Goal: Task Accomplishment & Management: Use online tool/utility

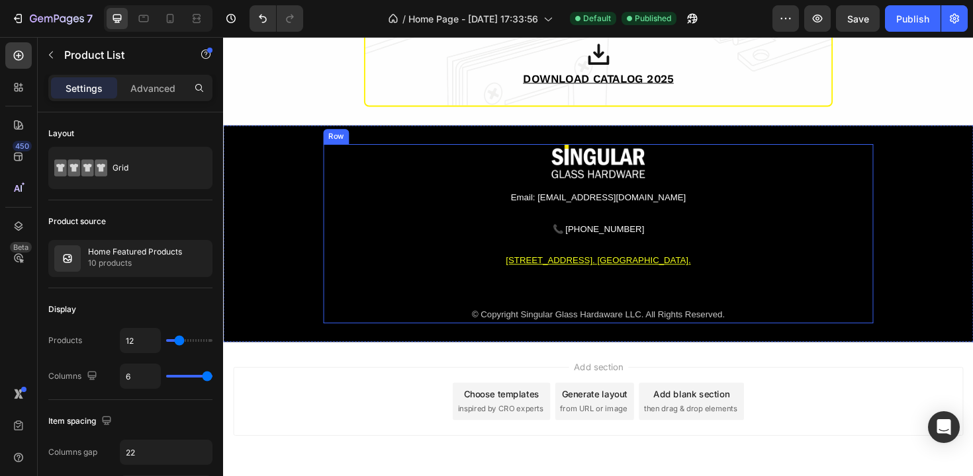
scroll to position [1710, 0]
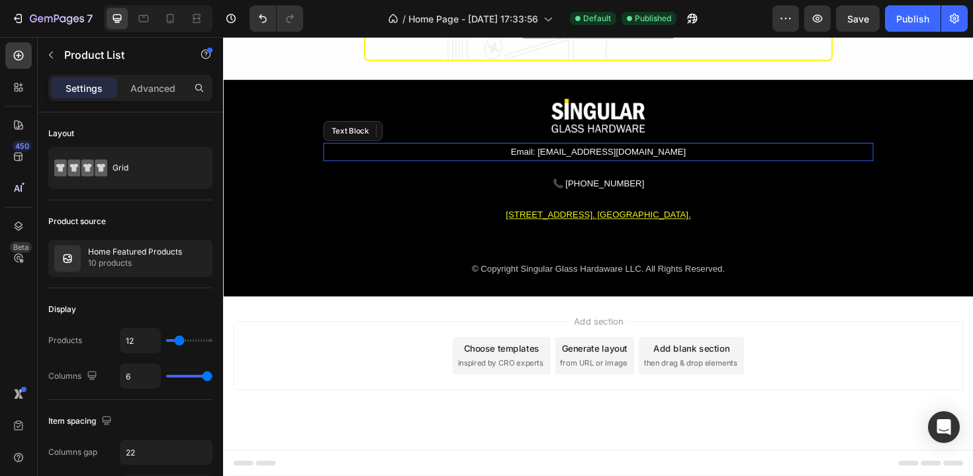
click at [601, 160] on p "Email: info@besingular.us" at bounding box center [620, 159] width 580 height 17
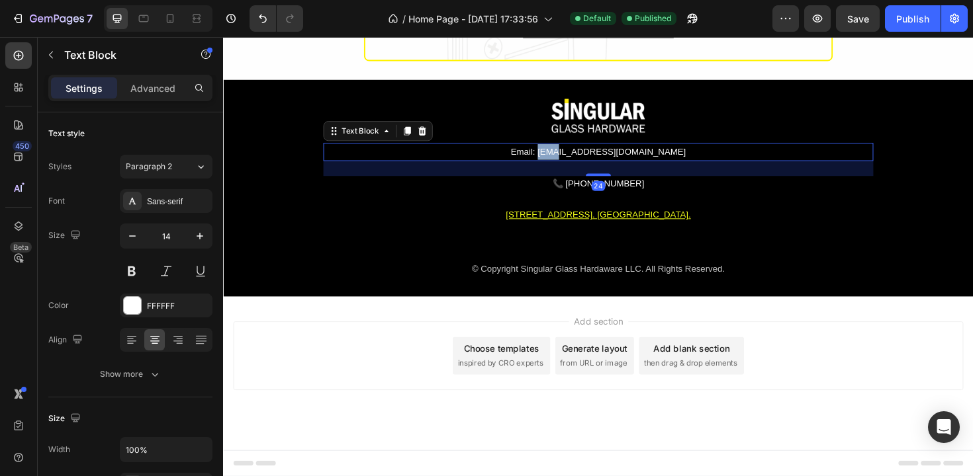
click at [601, 160] on p "Email: info@besingular.us" at bounding box center [620, 159] width 580 height 17
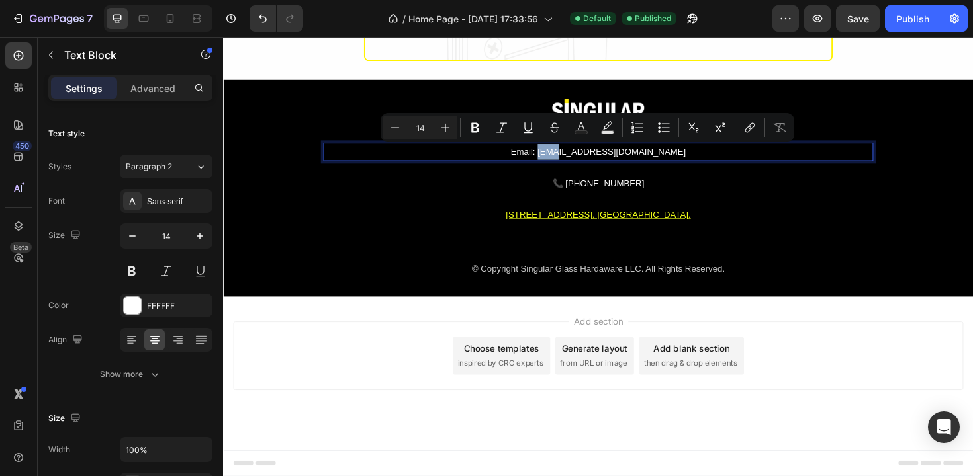
click at [599, 159] on p "Email: info@besingular.us" at bounding box center [620, 159] width 580 height 17
drag, startPoint x: 588, startPoint y: 158, endPoint x: 674, endPoint y: 158, distance: 86.0
click at [674, 158] on p "Email: info@besingular.us" at bounding box center [620, 159] width 580 height 17
drag, startPoint x: 672, startPoint y: 159, endPoint x: 590, endPoint y: 159, distance: 81.4
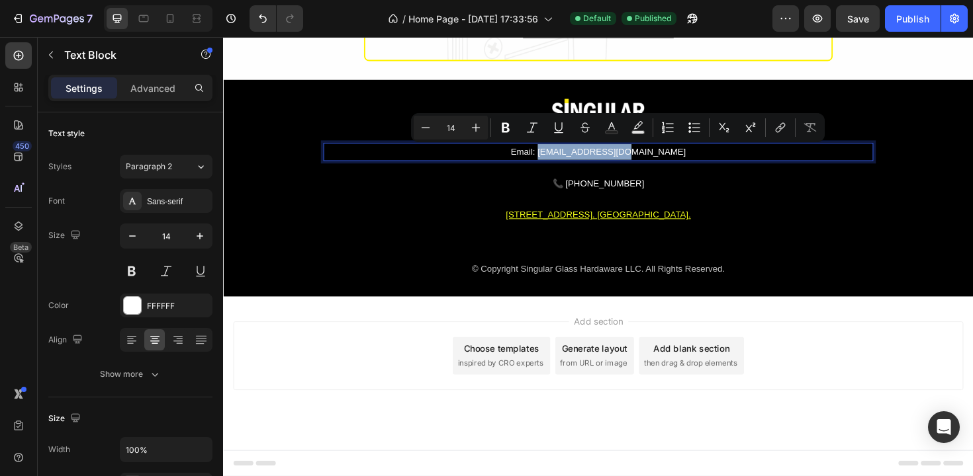
click at [590, 159] on p "Email: info@besingular.us" at bounding box center [620, 159] width 580 height 17
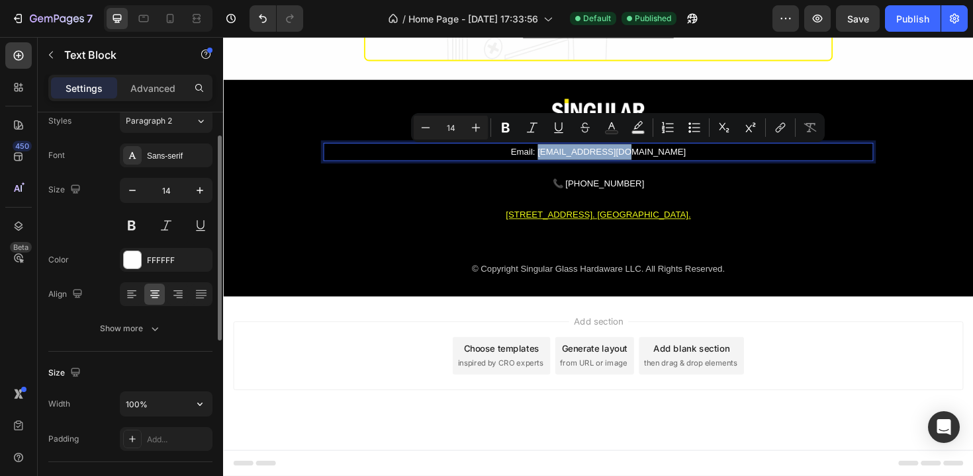
scroll to position [283, 0]
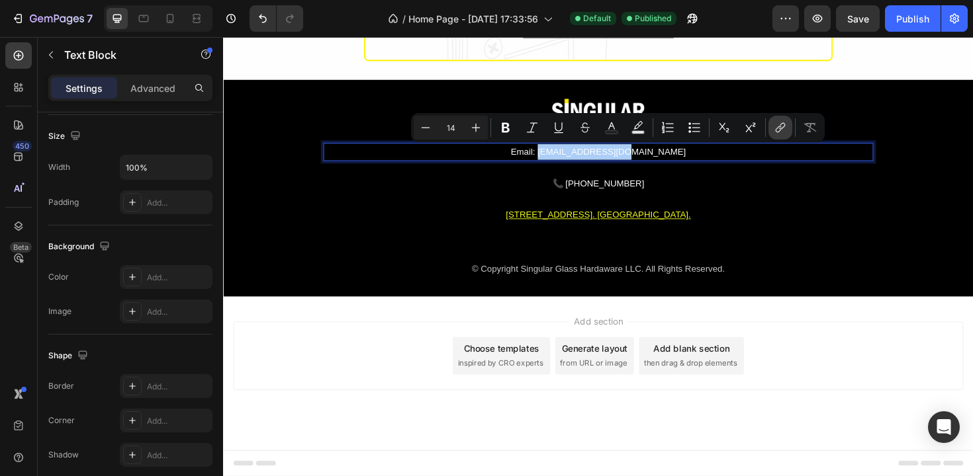
click at [772, 130] on button "link" at bounding box center [780, 128] width 24 height 24
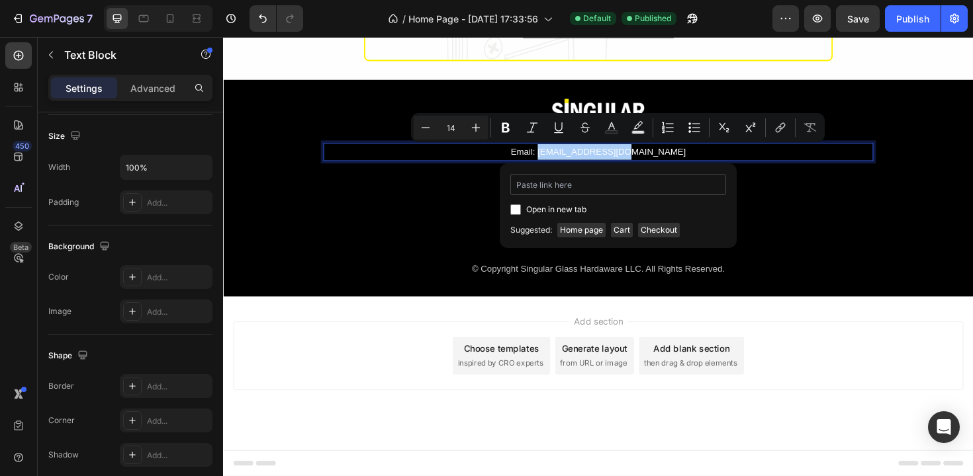
click at [555, 189] on input "Editor contextual toolbar" at bounding box center [618, 184] width 216 height 21
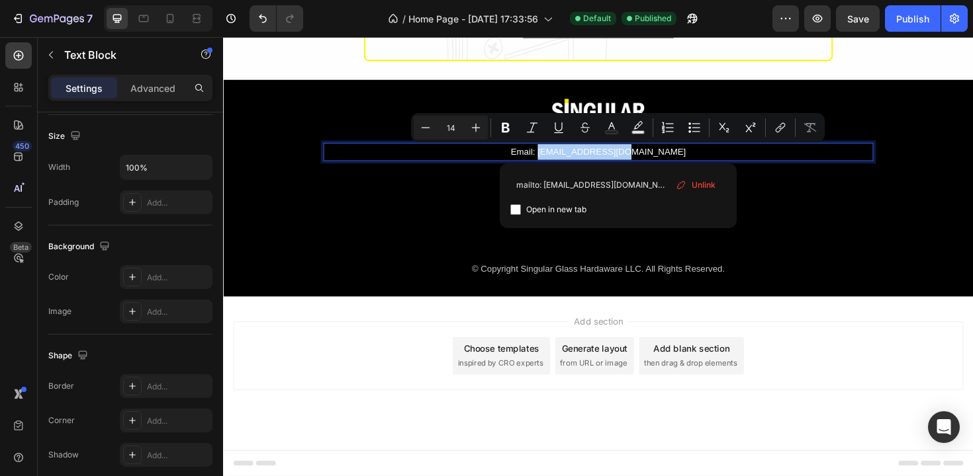
type input "mailto: info@besingular.us"
click at [703, 216] on div "Open in new tab" at bounding box center [618, 210] width 216 height 16
checkbox input "true"
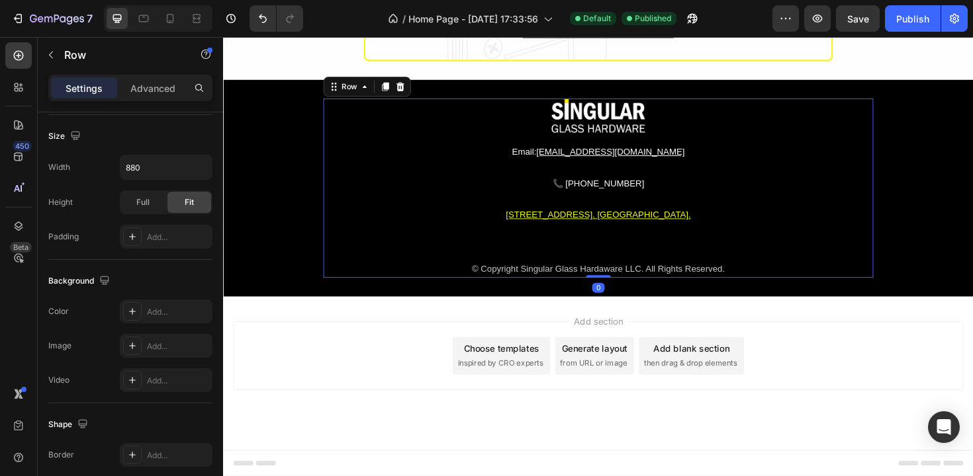
scroll to position [0, 0]
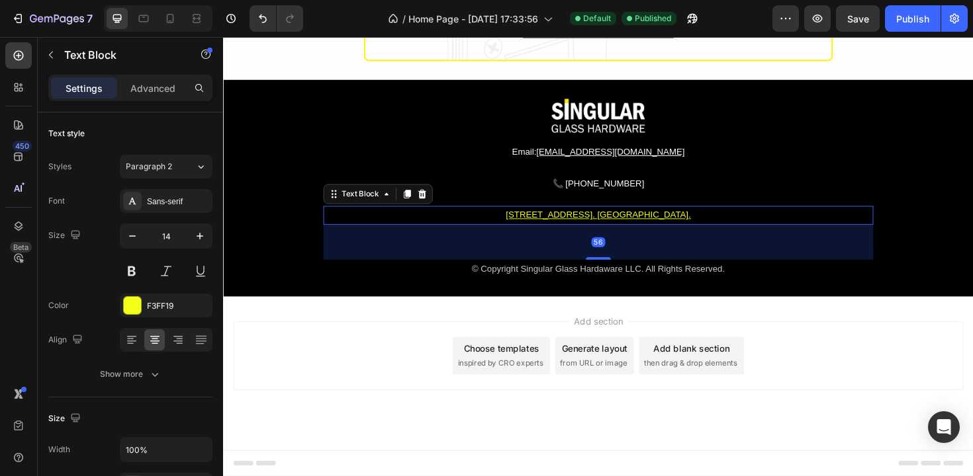
click at [522, 228] on u "8368 NW South River Drive, Medley, FL. 33166. United States." at bounding box center [620, 225] width 196 height 11
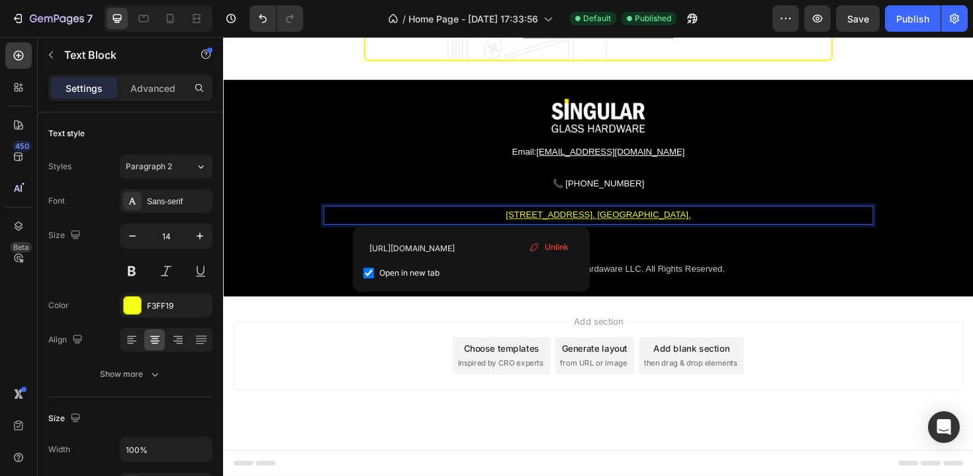
click at [522, 228] on u "8368 NW South River Drive, Medley, FL. 33166. United States." at bounding box center [620, 225] width 196 height 11
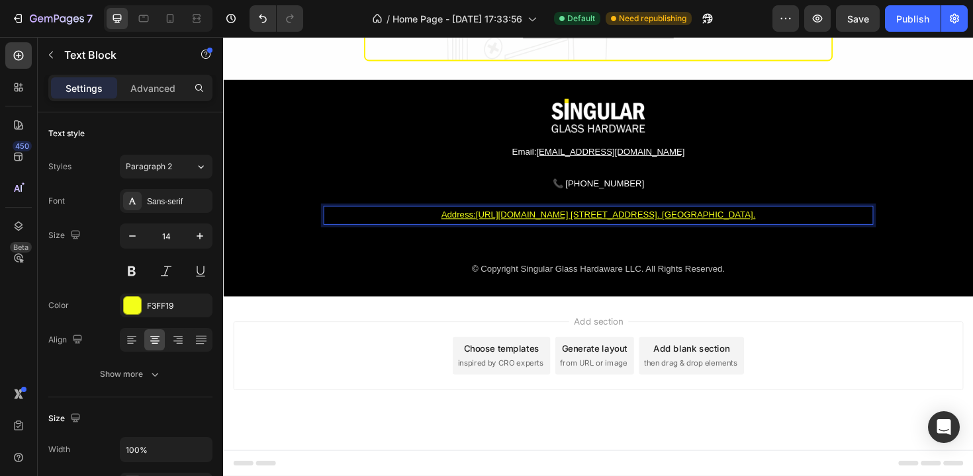
drag, startPoint x: 466, startPoint y: 226, endPoint x: 483, endPoint y: 226, distance: 16.5
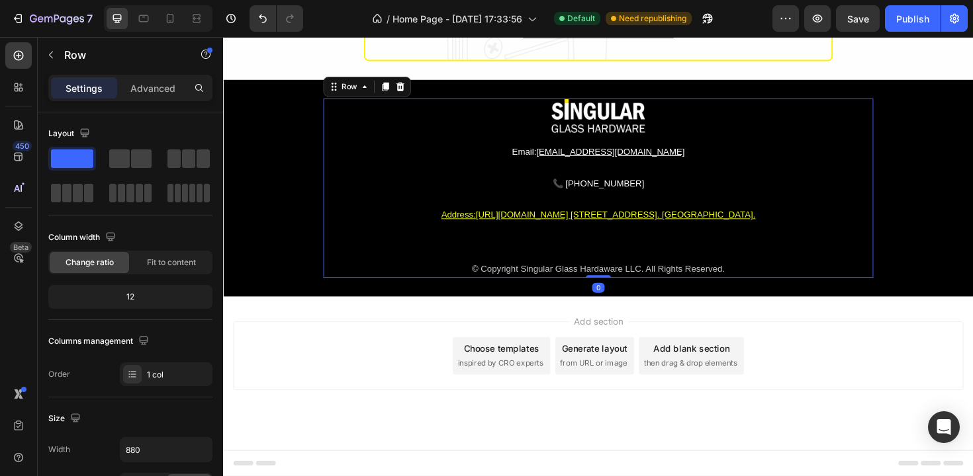
click at [739, 200] on div "Image Email: info@besingular.us Text Block 📞 (786) 614 4708 Custom Code Address…" at bounding box center [620, 197] width 582 height 189
click at [262, 19] on icon "Undo/Redo" at bounding box center [262, 18] width 13 height 13
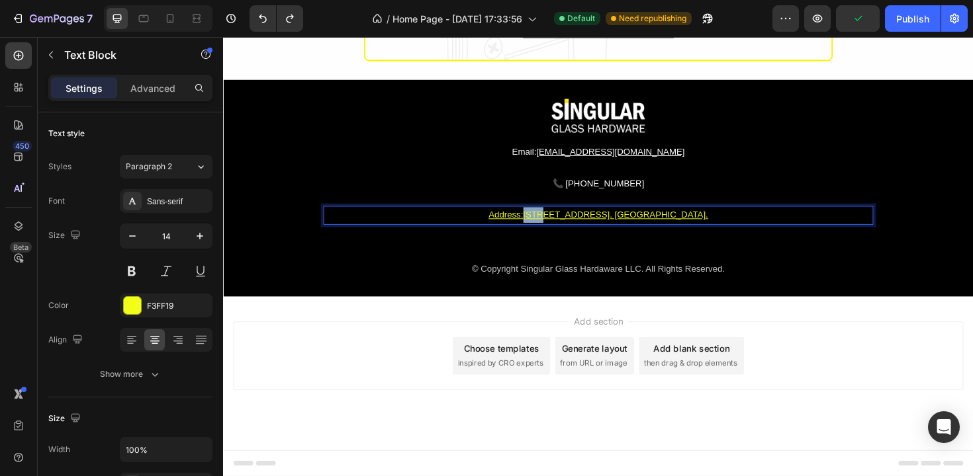
click at [541, 225] on u "8368 NW South River Drive, Medley, FL. 33166. United States." at bounding box center [639, 225] width 196 height 11
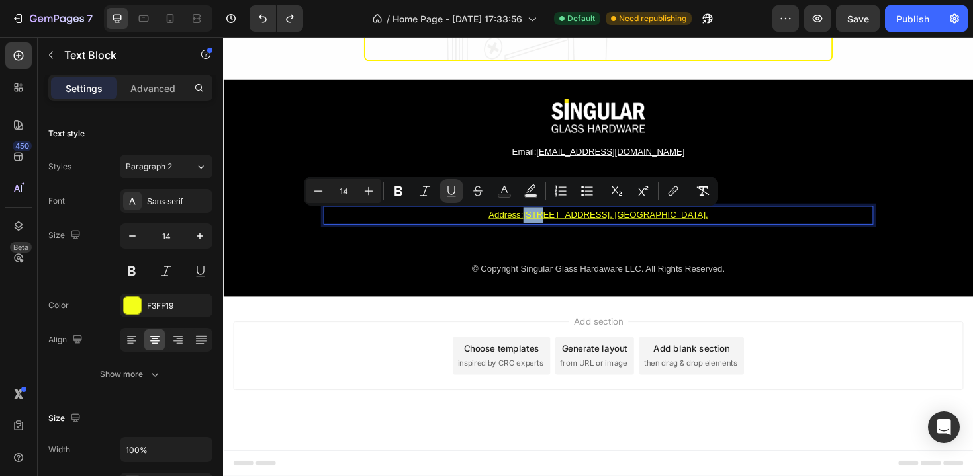
click at [504, 224] on u "Address:" at bounding box center [522, 225] width 36 height 11
click at [425, 192] on icon "Editor contextual toolbar" at bounding box center [423, 191] width 13 height 13
click at [477, 189] on icon "Editor contextual toolbar" at bounding box center [476, 189] width 7 height 7
type input "F3FF19"
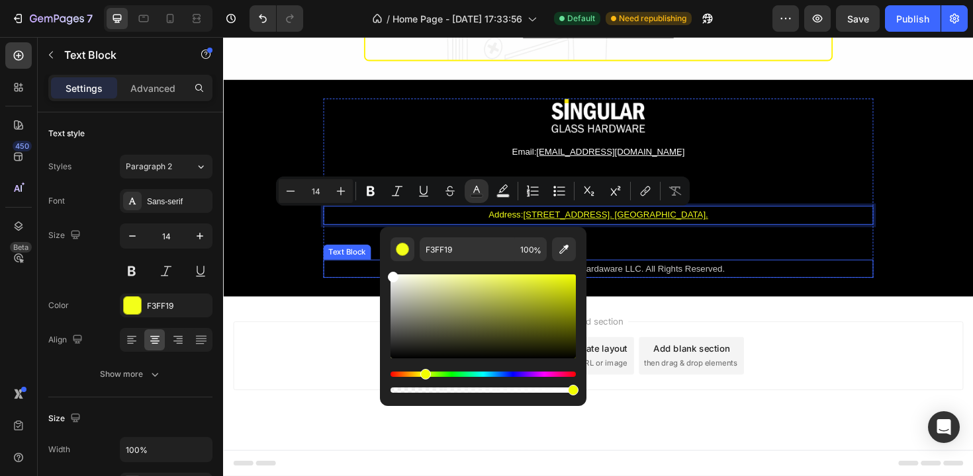
drag, startPoint x: 625, startPoint y: 320, endPoint x: 388, endPoint y: 280, distance: 240.8
type input "FFFFFF"
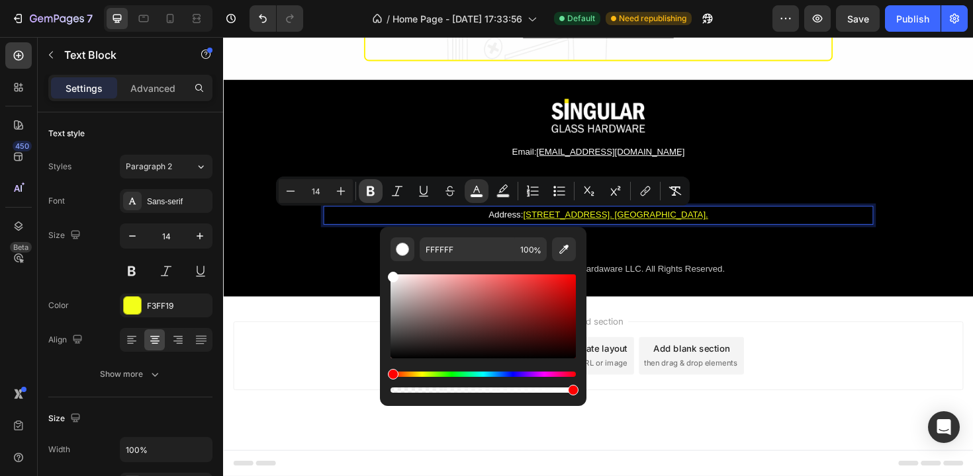
click at [363, 192] on button "Bold" at bounding box center [371, 191] width 24 height 24
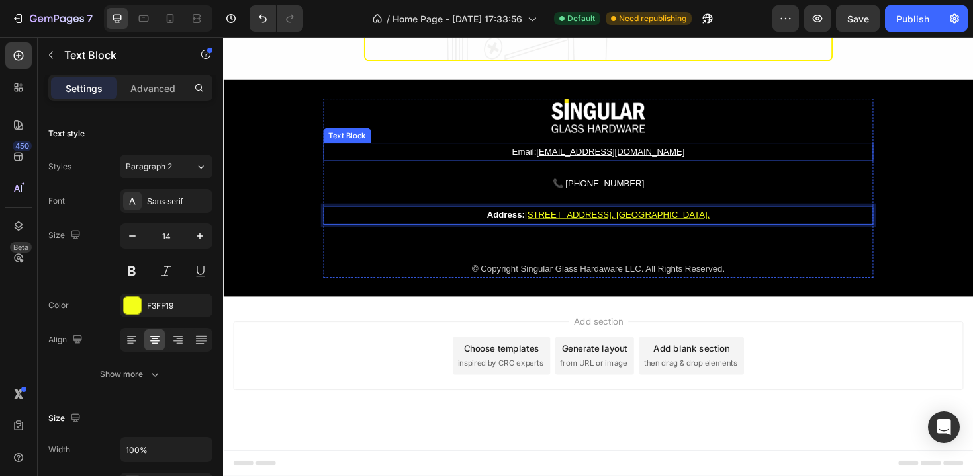
click at [453, 161] on p "Email: info@besingular.us" at bounding box center [620, 159] width 580 height 17
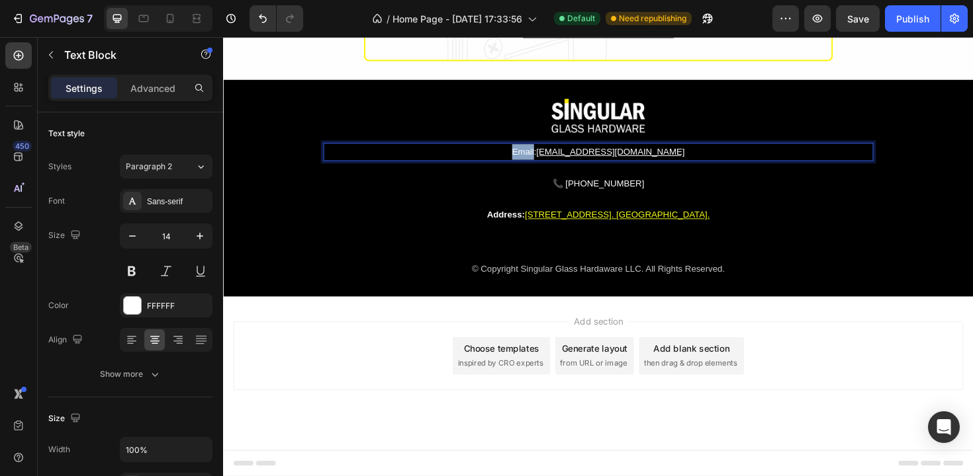
click at [578, 161] on p "Email: info@besingular.us" at bounding box center [620, 159] width 580 height 17
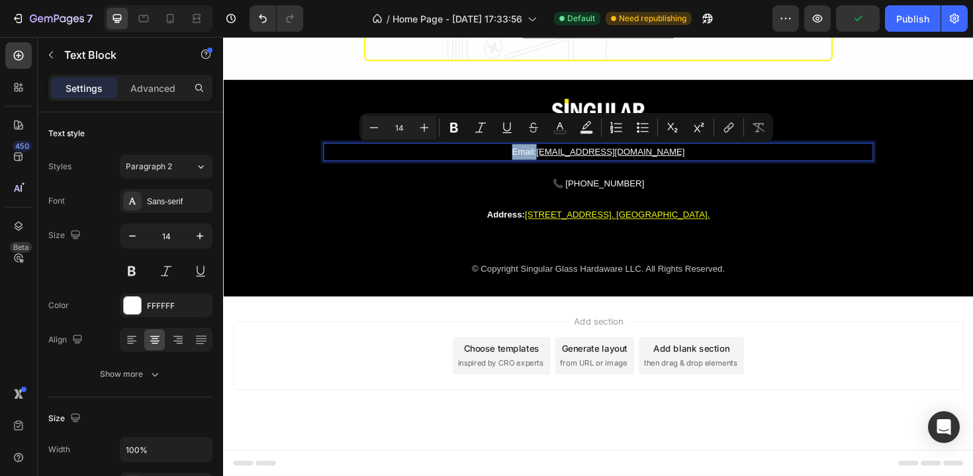
drag, startPoint x: 587, startPoint y: 161, endPoint x: 545, endPoint y: 163, distance: 42.4
click at [545, 163] on p "Email: info@besingular.us" at bounding box center [620, 159] width 580 height 17
click at [451, 131] on icon "Editor contextual toolbar" at bounding box center [454, 128] width 8 height 10
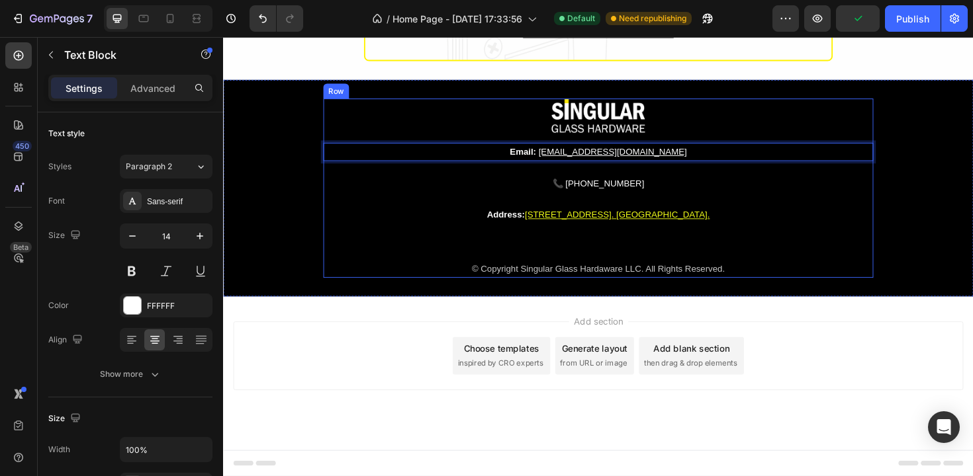
click at [871, 213] on div "Image Email: info@besingular.us Text Block 24 📞 (786) 614 4708 Custom Code Addr…" at bounding box center [620, 197] width 582 height 189
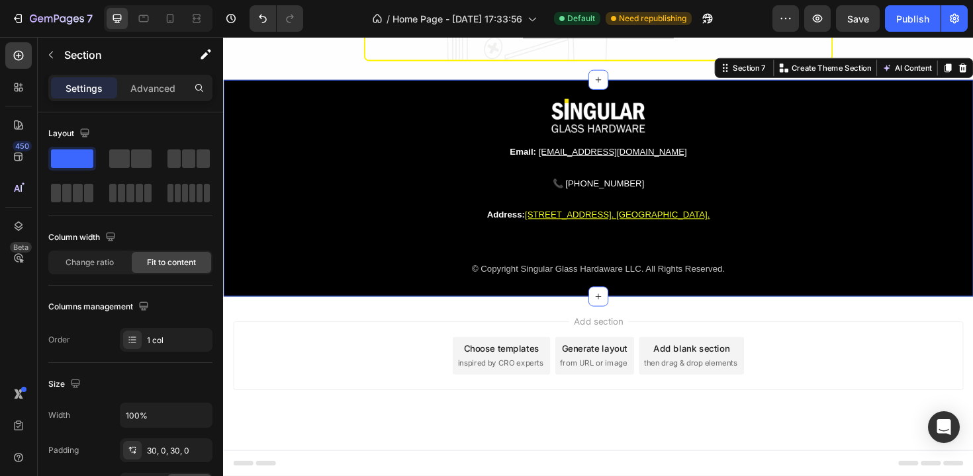
click at [947, 228] on div "Image Email: info@besingular.us Text Block 📞 (786) 614 4708 Custom Code Address…" at bounding box center [620, 197] width 794 height 229
click at [896, 26] on button "Publish" at bounding box center [913, 18] width 56 height 26
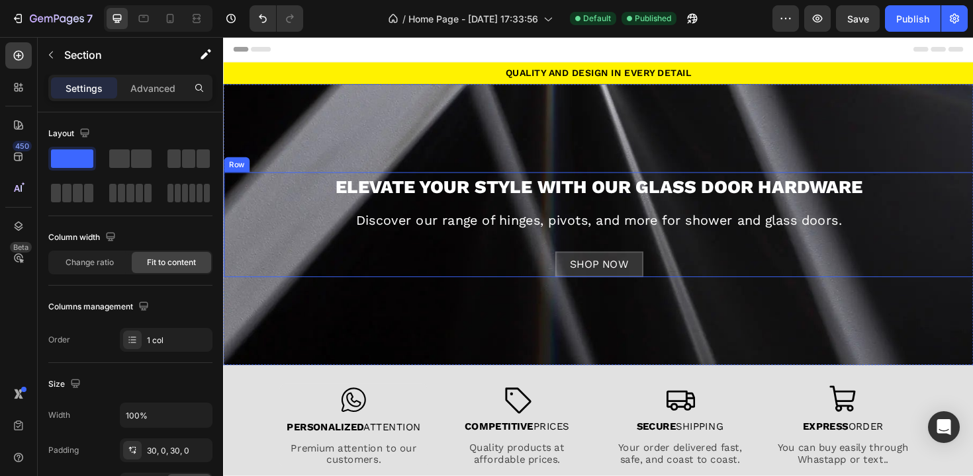
click at [787, 247] on div "ELEVATE YOUR STYLE WITH OUR GLASS DOOR HARDWARE Heading Discover our range of h…" at bounding box center [621, 237] width 794 height 112
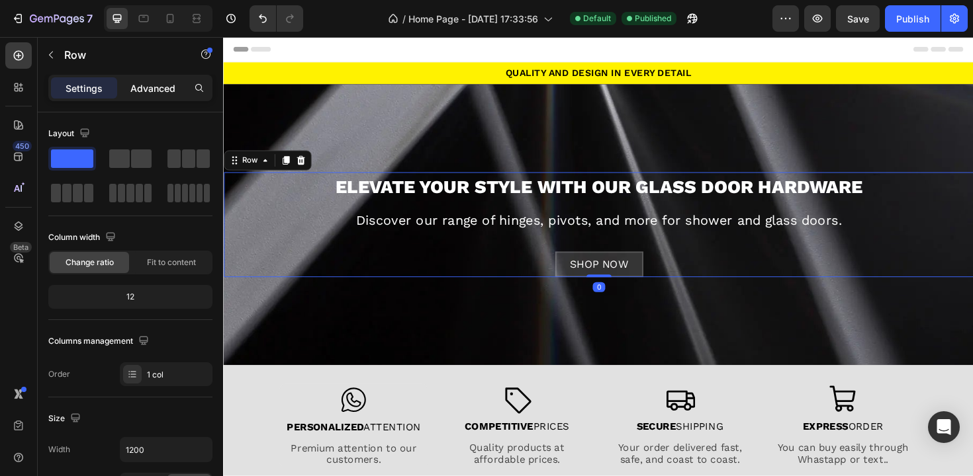
click at [157, 87] on p "Advanced" at bounding box center [152, 88] width 45 height 14
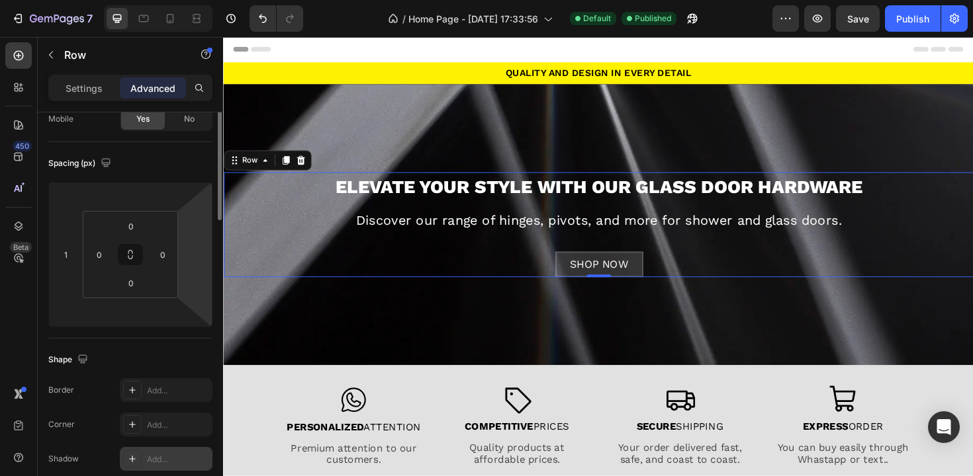
scroll to position [228, 0]
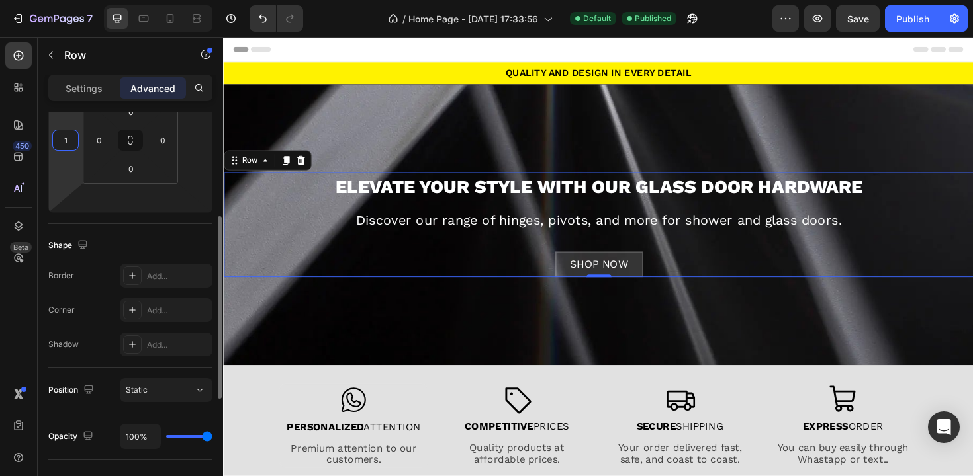
click at [73, 140] on input "1" at bounding box center [66, 140] width 20 height 20
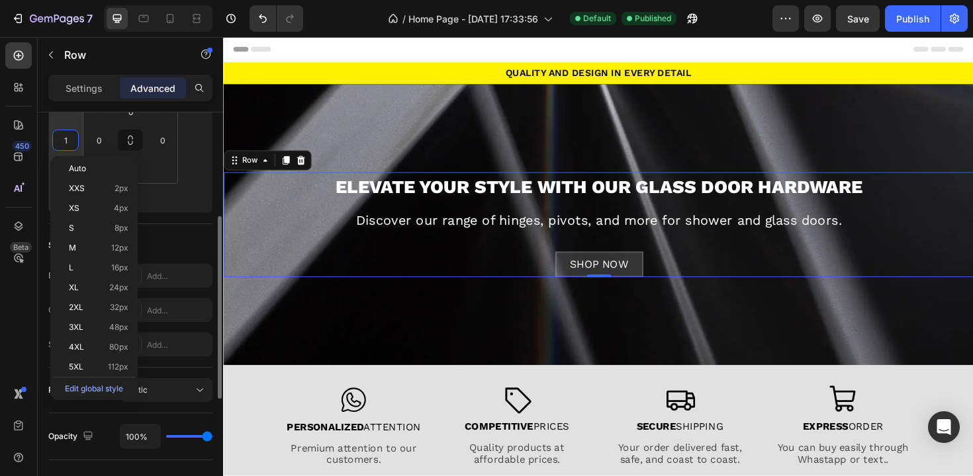
type input "0"
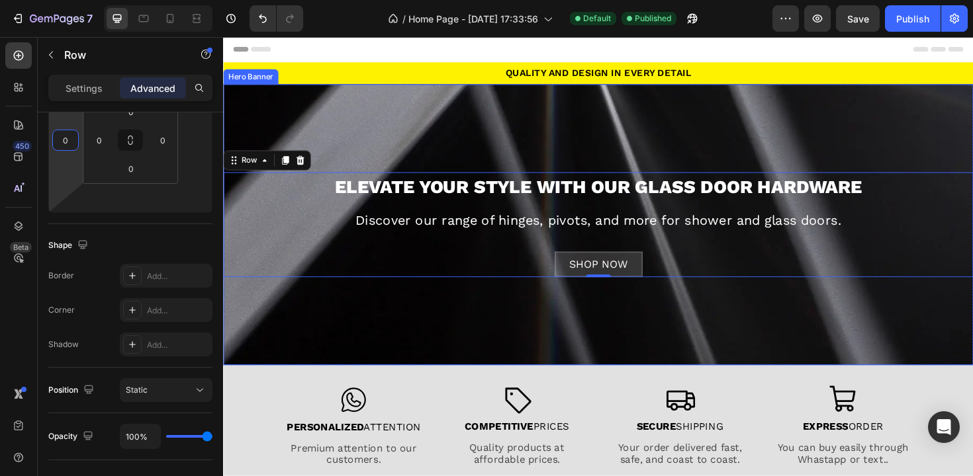
click at [560, 333] on div "Overlay" at bounding box center [620, 236] width 794 height 298
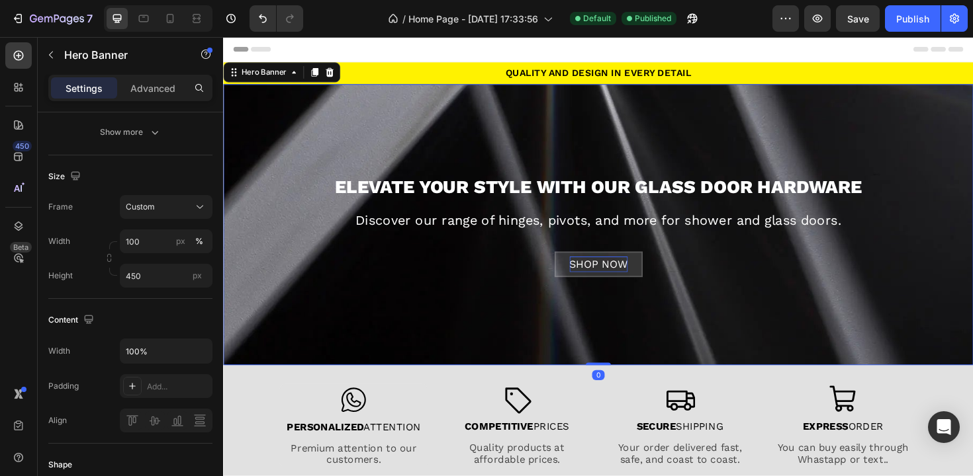
scroll to position [0, 0]
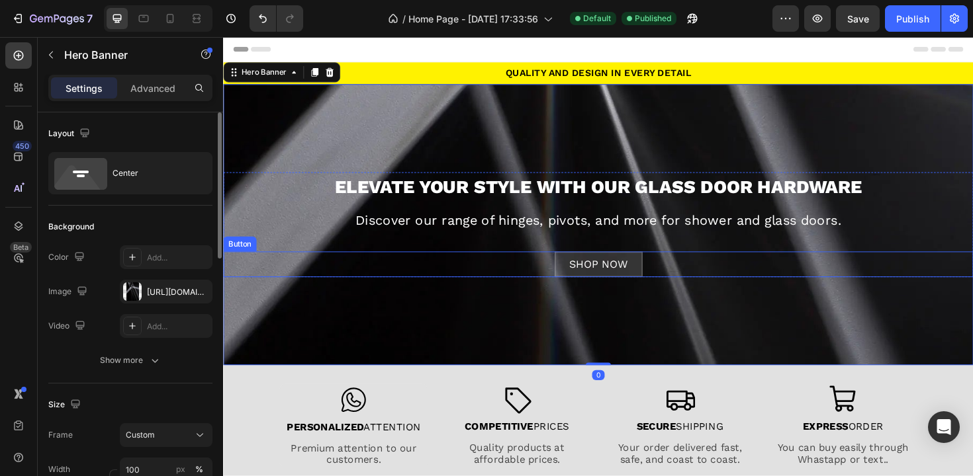
click at [646, 279] on button "SHOP NOW" at bounding box center [620, 279] width 93 height 28
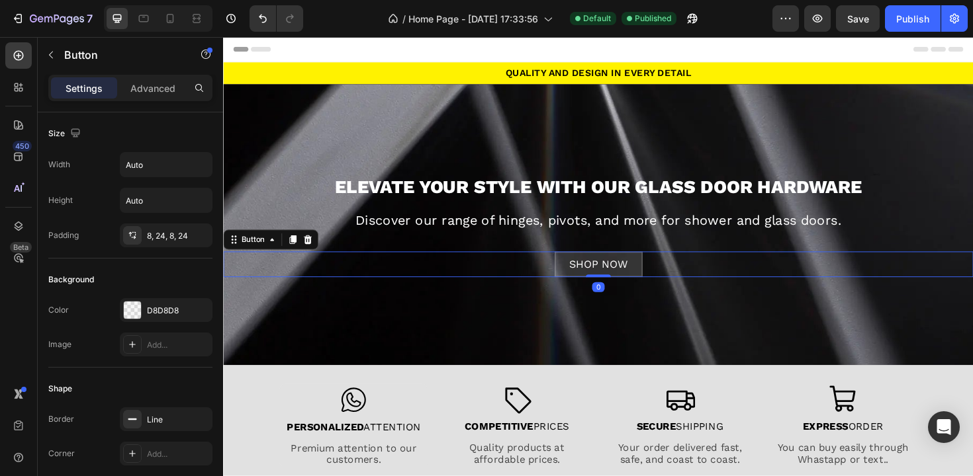
click at [666, 279] on div "SHOP NOW Button 0" at bounding box center [620, 279] width 794 height 28
click at [648, 278] on button "SHOP NOW" at bounding box center [620, 279] width 93 height 28
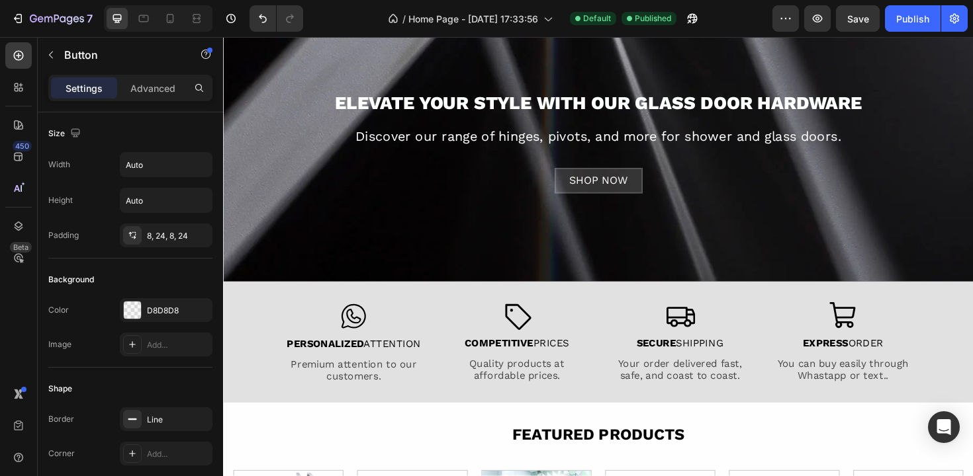
scroll to position [90, 0]
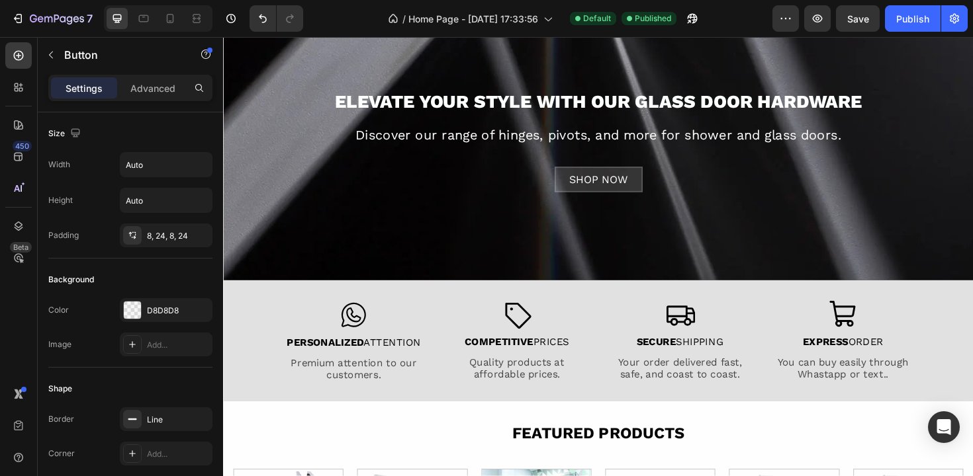
click at [582, 184] on button "SHOP NOW" at bounding box center [620, 189] width 93 height 28
click at [595, 189] on div "SHOP NOW" at bounding box center [621, 188] width 62 height 17
click at [580, 185] on button "SHOP NOW" at bounding box center [620, 189] width 93 height 28
click at [609, 187] on p "SHOP NOW" at bounding box center [621, 188] width 62 height 17
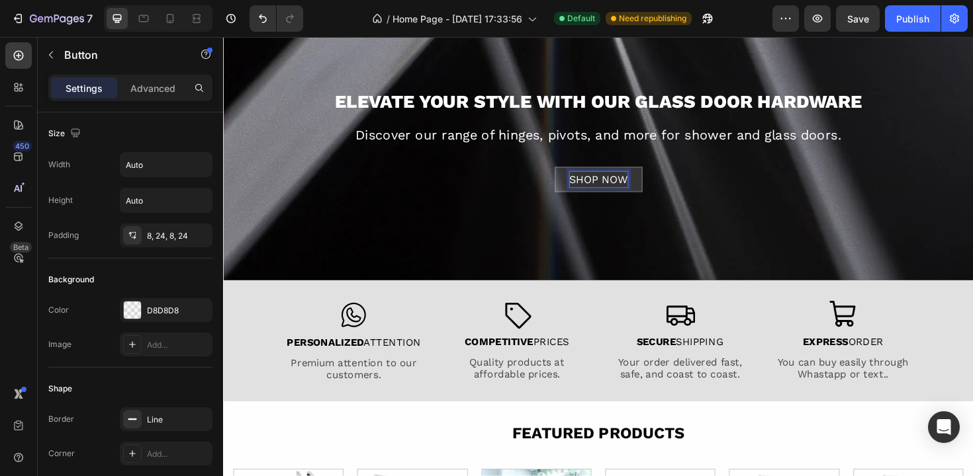
click at [658, 189] on button "SHOP NOW" at bounding box center [620, 189] width 93 height 28
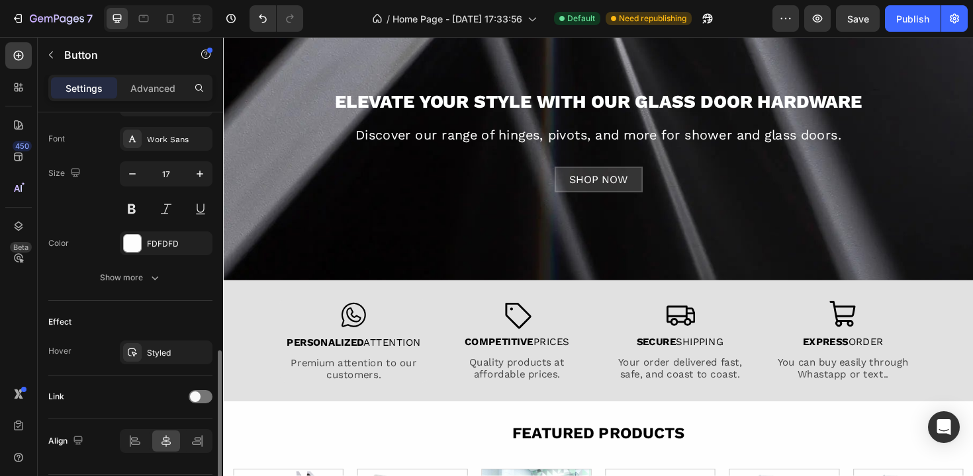
scroll to position [547, 0]
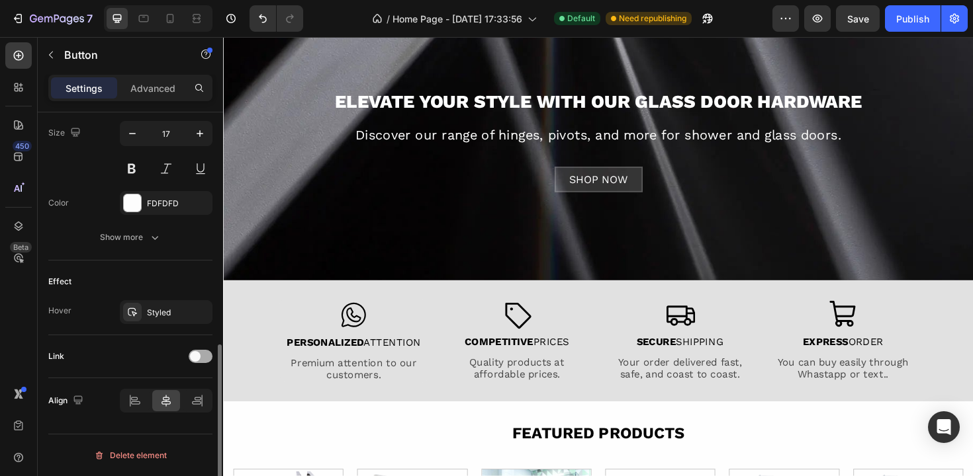
click at [208, 361] on div at bounding box center [201, 356] width 24 height 13
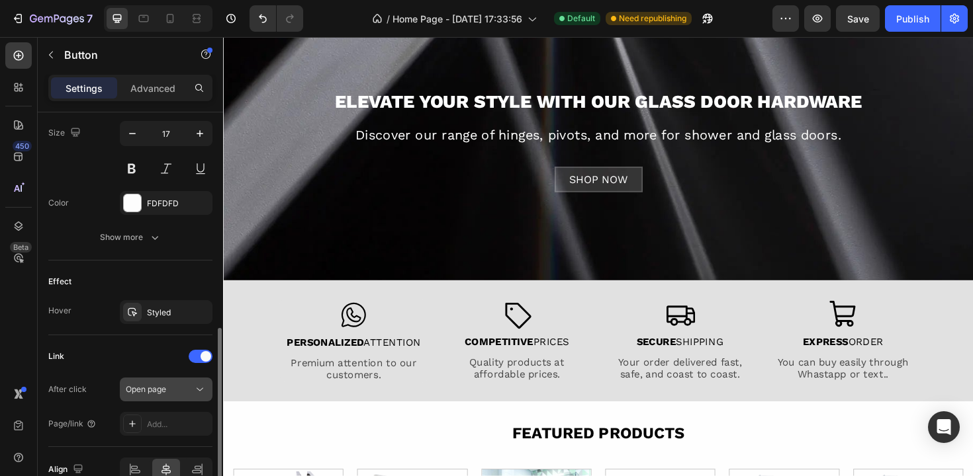
click at [165, 392] on span "Open page" at bounding box center [146, 389] width 40 height 10
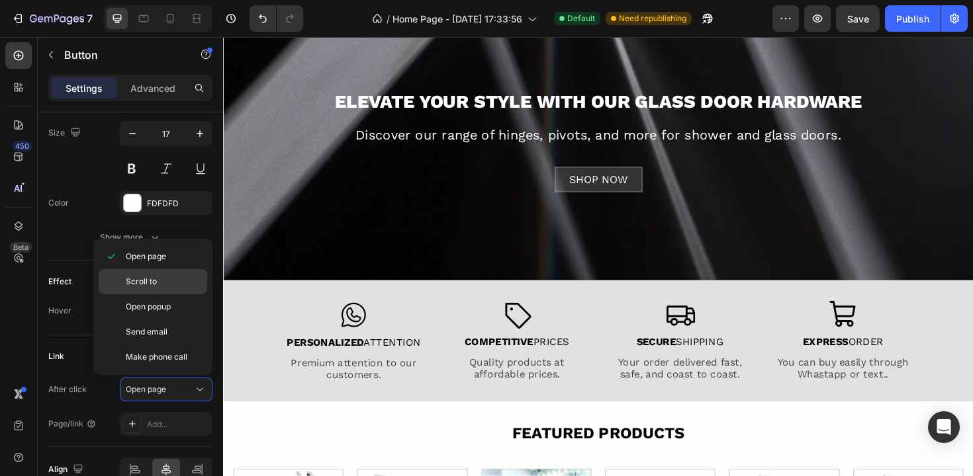
click at [155, 284] on span "Scroll to" at bounding box center [141, 282] width 31 height 12
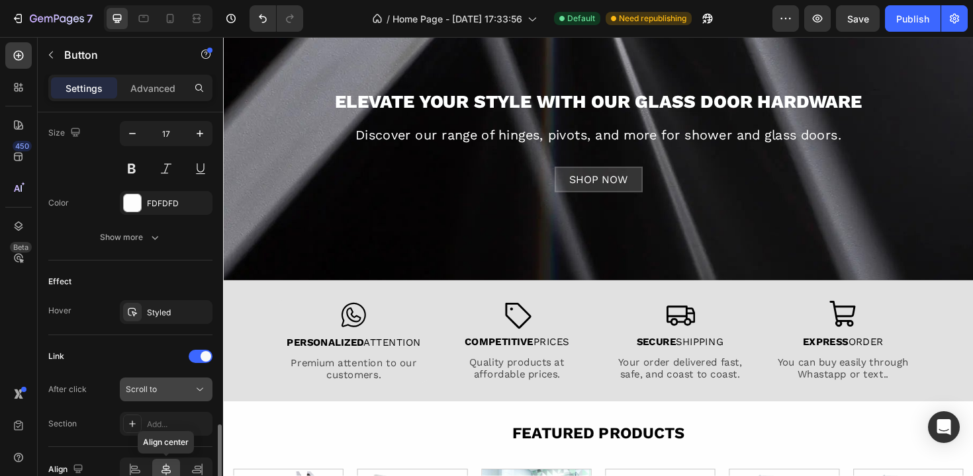
scroll to position [616, 0]
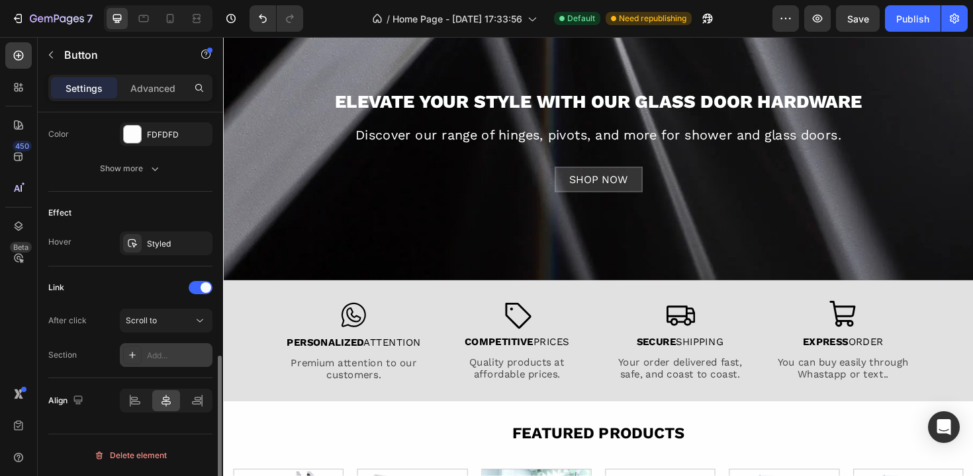
click at [132, 354] on icon at bounding box center [132, 355] width 7 height 7
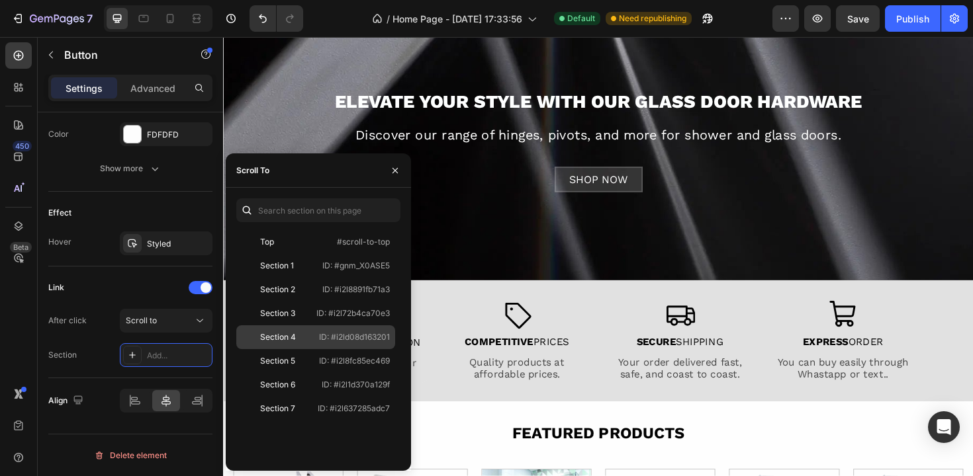
click at [302, 340] on div "Section 4" at bounding box center [277, 337] width 72 height 12
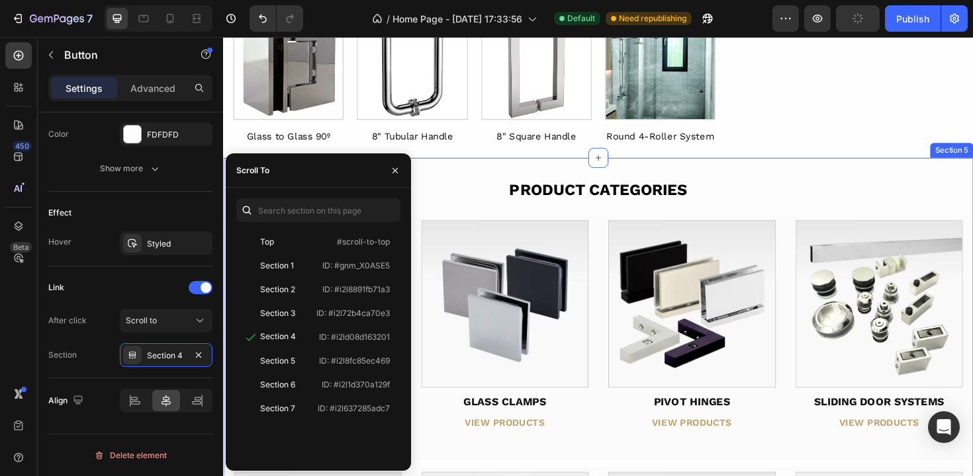
scroll to position [730, 0]
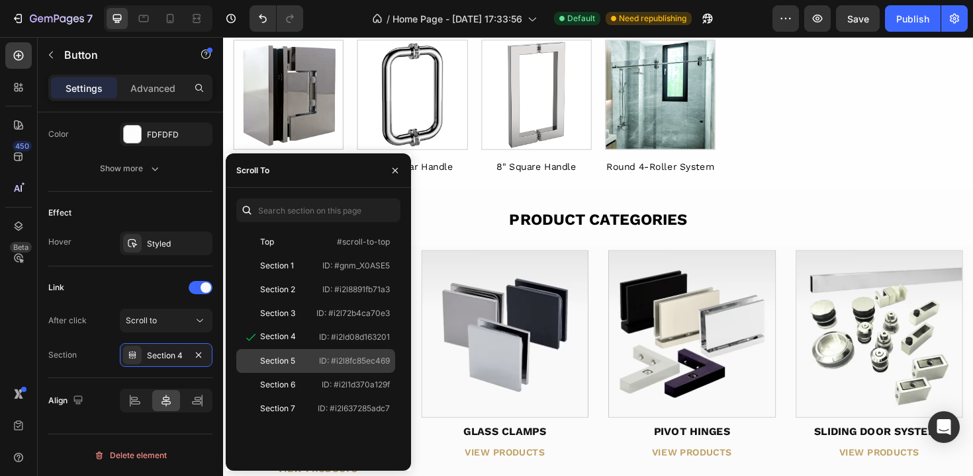
click at [289, 363] on div "Section 5" at bounding box center [277, 361] width 35 height 12
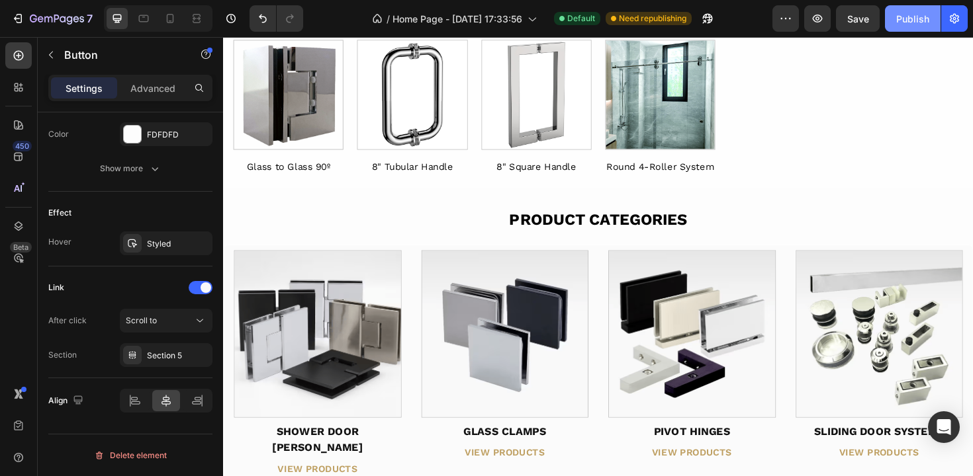
click at [914, 24] on div "Publish" at bounding box center [912, 19] width 33 height 14
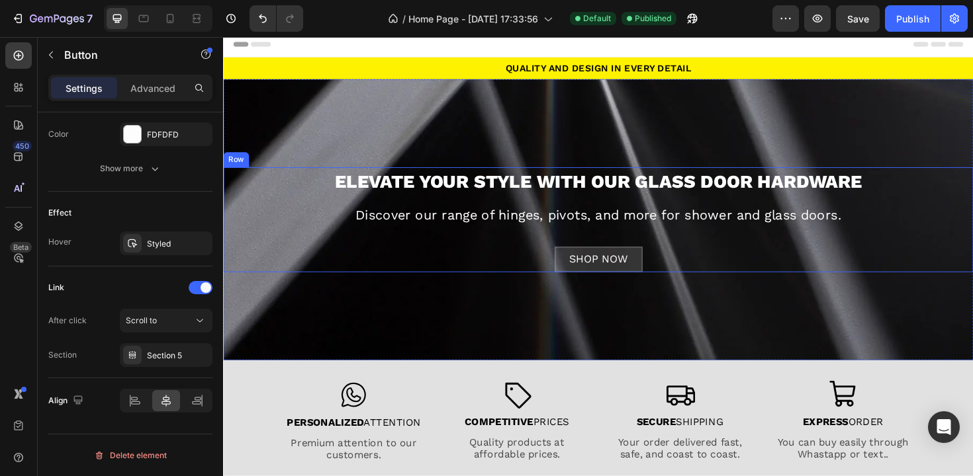
scroll to position [0, 0]
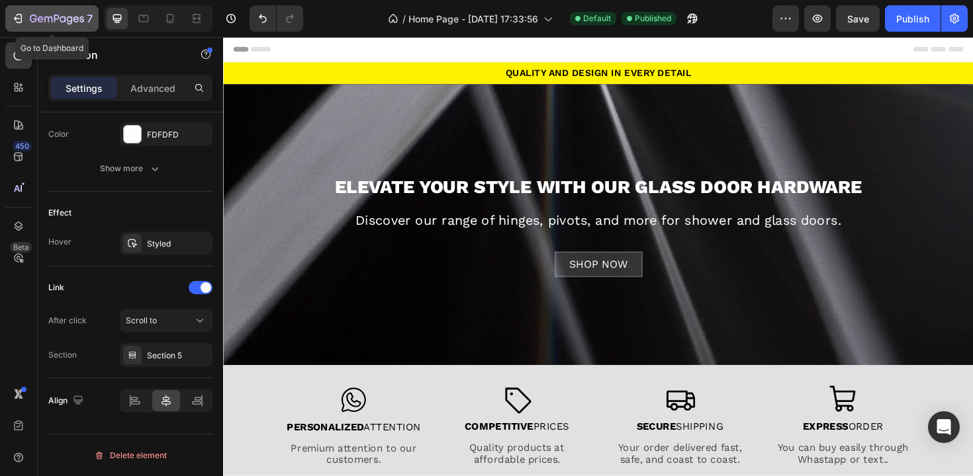
drag, startPoint x: 81, startPoint y: 15, endPoint x: 73, endPoint y: 17, distance: 7.5
click at [73, 17] on icon "button" at bounding box center [57, 19] width 54 height 11
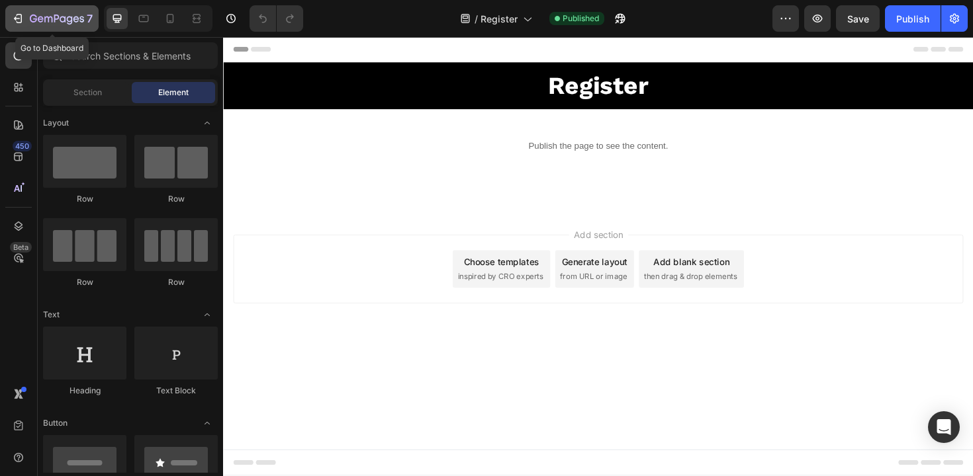
click at [42, 26] on div "7" at bounding box center [61, 19] width 63 height 16
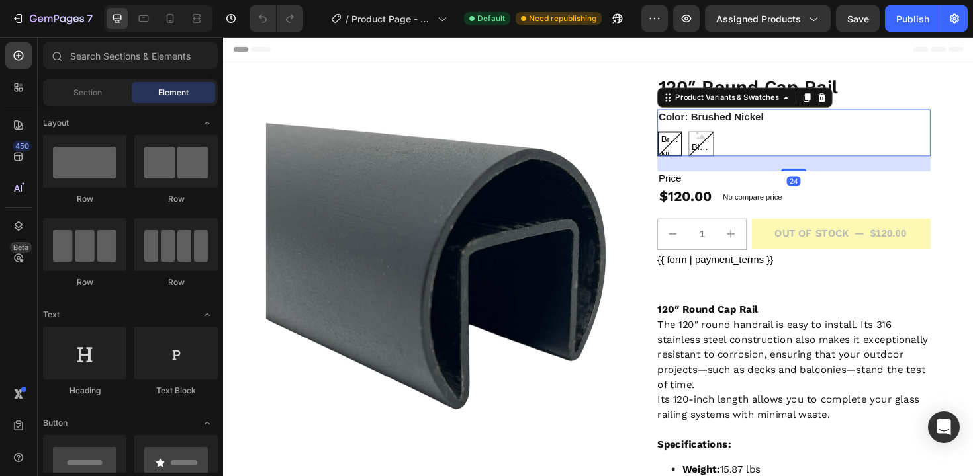
click at [707, 159] on div "Brushed Nickel Brushed Nickel Brushed Nickel Black Black Black" at bounding box center [827, 150] width 289 height 26
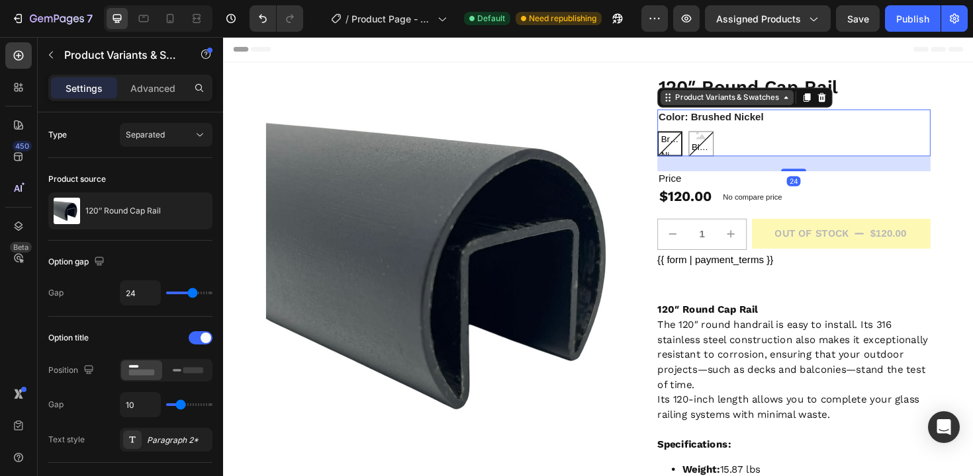
click at [739, 97] on div "Product Variants & Swatches" at bounding box center [756, 101] width 114 height 12
click at [730, 106] on div "Product Variants & Swatches" at bounding box center [756, 101] width 114 height 12
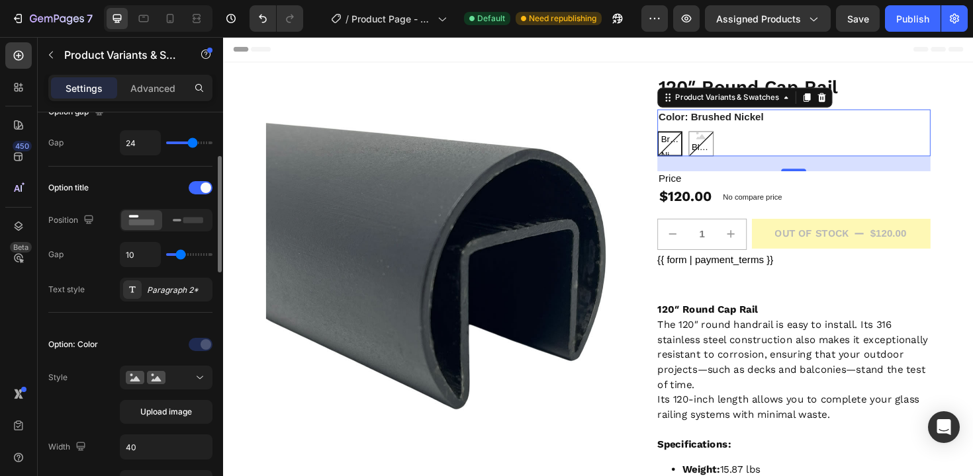
scroll to position [258, 0]
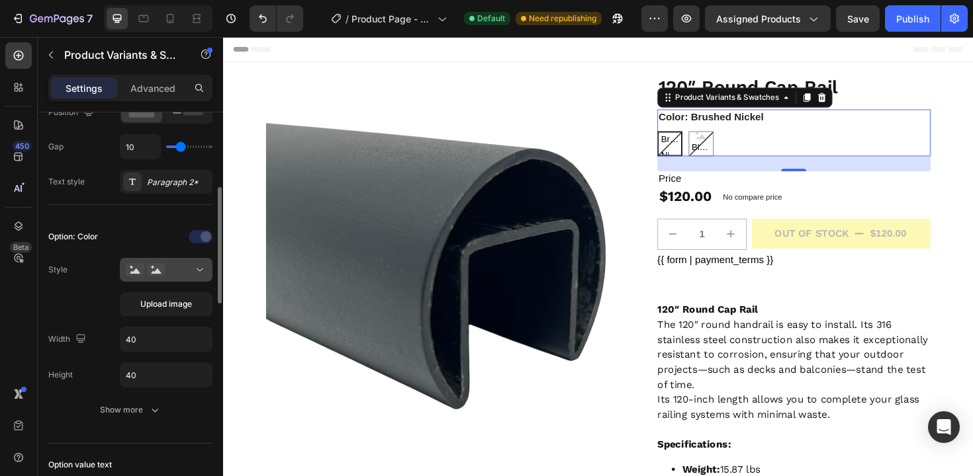
click at [188, 271] on div at bounding box center [166, 269] width 81 height 13
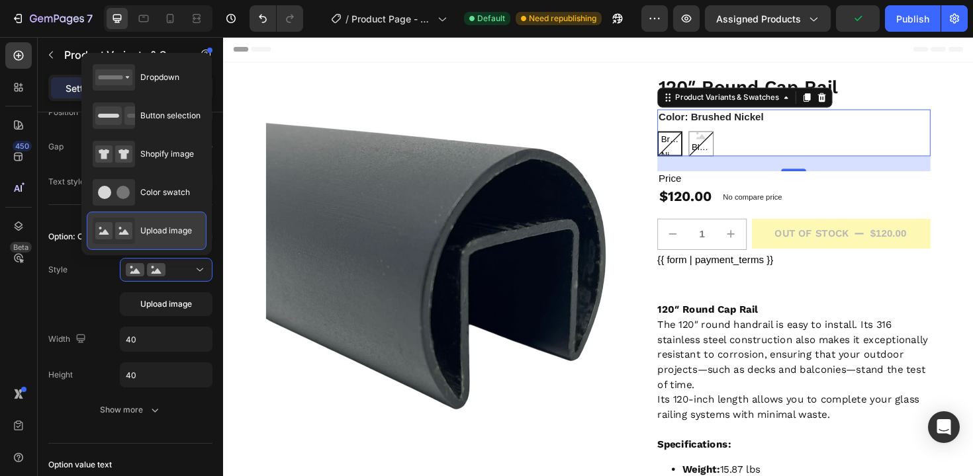
click at [157, 232] on span "Upload image" at bounding box center [166, 231] width 52 height 12
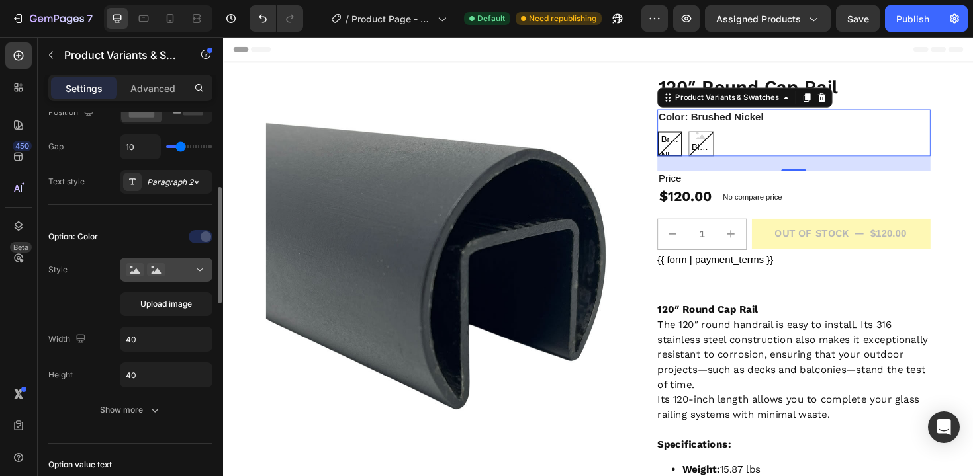
click at [171, 272] on div at bounding box center [166, 269] width 81 height 13
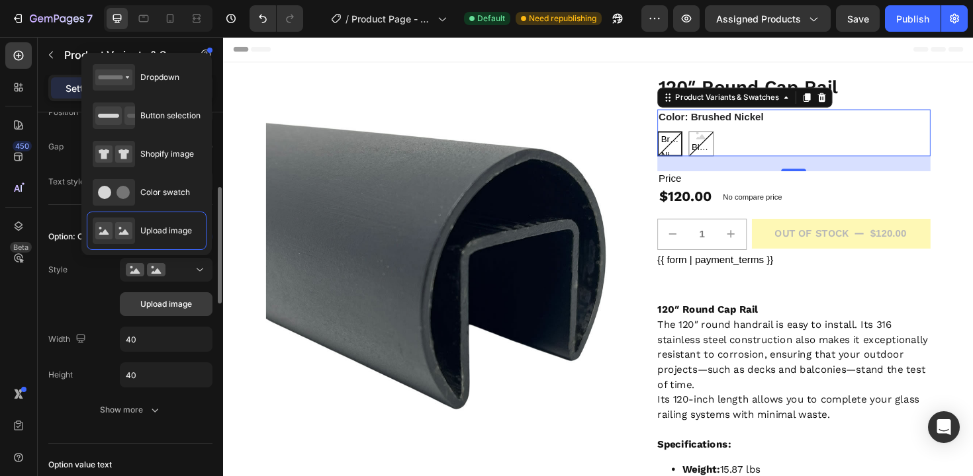
click at [161, 304] on span "Upload image" at bounding box center [166, 304] width 52 height 12
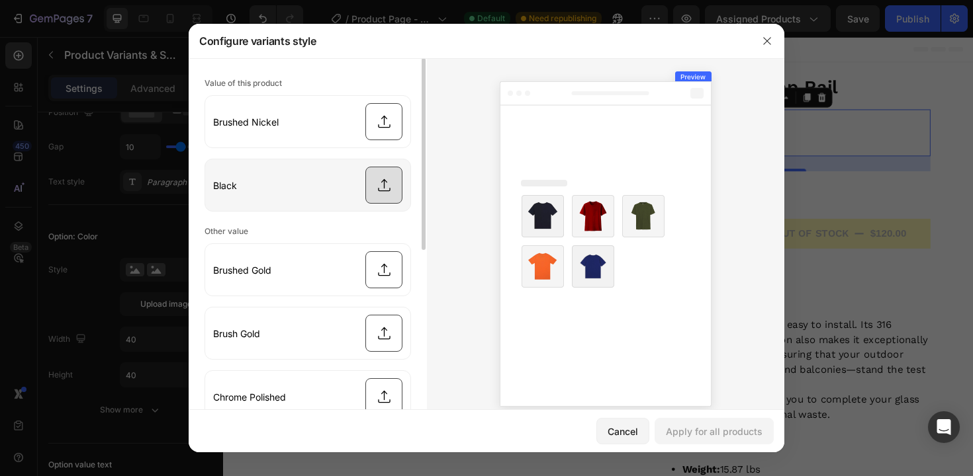
click at [382, 189] on input "file" at bounding box center [307, 185] width 205 height 52
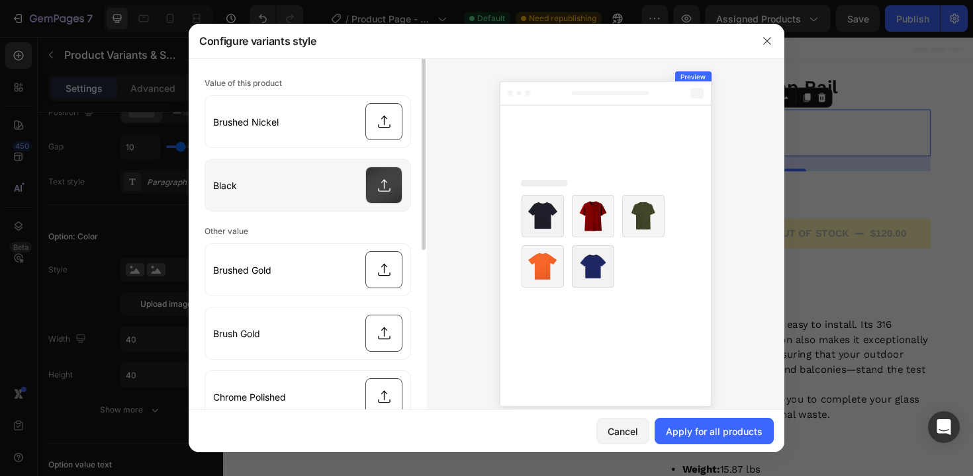
click at [380, 186] on input "file" at bounding box center [307, 185] width 205 height 52
type input "C:\fakepath\gempages_483543807426561050-21b9aa19-e4ea-48fc-bdc3-f9ac9d2549d5.jpg"
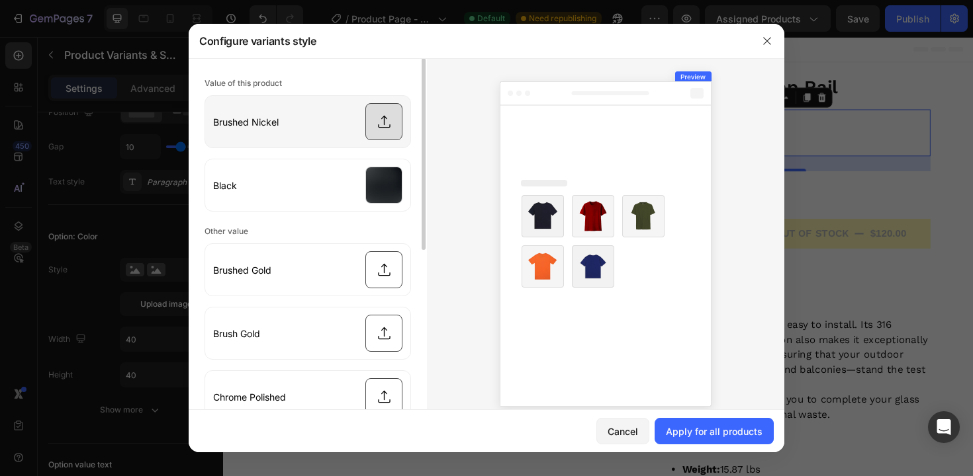
click at [378, 121] on input "file" at bounding box center [307, 122] width 205 height 52
type input "C:\fakepath\gempages_483543807426561050-981c0183-0624-45f1-84af-262d14006bfd.jpg"
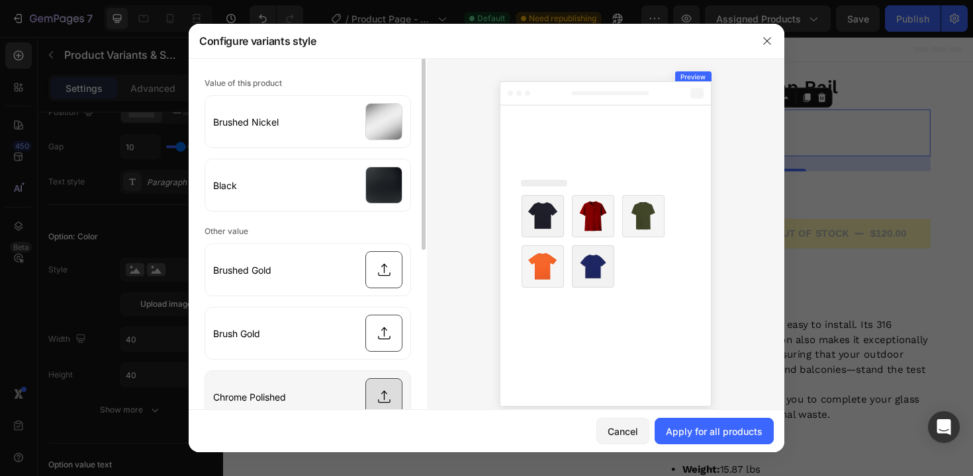
scroll to position [80, 0]
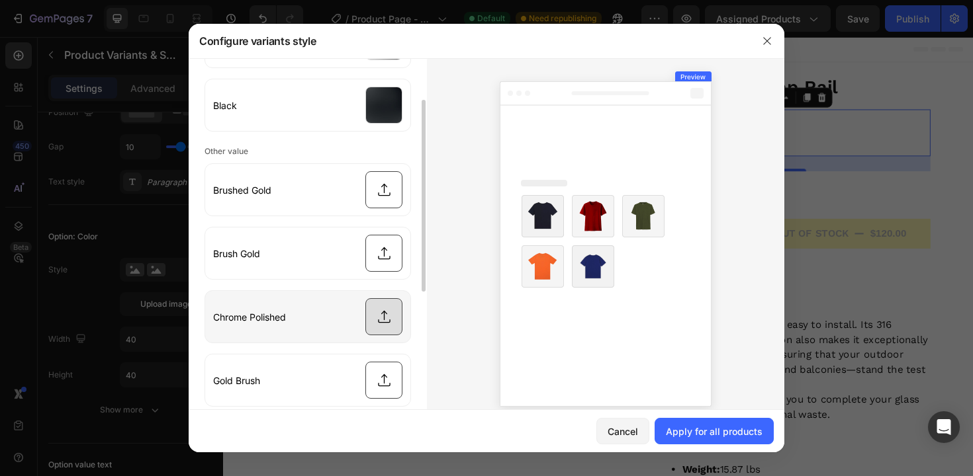
click at [378, 312] on input "file" at bounding box center [307, 317] width 205 height 52
type input "C:\fakepath\gempages_483543807426561050-7598bee3-f515-4001-922a-1c731dc66595.jpg"
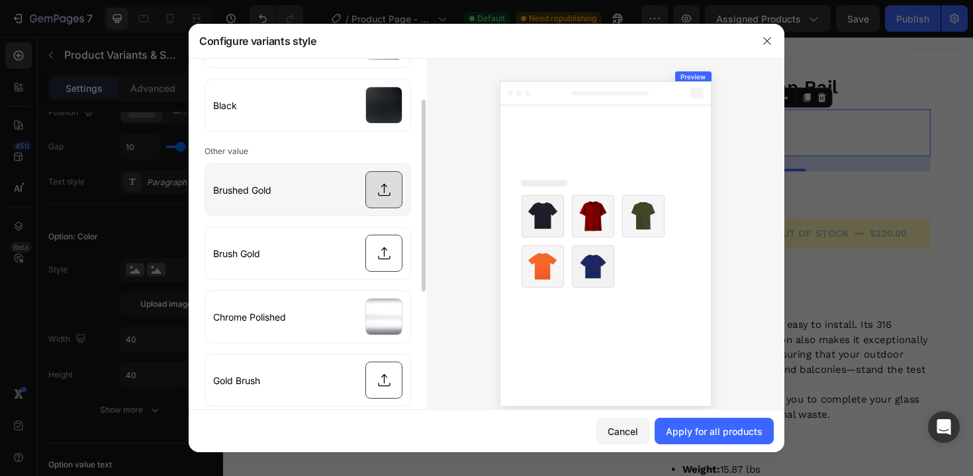
click at [378, 183] on input "file" at bounding box center [307, 190] width 205 height 52
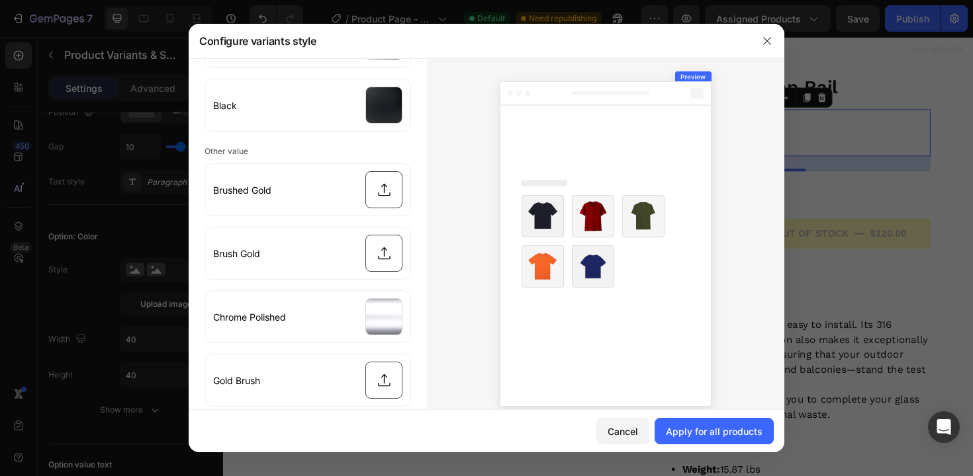
type input "C:\fakepath\gempages_483543807426561050-6cd589d5-1235-40a2-9939-56e5d561d57c.jpg"
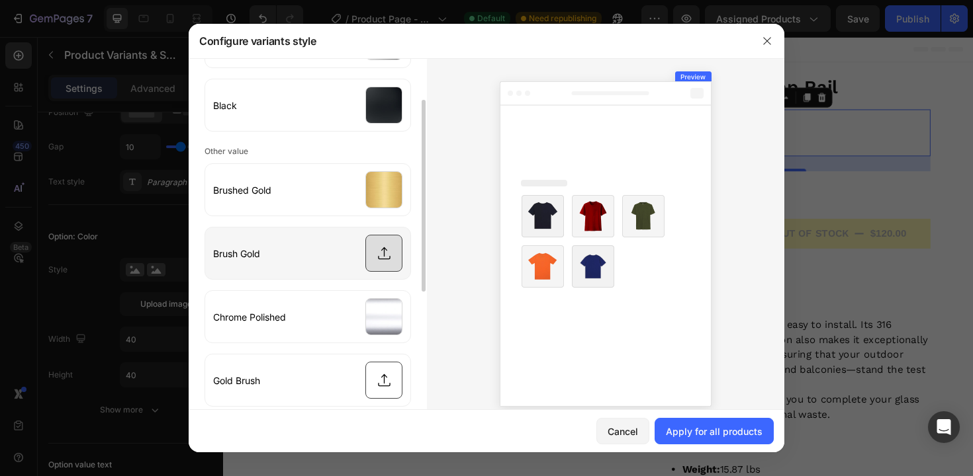
click at [381, 255] on input "file" at bounding box center [307, 254] width 205 height 52
type input "C:\fakepath\gempages_483543807426561050-6cd589d5-1235-40a2-9939-56e5d561d57c.jpg"
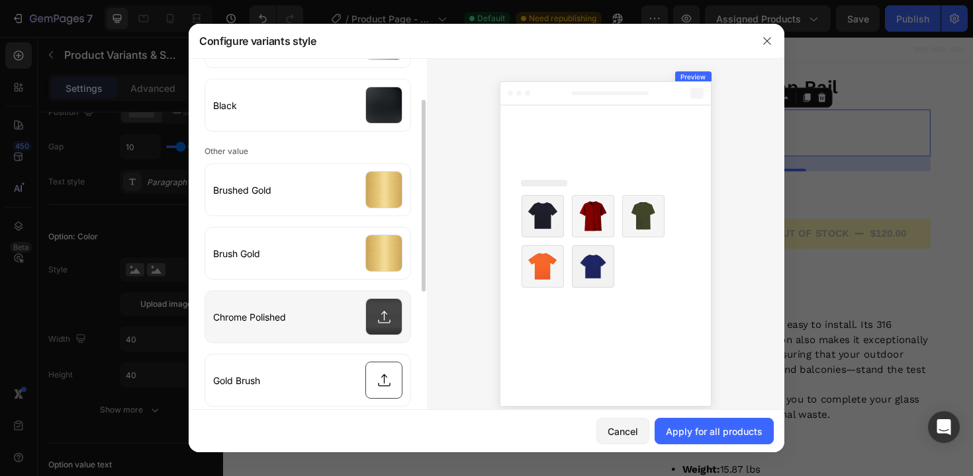
scroll to position [186, 0]
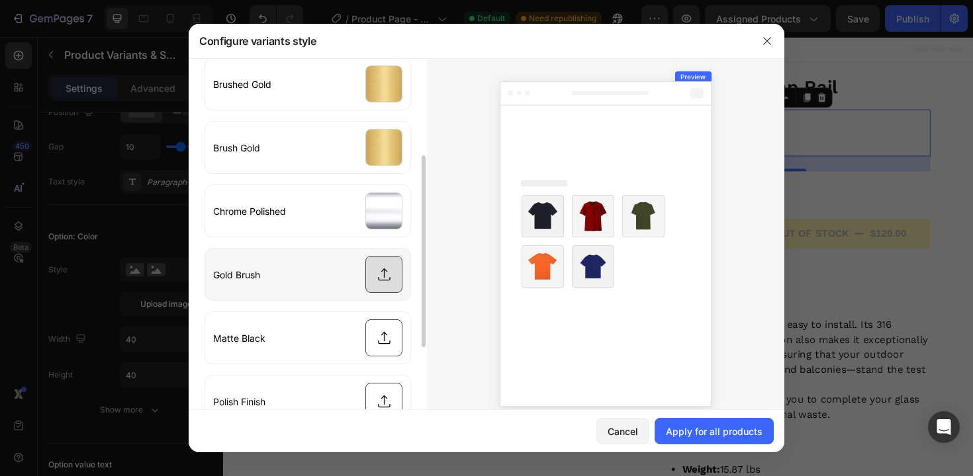
click at [384, 281] on input "file" at bounding box center [307, 275] width 205 height 52
type input "C:\fakepath\gempages_483543807426561050-6cd589d5-1235-40a2-9939-56e5d561d57c.jpg"
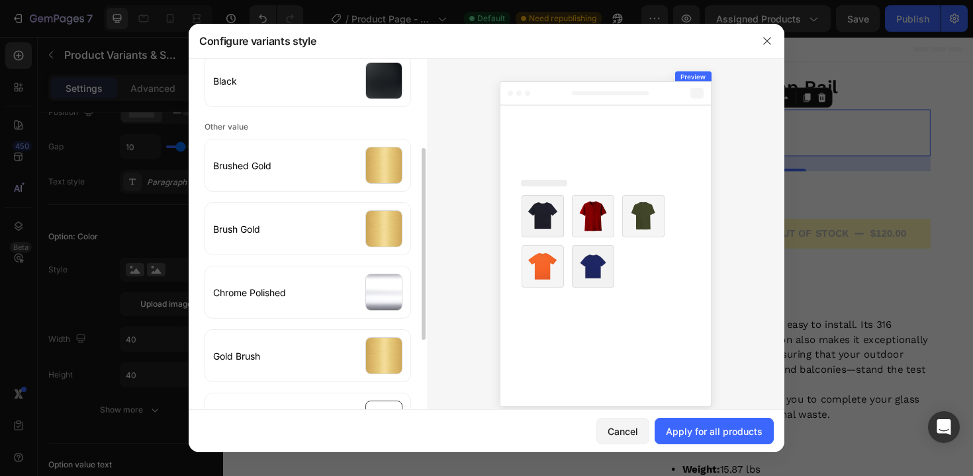
scroll to position [195, 0]
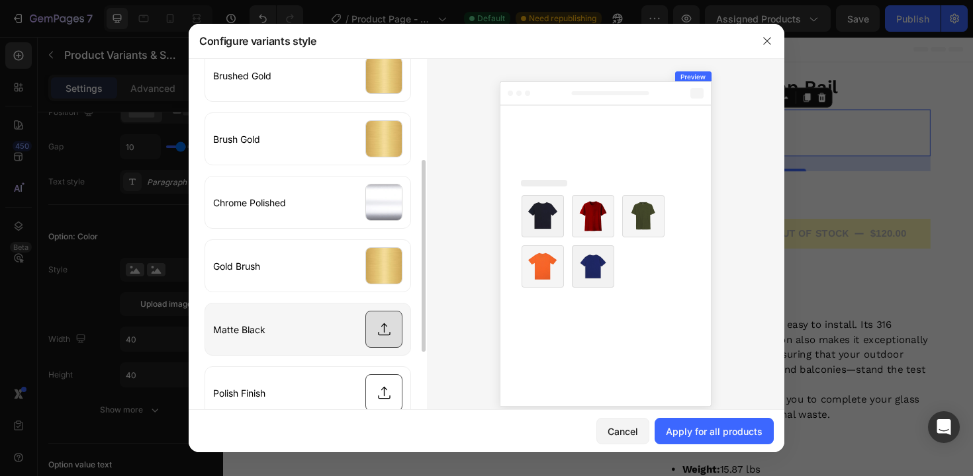
click at [380, 328] on input "file" at bounding box center [307, 330] width 205 height 52
type input "C:\fakepath\gempages_483543807426561050-21b9aa19-e4ea-48fc-bdc3-f9ac9d2549d5.jpg"
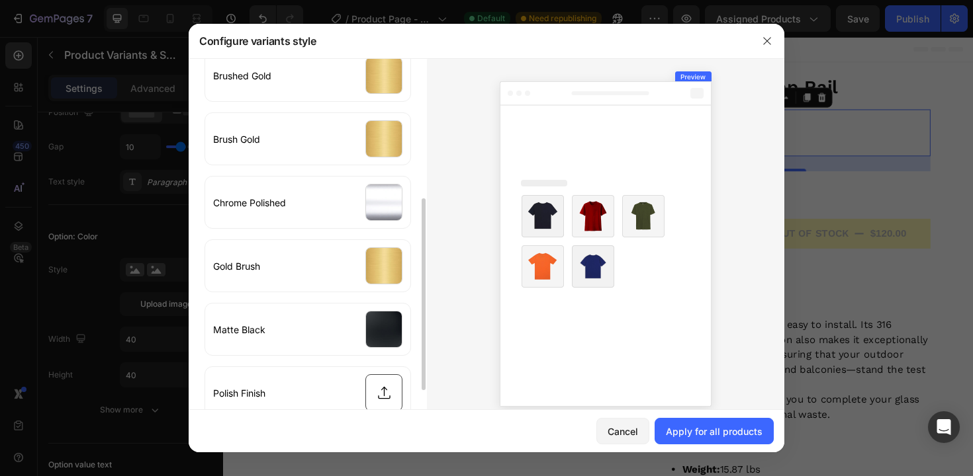
scroll to position [302, 0]
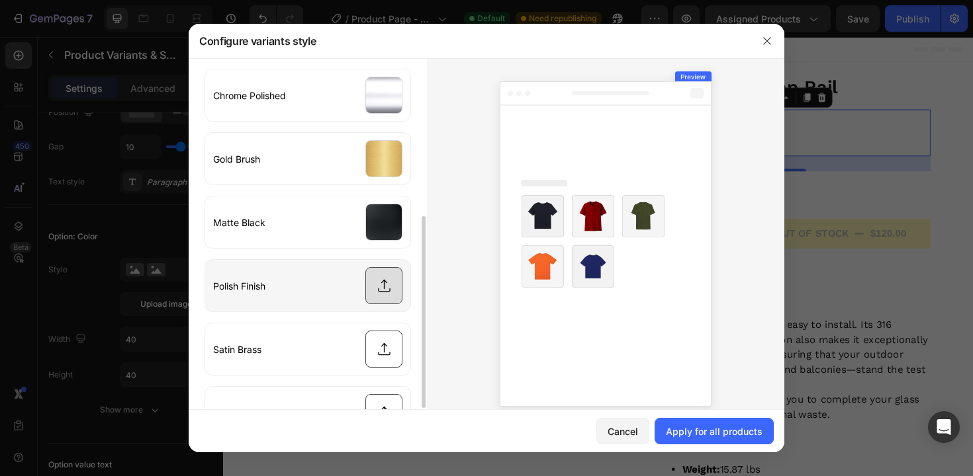
click at [380, 287] on input "file" at bounding box center [307, 286] width 205 height 52
type input "C:\fakepath\gempages_483543807426561050-7598bee3-f515-4001-922a-1c731dc66595.jpg"
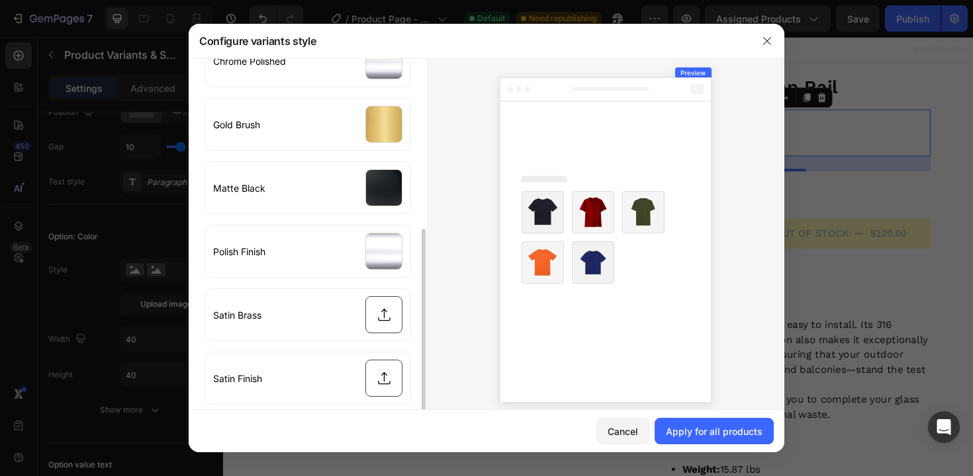
scroll to position [15, 0]
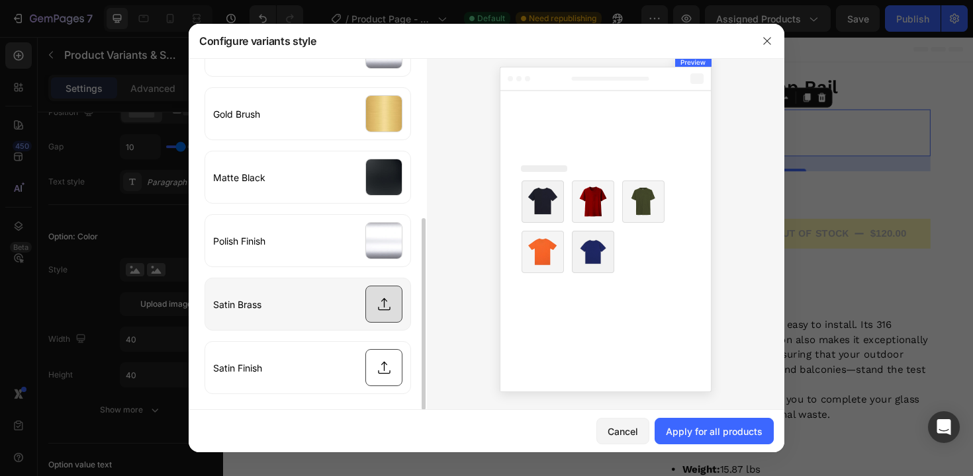
click at [384, 311] on input "file" at bounding box center [307, 305] width 205 height 52
type input "C:\fakepath\gempages_483543807426561050-981c0183-0624-45f1-84af-262d14006bfd.jpg"
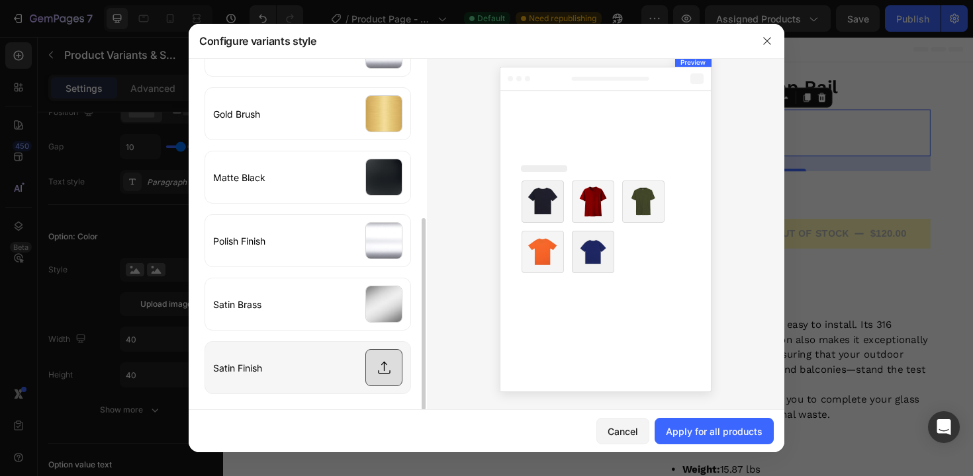
click at [379, 366] on input "file" at bounding box center [307, 368] width 205 height 52
type input "C:\fakepath\gempages_483543807426561050-981c0183-0624-45f1-84af-262d14006bfd.jpg"
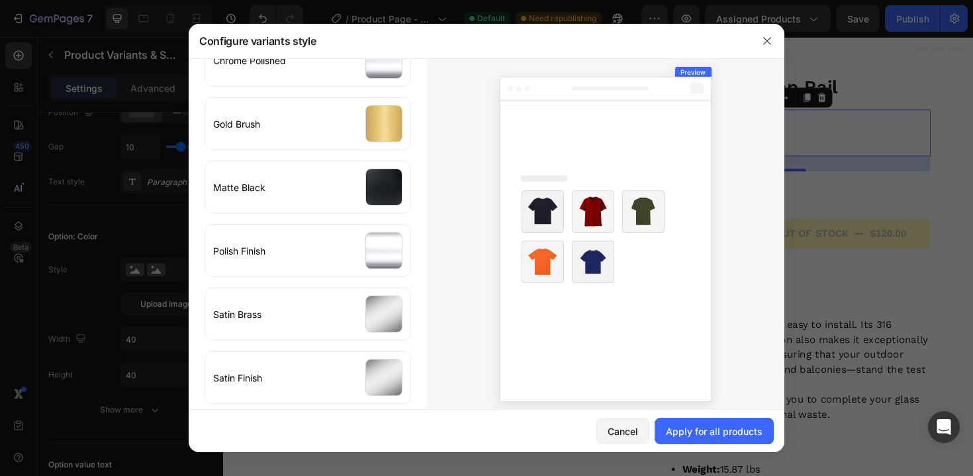
scroll to position [0, 0]
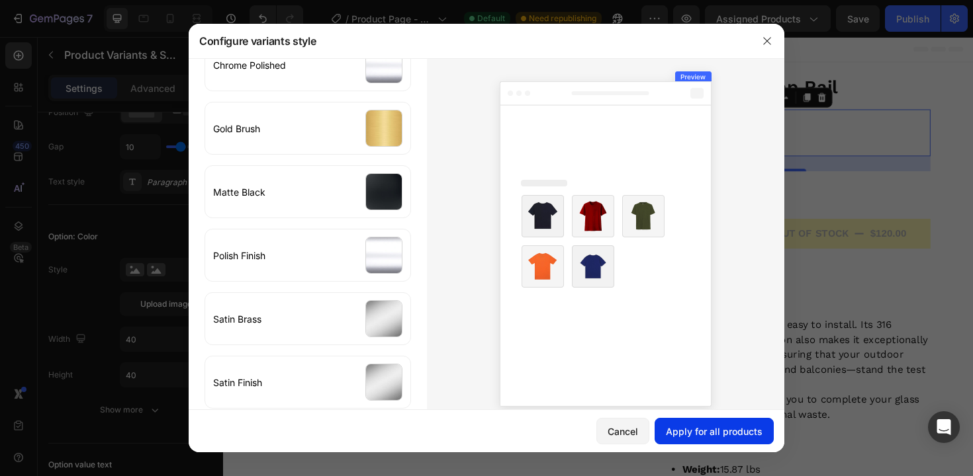
click at [714, 426] on div "Apply for all products" at bounding box center [714, 432] width 97 height 14
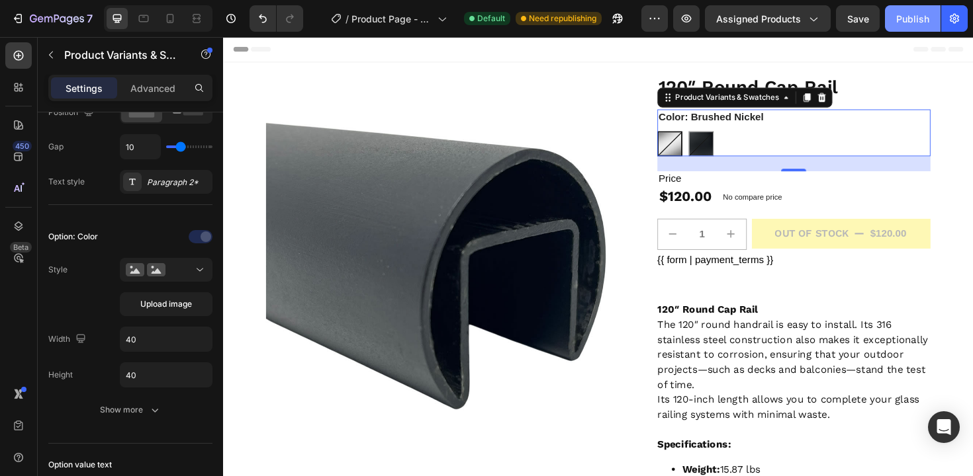
click at [916, 15] on div "Publish" at bounding box center [912, 19] width 33 height 14
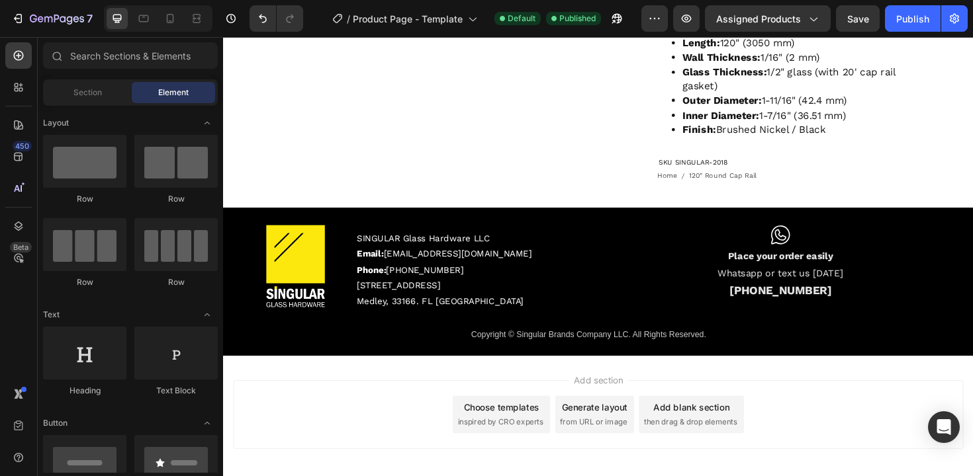
scroll to position [545, 0]
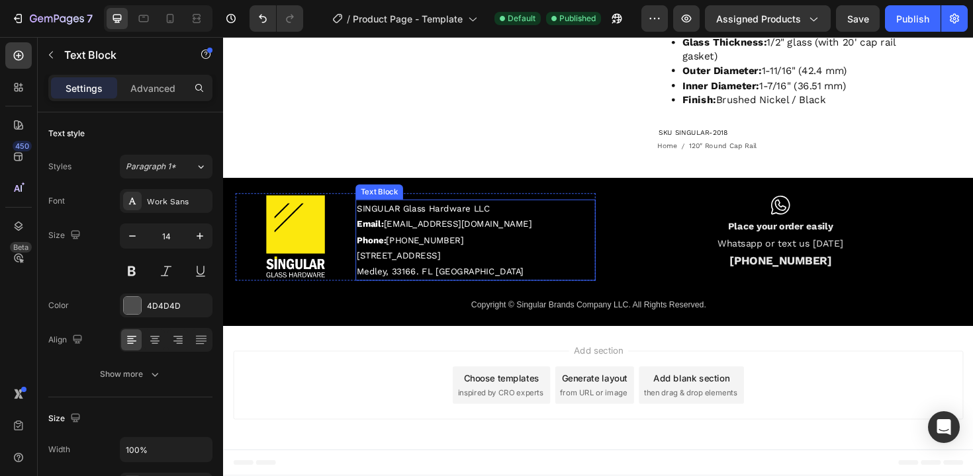
click at [421, 221] on span "SINGULAR Glass Hardware LLC" at bounding box center [435, 219] width 141 height 11
click at [460, 228] on p "SINGULAR Glass Hardware LLC" at bounding box center [490, 219] width 251 height 17
click at [409, 224] on span "SINGULAR Glass Hardware LLC" at bounding box center [435, 219] width 141 height 11
click at [457, 226] on p "SINGULAR Glass Hardware LLC" at bounding box center [490, 219] width 251 height 17
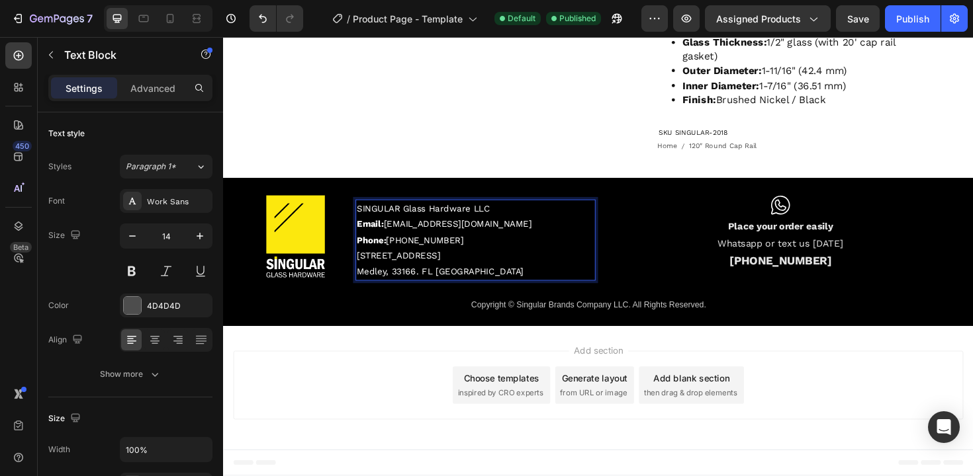
click at [516, 238] on p "Email: info@besingular.us" at bounding box center [490, 236] width 251 height 17
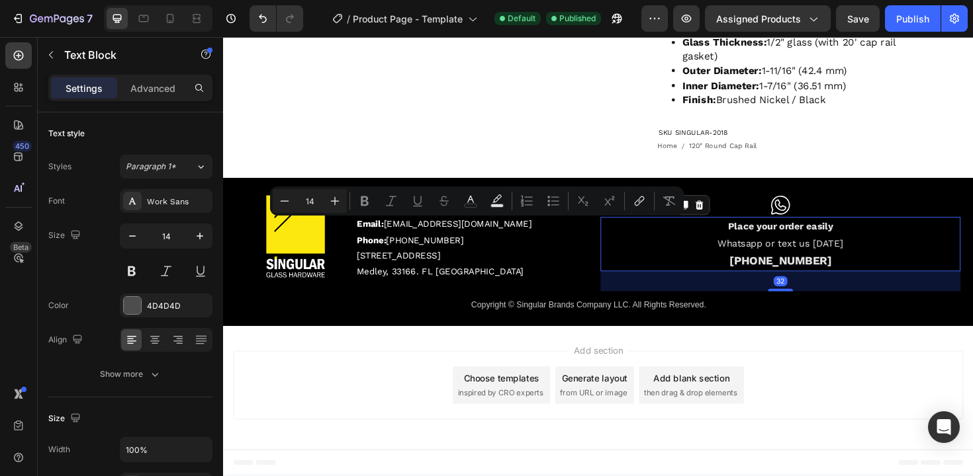
scroll to position [258, 0]
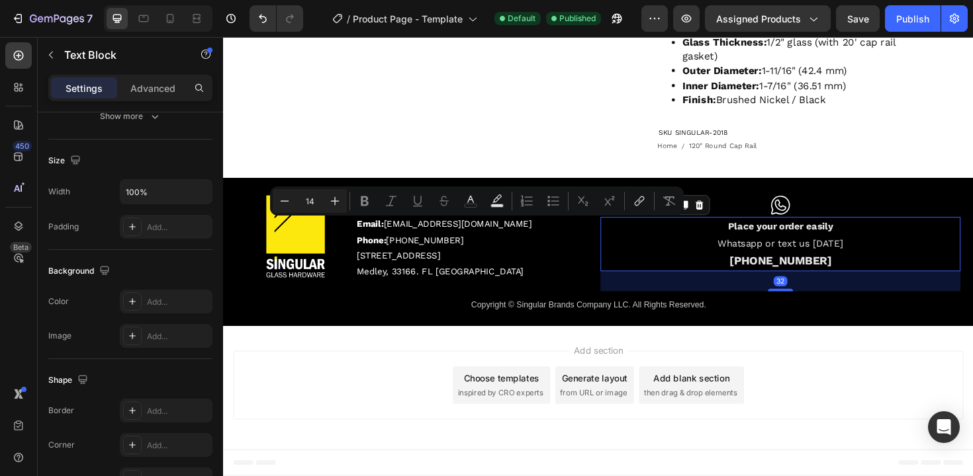
click at [658, 258] on p "Whatsapp or text us [DATE]" at bounding box center [813, 256] width 378 height 18
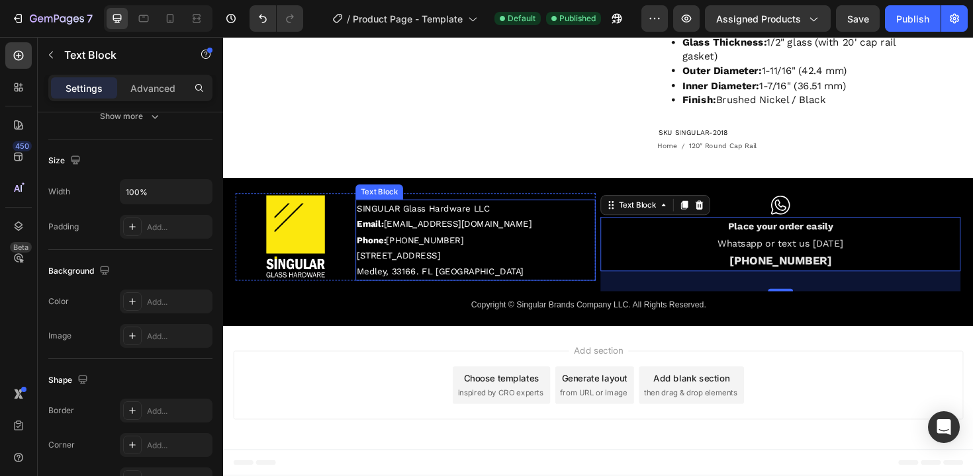
click at [396, 256] on strong "Phone:" at bounding box center [380, 252] width 31 height 11
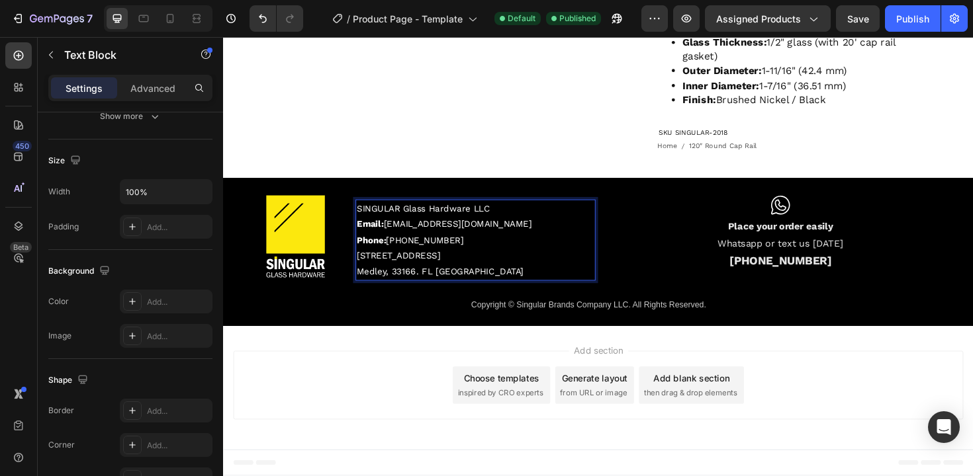
click at [406, 270] on span "8368 NW South River Dr." at bounding box center [409, 269] width 89 height 11
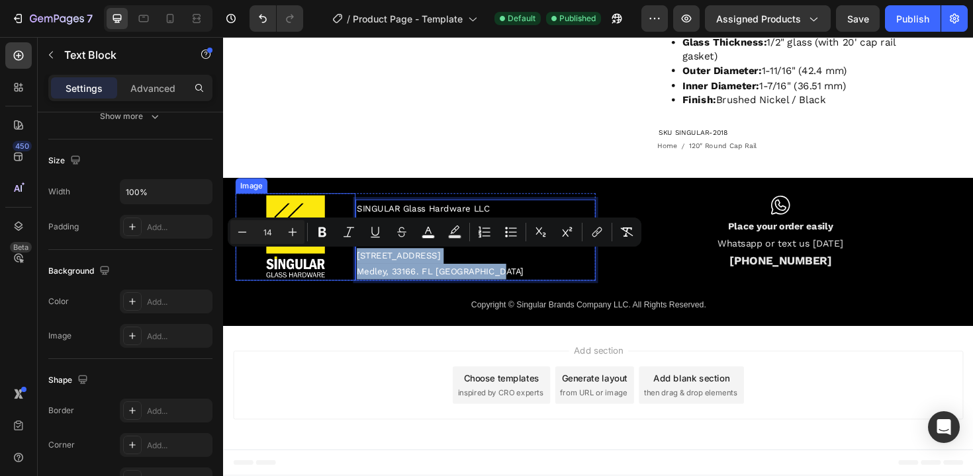
drag, startPoint x: 509, startPoint y: 288, endPoint x: 349, endPoint y: 275, distance: 160.6
click at [349, 275] on div "Image SINGULAR Glass Hardware LLC Email: info@besingular.us Phone: (786) 614 47…" at bounding box center [426, 249] width 381 height 93
click at [527, 288] on p "Medley, 33166. FL United States" at bounding box center [490, 286] width 251 height 17
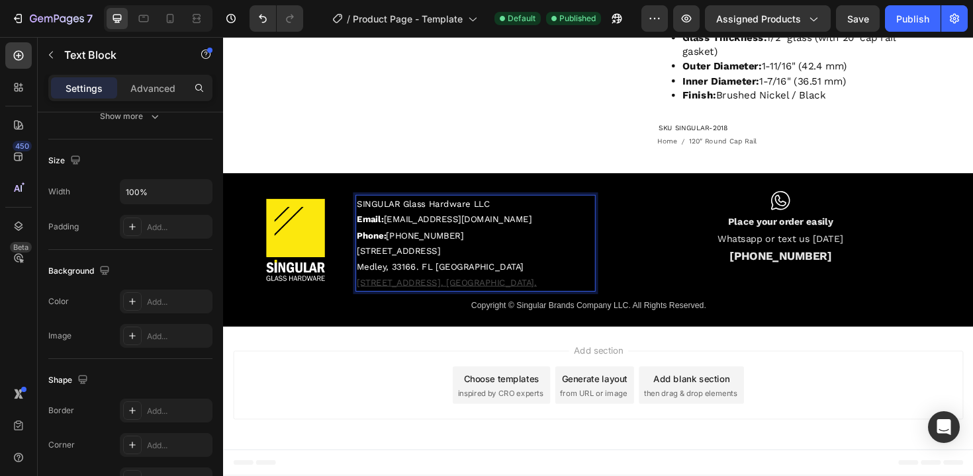
click at [453, 269] on span "8368 NW South River Dr." at bounding box center [409, 264] width 89 height 11
click at [426, 286] on span "Medley, 33166. FL United States" at bounding box center [453, 280] width 177 height 11
click at [410, 286] on span "Medley. FL United States" at bounding box center [437, 280] width 145 height 11
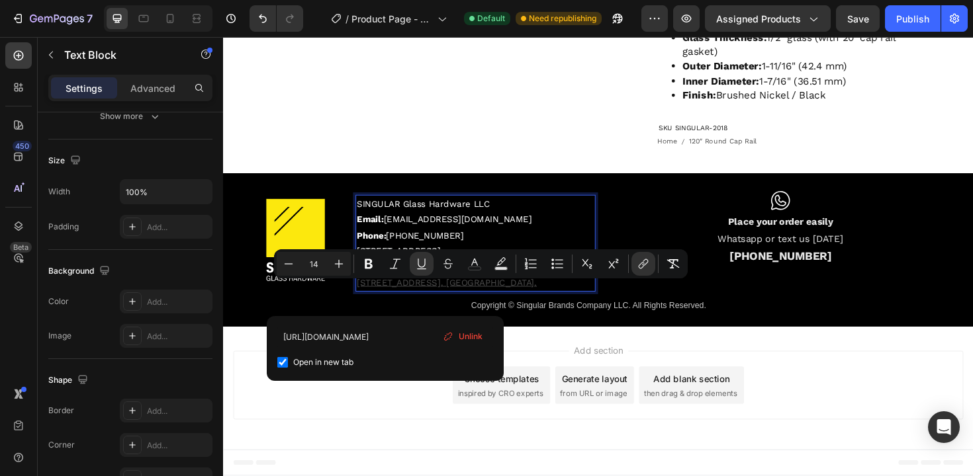
drag, startPoint x: 397, startPoint y: 324, endPoint x: 365, endPoint y: 304, distance: 37.5
click at [365, 304] on p "8368 NW South River Drive, Medley, FL. 33166. United States." at bounding box center [490, 297] width 251 height 17
click at [413, 340] on input "https://www.google.com/maps/place/8368+NW+South+River+Dr,+Medley,+FL+33166,+EE.…" at bounding box center [385, 337] width 216 height 21
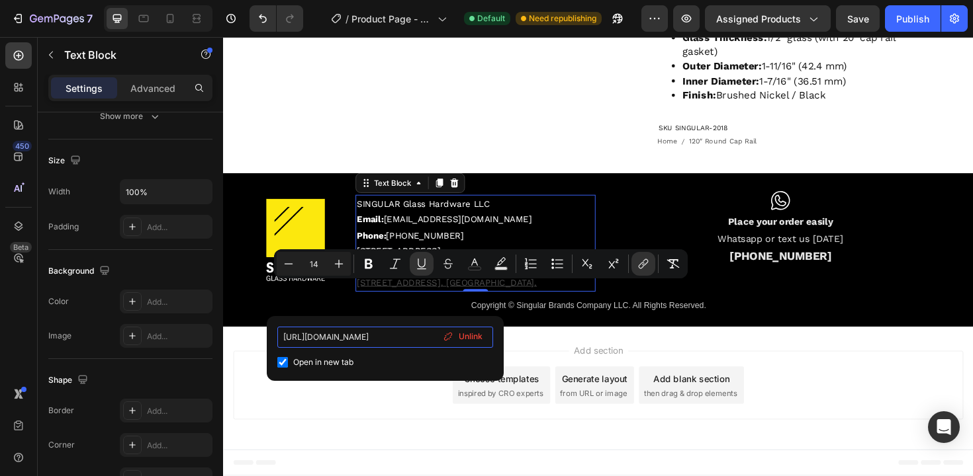
click at [413, 340] on input "https://www.google.com/maps/place/8368+NW+South+River+Dr,+Medley,+FL+33166,+EE.…" at bounding box center [385, 337] width 216 height 21
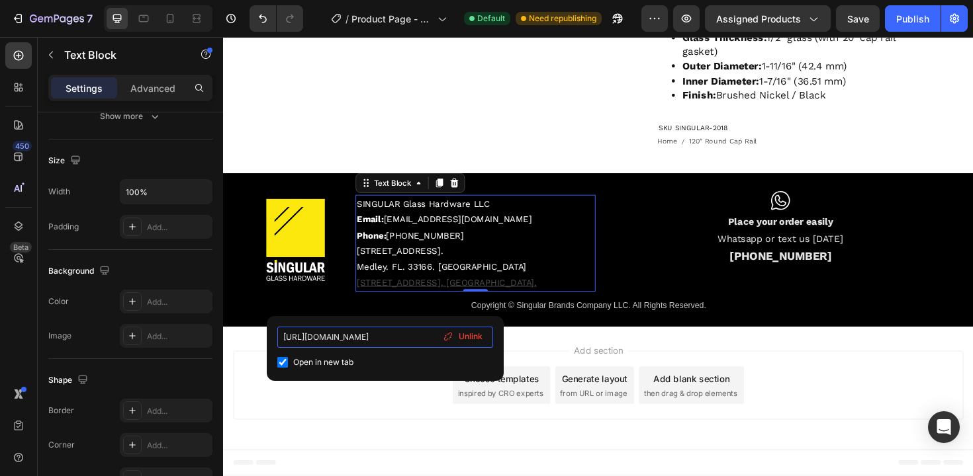
click at [413, 340] on input "https://www.google.com/maps/place/8368+NW+South+River+Dr,+Medley,+FL+33166,+EE.…" at bounding box center [385, 337] width 216 height 21
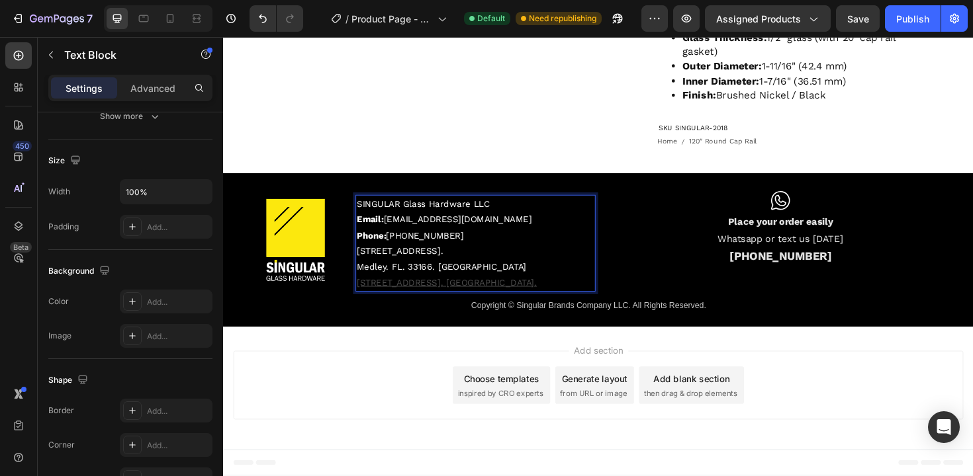
click at [533, 285] on p "Medley. FL. 33166. United States" at bounding box center [490, 281] width 251 height 17
drag, startPoint x: 523, startPoint y: 286, endPoint x: 361, endPoint y: 274, distance: 162.6
click at [363, 274] on div "SINGULAR Glass Hardware LLC Email: info@besingular.us Phone: (786) 614 4708 836…" at bounding box center [490, 255] width 254 height 103
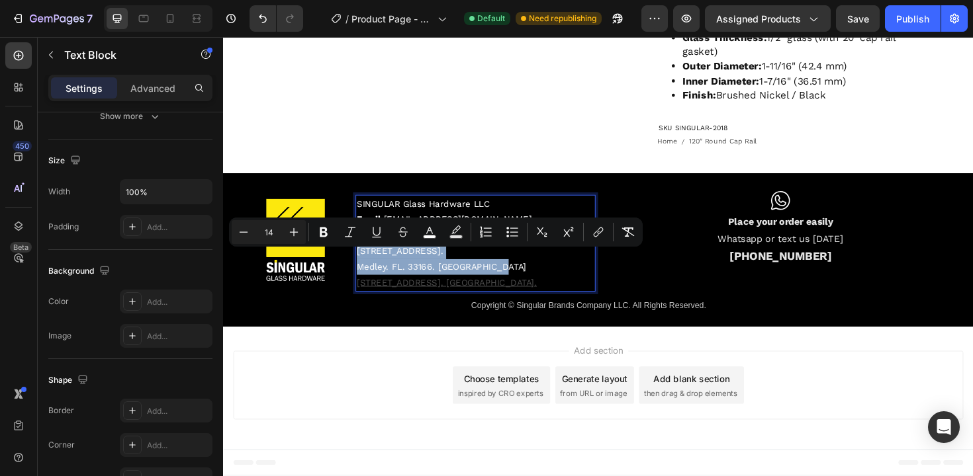
click at [365, 269] on span "8368 NW South River Drive." at bounding box center [410, 264] width 91 height 11
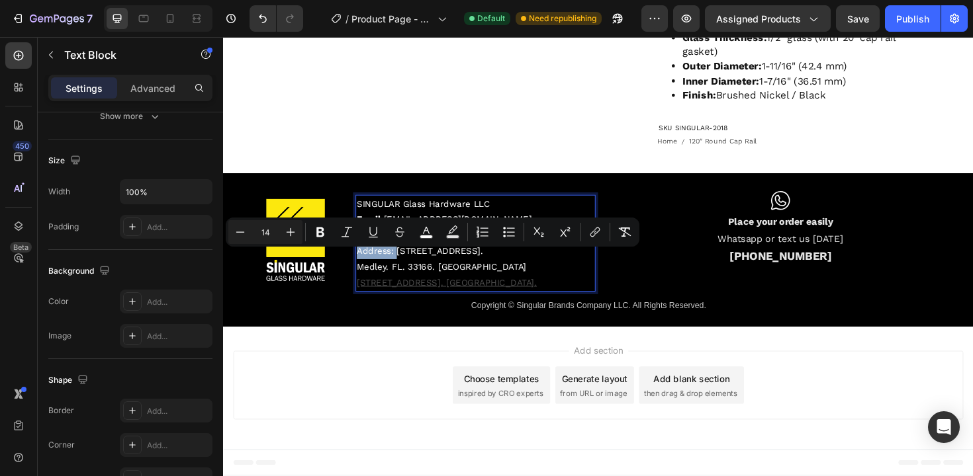
drag, startPoint x: 404, startPoint y: 271, endPoint x: 364, endPoint y: 271, distance: 39.7
click at [365, 269] on span "Address: 8368 NW South River Drive." at bounding box center [432, 264] width 134 height 11
click at [329, 235] on button "Bold" at bounding box center [320, 232] width 24 height 24
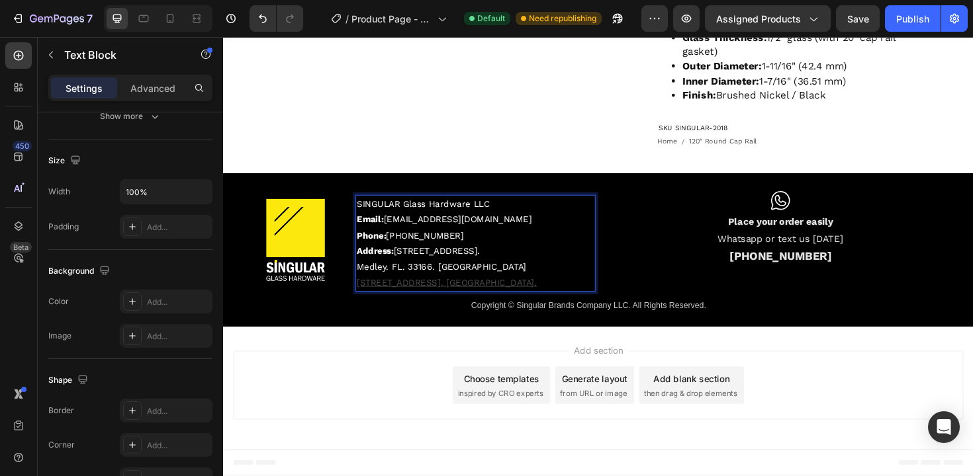
click at [456, 269] on span "Address: 8368 NW South River Drive." at bounding box center [430, 264] width 130 height 11
drag, startPoint x: 405, startPoint y: 271, endPoint x: 513, endPoint y: 287, distance: 109.1
click at [513, 287] on div "SINGULAR Glass Hardware LLC Email: info@besingular.us Phone: (786) 614 4708 Add…" at bounding box center [490, 255] width 254 height 103
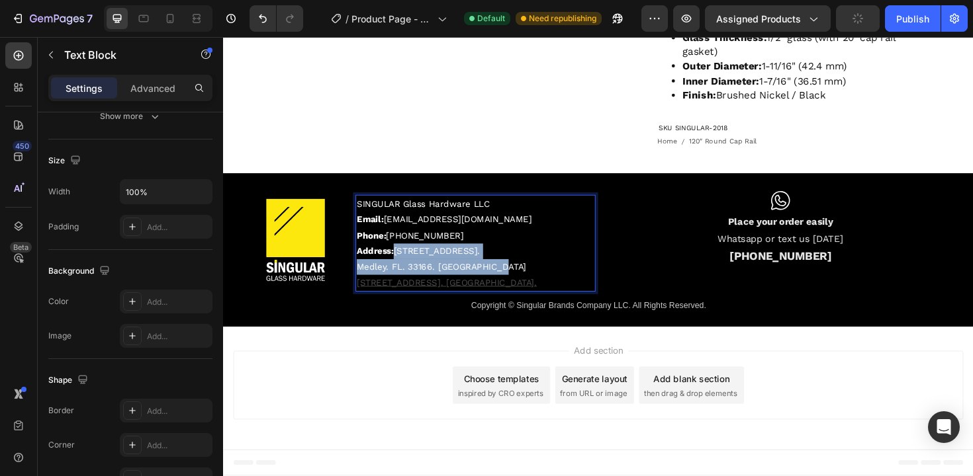
click at [469, 269] on span "Address: 8368 NW South River Drive." at bounding box center [430, 264] width 130 height 11
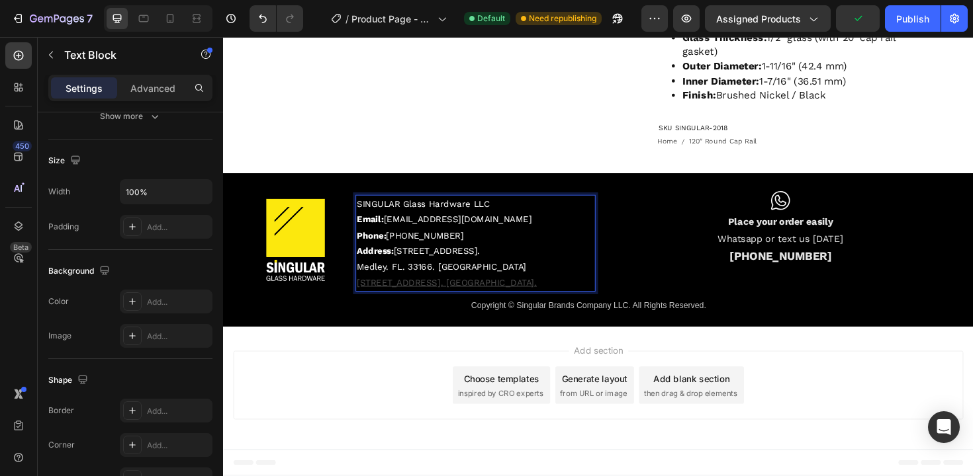
click at [469, 278] on p "Medley. FL. 33166. United States" at bounding box center [490, 281] width 251 height 17
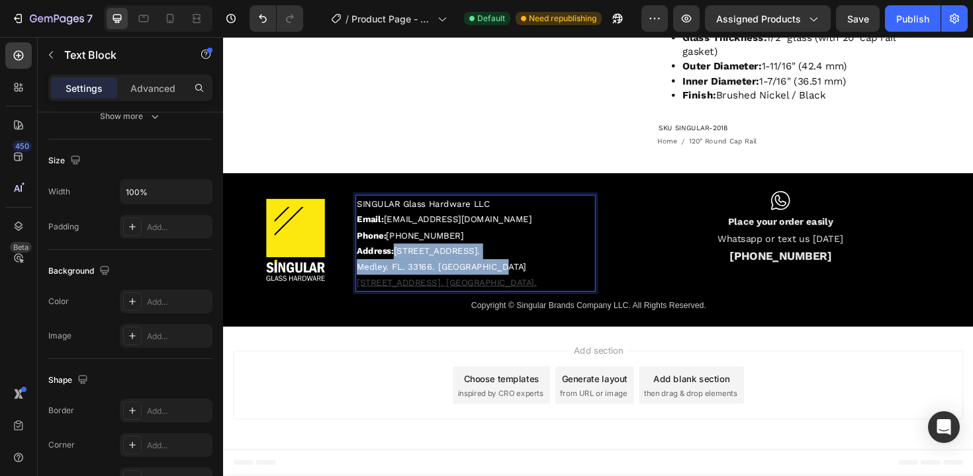
drag, startPoint x: 510, startPoint y: 290, endPoint x: 407, endPoint y: 275, distance: 104.2
click at [407, 275] on div "SINGULAR Glass Hardware LLC Email: info@besingular.us Phone: (786) 614 4708 Add…" at bounding box center [490, 255] width 254 height 103
click at [399, 306] on p "8368 NW South River Drive, Medley, FL. 33166. United States." at bounding box center [490, 297] width 251 height 17
drag, startPoint x: 398, startPoint y: 322, endPoint x: 362, endPoint y: 307, distance: 39.2
click at [363, 307] on div "SINGULAR Glass Hardware LLC Email: info@besingular.us Phone: (786) 614 4708 Add…" at bounding box center [490, 255] width 254 height 103
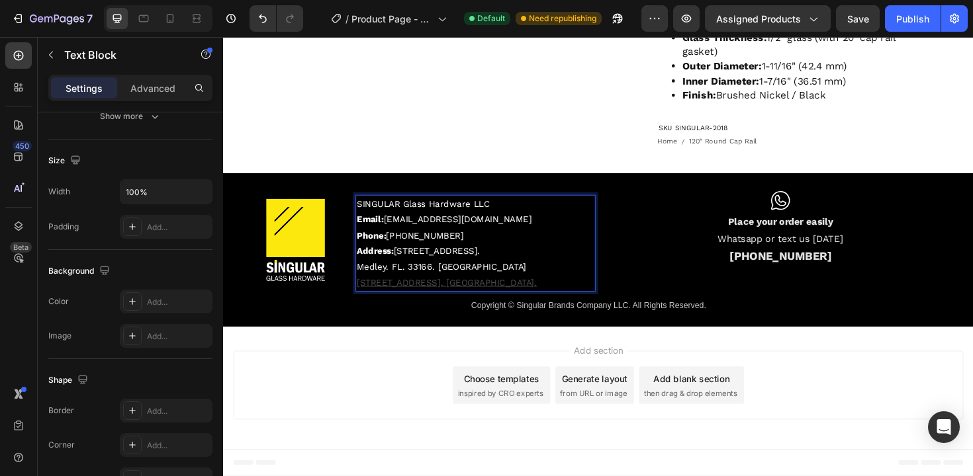
click at [365, 302] on u "8368 NW South River Drive, Medley, FL. 33166. United States." at bounding box center [460, 297] width 191 height 11
drag, startPoint x: 365, startPoint y: 306, endPoint x: 400, endPoint y: 320, distance: 37.7
click at [400, 306] on p "8368 NW South River Drive, Medley, FL. 33166. United States." at bounding box center [490, 297] width 251 height 17
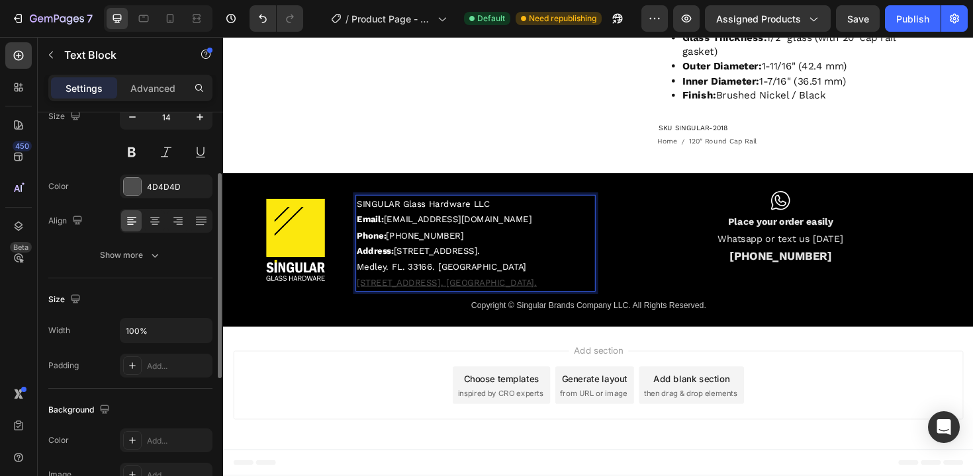
scroll to position [93, 0]
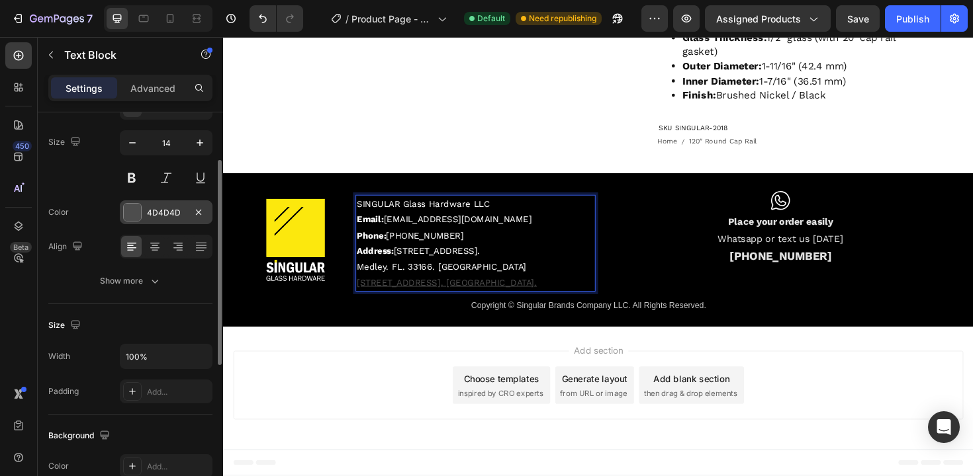
click at [137, 216] on div at bounding box center [132, 212] width 17 height 17
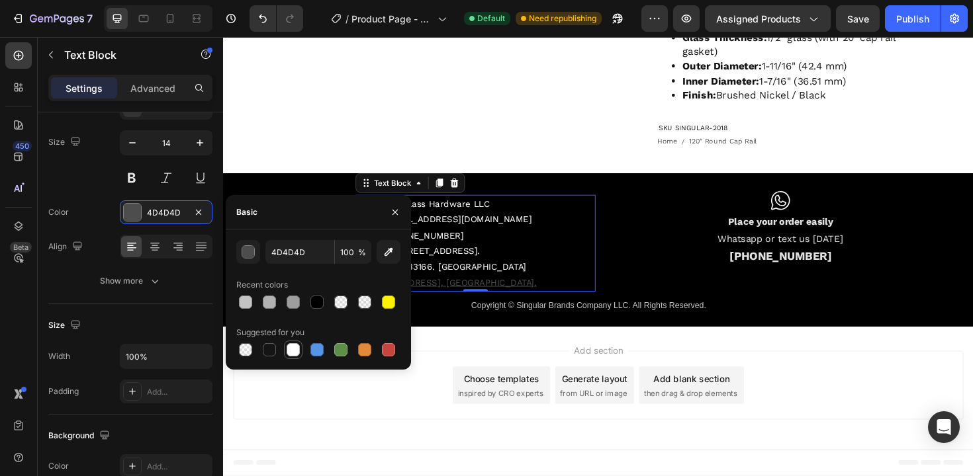
click at [294, 355] on div at bounding box center [292, 349] width 13 height 13
type input "FFFFFF"
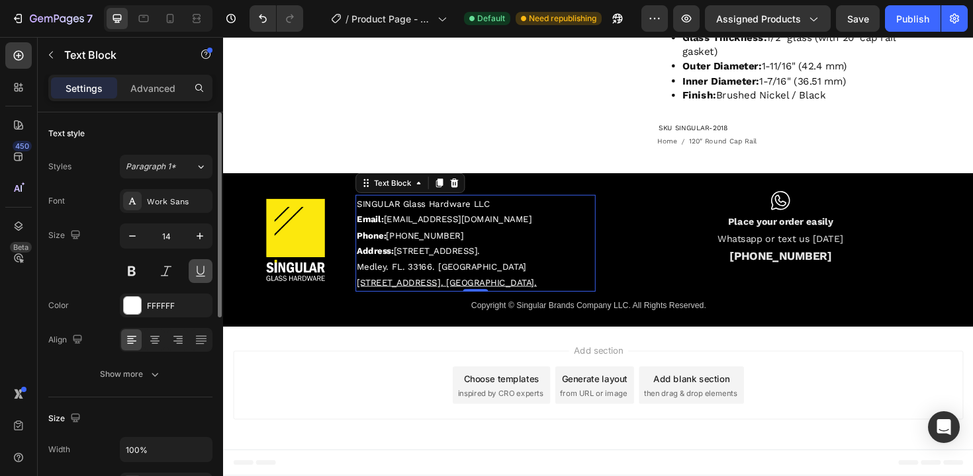
click at [195, 271] on button at bounding box center [201, 271] width 24 height 24
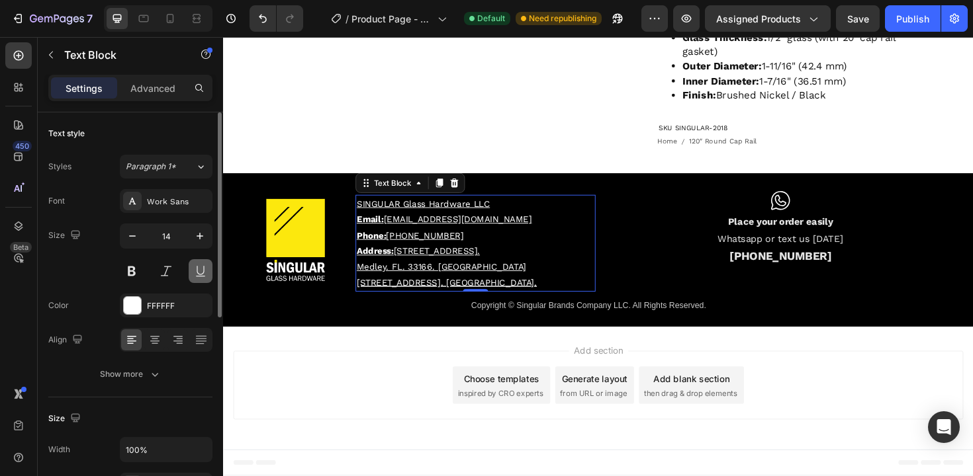
click at [193, 271] on button at bounding box center [201, 271] width 24 height 24
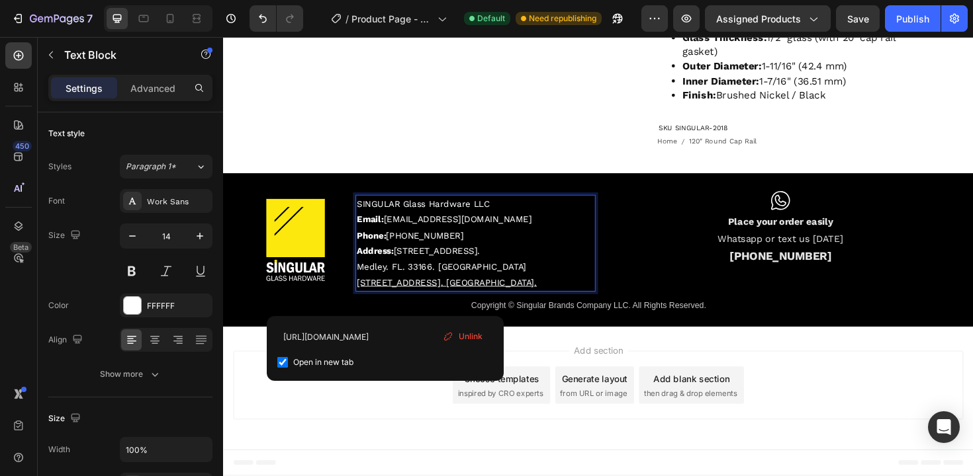
drag, startPoint x: 403, startPoint y: 318, endPoint x: 363, endPoint y: 303, distance: 42.5
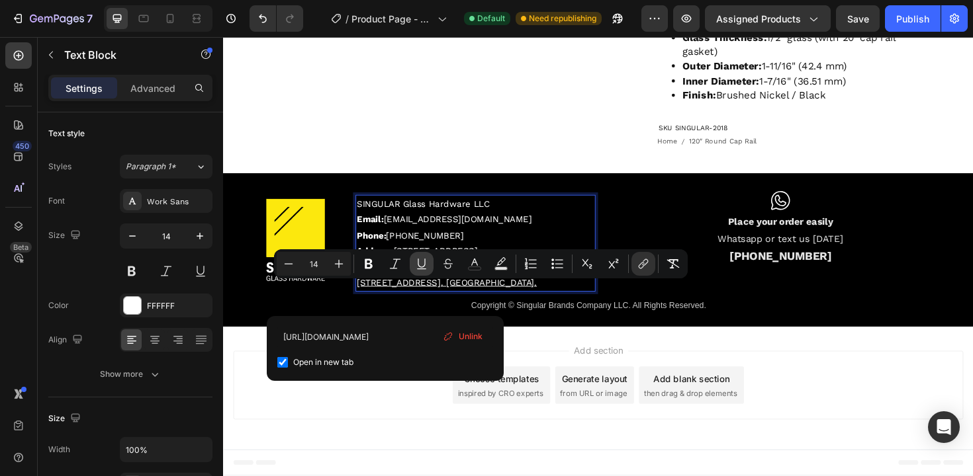
click at [423, 266] on icon "Editor contextual toolbar" at bounding box center [420, 263] width 7 height 9
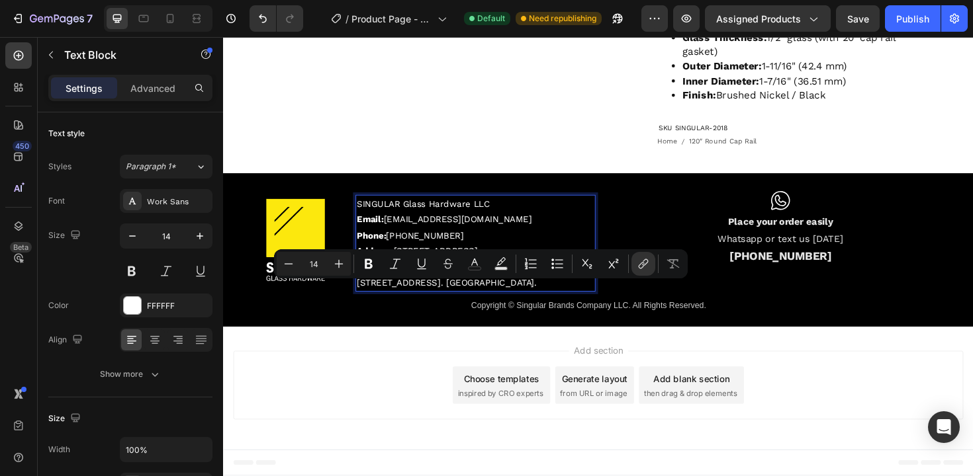
click at [406, 306] on p "8368 NW South River Drive, Medley, FL. 33166. United States." at bounding box center [490, 297] width 251 height 17
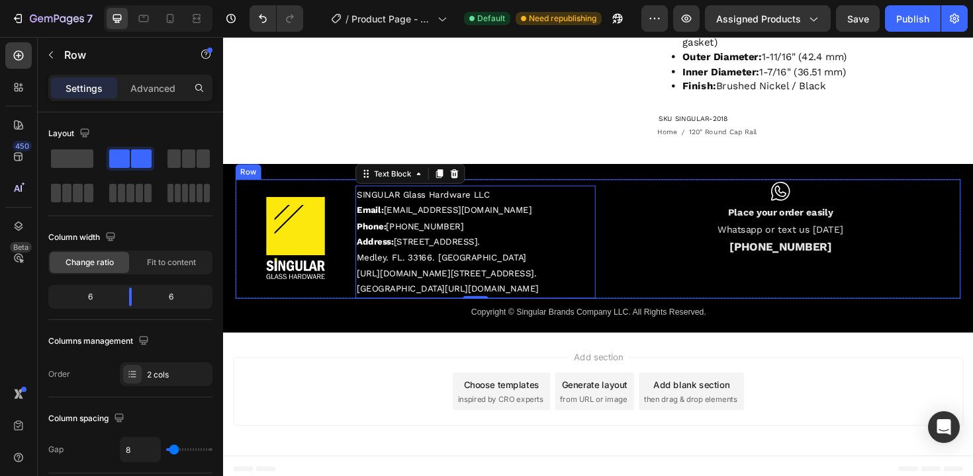
click at [658, 314] on div "Icon Place your order easily Whatsapp or text us today (786) 614 4708 Text Block" at bounding box center [813, 251] width 381 height 126
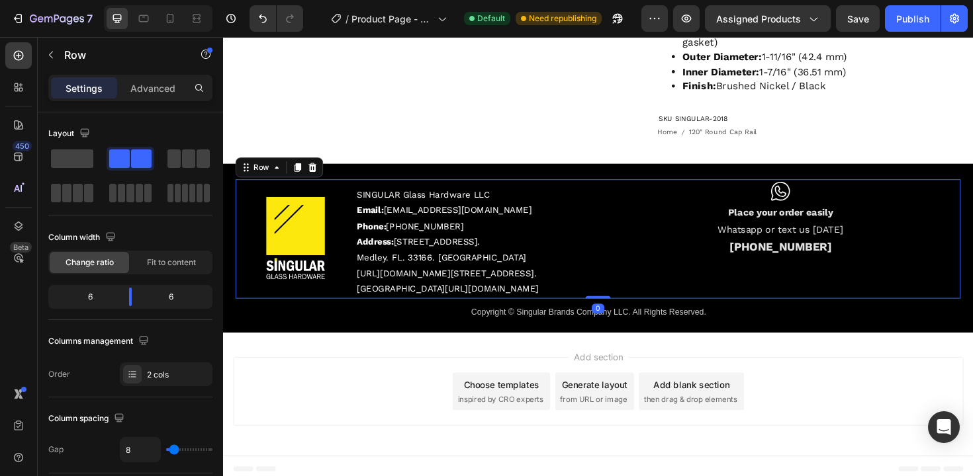
click at [658, 314] on div "Icon Place your order easily Whatsapp or text us today (786) 614 4708 Text Block" at bounding box center [813, 251] width 381 height 126
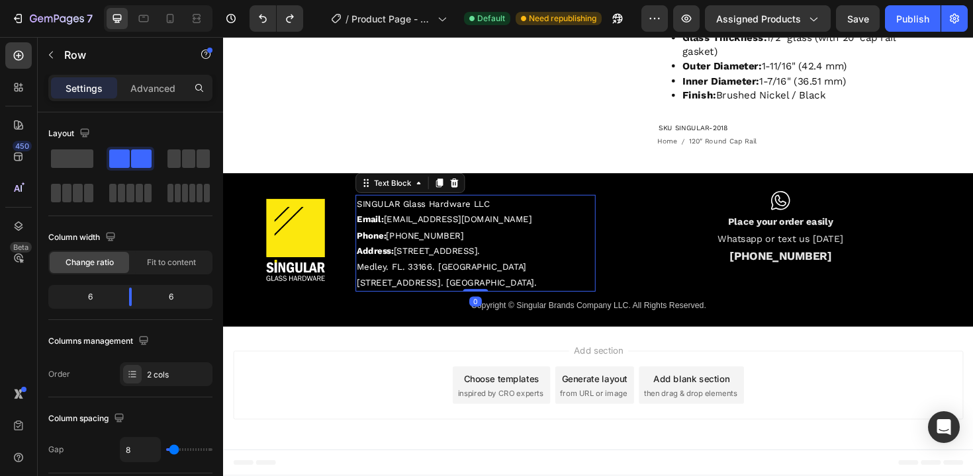
click at [366, 302] on link "8368 NW South River Drive, Medley, FL. 33166. United States." at bounding box center [460, 297] width 191 height 11
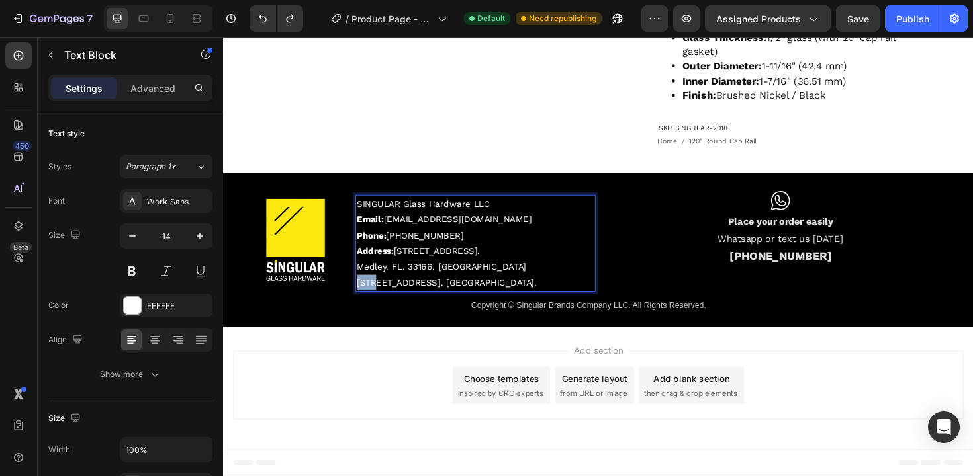
click at [367, 302] on link "8368 NW South River Drive, Medley, FL. 33166. United States." at bounding box center [460, 297] width 191 height 11
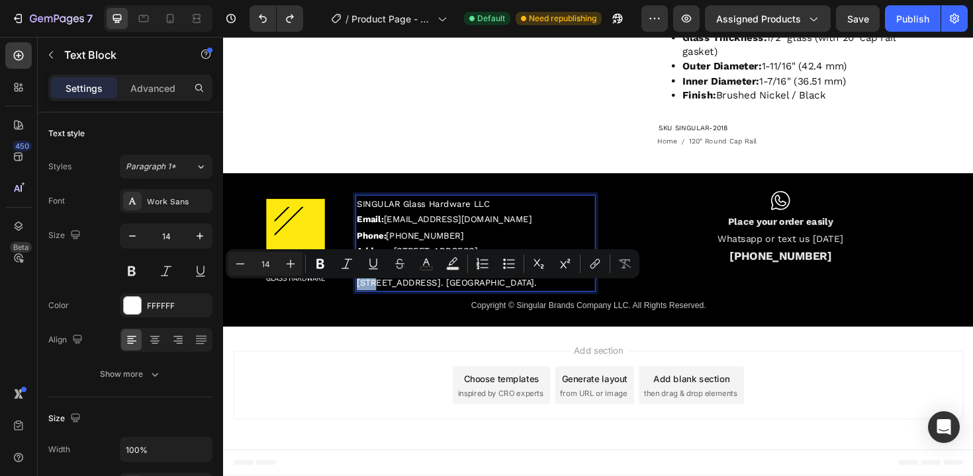
click at [367, 302] on link "8368 NW South River Drive, Medley, FL. 33166. United States." at bounding box center [460, 297] width 191 height 11
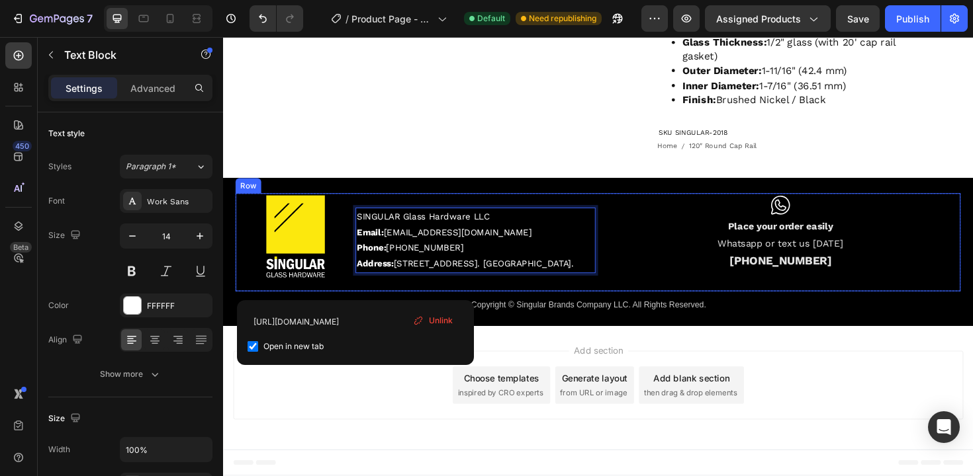
click at [636, 291] on div "Icon Place your order easily Whatsapp or text us today (786) 614 4708 Text Block" at bounding box center [813, 255] width 381 height 104
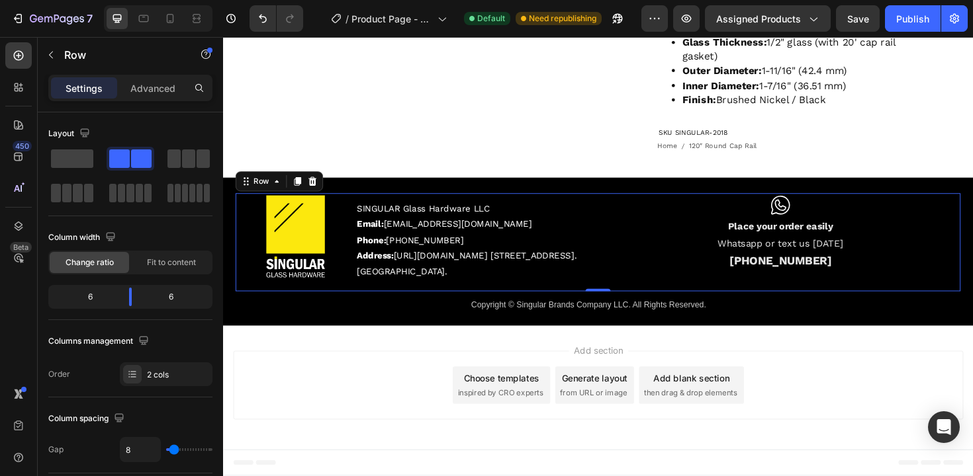
click at [653, 307] on div "Icon Place your order easily Whatsapp or text us today (786) 614 4708 Text Block" at bounding box center [813, 255] width 381 height 104
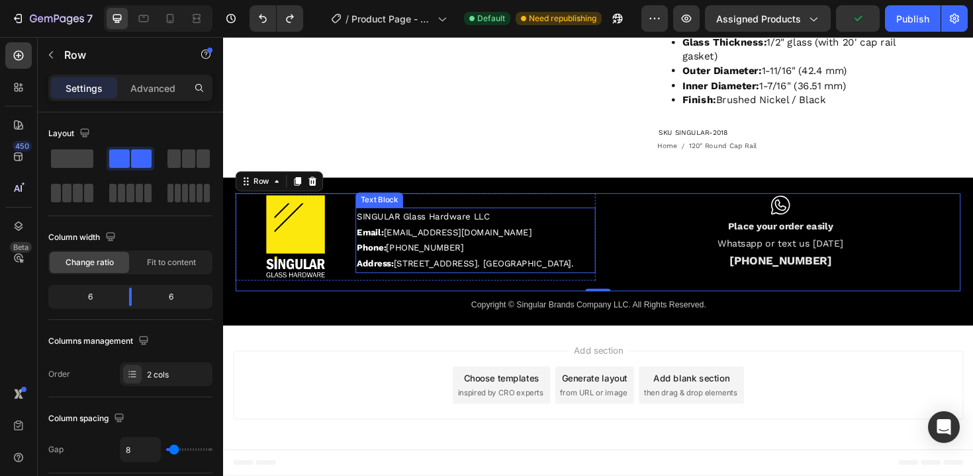
click at [427, 274] on link "8368 NW South River Drive, Medley, FL. 33166. United States." at bounding box center [499, 277] width 191 height 11
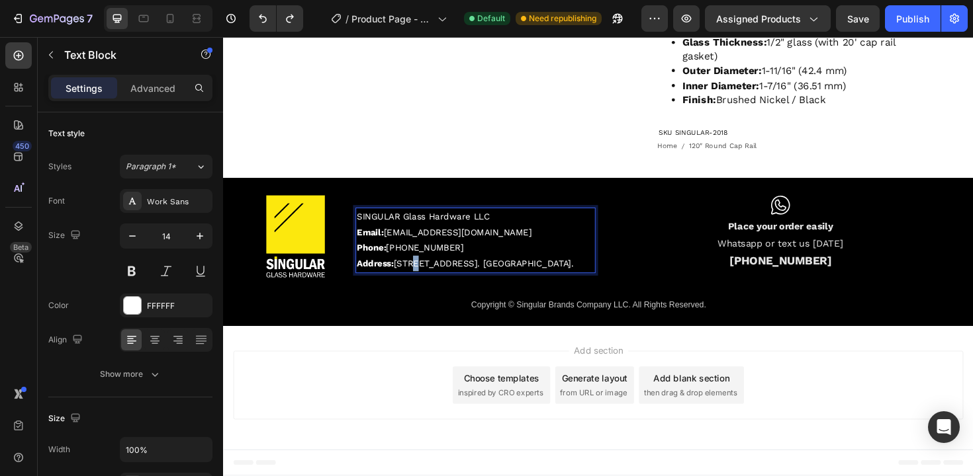
click at [425, 272] on link "8368 NW South River Drive, Medley, FL. 33166. United States." at bounding box center [499, 277] width 191 height 11
drag, startPoint x: 406, startPoint y: 269, endPoint x: 460, endPoint y: 287, distance: 56.5
click at [460, 286] on p "Address: 8368 NW South River Drive, Medley, FL. 33166. United States." at bounding box center [490, 277] width 251 height 17
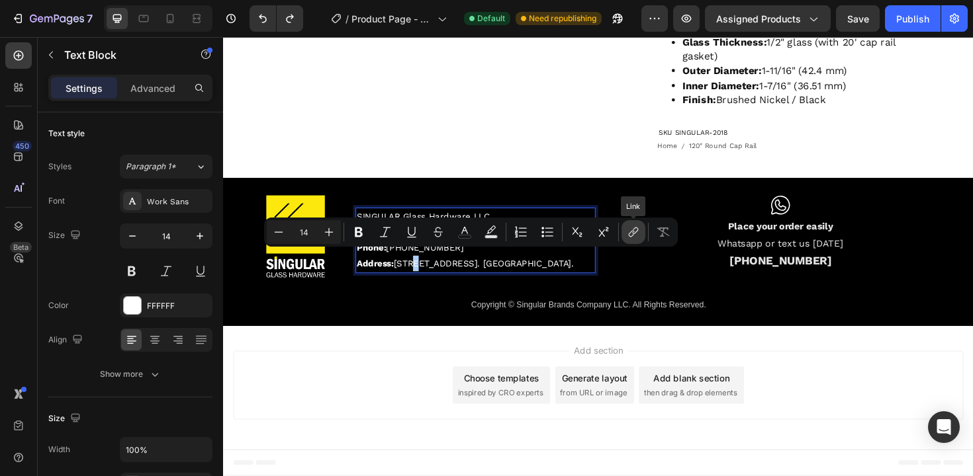
click at [628, 224] on button "link" at bounding box center [633, 232] width 24 height 24
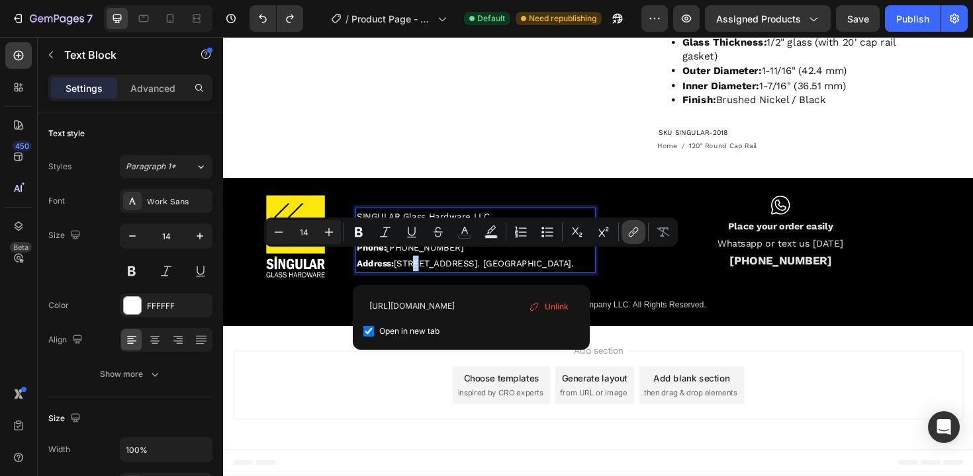
scroll to position [0, 1098]
click at [475, 311] on input "https://www.google.com/maps/place/8368+NW+South+River+Dr,+Medley,+FL+33166,+EE.…" at bounding box center [471, 306] width 216 height 21
click at [512, 308] on input "https://www.google.com/maps/place/8368+NW+South+River+Dr,+Medley,+FL+33166,+EE.…" at bounding box center [471, 306] width 216 height 21
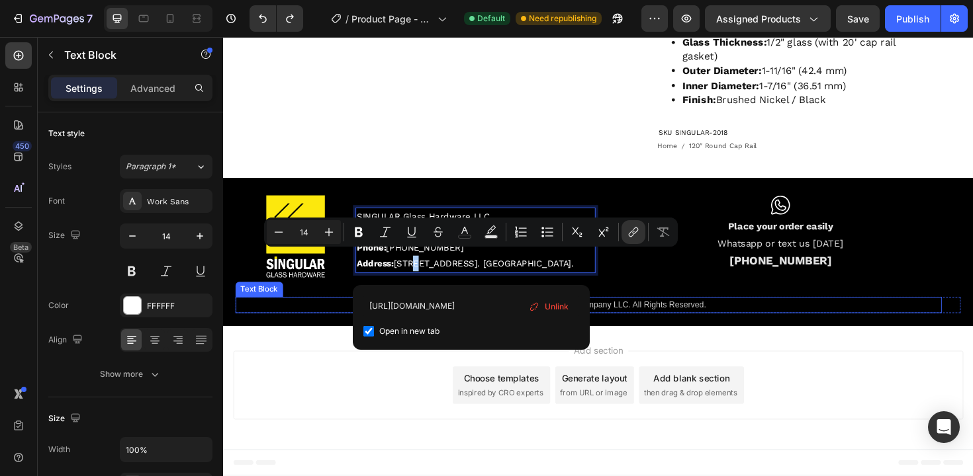
scroll to position [0, 0]
drag, startPoint x: 740, startPoint y: 344, endPoint x: 335, endPoint y: 314, distance: 406.0
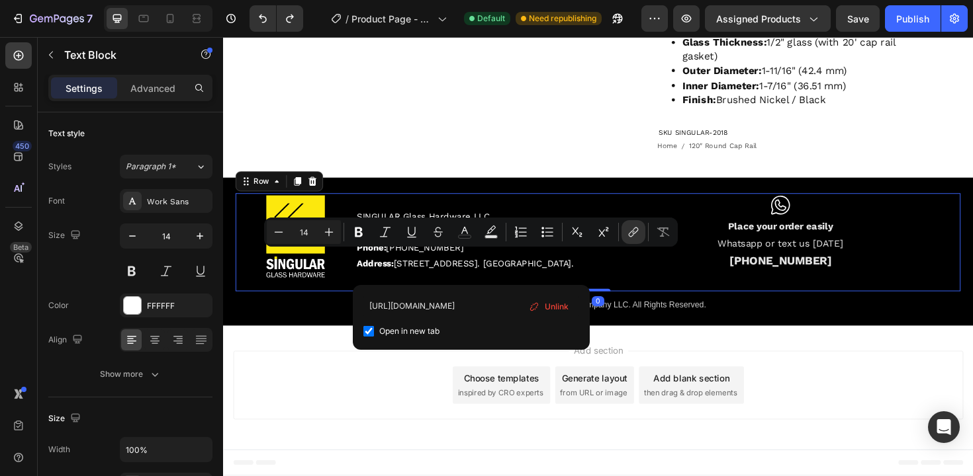
click at [644, 298] on div "Icon Place your order easily Whatsapp or text us today (786) 614 4708 Text Block" at bounding box center [813, 255] width 381 height 104
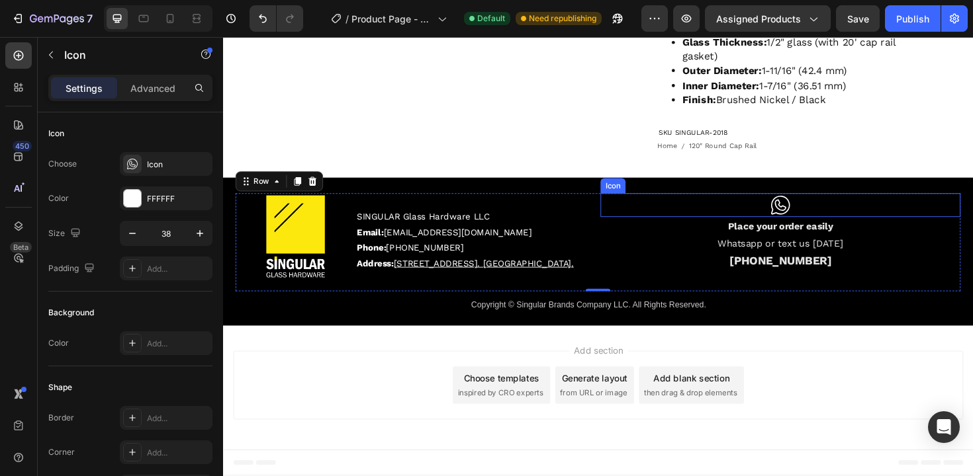
click at [803, 220] on icon at bounding box center [813, 216] width 20 height 20
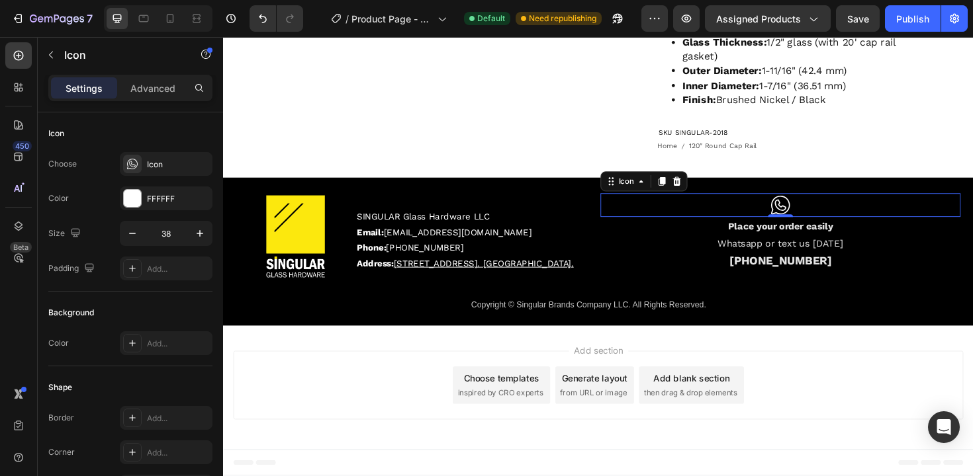
click at [805, 214] on icon at bounding box center [813, 216] width 20 height 20
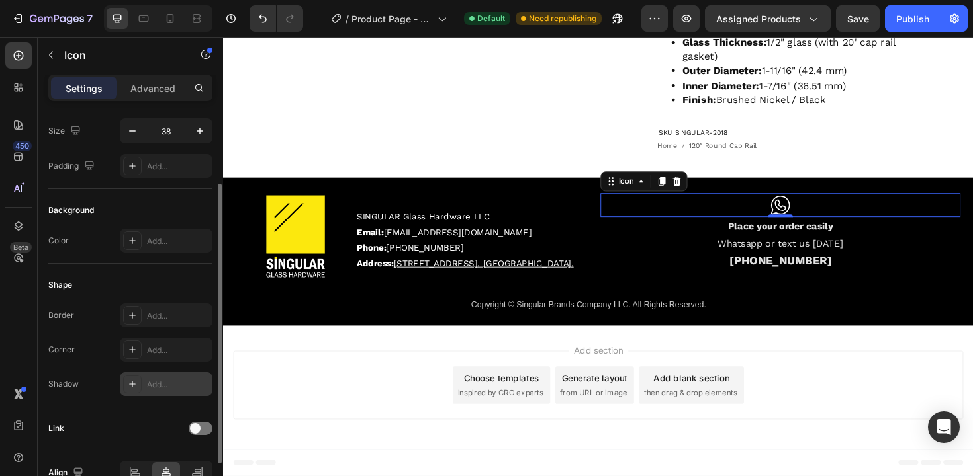
scroll to position [175, 0]
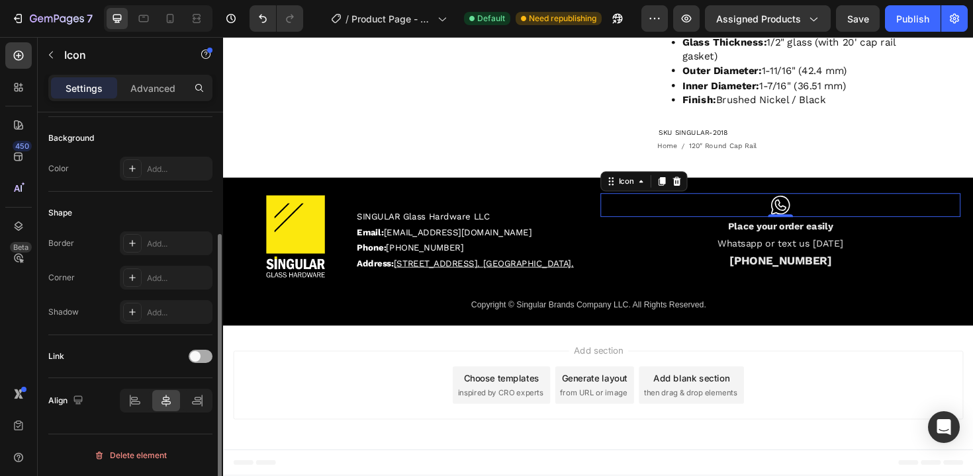
click at [200, 362] on div at bounding box center [201, 356] width 24 height 13
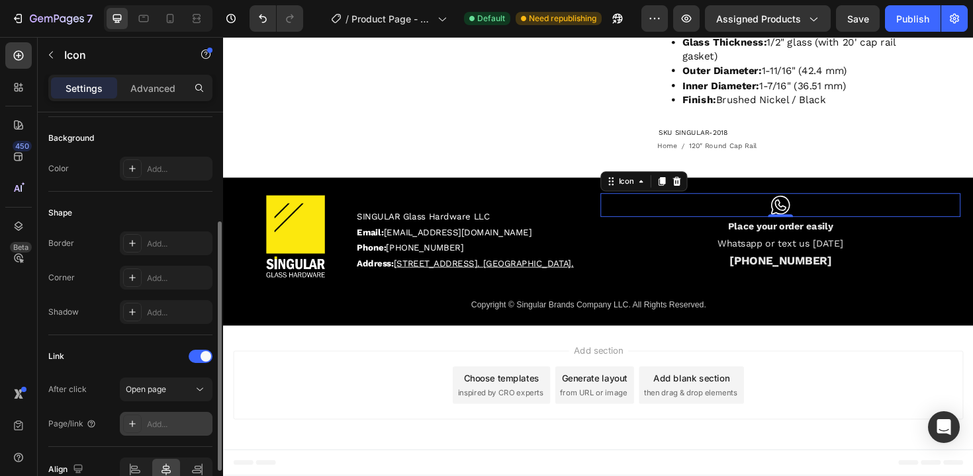
click at [158, 429] on div "Add..." at bounding box center [178, 425] width 62 height 12
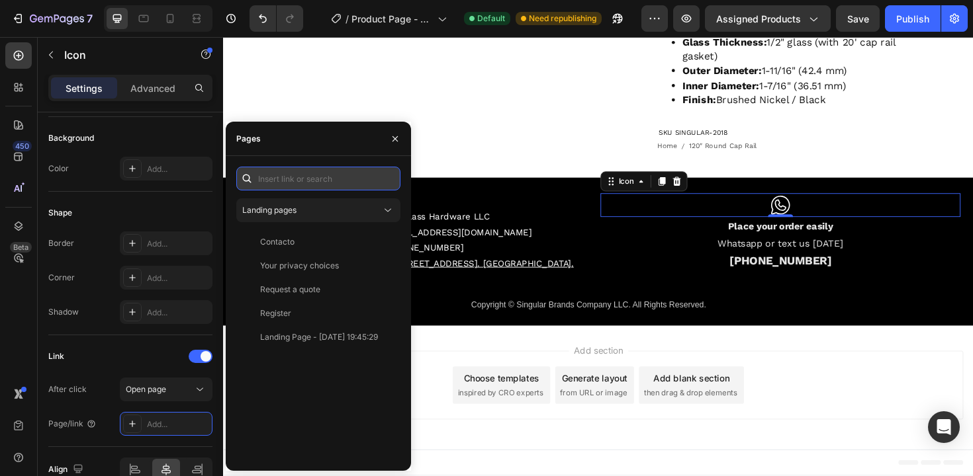
click at [286, 183] on input "text" at bounding box center [318, 179] width 164 height 24
paste input "https://wa.me/17866144708"
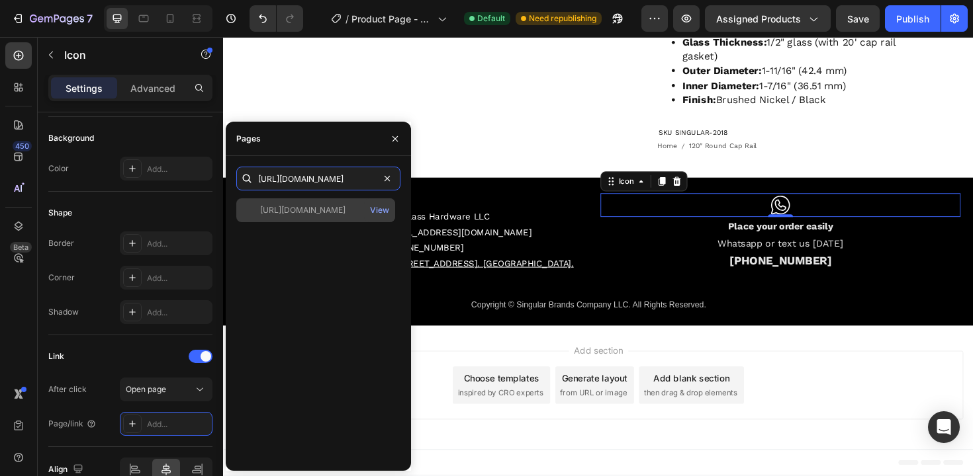
type input "https://wa.me/17866144708"
click at [323, 212] on div "https://wa.me/17866144708" at bounding box center [302, 210] width 85 height 12
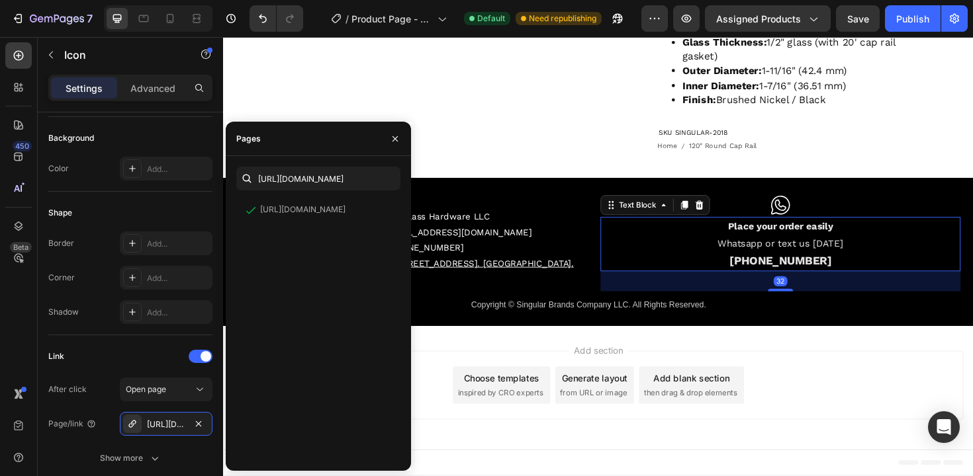
click at [777, 274] on strong "(786) 614 4708" at bounding box center [814, 274] width 108 height 14
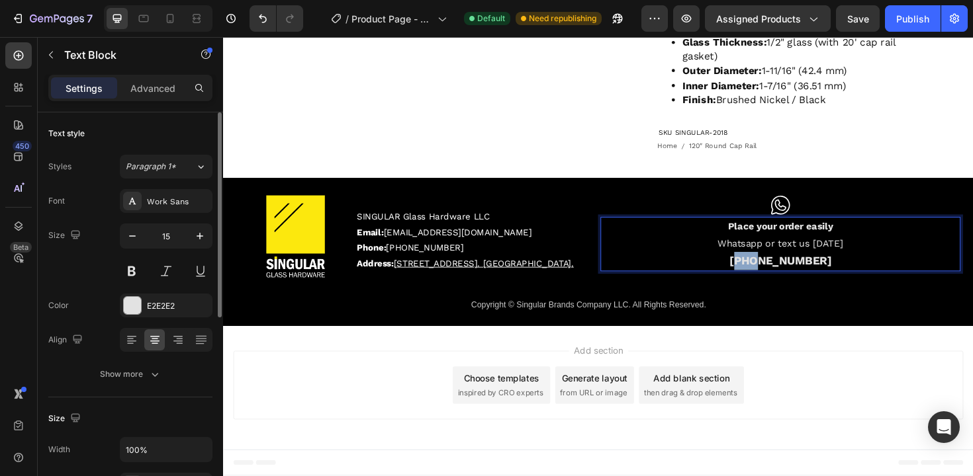
click at [777, 274] on strong "(786) 614 4708" at bounding box center [814, 274] width 108 height 14
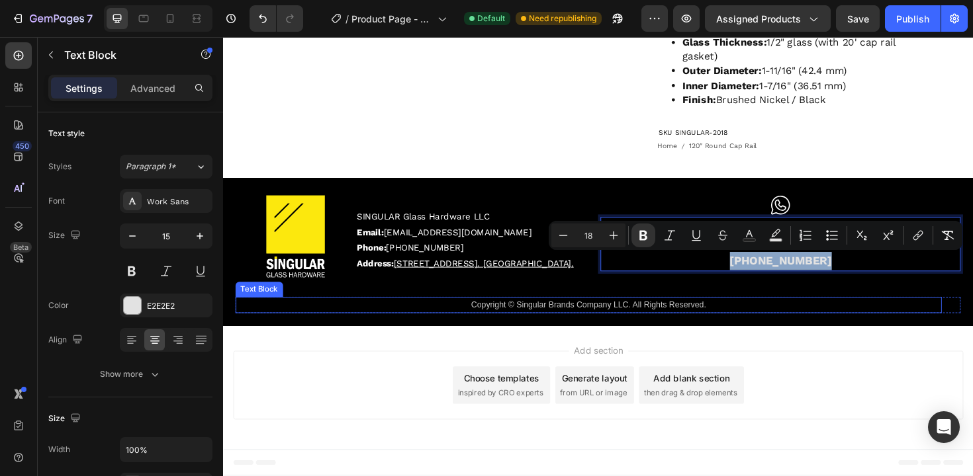
copy strong "(786) 614 4708"
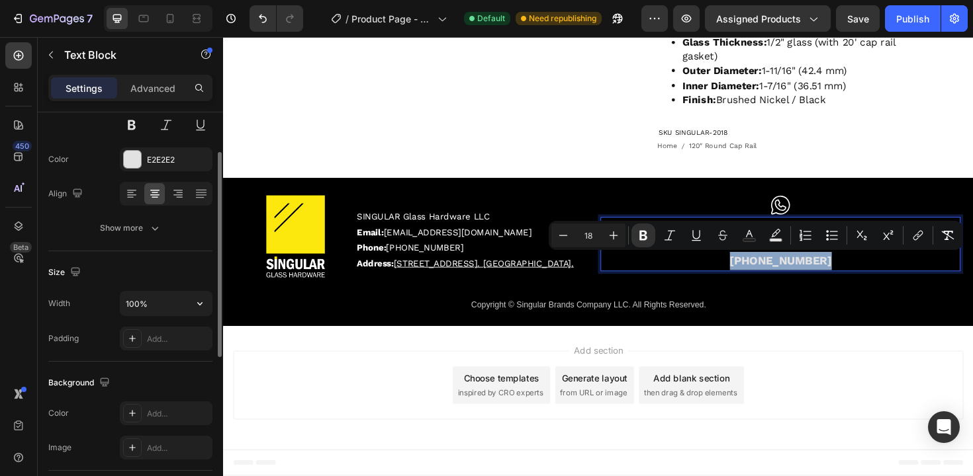
scroll to position [123, 0]
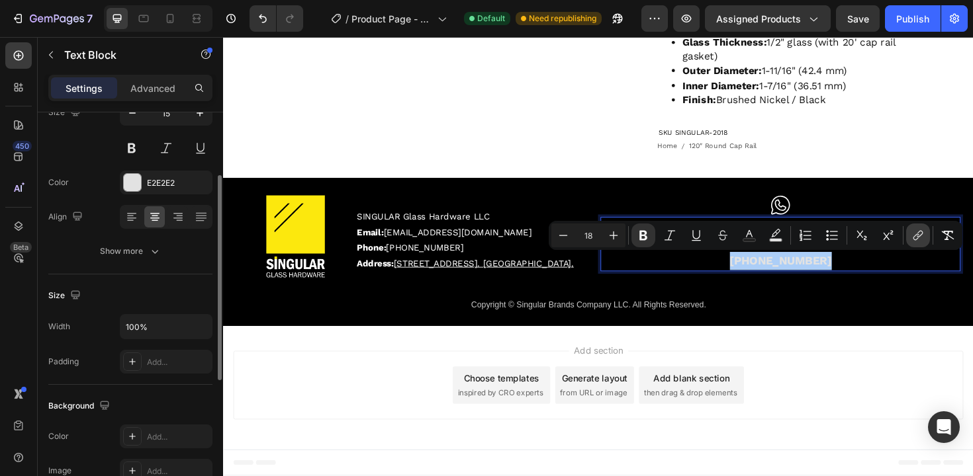
click at [910, 236] on button "link" at bounding box center [918, 236] width 24 height 24
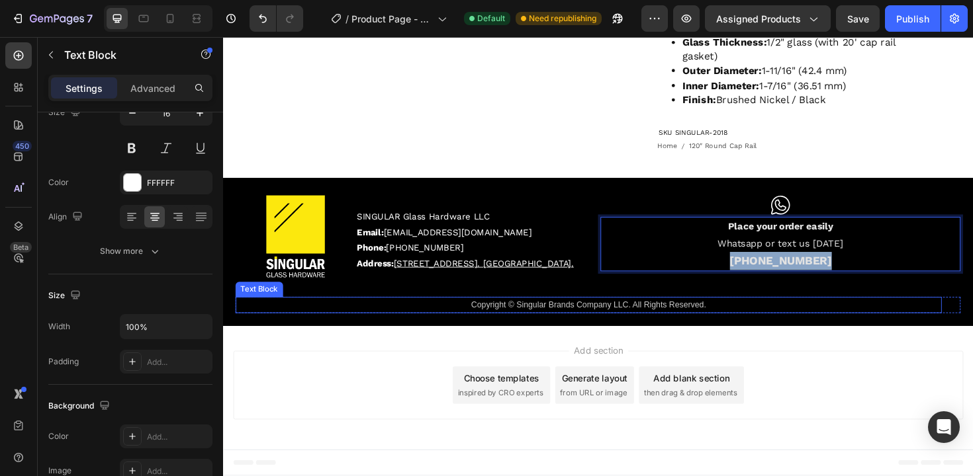
click at [940, 318] on p "Copyright © Singular Brands Company LLC. All Rights Reserved." at bounding box center [610, 321] width 745 height 15
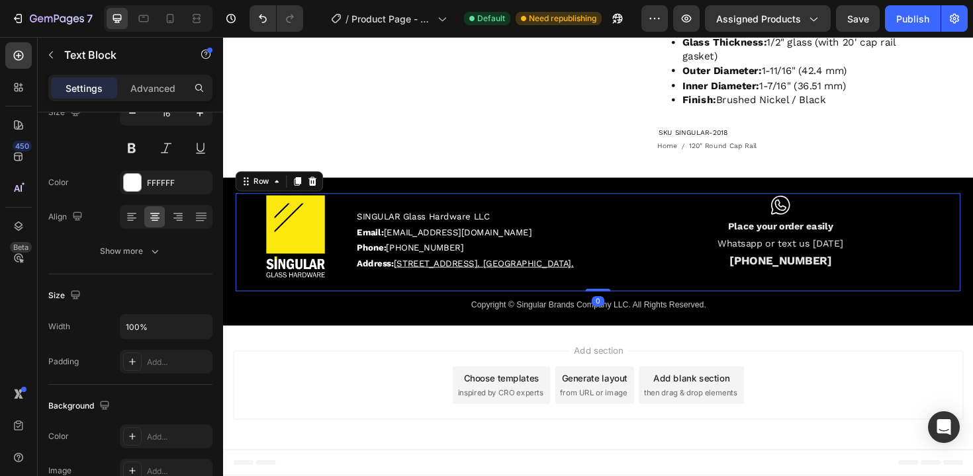
click at [788, 287] on div "Icon Place your order easily Whatsapp or text us today (786) 614 4708 Text Block" at bounding box center [813, 255] width 381 height 104
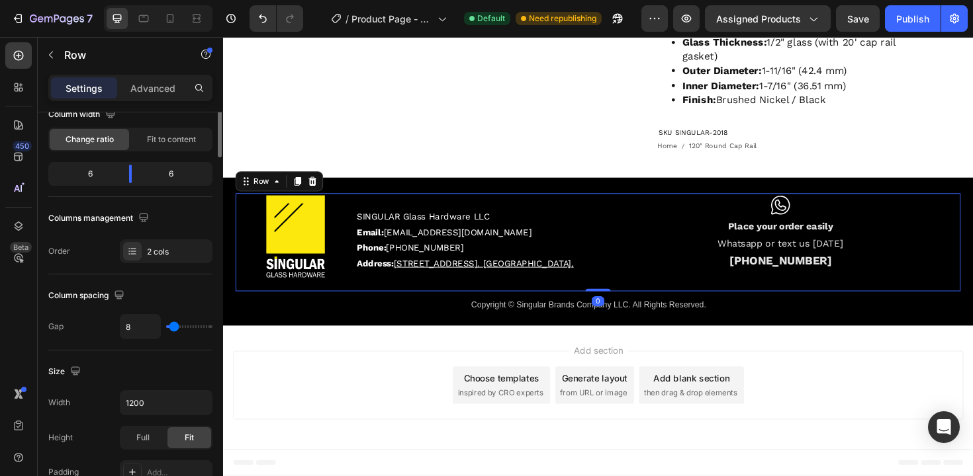
scroll to position [0, 0]
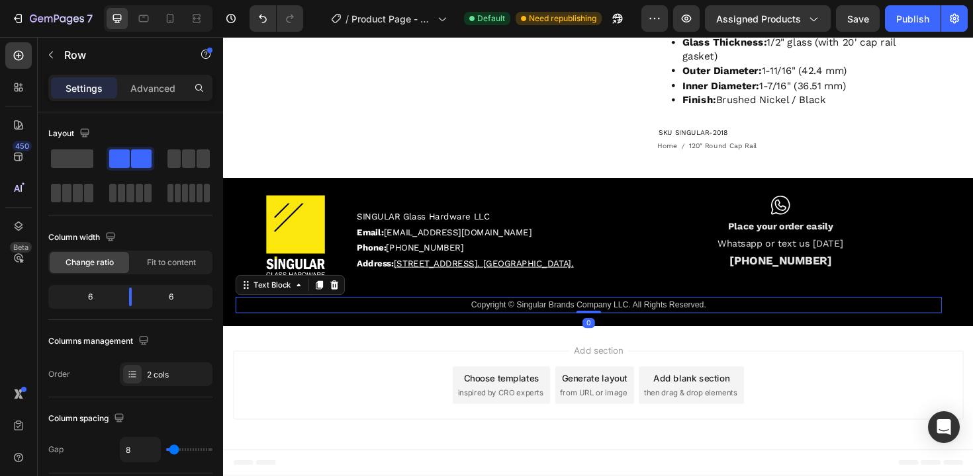
click at [576, 322] on span "Copyright © Singular Brands Company LLC. All Rights Reserved." at bounding box center [610, 321] width 249 height 10
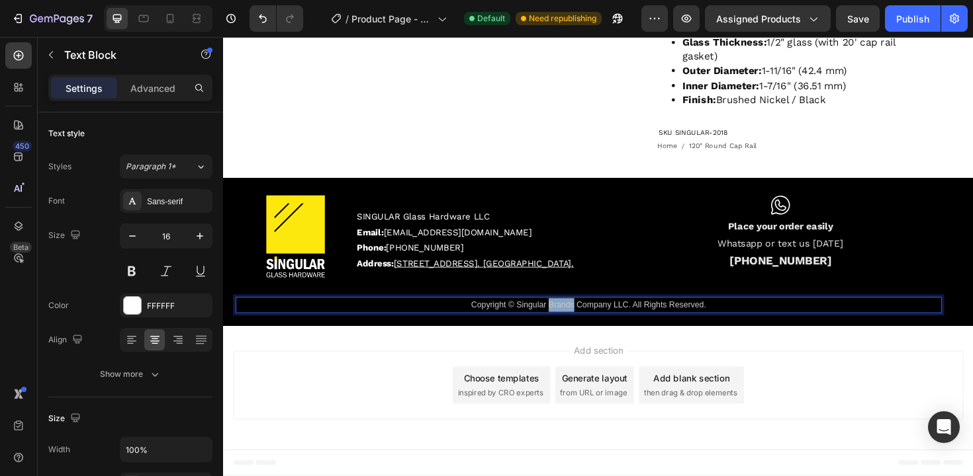
click at [576, 322] on span "Copyright © Singular Brands Company LLC. All Rights Reserved." at bounding box center [610, 321] width 249 height 10
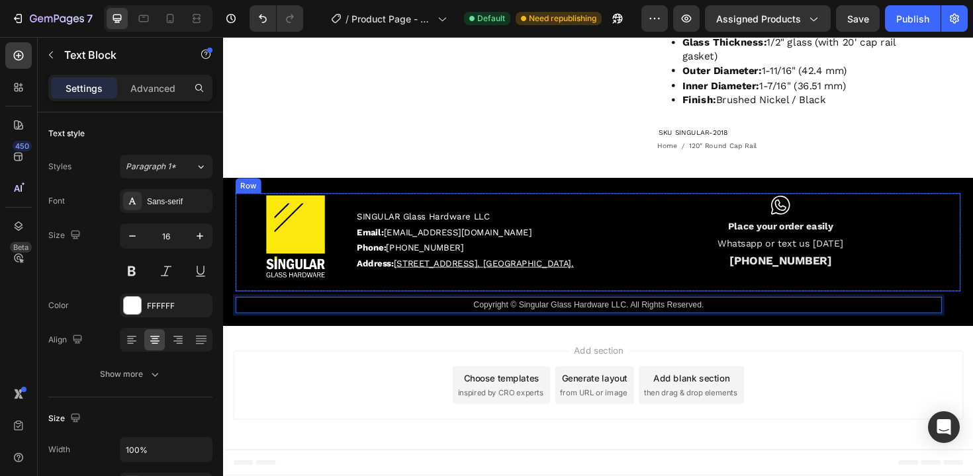
click at [646, 292] on div "Icon Place your order easily Whatsapp or text us today (786) 614 4708 Text Block" at bounding box center [813, 255] width 381 height 104
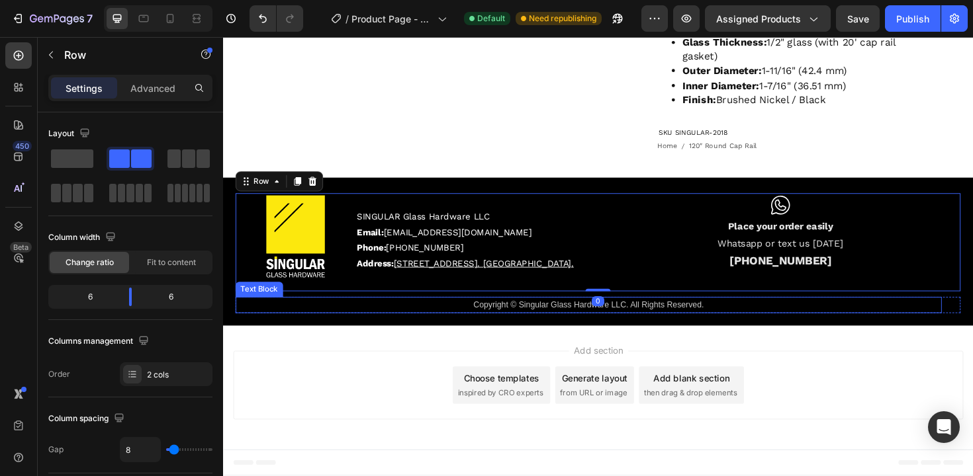
click at [488, 322] on span "Copyright © Singular Glass Hardware LLC. All Rights Reserved." at bounding box center [610, 321] width 244 height 10
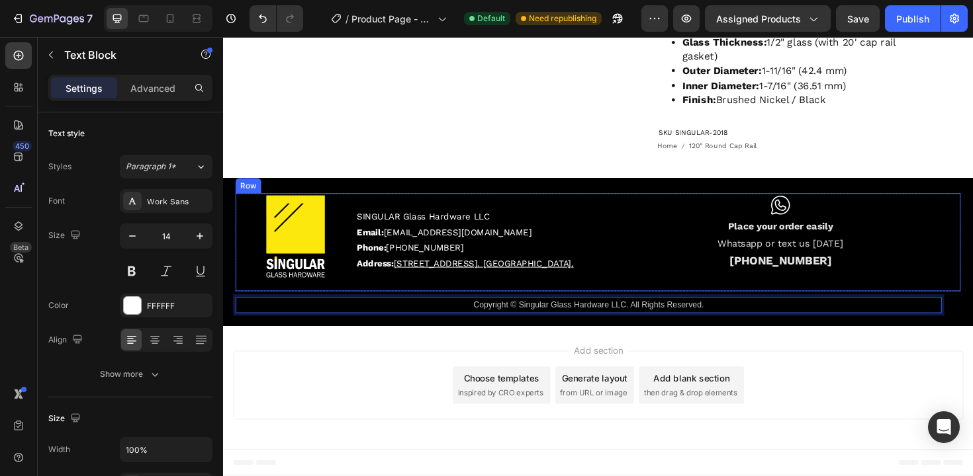
click at [588, 288] on div "SINGULAR Glass Hardware LLC Email: info@besingular.us Phone: (786) 614 4708 Add…" at bounding box center [490, 252] width 254 height 69
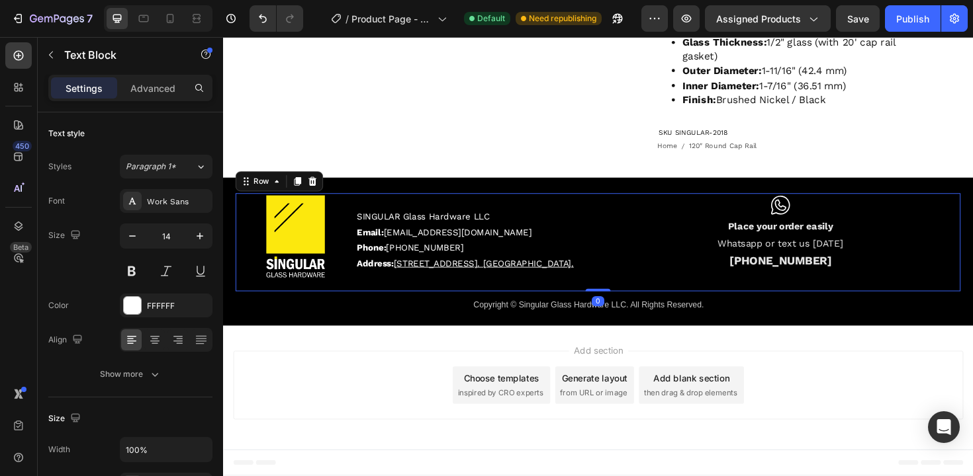
click at [769, 301] on div "Icon Place your order easily Whatsapp or text us today (786) 614 4708 Text Block" at bounding box center [813, 255] width 381 height 104
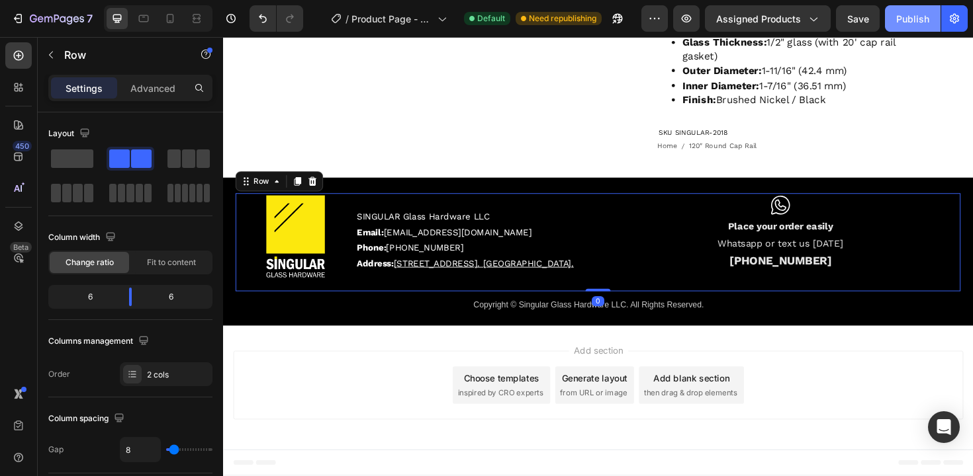
click at [913, 22] on div "Publish" at bounding box center [912, 19] width 33 height 14
click at [175, 17] on icon at bounding box center [169, 18] width 13 height 13
type input "0"
type input "100%"
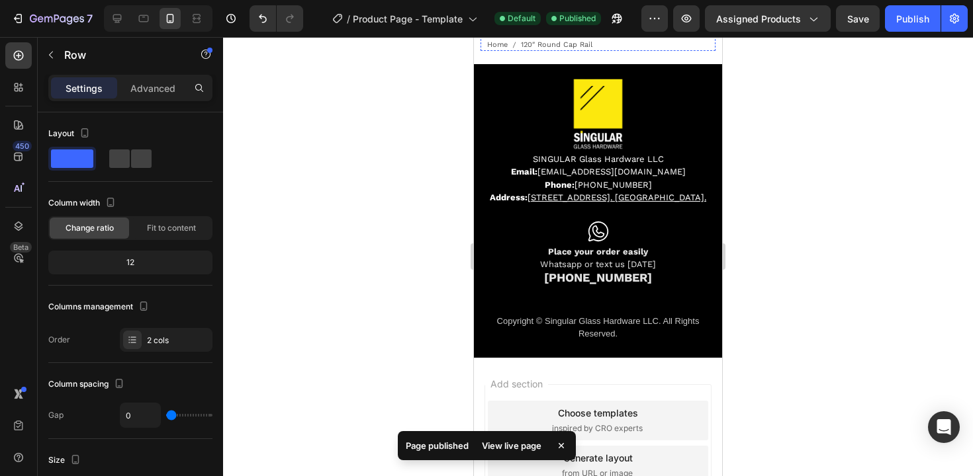
scroll to position [875, 0]
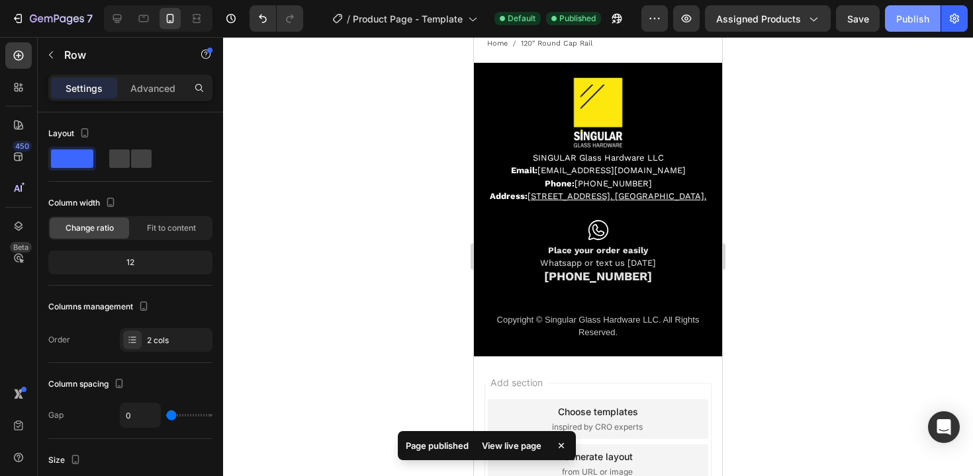
click at [896, 26] on button "Publish" at bounding box center [913, 18] width 56 height 26
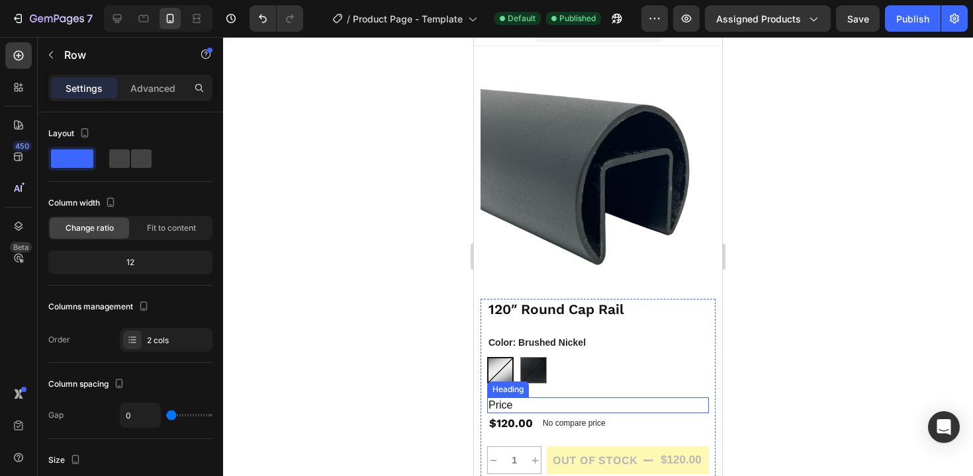
scroll to position [0, 0]
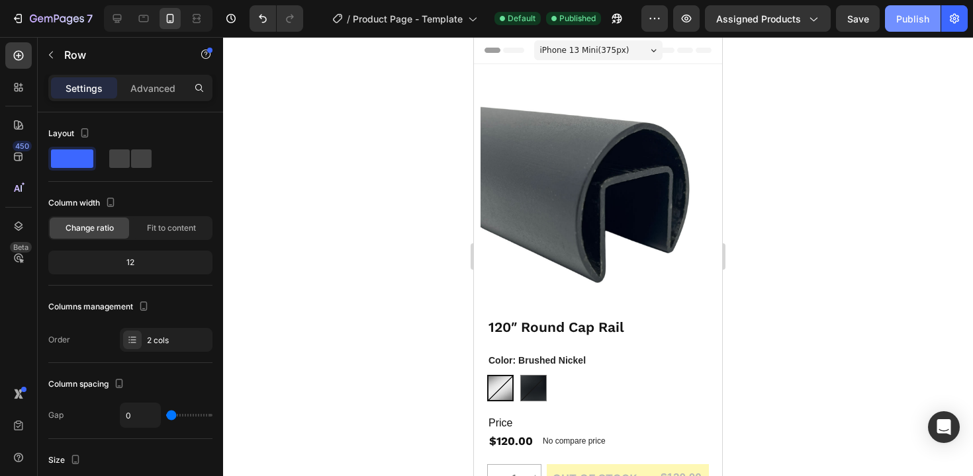
click at [908, 17] on div "Publish" at bounding box center [912, 19] width 33 height 14
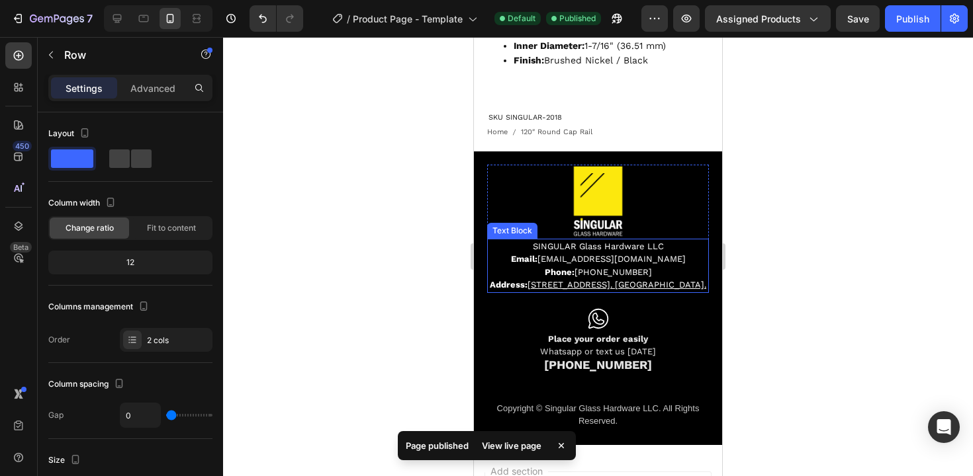
scroll to position [786, 0]
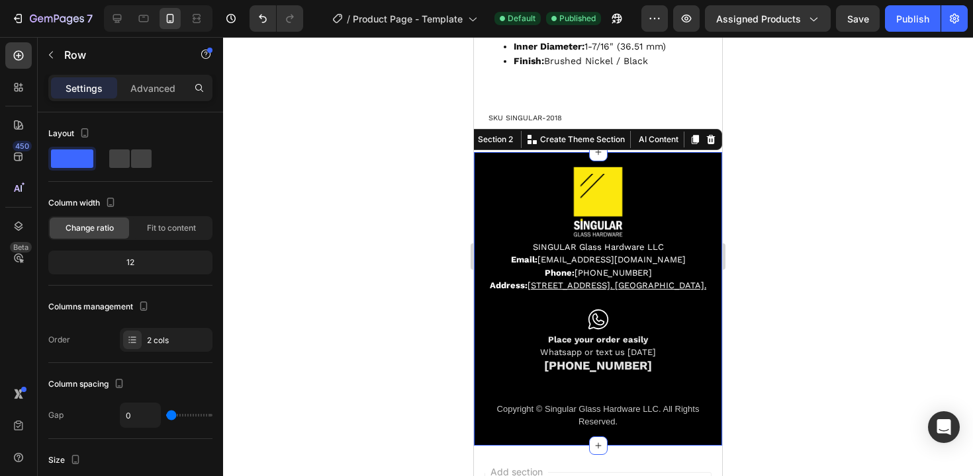
click at [483, 178] on div "Image SINGULAR Glass Hardware LLC Email: info@besingular.us Phone: (786) 614 47…" at bounding box center [598, 298] width 248 height 293
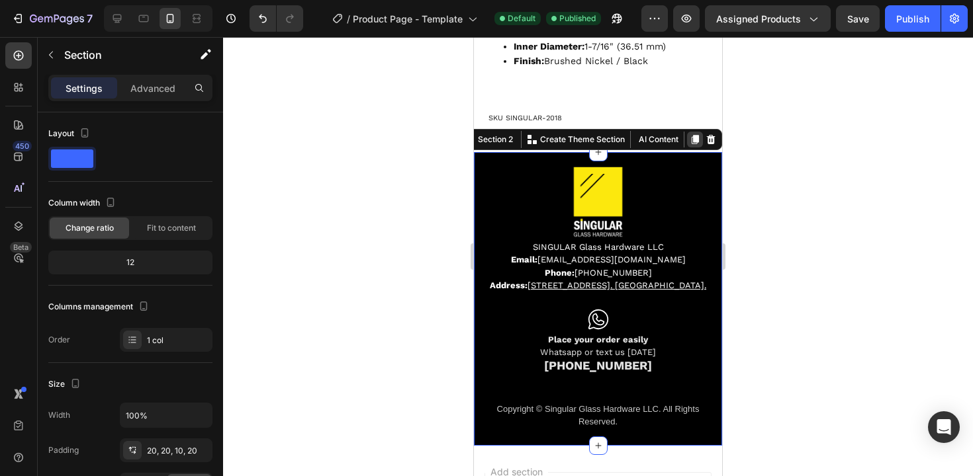
click at [689, 145] on icon at bounding box center [694, 139] width 11 height 11
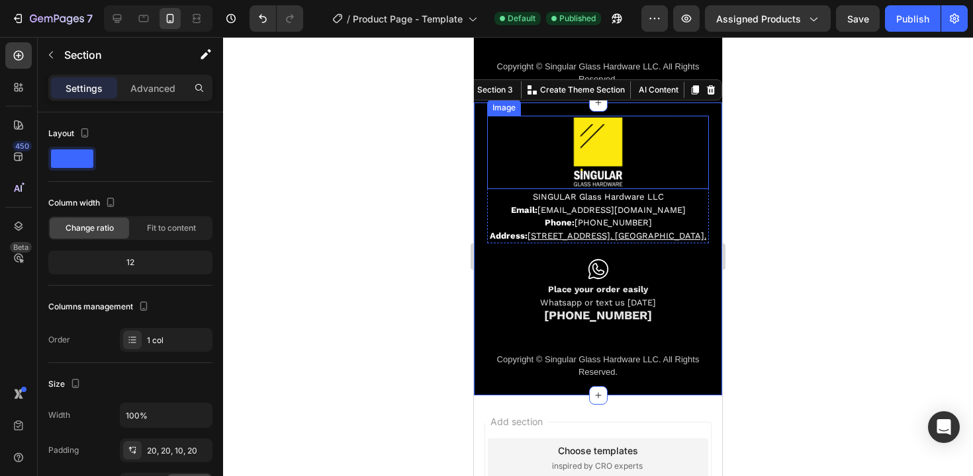
scroll to position [1178, 0]
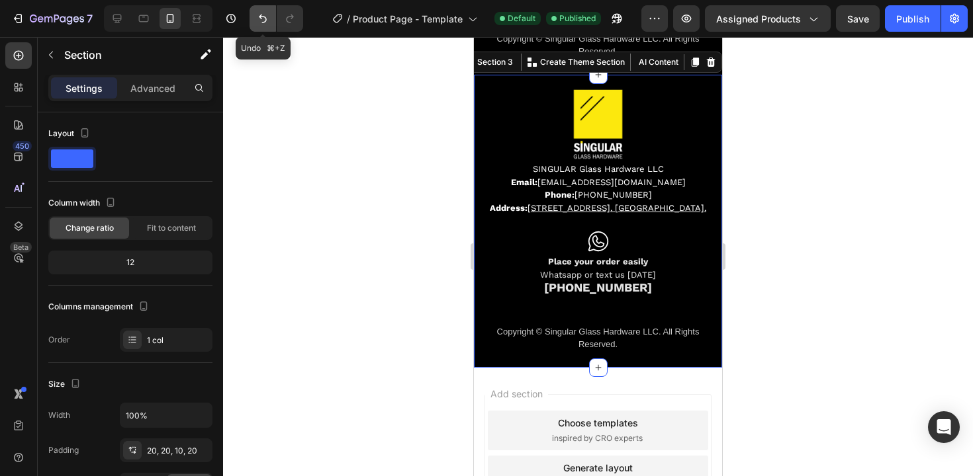
click at [265, 19] on icon "Undo/Redo" at bounding box center [262, 18] width 13 height 13
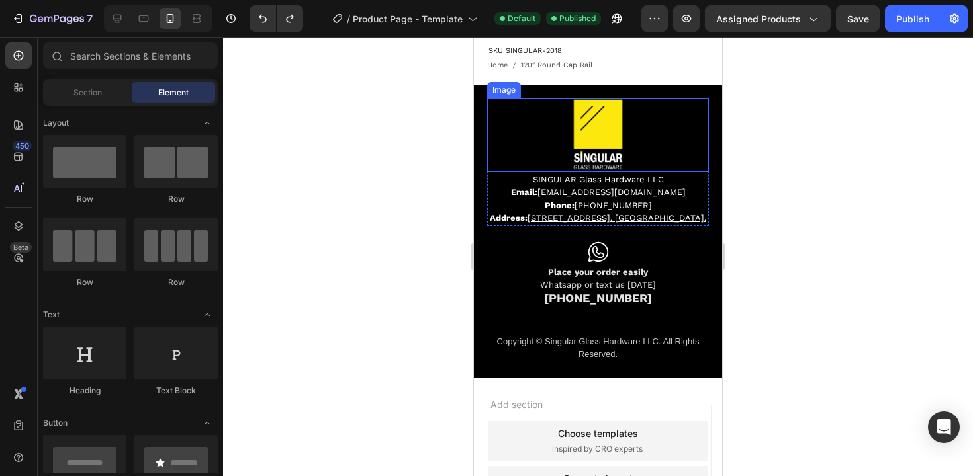
scroll to position [838, 0]
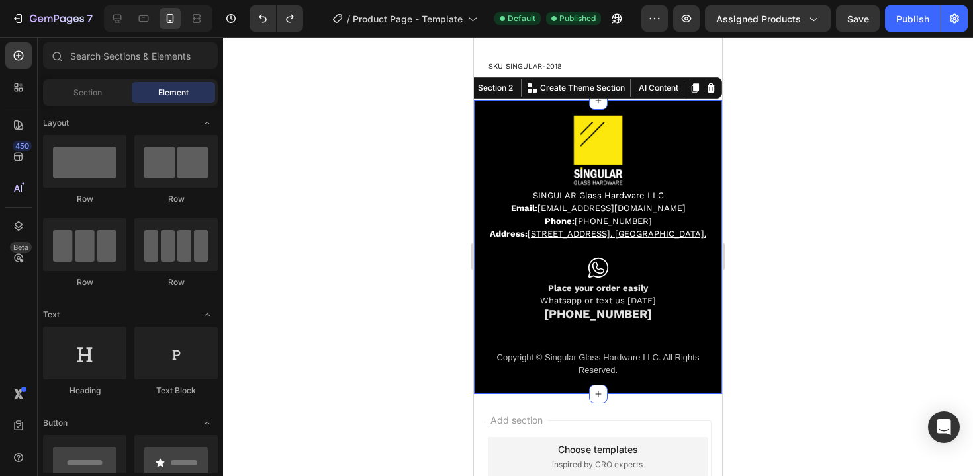
click at [693, 132] on div "Image SINGULAR Glass Hardware LLC Email: info@besingular.us Phone: (786) 614 47…" at bounding box center [598, 247] width 248 height 293
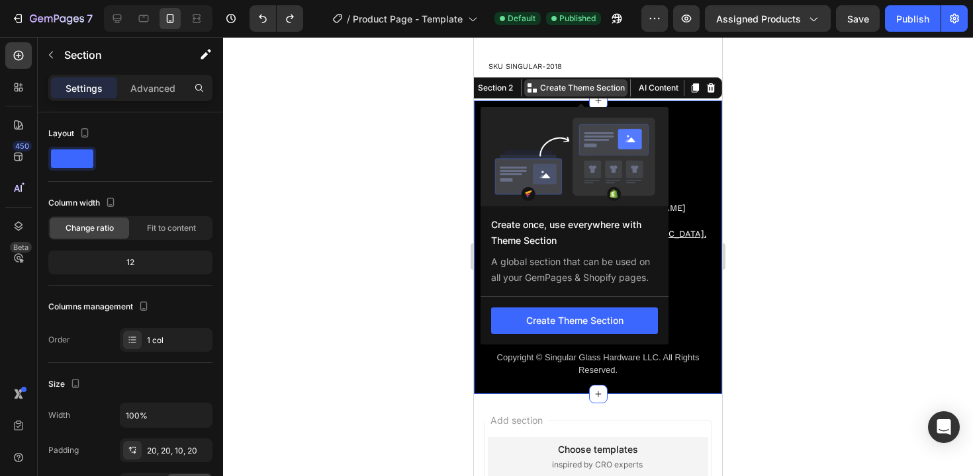
click at [540, 94] on p "Create Theme Section" at bounding box center [582, 88] width 85 height 12
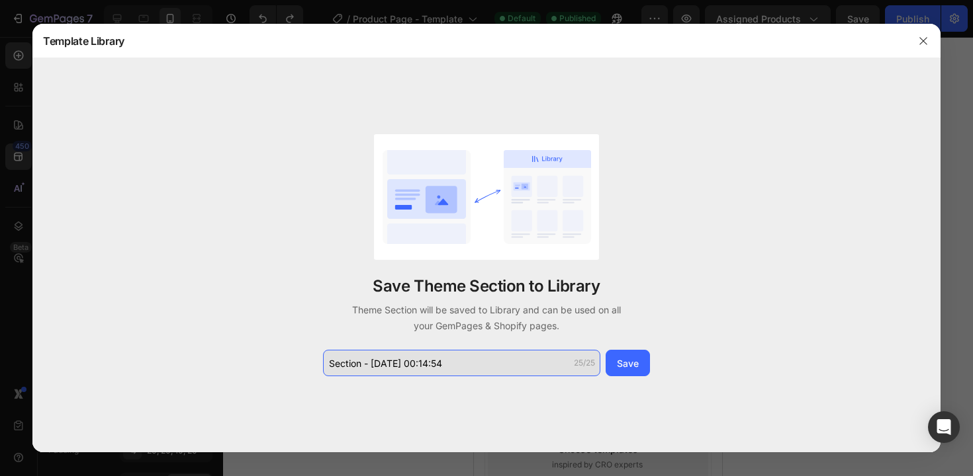
click at [355, 367] on input "Section - Aug 28 00:14:54" at bounding box center [461, 363] width 277 height 26
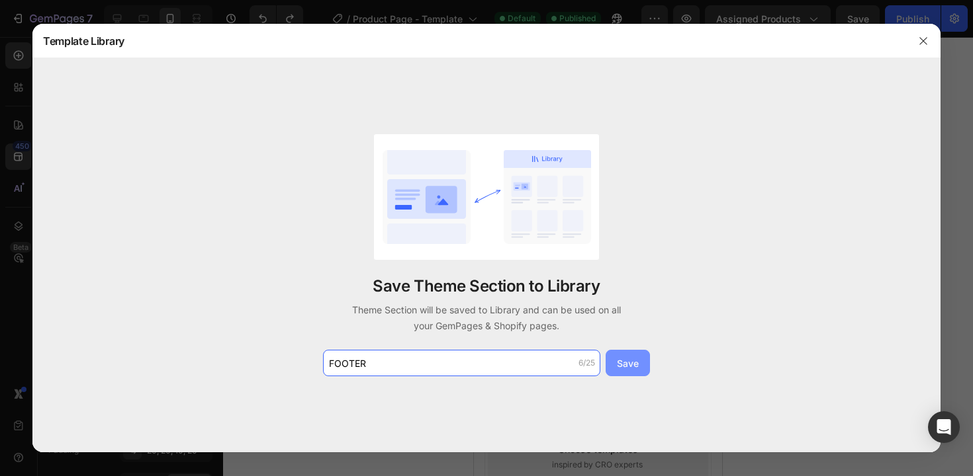
type input "FOOTER"
click at [622, 365] on div "Save" at bounding box center [628, 364] width 22 height 14
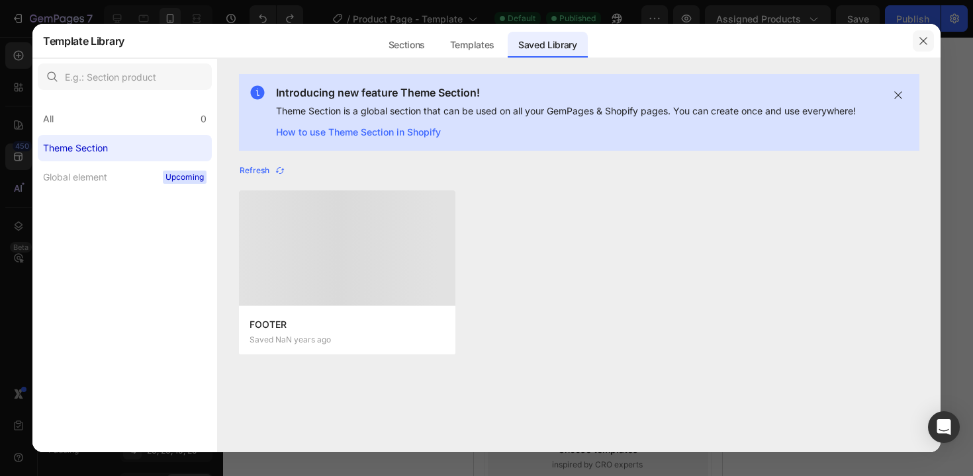
click at [928, 42] on button "button" at bounding box center [922, 40] width 21 height 21
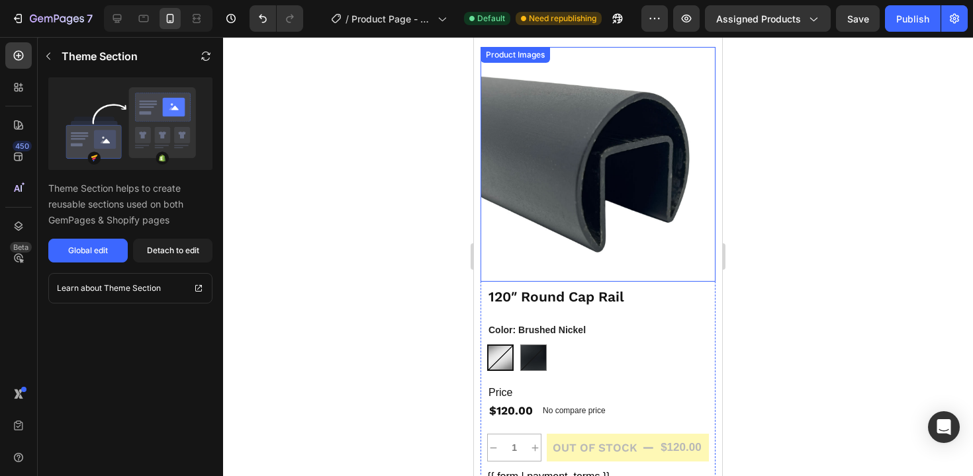
scroll to position [0, 0]
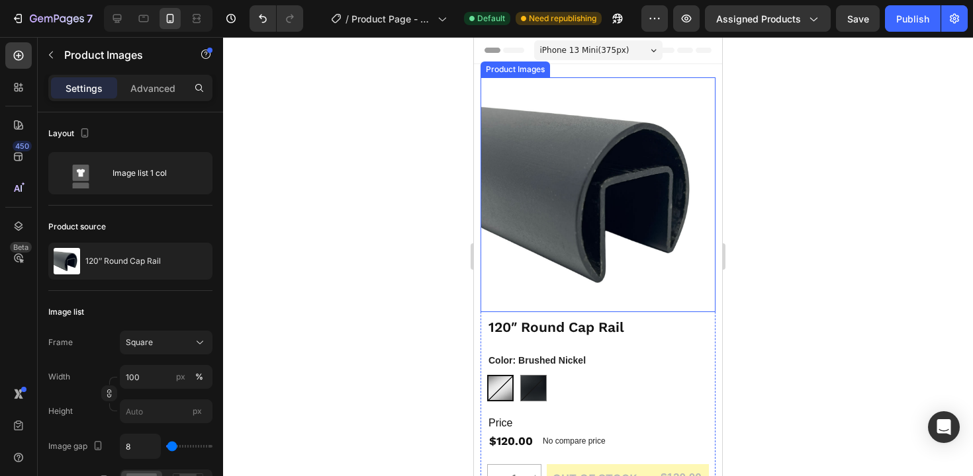
click at [569, 150] on img at bounding box center [597, 194] width 235 height 235
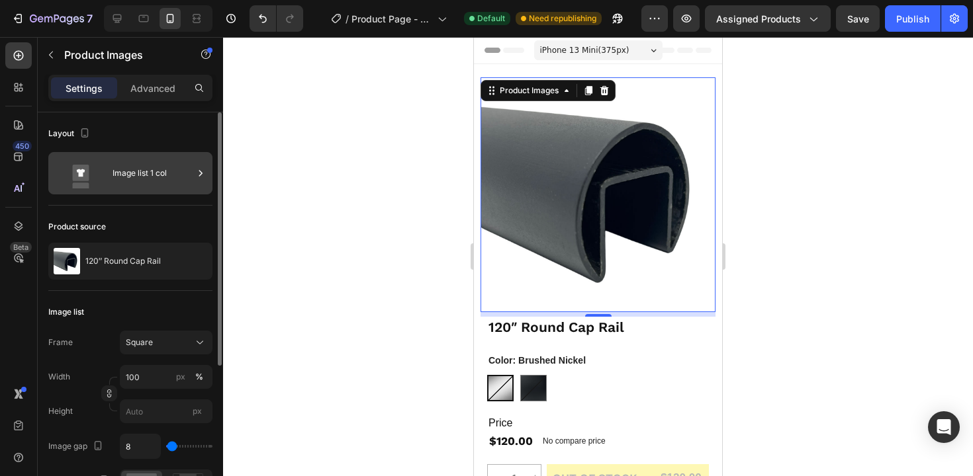
click at [137, 176] on div "Image list 1 col" at bounding box center [152, 173] width 81 height 30
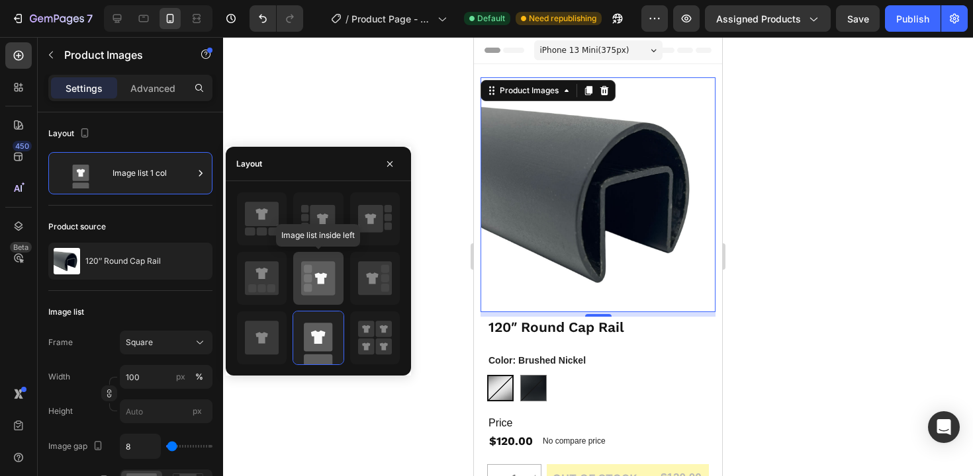
click at [320, 290] on icon at bounding box center [318, 278] width 34 height 34
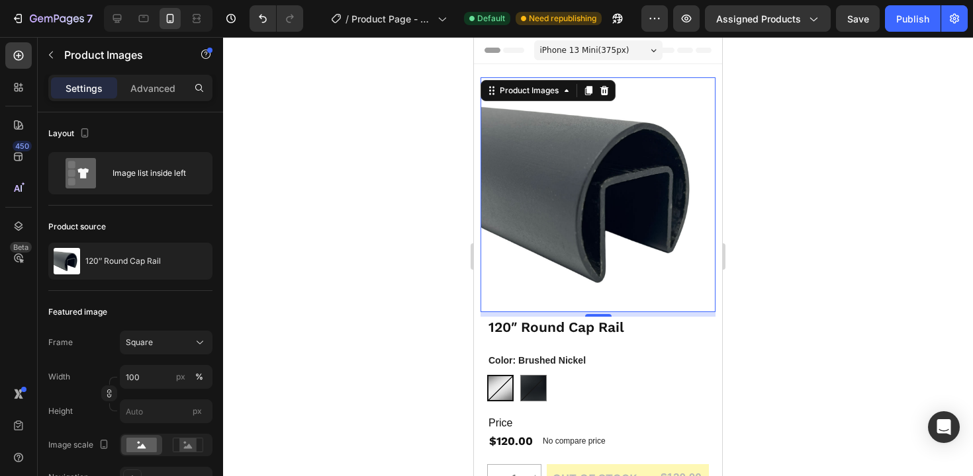
click at [423, 301] on div at bounding box center [598, 256] width 750 height 439
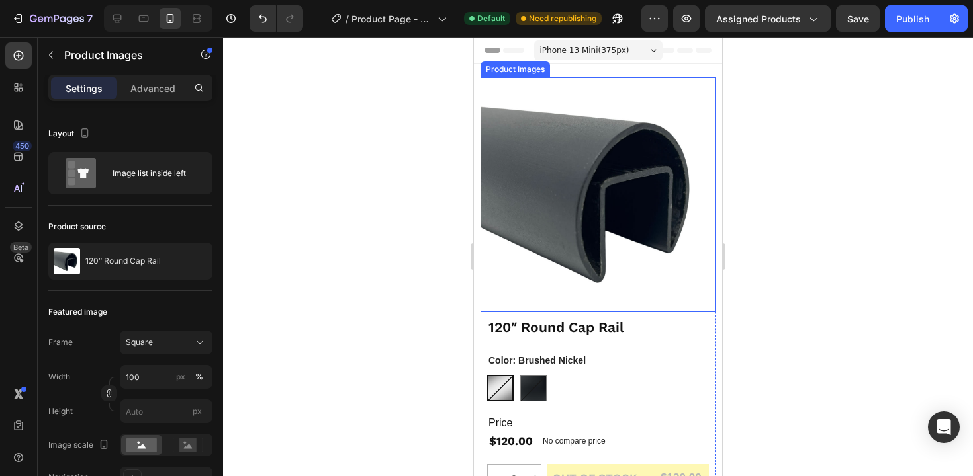
click at [603, 234] on img at bounding box center [597, 194] width 235 height 235
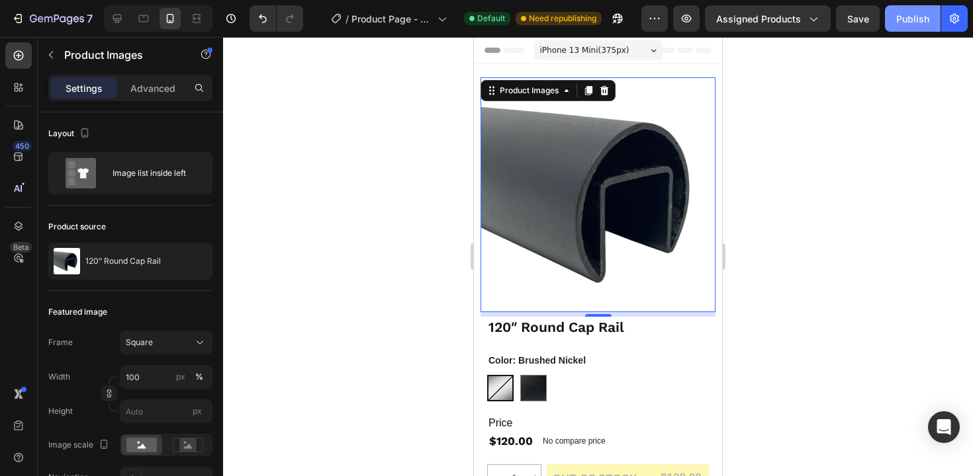
click at [900, 21] on div "Publish" at bounding box center [912, 19] width 33 height 14
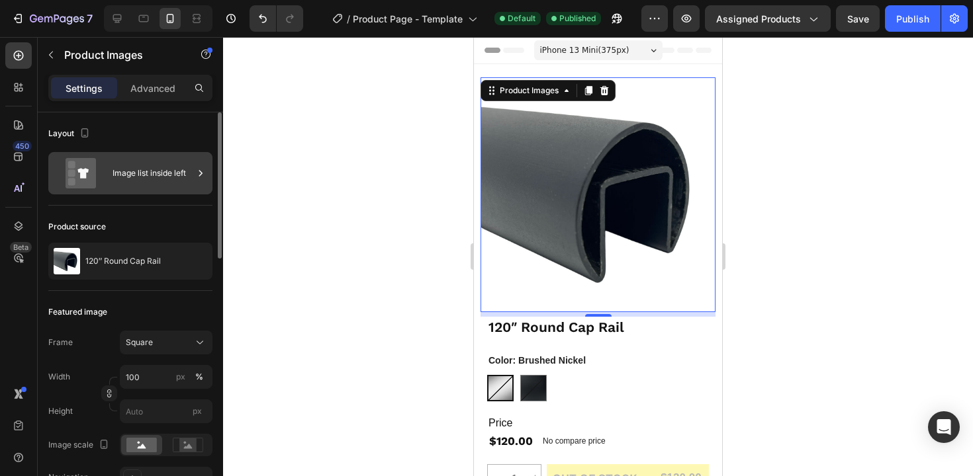
click at [145, 175] on div "Image list inside left" at bounding box center [152, 173] width 81 height 30
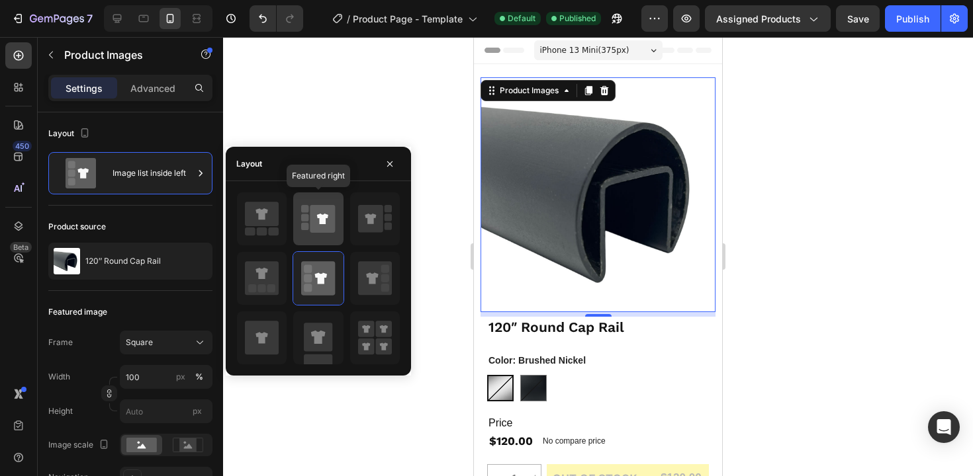
click at [312, 231] on icon at bounding box center [322, 219] width 25 height 28
type input "100"
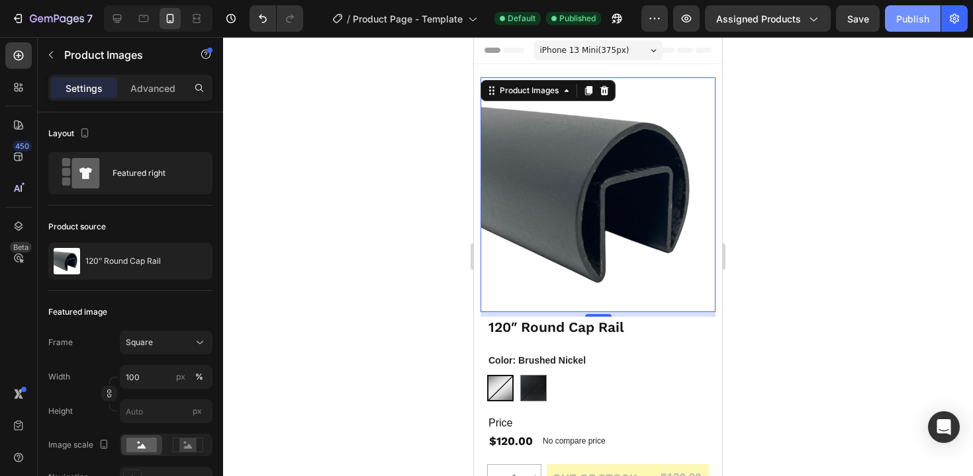
click at [916, 16] on div "Publish" at bounding box center [912, 19] width 33 height 14
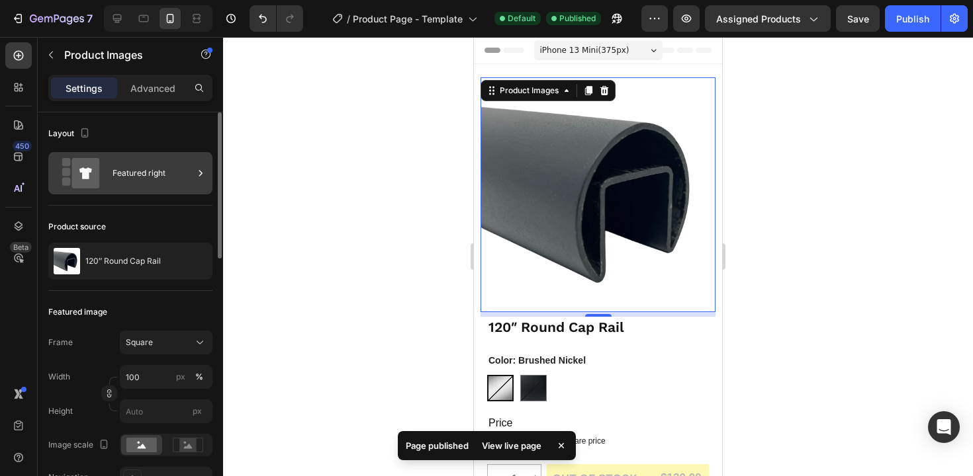
click at [101, 177] on icon at bounding box center [80, 173] width 53 height 30
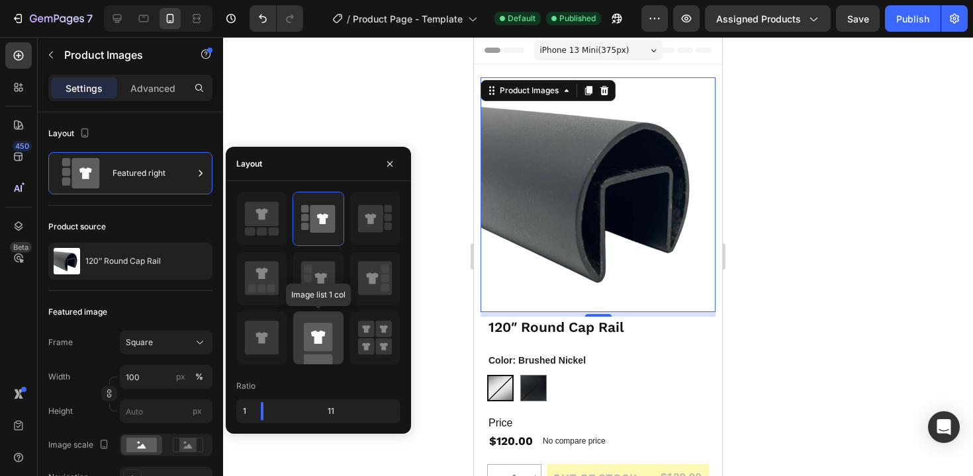
click at [318, 345] on rect at bounding box center [318, 337] width 28 height 28
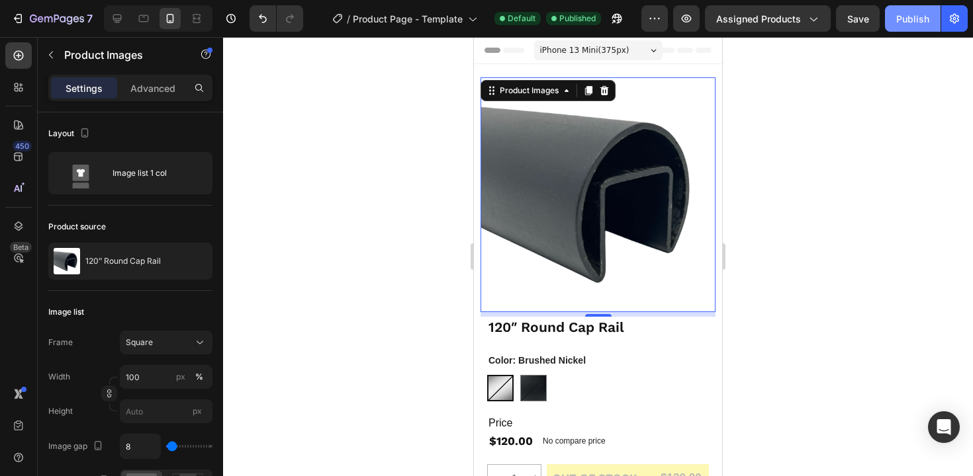
click at [908, 24] on div "Publish" at bounding box center [912, 19] width 33 height 14
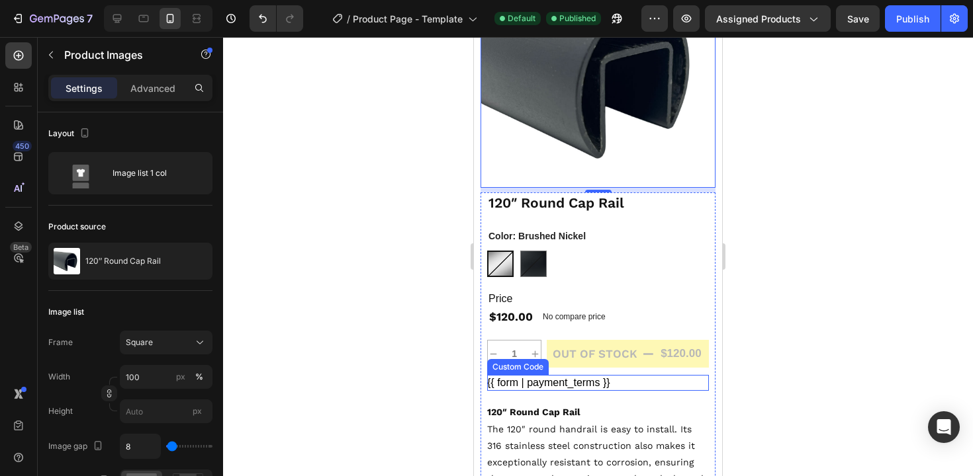
scroll to position [219, 0]
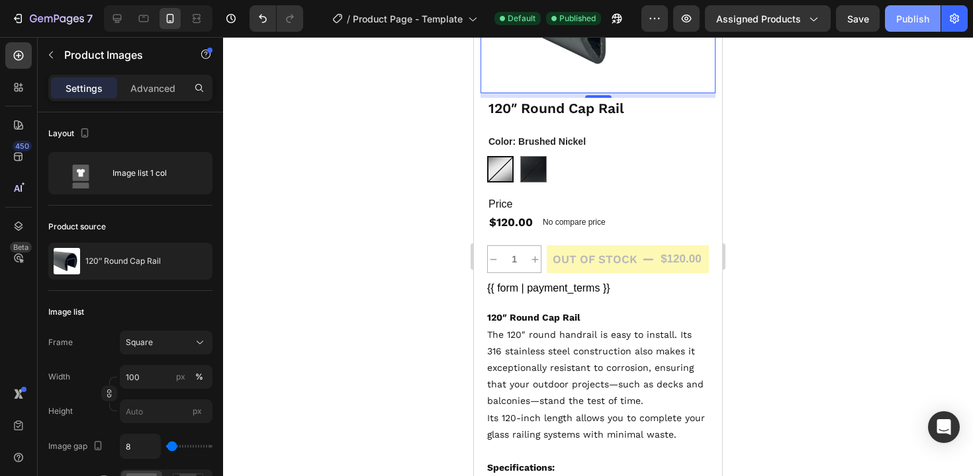
click at [924, 17] on div "Publish" at bounding box center [912, 19] width 33 height 14
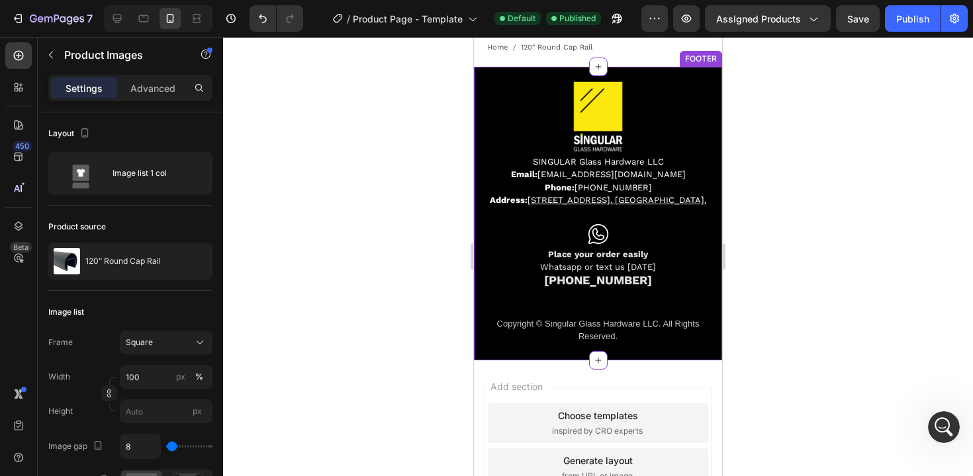
scroll to position [880, 0]
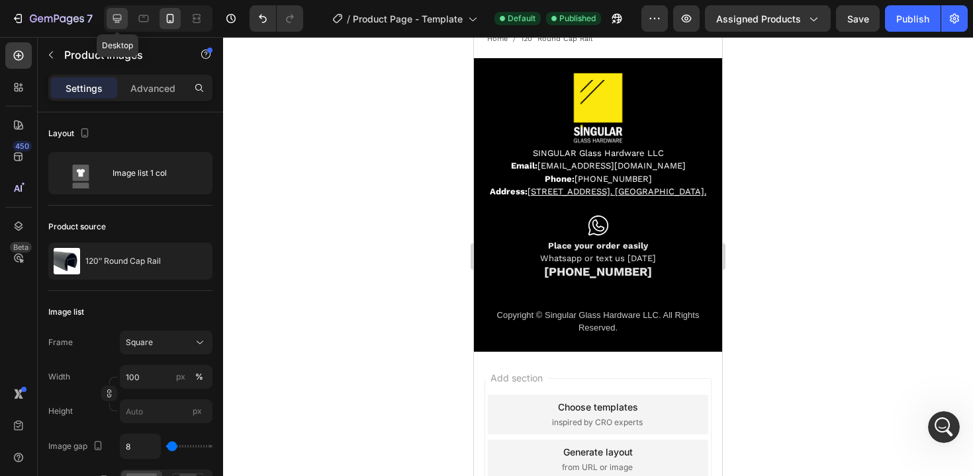
click at [114, 16] on icon at bounding box center [116, 18] width 13 height 13
type input "32"
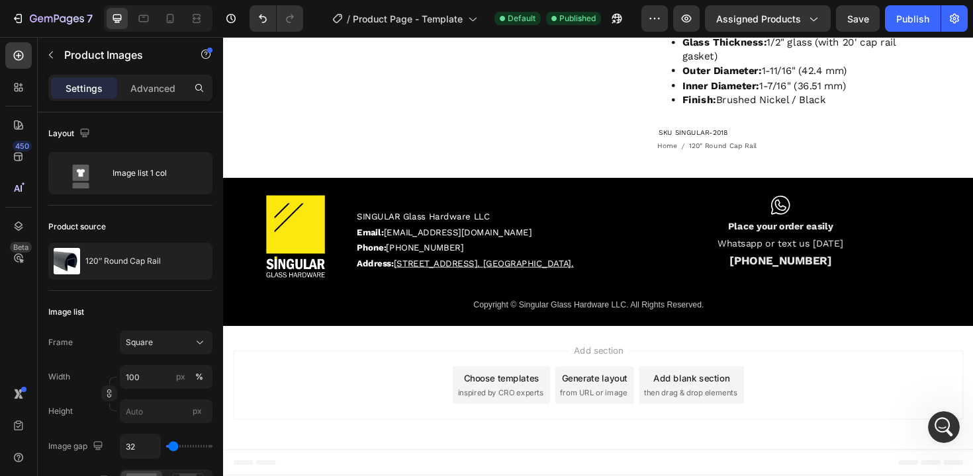
scroll to position [545, 0]
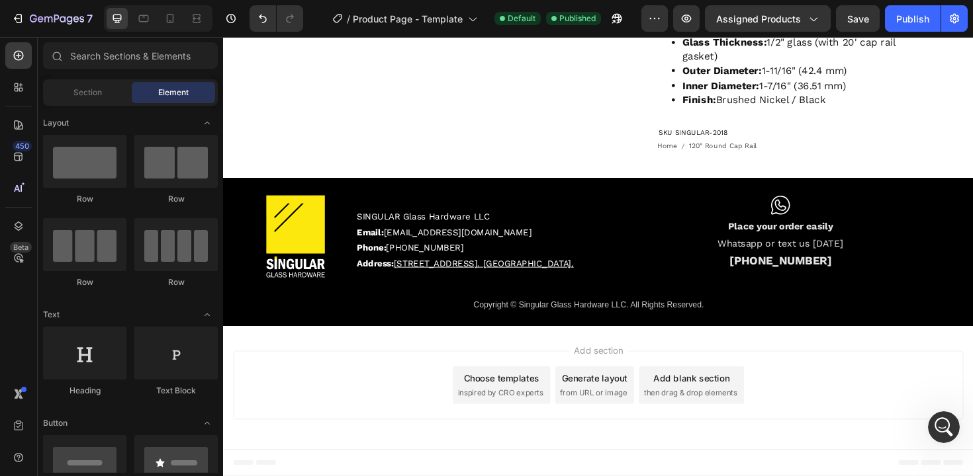
click at [509, 407] on div "Choose templates inspired by CRO experts" at bounding box center [517, 406] width 103 height 40
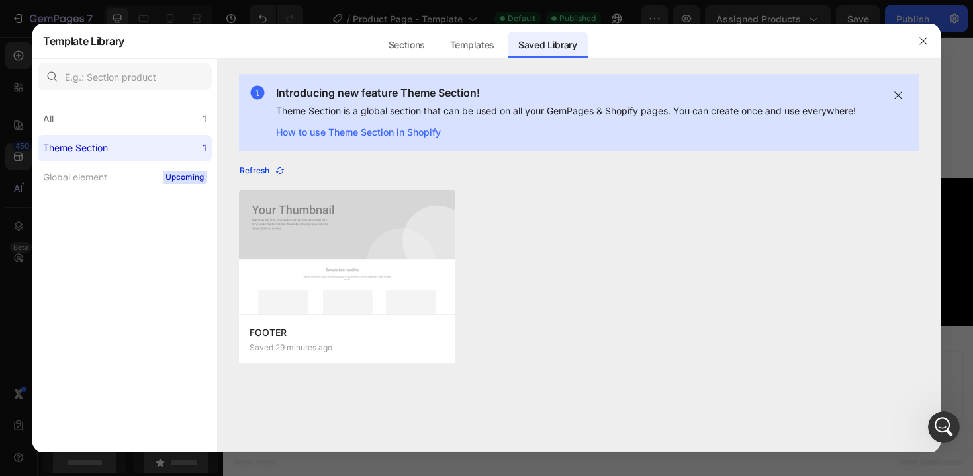
click at [271, 169] on div "Refresh" at bounding box center [263, 171] width 46 height 12
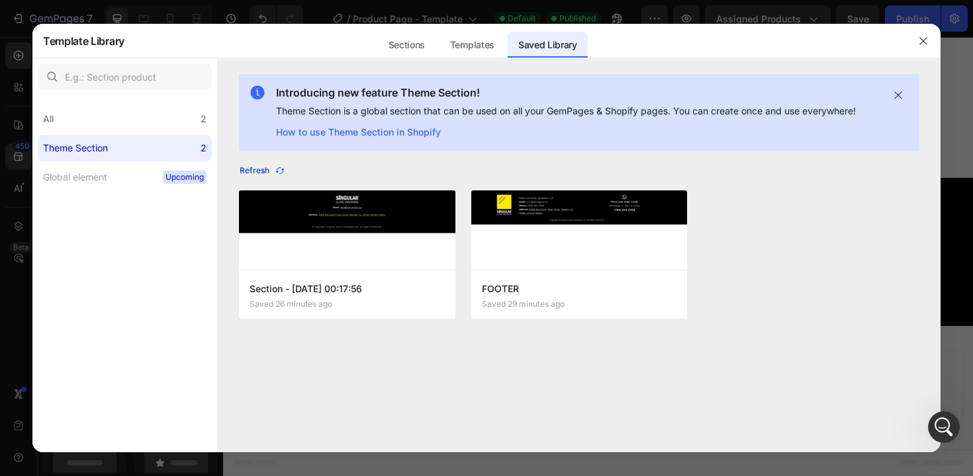
click at [277, 169] on icon "button" at bounding box center [280, 170] width 11 height 11
click at [277, 170] on icon "button" at bounding box center [280, 170] width 11 height 11
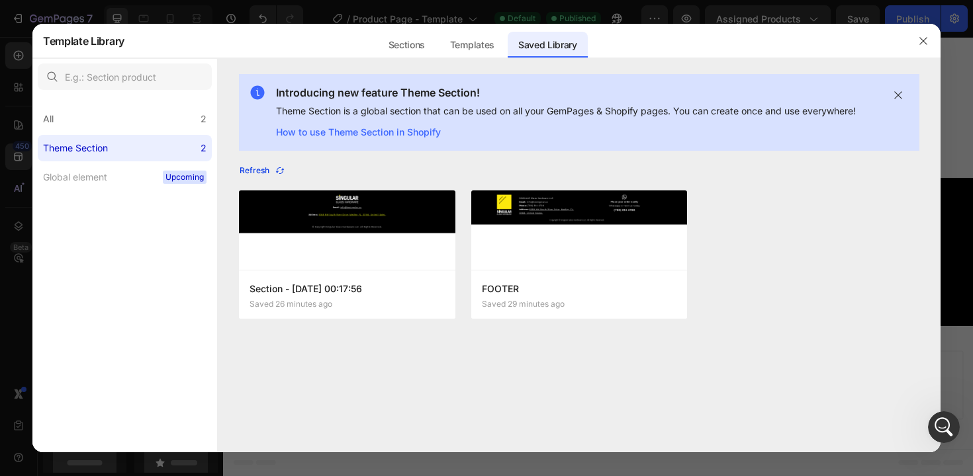
click at [277, 170] on icon "button" at bounding box center [280, 170] width 11 height 11
click at [277, 169] on icon "button" at bounding box center [280, 170] width 11 height 11
click at [917, 44] on button "button" at bounding box center [922, 40] width 21 height 21
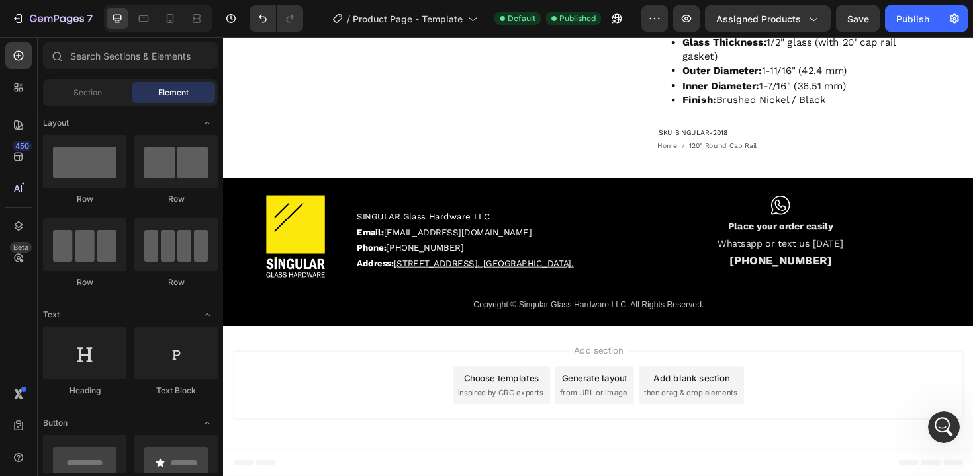
click at [501, 411] on span "inspired by CRO experts" at bounding box center [516, 414] width 91 height 12
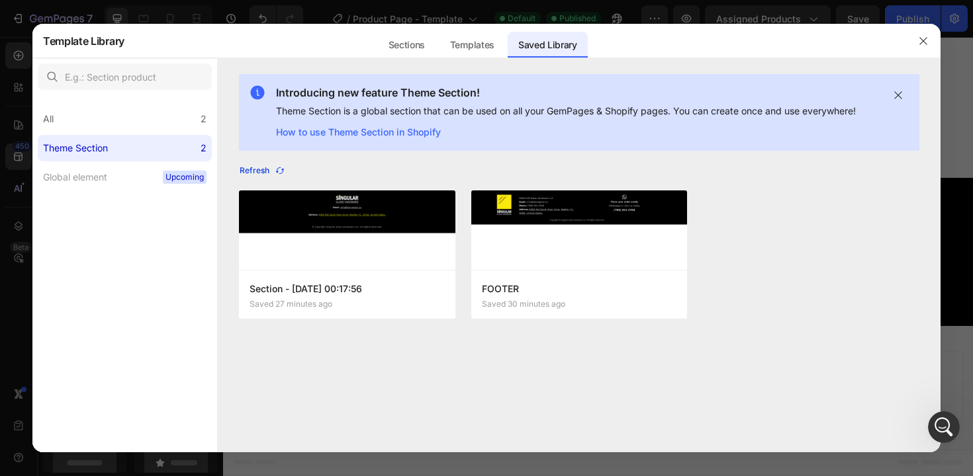
click at [279, 171] on icon "button" at bounding box center [280, 170] width 11 height 11
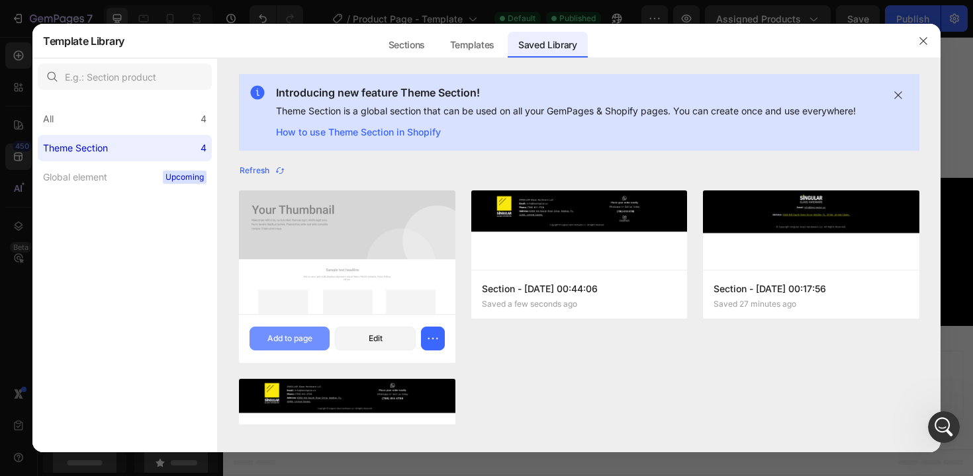
click at [298, 334] on div "Add to page" at bounding box center [289, 339] width 45 height 12
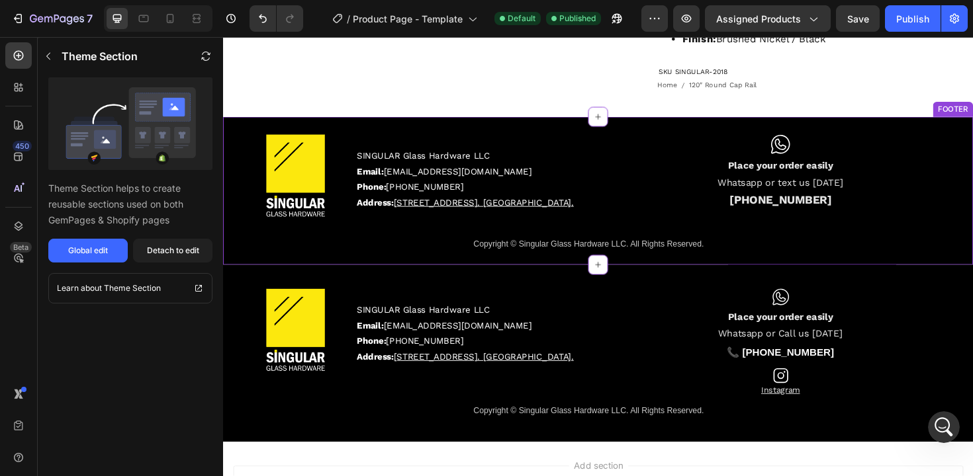
scroll to position [582, 0]
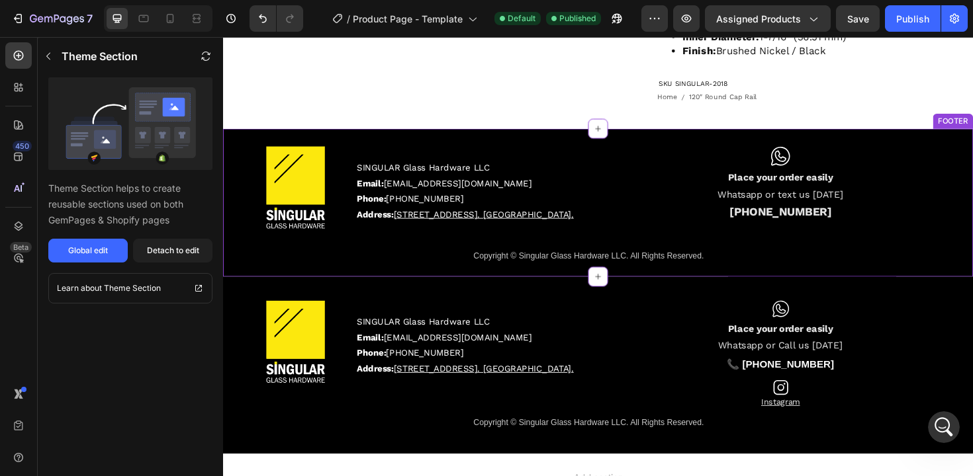
click at [234, 165] on div "Image SINGULAR Glass Hardware LLC Email: info@besingular.us Phone: (786) 614 47…" at bounding box center [620, 212] width 794 height 157
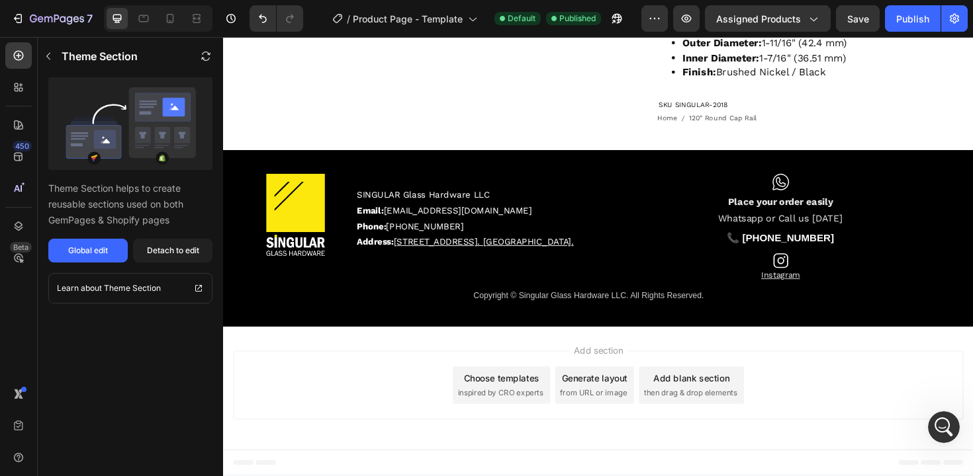
scroll to position [576, 0]
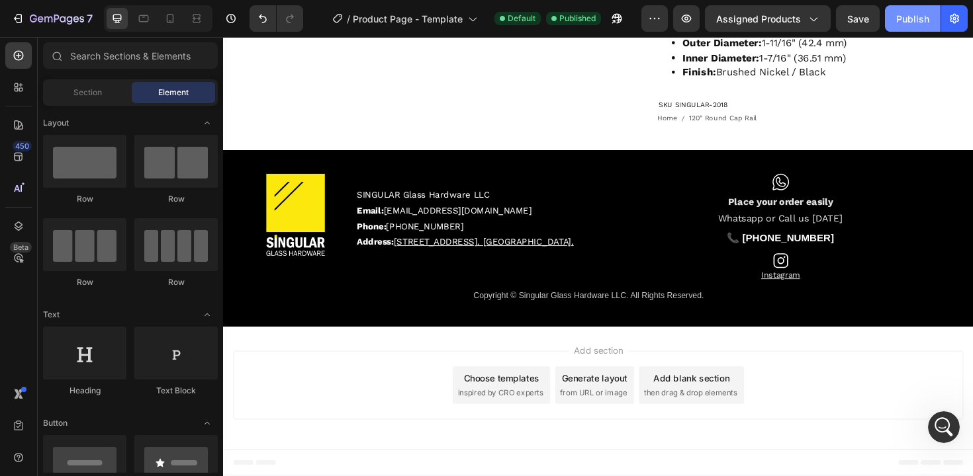
click at [916, 15] on div "Publish" at bounding box center [912, 19] width 33 height 14
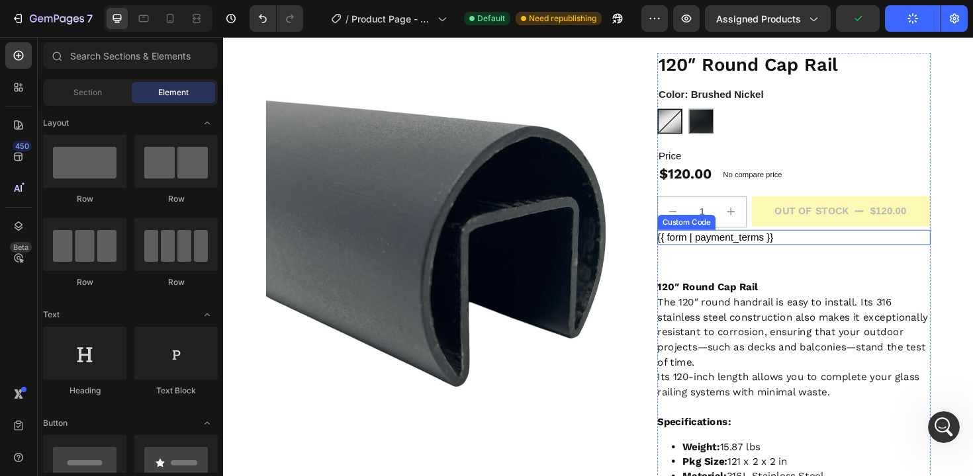
scroll to position [0, 0]
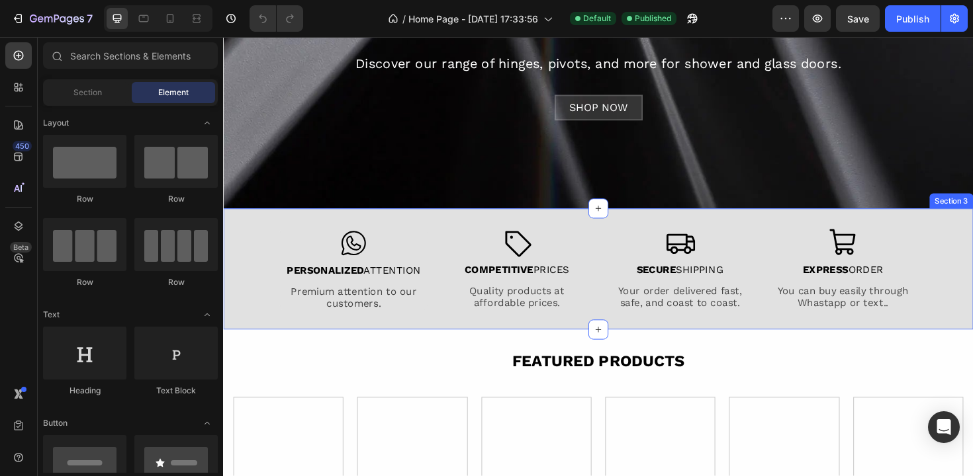
scroll to position [171, 0]
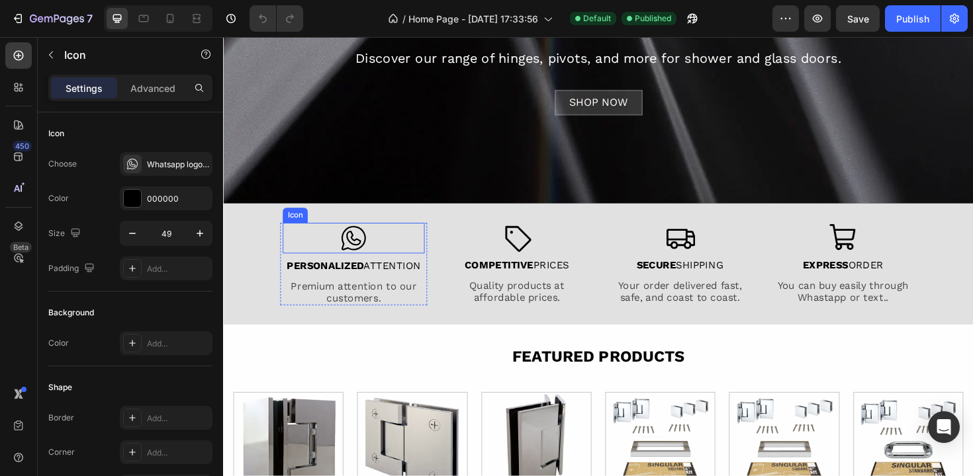
click at [363, 260] on icon at bounding box center [361, 250] width 32 height 32
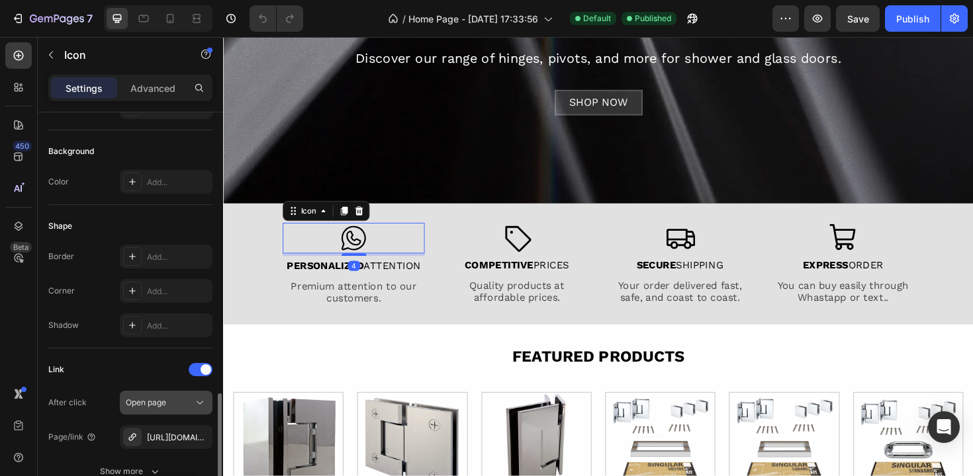
scroll to position [278, 0]
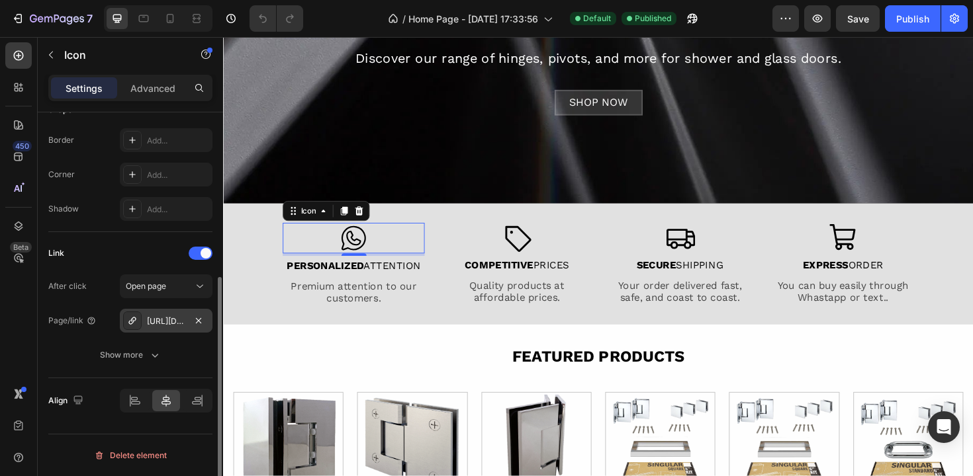
click at [160, 320] on div "https://wa.me/17866144708" at bounding box center [166, 322] width 38 height 12
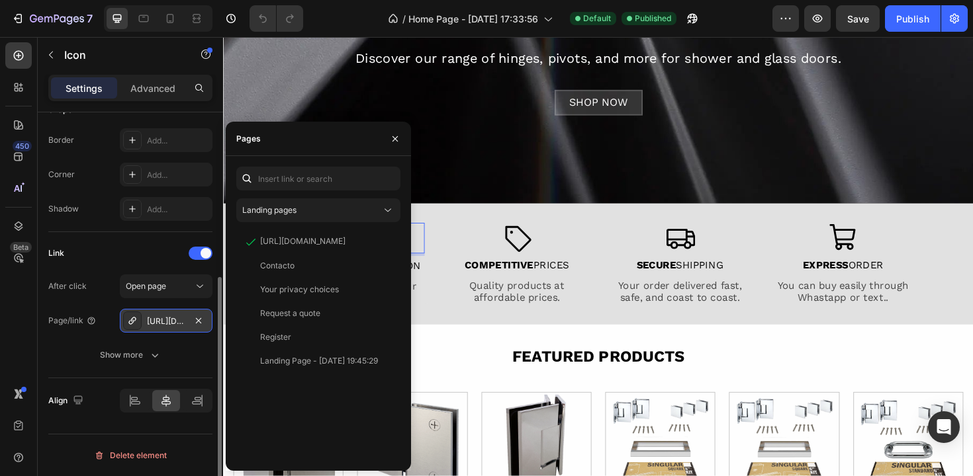
click at [160, 320] on div "https://wa.me/17866144708" at bounding box center [166, 322] width 38 height 12
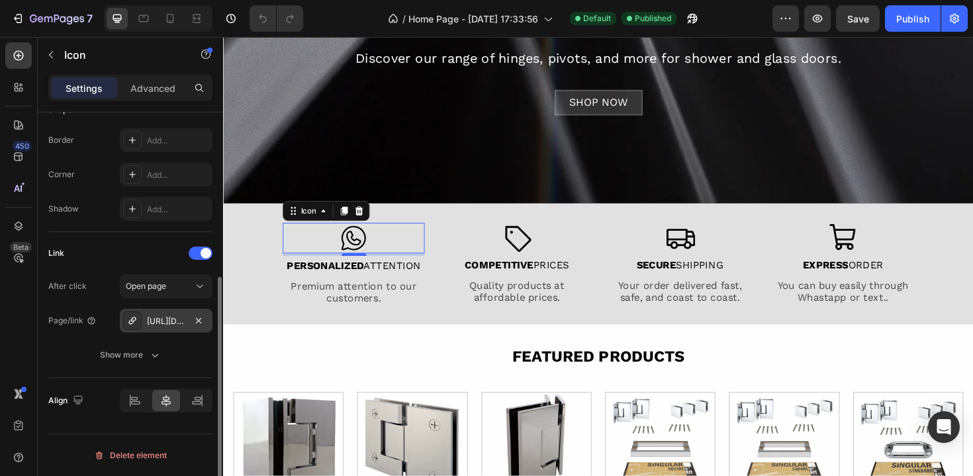
click at [160, 320] on div "https://wa.me/17866144708" at bounding box center [166, 322] width 38 height 12
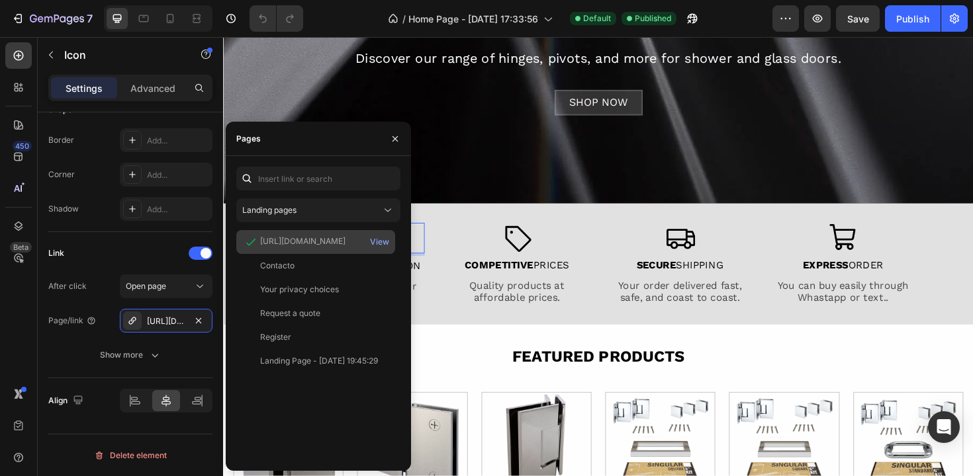
click at [307, 241] on div "https://wa.me/17866144708" at bounding box center [302, 242] width 85 height 12
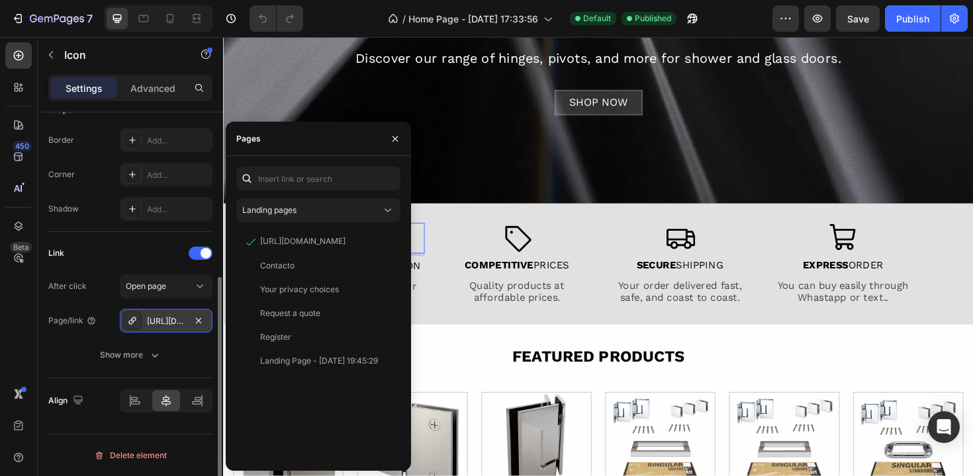
click at [152, 320] on div "https://wa.me/17866144708" at bounding box center [166, 322] width 38 height 12
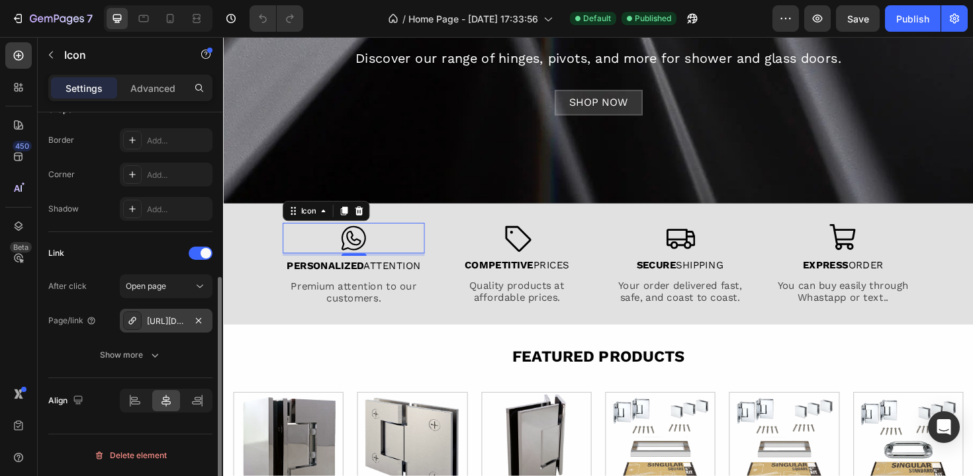
click at [152, 320] on div "https://wa.me/17866144708" at bounding box center [166, 322] width 38 height 12
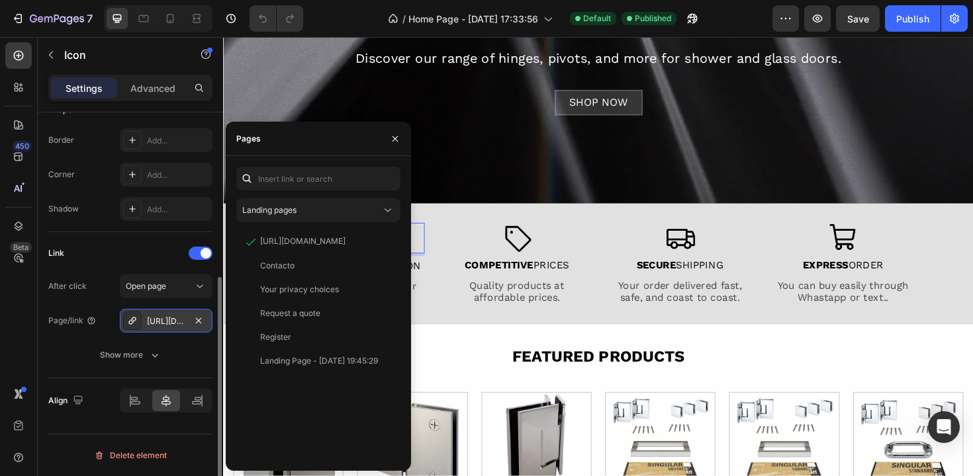
click at [152, 320] on div "https://wa.me/17866144708" at bounding box center [166, 322] width 38 height 12
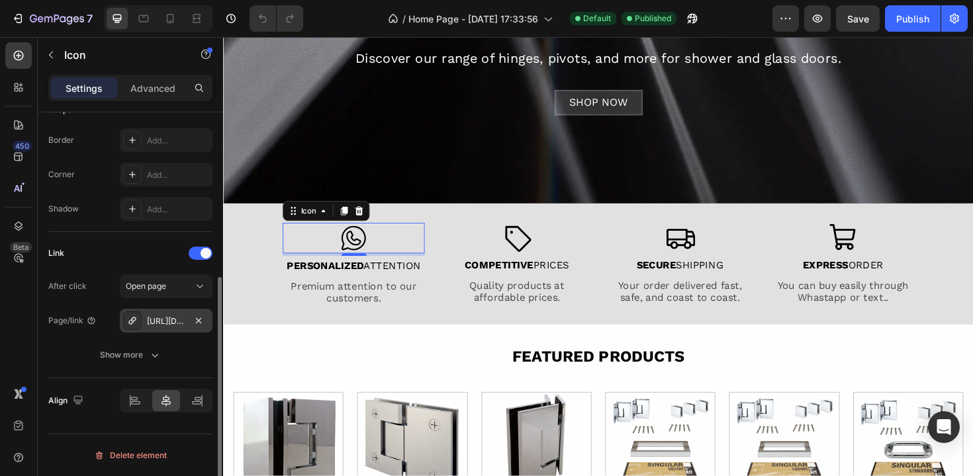
click at [152, 320] on div "https://wa.me/17866144708" at bounding box center [166, 322] width 38 height 12
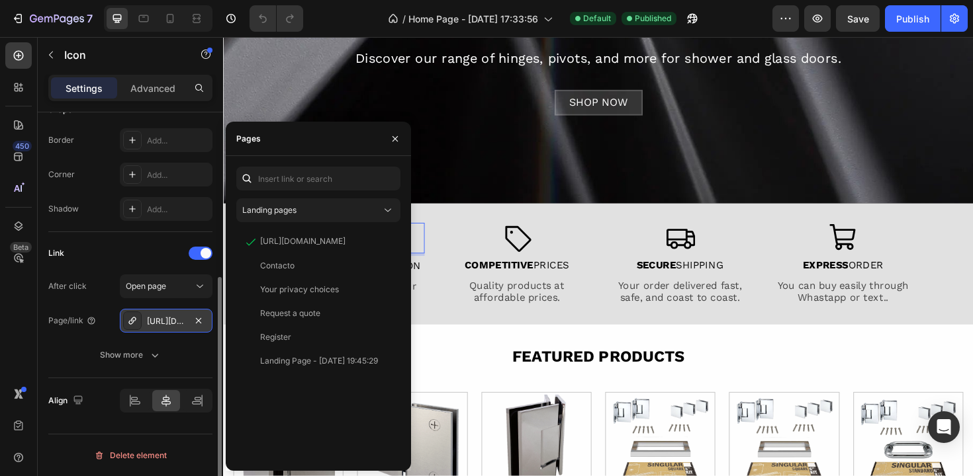
drag, startPoint x: 153, startPoint y: 320, endPoint x: 171, endPoint y: 322, distance: 17.3
click at [171, 322] on div "https://wa.me/17866144708" at bounding box center [166, 322] width 38 height 12
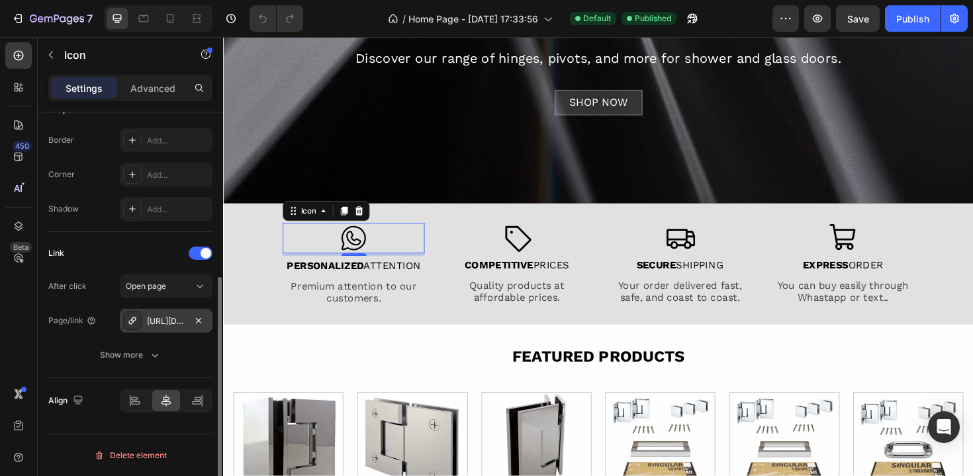
click at [171, 322] on div "https://wa.me/17866144708" at bounding box center [166, 322] width 38 height 12
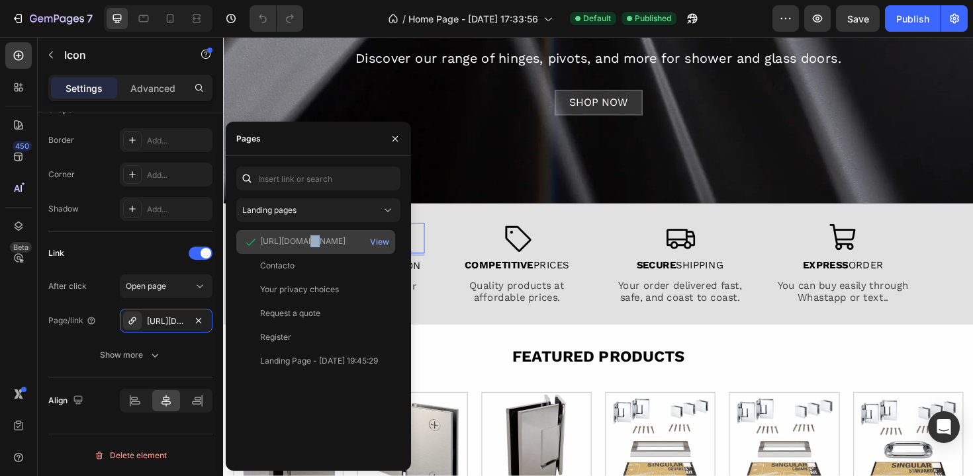
drag, startPoint x: 304, startPoint y: 245, endPoint x: 274, endPoint y: 246, distance: 29.8
click at [274, 246] on div "https://wa.me/17866144708" at bounding box center [302, 242] width 85 height 12
copy div "https://wa.me/17866144708"
click at [345, 241] on div "https://wa.me/17866144708" at bounding box center [302, 242] width 85 height 12
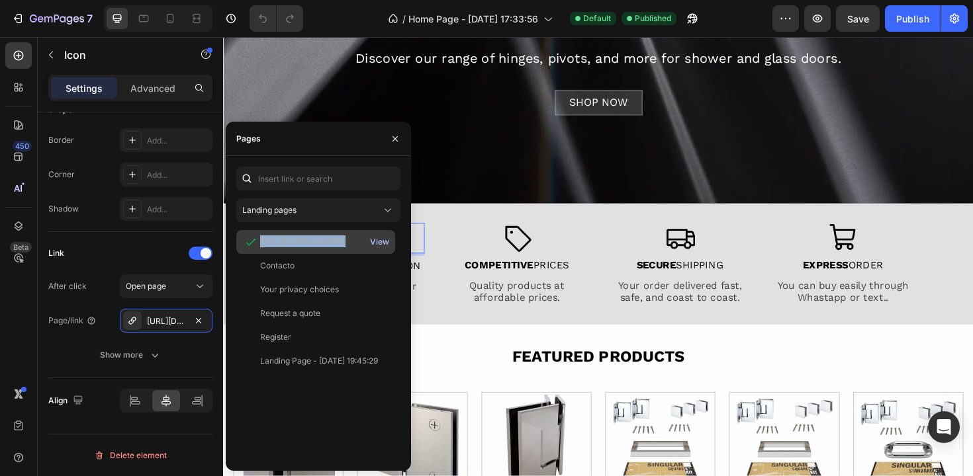
drag, startPoint x: 261, startPoint y: 243, endPoint x: 371, endPoint y: 245, distance: 109.2
click at [371, 254] on div "https://wa.me/17866144708 View" at bounding box center [315, 266] width 159 height 24
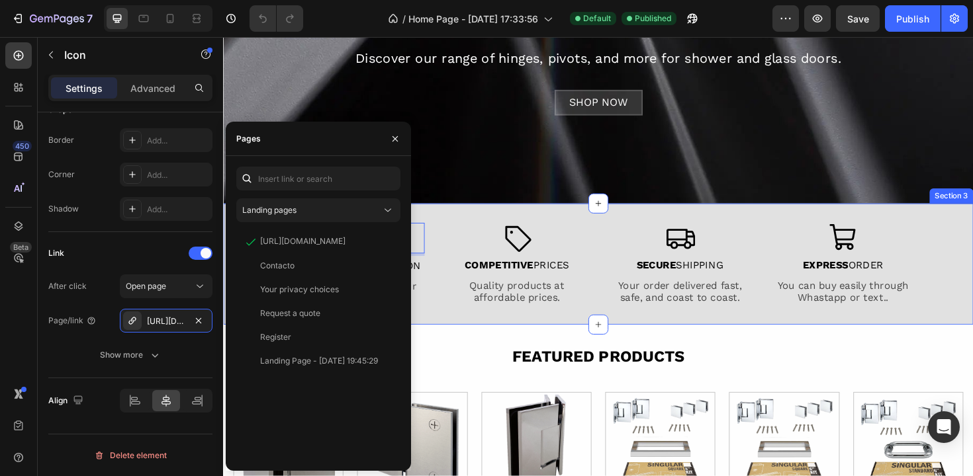
click at [504, 228] on div "Icon 4 PERSONALIZED ATTENTION Text Block Premium attention to our customers. Te…" at bounding box center [620, 278] width 794 height 128
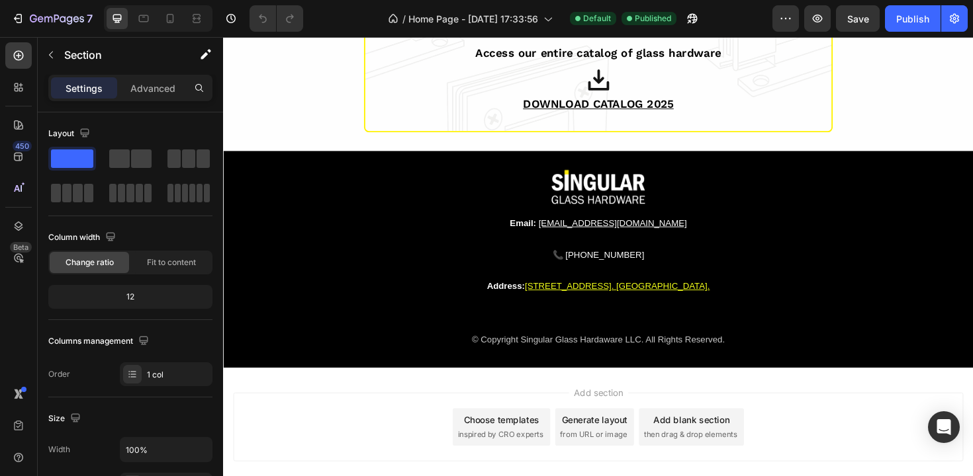
scroll to position [1712, 0]
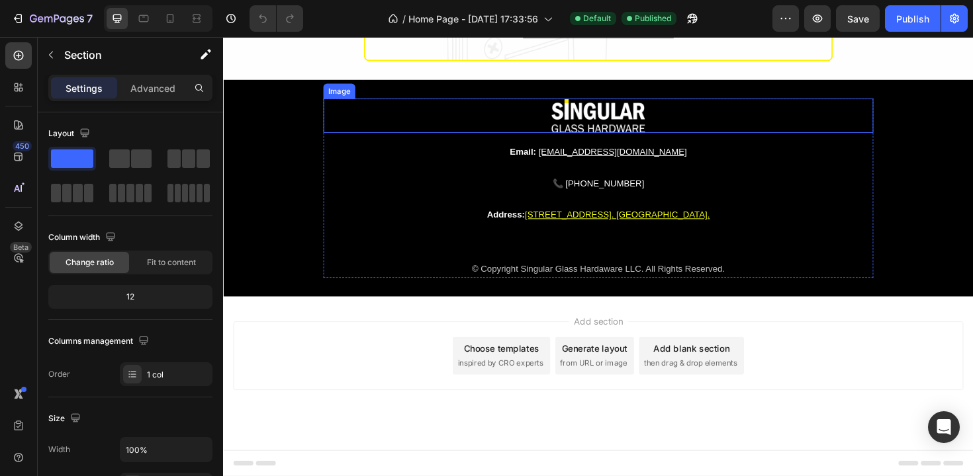
click at [343, 122] on div at bounding box center [620, 121] width 582 height 36
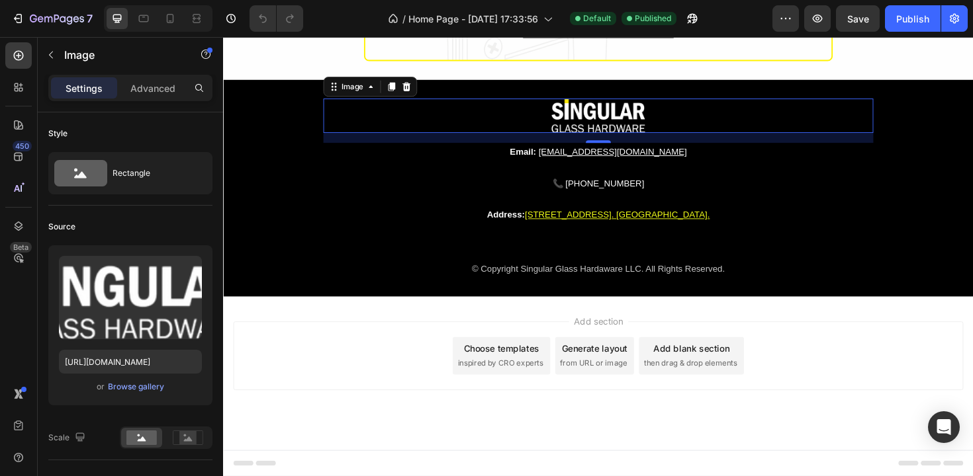
click at [505, 375] on div "Choose templates inspired by CRO experts" at bounding box center [517, 375] width 103 height 40
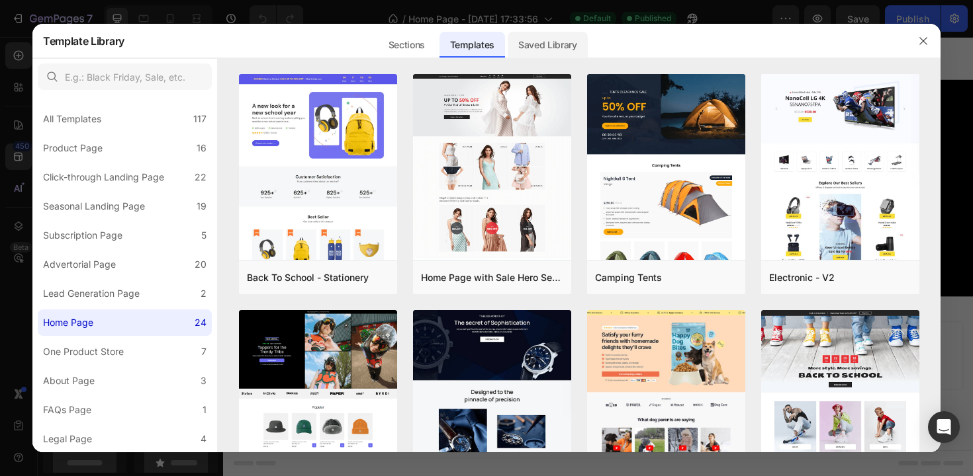
click at [543, 51] on div "Saved Library" at bounding box center [547, 45] width 80 height 26
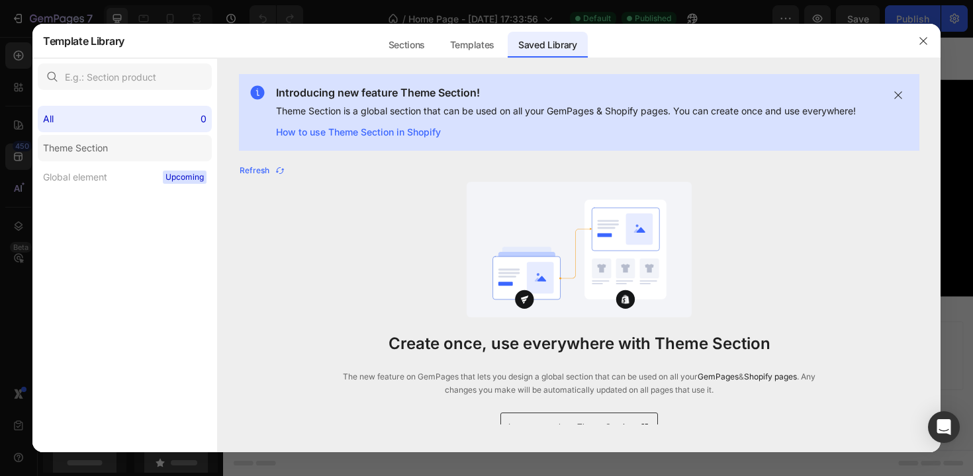
click at [95, 154] on div "Theme Section" at bounding box center [75, 148] width 65 height 16
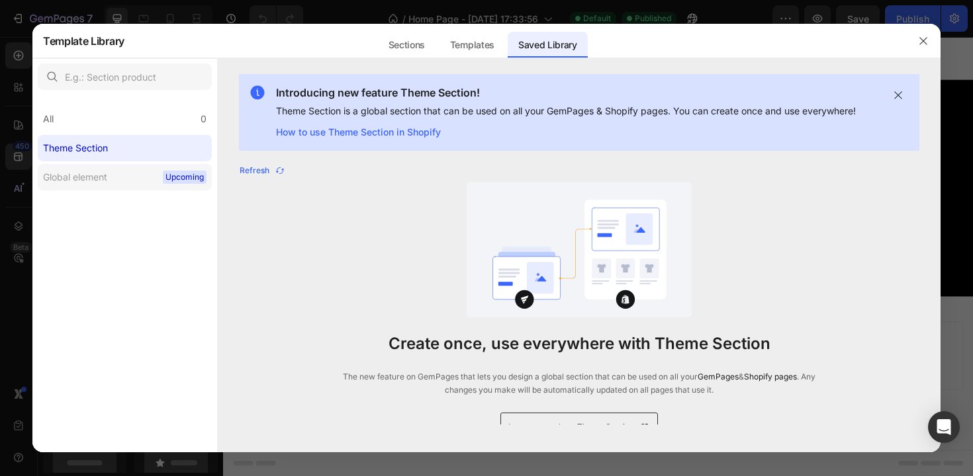
click at [95, 173] on div "Global element" at bounding box center [75, 177] width 64 height 16
click at [899, 93] on icon "button" at bounding box center [898, 95] width 11 height 11
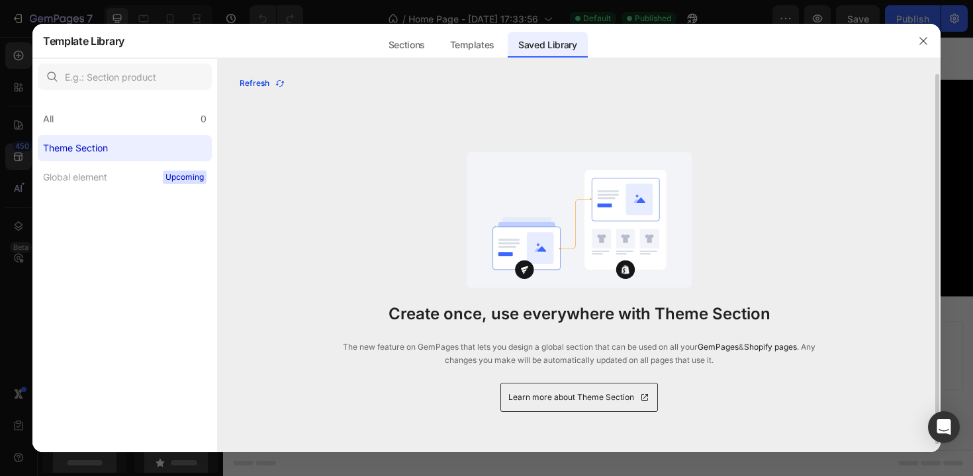
click at [262, 83] on div "Refresh" at bounding box center [263, 83] width 46 height 12
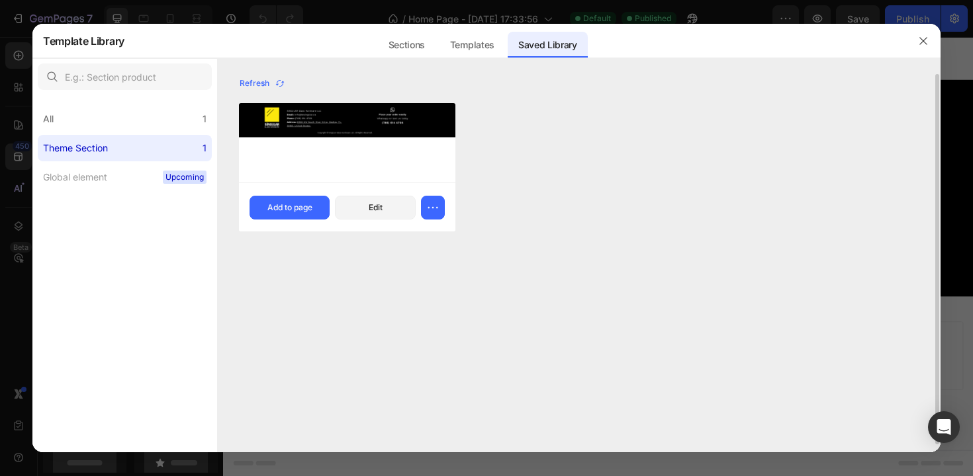
click at [309, 173] on div at bounding box center [347, 142] width 216 height 79
click at [292, 208] on div "Add to page" at bounding box center [289, 208] width 45 height 12
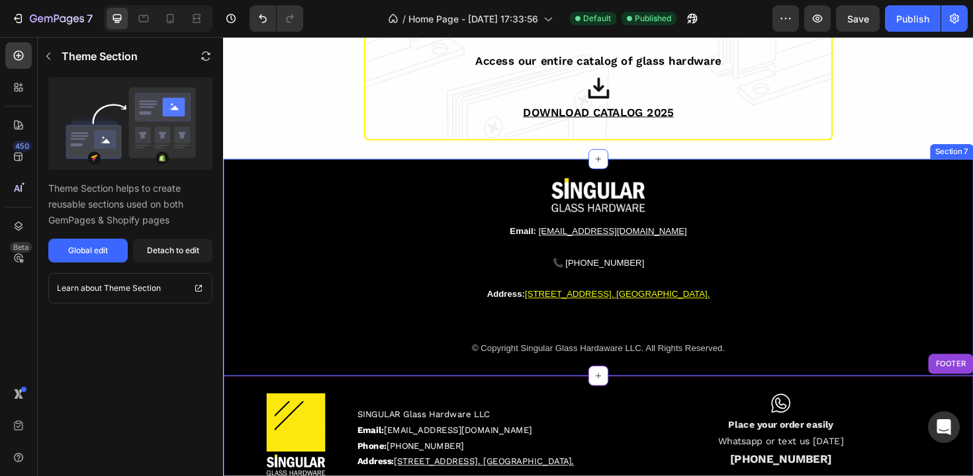
scroll to position [1705, 0]
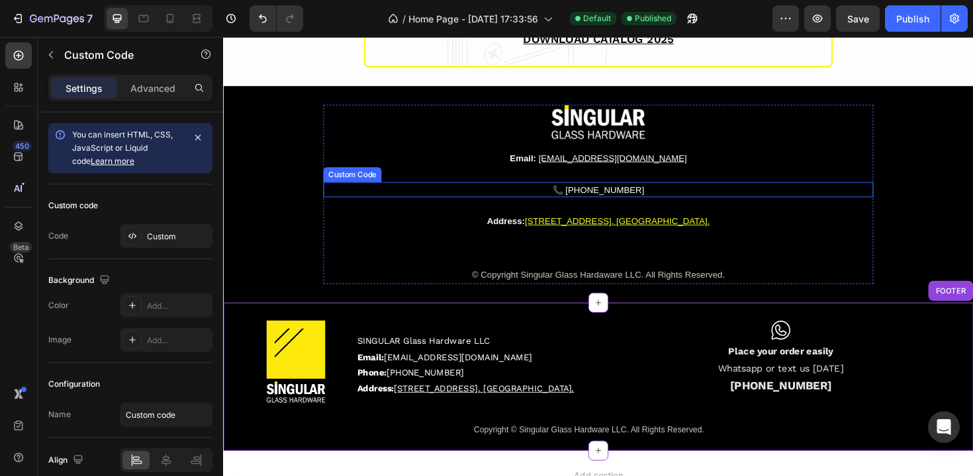
click at [611, 203] on link "📞 [PHONE_NUMBER]" at bounding box center [620, 199] width 97 height 11
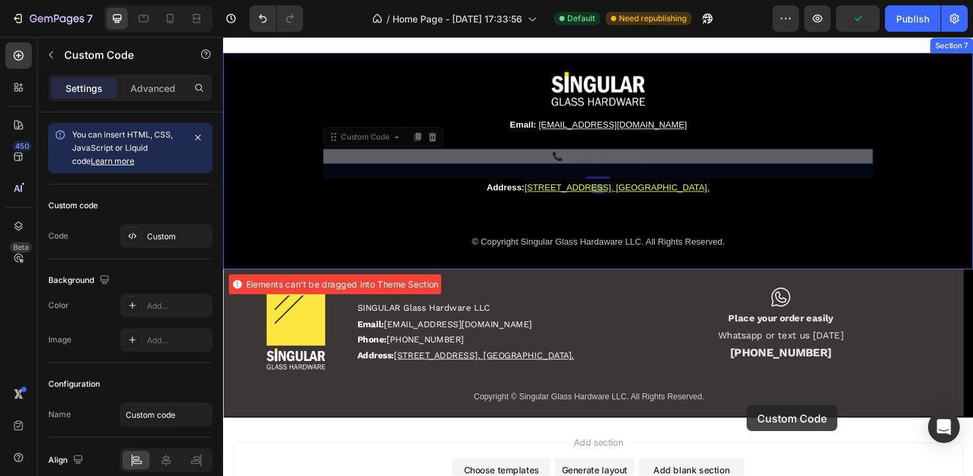
scroll to position [1752, 0]
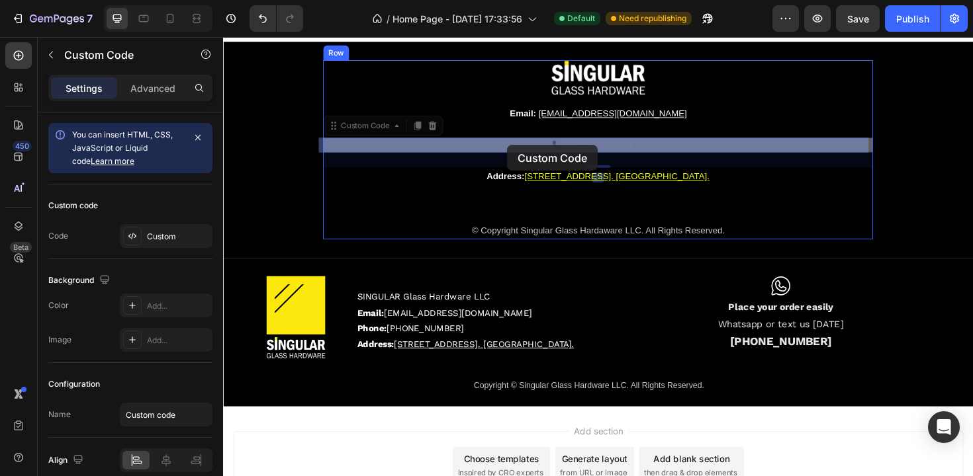
drag, startPoint x: 333, startPoint y: 180, endPoint x: 523, endPoint y: 152, distance: 192.0
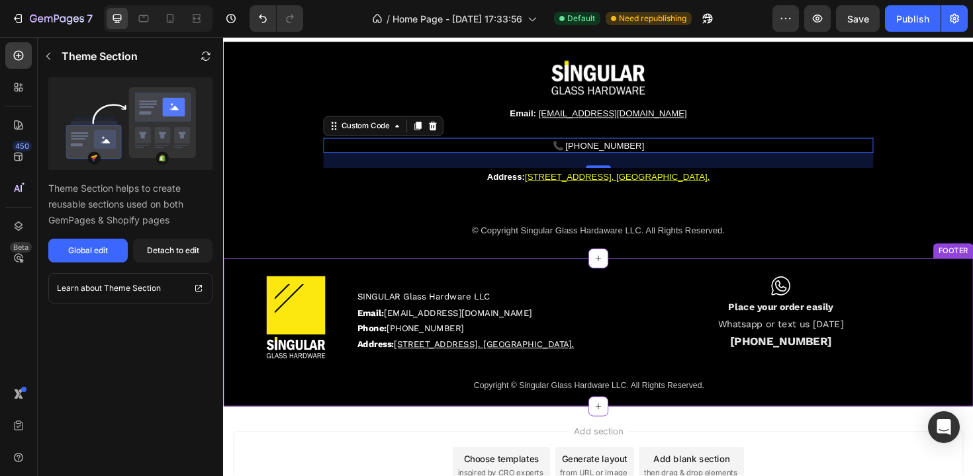
click at [740, 331] on p "Place your order easily" at bounding box center [813, 324] width 378 height 18
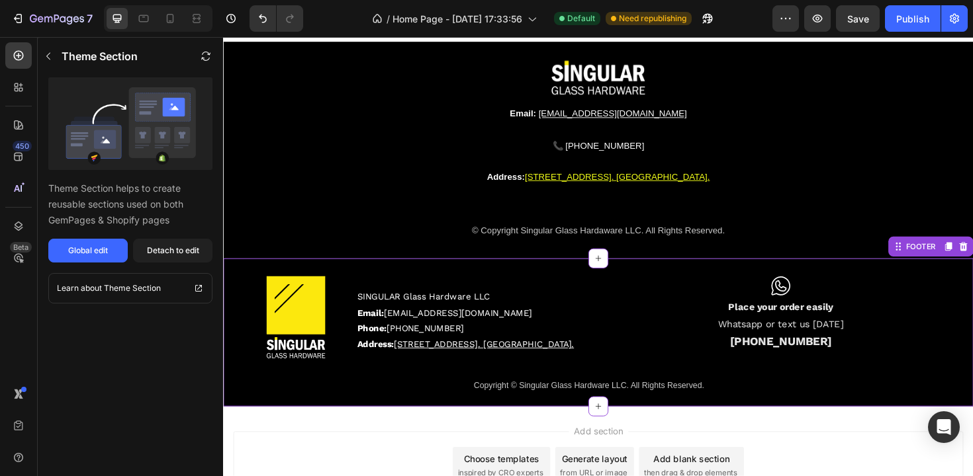
click at [802, 366] on strong "(786) 614 4708" at bounding box center [814, 360] width 108 height 14
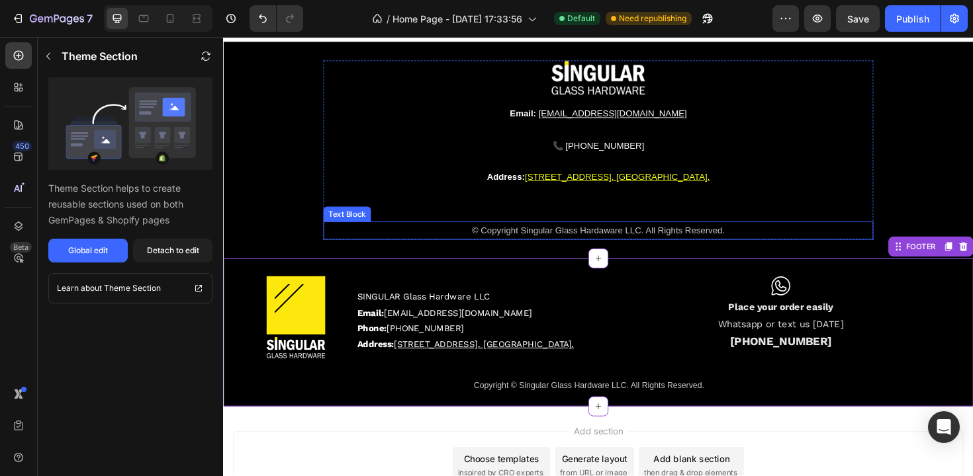
click at [807, 231] on div "Image Email: info@besingular.us Text Block 📞 (786) 614 4708 Custom Code Address…" at bounding box center [620, 156] width 582 height 189
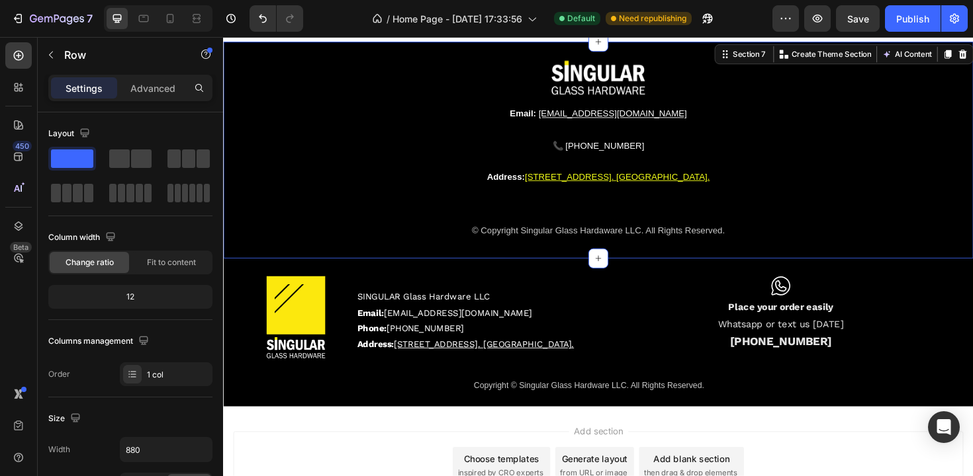
click at [800, 257] on div "Image Email: info@besingular.us Text Block 📞 (786) 614 4708 Custom Code Address…" at bounding box center [620, 156] width 794 height 229
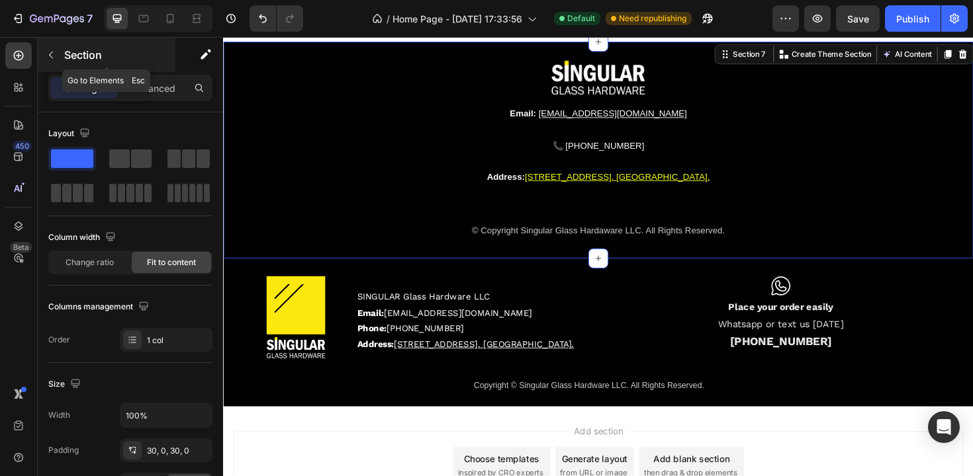
click at [58, 52] on button "button" at bounding box center [50, 54] width 21 height 21
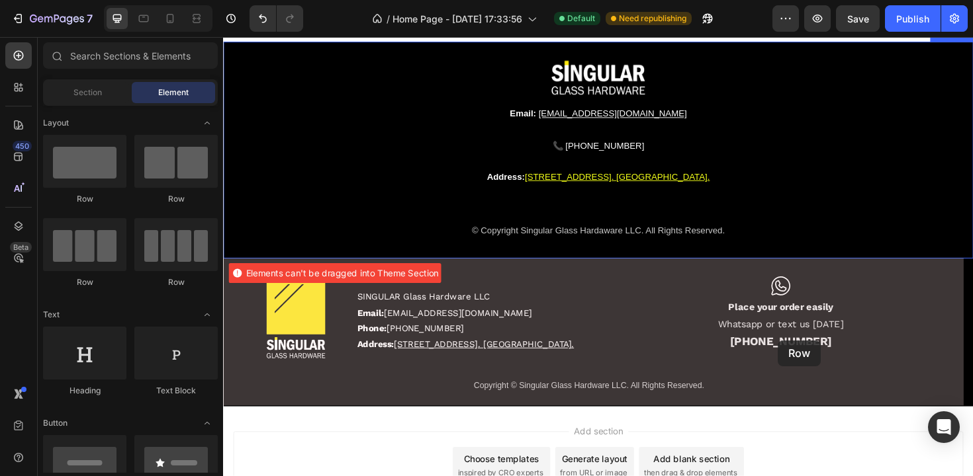
drag, startPoint x: 298, startPoint y: 235, endPoint x: 811, endPoint y: 359, distance: 526.8
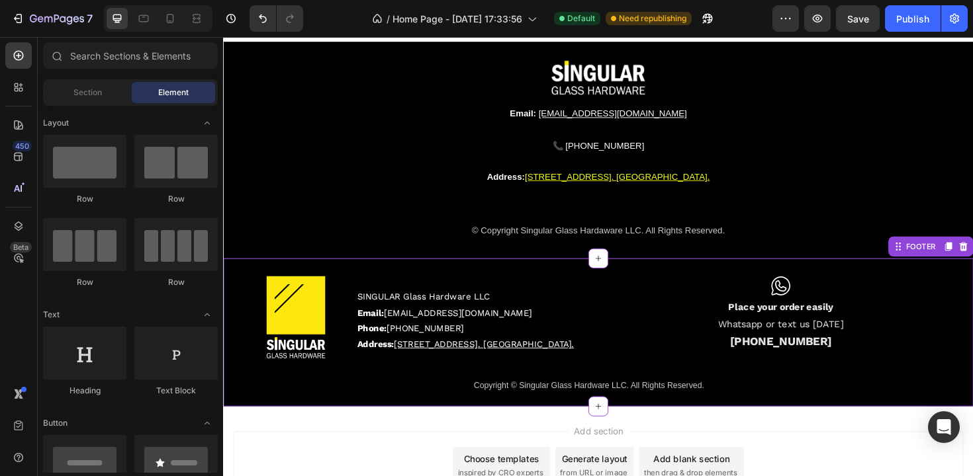
click at [584, 304] on p "SINGULAR Glass Hardware LLC" at bounding box center [490, 312] width 251 height 17
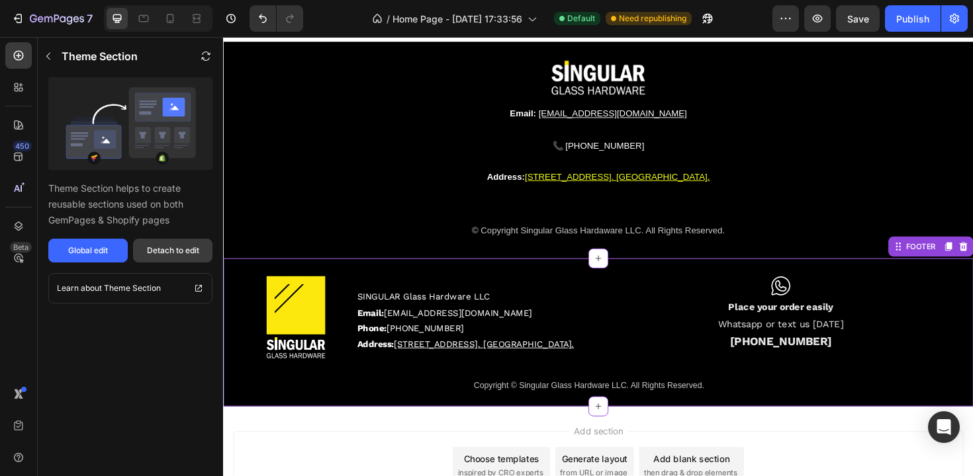
click at [149, 253] on div "Detach to edit" at bounding box center [173, 251] width 52 height 12
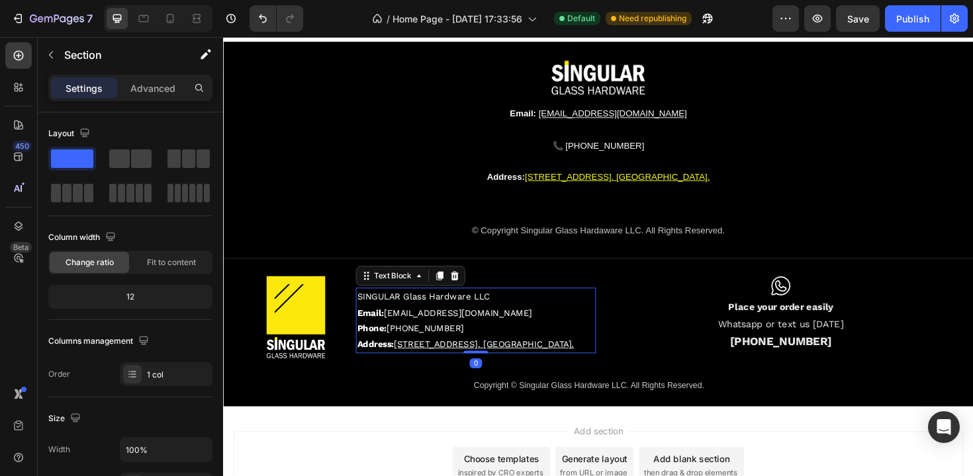
click at [552, 327] on p "Email: info@besingular.us" at bounding box center [490, 330] width 251 height 17
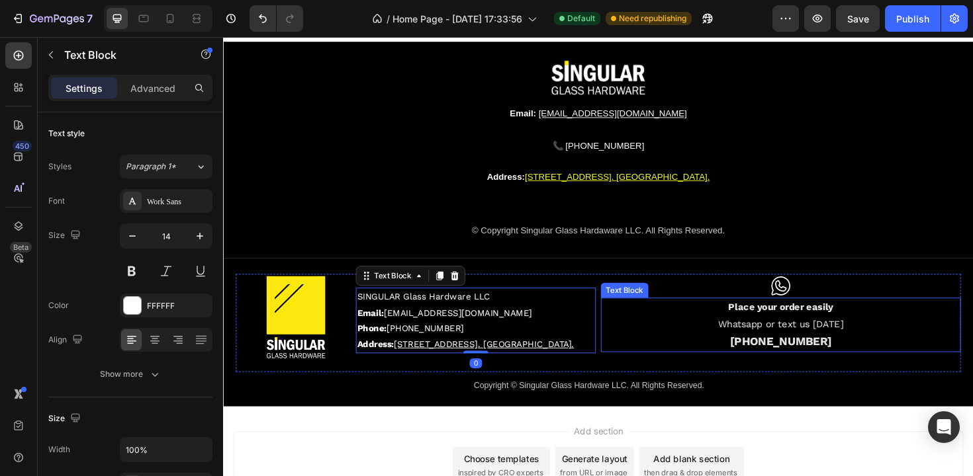
click at [654, 336] on p "Whatsapp or text us [DATE]" at bounding box center [813, 342] width 378 height 18
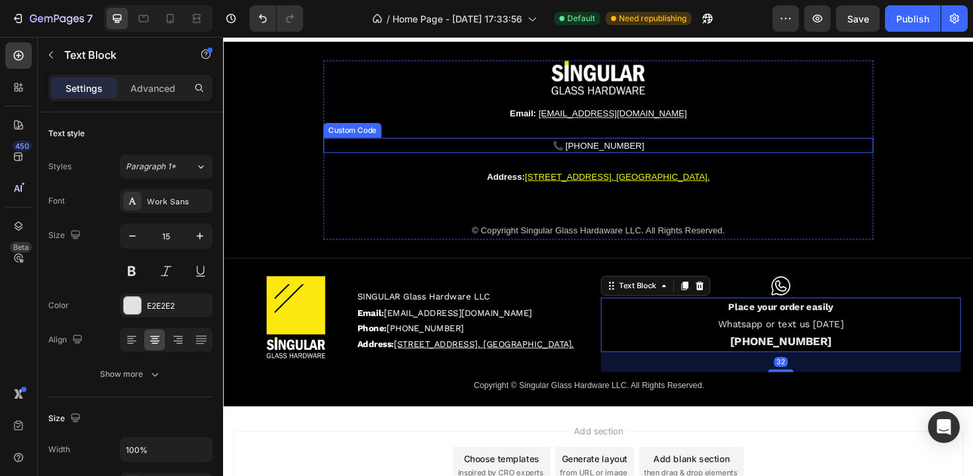
click at [431, 152] on div "📞 [PHONE_NUMBER]" at bounding box center [620, 152] width 582 height 16
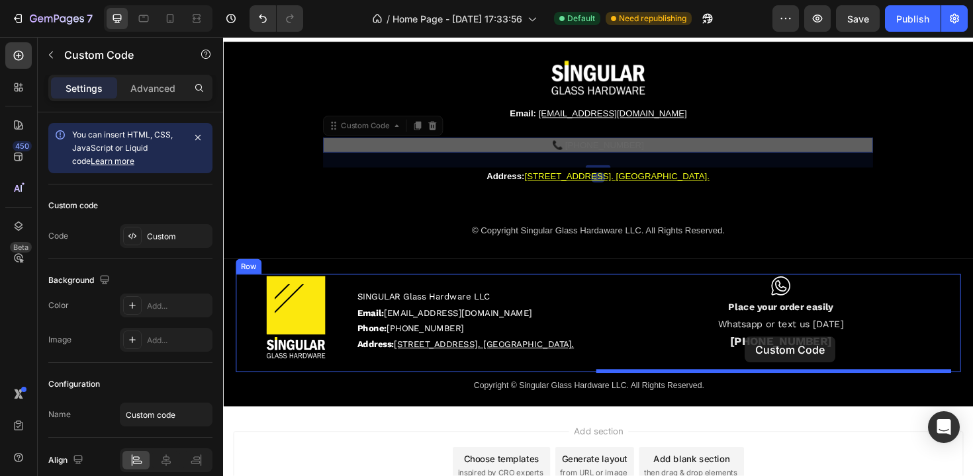
drag, startPoint x: 336, startPoint y: 135, endPoint x: 775, endPoint y: 355, distance: 491.2
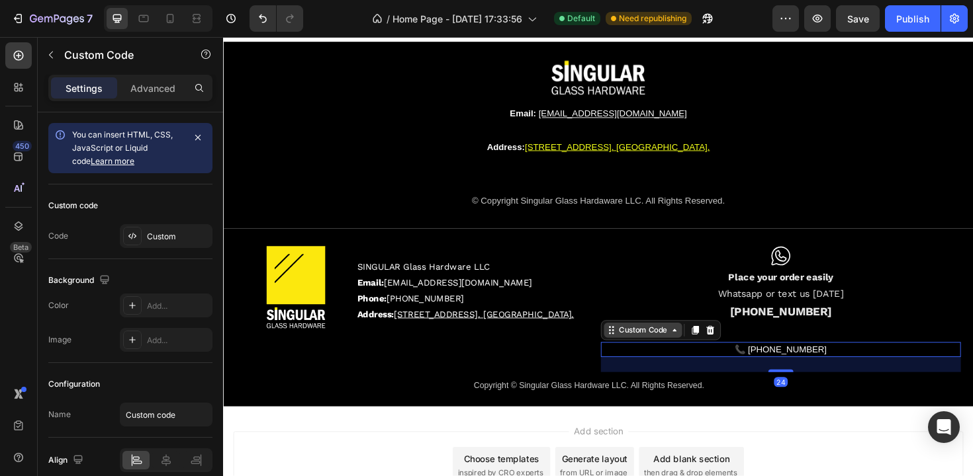
click at [674, 348] on div "Custom Code" at bounding box center [667, 348] width 56 height 12
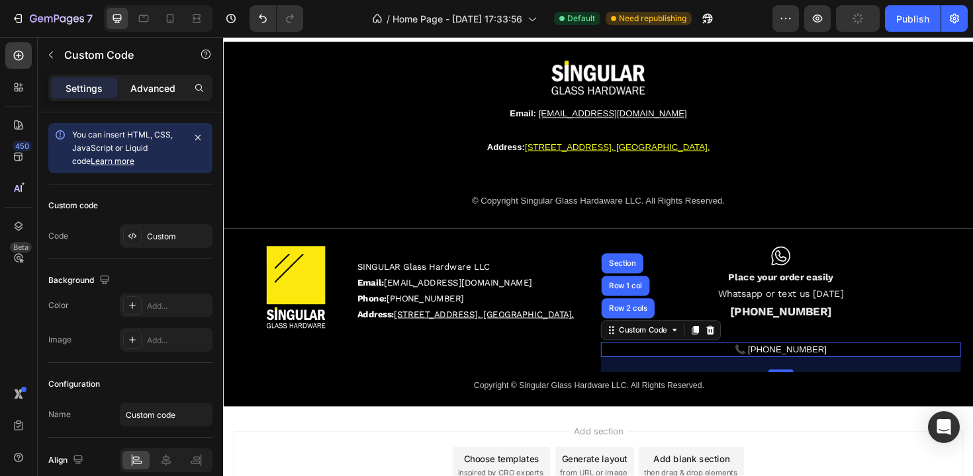
click at [168, 83] on p "Advanced" at bounding box center [152, 88] width 45 height 14
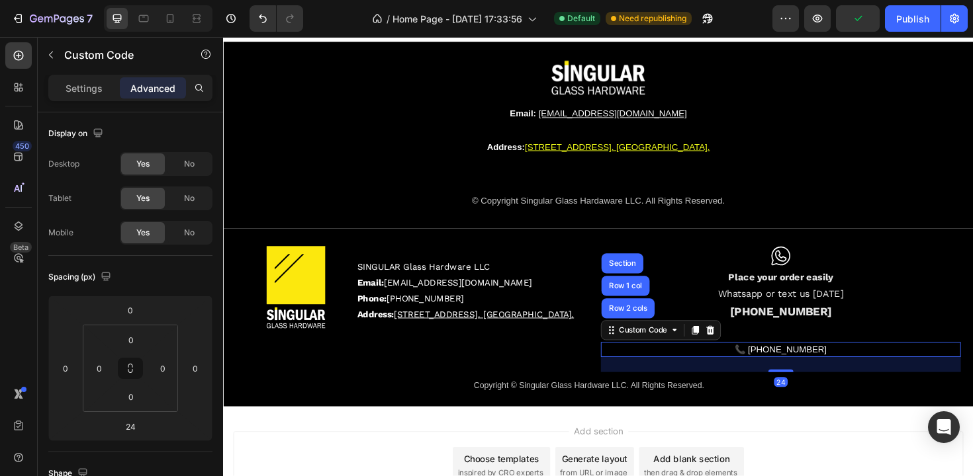
click at [826, 370] on link "📞 [PHONE_NUMBER]" at bounding box center [813, 368] width 97 height 11
click at [834, 359] on div "Icon Place your order easily Whatsapp or text us today (786) 614 4708 Text Bloc…" at bounding box center [813, 325] width 381 height 136
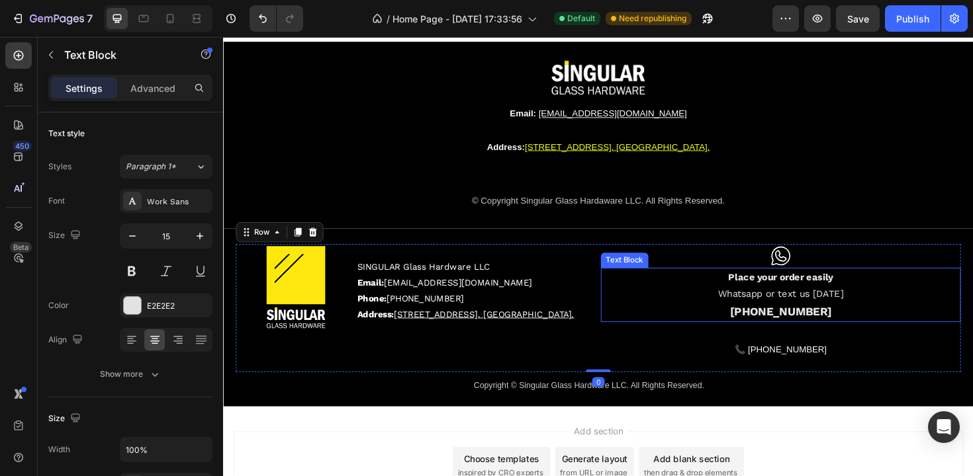
click at [825, 331] on strong "(786) 614 4708" at bounding box center [814, 328] width 108 height 14
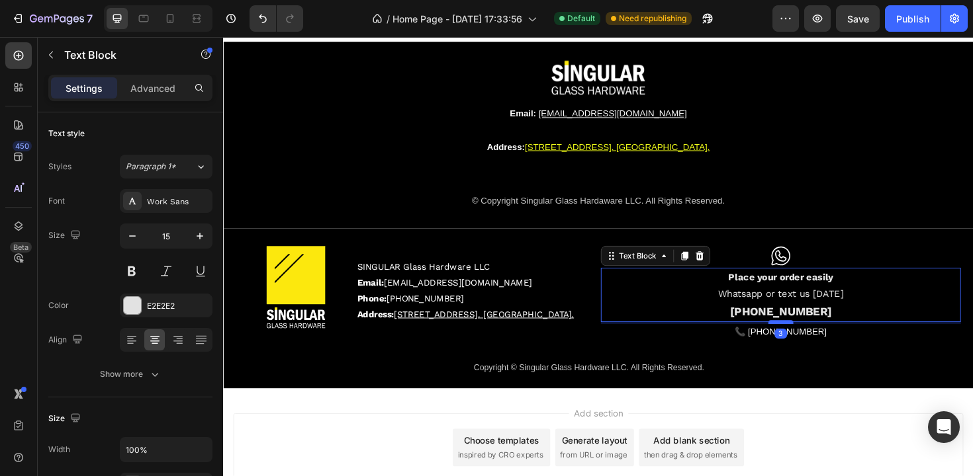
drag, startPoint x: 808, startPoint y: 357, endPoint x: 806, endPoint y: 337, distance: 19.3
click at [806, 337] on div at bounding box center [813, 339] width 26 height 4
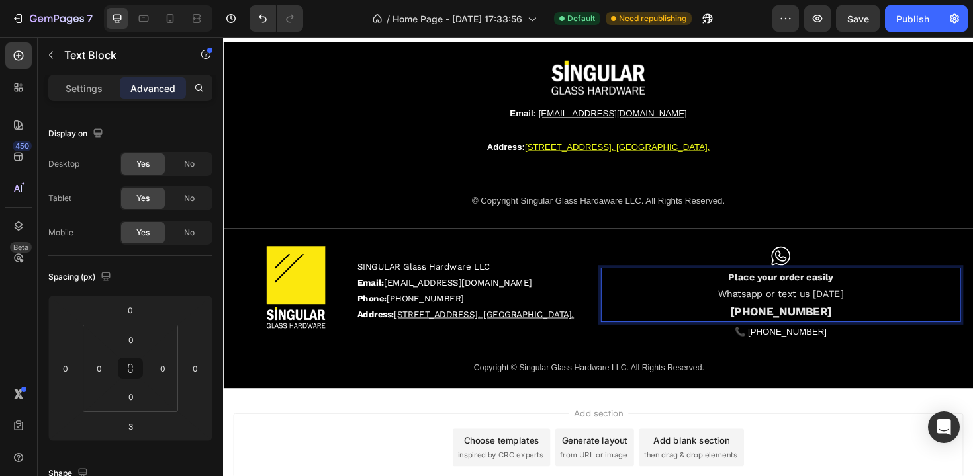
click at [809, 328] on strong "(786) 614 4708" at bounding box center [814, 328] width 108 height 14
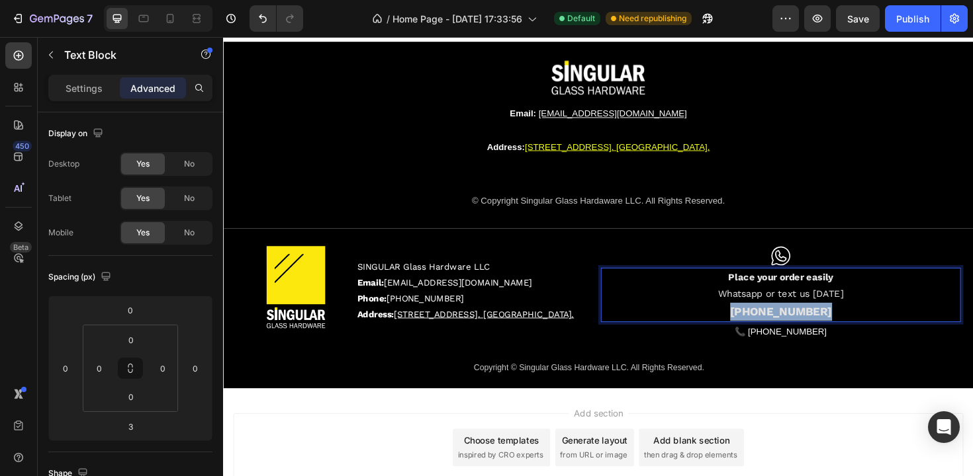
click at [809, 328] on strong "(786) 614 4708" at bounding box center [814, 328] width 108 height 14
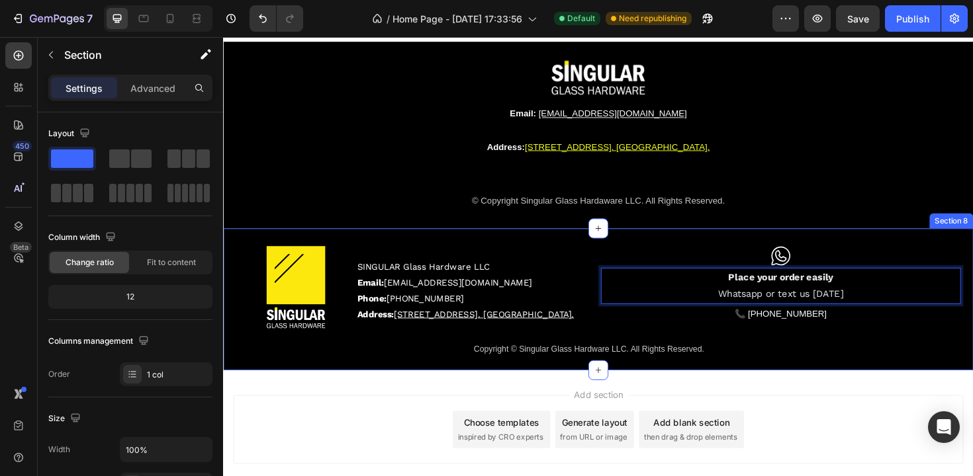
click at [889, 243] on div "Image SINGULAR Glass Hardware LLC Email: info@besingular.us Phone: (786) 614 47…" at bounding box center [620, 315] width 794 height 150
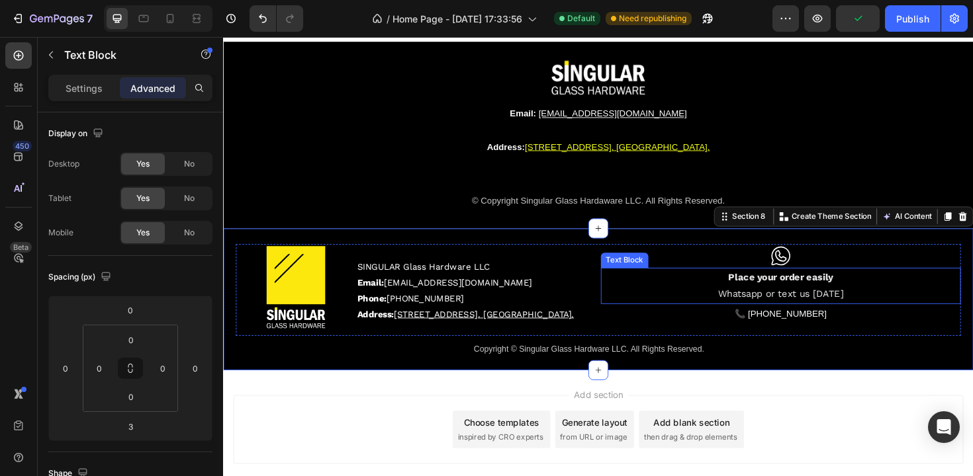
click at [806, 314] on p "Whatsapp or text us [DATE]" at bounding box center [813, 310] width 378 height 18
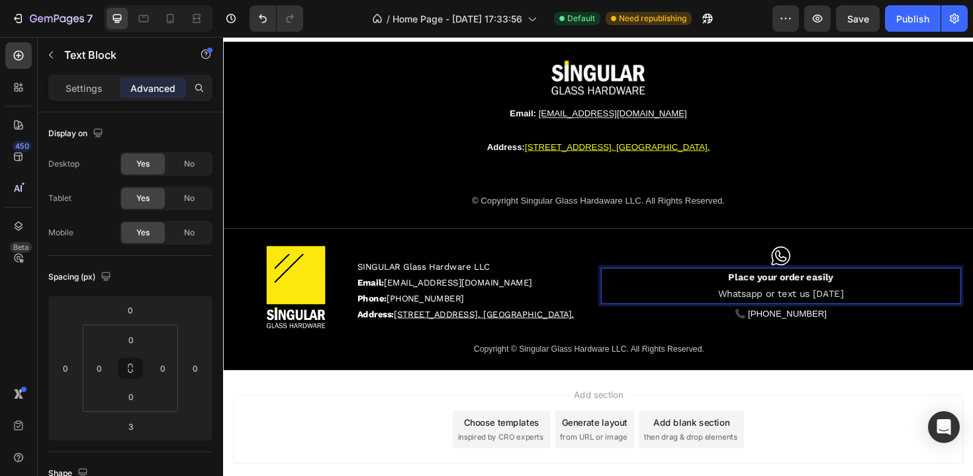
click at [806, 312] on p "Whatsapp or text us [DATE]" at bounding box center [813, 310] width 378 height 18
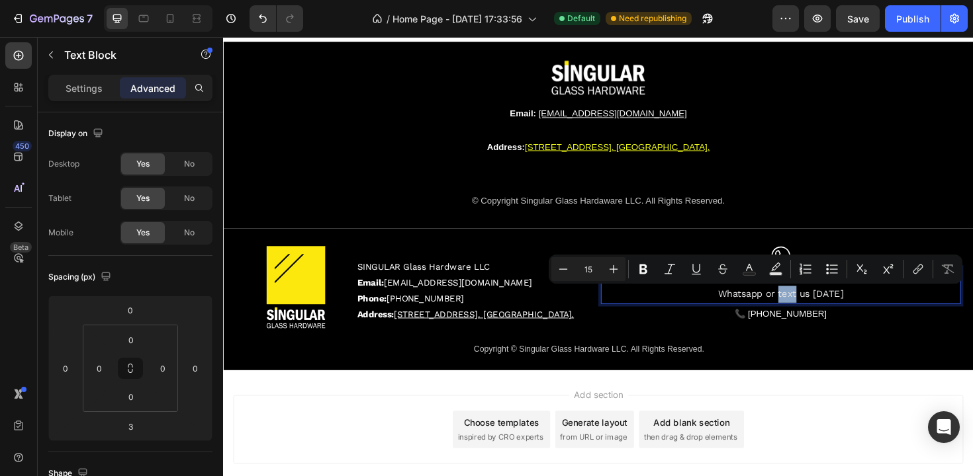
drag, startPoint x: 806, startPoint y: 312, endPoint x: 825, endPoint y: 314, distance: 19.3
click at [825, 314] on p "Whatsapp or text us [DATE]" at bounding box center [813, 310] width 378 height 18
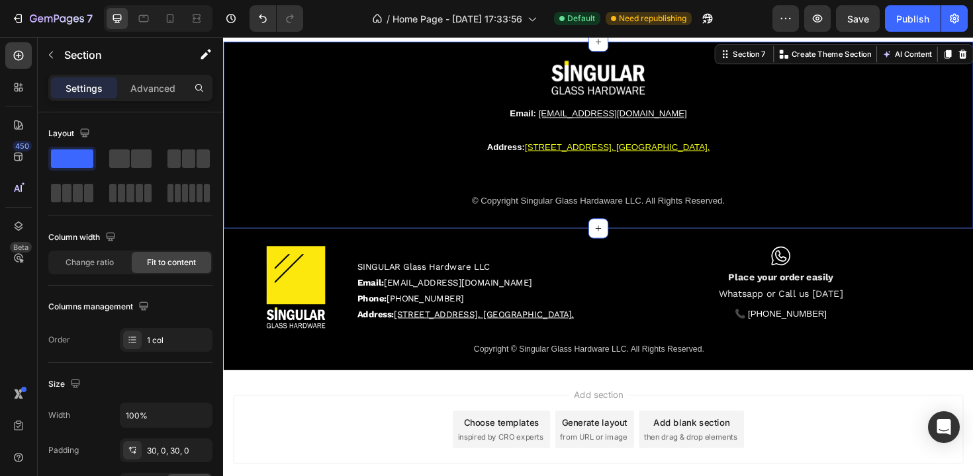
click at [947, 220] on div "Image Email: info@besingular.us Text Block Address: 8368 NW South River Drive, …" at bounding box center [620, 140] width 794 height 197
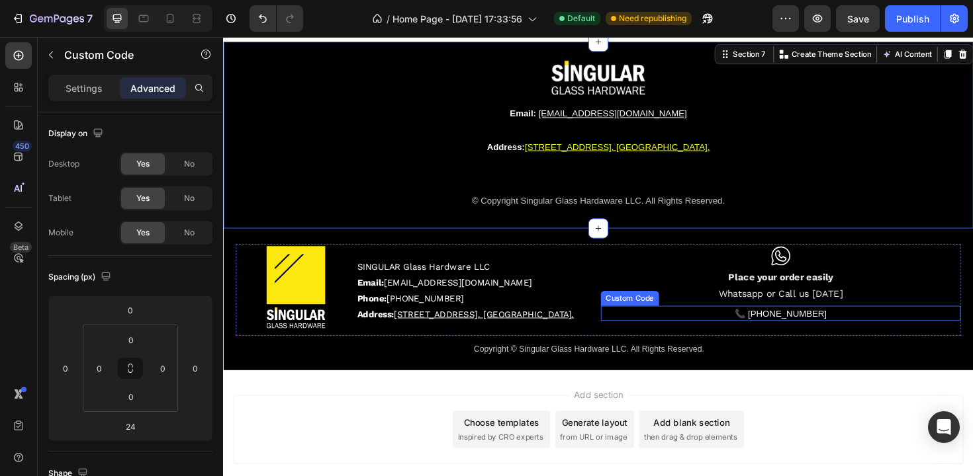
click at [828, 329] on link "📞 [PHONE_NUMBER]" at bounding box center [813, 330] width 97 height 11
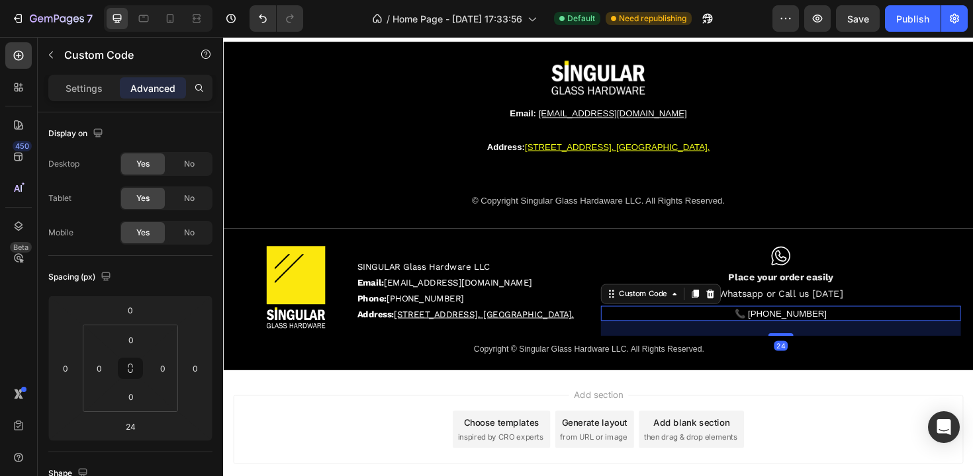
click at [828, 329] on link "📞 [PHONE_NUMBER]" at bounding box center [813, 330] width 97 height 11
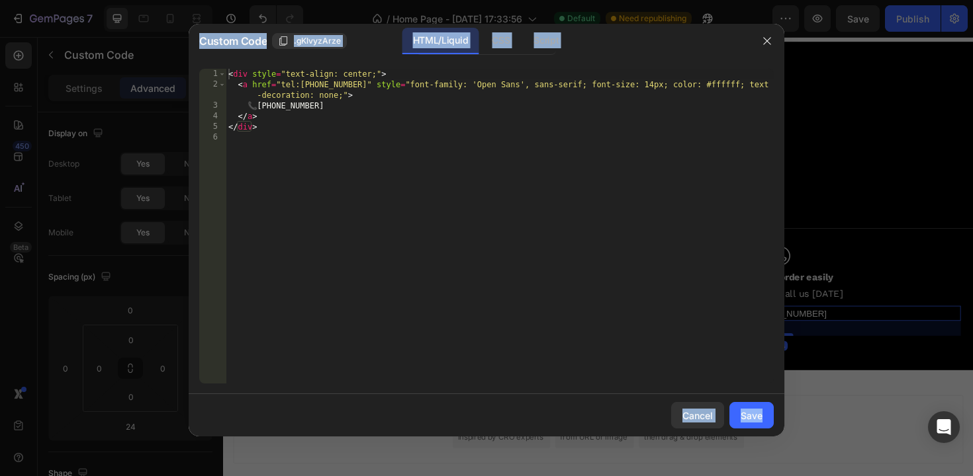
click at [794, 313] on div at bounding box center [486, 238] width 973 height 476
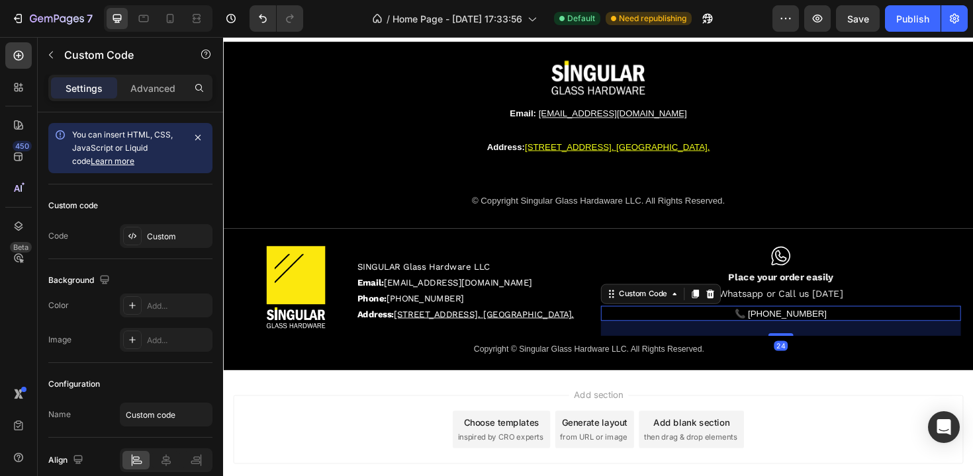
click at [828, 329] on link "📞 [PHONE_NUMBER]" at bounding box center [813, 330] width 97 height 11
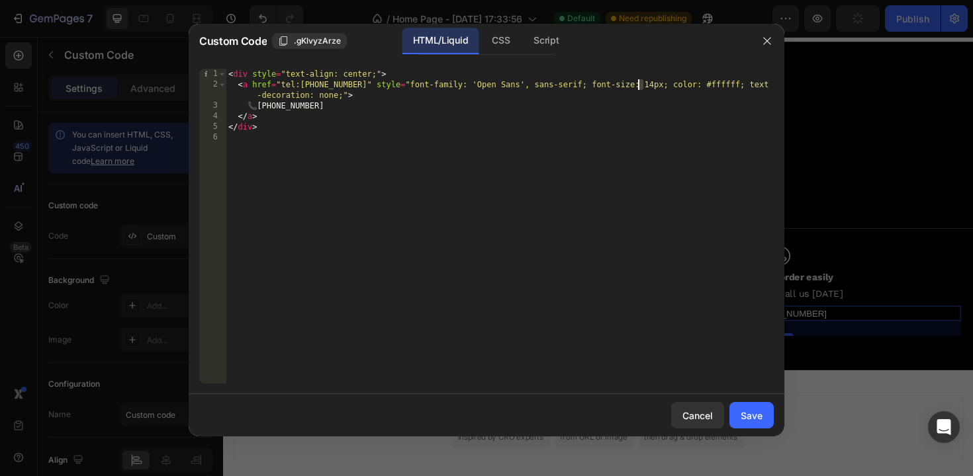
click at [639, 83] on div "< div style = "text-align: center;" > < a href = "tel:+17866144708" style = "fo…" at bounding box center [500, 237] width 548 height 336
type textarea "<a href="tel:+17866144708" style="font-family: 'Open Sans', sans-serif; font-si…"
click at [760, 419] on div "Save" at bounding box center [751, 416] width 22 height 14
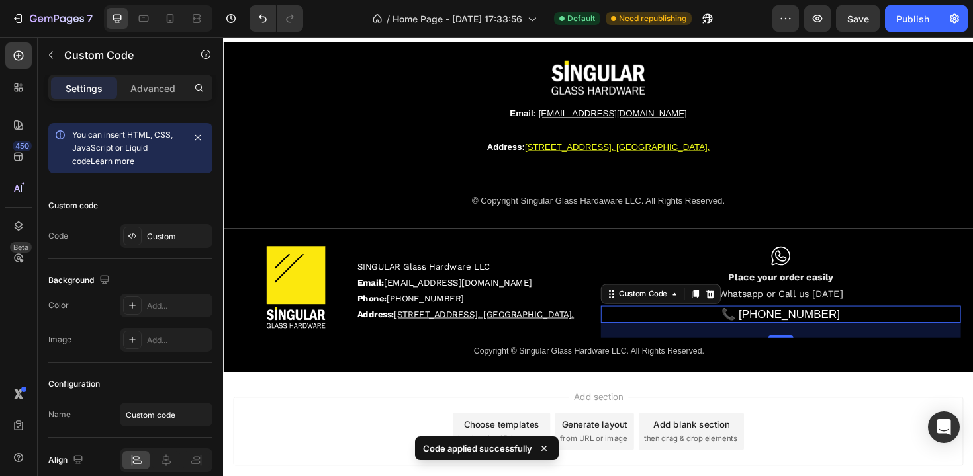
click at [797, 333] on link "📞 [PHONE_NUMBER]" at bounding box center [812, 330] width 125 height 13
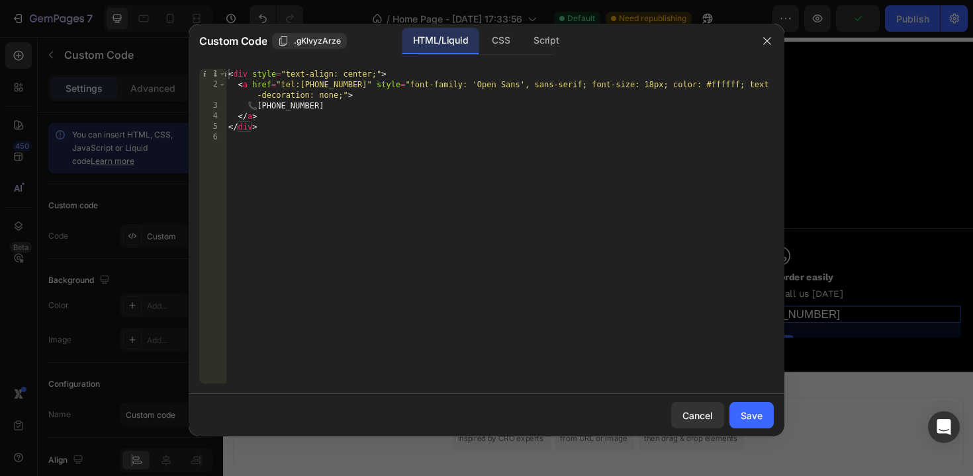
click at [342, 98] on div "< div style = "text-align: center;" > < a href = "tel:+17866144708" style = "fo…" at bounding box center [500, 237] width 548 height 336
type textarea "<a href="tel:+17866144708" style="font-family: 'Open Sans', sans-serif; font-si…"
click at [746, 414] on div "Save" at bounding box center [751, 416] width 22 height 14
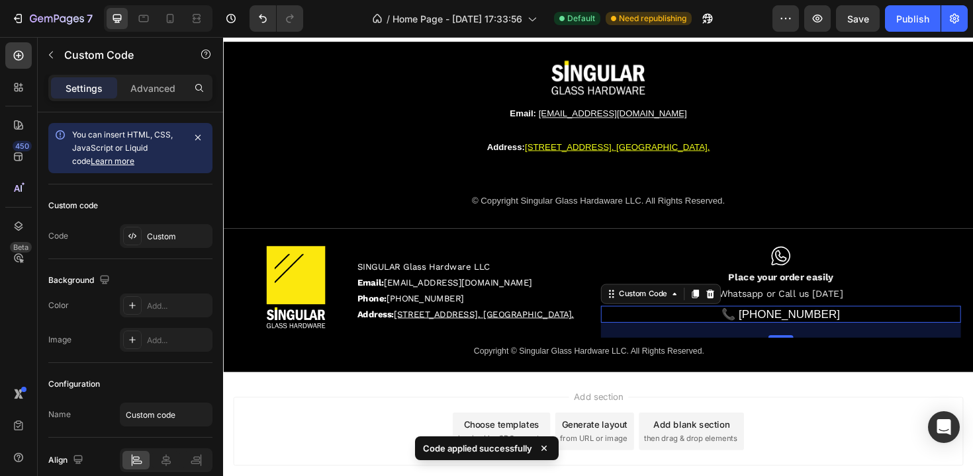
click at [787, 329] on link "📞 [PHONE_NUMBER]" at bounding box center [812, 330] width 125 height 13
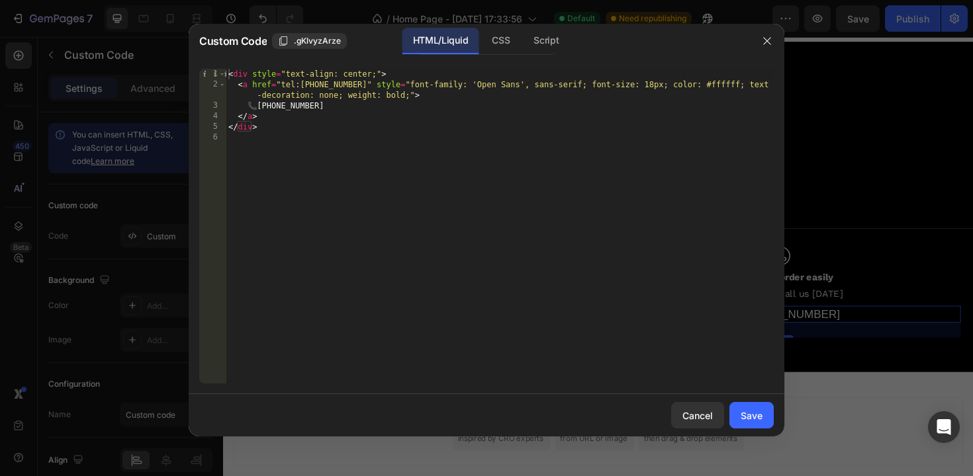
click at [347, 98] on div "< div style = "text-align: center;" > < a href = "tel:+17866144708" style = "fo…" at bounding box center [500, 237] width 548 height 336
type textarea "<a href="tel:+17866144708" style="font-family: 'Open Sans', sans-serif; font-si…"
click at [400, 155] on div "< div style = "text-align: center;" > < a href = "tel:+17866144708" style = "fo…" at bounding box center [500, 237] width 548 height 336
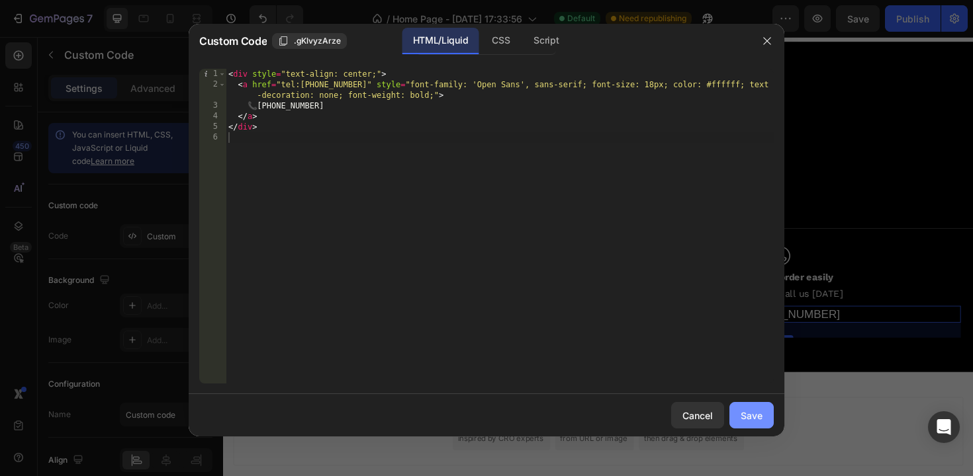
click at [750, 420] on div "Save" at bounding box center [751, 416] width 22 height 14
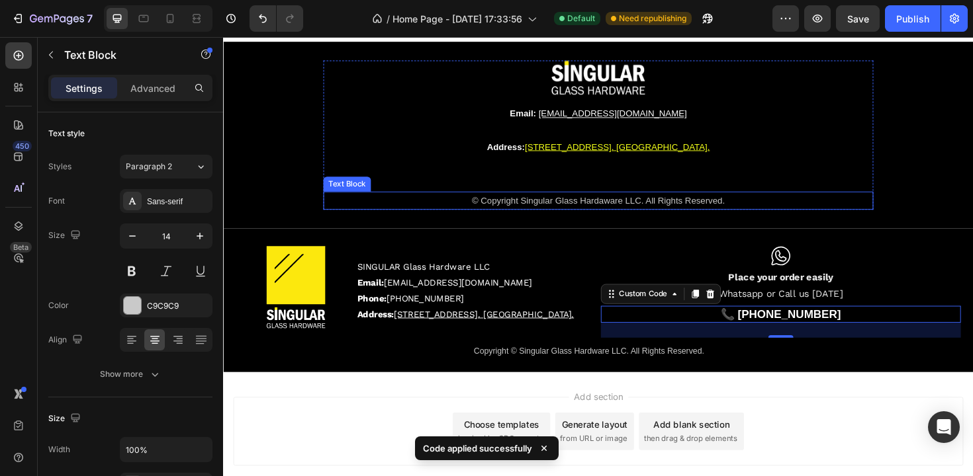
click at [816, 202] on p "© Copyright Singular Glass Hardaware LLC. All Rights Reserved." at bounding box center [620, 210] width 580 height 17
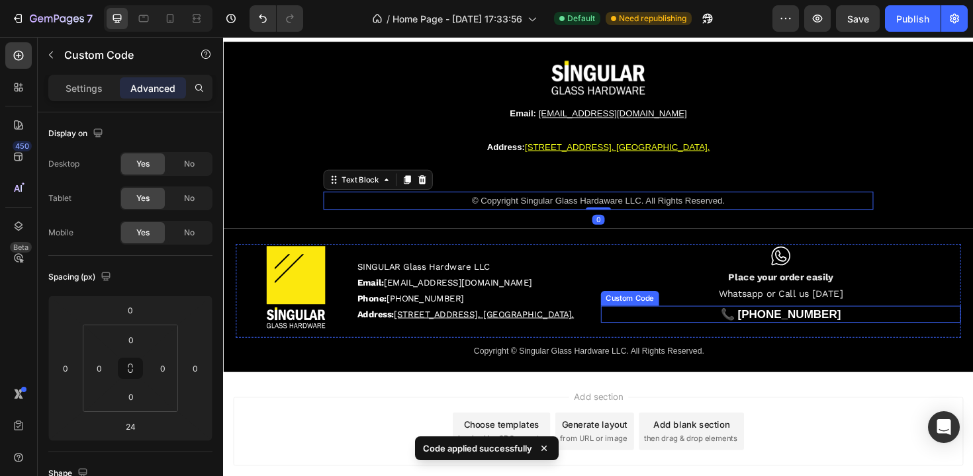
click at [767, 332] on link "📞 [PHONE_NUMBER]" at bounding box center [813, 330] width 127 height 13
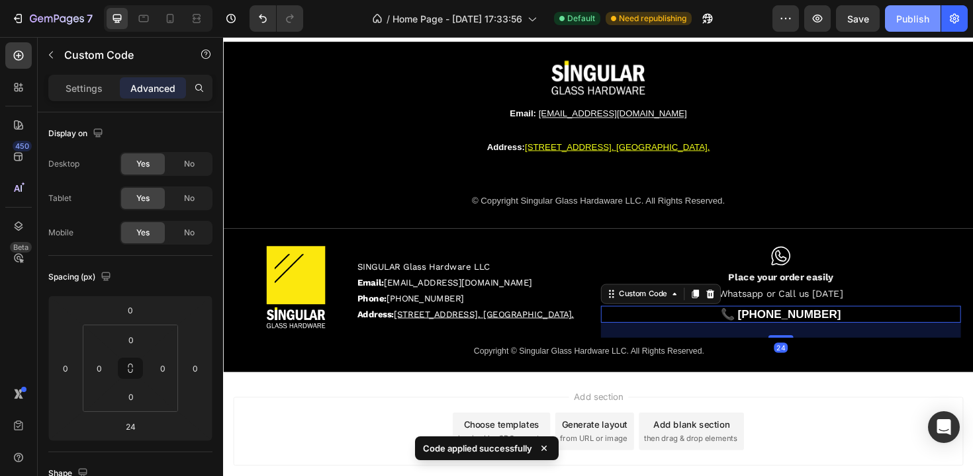
click at [906, 18] on div "Publish" at bounding box center [912, 19] width 33 height 14
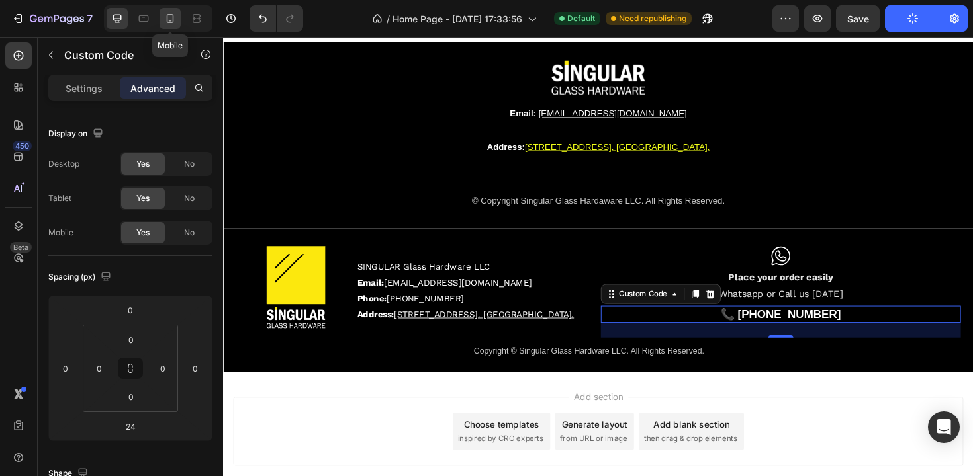
click at [178, 15] on div at bounding box center [169, 18] width 21 height 21
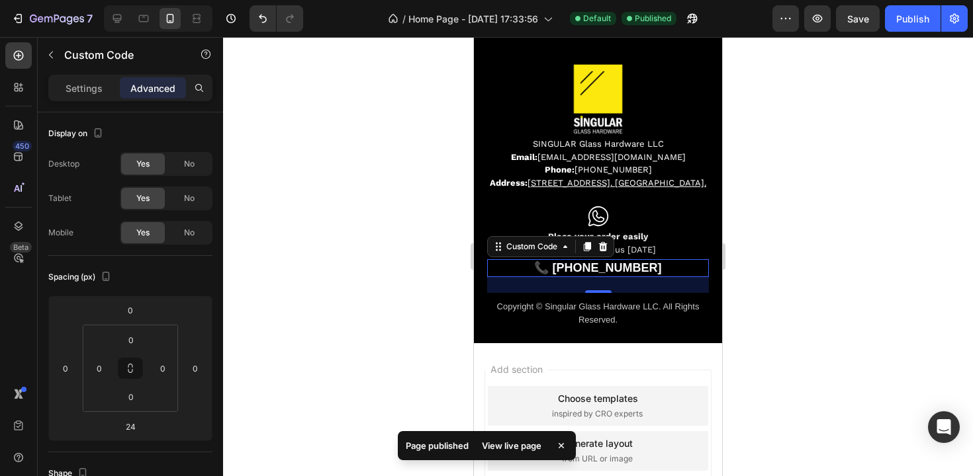
scroll to position [1840, 0]
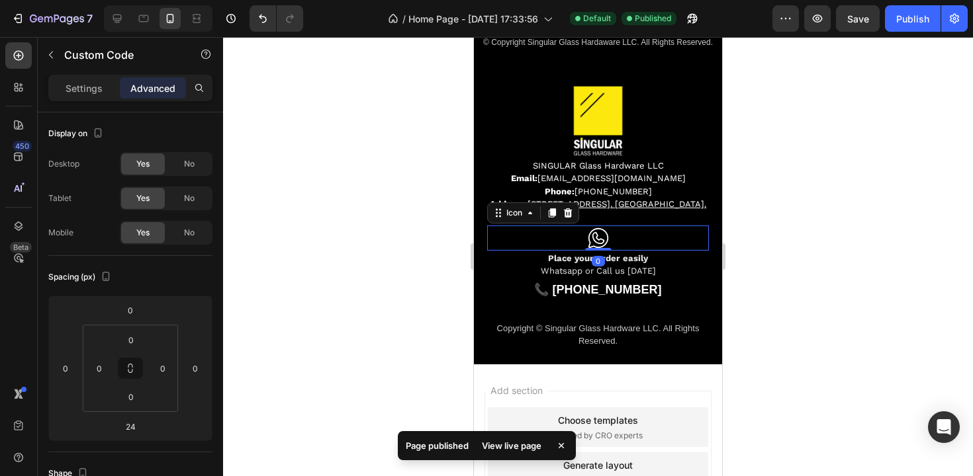
click at [672, 251] on div "Icon 0" at bounding box center [598, 238] width 222 height 25
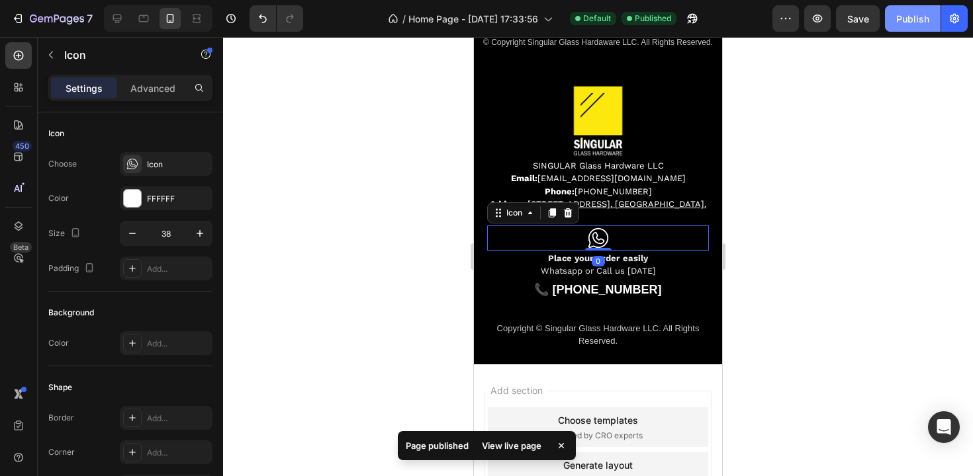
click at [910, 19] on div "Publish" at bounding box center [912, 19] width 33 height 14
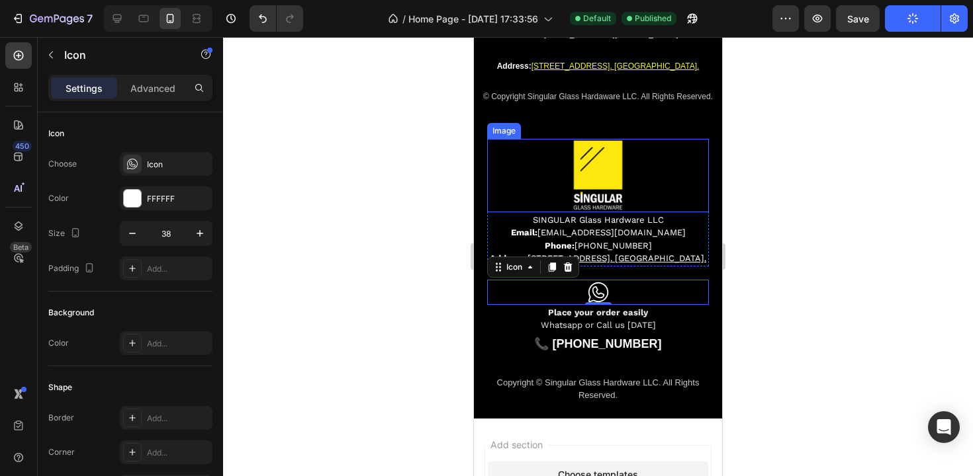
scroll to position [1681, 0]
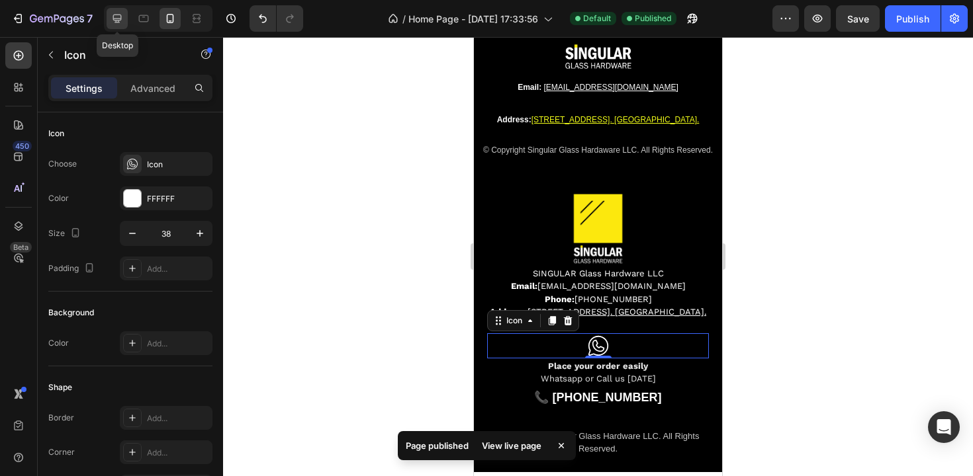
click at [123, 16] on icon at bounding box center [116, 18] width 13 height 13
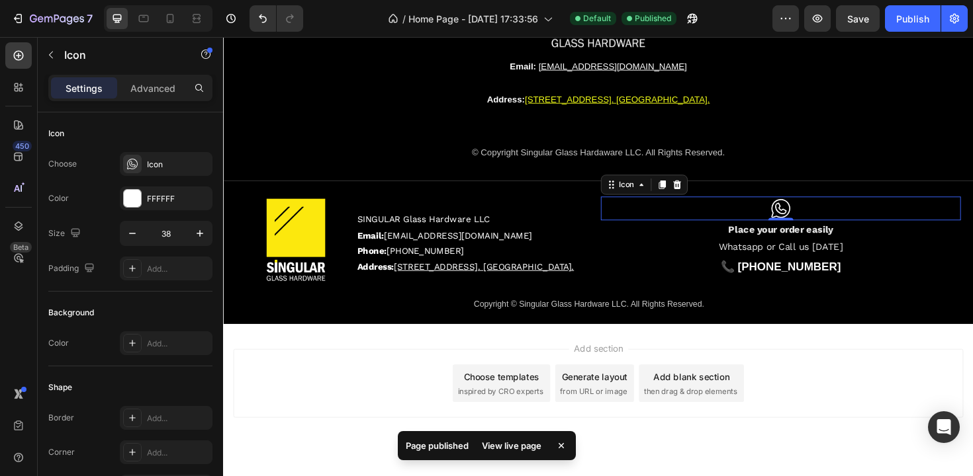
scroll to position [1773, 0]
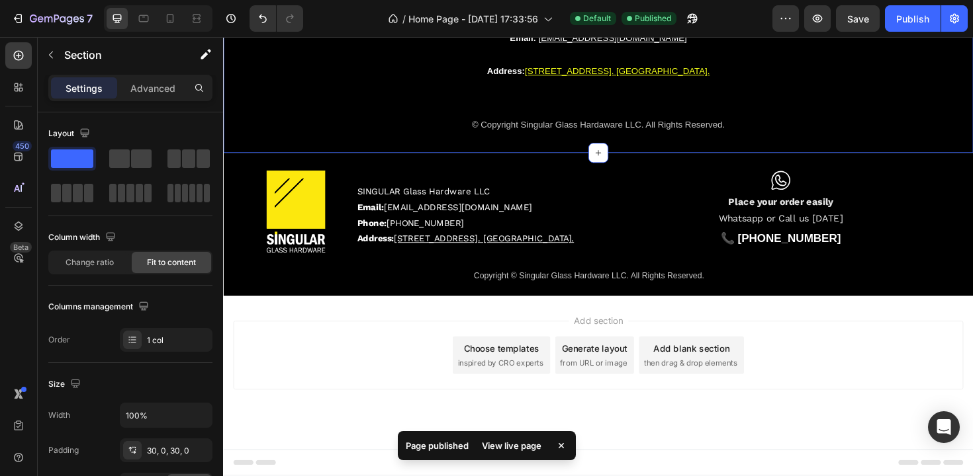
click at [863, 158] on div "Image Email: info@besingular.us Text Block Address: 8368 NW South River Drive, …" at bounding box center [620, 60] width 794 height 197
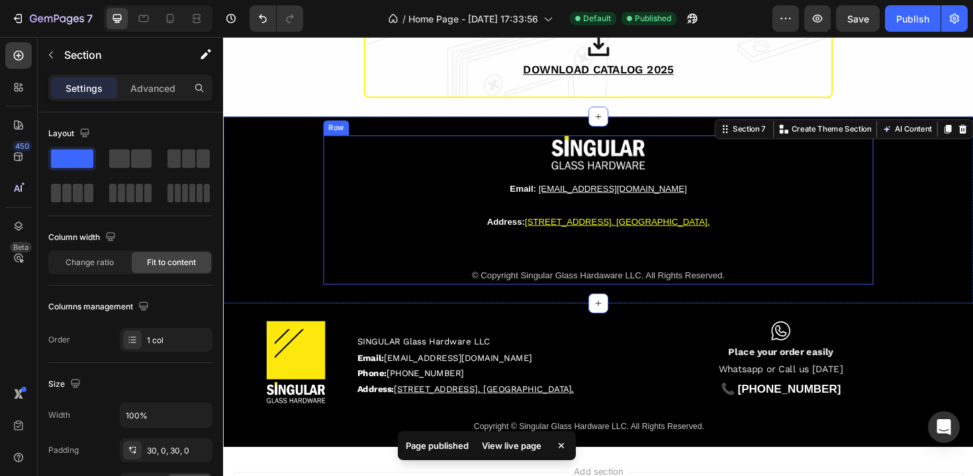
scroll to position [1674, 0]
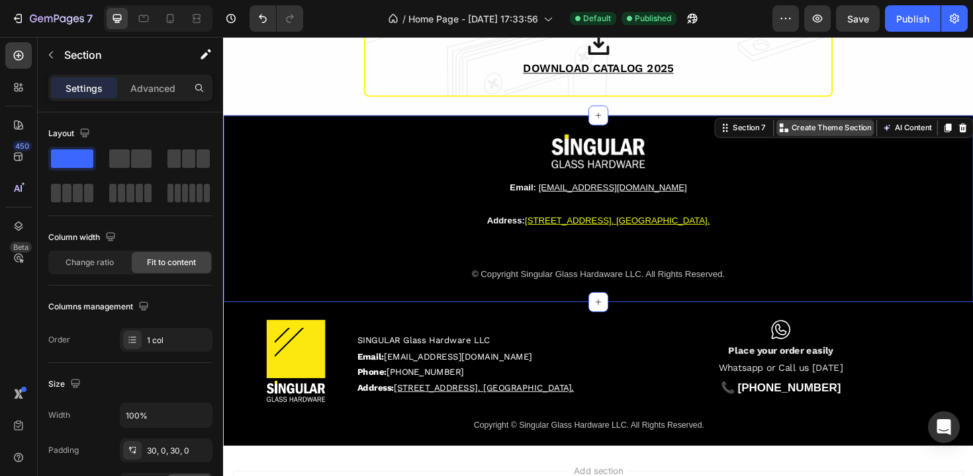
click at [871, 135] on p "Create Theme Section" at bounding box center [866, 134] width 85 height 12
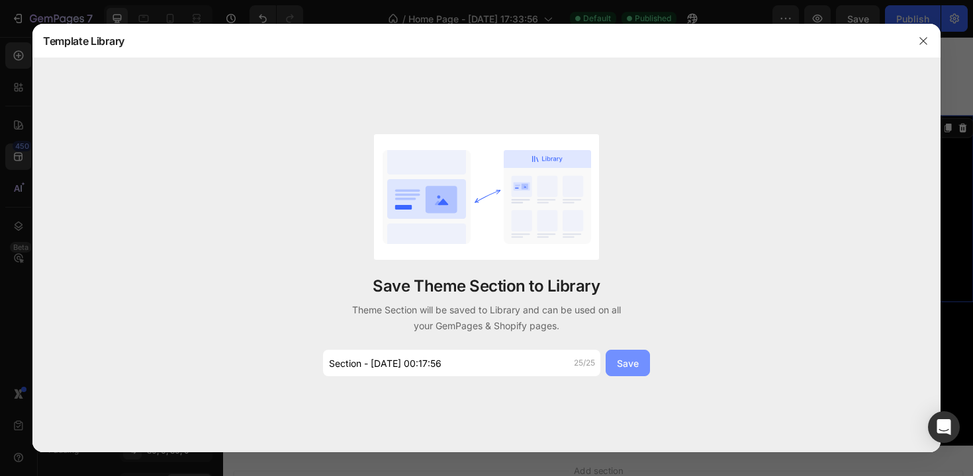
click at [644, 366] on button "Save" at bounding box center [627, 363] width 44 height 26
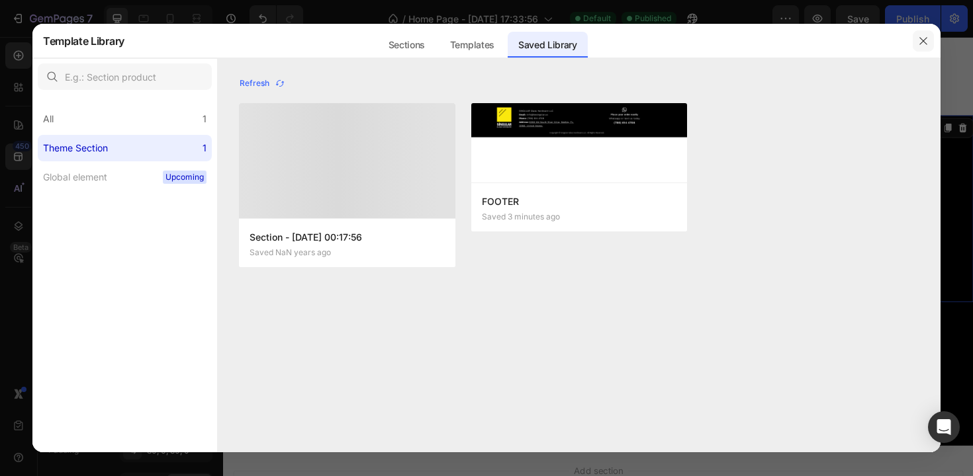
click at [924, 40] on icon "button" at bounding box center [923, 41] width 11 height 11
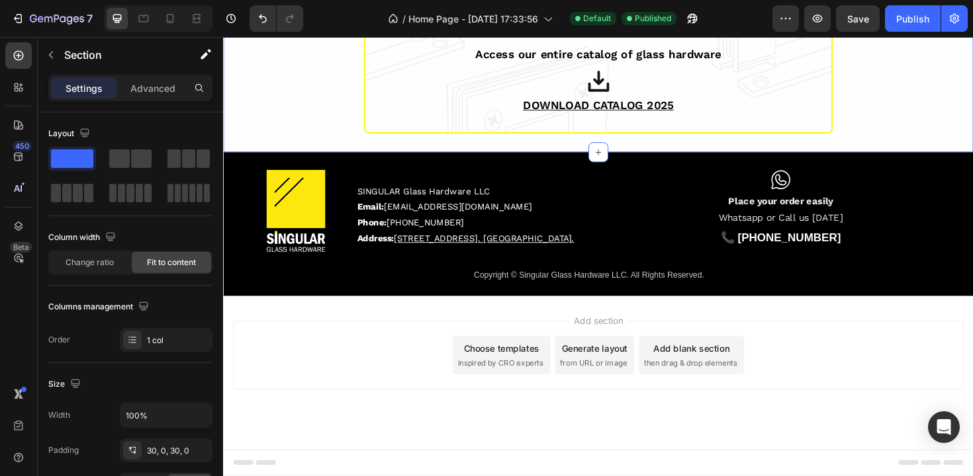
scroll to position [1635, 0]
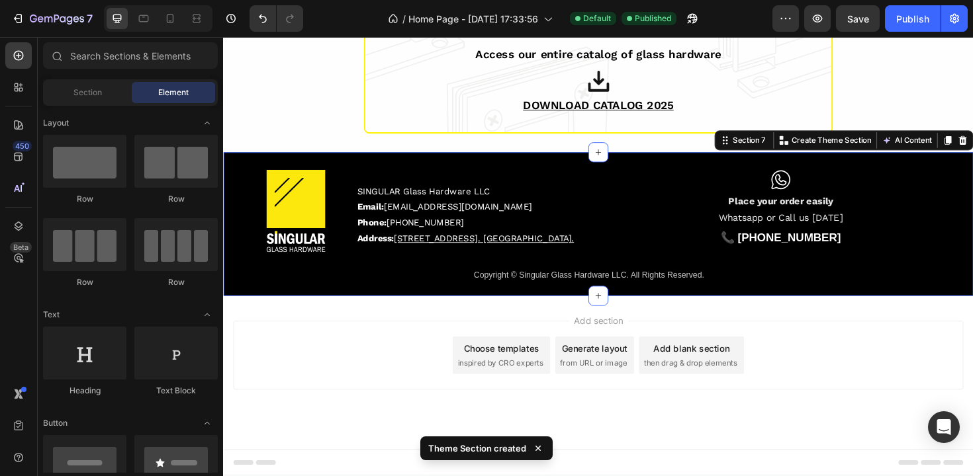
click at [677, 171] on div "Image SINGULAR Glass Hardware LLC Email: info@besingular.us Phone: (786) 614 47…" at bounding box center [620, 235] width 794 height 152
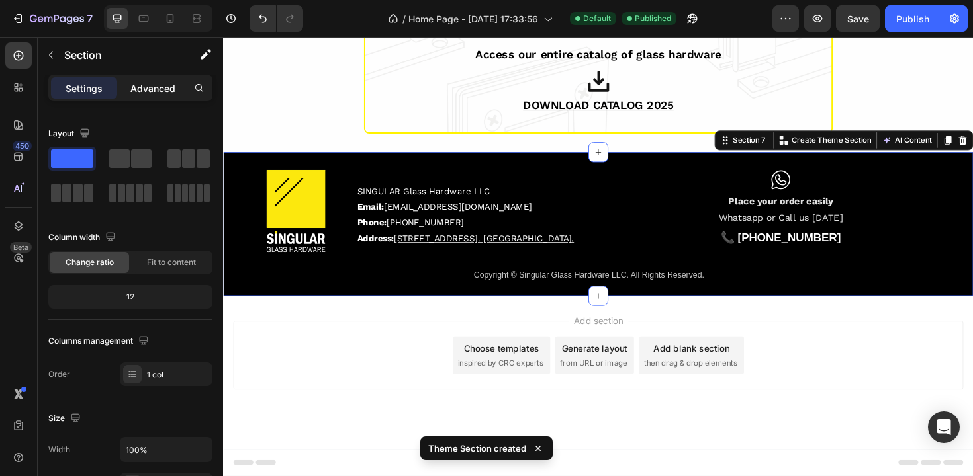
click at [158, 91] on p "Advanced" at bounding box center [152, 88] width 45 height 14
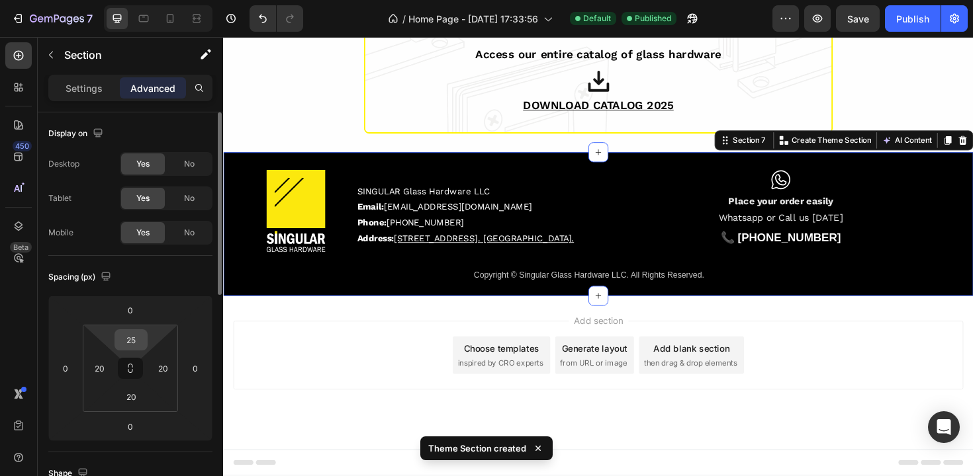
click at [132, 343] on input "25" at bounding box center [131, 340] width 26 height 20
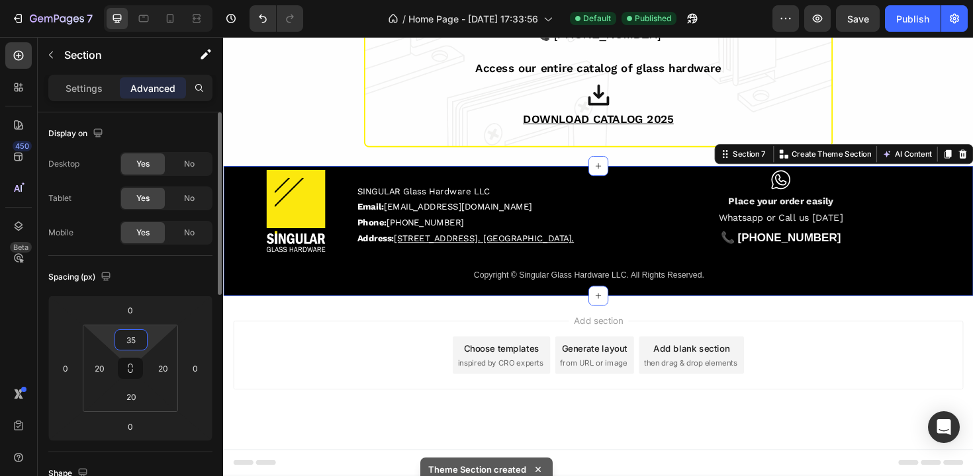
scroll to position [1642, 0]
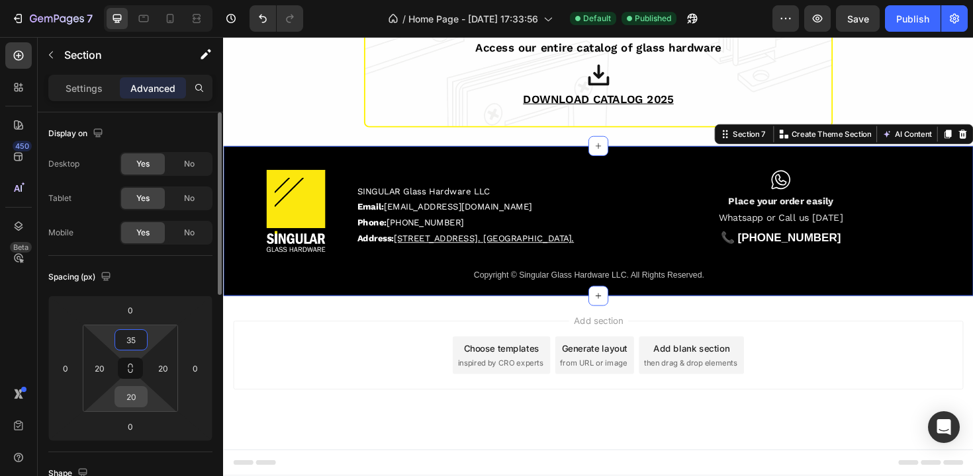
type input "35"
click at [128, 404] on input "20" at bounding box center [131, 397] width 26 height 20
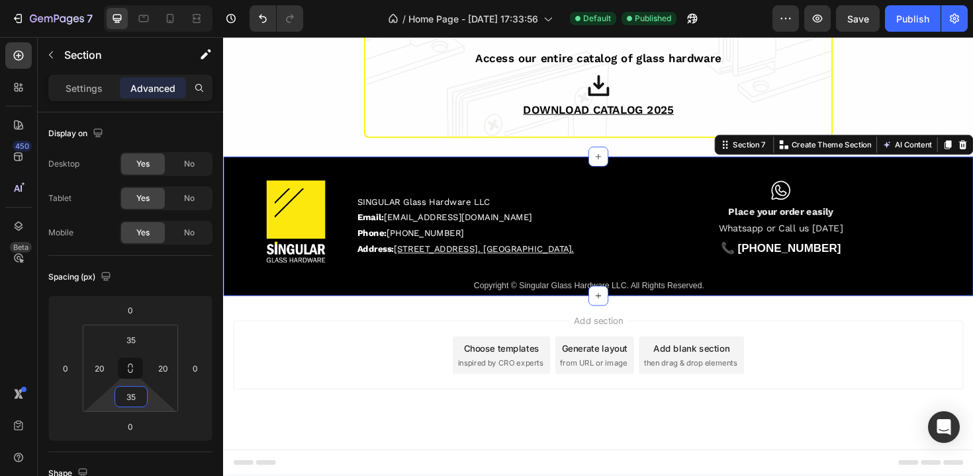
scroll to position [1651, 0]
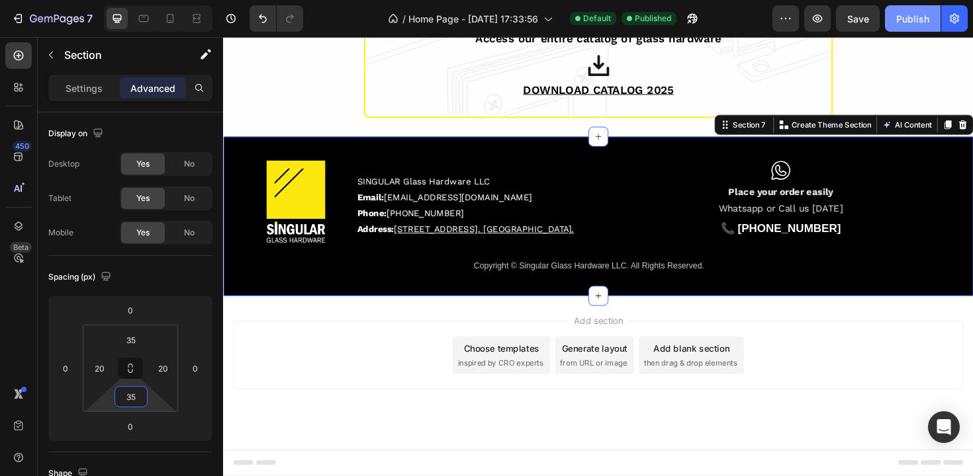
type input "35"
click at [908, 21] on div "Publish" at bounding box center [912, 19] width 33 height 14
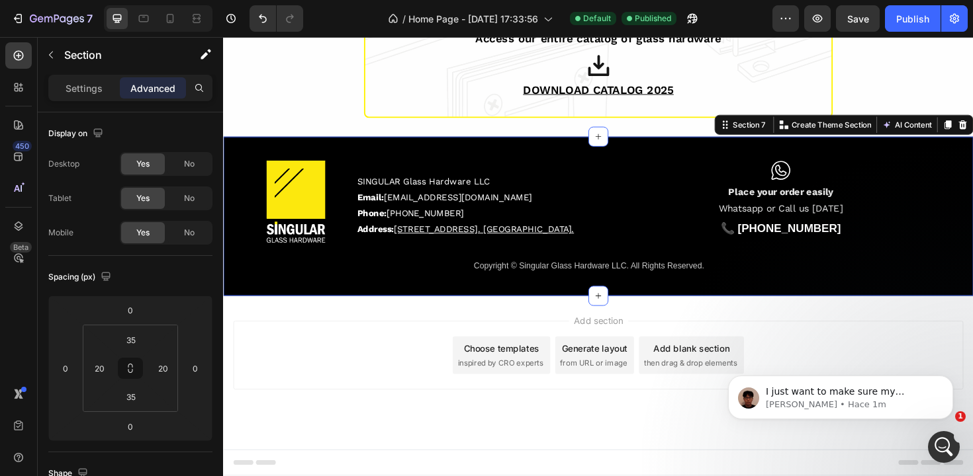
scroll to position [0, 0]
click at [378, 296] on div "Image SINGULAR Glass Hardware LLC Email: info@besingular.us Phone: (786) 614 47…" at bounding box center [620, 227] width 794 height 169
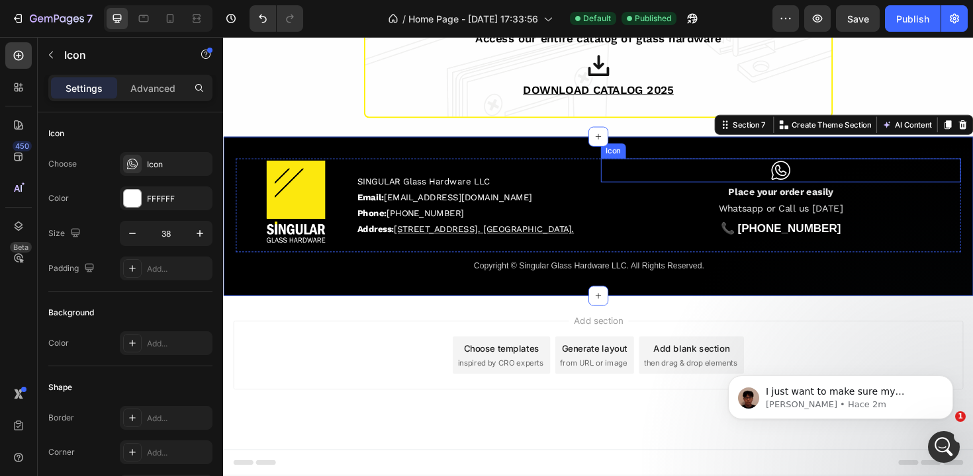
click at [777, 184] on div "Icon" at bounding box center [813, 178] width 381 height 25
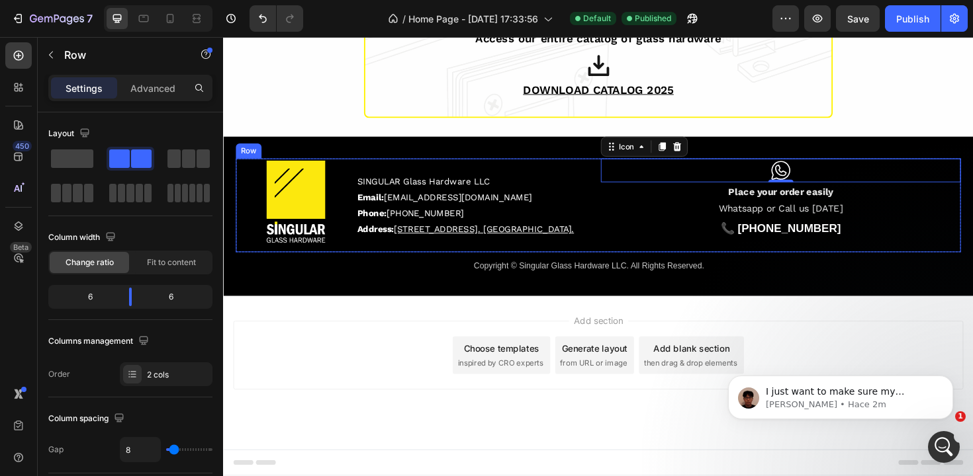
click at [769, 250] on div "Icon 0 Place your order easily Whatsapp or Call us today Text Block 📞 (786) 614…" at bounding box center [813, 215] width 381 height 99
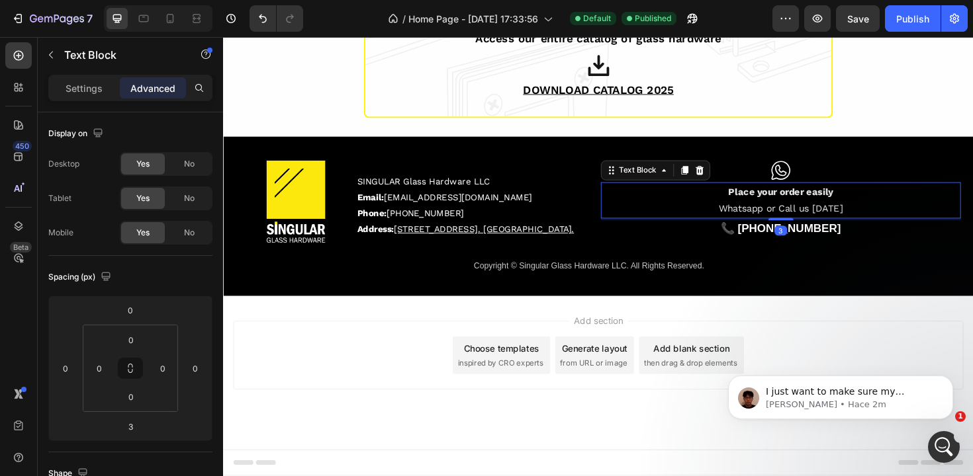
click at [841, 207] on strong "Place your order easily" at bounding box center [813, 201] width 111 height 12
click at [708, 179] on icon at bounding box center [711, 179] width 7 height 9
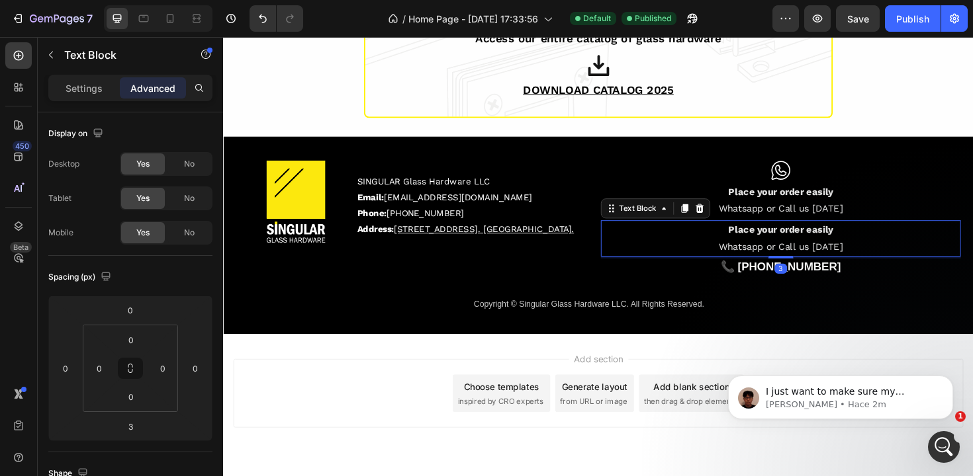
scroll to position [1674, 0]
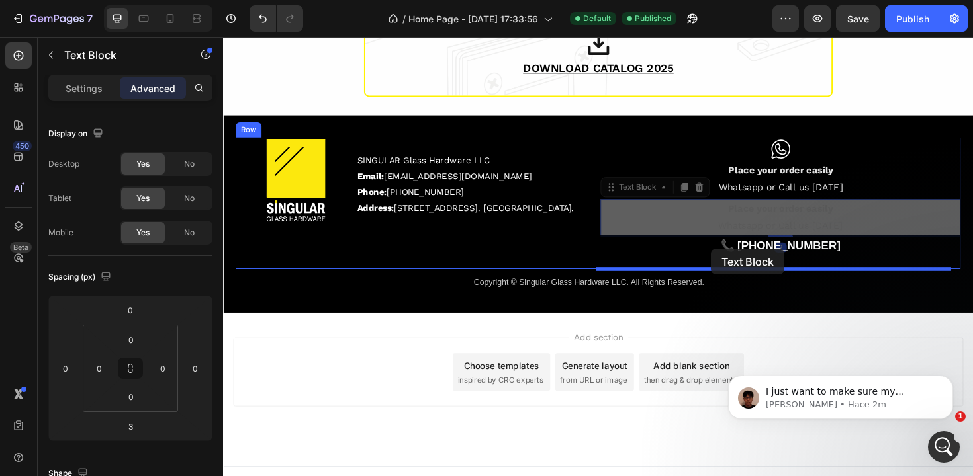
drag, startPoint x: 633, startPoint y: 200, endPoint x: 740, endPoint y: 261, distance: 123.0
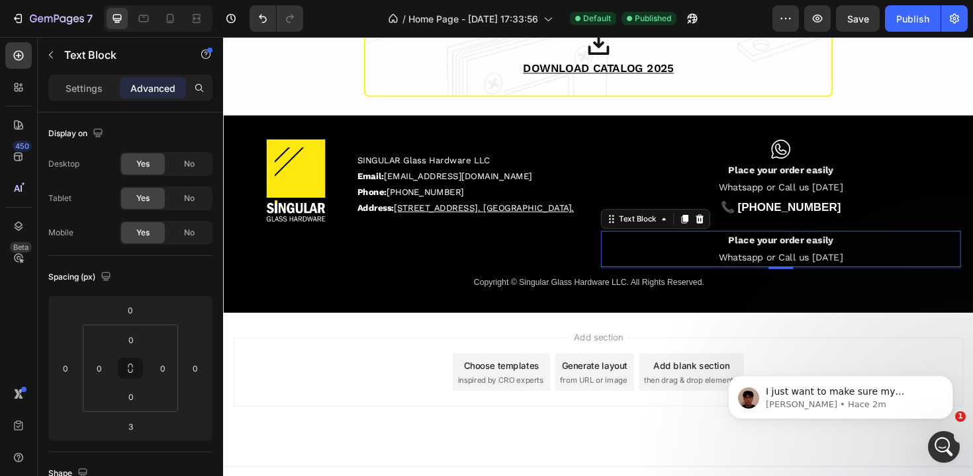
click at [766, 257] on strong "Place your order easily" at bounding box center [813, 253] width 111 height 12
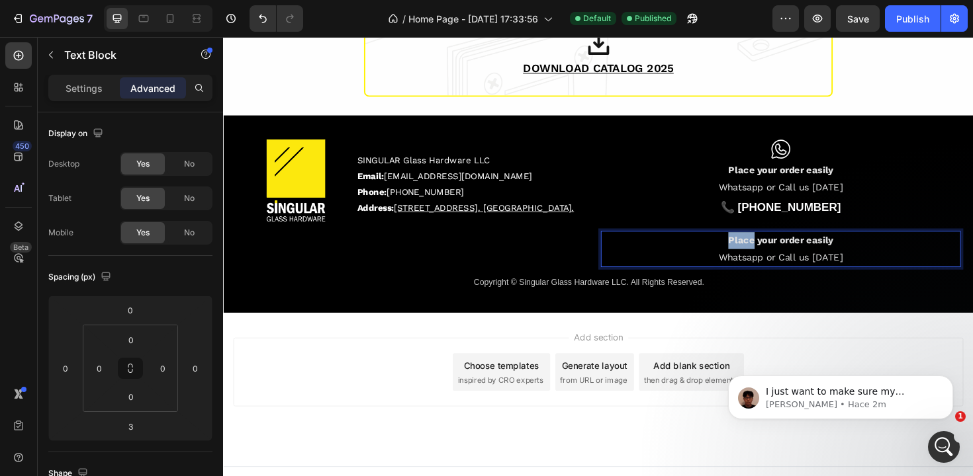
click at [766, 257] on strong "Place your order easily" at bounding box center [813, 253] width 111 height 12
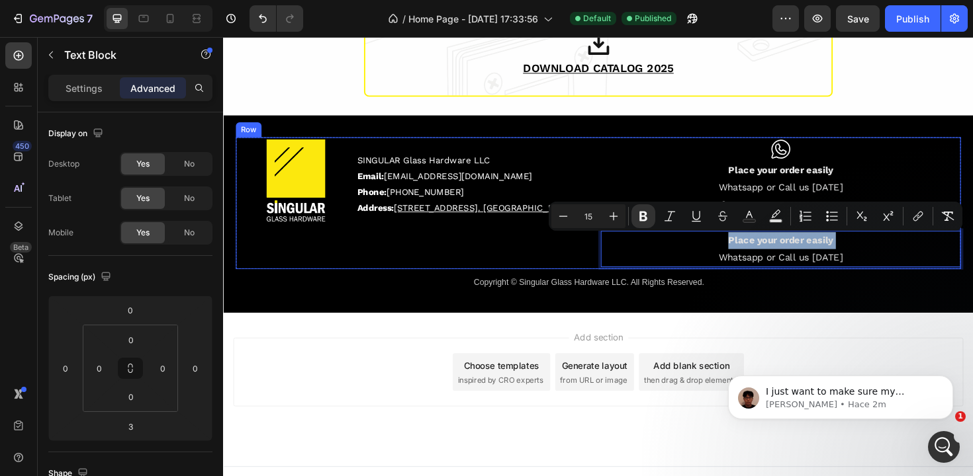
click at [531, 271] on div "Image SINGULAR Glass Hardware LLC Email: info@besingular.us Phone: (786) 614 47…" at bounding box center [426, 214] width 381 height 140
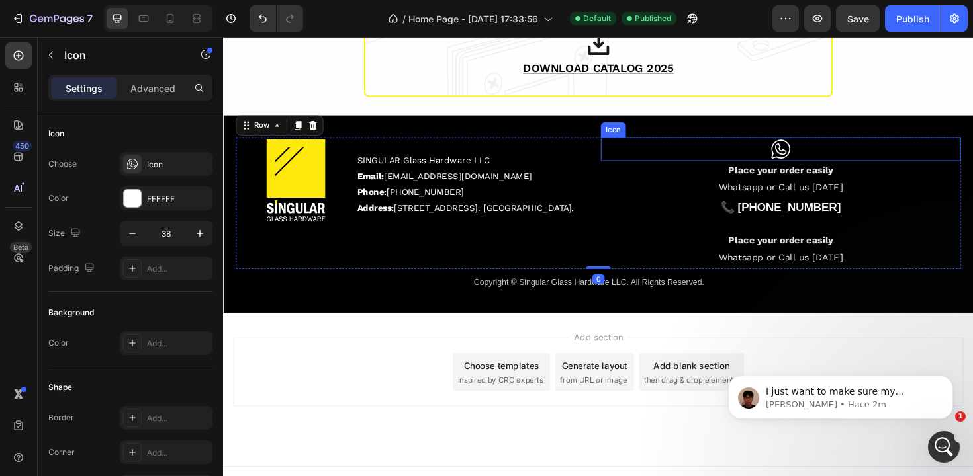
click at [812, 156] on icon at bounding box center [813, 156] width 25 height 25
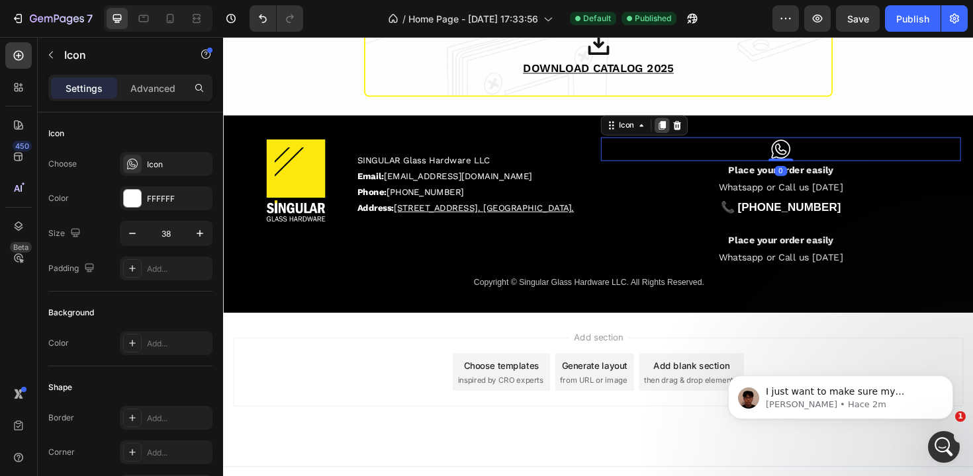
click at [684, 134] on icon at bounding box center [687, 131] width 7 height 9
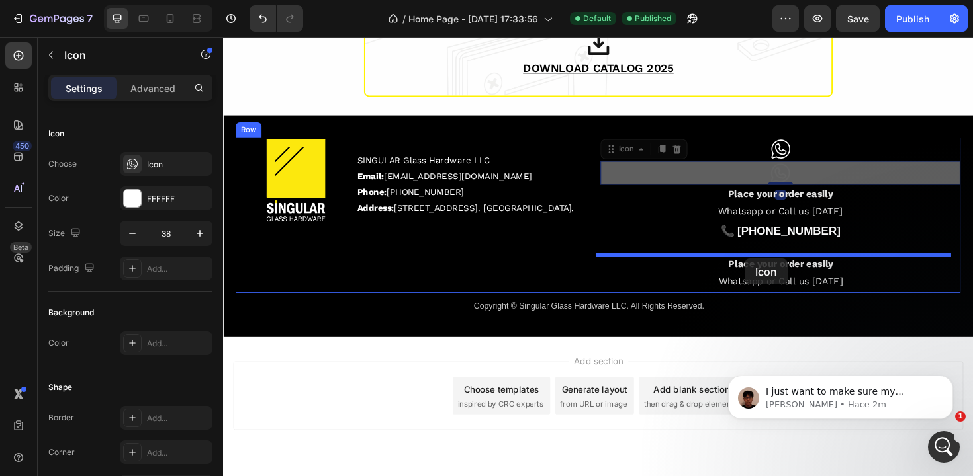
drag, startPoint x: 631, startPoint y: 159, endPoint x: 775, endPoint y: 272, distance: 183.3
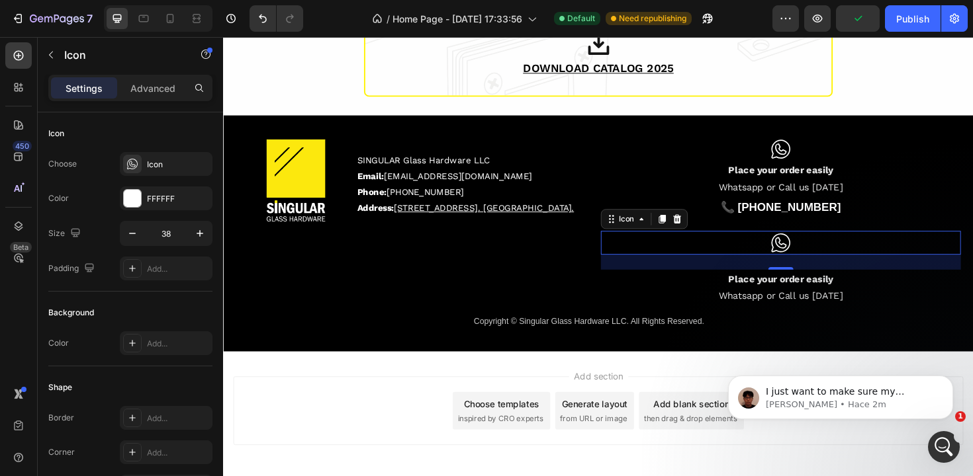
click at [801, 260] on icon at bounding box center [813, 255] width 25 height 25
click at [137, 167] on icon at bounding box center [132, 163] width 13 height 13
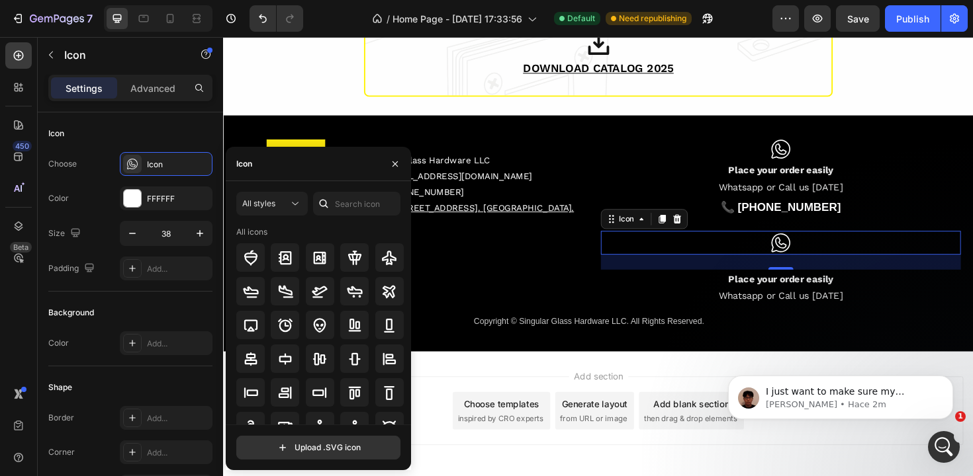
click at [290, 171] on div "Icon" at bounding box center [318, 164] width 185 height 34
click at [398, 163] on icon "button" at bounding box center [395, 164] width 11 height 11
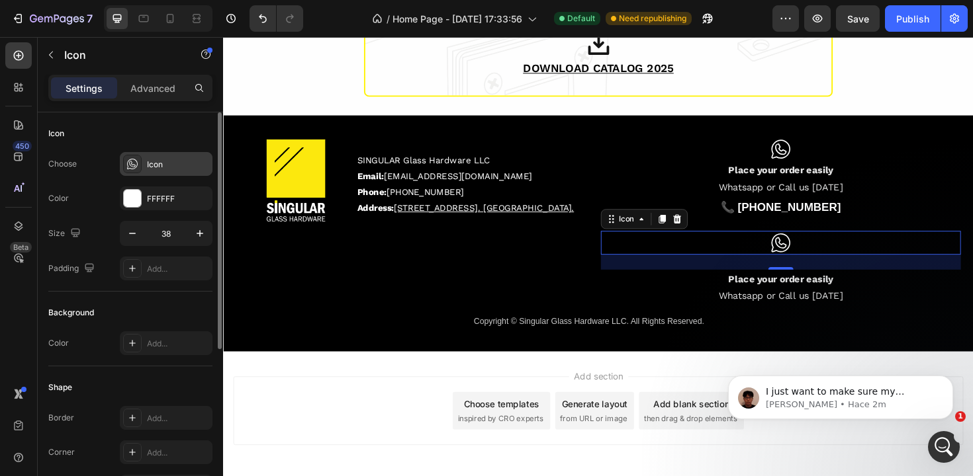
click at [151, 170] on div "Icon" at bounding box center [178, 165] width 62 height 12
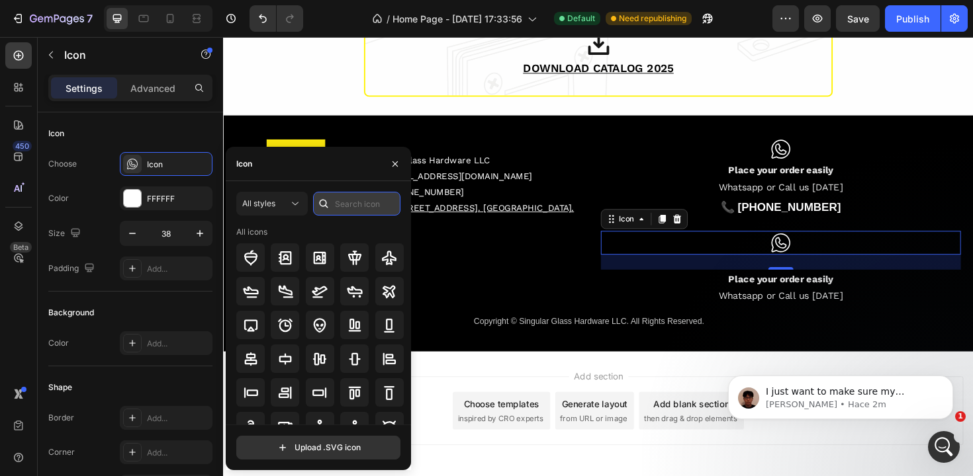
click at [347, 203] on input "text" at bounding box center [356, 204] width 87 height 24
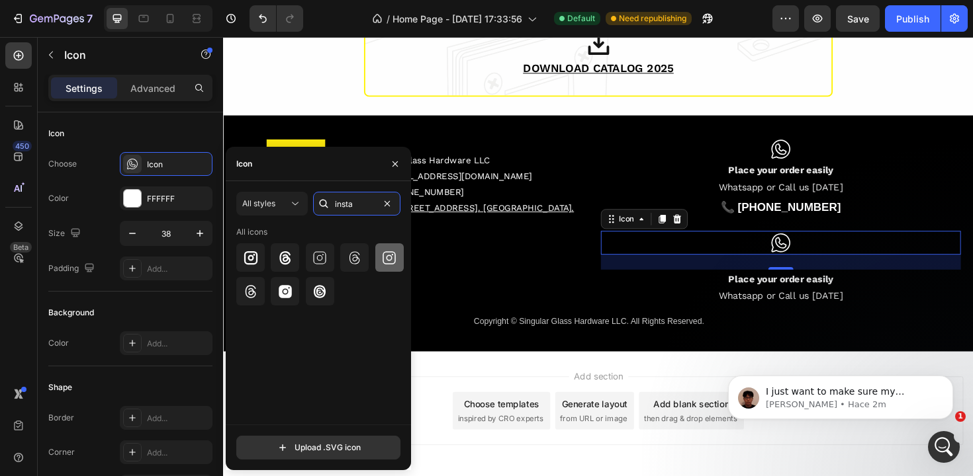
type input "insta"
click at [380, 260] on div at bounding box center [389, 257] width 28 height 28
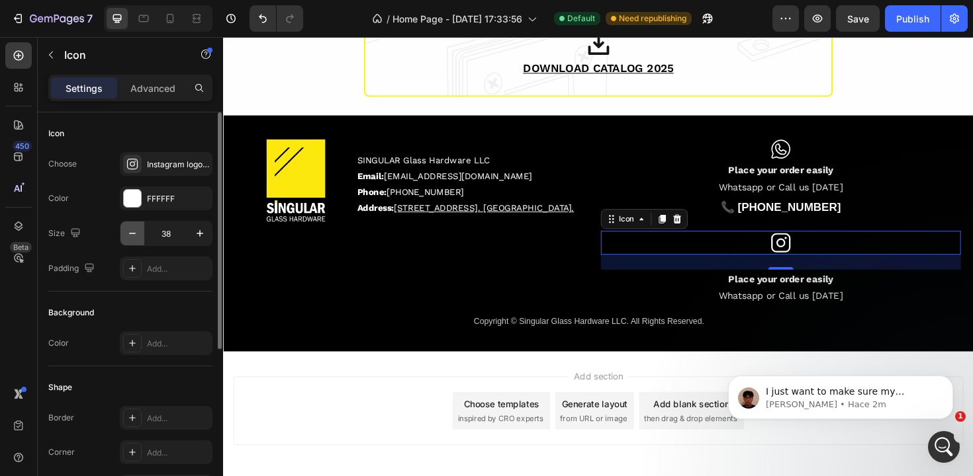
click at [138, 235] on icon "button" at bounding box center [132, 233] width 13 height 13
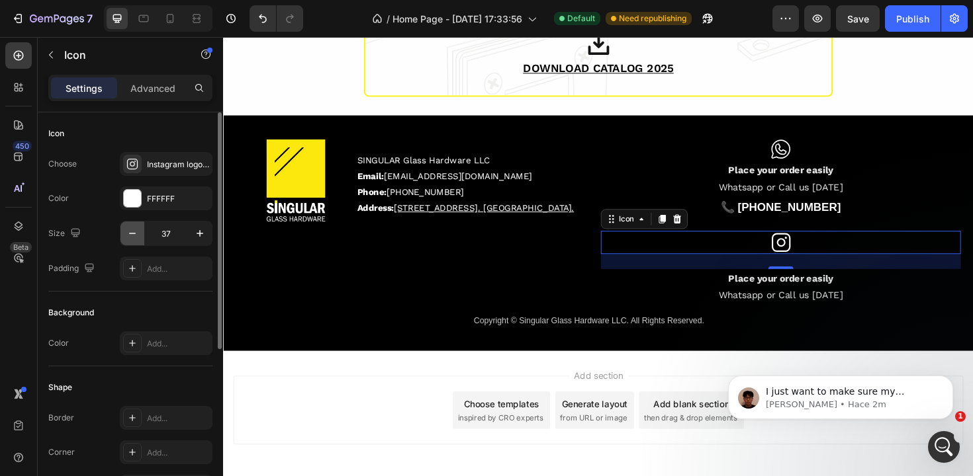
click at [138, 235] on icon "button" at bounding box center [132, 233] width 13 height 13
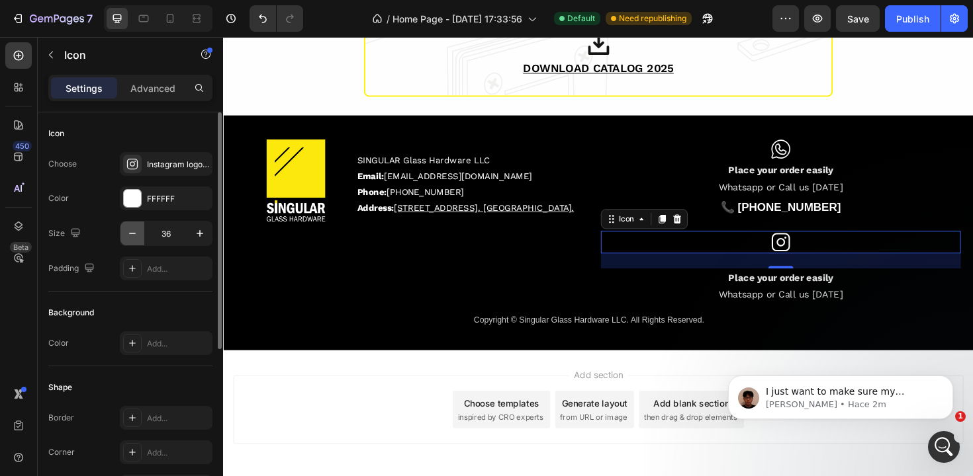
click at [138, 235] on icon "button" at bounding box center [132, 233] width 13 height 13
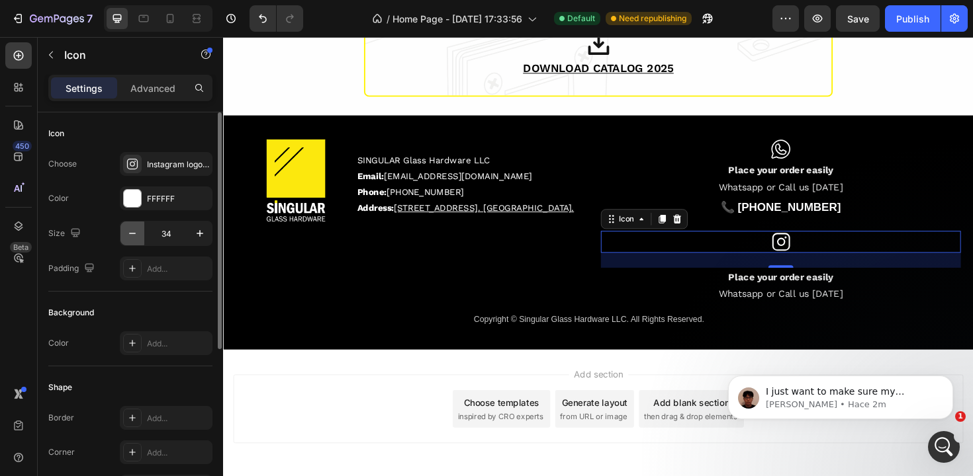
click at [138, 235] on icon "button" at bounding box center [132, 233] width 13 height 13
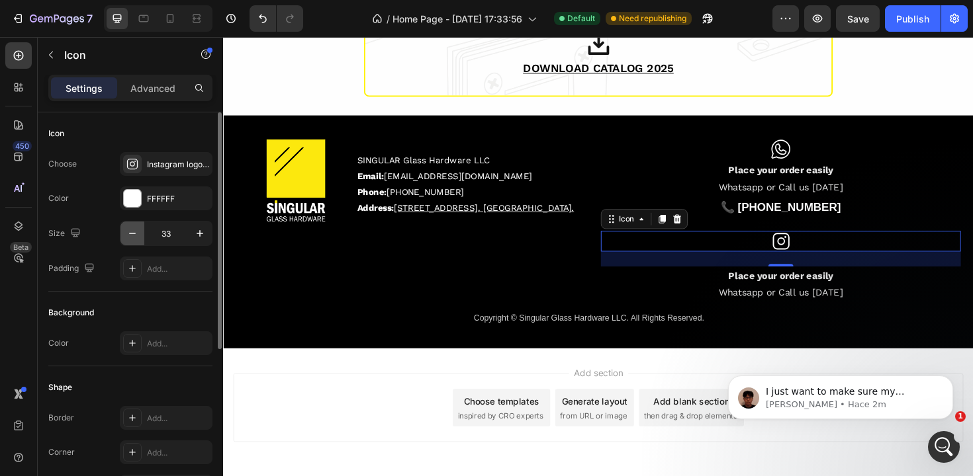
click at [138, 235] on icon "button" at bounding box center [132, 233] width 13 height 13
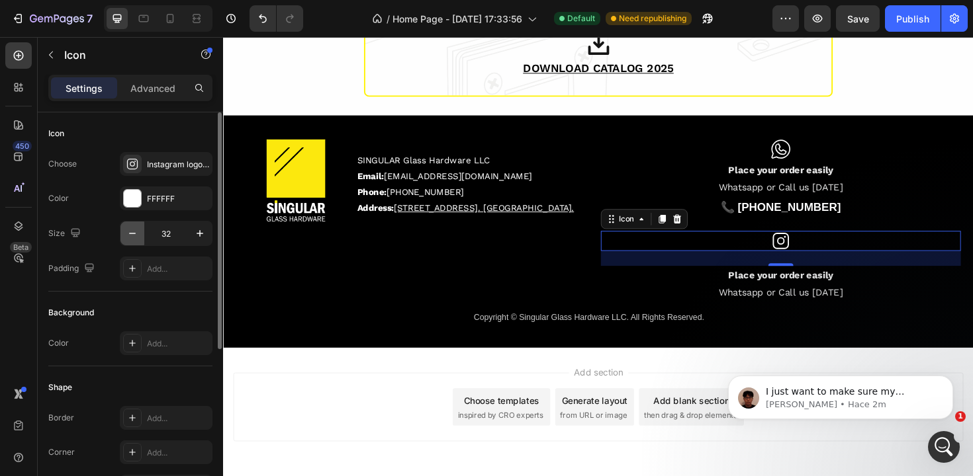
click at [138, 234] on icon "button" at bounding box center [132, 233] width 13 height 13
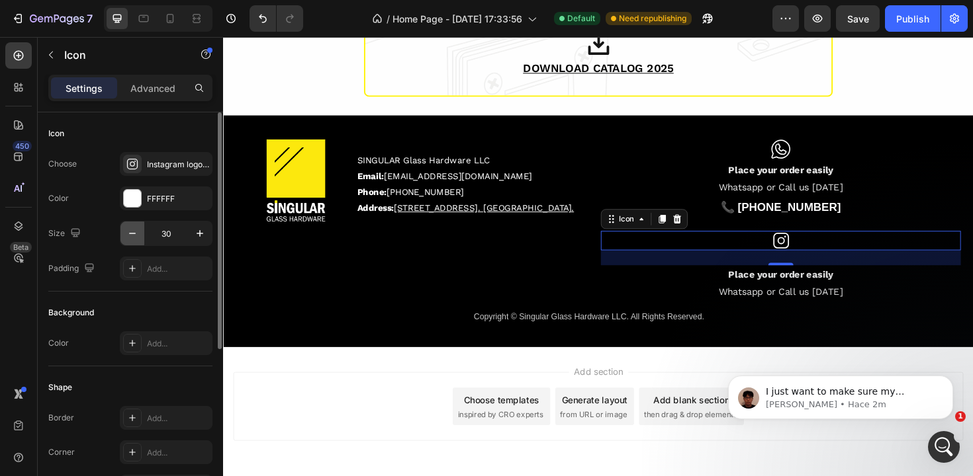
click at [138, 234] on icon "button" at bounding box center [132, 233] width 13 height 13
type input "29"
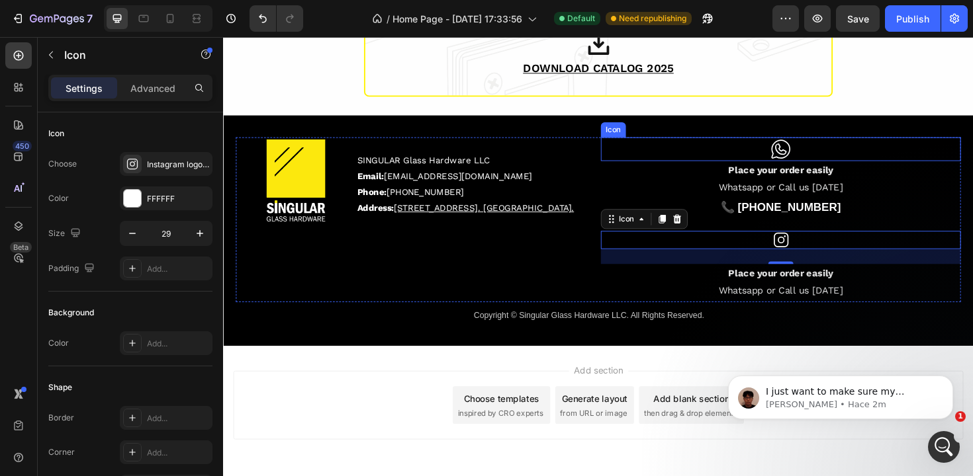
click at [809, 153] on icon at bounding box center [813, 156] width 25 height 25
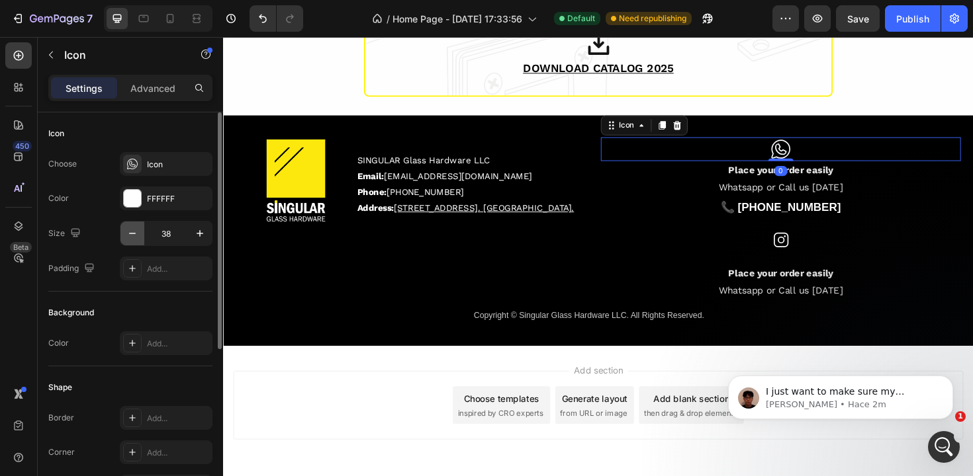
click at [135, 233] on icon "button" at bounding box center [132, 233] width 7 height 1
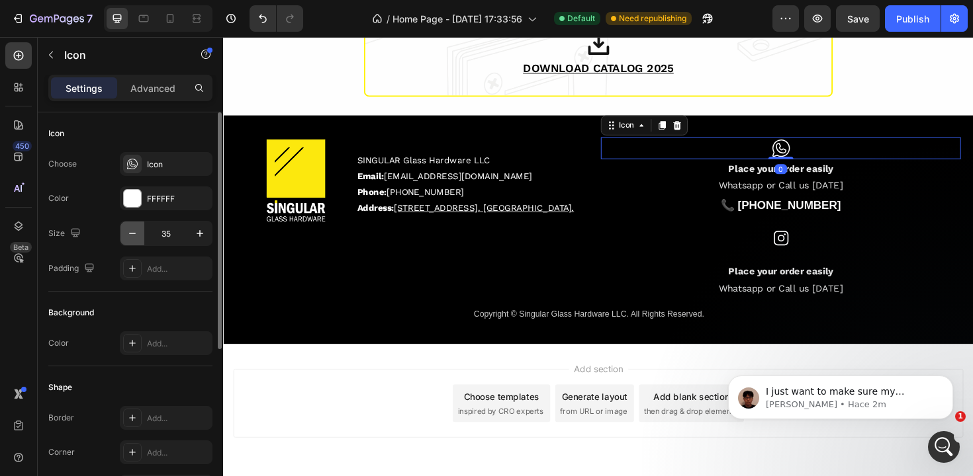
click at [135, 233] on icon "button" at bounding box center [132, 233] width 7 height 1
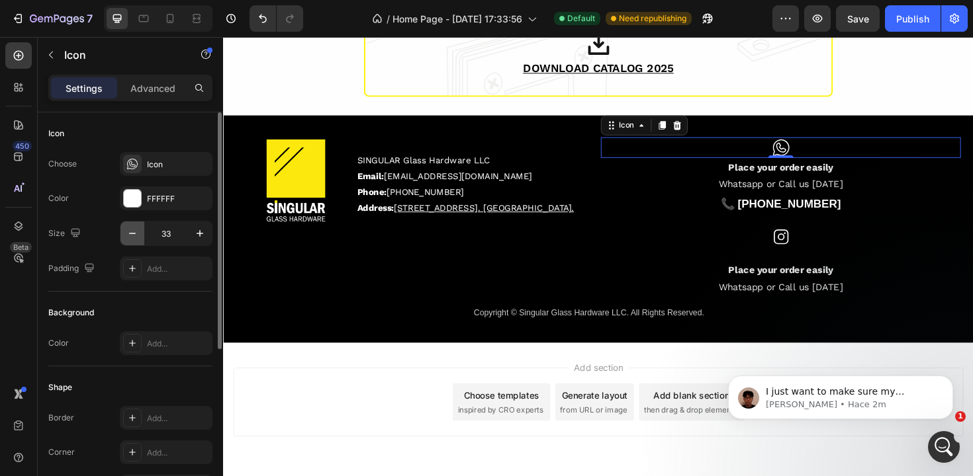
click at [135, 233] on icon "button" at bounding box center [132, 233] width 7 height 1
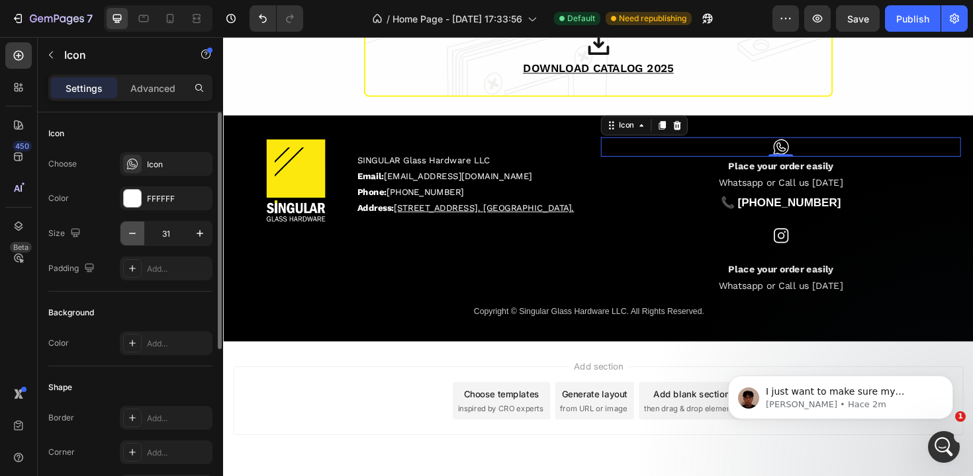
click at [135, 233] on icon "button" at bounding box center [132, 233] width 7 height 1
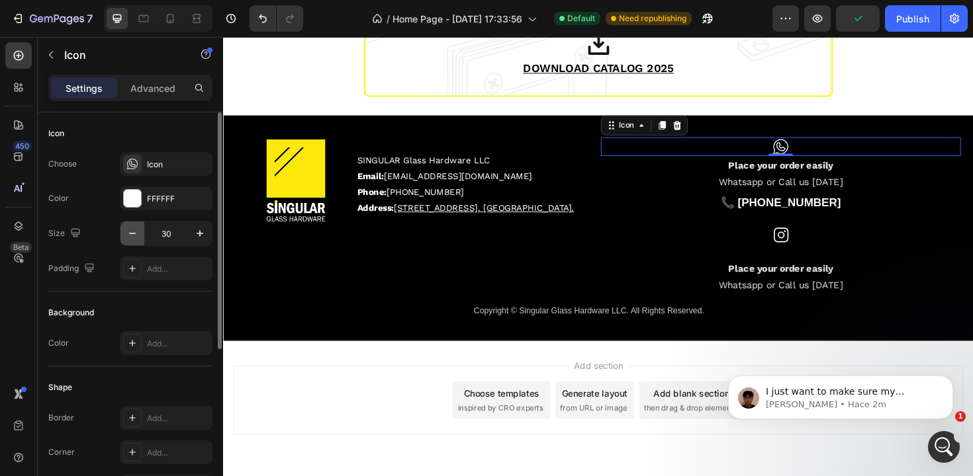
click at [135, 233] on icon "button" at bounding box center [132, 233] width 7 height 1
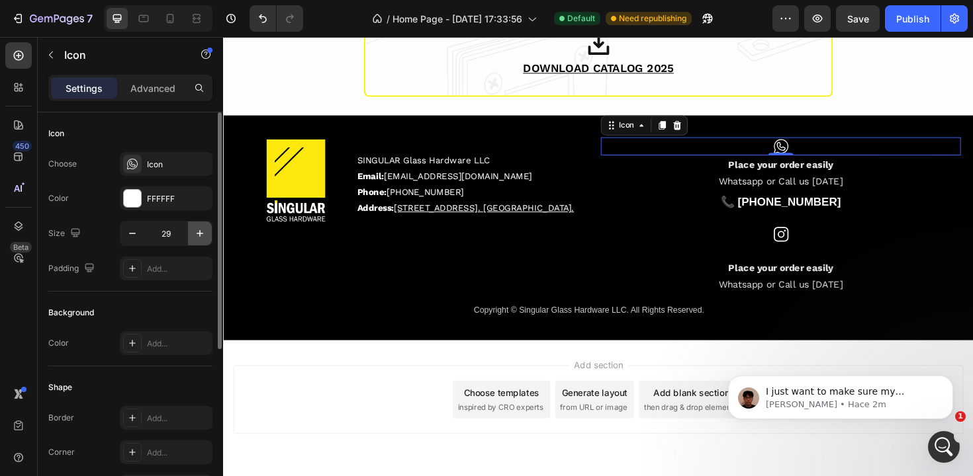
click at [205, 235] on icon "button" at bounding box center [199, 233] width 13 height 13
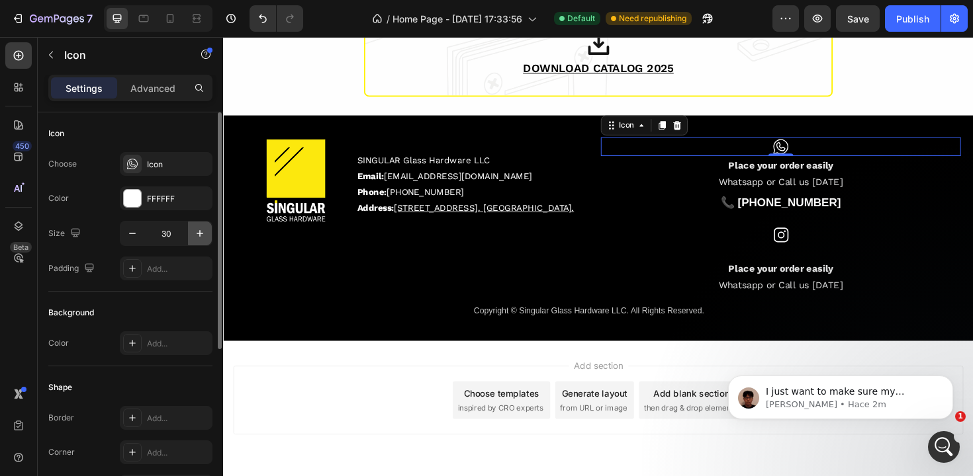
click at [205, 235] on icon "button" at bounding box center [199, 233] width 13 height 13
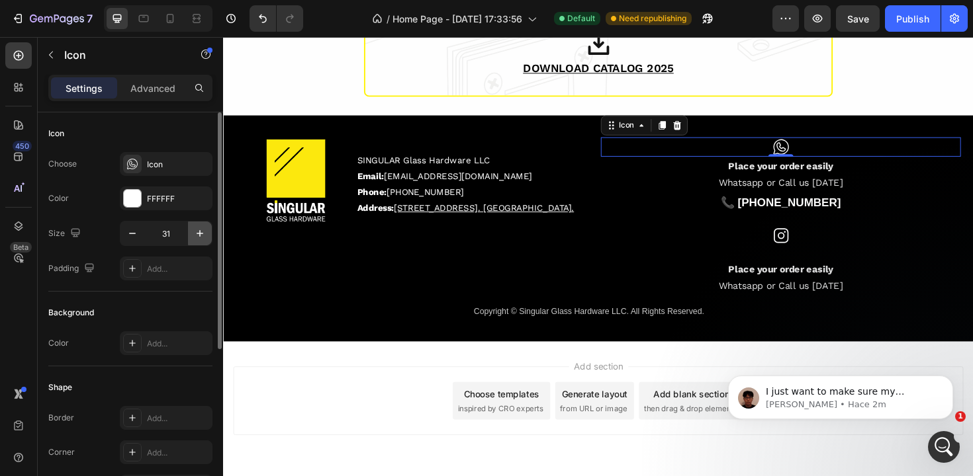
click at [200, 235] on icon "button" at bounding box center [199, 233] width 13 height 13
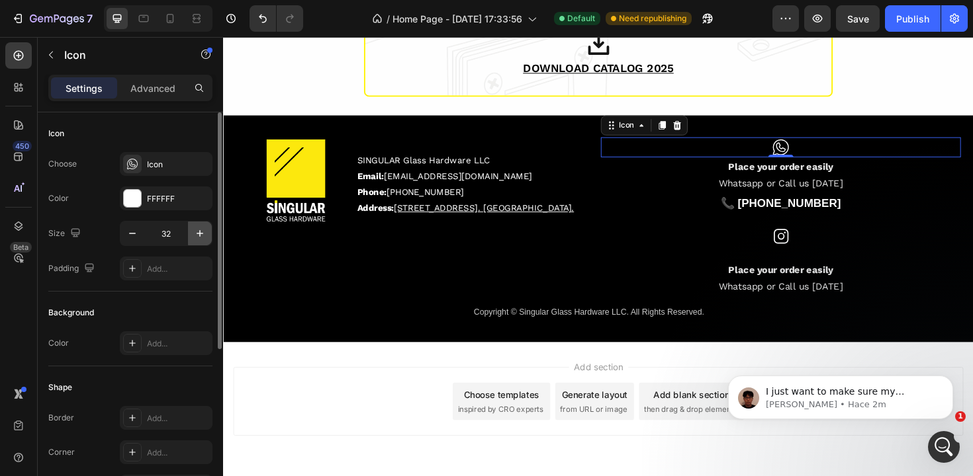
click at [200, 235] on icon "button" at bounding box center [199, 233] width 13 height 13
type input "33"
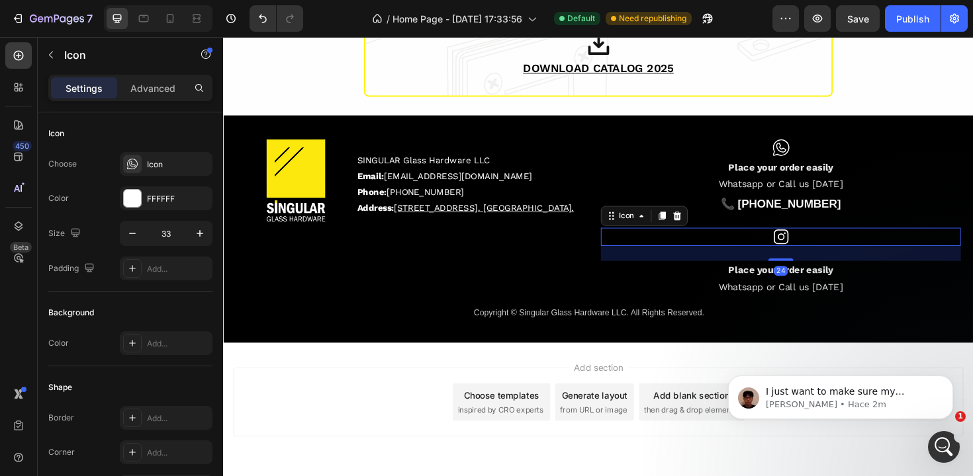
click at [714, 254] on div "Icon 24" at bounding box center [813, 249] width 381 height 19
click at [820, 255] on div "Icon 24" at bounding box center [813, 249] width 381 height 19
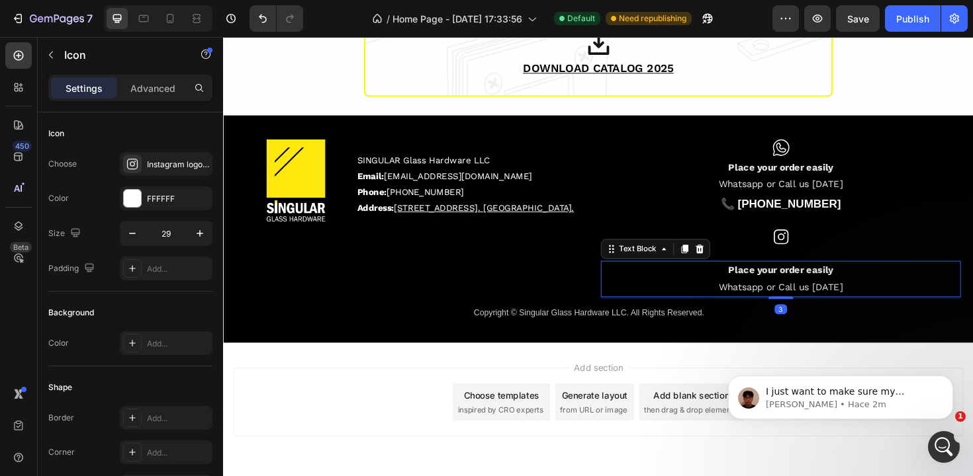
click at [635, 294] on p "Whatsapp or Call us today" at bounding box center [813, 303] width 378 height 18
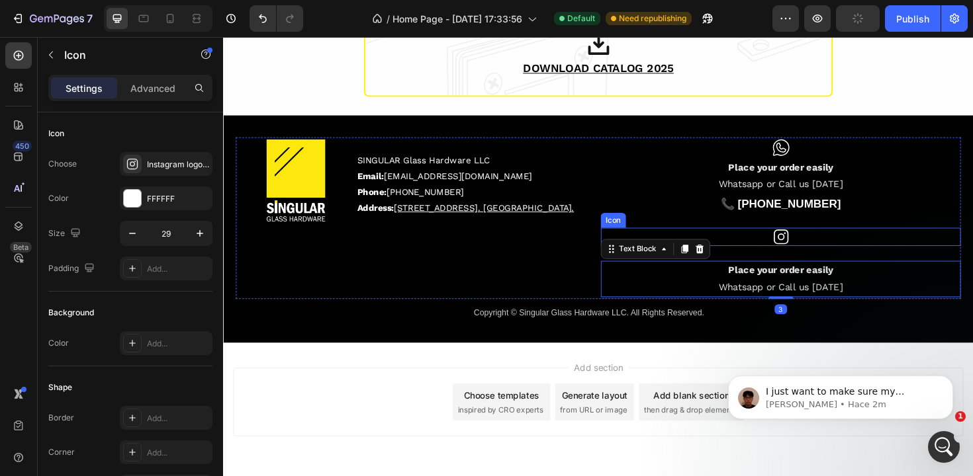
click at [814, 255] on icon at bounding box center [813, 249] width 19 height 19
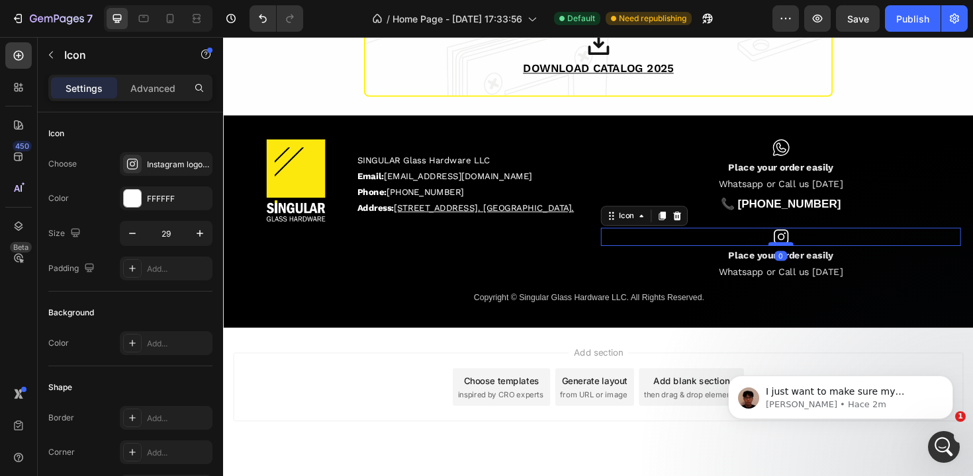
drag, startPoint x: 809, startPoint y: 274, endPoint x: 807, endPoint y: 255, distance: 18.6
click at [807, 255] on div at bounding box center [813, 257] width 26 height 4
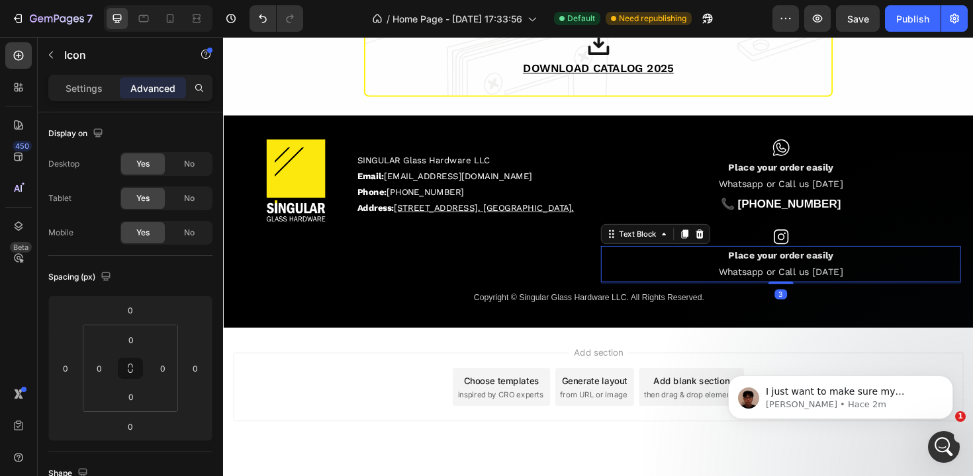
click at [824, 270] on strong "Place your order easily" at bounding box center [813, 269] width 111 height 12
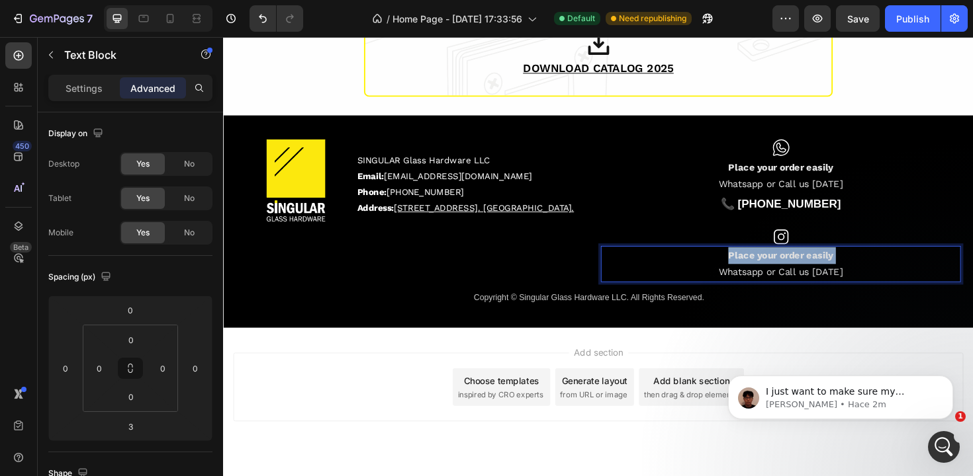
click at [824, 270] on strong "Place your order easily" at bounding box center [813, 269] width 111 height 12
click at [812, 290] on p "Whatsapp or Call us today" at bounding box center [813, 287] width 378 height 18
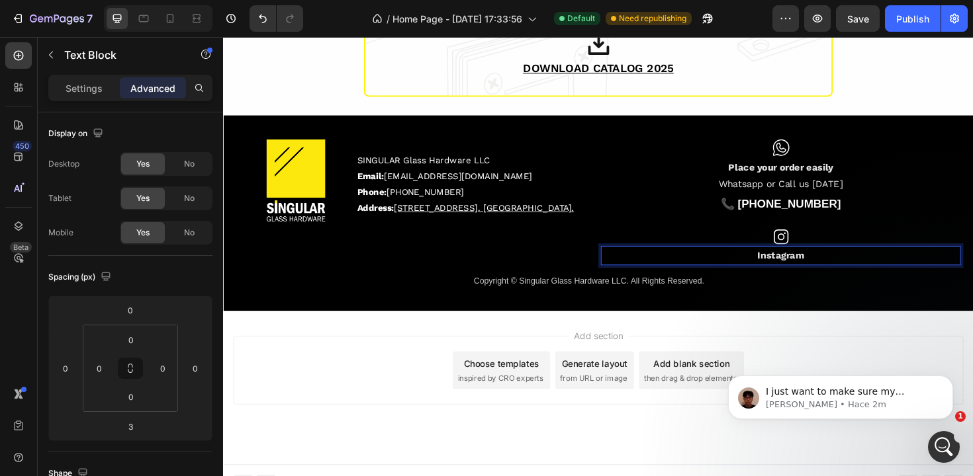
click at [808, 272] on strong "Instagram" at bounding box center [814, 269] width 50 height 12
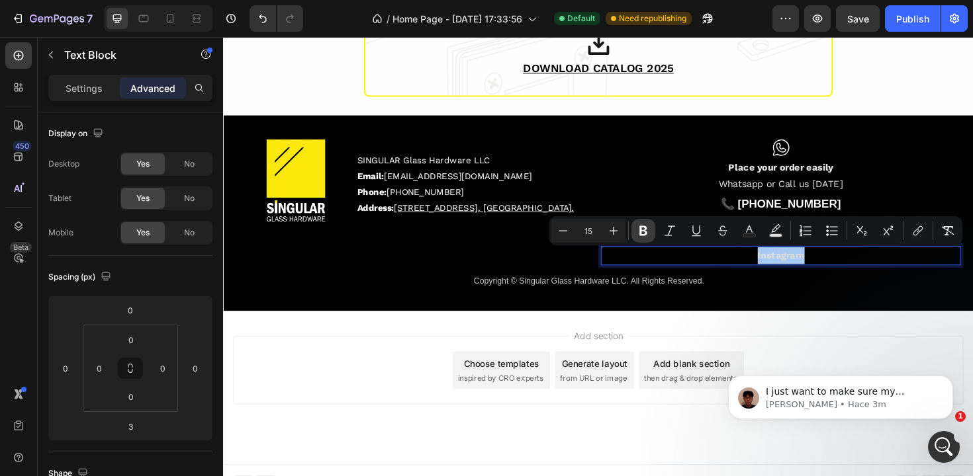
click at [646, 228] on icon "Editor contextual toolbar" at bounding box center [643, 231] width 8 height 10
click at [761, 275] on p "Instagram" at bounding box center [813, 269] width 378 height 18
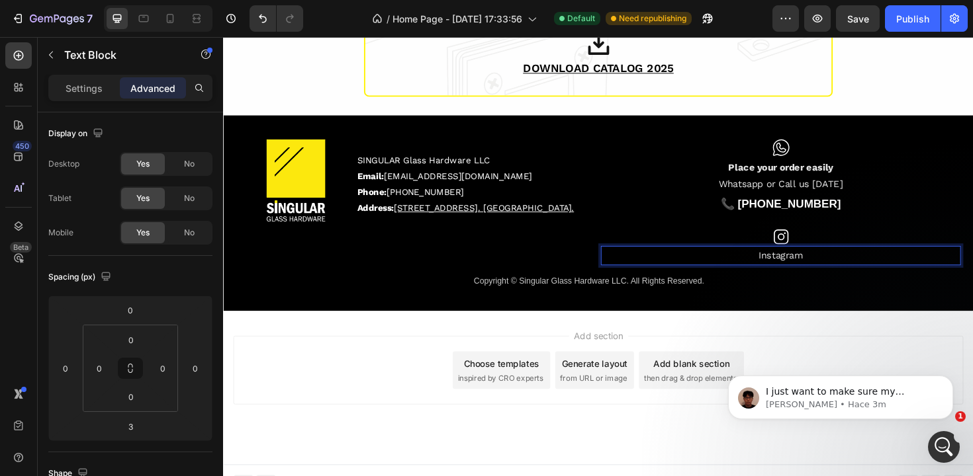
click at [814, 273] on p "Instagram" at bounding box center [813, 269] width 378 height 18
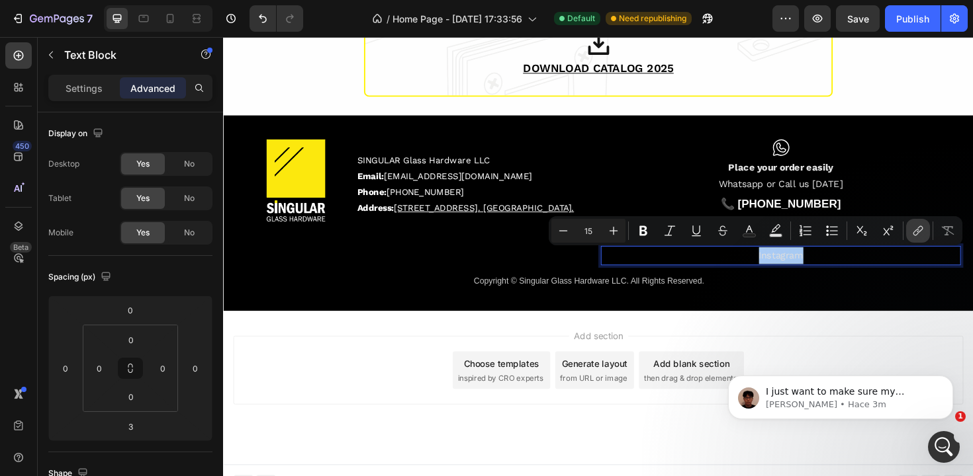
click at [920, 234] on icon "Editor contextual toolbar" at bounding box center [917, 230] width 13 height 13
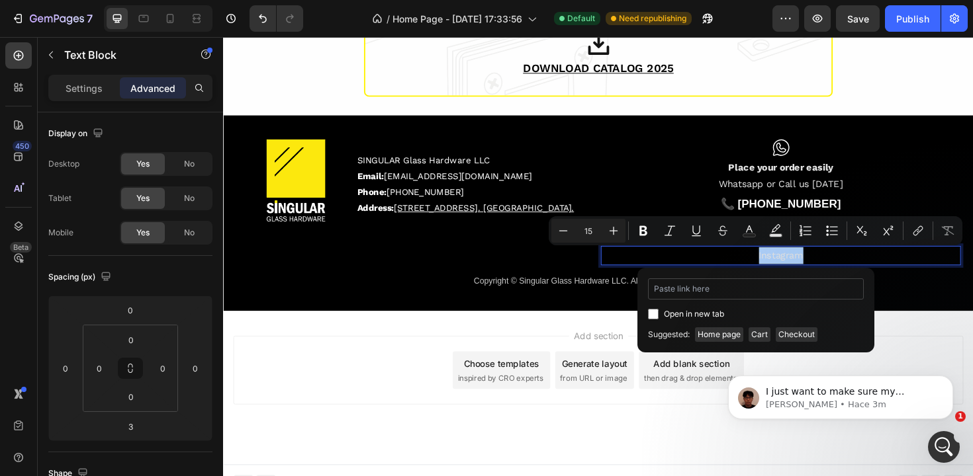
click at [725, 292] on input "Editor contextual toolbar" at bounding box center [756, 289] width 216 height 21
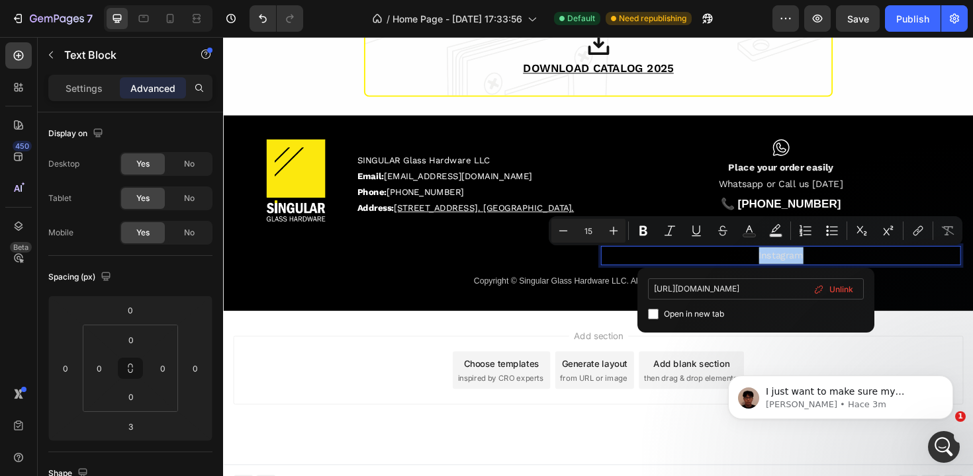
scroll to position [0, 43]
click at [777, 292] on input "https://www.instagram.com/singularglasshardware" at bounding box center [756, 289] width 216 height 21
type input "https://www.instagram.com/singularglasshardware"
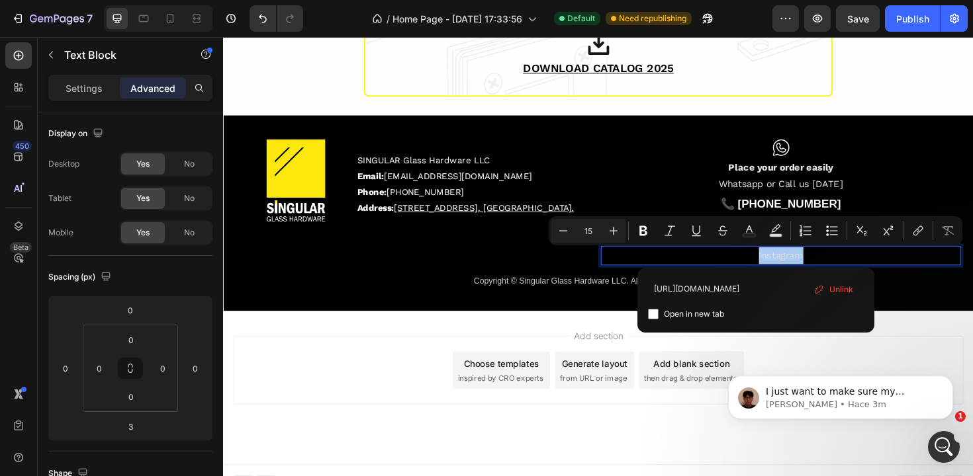
click at [705, 319] on span "Open in new tab" at bounding box center [694, 314] width 60 height 16
checkbox input "true"
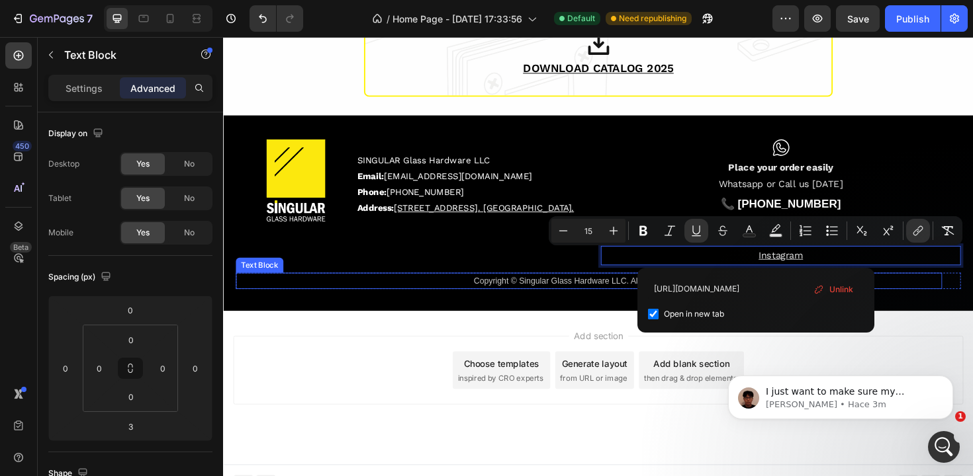
click at [922, 300] on p "Copyright © Singular Glass Hardware LLC. All Rights Reserved." at bounding box center [610, 295] width 745 height 15
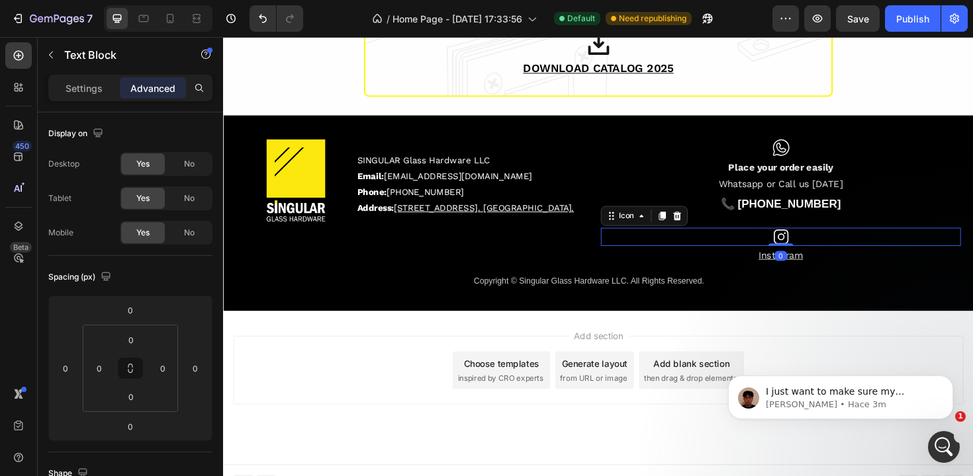
click at [804, 253] on icon at bounding box center [813, 249] width 19 height 19
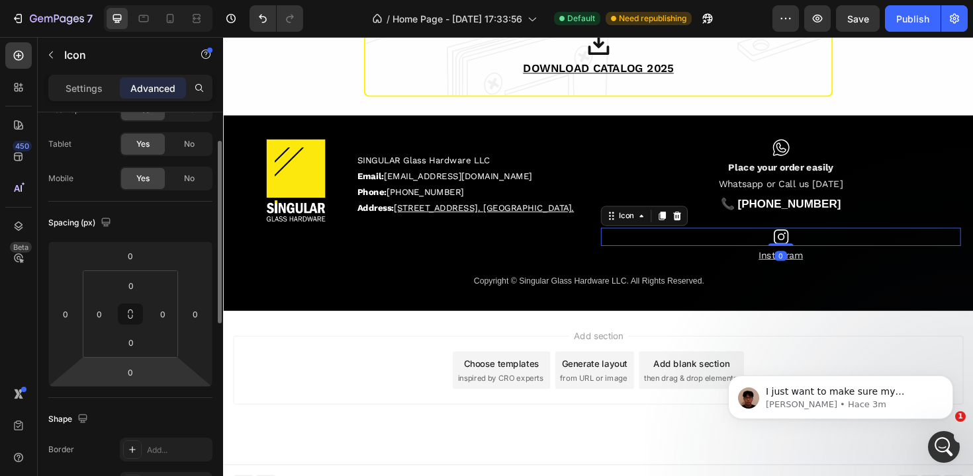
scroll to position [481, 0]
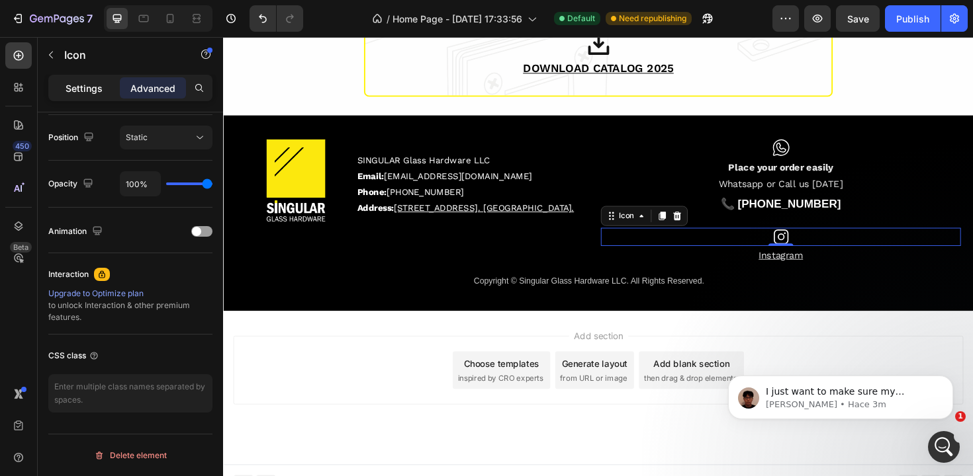
click at [87, 93] on p "Settings" at bounding box center [84, 88] width 37 height 14
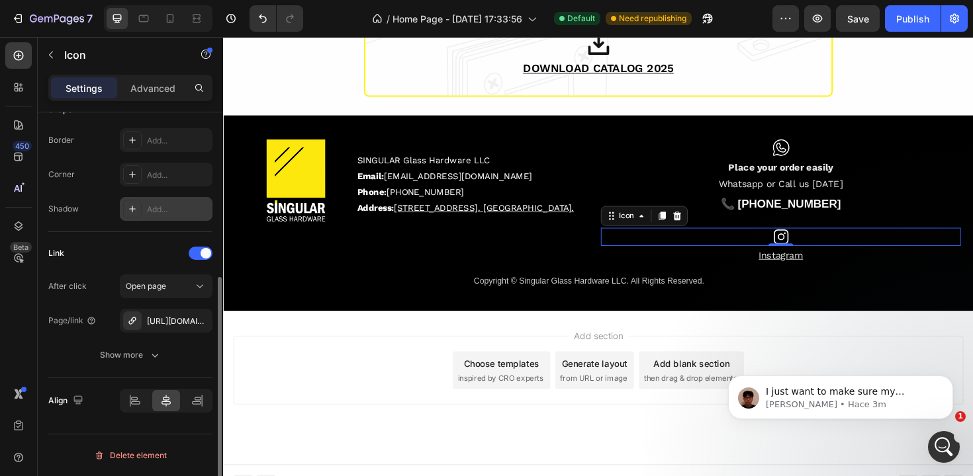
scroll to position [278, 0]
click at [163, 320] on div "https://wa.me/17866144708" at bounding box center [166, 322] width 38 height 12
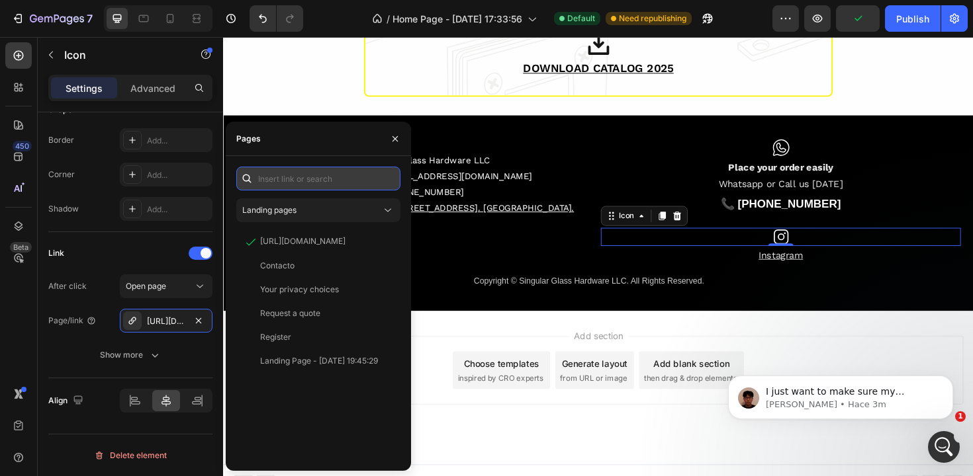
click at [298, 182] on input "text" at bounding box center [318, 179] width 164 height 24
paste input "https://www.instagram.com/singularglasshardware"
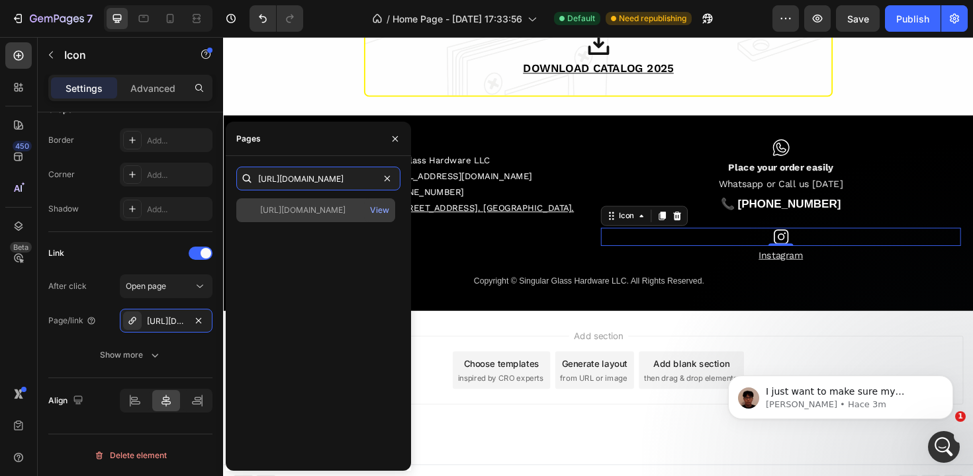
type input "https://www.instagram.com/singularglasshardware"
click at [321, 214] on div "https://www.instagram.com/singularglasshardware" at bounding box center [302, 210] width 85 height 12
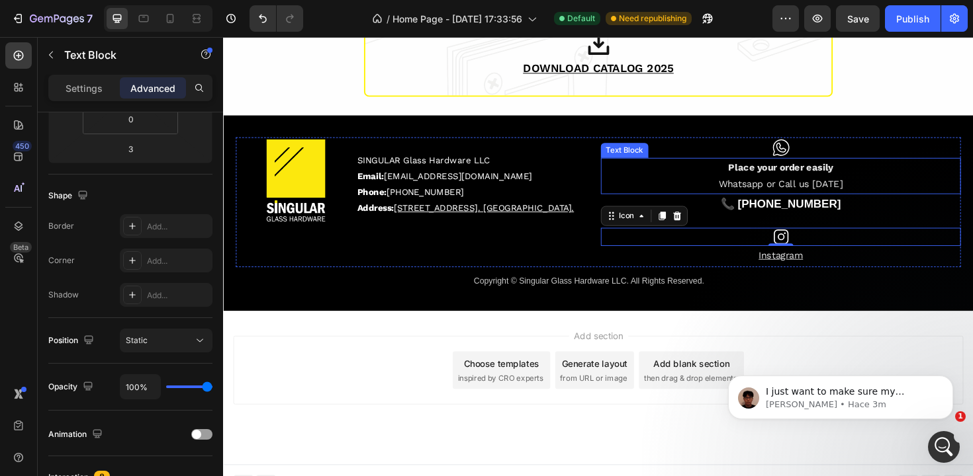
click at [708, 189] on p "Whatsapp or Call us today" at bounding box center [813, 194] width 378 height 18
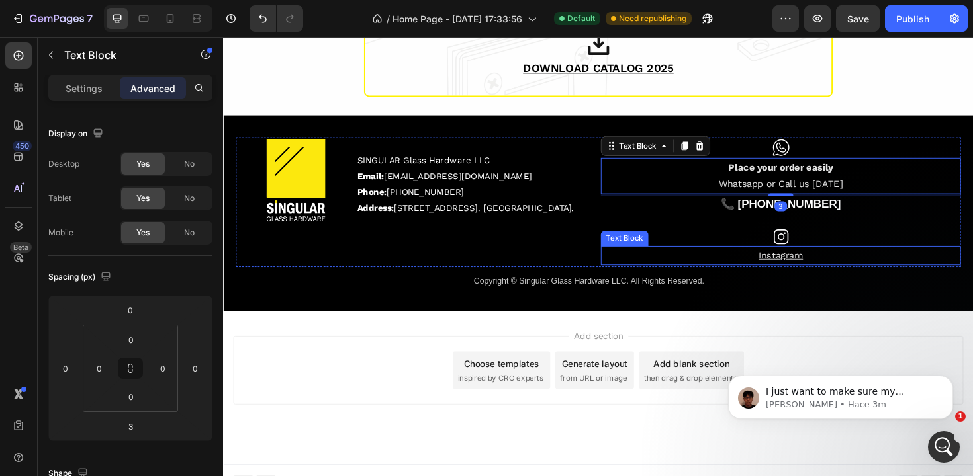
click at [812, 271] on u "Instagram" at bounding box center [813, 269] width 47 height 12
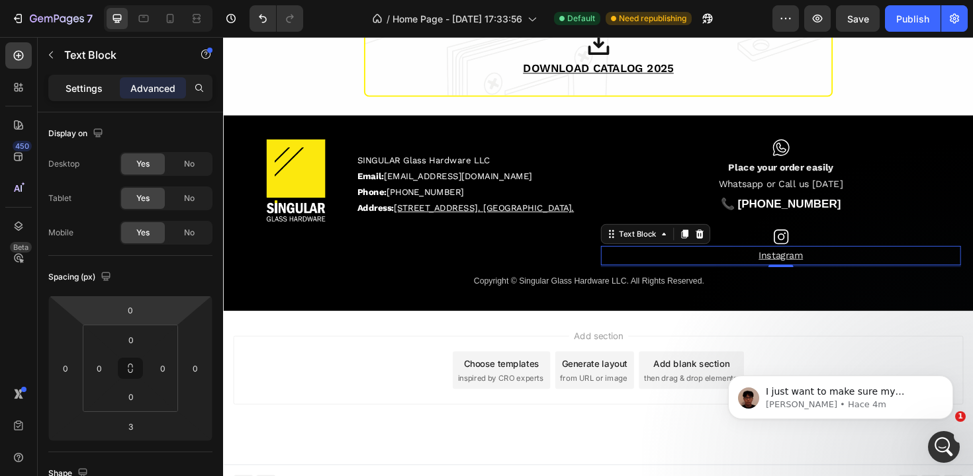
click at [85, 81] on p "Settings" at bounding box center [84, 88] width 37 height 14
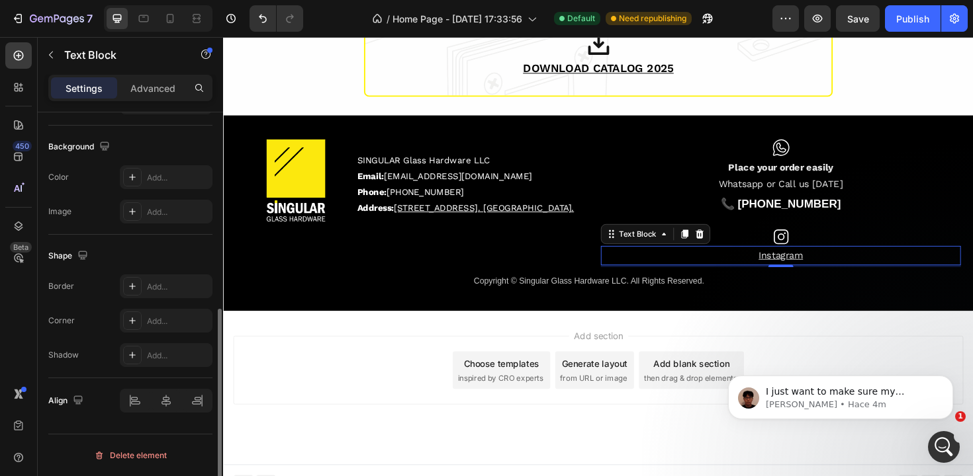
scroll to position [118, 0]
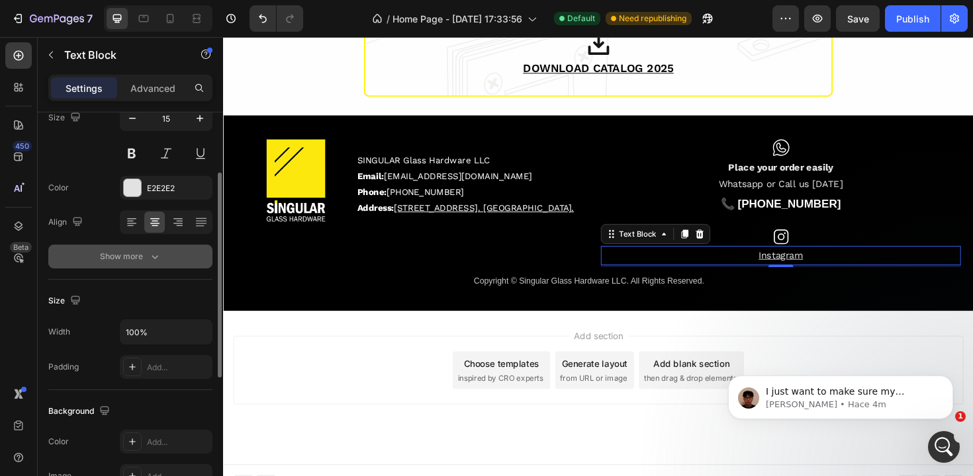
click at [142, 261] on div "Show more" at bounding box center [131, 256] width 62 height 13
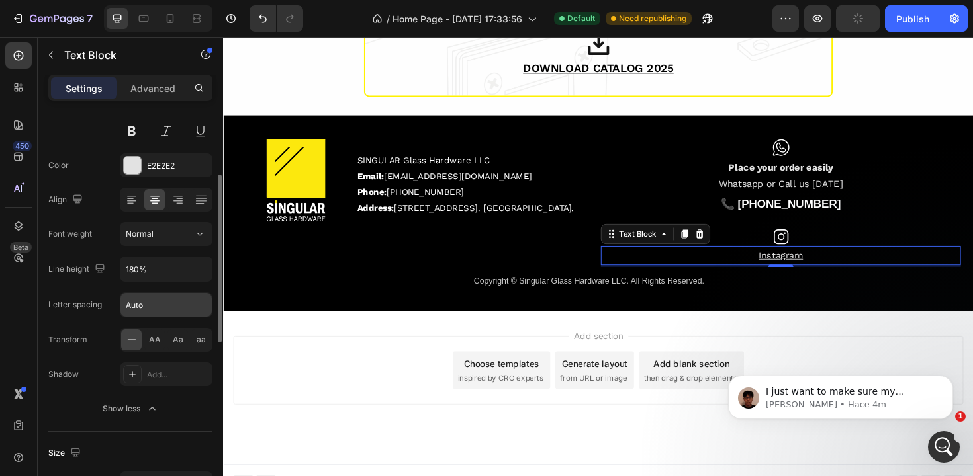
scroll to position [143, 0]
click at [144, 262] on input "180%" at bounding box center [165, 267] width 91 height 24
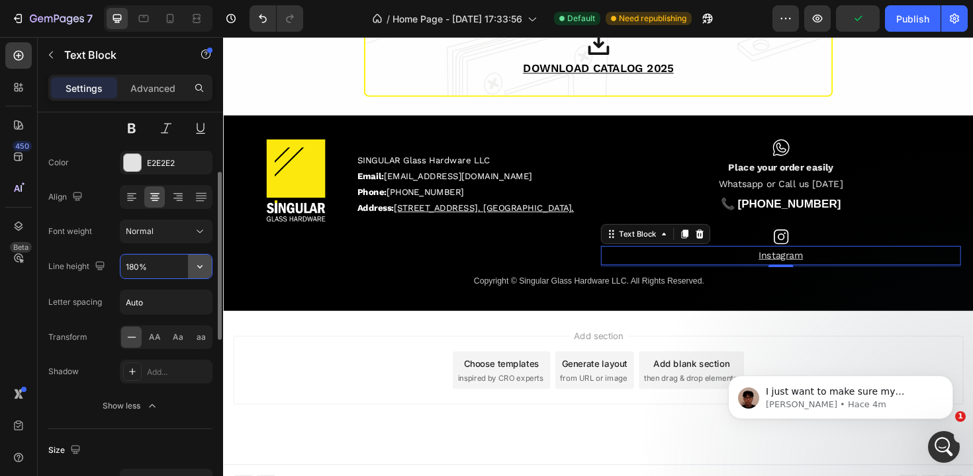
click at [193, 264] on button "button" at bounding box center [200, 267] width 24 height 24
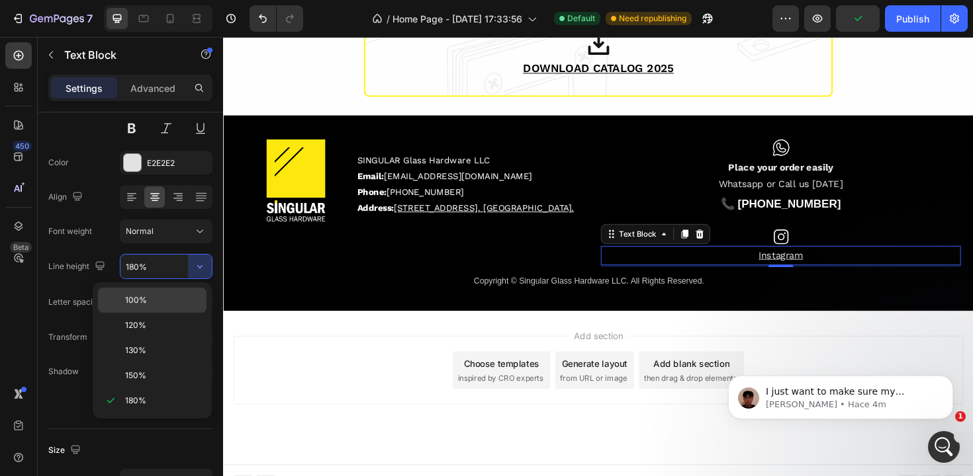
click at [150, 296] on p "100%" at bounding box center [162, 300] width 75 height 12
type input "100%"
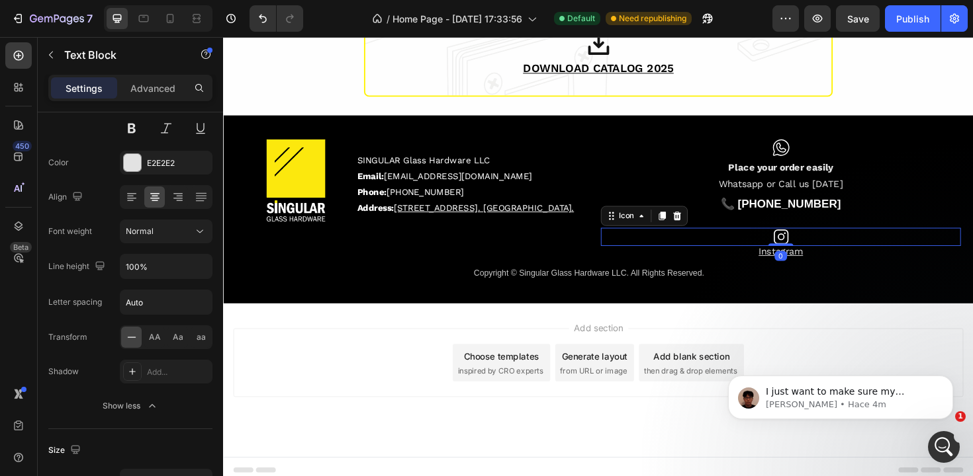
click at [908, 245] on div "Icon 0" at bounding box center [813, 249] width 381 height 19
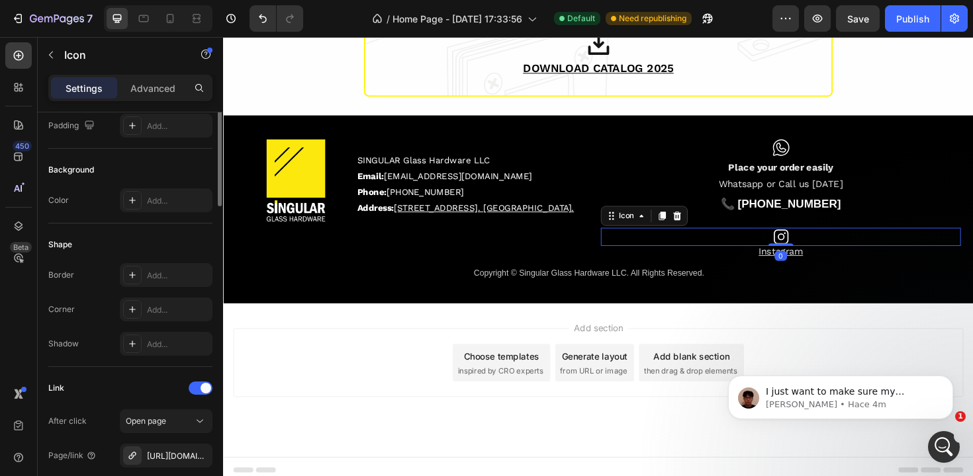
scroll to position [0, 0]
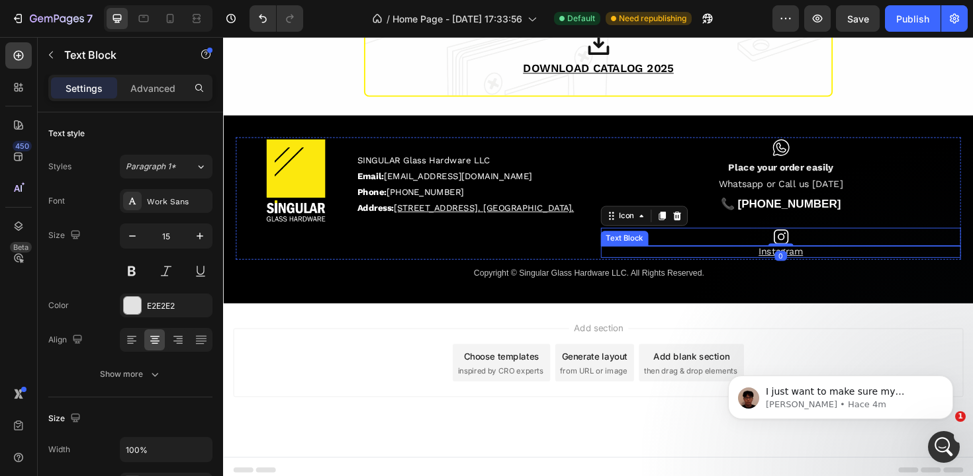
click at [876, 263] on p "Instagram" at bounding box center [813, 265] width 378 height 10
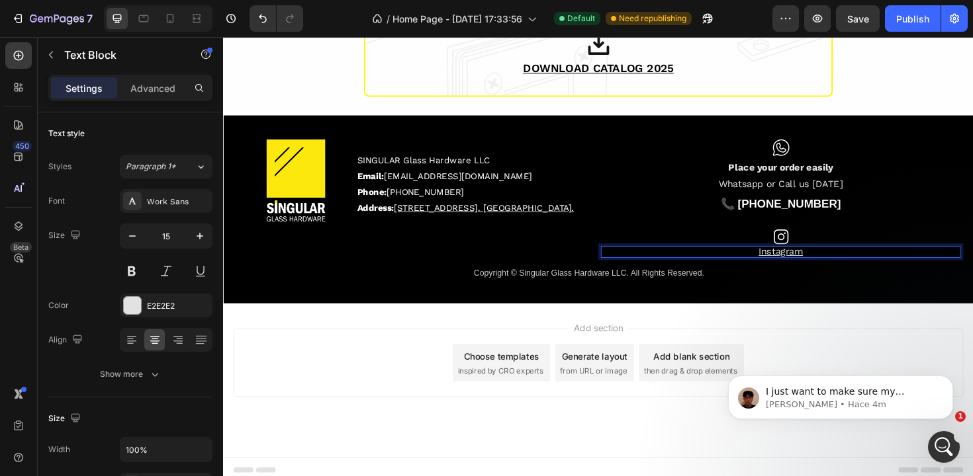
click at [876, 263] on p "Instagram" at bounding box center [813, 265] width 378 height 10
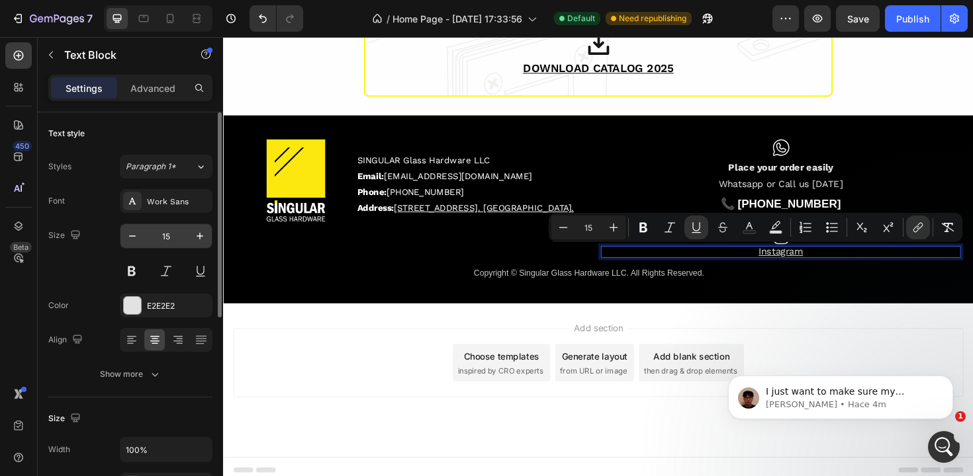
click at [145, 234] on input "15" at bounding box center [166, 236] width 44 height 24
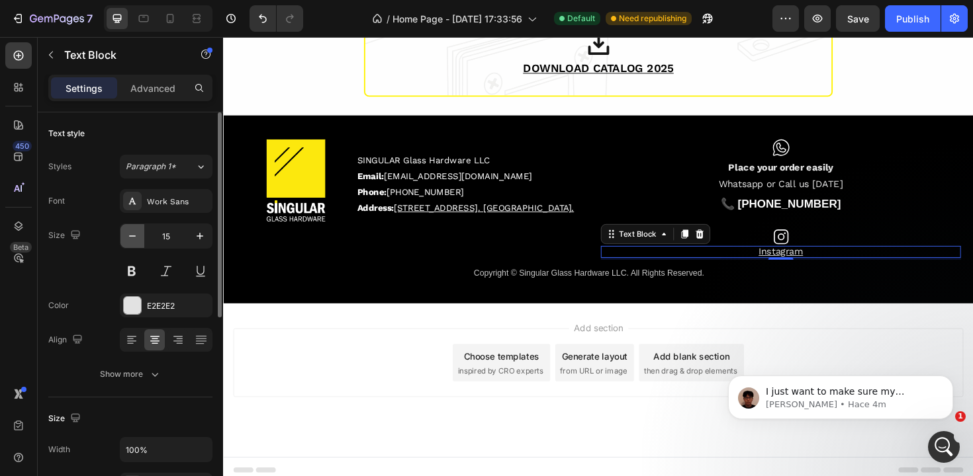
click at [138, 236] on icon "button" at bounding box center [132, 236] width 13 height 13
type input "13"
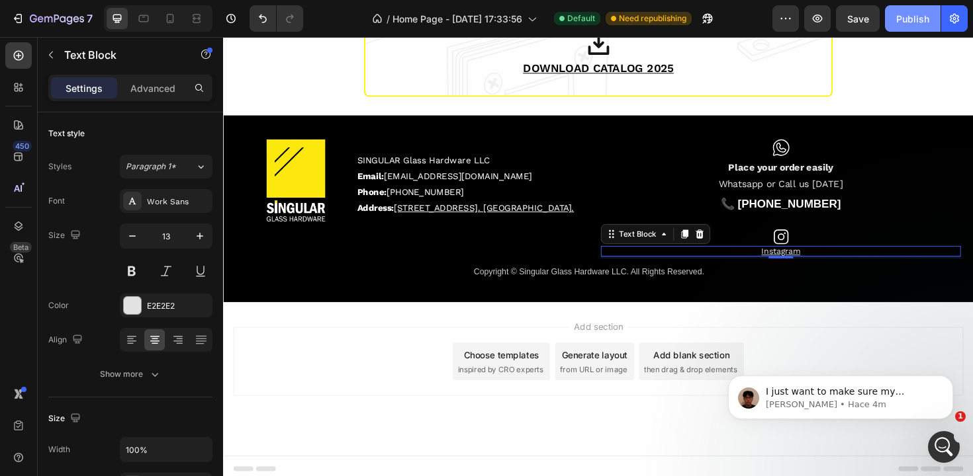
click at [907, 27] on button "Publish" at bounding box center [913, 18] width 56 height 26
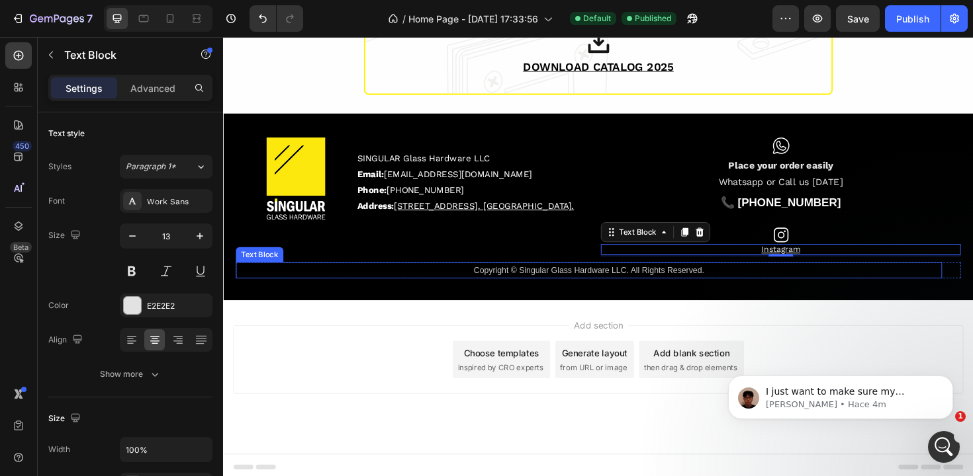
scroll to position [1677, 0]
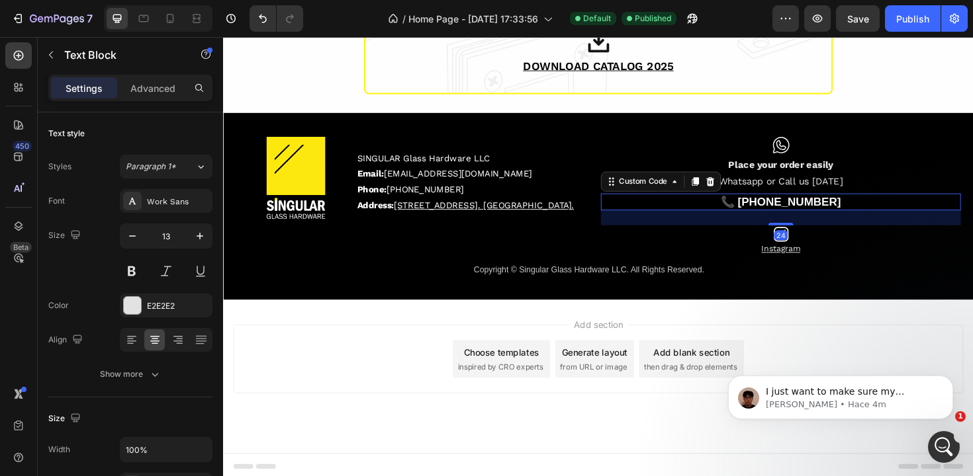
click at [808, 220] on div "📞 [PHONE_NUMBER]" at bounding box center [813, 212] width 381 height 18
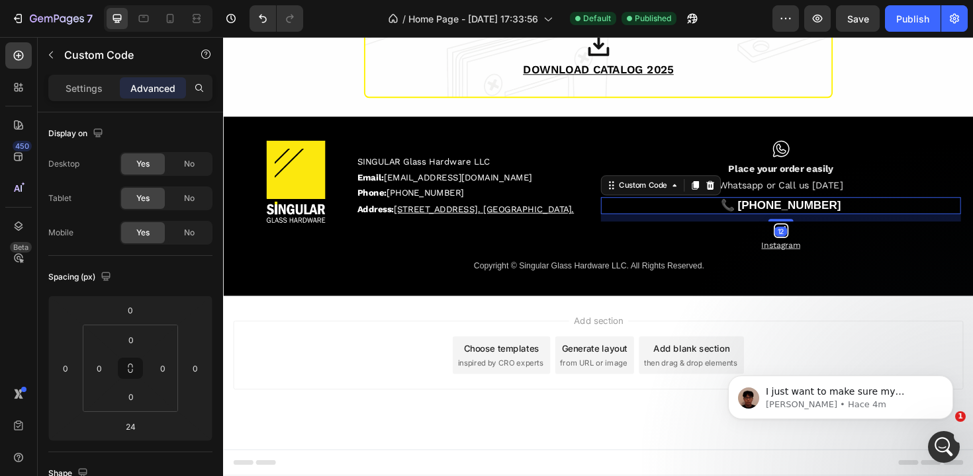
scroll to position [1671, 0]
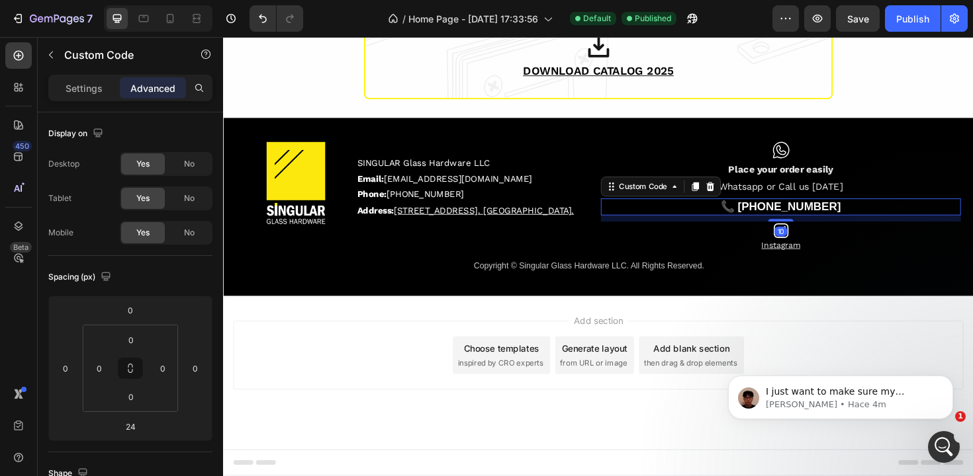
drag, startPoint x: 807, startPoint y: 234, endPoint x: 805, endPoint y: 225, distance: 9.5
click at [805, 225] on div "📞 (786) 614 4708 Custom Code 10" at bounding box center [813, 217] width 381 height 18
type input "10"
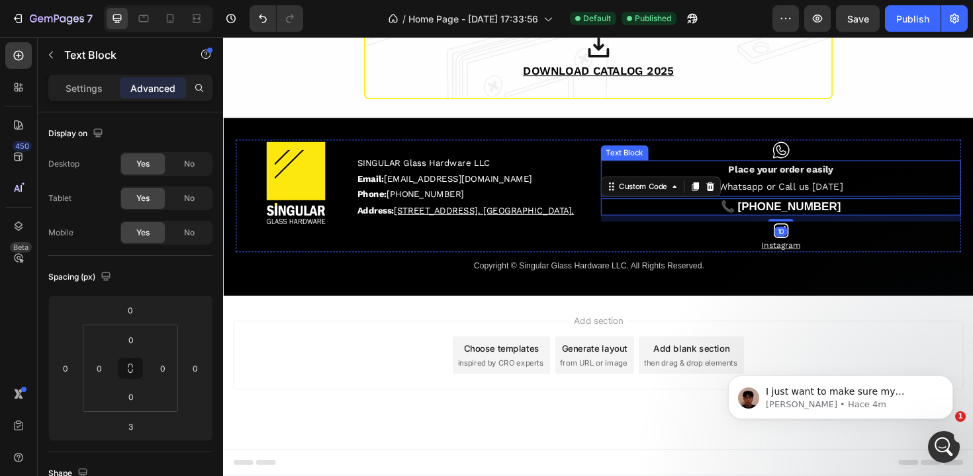
click at [886, 172] on p "Place your order easily" at bounding box center [813, 178] width 378 height 18
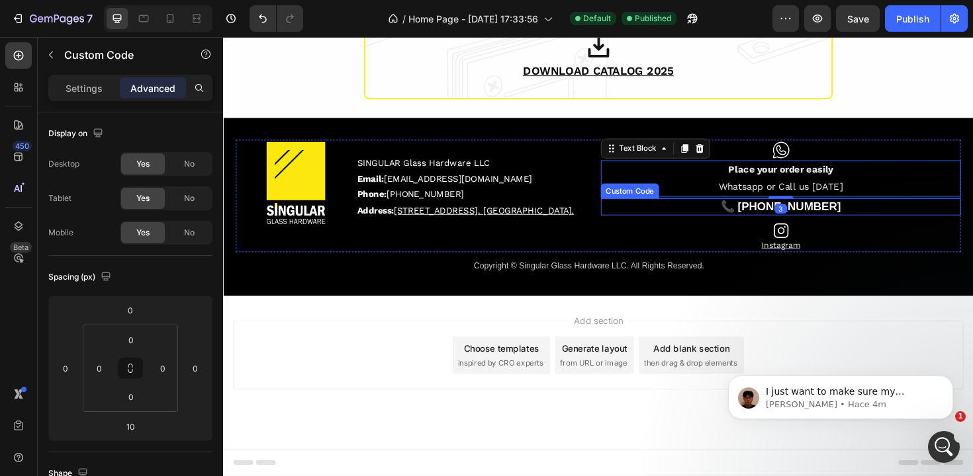
click at [843, 213] on link "📞 [PHONE_NUMBER]" at bounding box center [813, 216] width 127 height 13
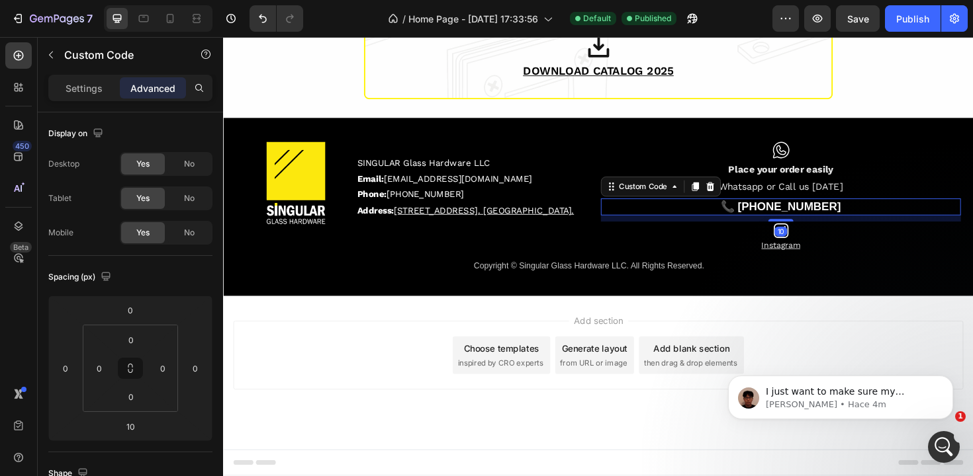
click at [843, 213] on link "📞 [PHONE_NUMBER]" at bounding box center [813, 216] width 127 height 13
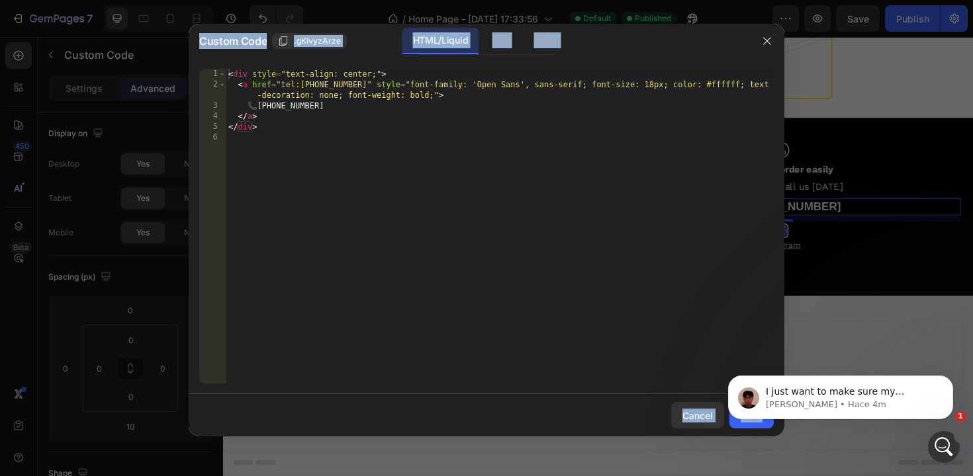
click at [809, 203] on div at bounding box center [486, 238] width 973 height 476
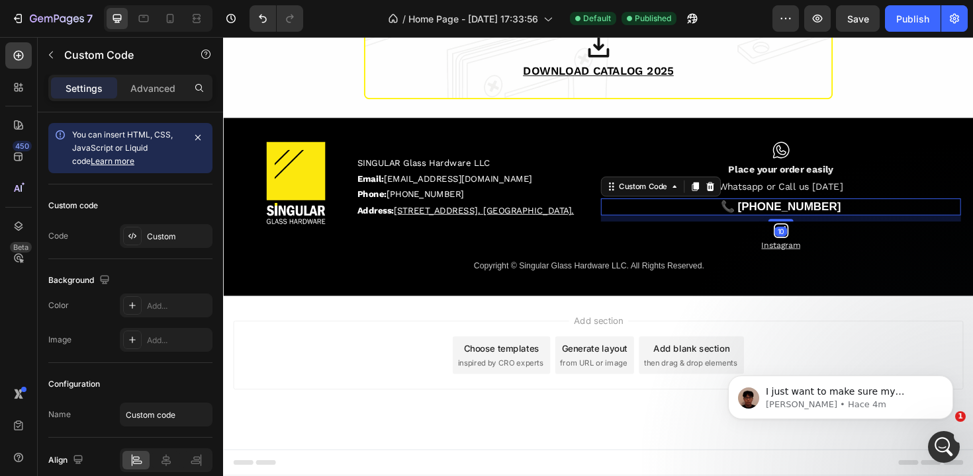
click at [844, 213] on link "📞 [PHONE_NUMBER]" at bounding box center [813, 216] width 127 height 13
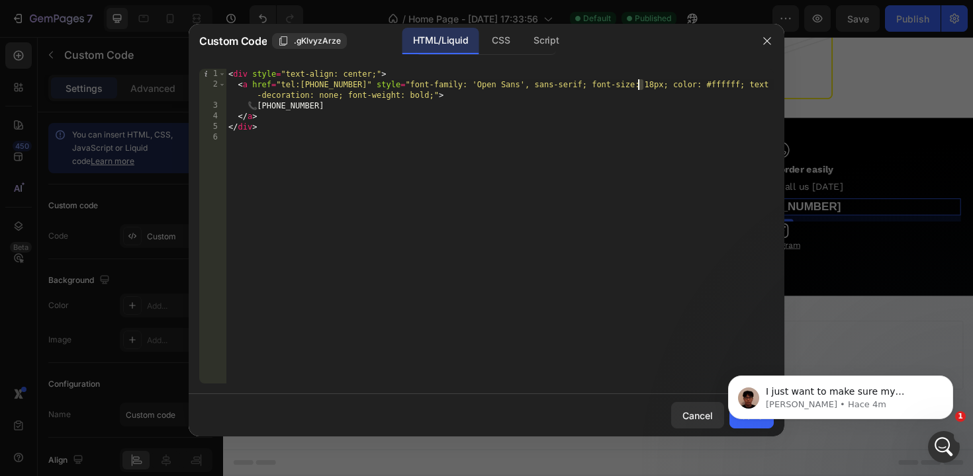
click at [640, 86] on div "< div style = "text-align: center;" > < a href = "tel:+17866144708" style = "fo…" at bounding box center [500, 237] width 548 height 336
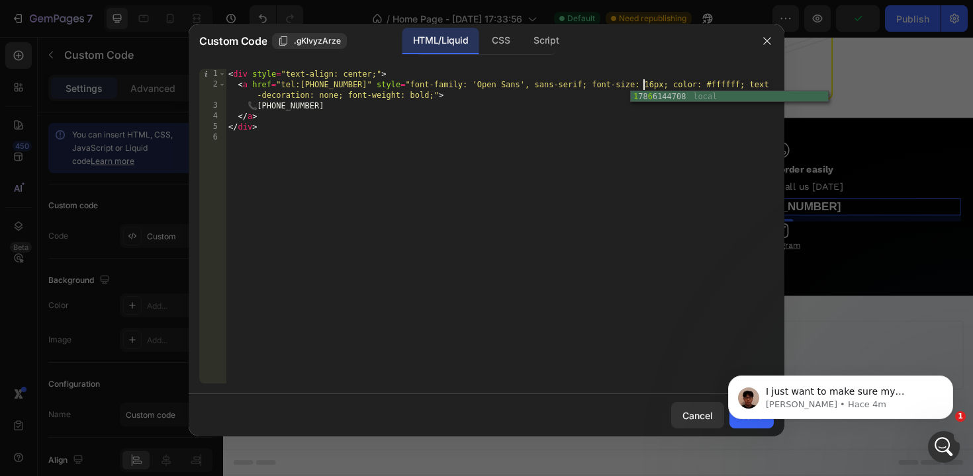
type textarea "<a href="tel:+17866144708" style="font-family: 'Open Sans', sans-serif; font-si…"
click at [742, 429] on body "I just want to make sure my message went through. May I ask if everything is ok…" at bounding box center [840, 394] width 254 height 82
click at [739, 429] on body "I just want to make sure my message went through. May I ask if everything is ok…" at bounding box center [840, 394] width 254 height 82
click at [734, 425] on body "I just want to make sure my message went through. May I ask if everything is ok…" at bounding box center [840, 394] width 254 height 82
click at [850, 398] on p "I just want to make sure my message went through. May I ask if everything is ok…" at bounding box center [851, 392] width 171 height 13
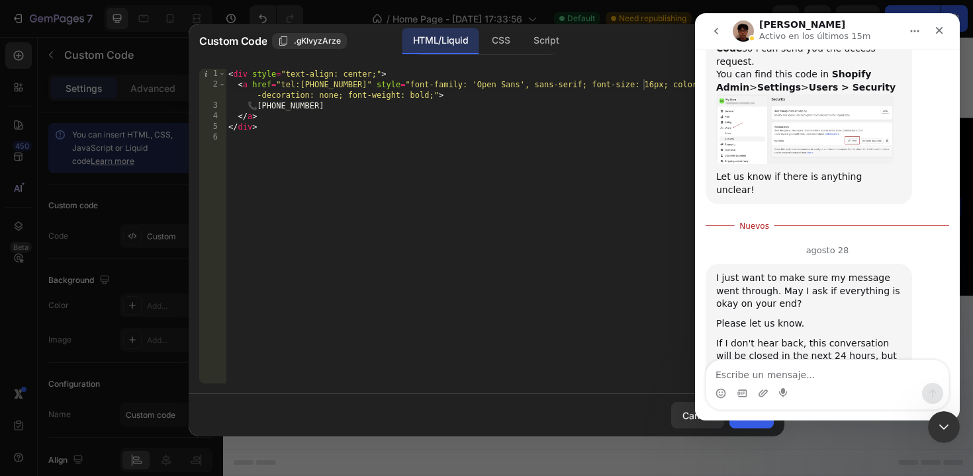
scroll to position [995, 0]
click at [791, 373] on textarea "Escribe un mensaje..." at bounding box center [827, 372] width 242 height 22
click at [941, 31] on icon "Cerrar" at bounding box center [939, 30] width 11 height 11
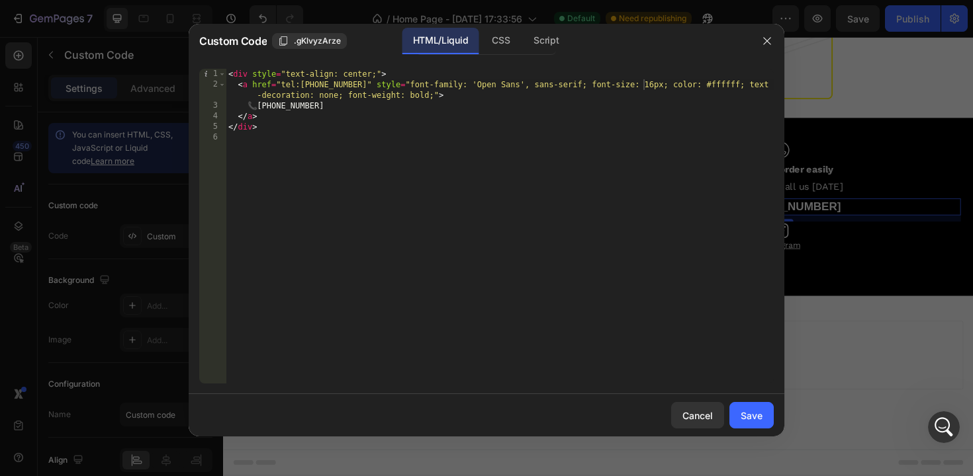
scroll to position [964, 0]
click at [763, 414] on button "Save" at bounding box center [751, 415] width 44 height 26
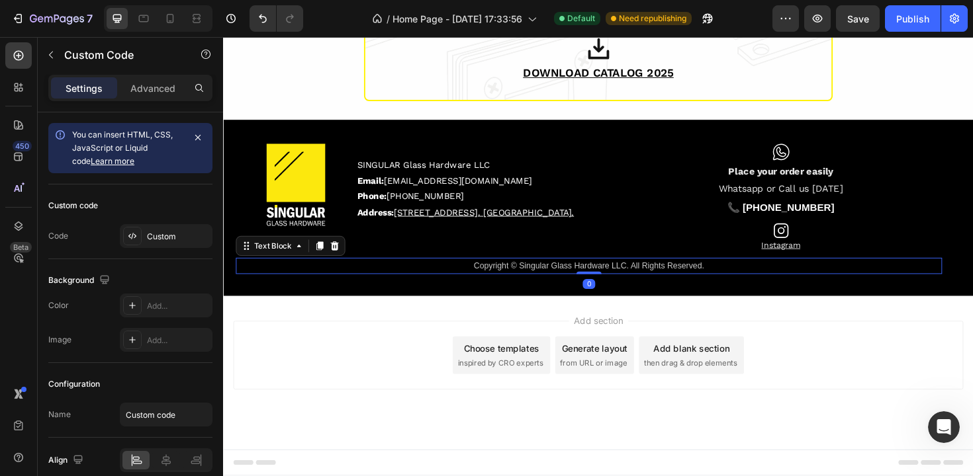
click at [873, 271] on div "Copyright © Singular Glass Hardware LLC. All Rights Reserved." at bounding box center [610, 279] width 748 height 17
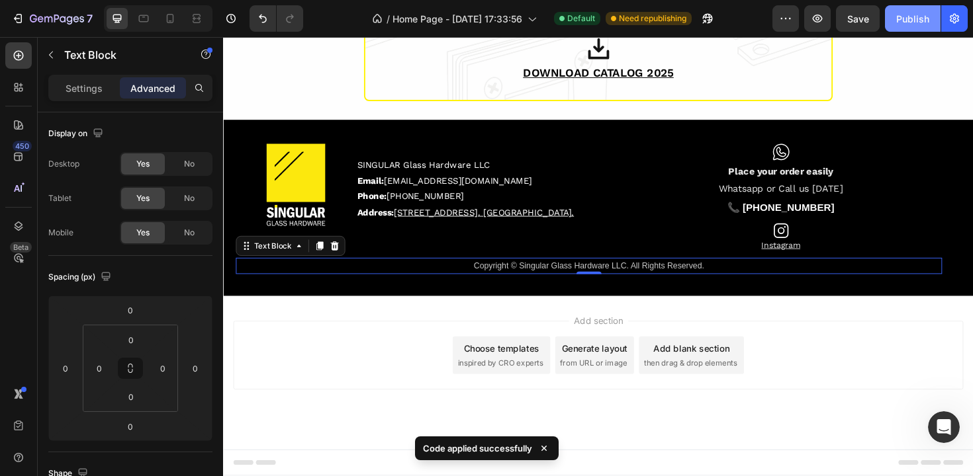
click at [922, 15] on div "Publish" at bounding box center [912, 19] width 33 height 14
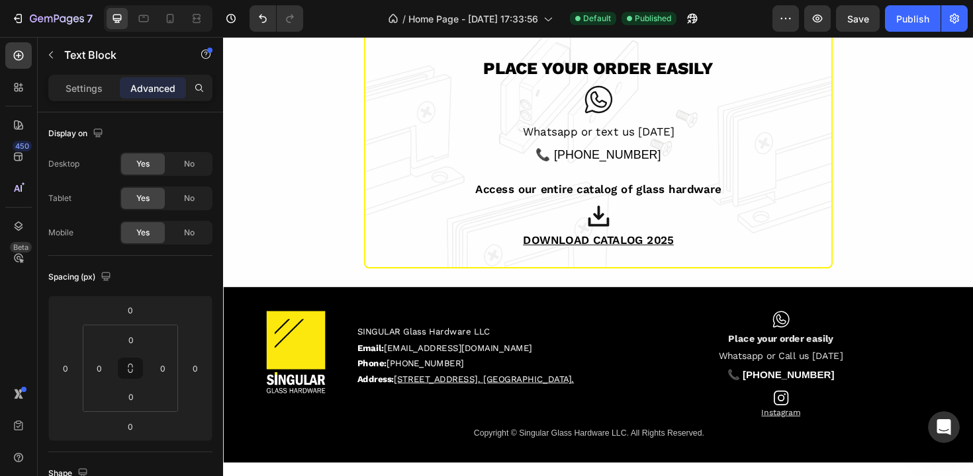
scroll to position [1342, 0]
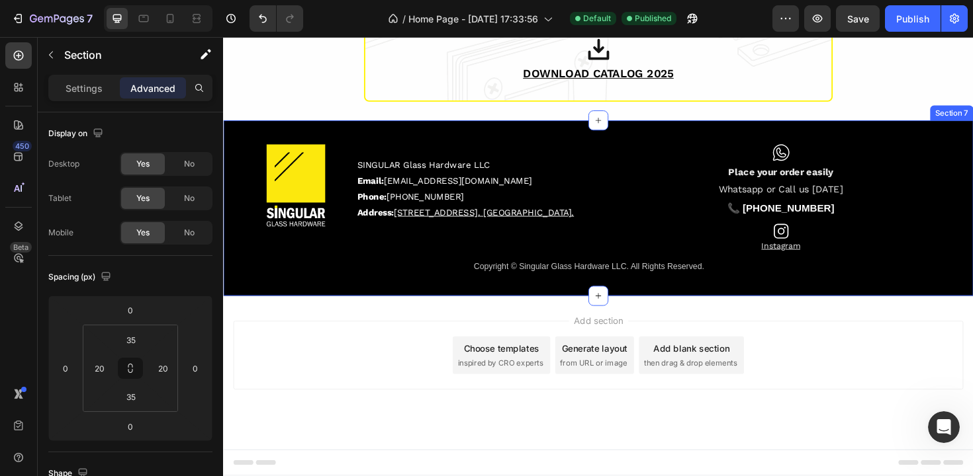
click at [320, 136] on div "Image SINGULAR Glass Hardware LLC Email: info@besingular.us Phone: (786) 614 47…" at bounding box center [620, 219] width 794 height 187
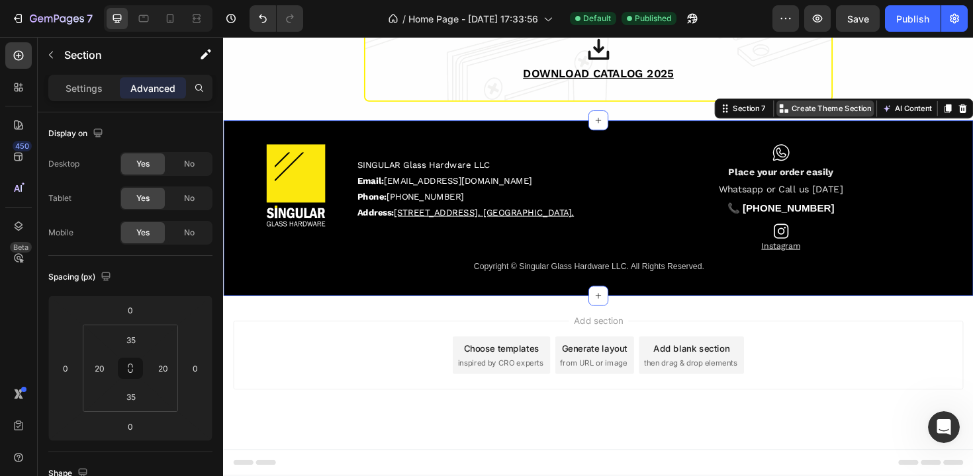
click at [854, 110] on p "Create Theme Section" at bounding box center [866, 113] width 85 height 12
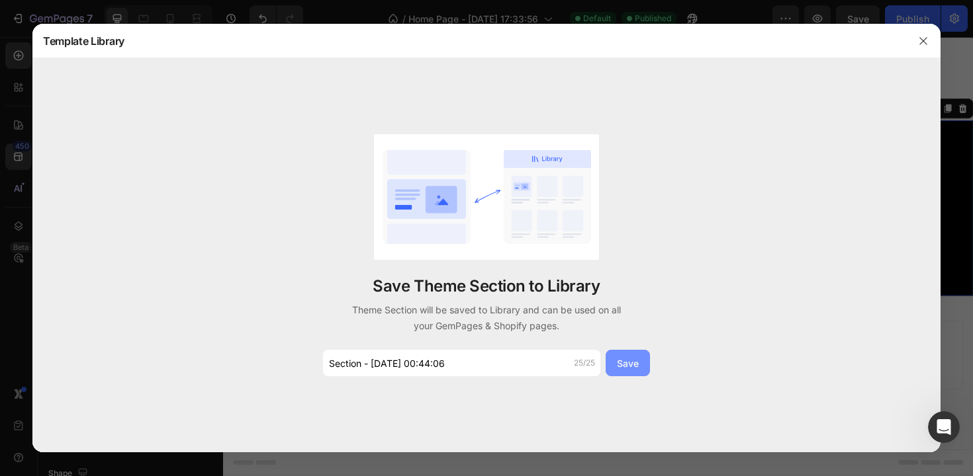
click at [646, 364] on button "Save" at bounding box center [627, 363] width 44 height 26
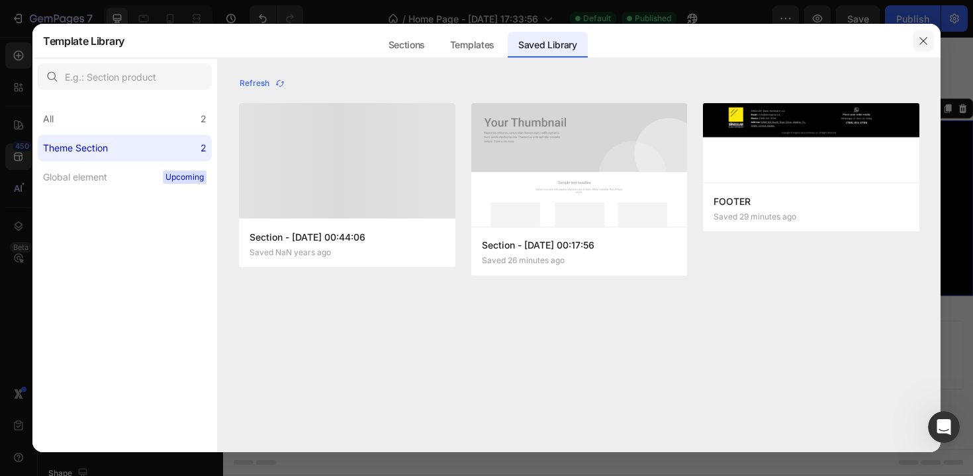
click at [920, 47] on button "button" at bounding box center [922, 40] width 21 height 21
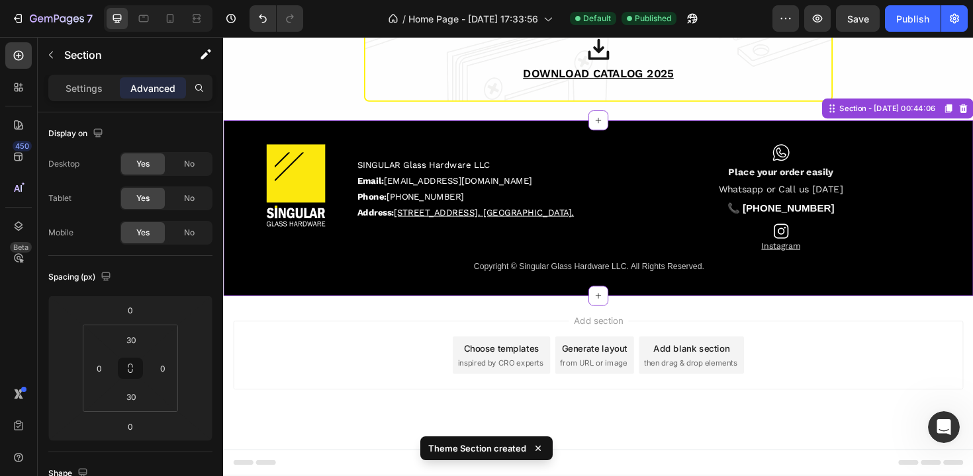
click at [848, 133] on div "Image SINGULAR Glass Hardware LLC Email: info@besingular.us Phone: (786) 614 47…" at bounding box center [620, 219] width 794 height 187
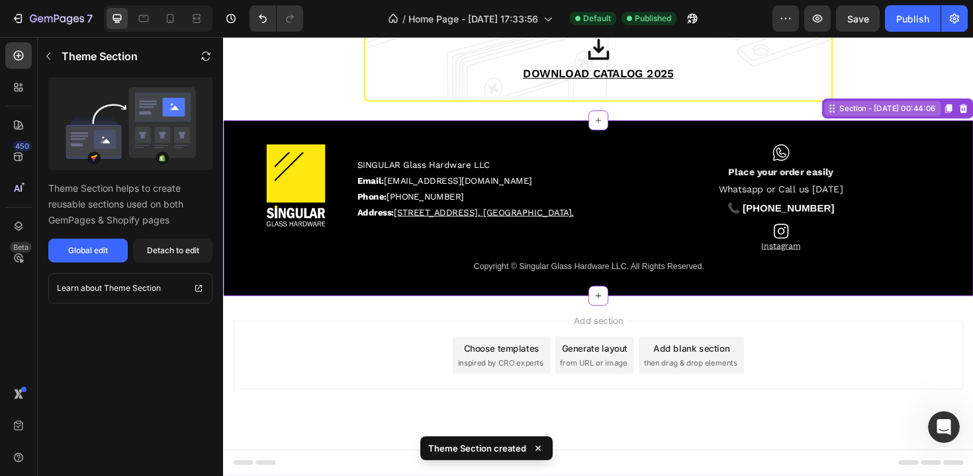
click at [888, 115] on div "Section - Aug 28 00:44:06" at bounding box center [926, 113] width 107 height 12
click at [777, 156] on div "Icon" at bounding box center [813, 160] width 381 height 22
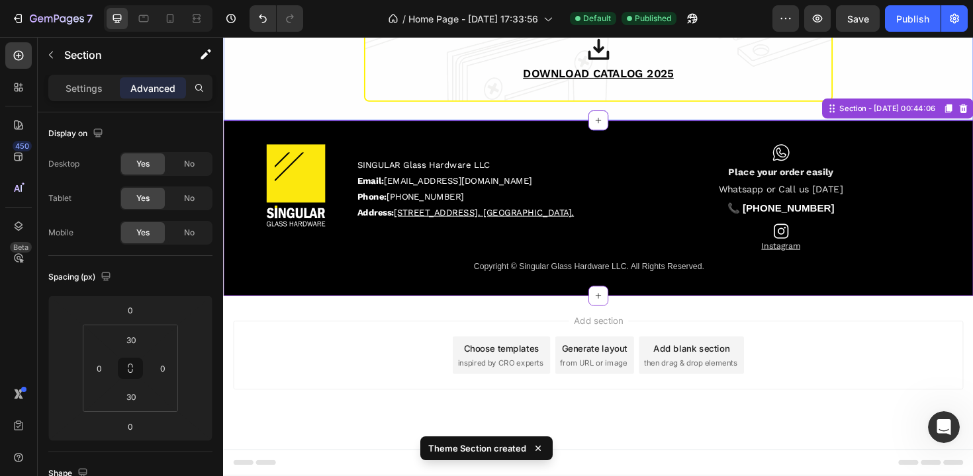
click at [748, 150] on div "Icon" at bounding box center [813, 160] width 381 height 22
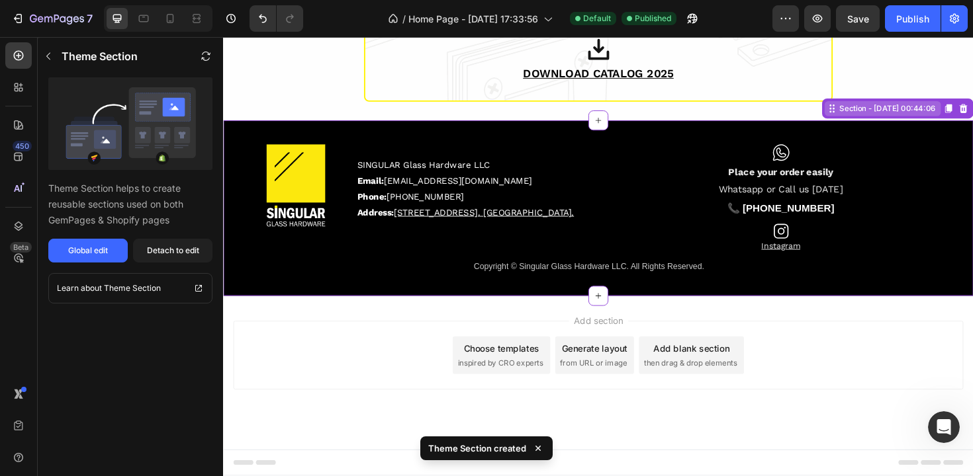
click at [885, 118] on div "Section - Aug 28 00:44:06" at bounding box center [926, 113] width 107 height 12
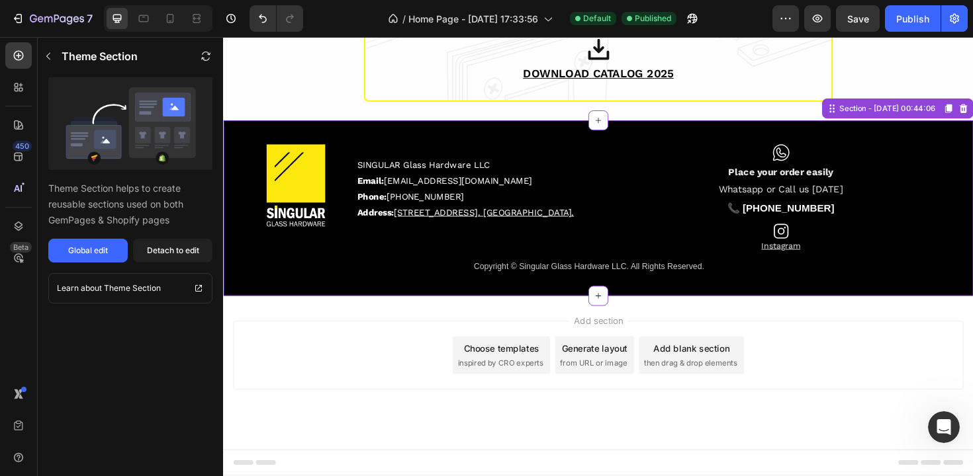
click at [929, 163] on div "Icon" at bounding box center [813, 160] width 381 height 22
click at [773, 373] on div "Add section Choose templates inspired by CRO experts Generate layout from URL o…" at bounding box center [620, 374] width 773 height 73
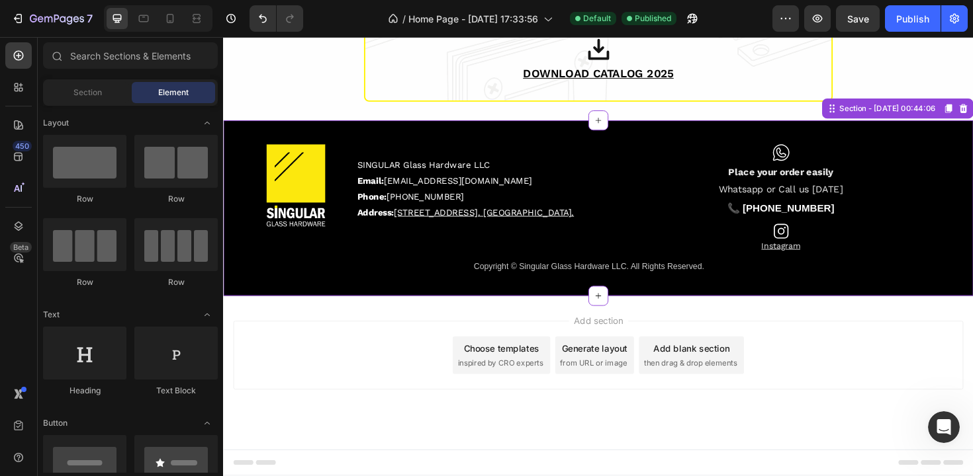
click at [633, 246] on div "Icon" at bounding box center [813, 243] width 381 height 19
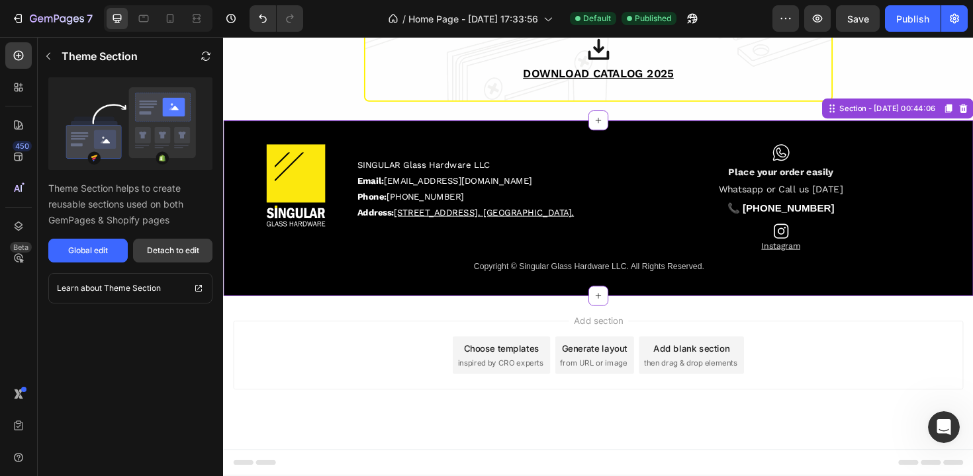
click at [167, 247] on div "Detach to edit" at bounding box center [173, 251] width 52 height 12
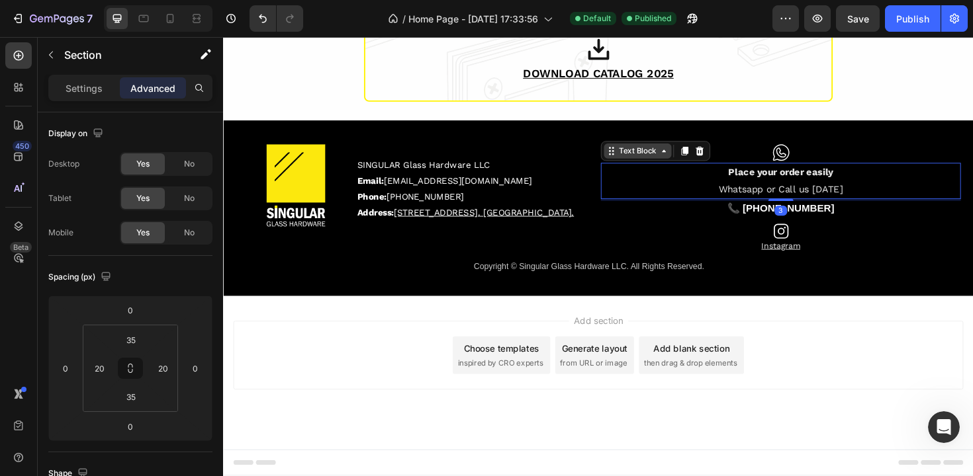
click at [646, 167] on div "Text Block" at bounding box center [681, 158] width 116 height 21
click at [753, 132] on div "Image SINGULAR Glass Hardware LLC Email: info@besingular.us Phone: (786) 614 47…" at bounding box center [620, 219] width 794 height 187
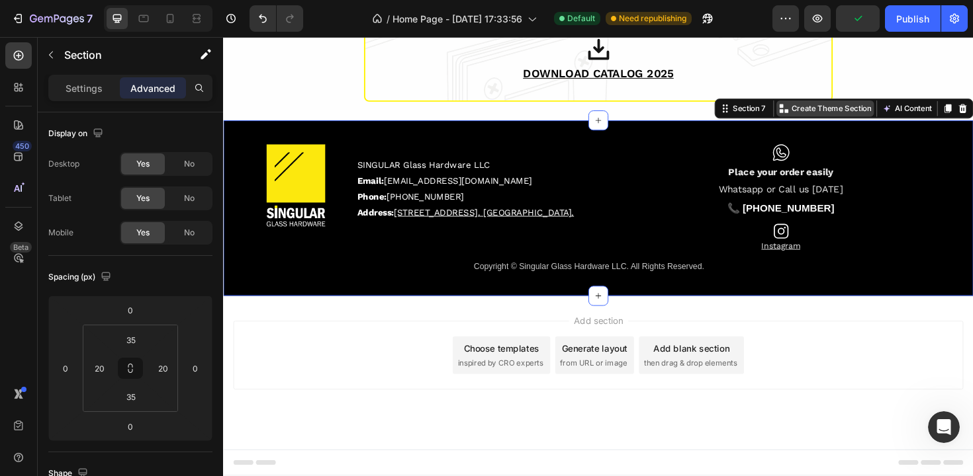
click at [828, 114] on p "Create Theme Section" at bounding box center [866, 113] width 85 height 12
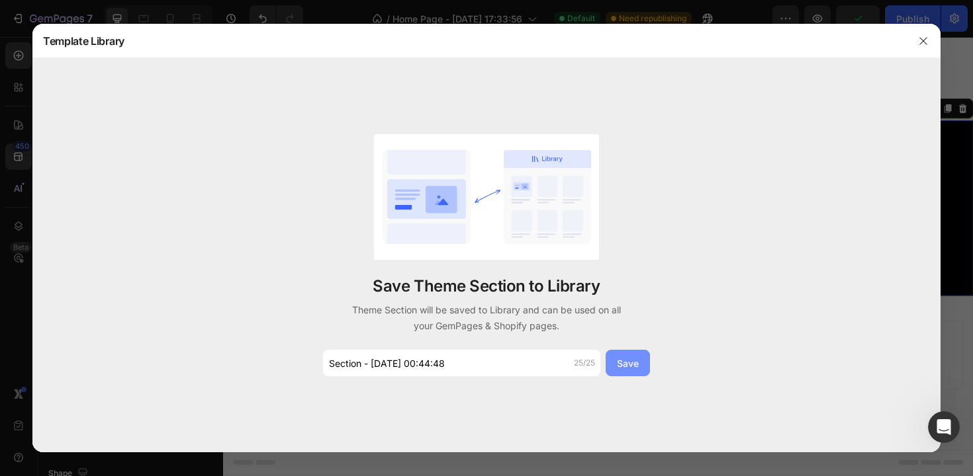
click at [621, 366] on div "Save" at bounding box center [628, 364] width 22 height 14
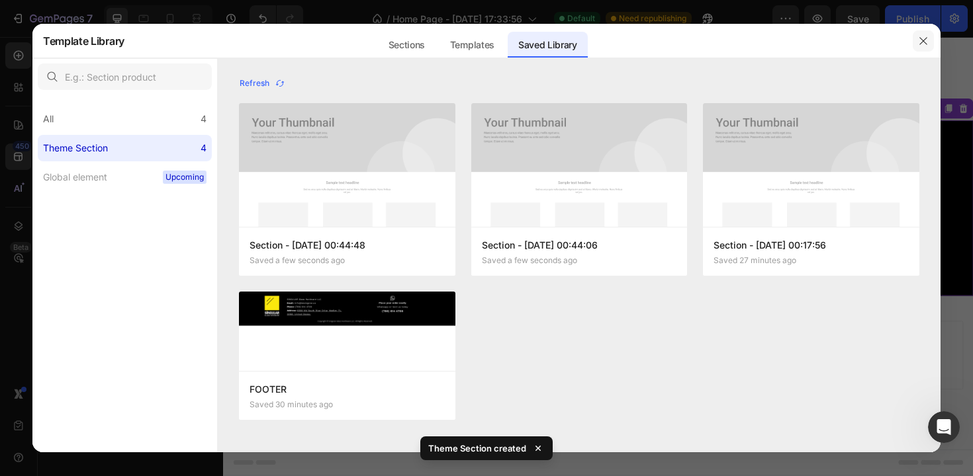
click at [928, 45] on icon "button" at bounding box center [923, 41] width 11 height 11
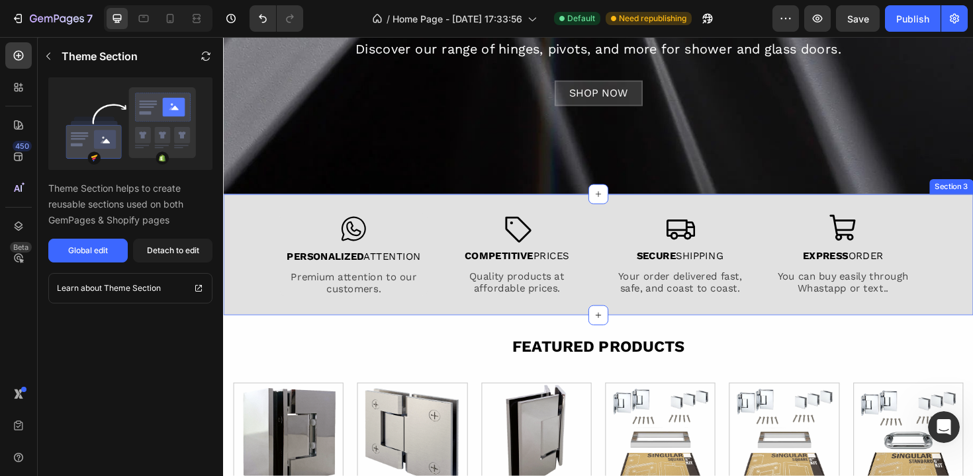
scroll to position [418, 0]
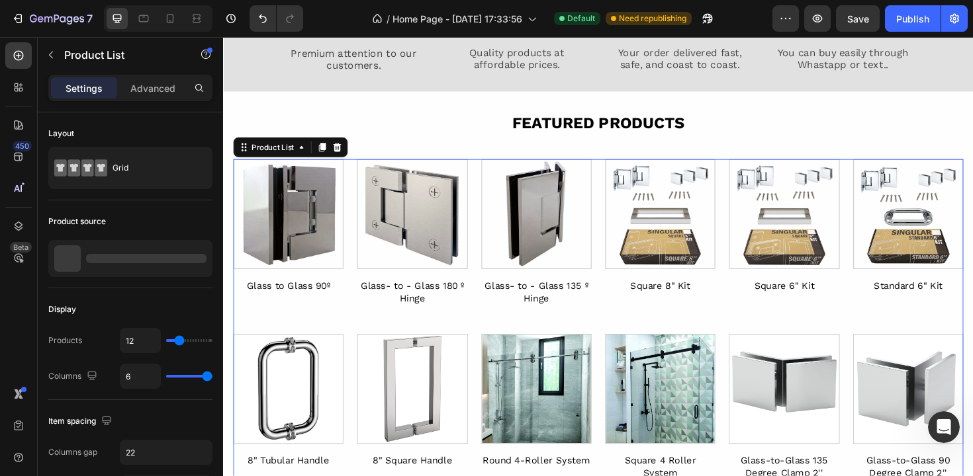
click at [482, 197] on div "Product Images Glass to Glass 90º Product Title Row Product List 0 Product Imag…" at bounding box center [620, 337] width 773 height 341
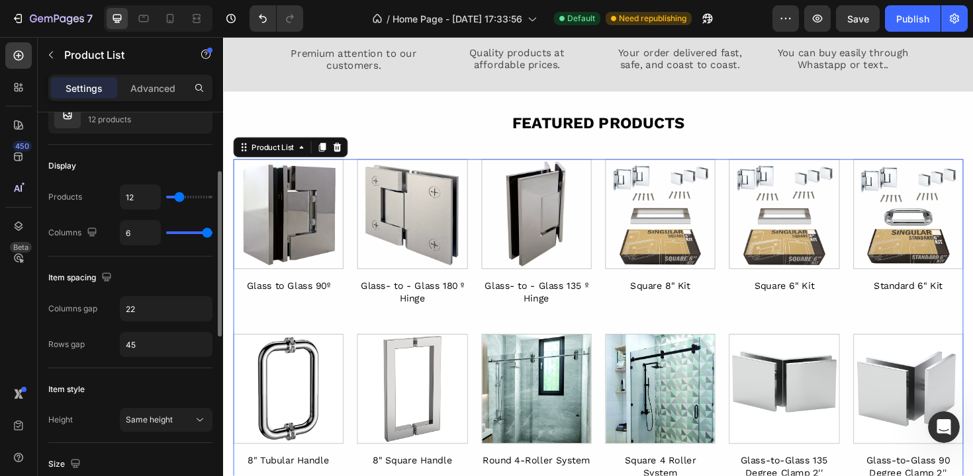
scroll to position [0, 0]
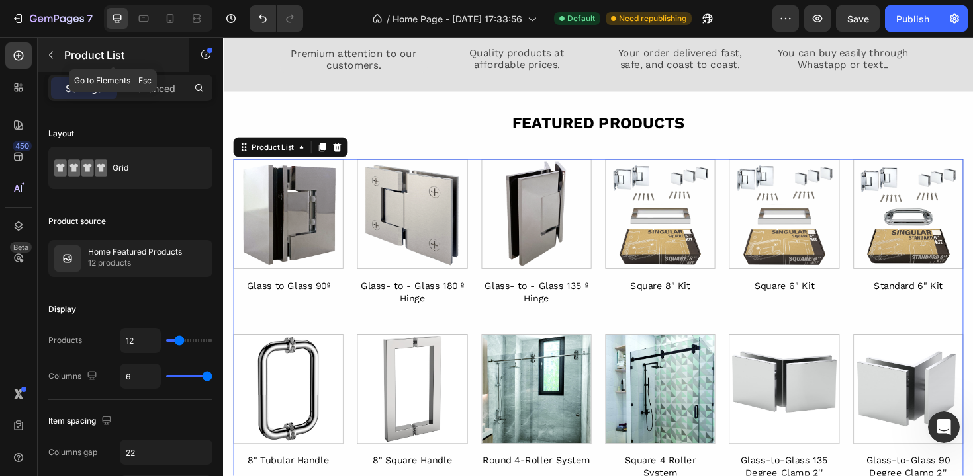
click at [62, 58] on div "Product List" at bounding box center [113, 55] width 151 height 34
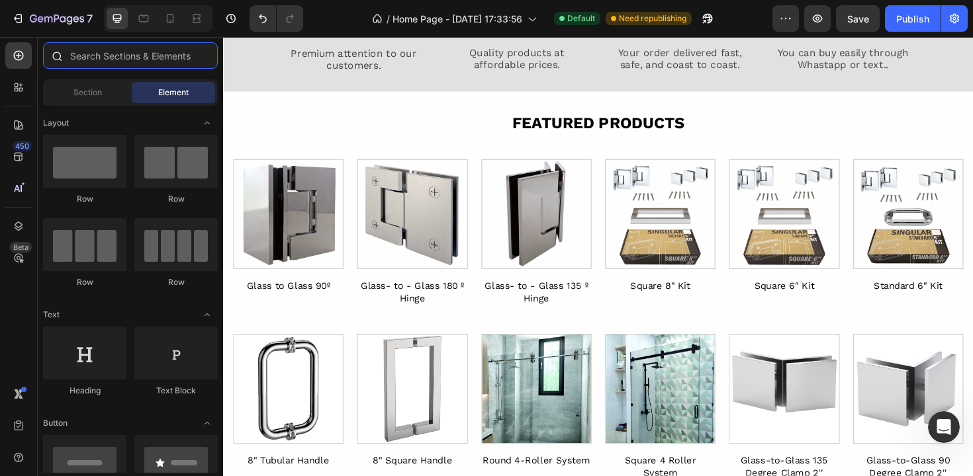
click at [109, 59] on input "text" at bounding box center [130, 55] width 175 height 26
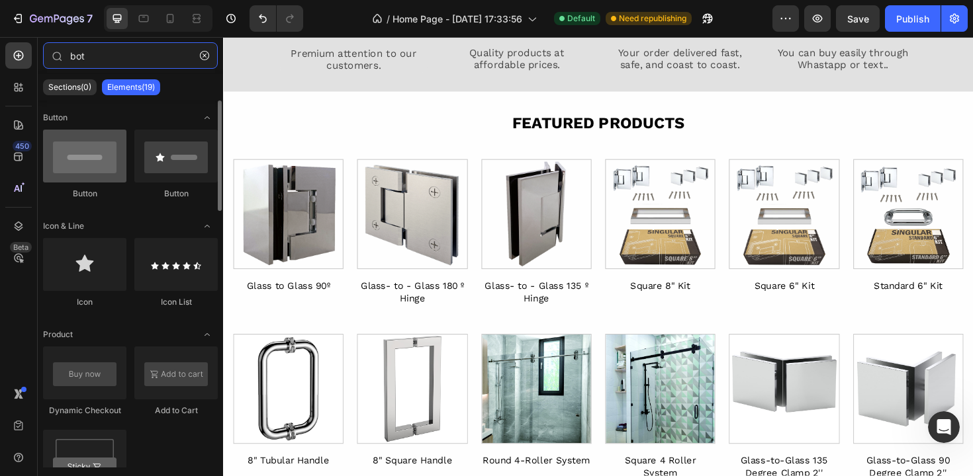
type input "bot"
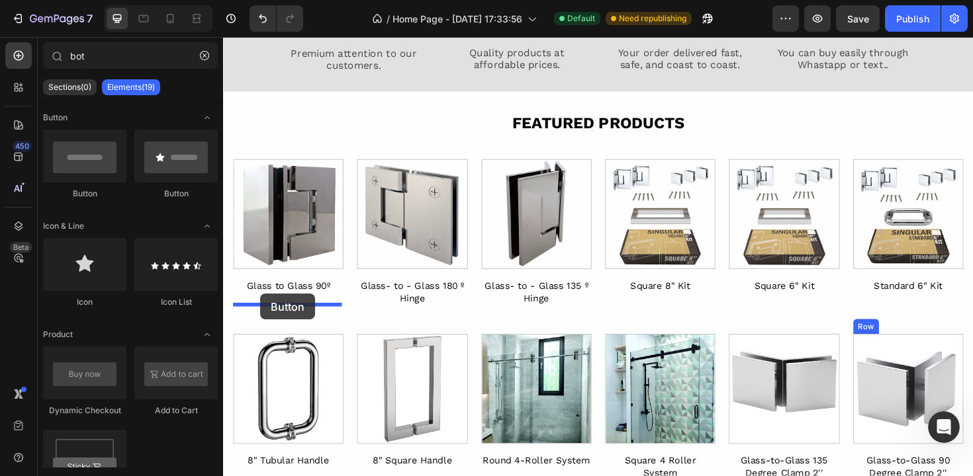
drag, startPoint x: 304, startPoint y: 204, endPoint x: 262, endPoint y: 309, distance: 112.5
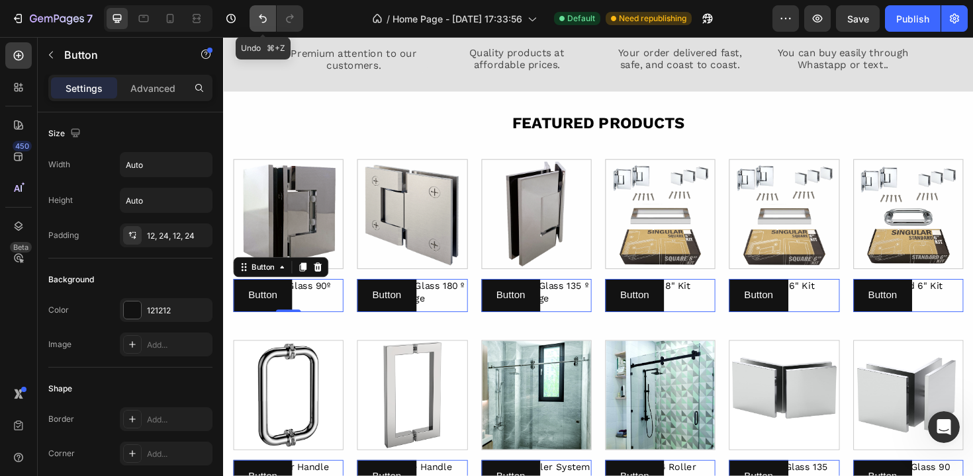
click at [265, 19] on icon "Undo/Redo" at bounding box center [262, 18] width 13 height 13
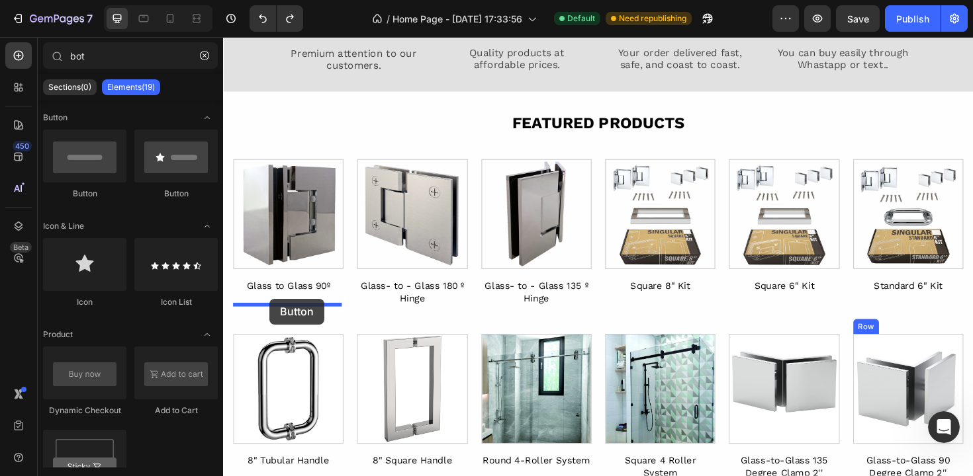
drag, startPoint x: 290, startPoint y: 206, endPoint x: 272, endPoint y: 314, distance: 109.4
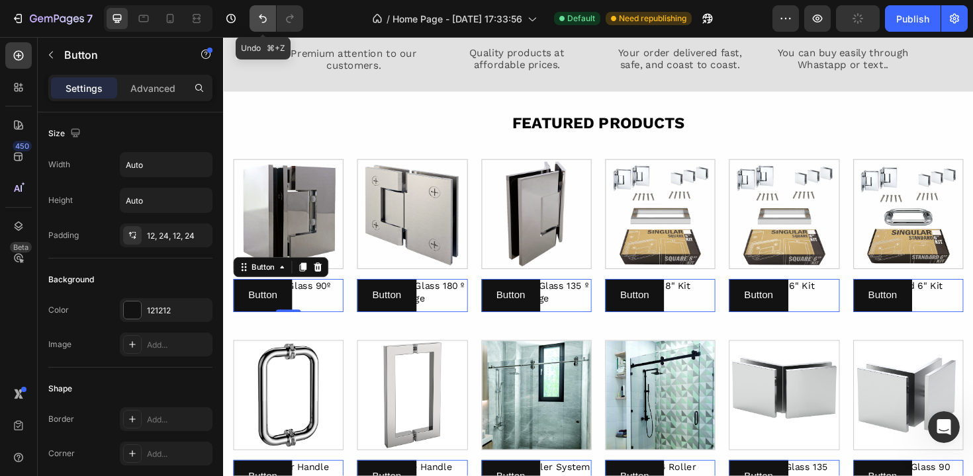
click at [262, 22] on icon "Undo/Redo" at bounding box center [263, 19] width 8 height 9
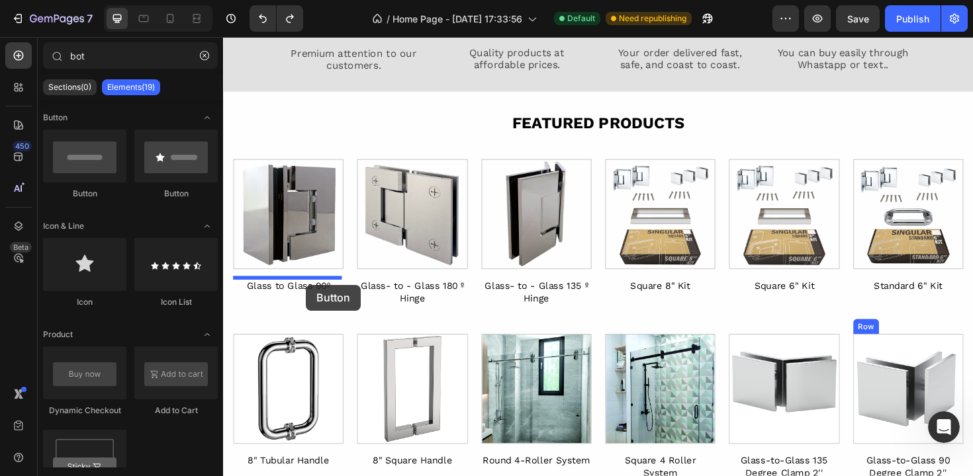
drag, startPoint x: 288, startPoint y: 201, endPoint x: 310, endPoint y: 300, distance: 101.0
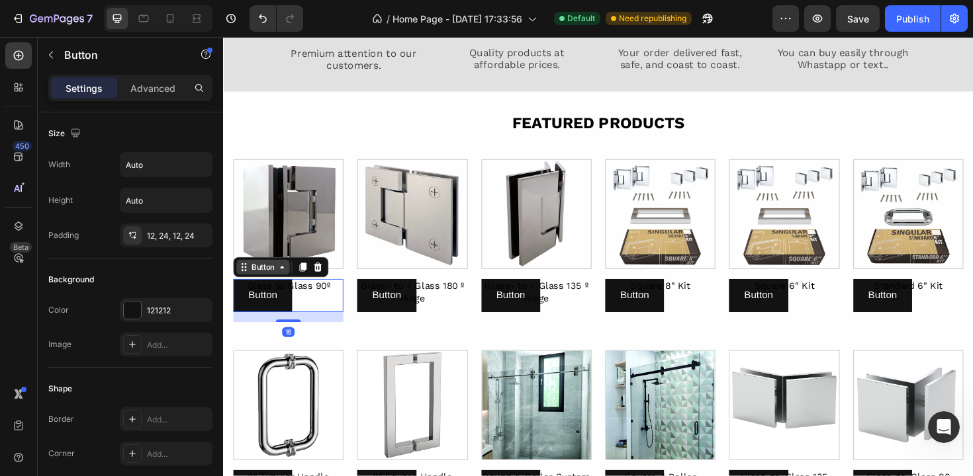
click at [265, 282] on div "Button" at bounding box center [265, 281] width 30 height 12
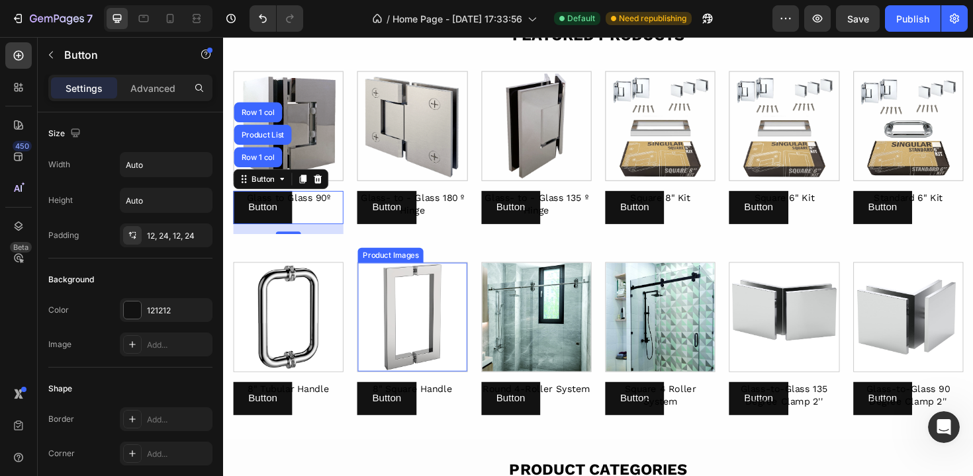
scroll to position [503, 0]
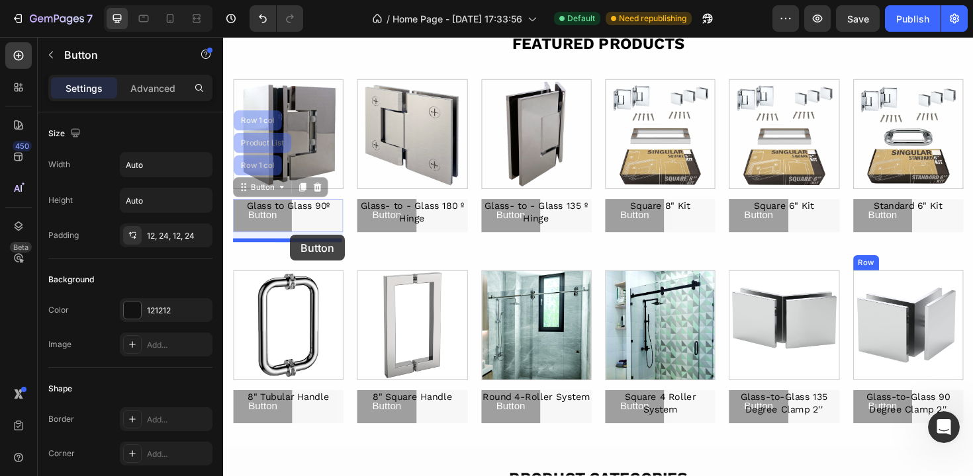
drag, startPoint x: 245, startPoint y: 198, endPoint x: 294, endPoint y: 247, distance: 68.8
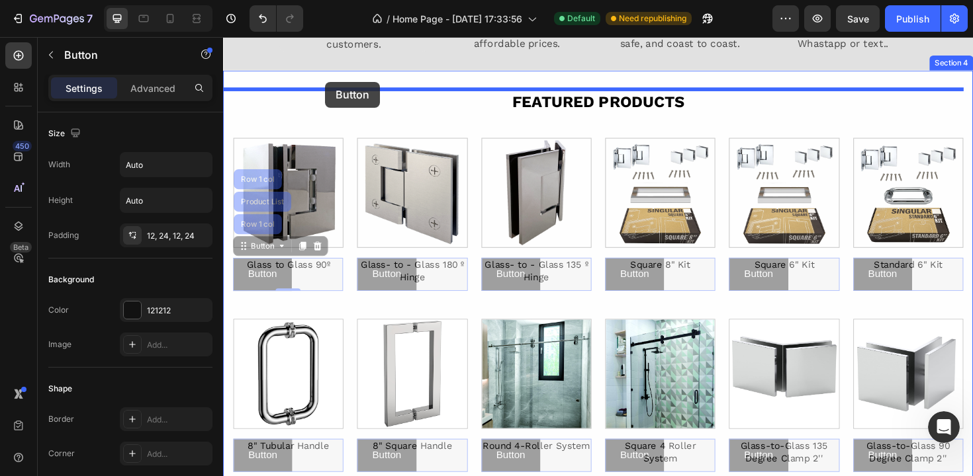
scroll to position [428, 0]
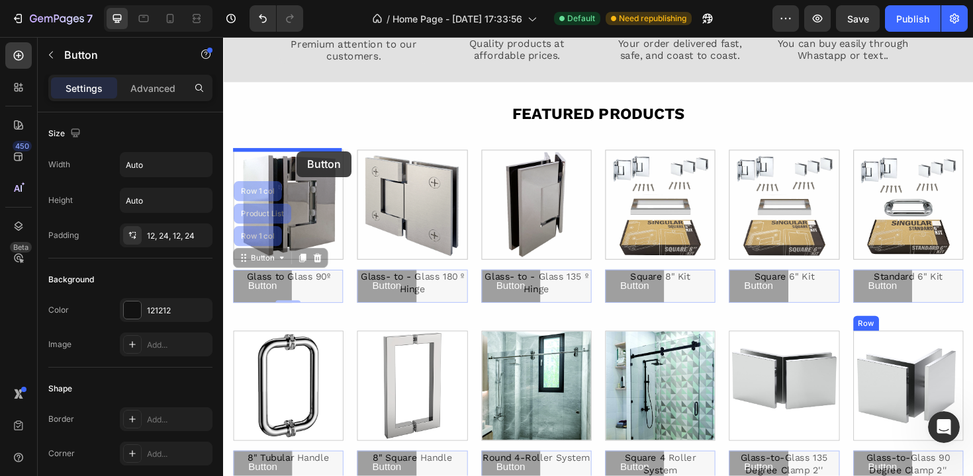
drag, startPoint x: 253, startPoint y: 198, endPoint x: 301, endPoint y: 158, distance: 62.0
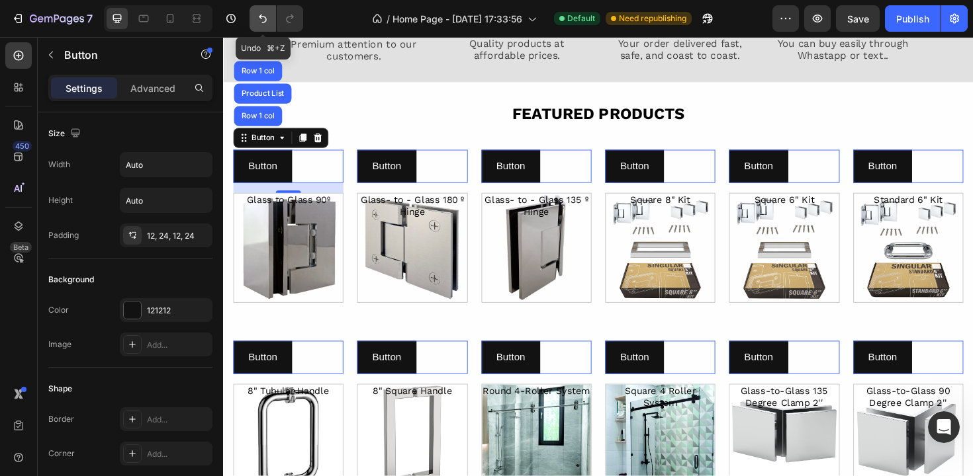
click at [255, 19] on button "Undo/Redo" at bounding box center [262, 18] width 26 height 26
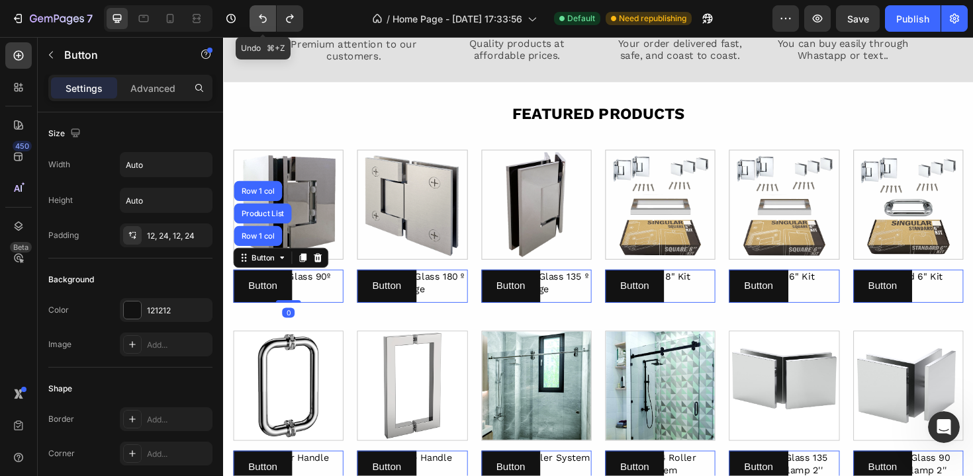
click at [255, 19] on button "Undo/Redo" at bounding box center [262, 18] width 26 height 26
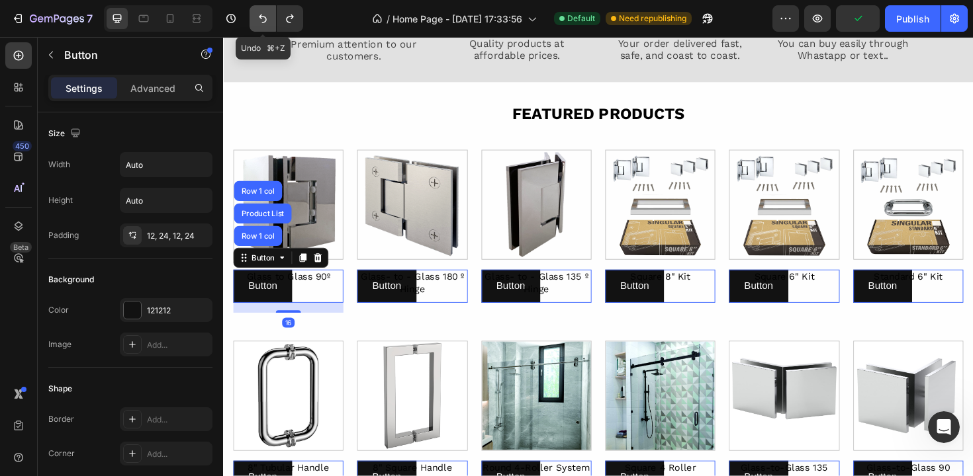
click at [255, 19] on button "Undo/Redo" at bounding box center [262, 18] width 26 height 26
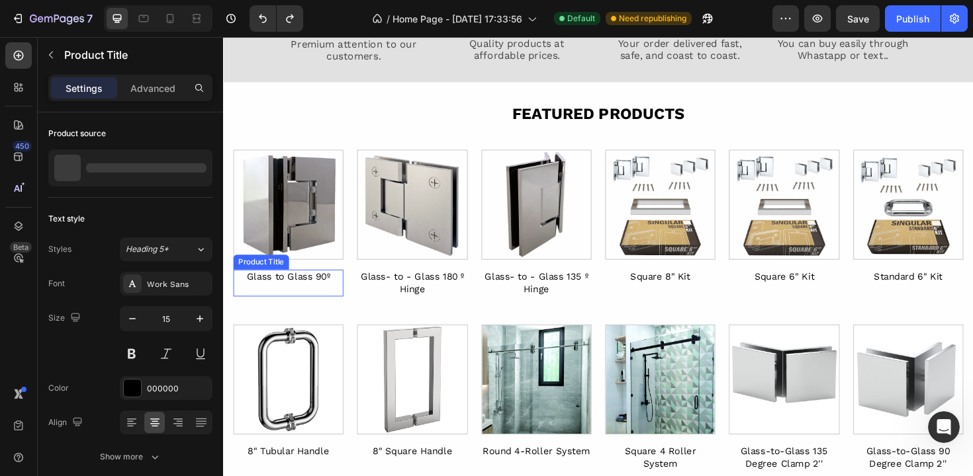
click at [303, 296] on h2 "Glass to Glass 90º" at bounding box center [292, 292] width 116 height 16
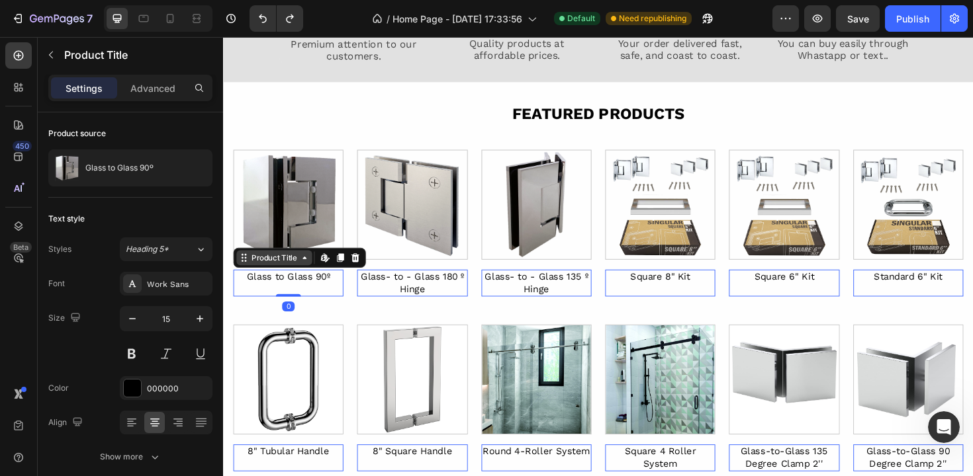
click at [271, 273] on div "Product Title" at bounding box center [277, 271] width 54 height 12
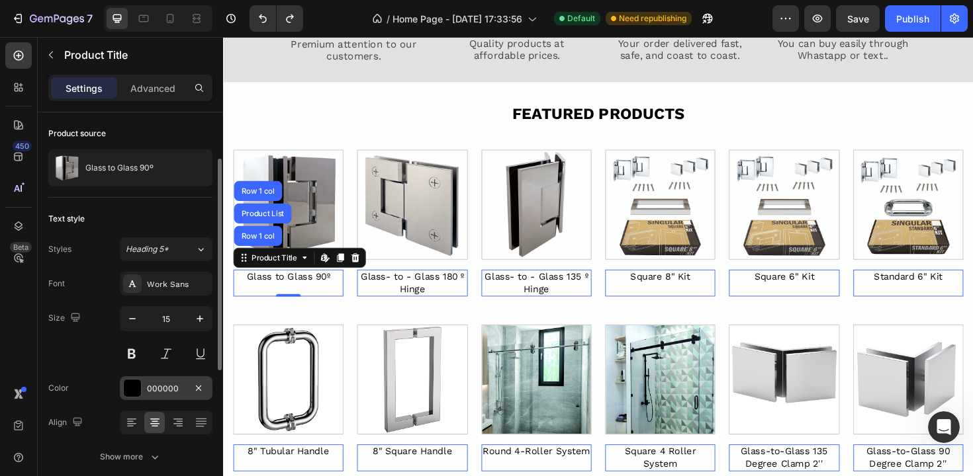
scroll to position [99, 0]
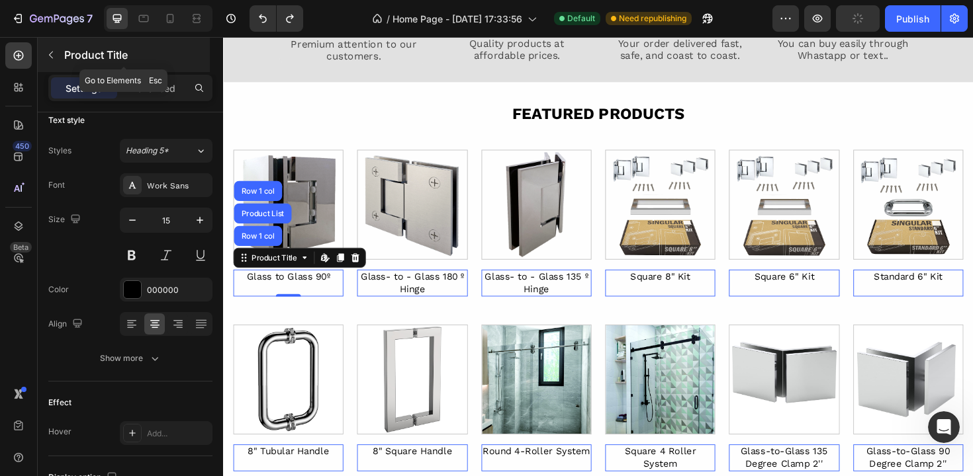
click at [54, 60] on button "button" at bounding box center [50, 54] width 21 height 21
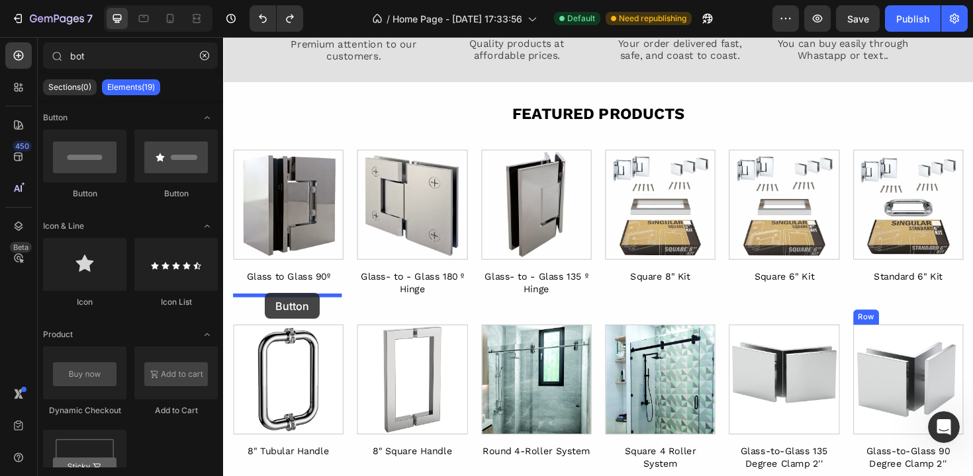
drag, startPoint x: 320, startPoint y: 200, endPoint x: 267, endPoint y: 308, distance: 120.4
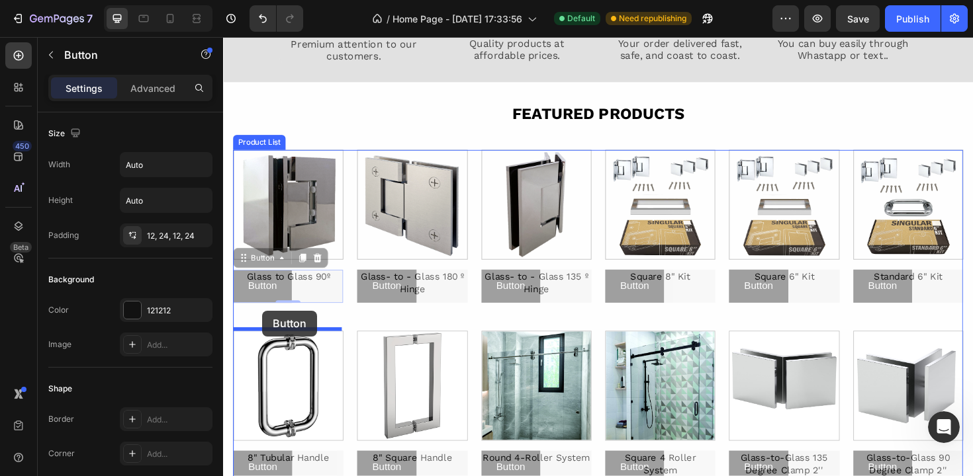
drag, startPoint x: 241, startPoint y: 265, endPoint x: 265, endPoint y: 327, distance: 66.6
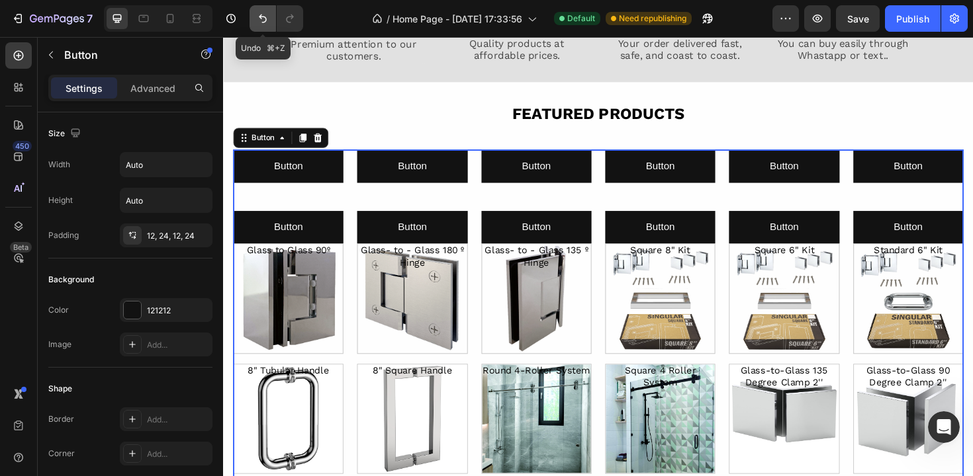
click at [266, 11] on button "Undo/Redo" at bounding box center [262, 18] width 26 height 26
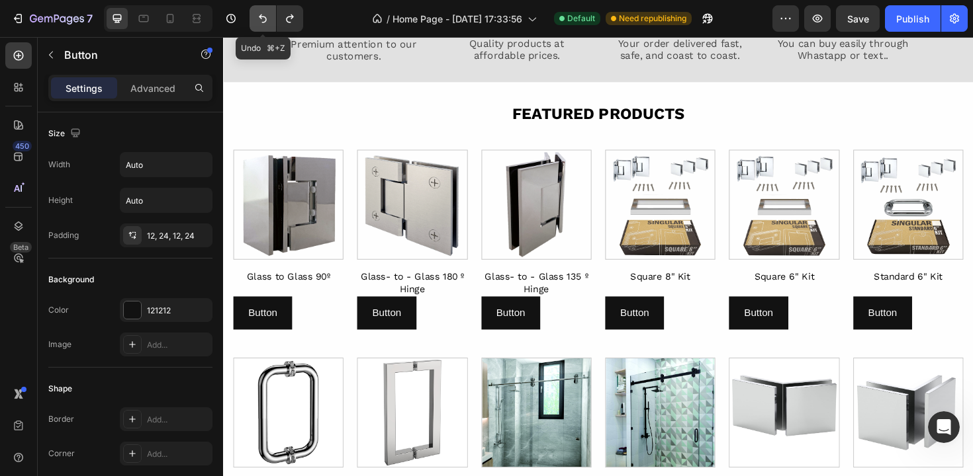
click at [260, 18] on icon "Undo/Redo" at bounding box center [263, 19] width 8 height 9
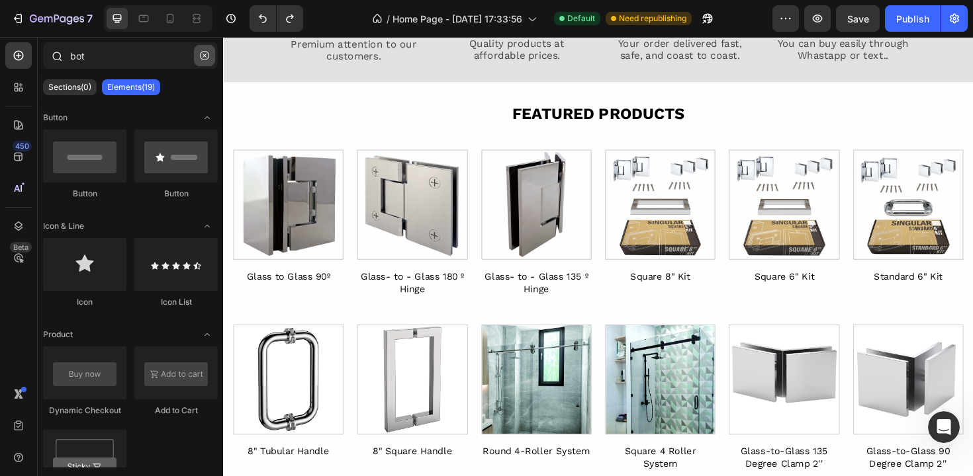
click at [206, 54] on icon "button" at bounding box center [204, 55] width 9 height 9
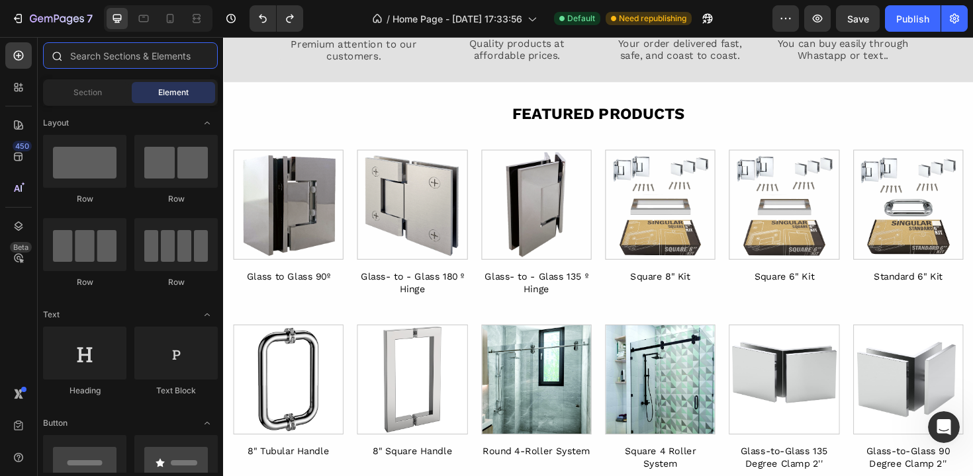
click at [144, 62] on input "text" at bounding box center [130, 55] width 175 height 26
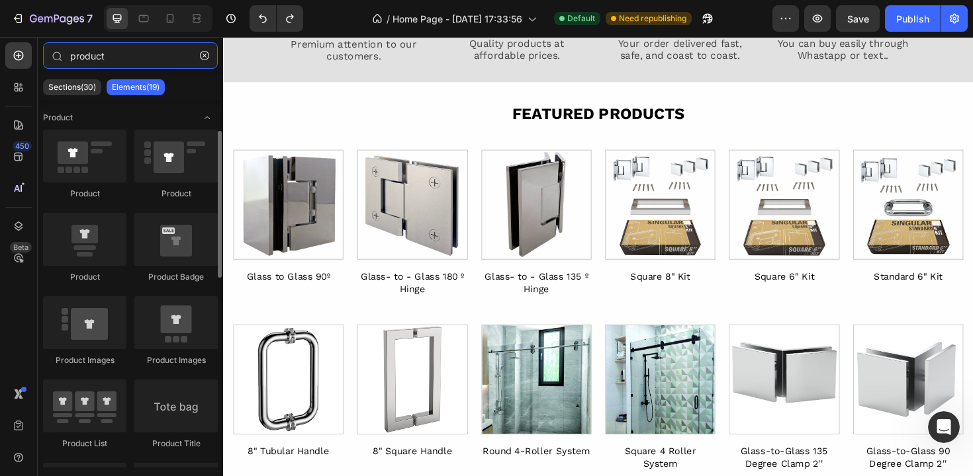
scroll to position [89, 0]
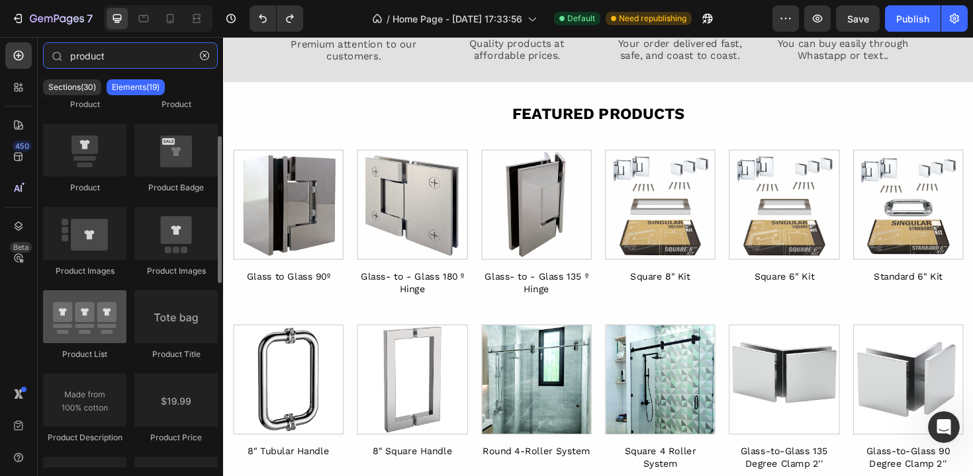
type input "product"
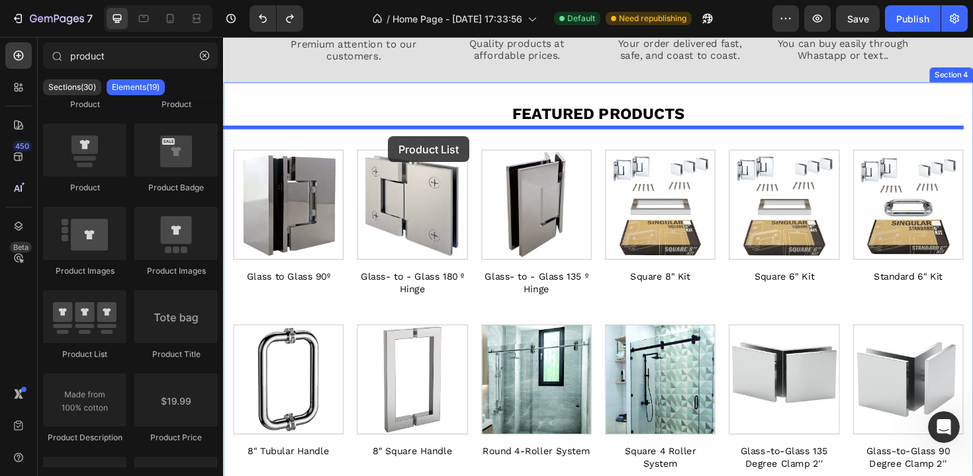
drag, startPoint x: 314, startPoint y: 359, endPoint x: 398, endPoint y: 142, distance: 232.1
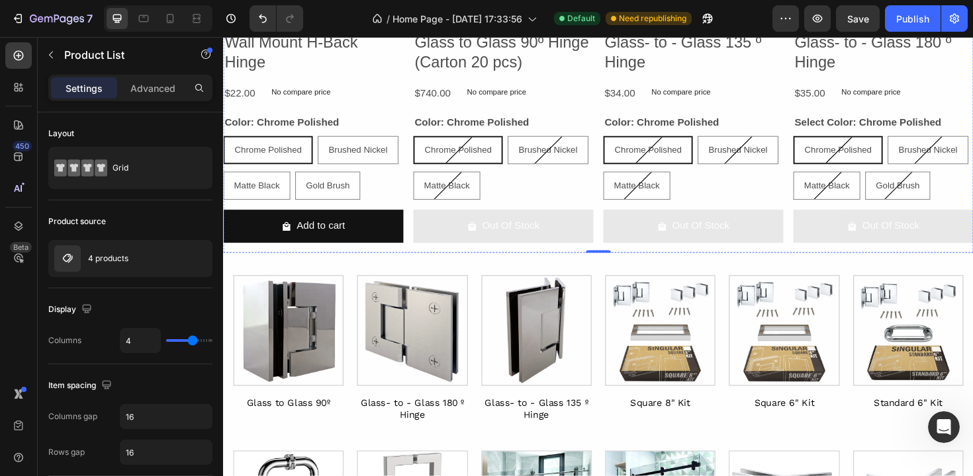
scroll to position [807, 0]
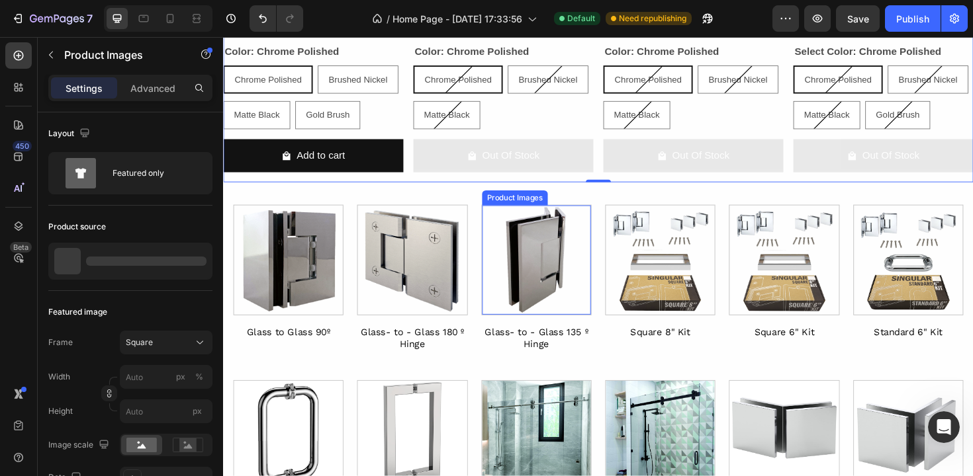
click at [518, 281] on img at bounding box center [554, 273] width 115 height 115
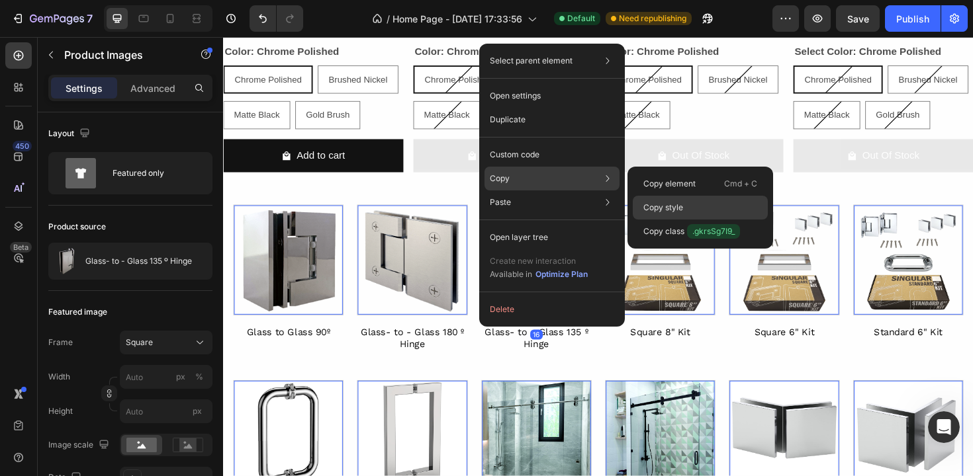
click at [642, 220] on div "Copy style" at bounding box center [700, 232] width 135 height 24
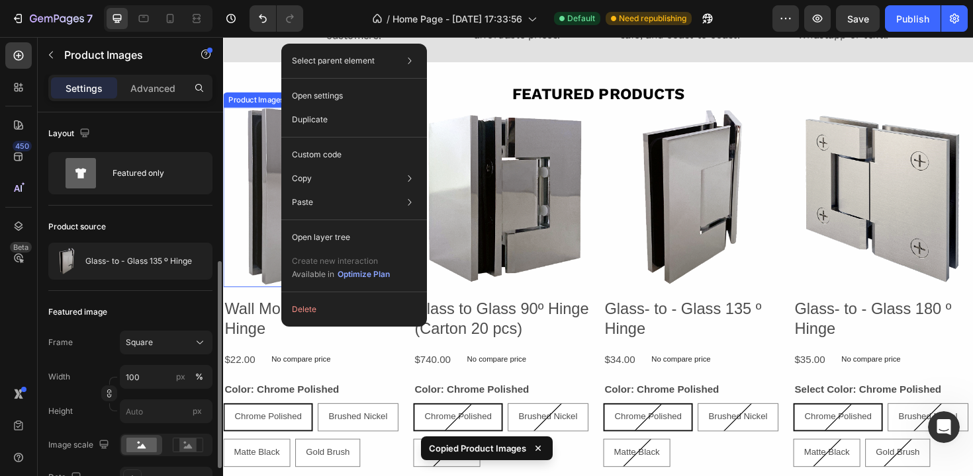
scroll to position [99, 0]
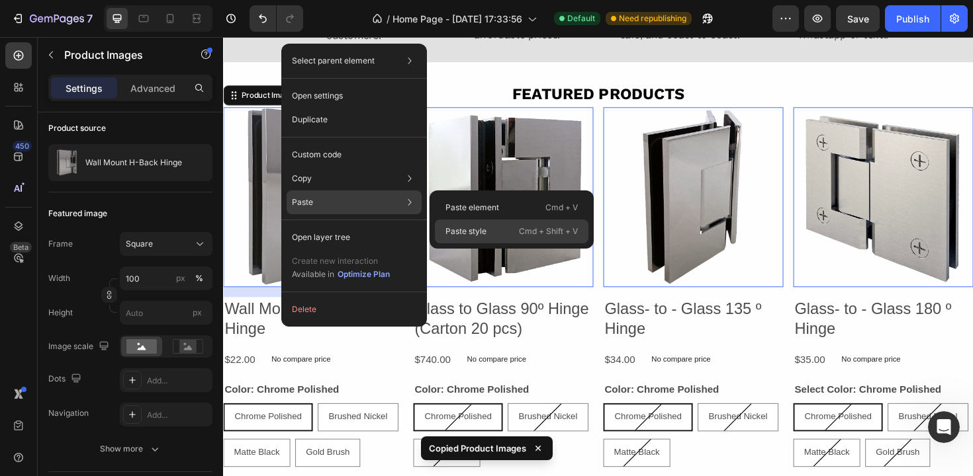
click at [461, 225] on div "Paste style Cmd + Shift + V" at bounding box center [511, 232] width 153 height 24
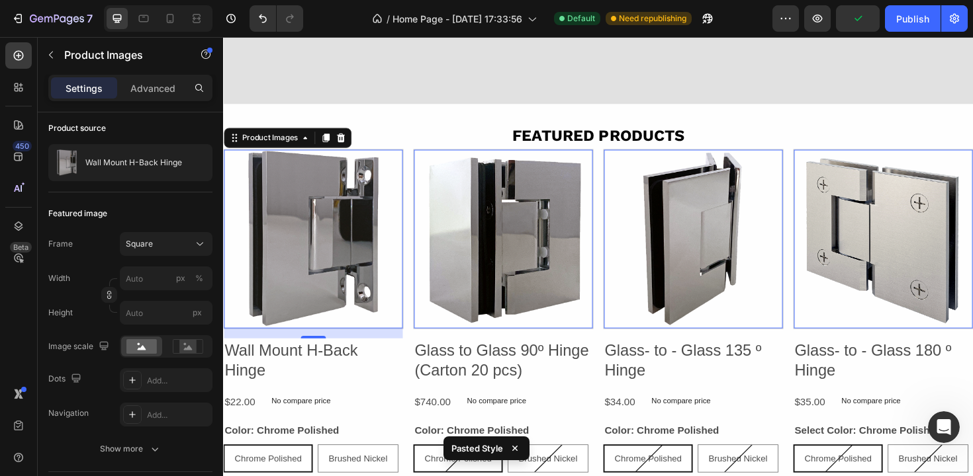
scroll to position [300, 0]
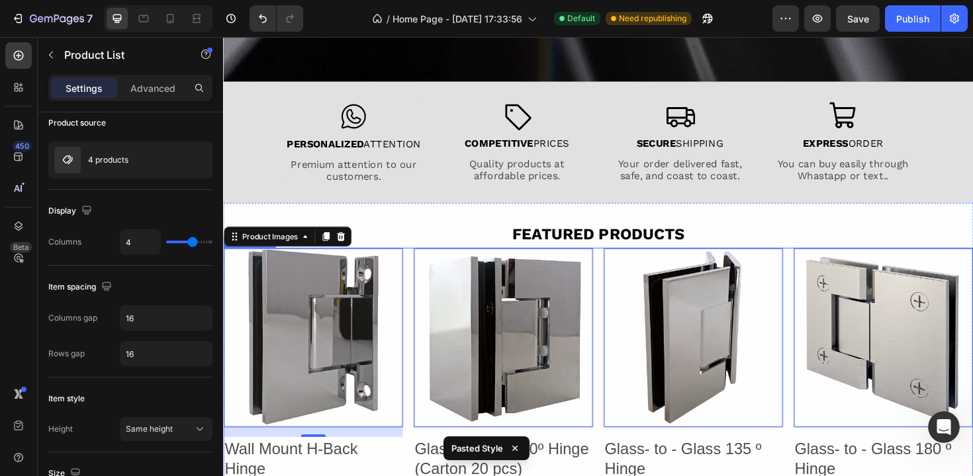
click at [417, 274] on div "Product Images 16 Wall Mount H-Back Hinge Product Title $22.00 Product Price Pr…" at bounding box center [620, 479] width 794 height 437
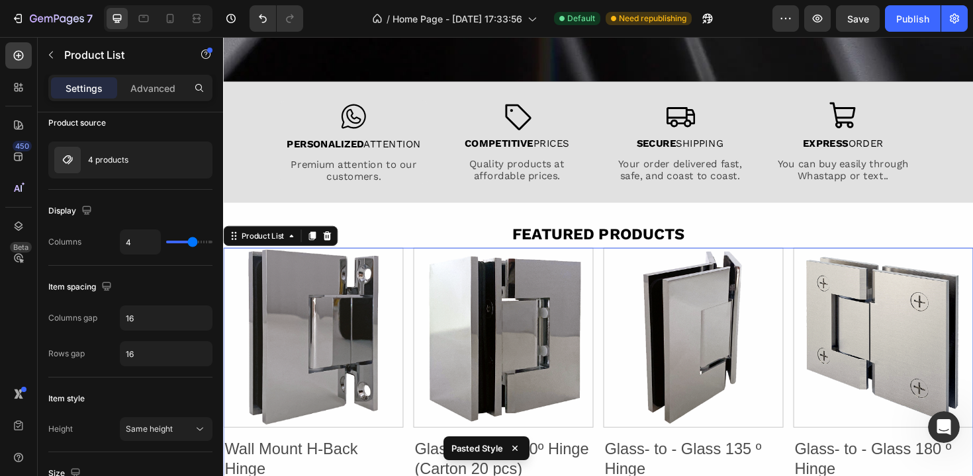
scroll to position [0, 0]
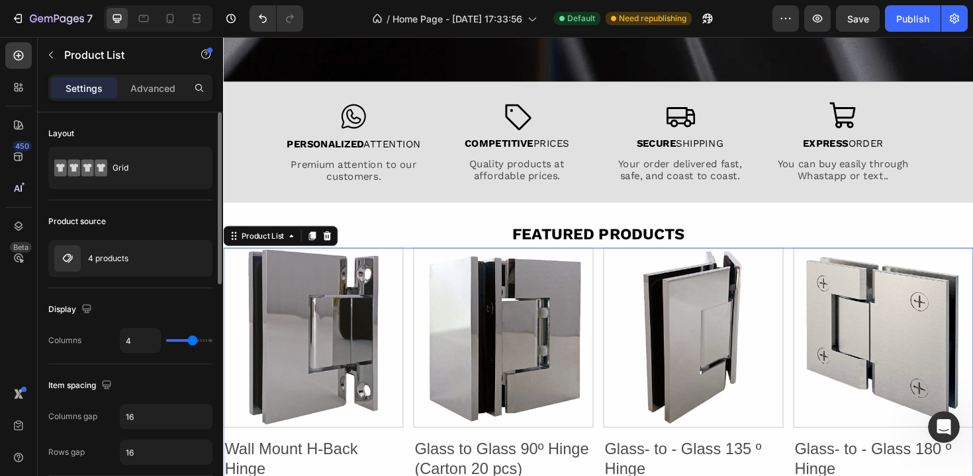
type input "5"
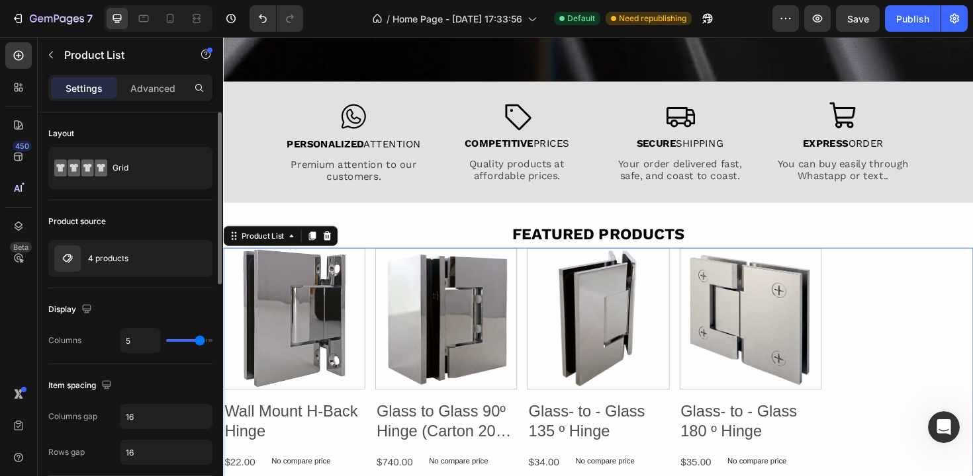
type input "6"
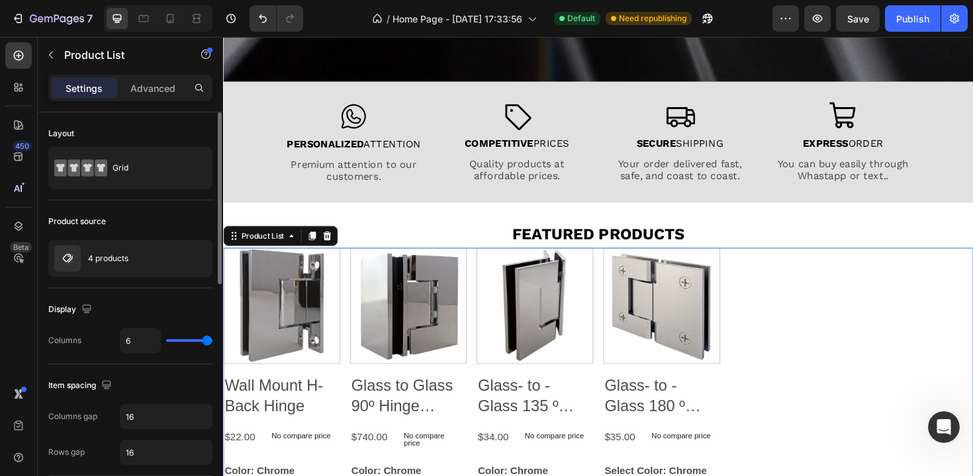
drag, startPoint x: 191, startPoint y: 342, endPoint x: 214, endPoint y: 343, distance: 23.9
type input "6"
click at [212, 342] on input "range" at bounding box center [189, 340] width 46 height 3
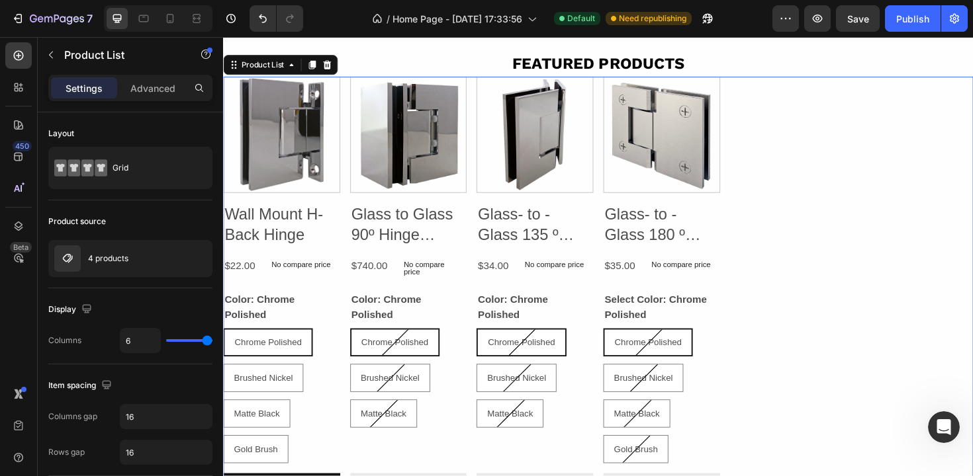
scroll to position [481, 0]
click at [253, 71] on div "Product List" at bounding box center [265, 68] width 50 height 12
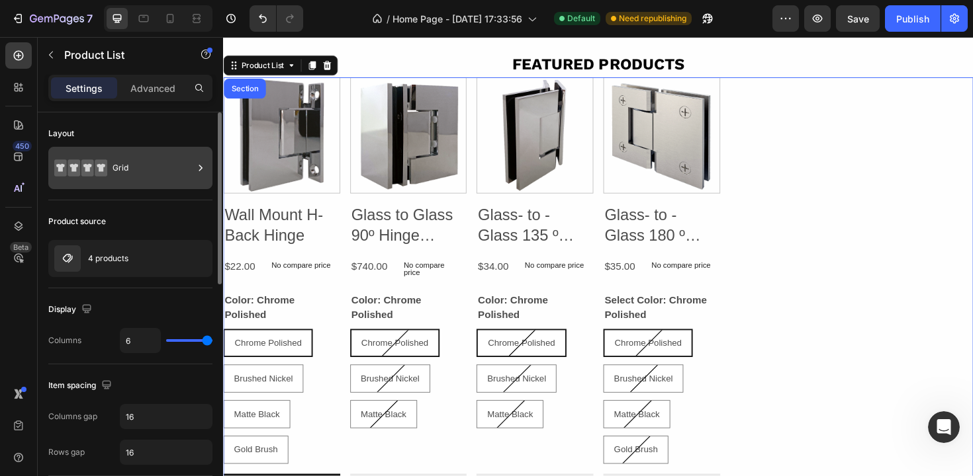
click at [120, 156] on div "Grid" at bounding box center [152, 168] width 81 height 30
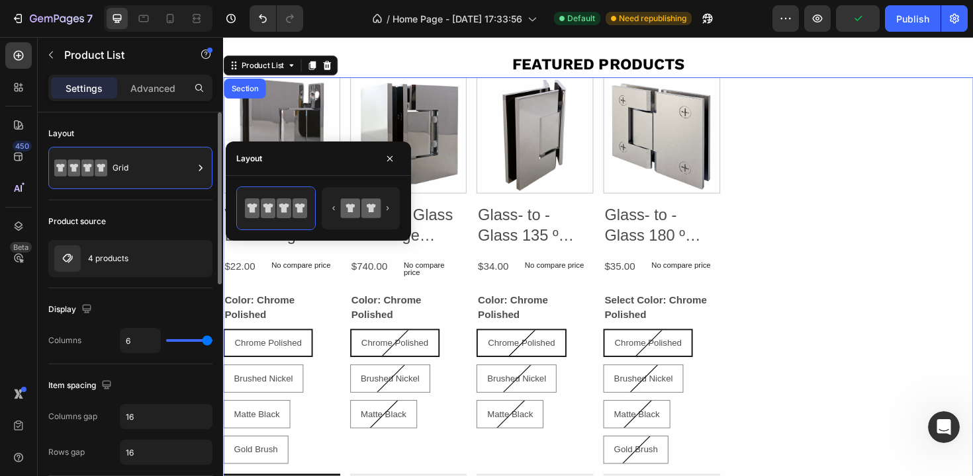
click at [124, 130] on div "Layout" at bounding box center [130, 133] width 164 height 21
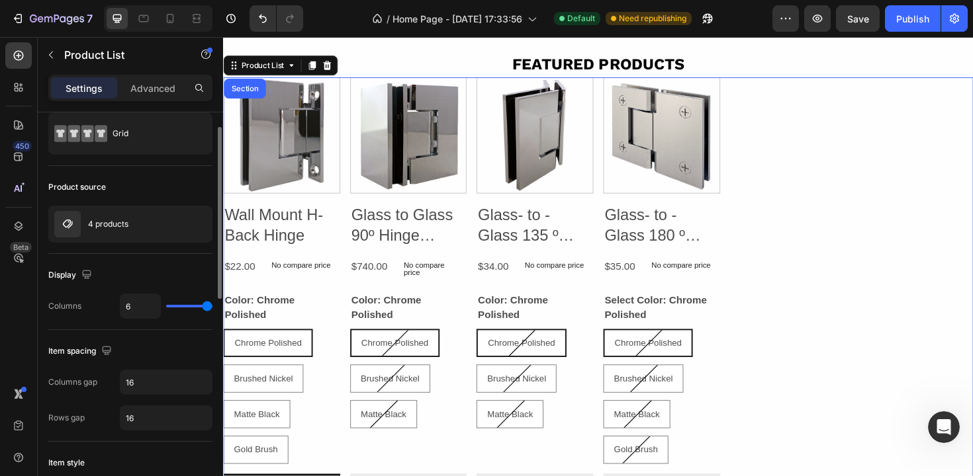
scroll to position [0, 0]
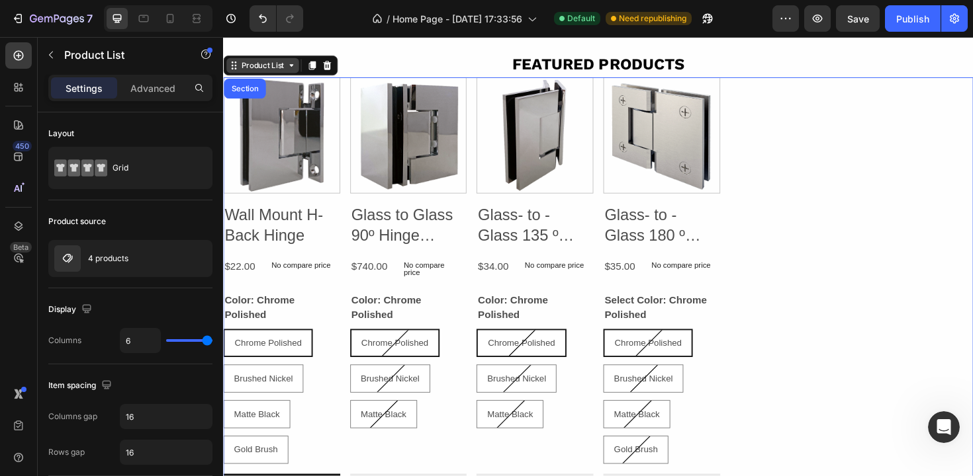
click at [277, 67] on div "Product List" at bounding box center [265, 68] width 50 height 12
click at [274, 72] on div "Product List" at bounding box center [265, 68] width 50 height 12
click at [763, 144] on div "Product Images Wall Mount H-Back Hinge Product Title $22.00 Product Price Produ…" at bounding box center [620, 313] width 794 height 466
click at [167, 83] on p "Advanced" at bounding box center [152, 88] width 45 height 14
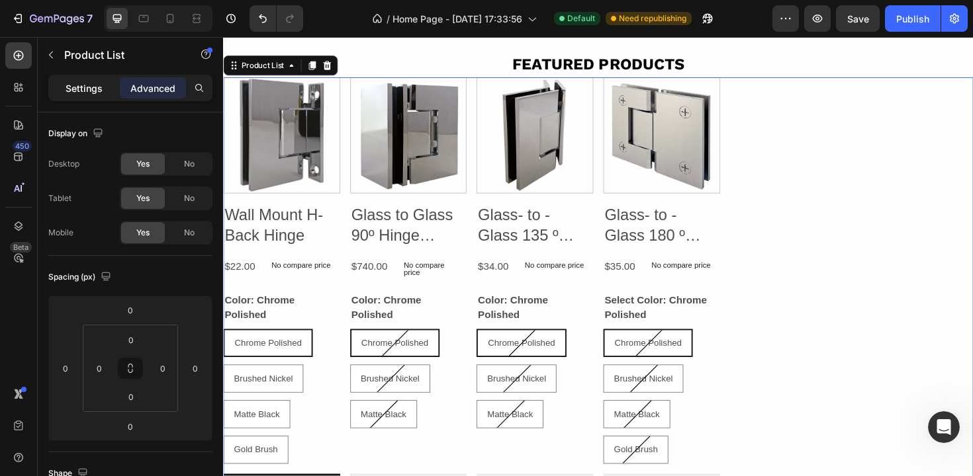
click at [98, 80] on div "Settings" at bounding box center [84, 87] width 66 height 21
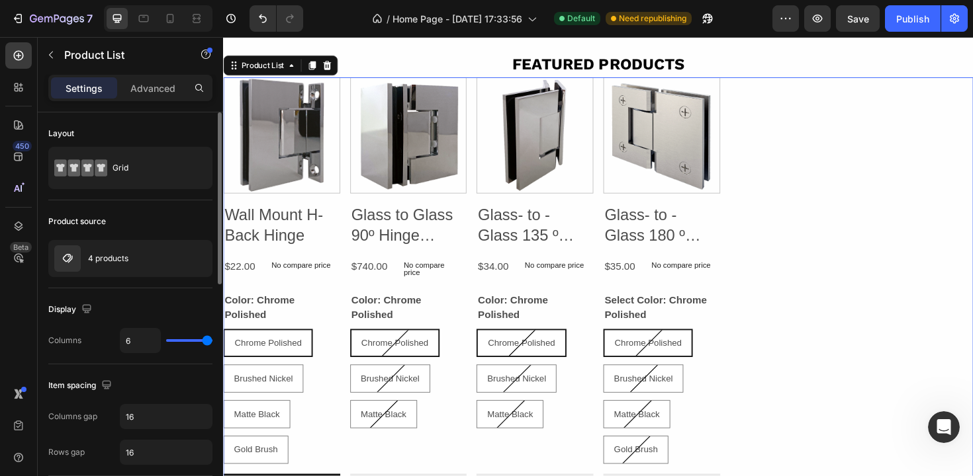
click at [99, 135] on div "Layout" at bounding box center [130, 133] width 164 height 21
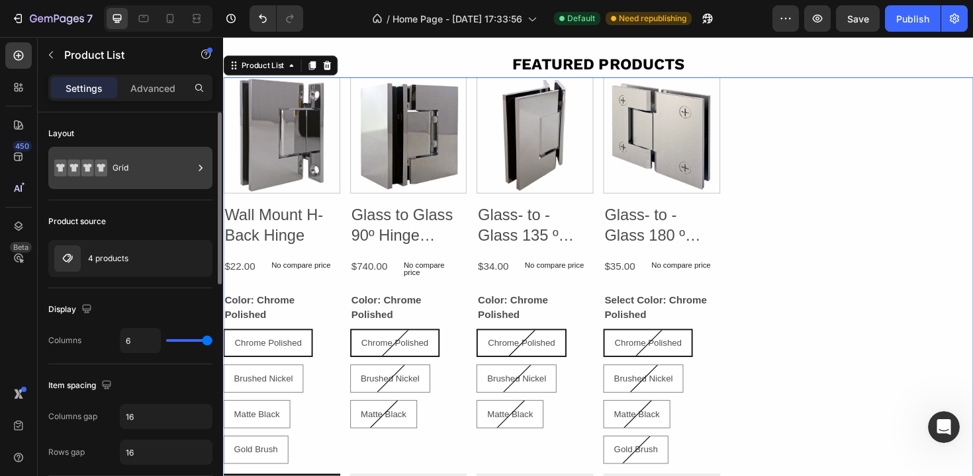
click at [138, 164] on div "Grid" at bounding box center [152, 168] width 81 height 30
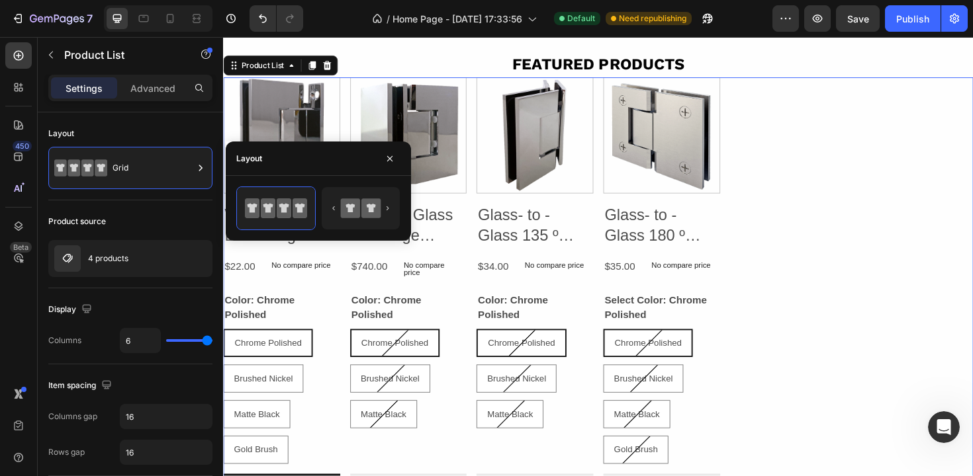
click at [270, 162] on div "Layout" at bounding box center [318, 159] width 185 height 34
click at [312, 198] on div at bounding box center [276, 208] width 78 height 42
click at [394, 154] on icon "button" at bounding box center [389, 158] width 11 height 11
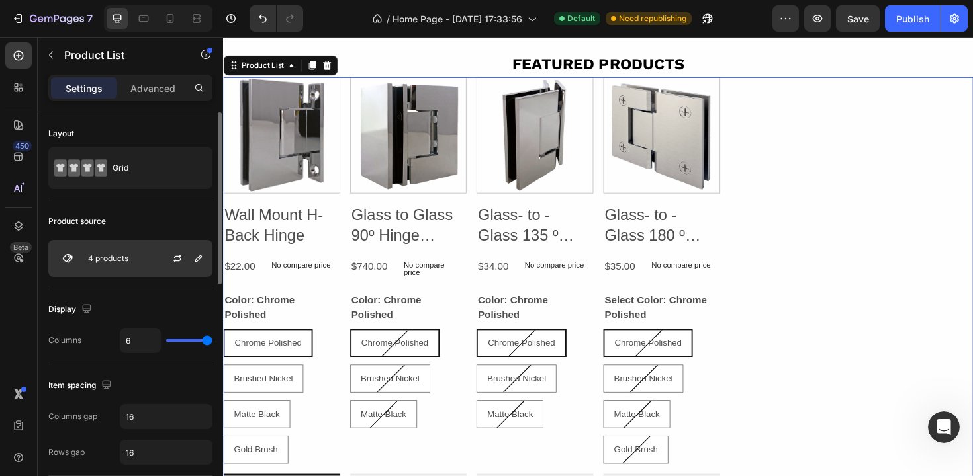
click at [160, 247] on div at bounding box center [182, 259] width 58 height 36
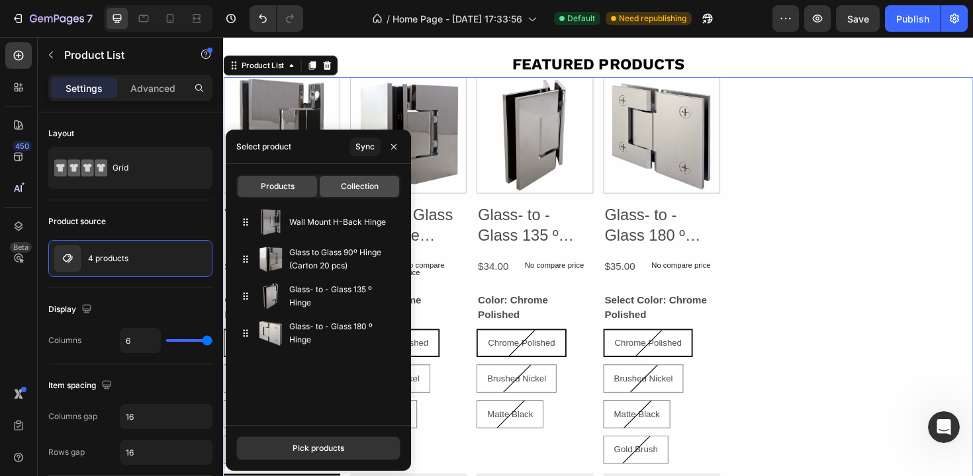
click at [357, 189] on span "Collection" at bounding box center [360, 187] width 38 height 12
type input "10"
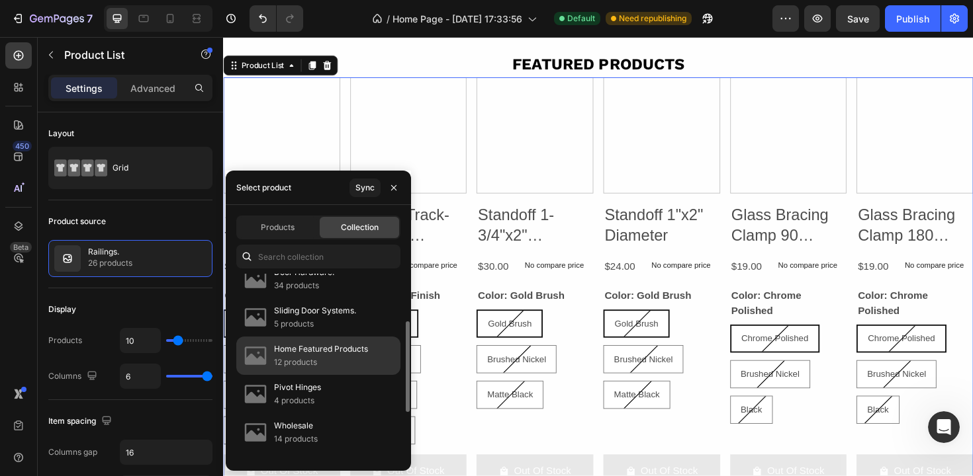
scroll to position [93, 0]
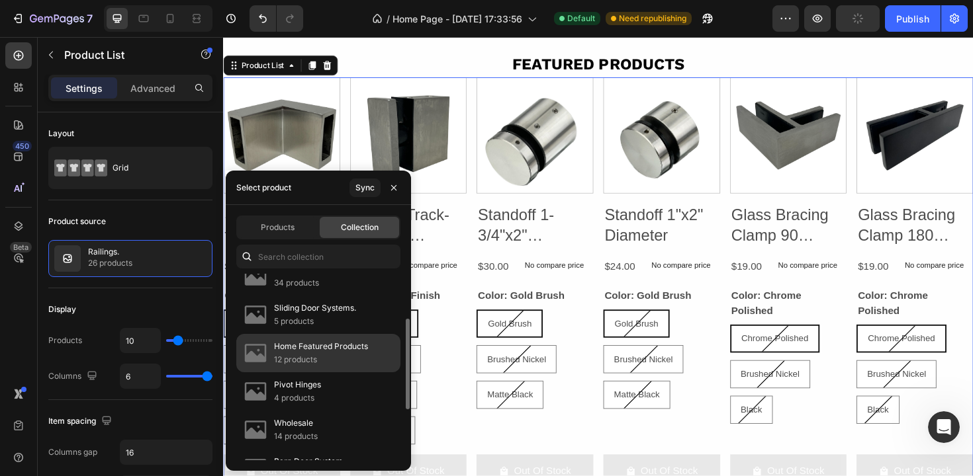
click at [328, 356] on p "12 products" at bounding box center [321, 359] width 94 height 13
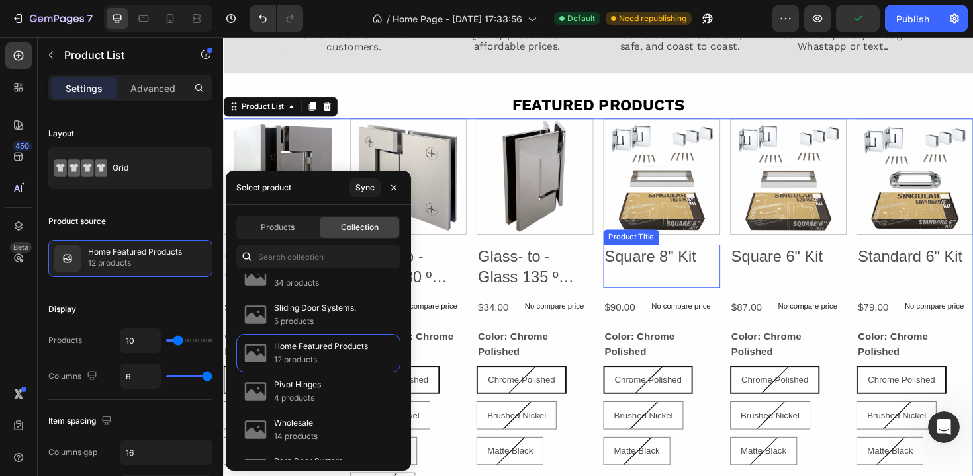
scroll to position [404, 0]
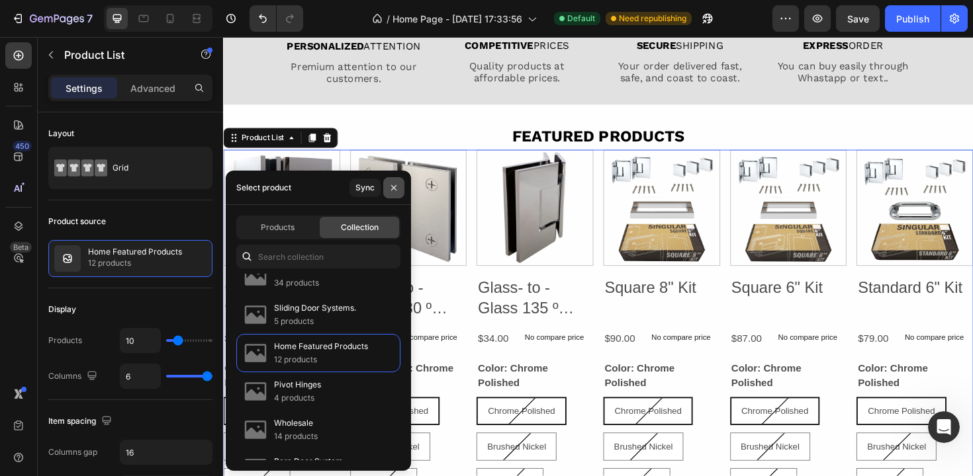
click at [394, 185] on icon "button" at bounding box center [393, 188] width 11 height 11
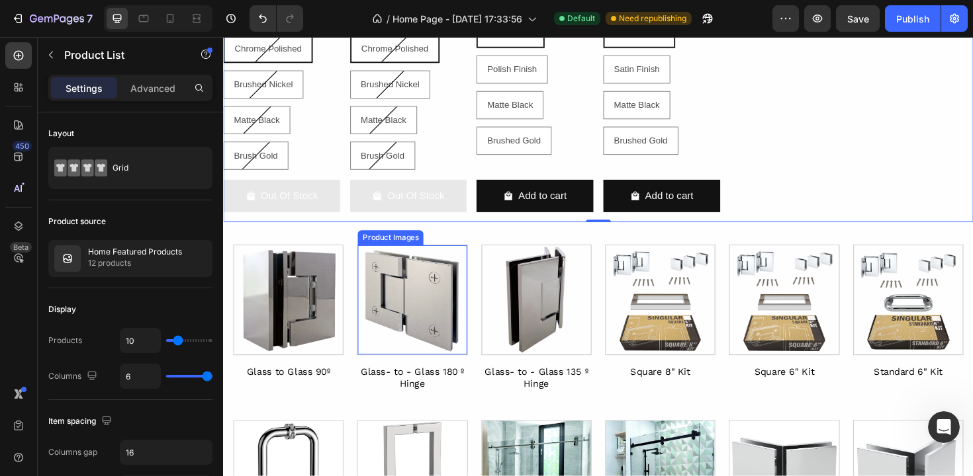
scroll to position [1428, 0]
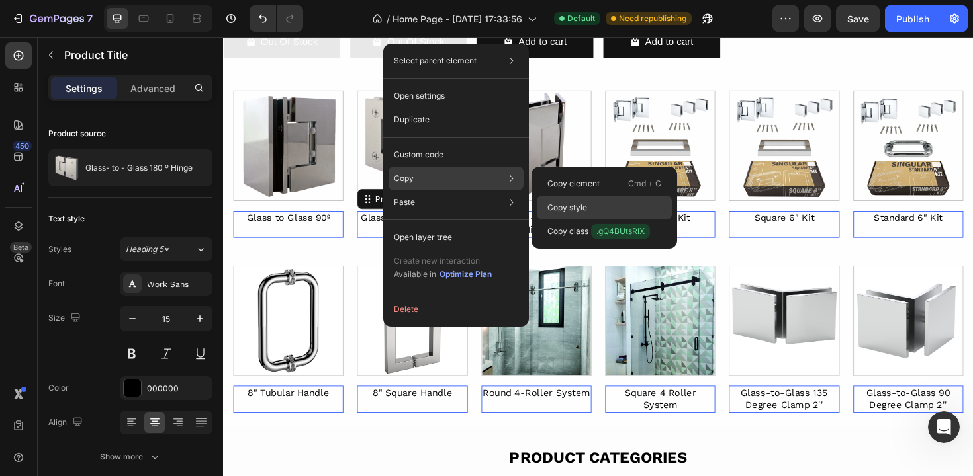
drag, startPoint x: 570, startPoint y: 206, endPoint x: 282, endPoint y: 185, distance: 288.5
click at [570, 206] on p "Copy style" at bounding box center [567, 208] width 40 height 12
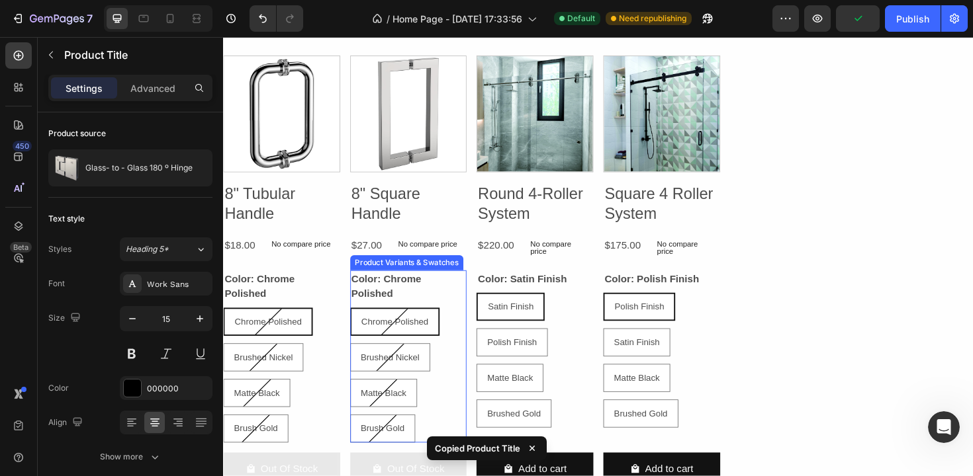
scroll to position [913, 0]
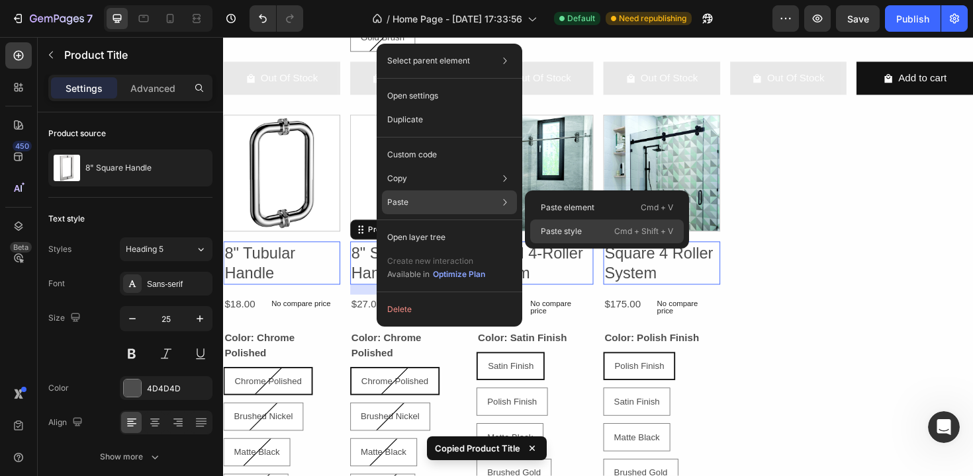
click at [566, 226] on p "Paste style" at bounding box center [561, 232] width 41 height 12
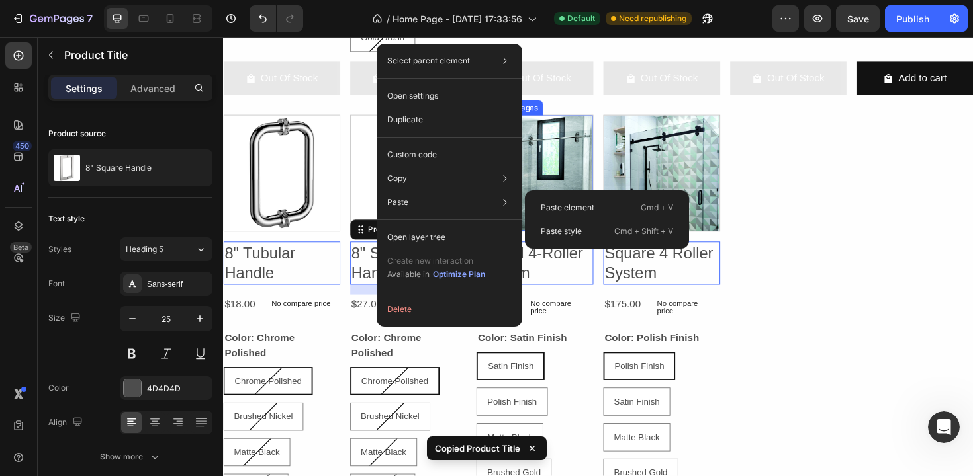
type input "15"
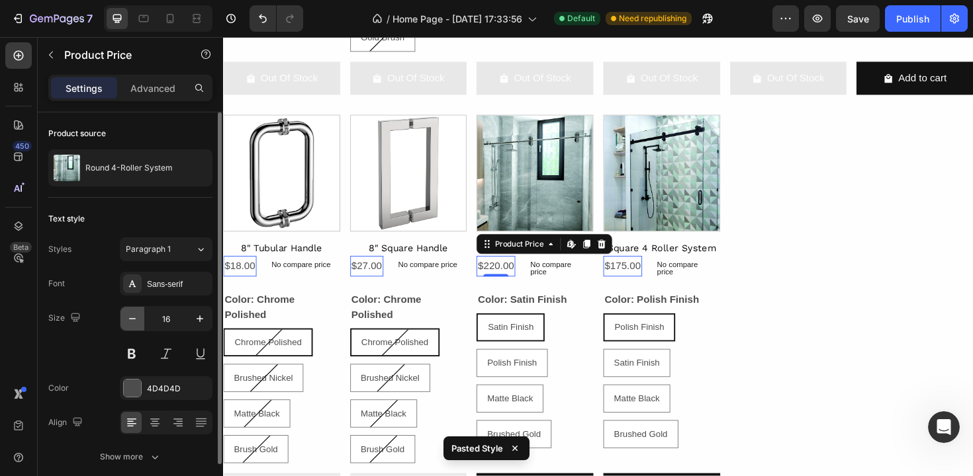
click at [130, 324] on icon "button" at bounding box center [132, 318] width 13 height 13
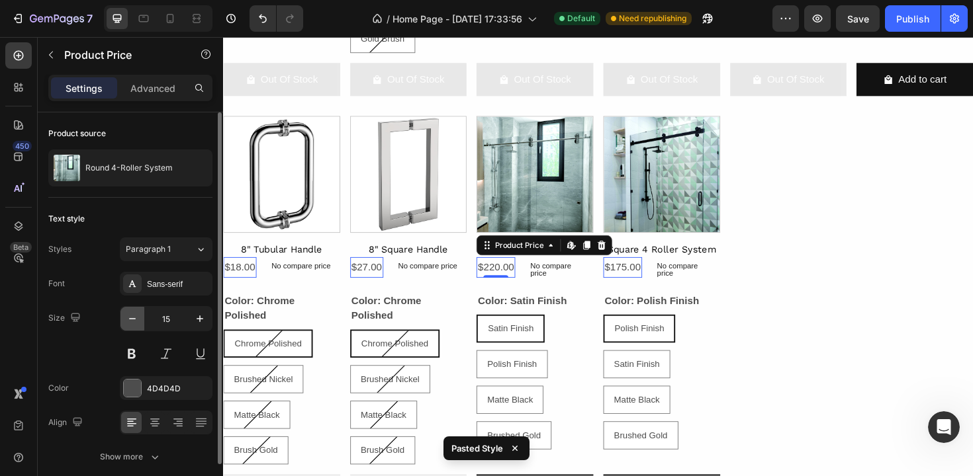
click at [130, 324] on icon "button" at bounding box center [132, 318] width 13 height 13
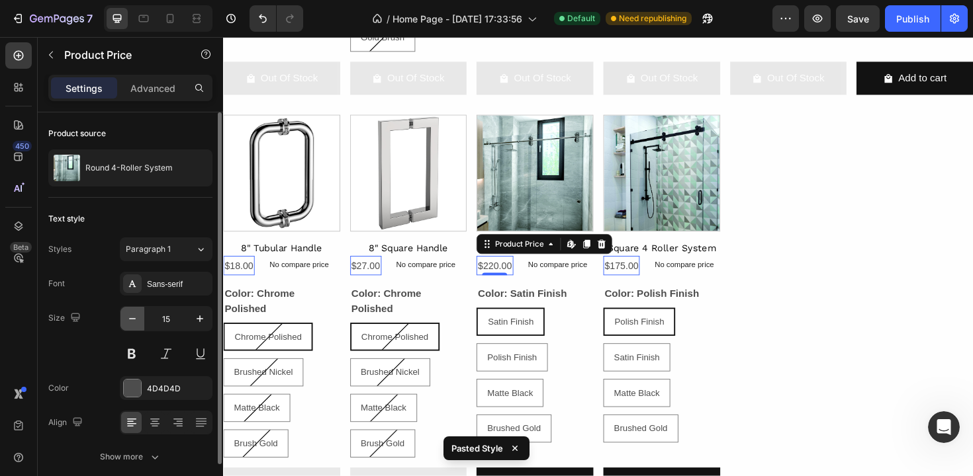
type input "14"
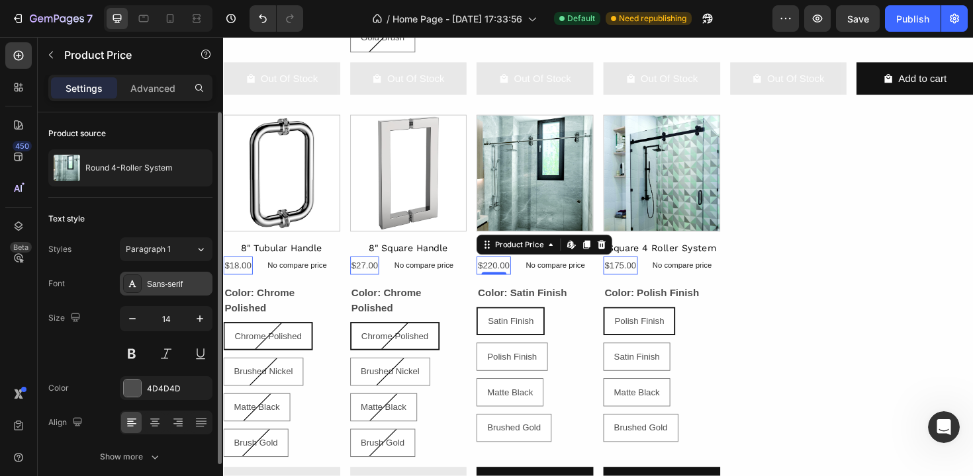
click at [175, 286] on div "Sans-serif" at bounding box center [178, 285] width 62 height 12
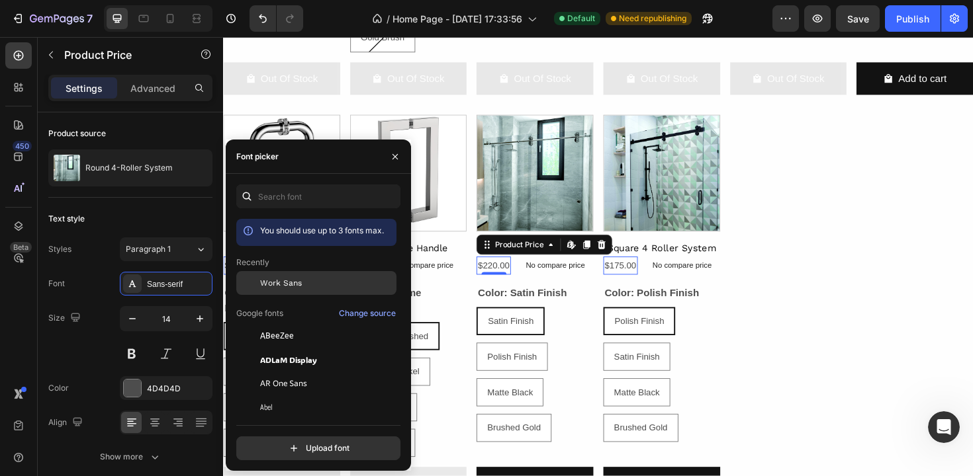
click at [279, 281] on span "Work Sans" at bounding box center [281, 283] width 42 height 12
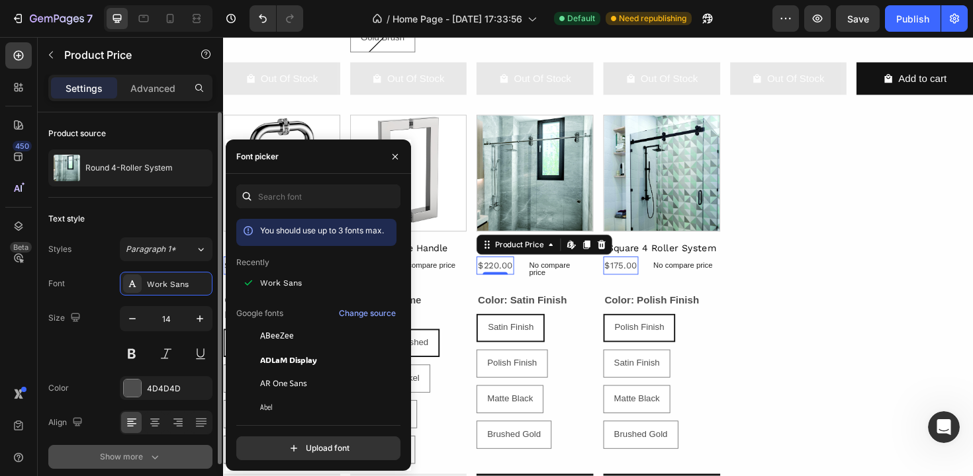
scroll to position [56, 0]
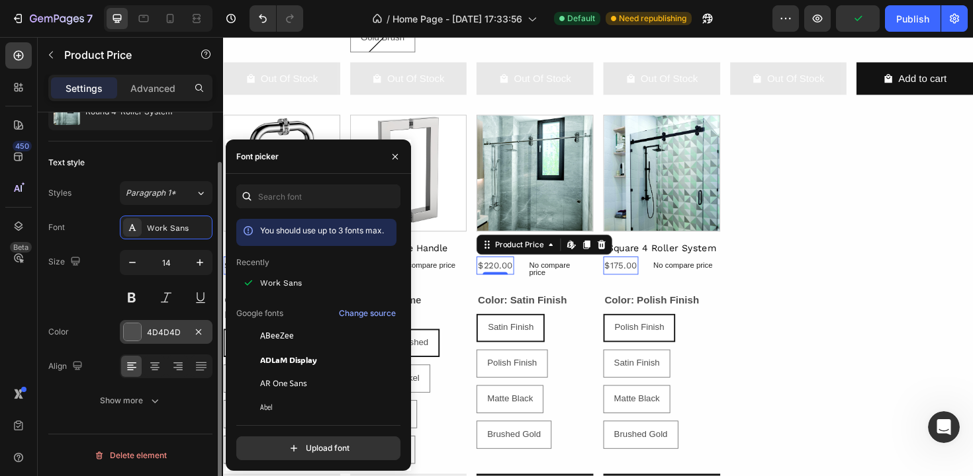
click at [137, 332] on div at bounding box center [132, 332] width 17 height 17
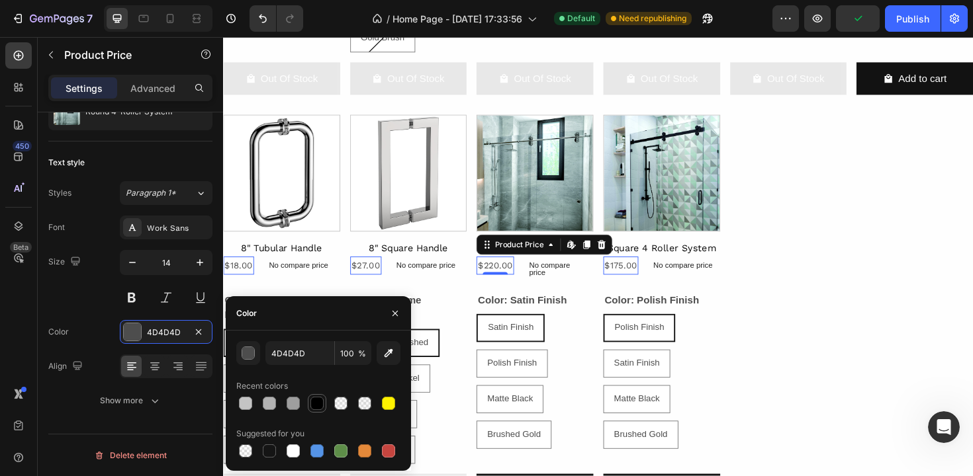
click at [319, 405] on div at bounding box center [316, 403] width 13 height 13
type input "000000"
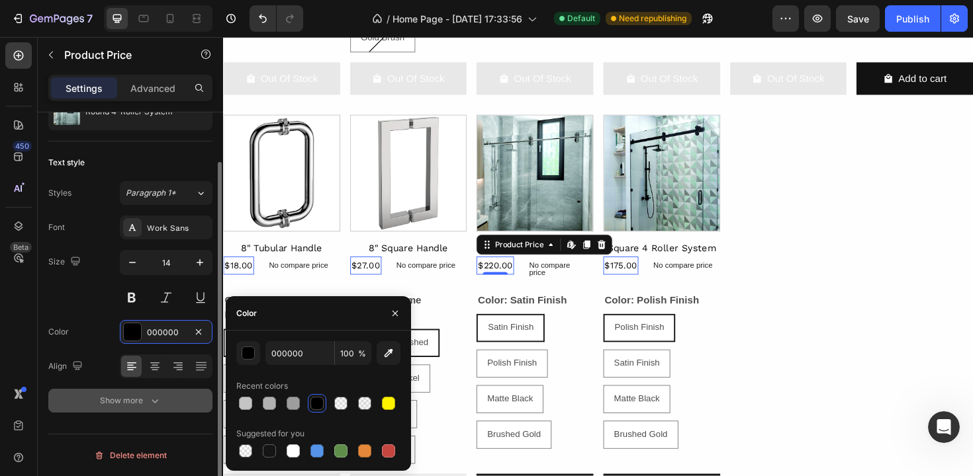
scroll to position [964, 0]
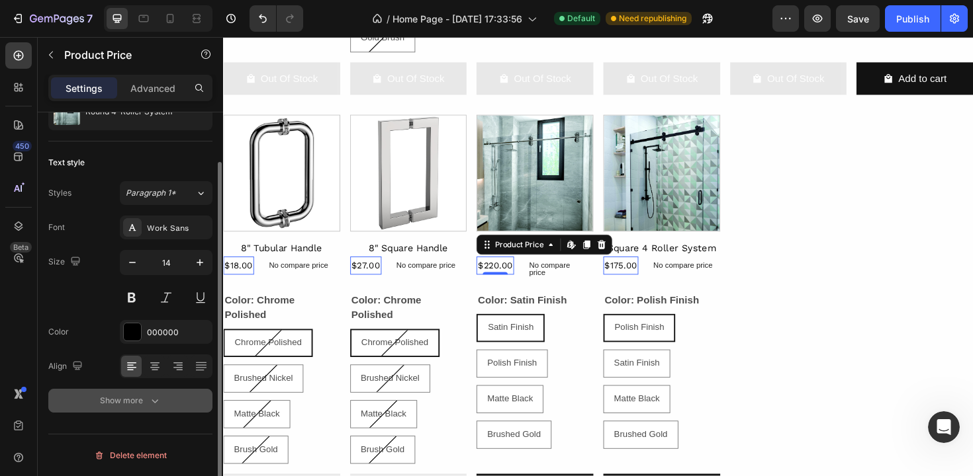
click at [122, 398] on div "Show more" at bounding box center [131, 400] width 62 height 13
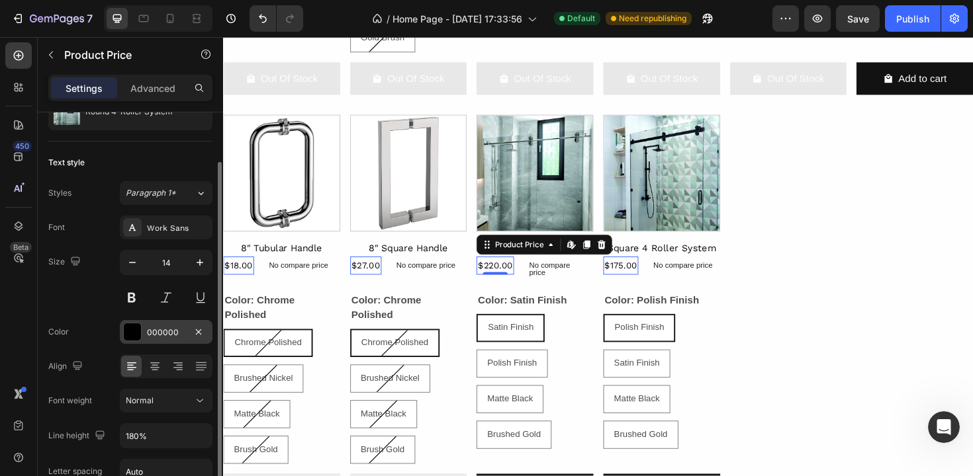
scroll to position [191, 0]
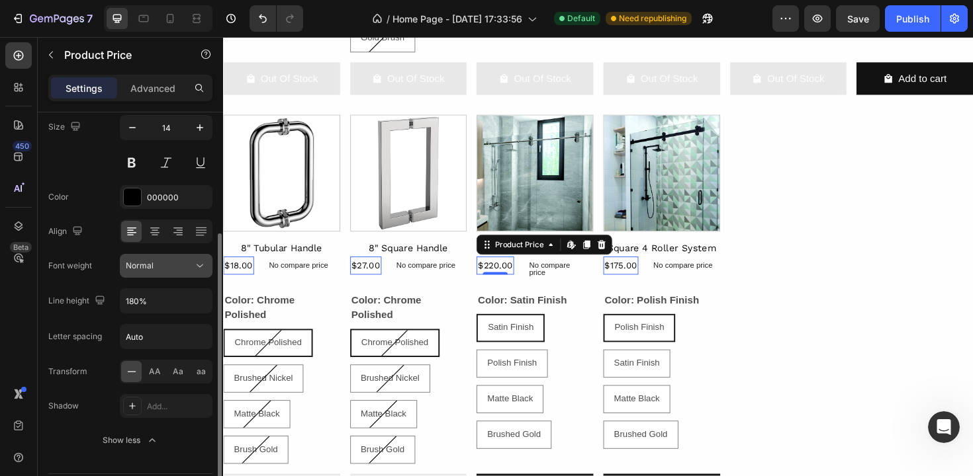
click at [145, 273] on button "Normal" at bounding box center [166, 266] width 93 height 24
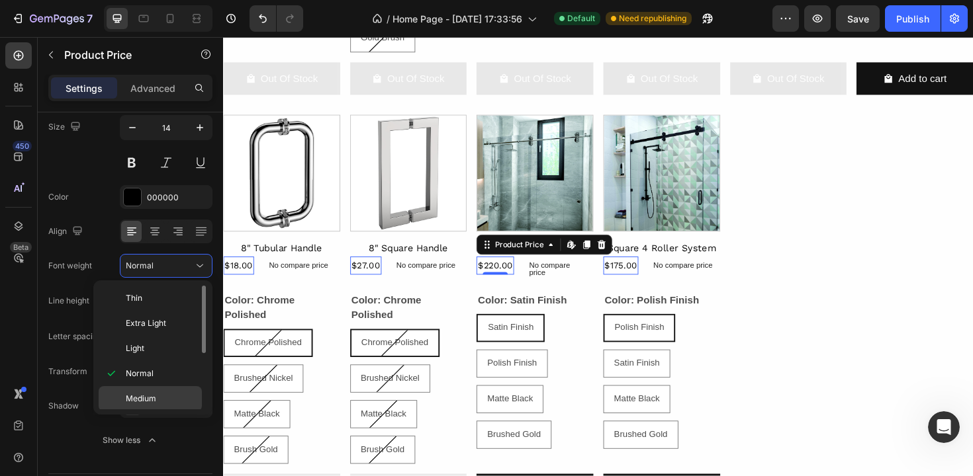
scroll to position [23, 0]
click at [144, 396] on span "Semi Bold" at bounding box center [145, 401] width 38 height 12
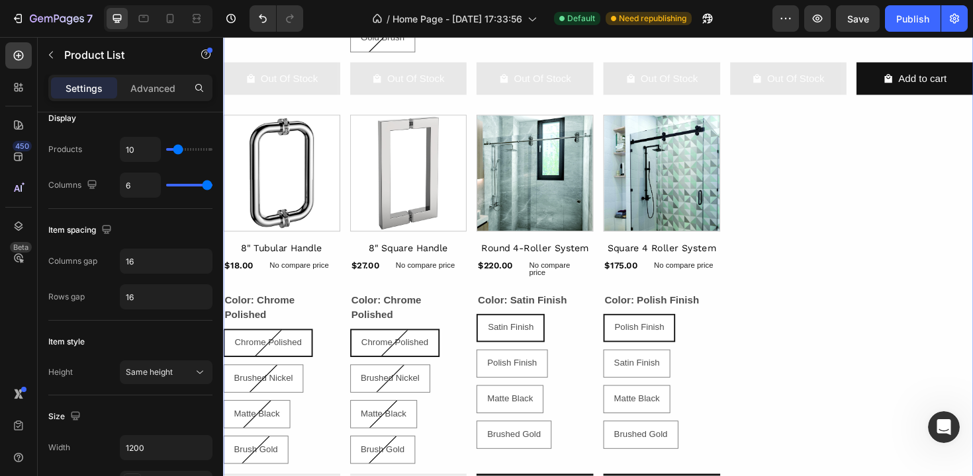
click at [826, 257] on div "Product Images Glass to Glass 90º Product Title $37.00 Product Price Product Pr…" at bounding box center [620, 111] width 794 height 867
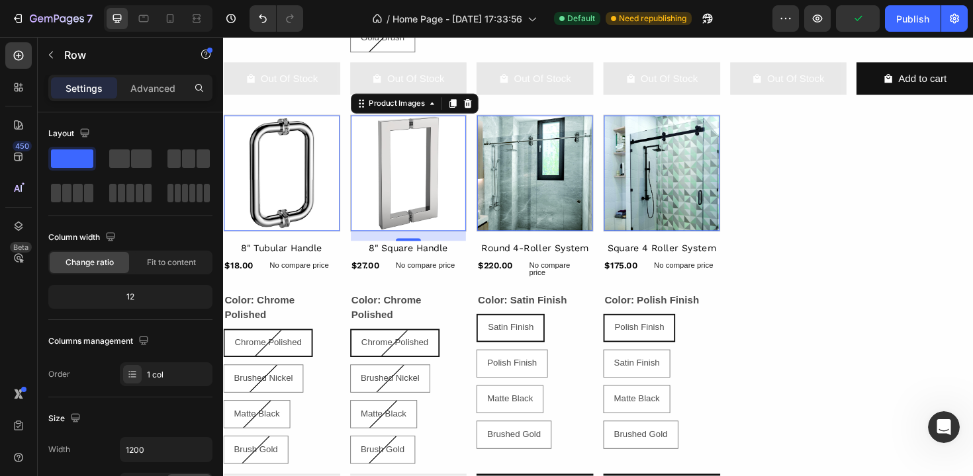
click at [432, 237] on img at bounding box center [419, 181] width 122 height 122
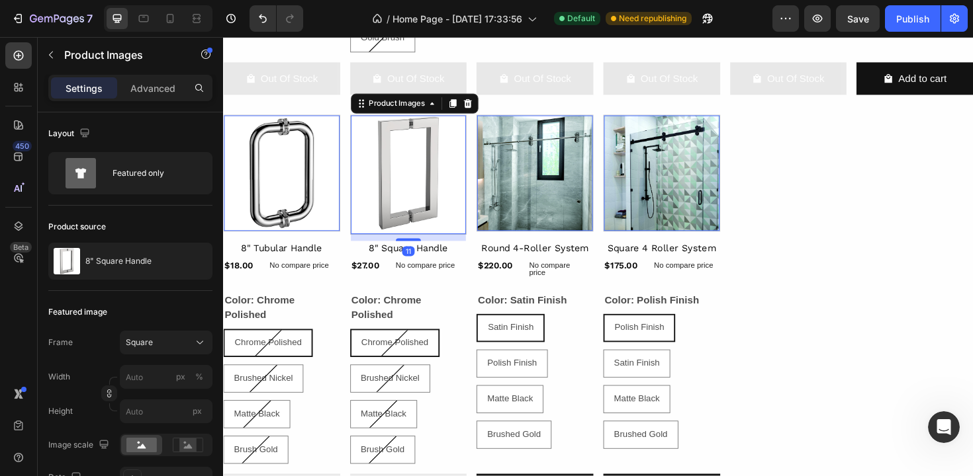
click at [223, 37] on div "11" at bounding box center [223, 37] width 0 height 0
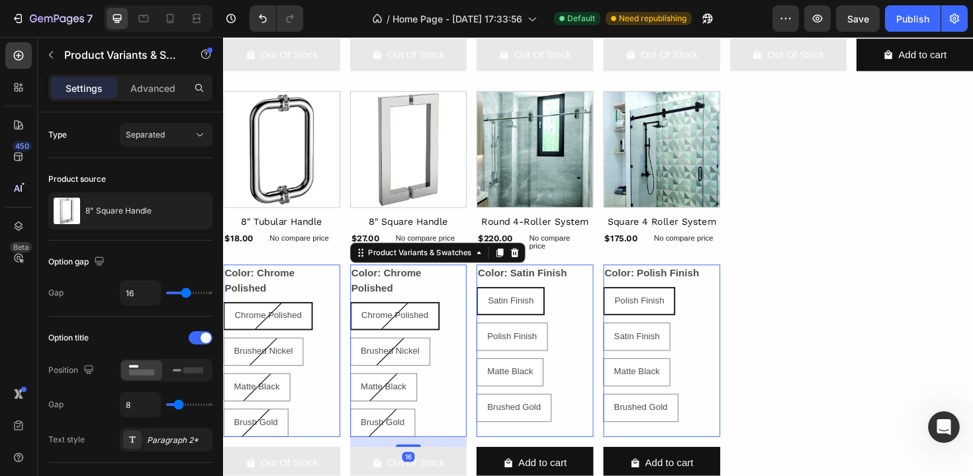
scroll to position [992, 0]
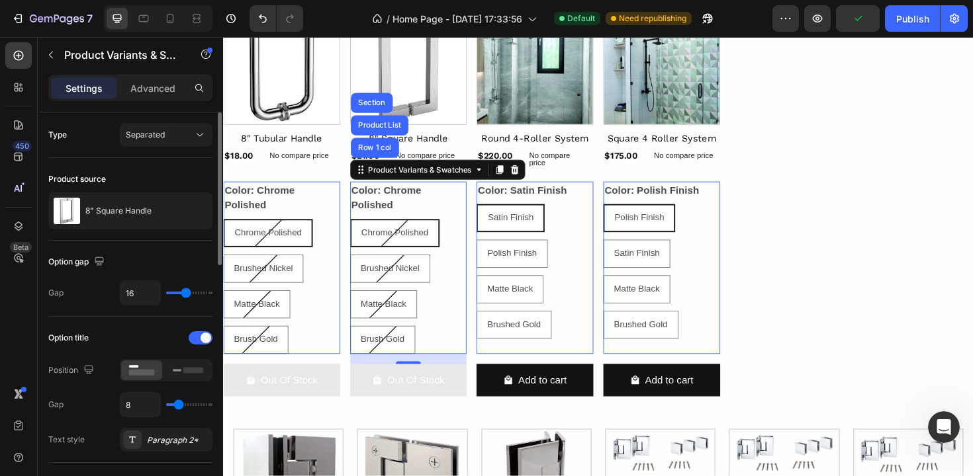
click at [86, 135] on div "Type Separated" at bounding box center [130, 135] width 164 height 24
click at [139, 136] on span "Separated" at bounding box center [145, 135] width 39 height 10
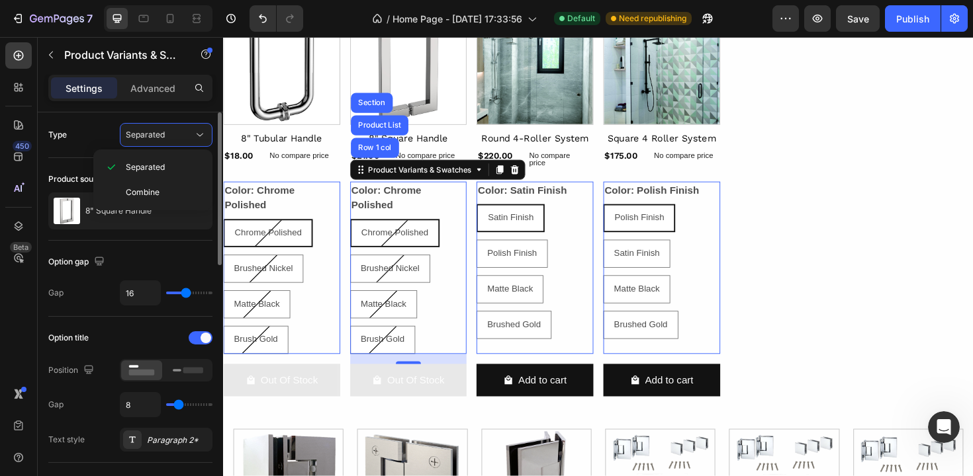
click at [102, 131] on div "Type Separated" at bounding box center [130, 135] width 164 height 24
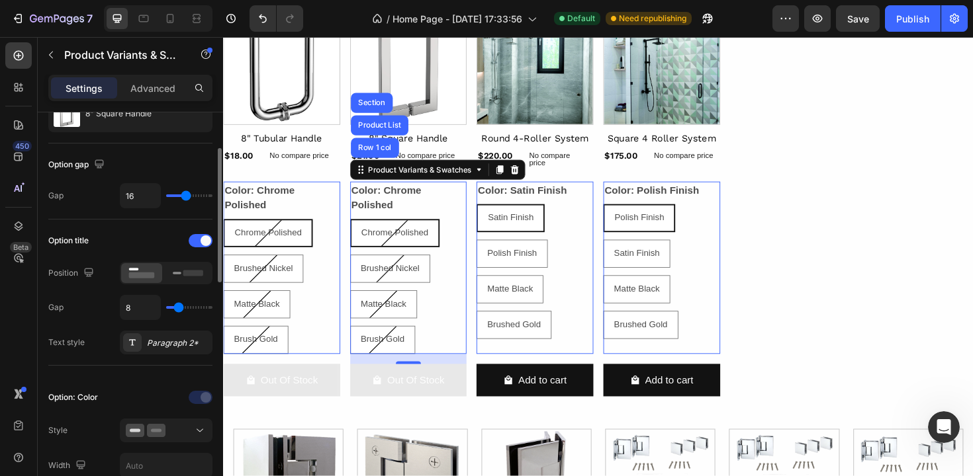
scroll to position [114, 0]
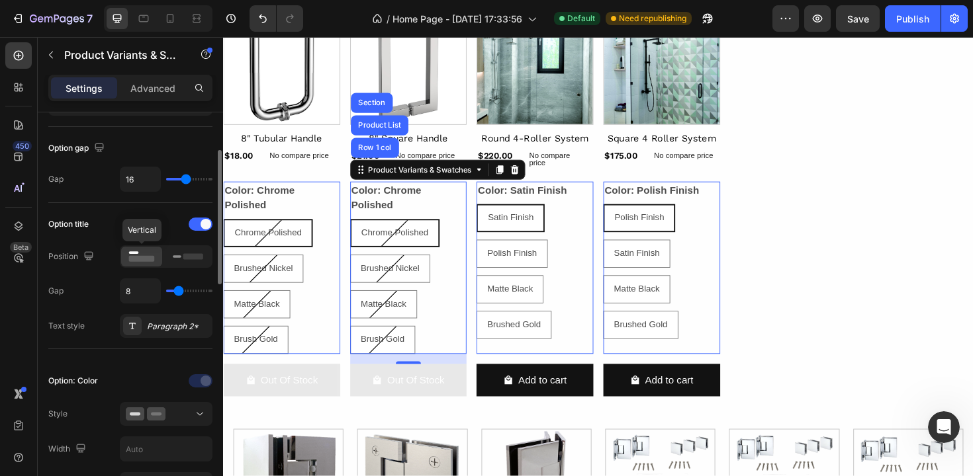
click at [155, 261] on icon at bounding box center [141, 256] width 30 height 15
click at [192, 254] on rect at bounding box center [193, 256] width 20 height 6
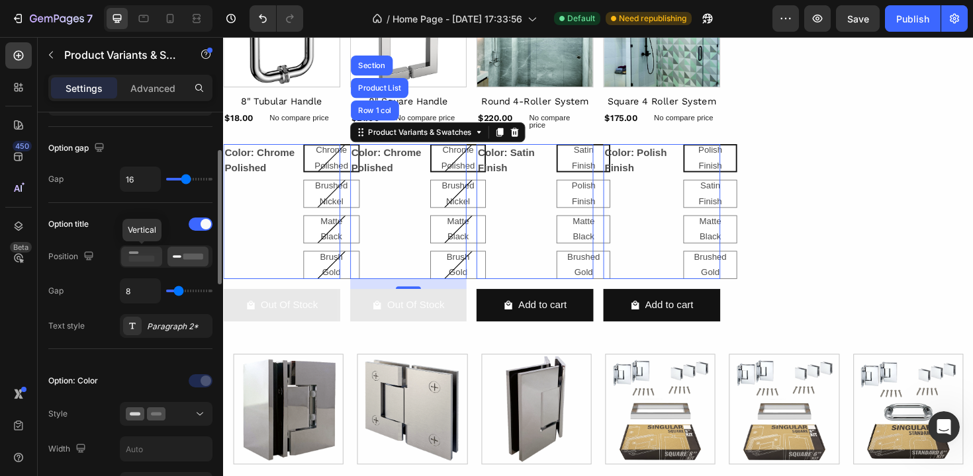
click at [147, 253] on icon at bounding box center [141, 256] width 30 height 15
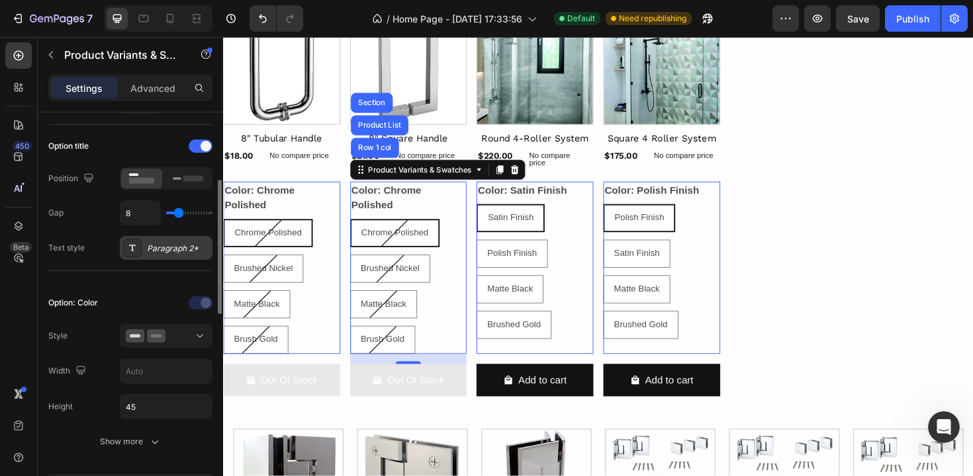
scroll to position [208, 0]
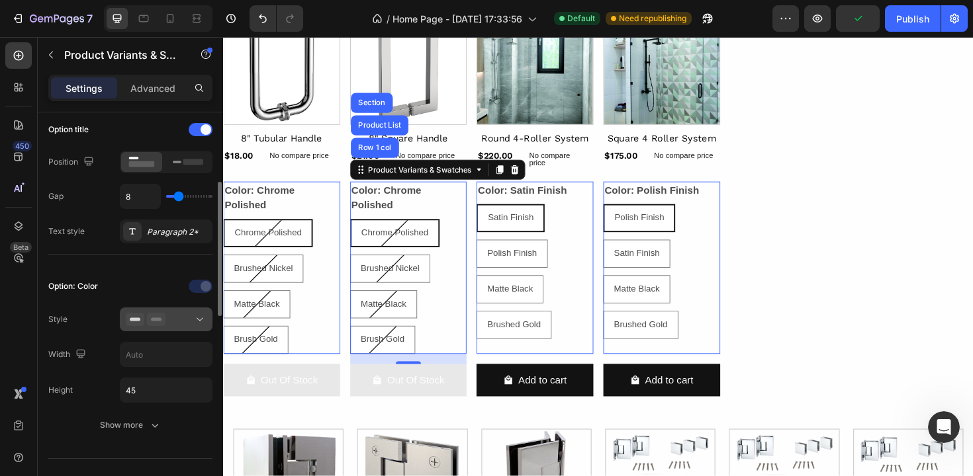
click at [183, 314] on div at bounding box center [166, 319] width 81 height 13
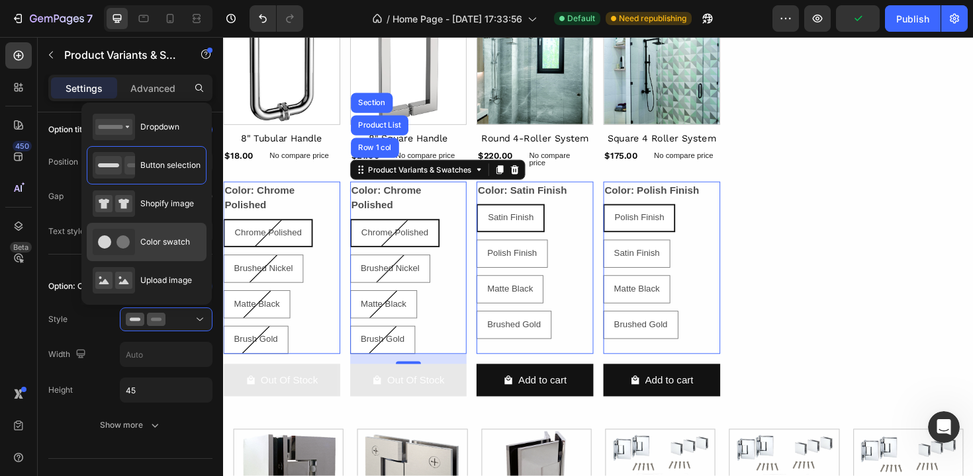
click at [153, 251] on div "Color swatch" at bounding box center [141, 242] width 97 height 26
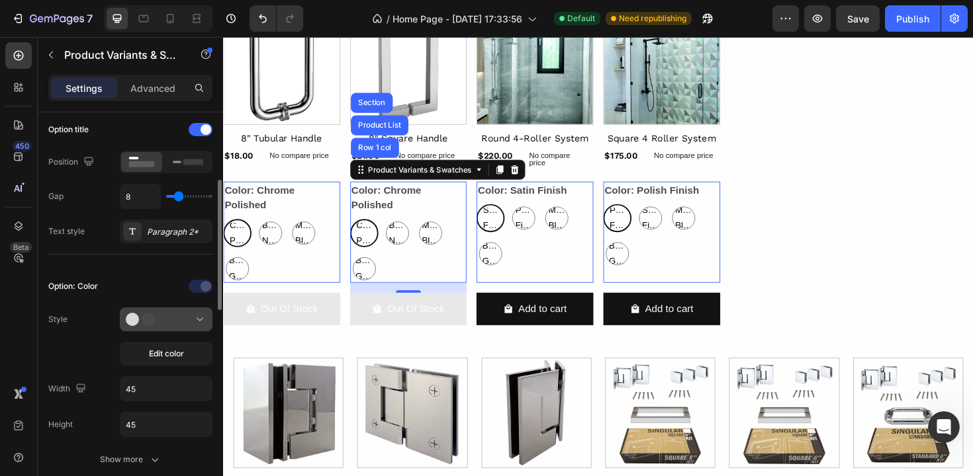
click at [188, 322] on div at bounding box center [166, 319] width 81 height 13
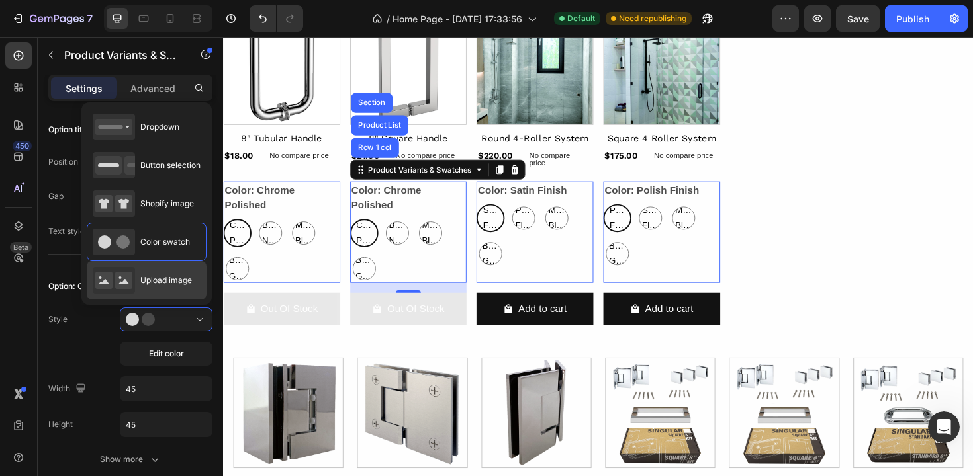
click at [157, 273] on div "Upload image" at bounding box center [142, 280] width 99 height 26
type input "64"
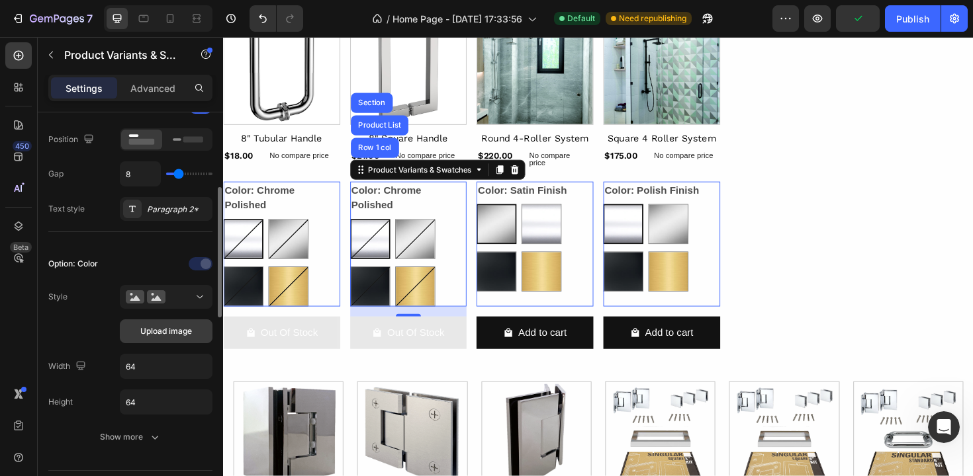
scroll to position [338, 0]
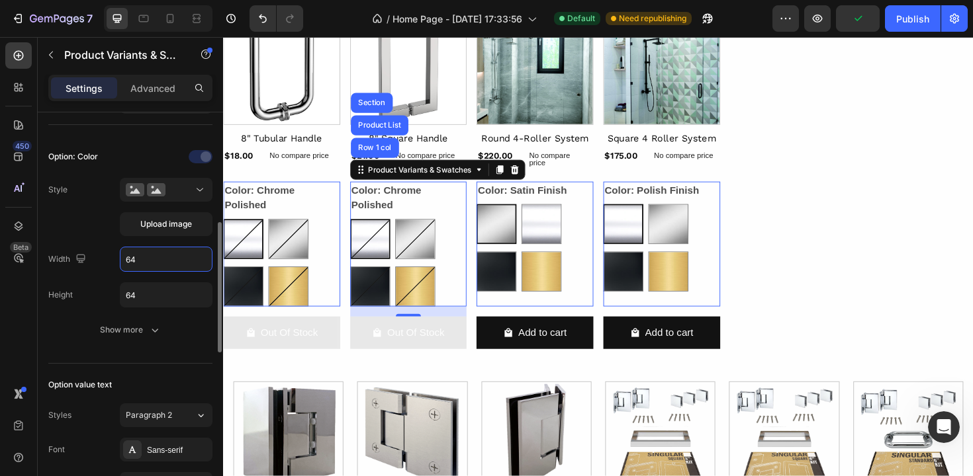
click at [166, 265] on input "64" at bounding box center [165, 259] width 91 height 24
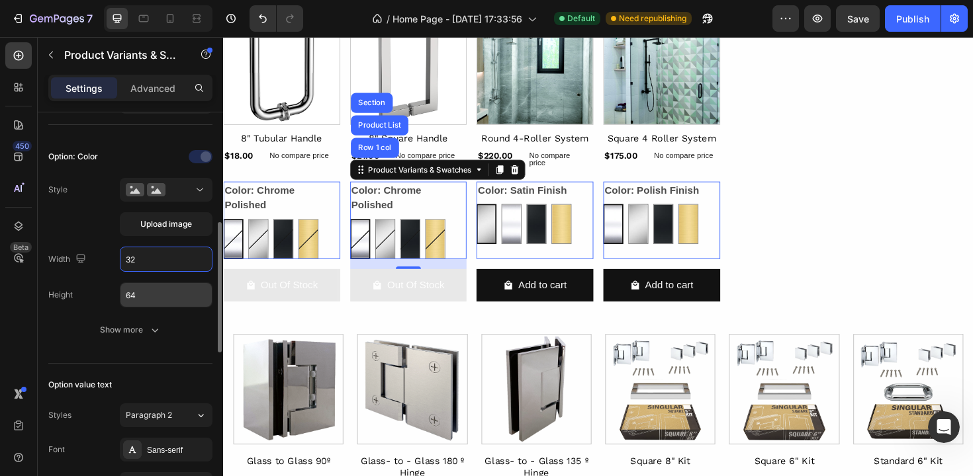
type input "32"
drag, startPoint x: 168, startPoint y: 296, endPoint x: 124, endPoint y: 295, distance: 43.7
click at [124, 295] on input "64" at bounding box center [165, 295] width 91 height 24
drag, startPoint x: 142, startPoint y: 295, endPoint x: 122, endPoint y: 295, distance: 19.2
click at [122, 295] on input "64" at bounding box center [165, 295] width 91 height 24
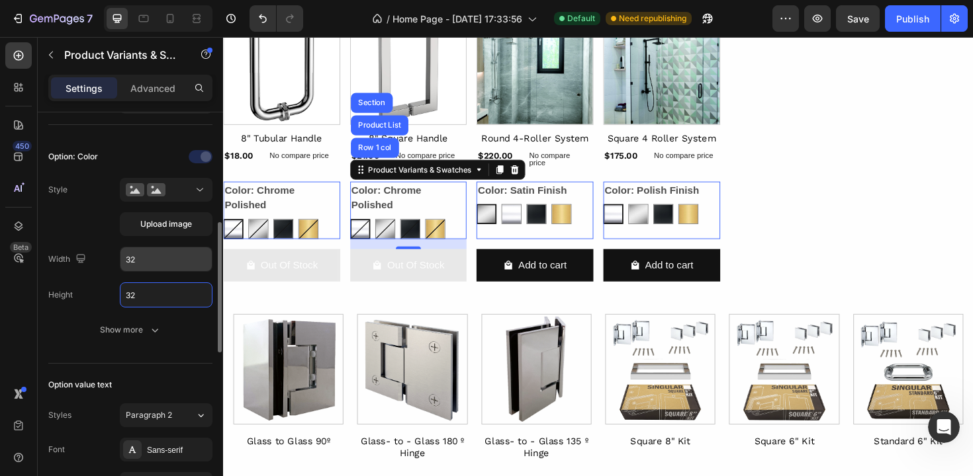
type input "32"
drag, startPoint x: 140, startPoint y: 265, endPoint x: 116, endPoint y: 260, distance: 24.4
click at [116, 260] on div "Width 32" at bounding box center [130, 259] width 164 height 25
drag, startPoint x: 148, startPoint y: 261, endPoint x: 122, endPoint y: 257, distance: 25.4
click at [122, 257] on input "32" at bounding box center [165, 259] width 91 height 24
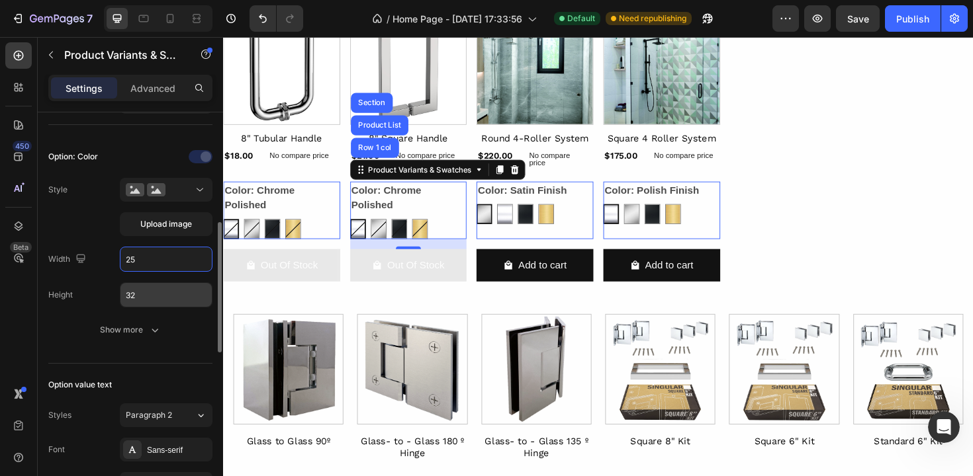
type input "25"
click at [152, 296] on input "32" at bounding box center [165, 295] width 91 height 24
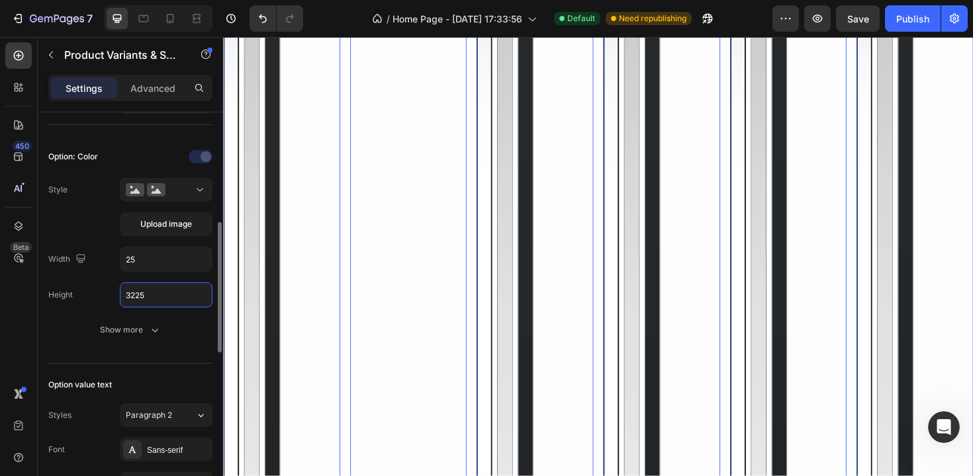
drag, startPoint x: 181, startPoint y: 294, endPoint x: 126, endPoint y: 293, distance: 54.3
click at [126, 293] on input "3225" at bounding box center [165, 295] width 91 height 24
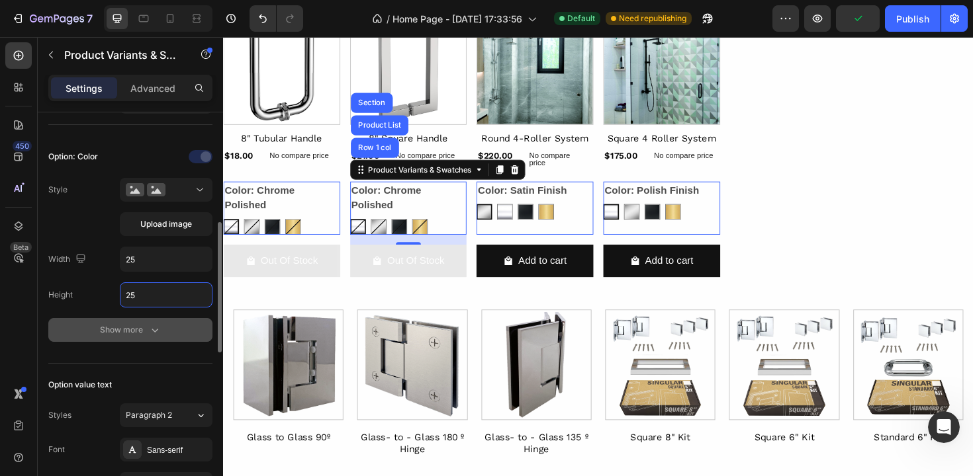
type input "25"
click at [145, 333] on div "Show more" at bounding box center [131, 330] width 62 height 13
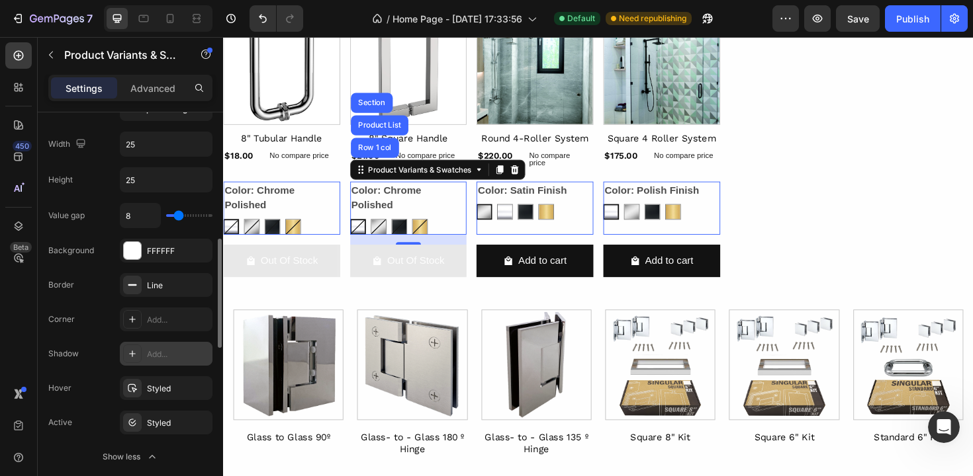
scroll to position [459, 0]
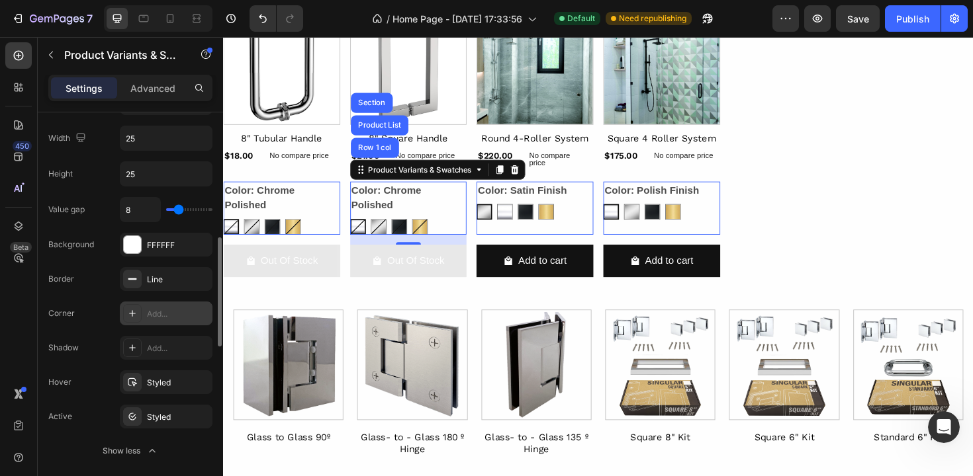
click at [138, 314] on div at bounding box center [132, 313] width 19 height 19
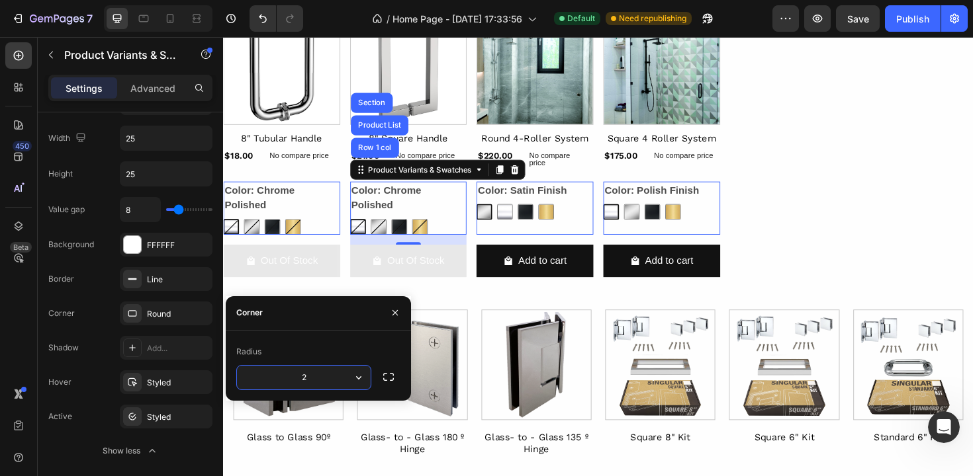
type input "20"
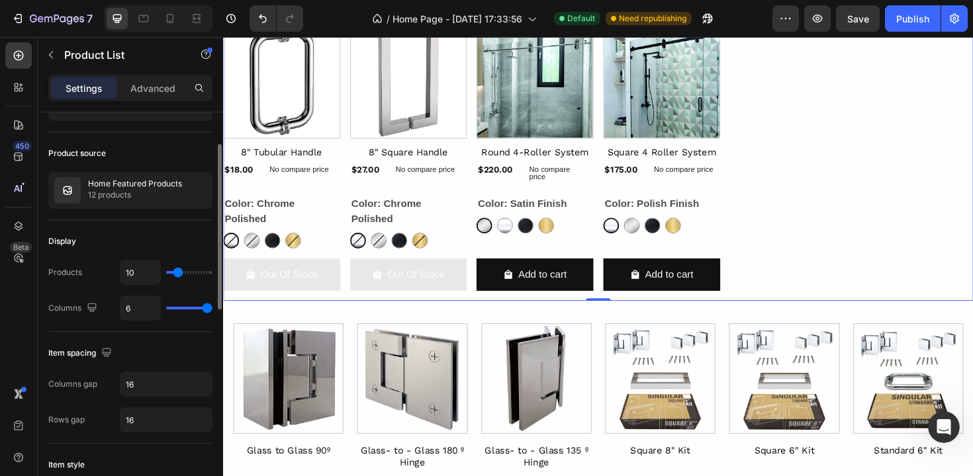
scroll to position [85, 0]
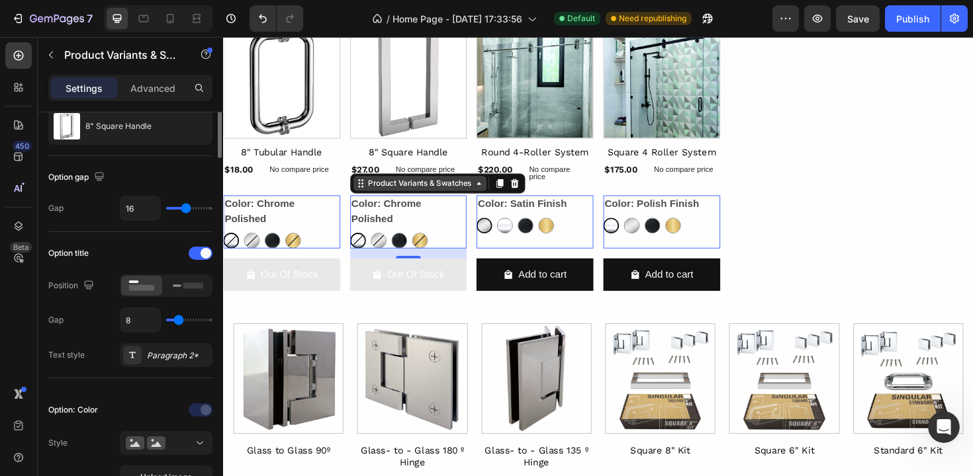
scroll to position [0, 0]
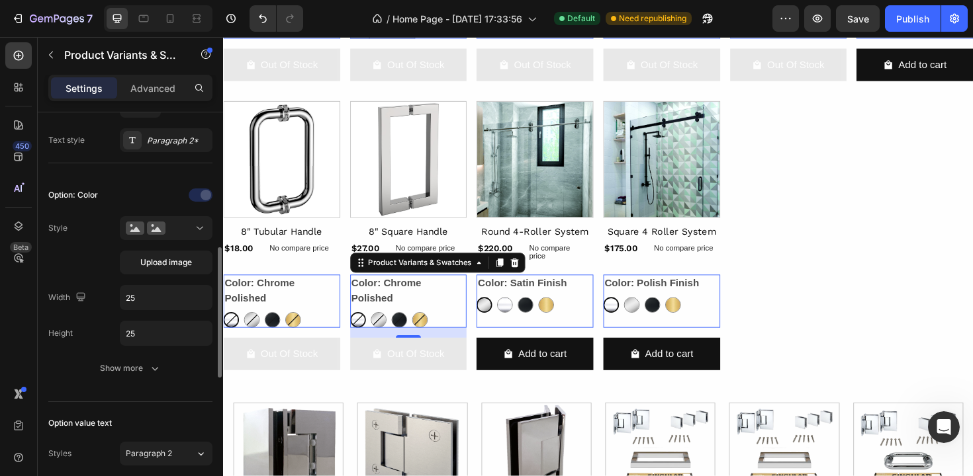
scroll to position [328, 0]
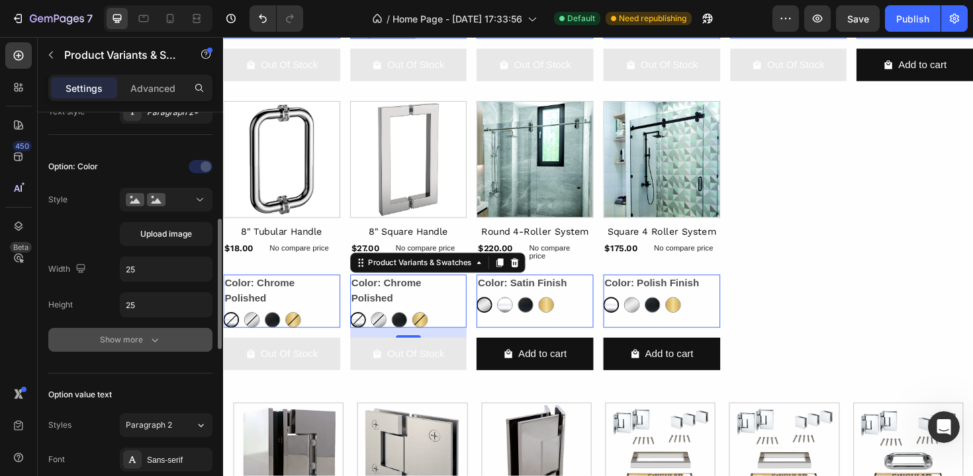
click at [150, 341] on icon "button" at bounding box center [154, 339] width 13 height 13
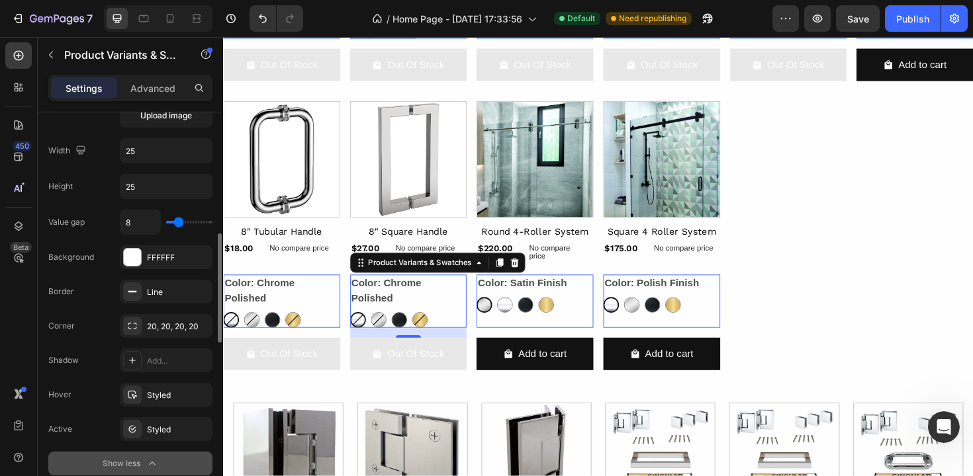
scroll to position [449, 0]
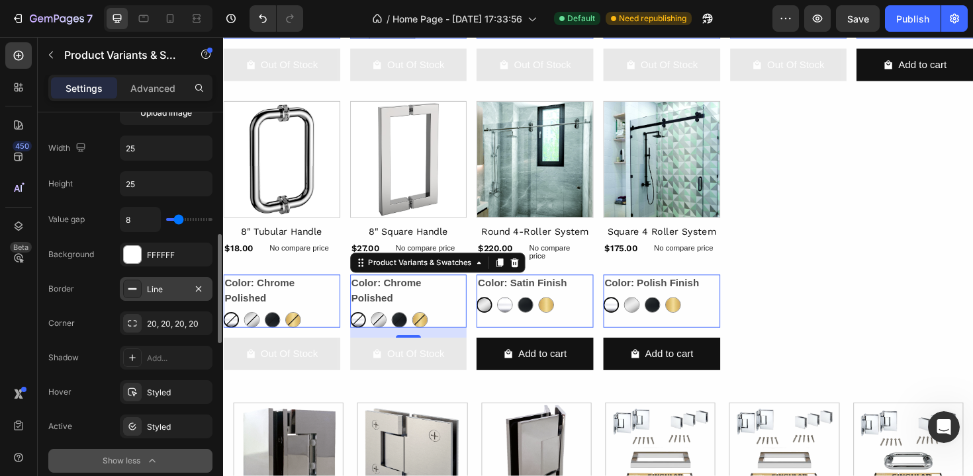
click at [135, 296] on div at bounding box center [132, 289] width 19 height 19
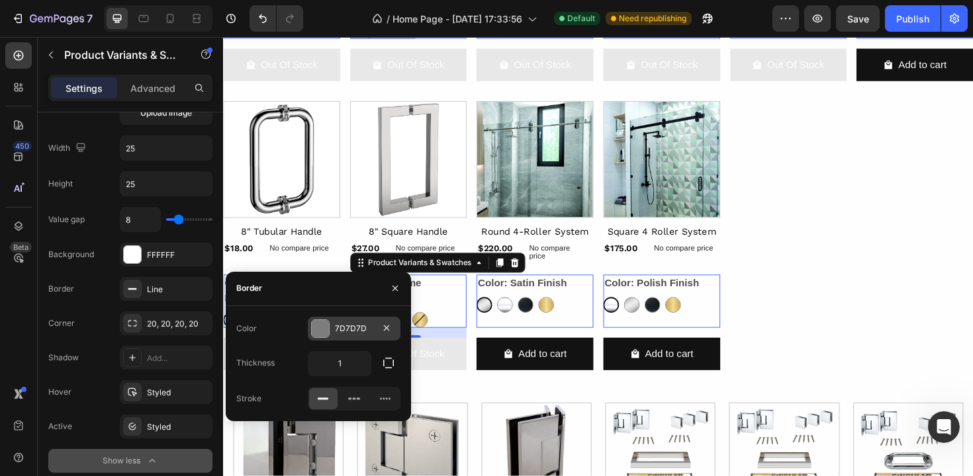
click at [322, 331] on div at bounding box center [320, 328] width 17 height 17
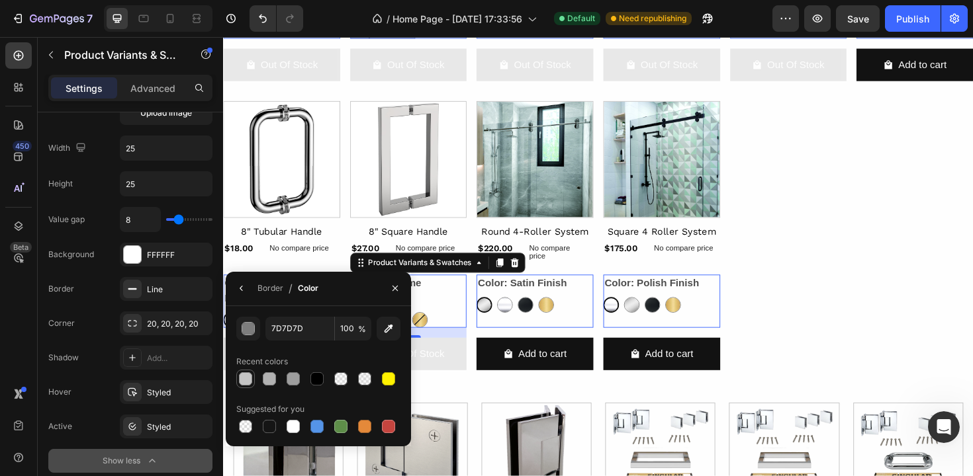
click at [251, 376] on div at bounding box center [245, 379] width 13 height 13
type input "C4C4C4"
click at [107, 380] on div "Corner 20, 20, 20, 20" at bounding box center [130, 392] width 164 height 24
click at [105, 377] on div "Value gap 8 Background FFFFFF Border Line Corner 20, 20, 20, 20 Shadow Add... H…" at bounding box center [130, 340] width 164 height 266
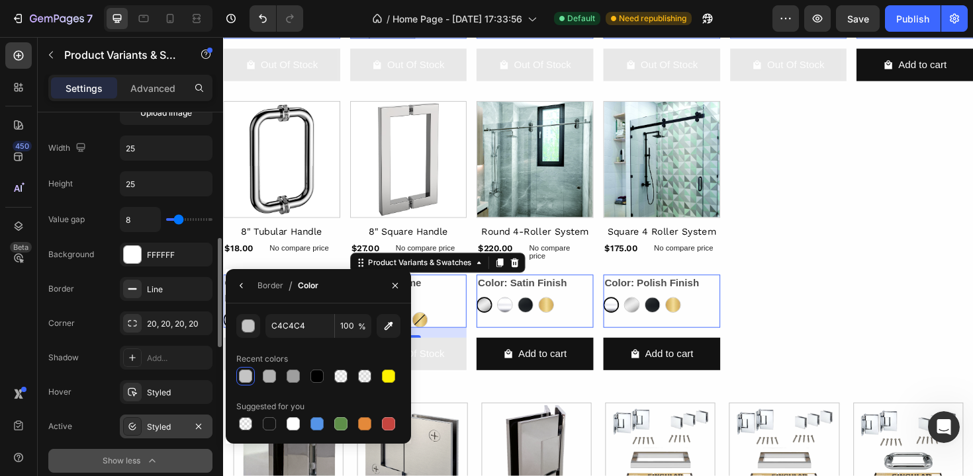
scroll to position [544, 0]
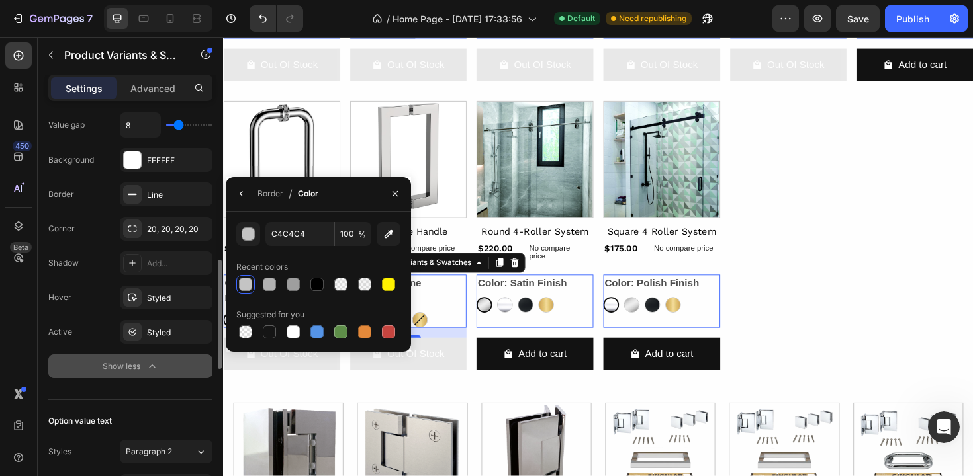
click at [142, 370] on div "Show less" at bounding box center [131, 366] width 56 height 13
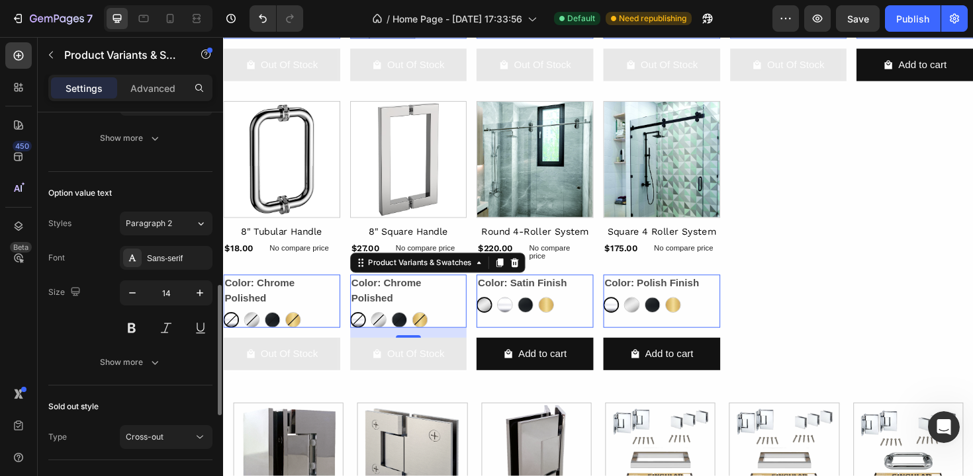
scroll to position [533, 0]
click at [185, 263] on div "Sans-serif" at bounding box center [166, 255] width 93 height 24
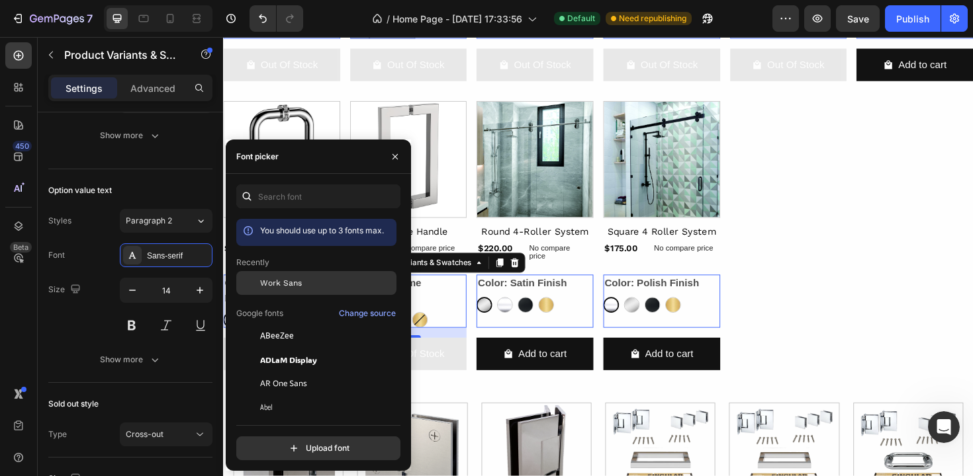
click at [267, 281] on span "Work Sans" at bounding box center [281, 283] width 42 height 12
click at [266, 280] on span "Work Sans" at bounding box center [281, 283] width 42 height 12
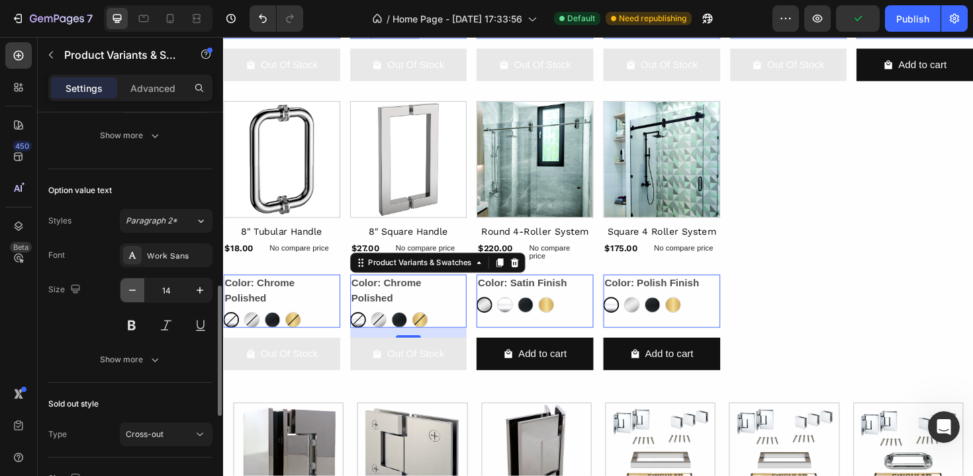
click at [129, 292] on icon "button" at bounding box center [132, 290] width 13 height 13
click at [134, 293] on icon "button" at bounding box center [132, 290] width 13 height 13
click at [199, 287] on icon "button" at bounding box center [199, 290] width 13 height 13
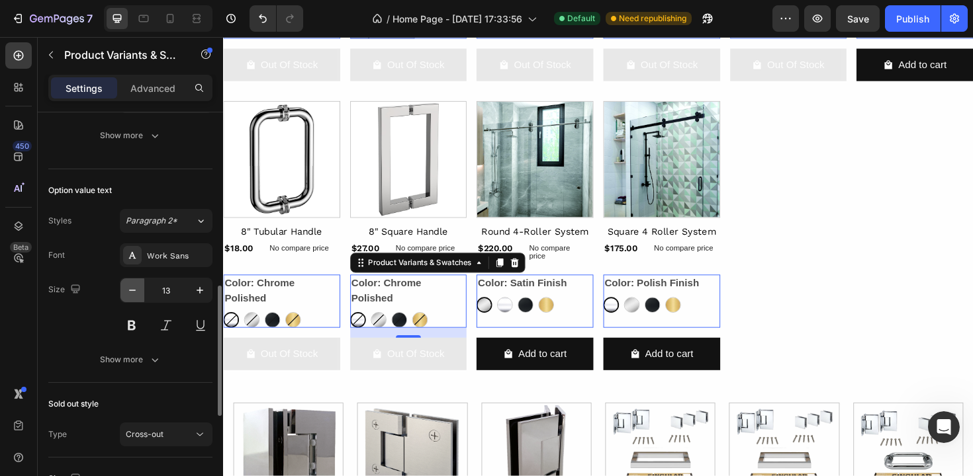
click at [136, 291] on icon "button" at bounding box center [132, 290] width 13 height 13
type input "12"
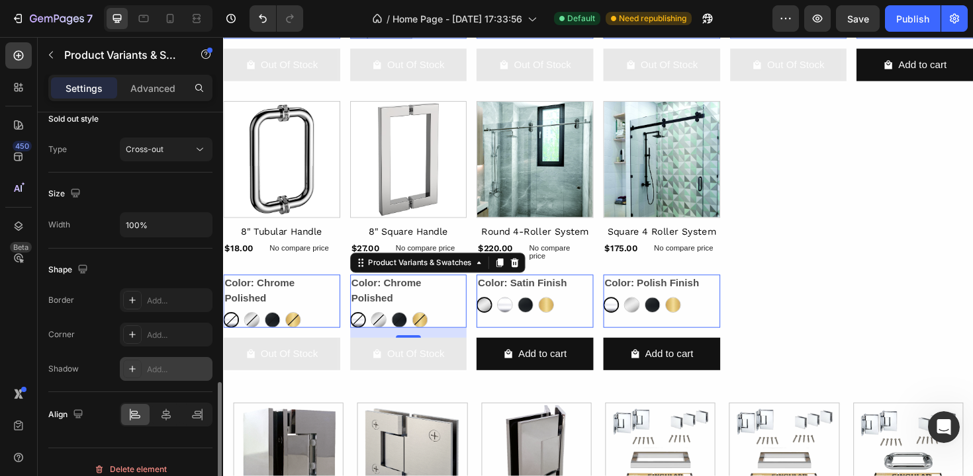
scroll to position [832, 0]
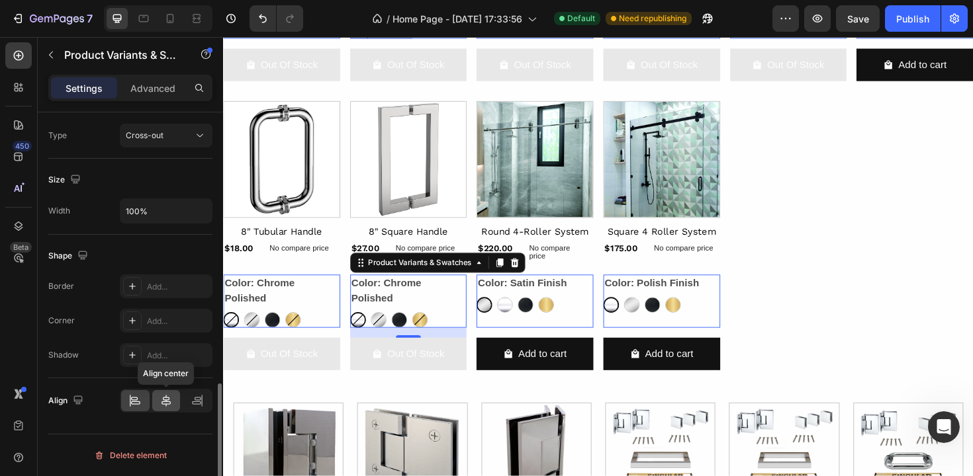
click at [161, 402] on icon at bounding box center [165, 400] width 13 height 13
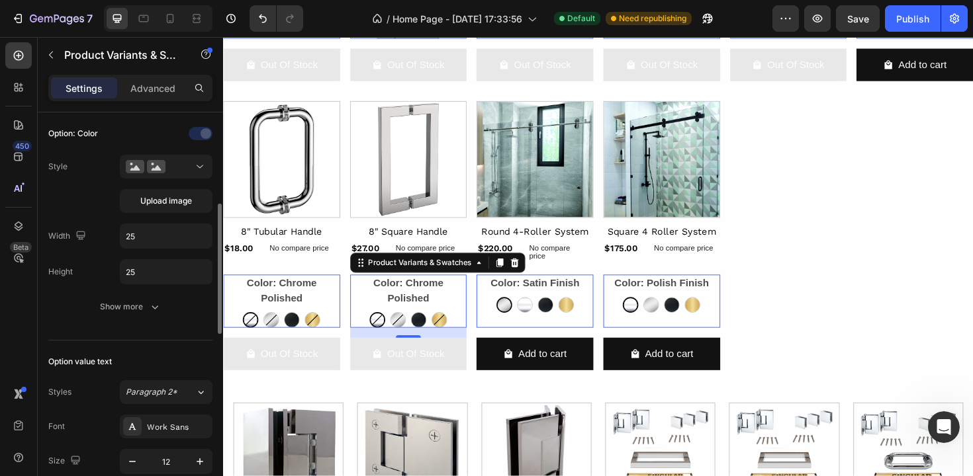
scroll to position [341, 0]
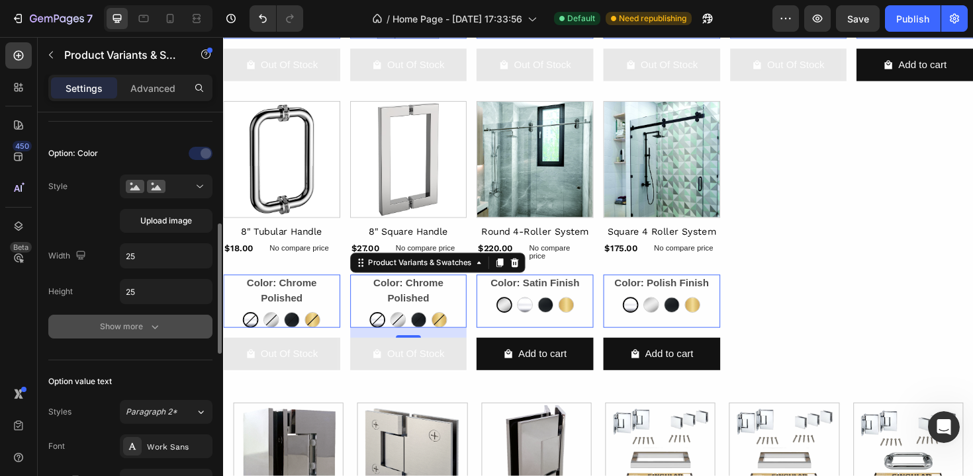
click at [134, 336] on button "Show more" at bounding box center [130, 327] width 164 height 24
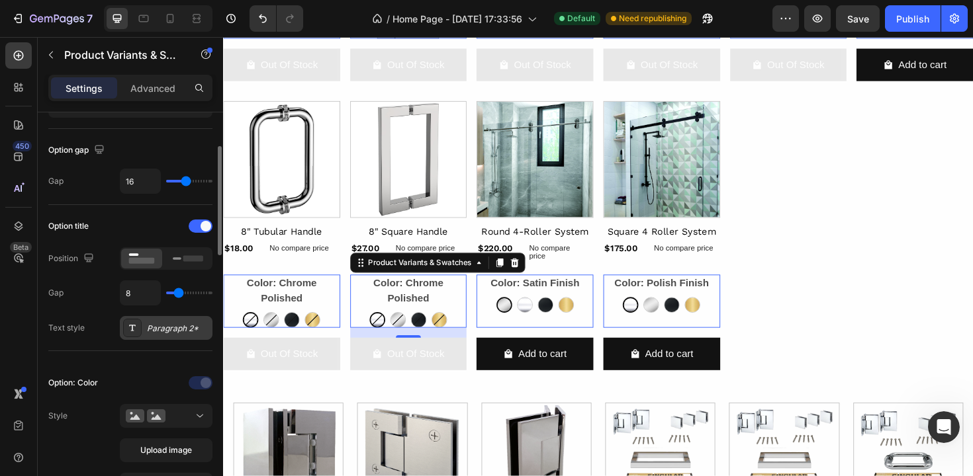
scroll to position [114, 0]
click at [183, 326] on div "Paragraph 2*" at bounding box center [178, 326] width 62 height 12
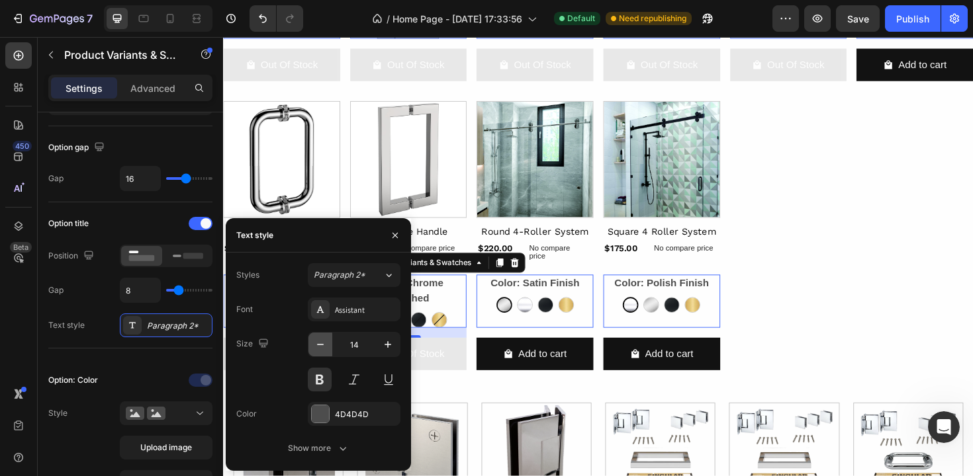
click at [321, 344] on icon "button" at bounding box center [320, 344] width 7 height 1
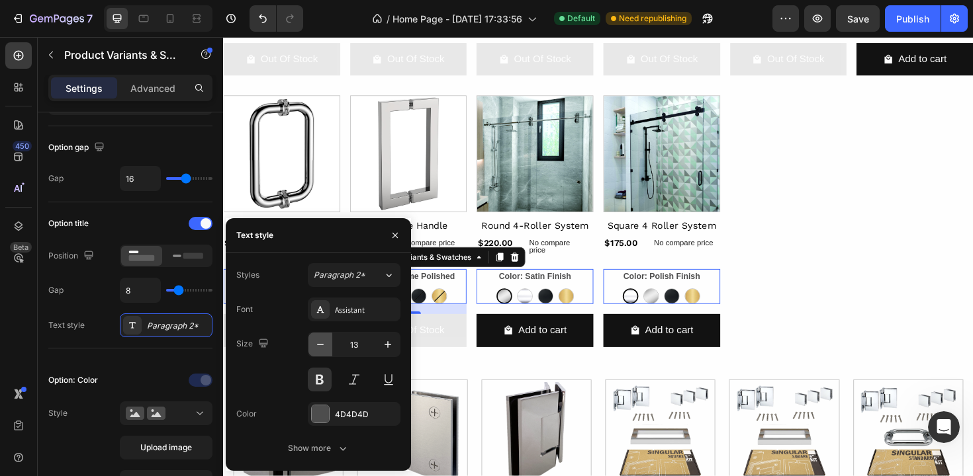
click at [321, 344] on icon "button" at bounding box center [320, 344] width 7 height 1
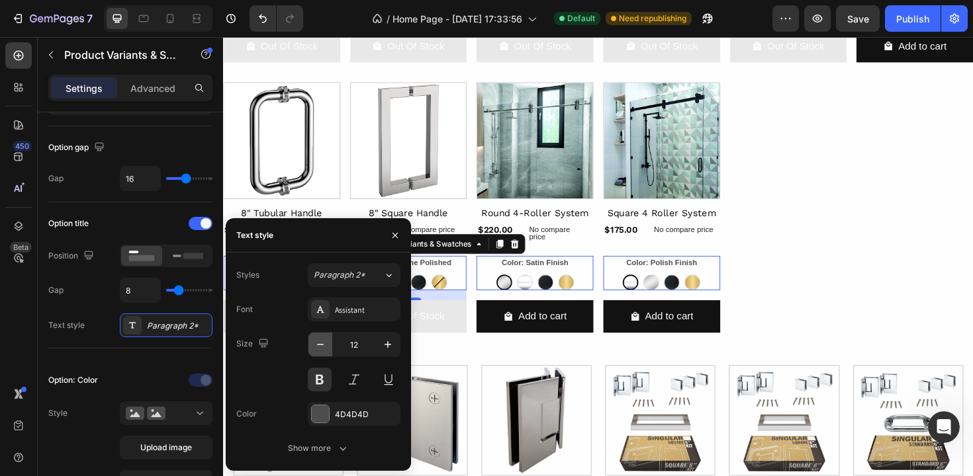
click at [321, 344] on icon "button" at bounding box center [320, 344] width 7 height 1
type input "11"
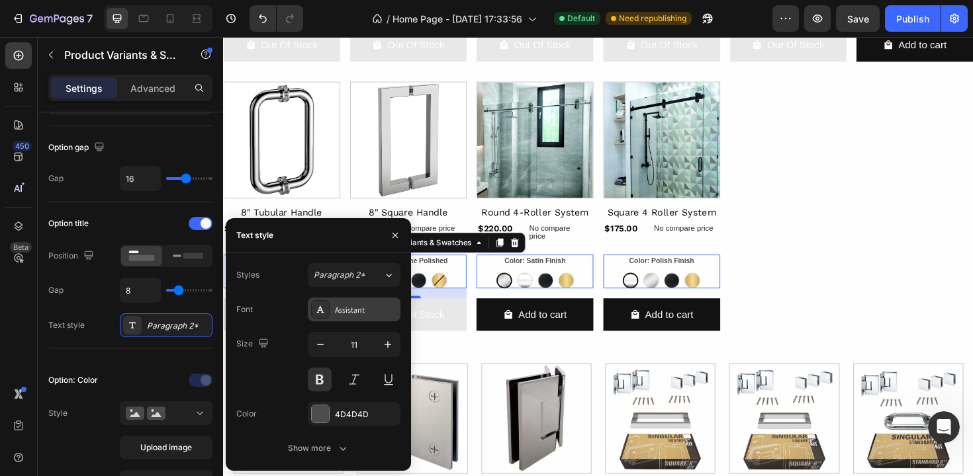
click at [338, 314] on div "Assistant" at bounding box center [366, 310] width 62 height 12
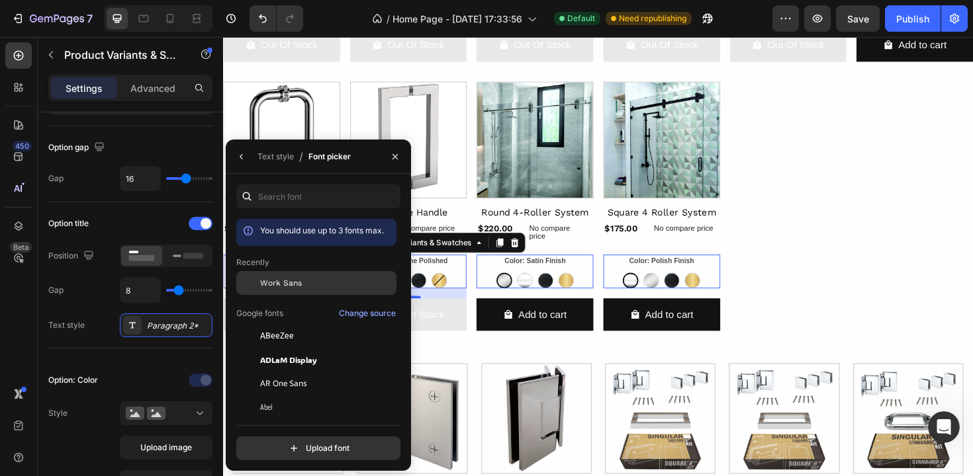
click at [0, 0] on span "Work Sans" at bounding box center [0, 0] width 0 height 0
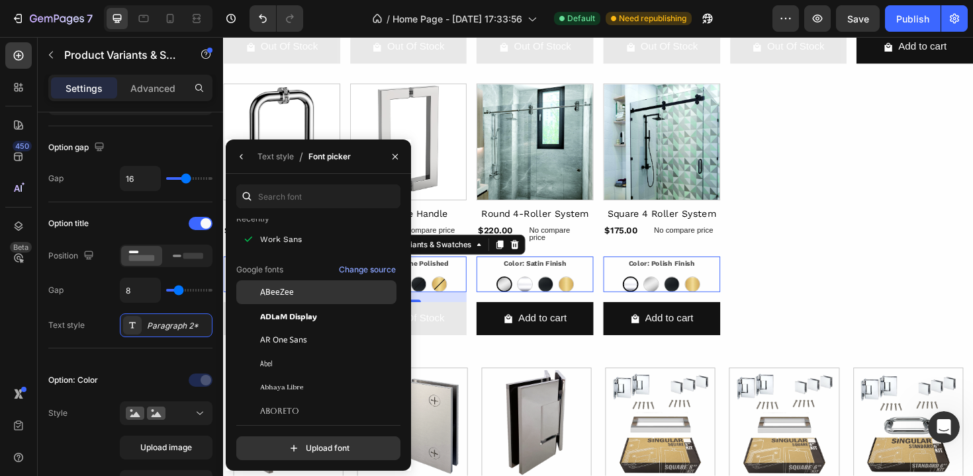
scroll to position [0, 0]
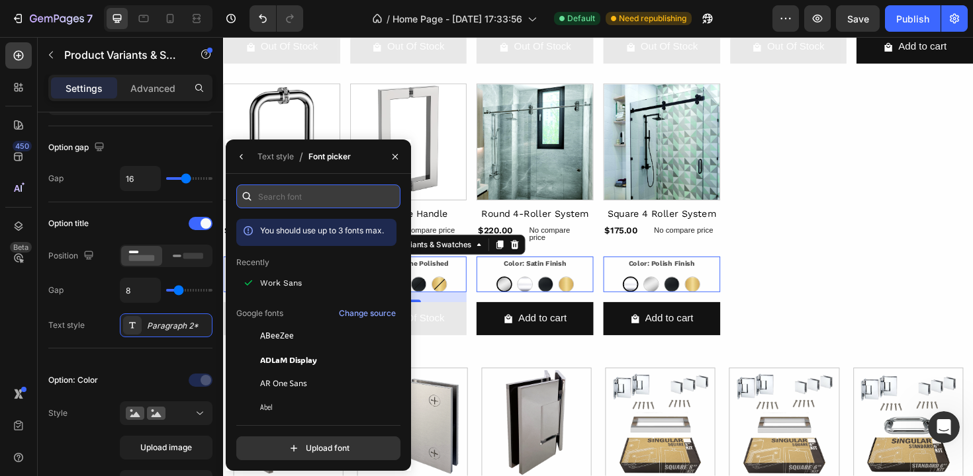
click at [294, 195] on input "text" at bounding box center [318, 197] width 164 height 24
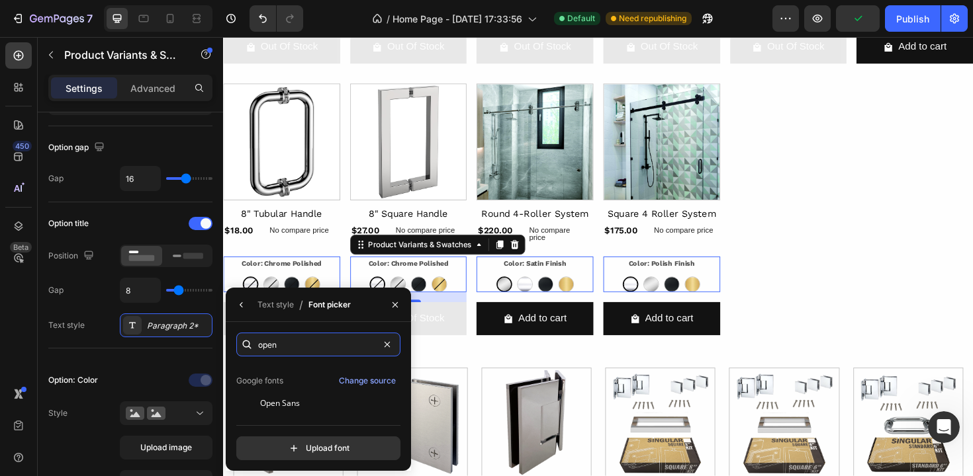
scroll to position [32, 0]
type input "open"
click at [0, 0] on div "Open Sans" at bounding box center [0, 0] width 0 height 0
click at [164, 326] on div "Paragraph 2*" at bounding box center [178, 326] width 62 height 12
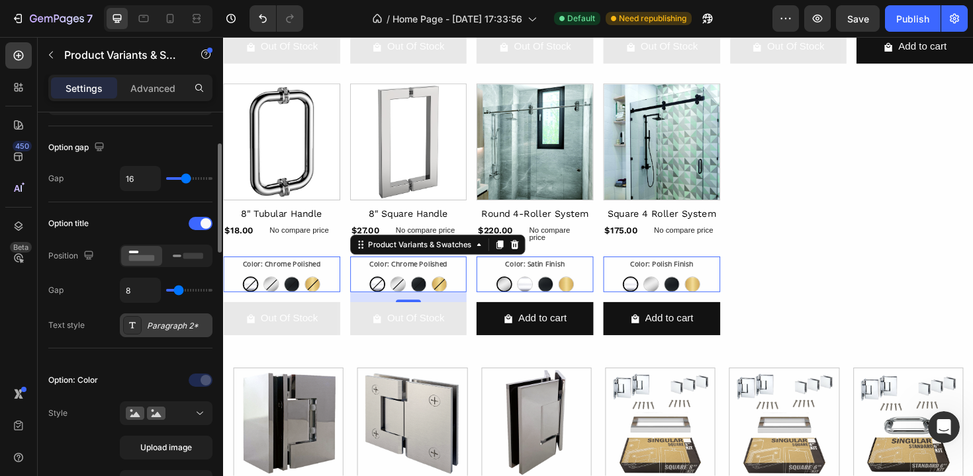
click at [164, 326] on div "Paragraph 2*" at bounding box center [178, 326] width 62 height 12
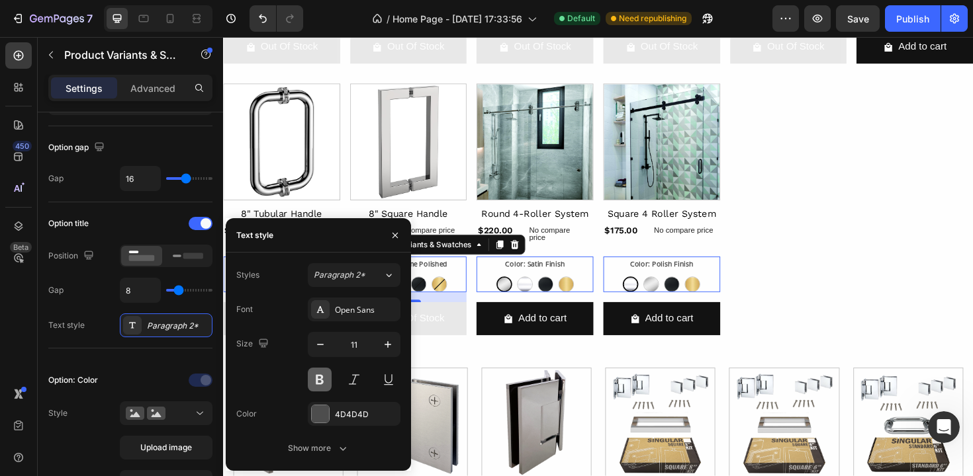
click at [324, 374] on button at bounding box center [320, 380] width 24 height 24
click at [322, 382] on button at bounding box center [320, 380] width 24 height 24
click at [321, 417] on div at bounding box center [320, 414] width 17 height 17
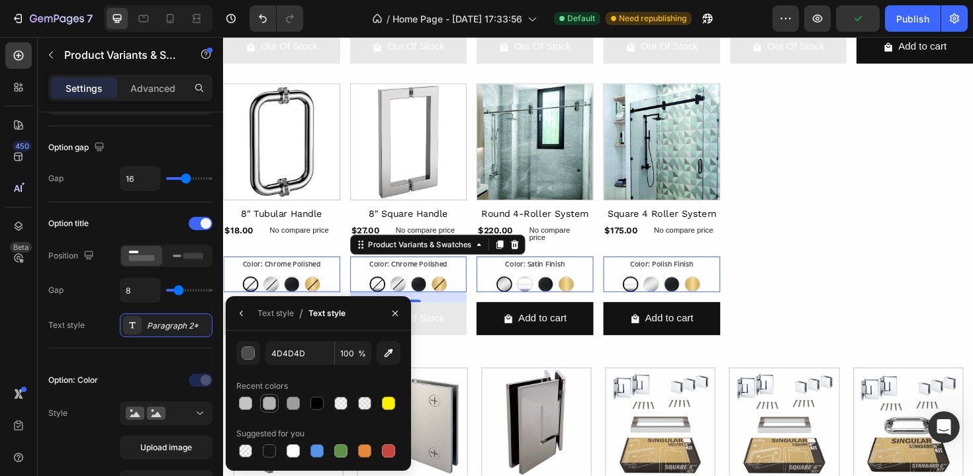
click at [271, 406] on div at bounding box center [269, 403] width 13 height 13
click at [292, 406] on div at bounding box center [292, 403] width 13 height 13
click at [247, 361] on button "button" at bounding box center [248, 353] width 24 height 24
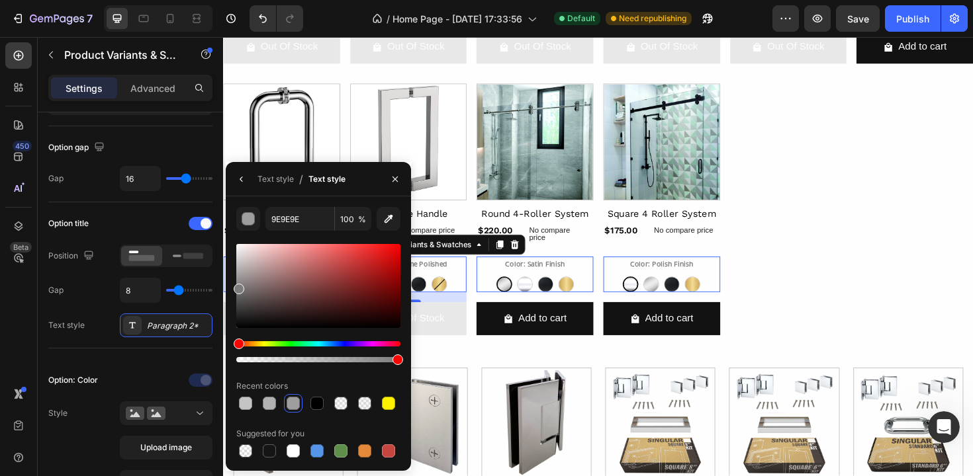
drag, startPoint x: 241, startPoint y: 277, endPoint x: 237, endPoint y: 286, distance: 10.4
click at [237, 286] on div at bounding box center [239, 289] width 11 height 11
type input "7C7C7C"
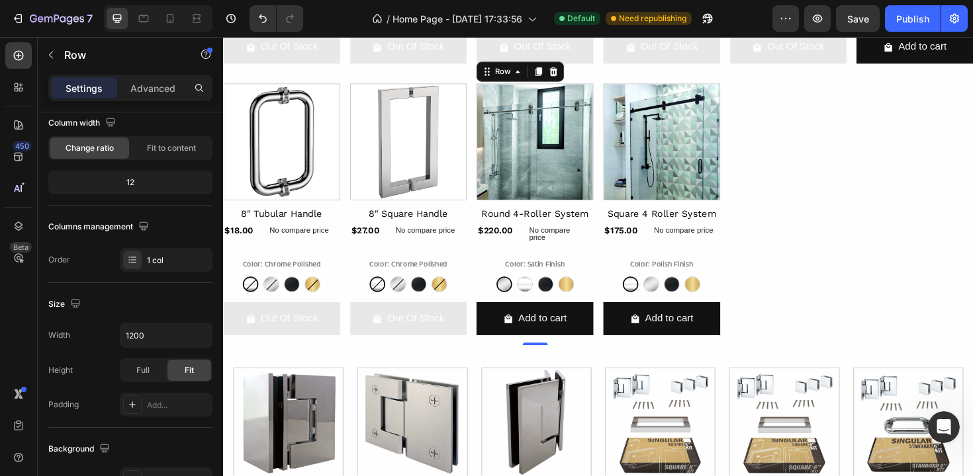
scroll to position [0, 0]
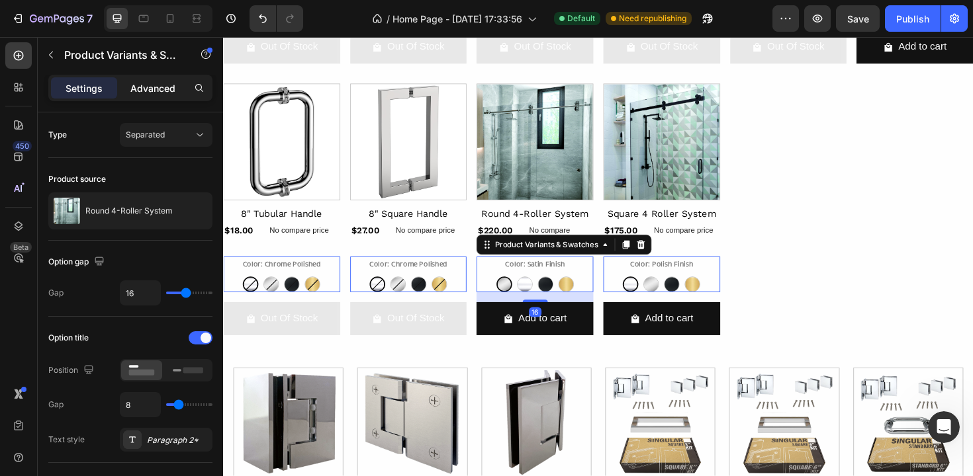
click at [161, 87] on p "Advanced" at bounding box center [152, 88] width 45 height 14
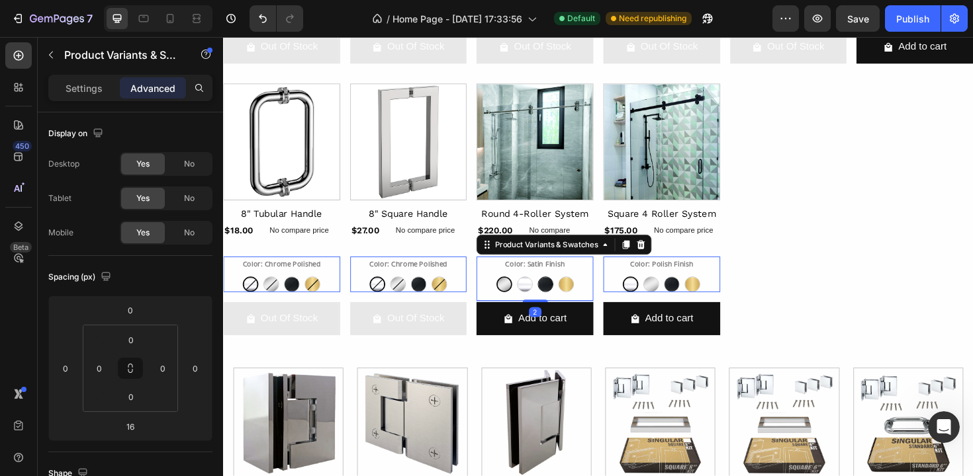
drag, startPoint x: 555, startPoint y: 310, endPoint x: 555, endPoint y: 302, distance: 7.9
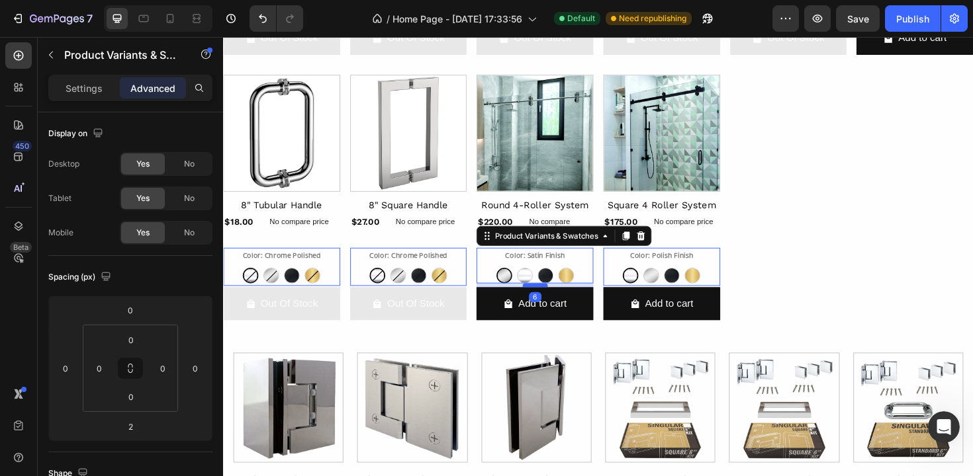
click at [223, 37] on div at bounding box center [223, 37] width 0 height 0
type input "6"
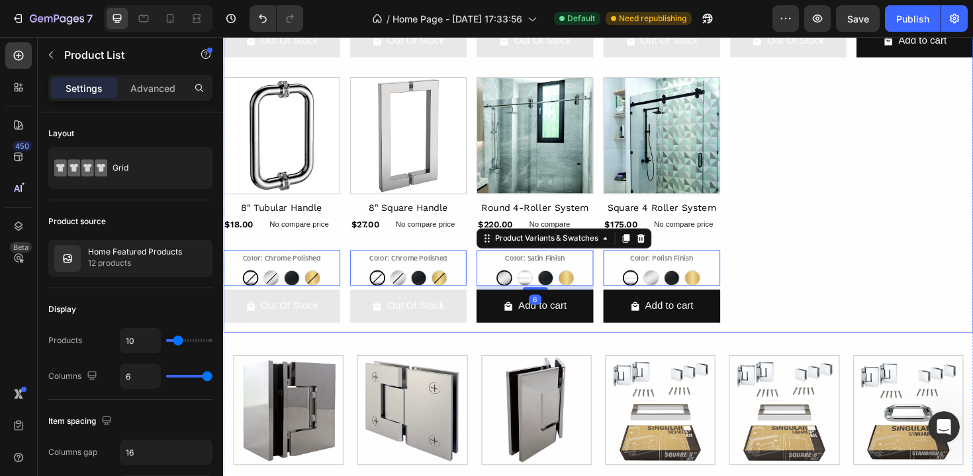
click at [799, 301] on div "Product Images Glass to Glass 90º Product Title $37.00 Product Price Product Pr…" at bounding box center [620, 8] width 794 height 683
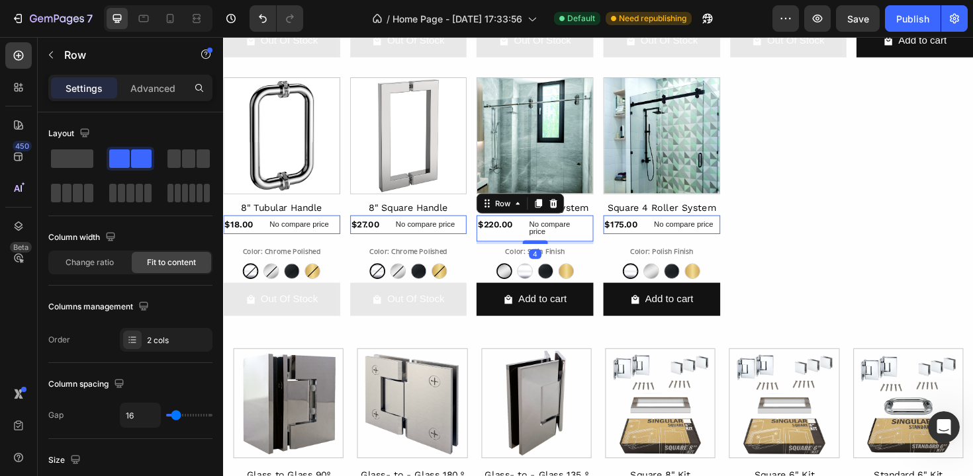
drag, startPoint x: 552, startPoint y: 257, endPoint x: 552, endPoint y: 249, distance: 8.0
click at [223, 37] on div at bounding box center [223, 37] width 0 height 0
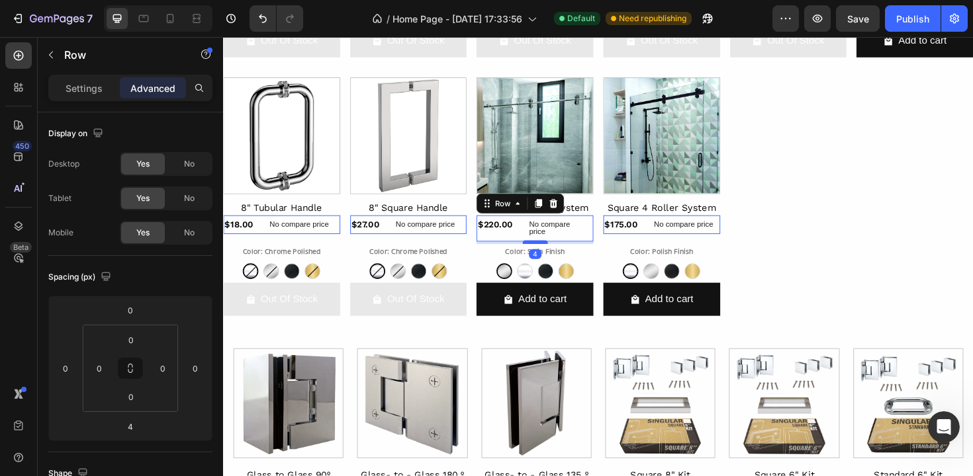
scroll to position [886, 0]
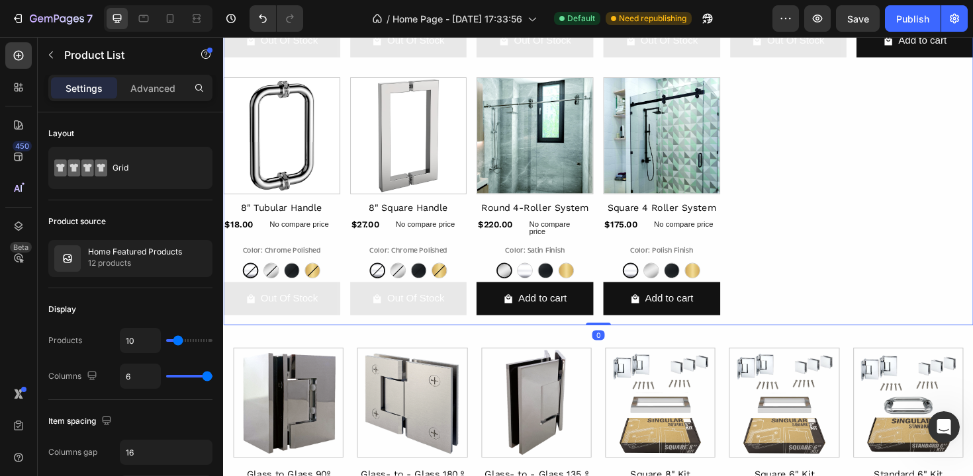
click at [802, 256] on div "Product Images Glass to Glass 90º Product Title $37.00 Product Price Product Pr…" at bounding box center [620, 9] width 794 height 668
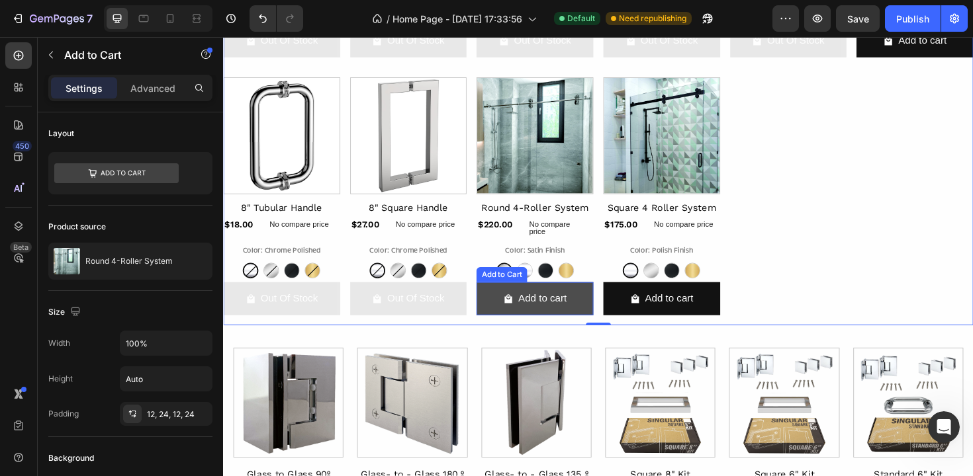
click at [893, 59] on button "Add to cart" at bounding box center [955, 41] width 124 height 35
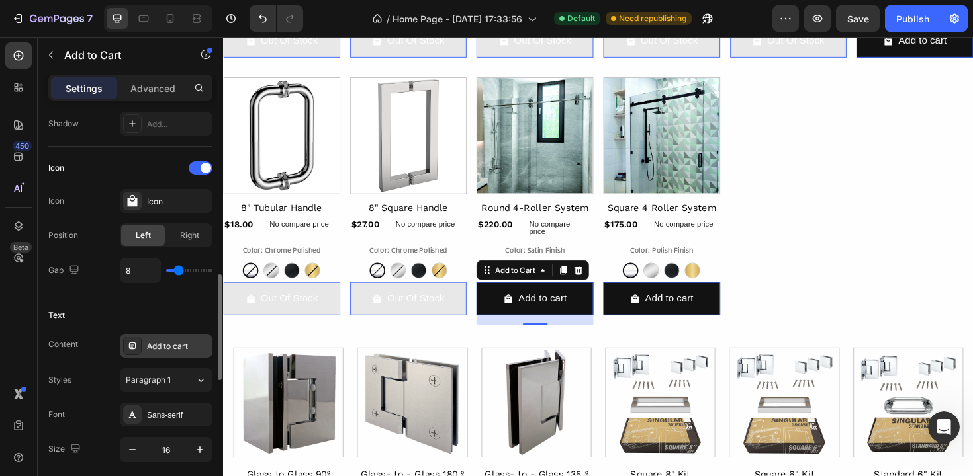
scroll to position [531, 0]
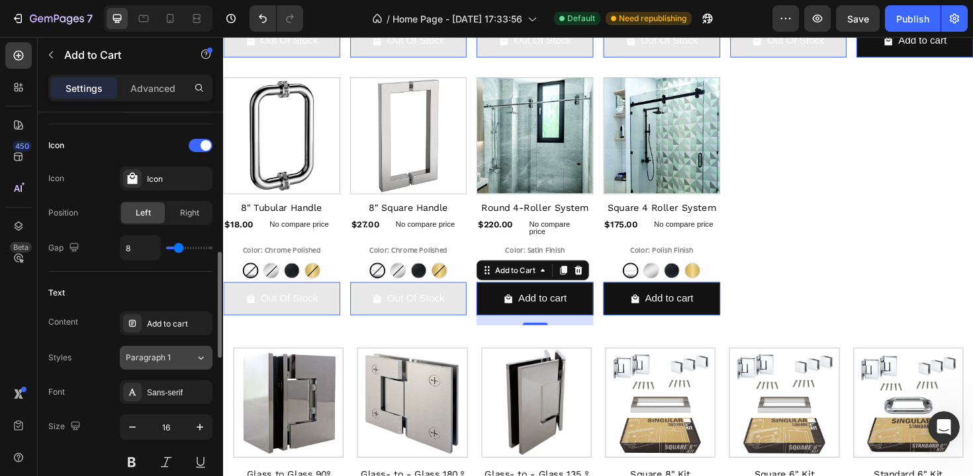
click at [163, 365] on button "Paragraph 1" at bounding box center [166, 358] width 93 height 24
click at [157, 391] on div "Sans-serif" at bounding box center [178, 393] width 62 height 12
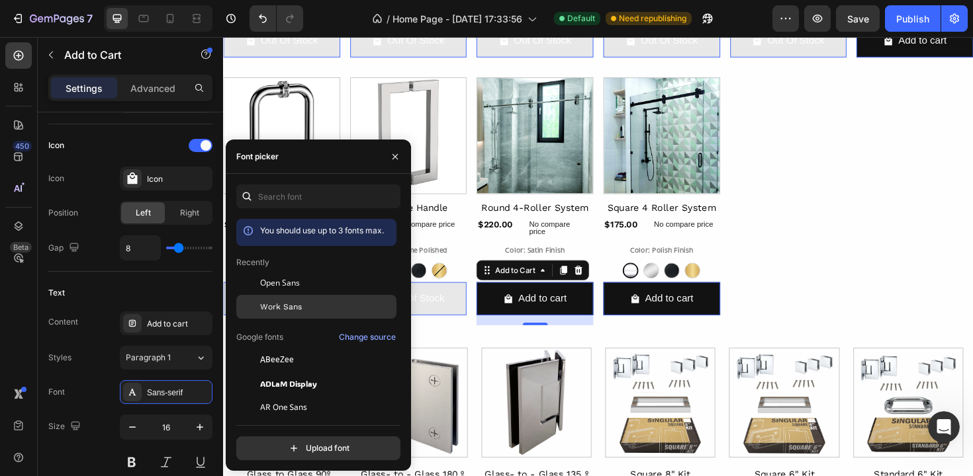
click at [285, 305] on span "Work Sans" at bounding box center [281, 307] width 42 height 12
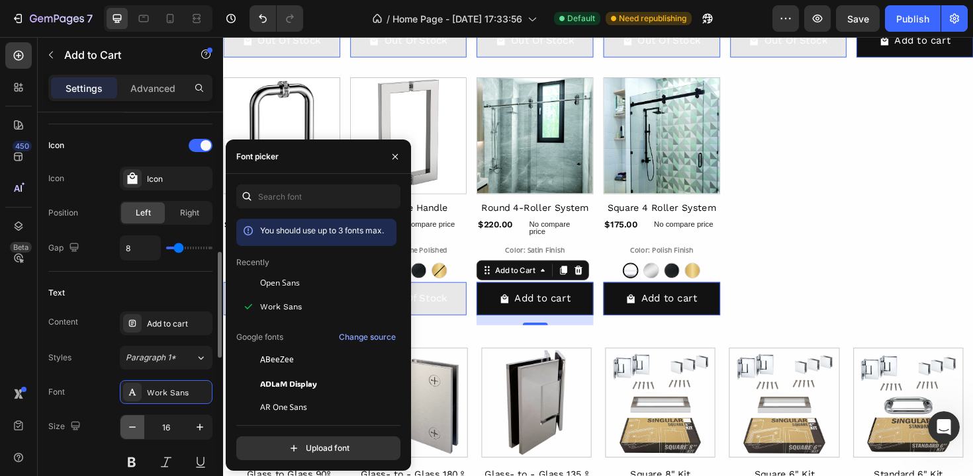
click at [130, 429] on icon "button" at bounding box center [132, 427] width 13 height 13
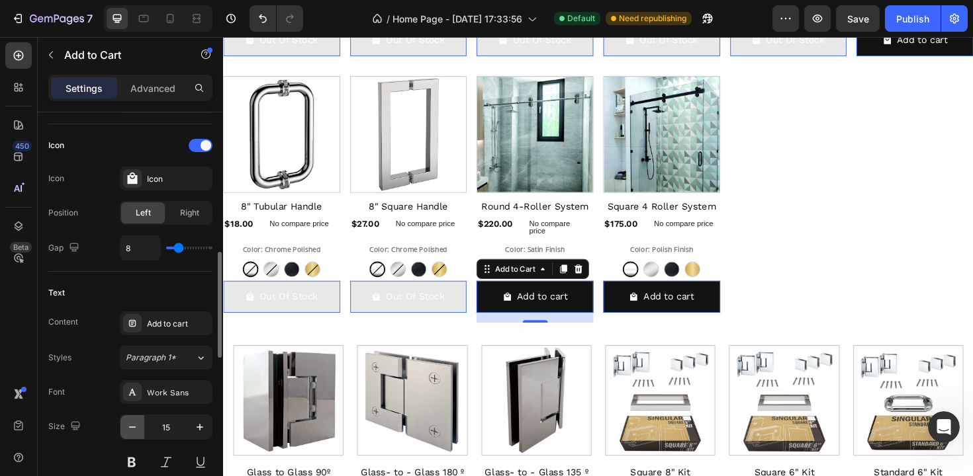
click at [130, 429] on icon "button" at bounding box center [132, 427] width 13 height 13
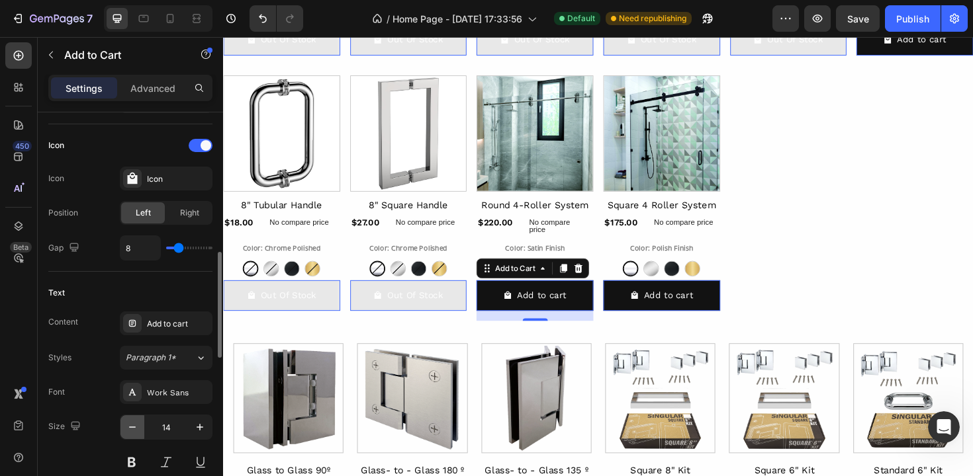
click at [130, 429] on icon "button" at bounding box center [132, 427] width 13 height 13
type input "13"
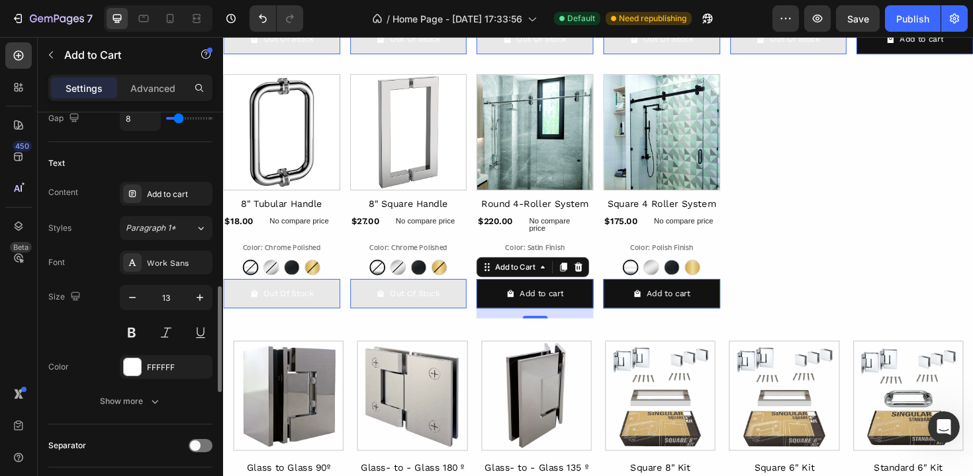
scroll to position [762, 0]
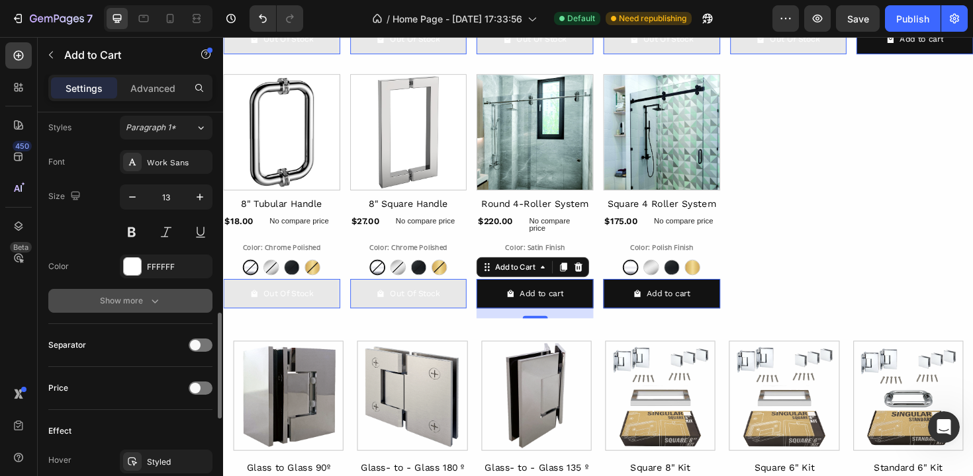
click at [148, 307] on icon "button" at bounding box center [154, 300] width 13 height 13
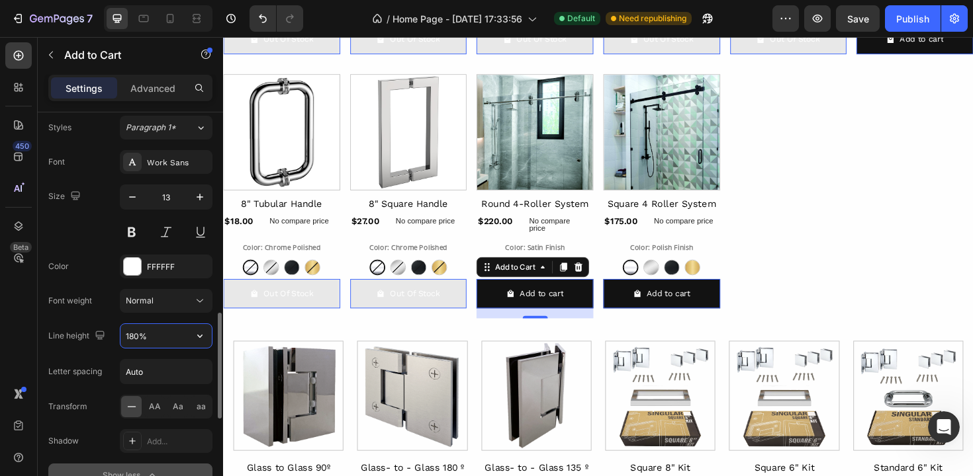
click at [150, 341] on input "180%" at bounding box center [165, 336] width 91 height 24
click at [189, 341] on button "button" at bounding box center [200, 336] width 24 height 24
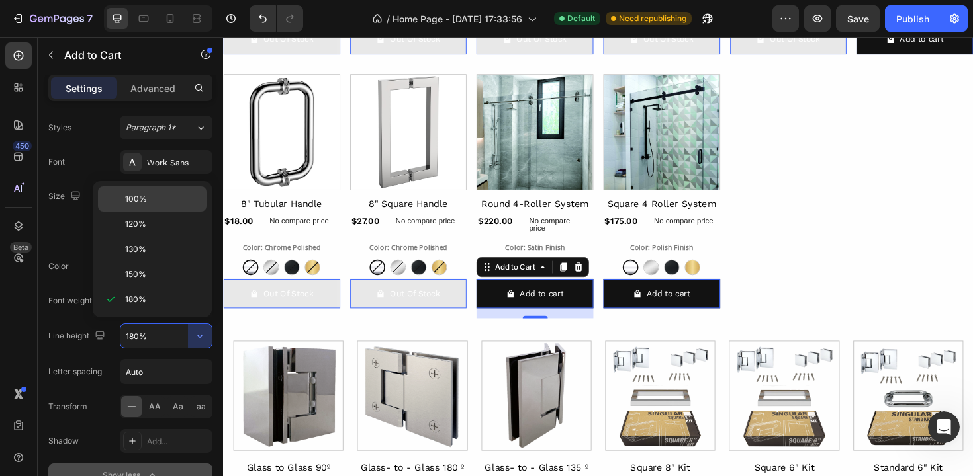
click at [155, 195] on p "100%" at bounding box center [162, 199] width 75 height 12
type input "100%"
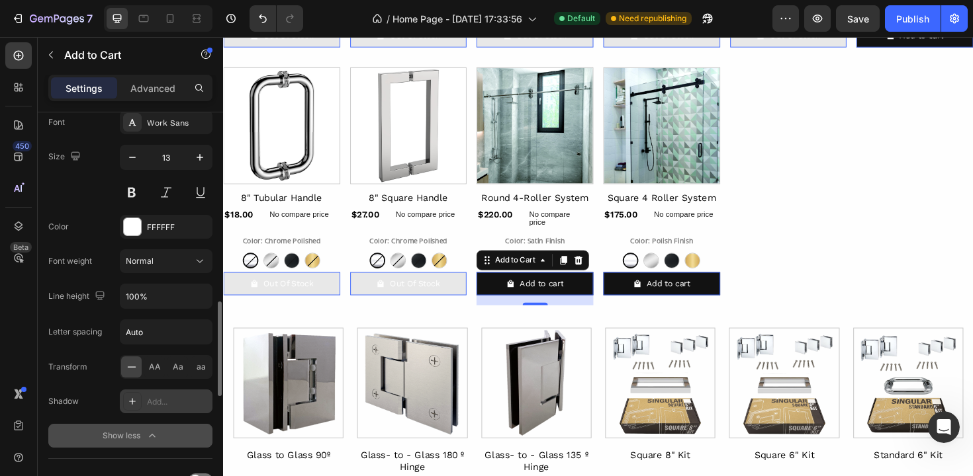
scroll to position [852, 0]
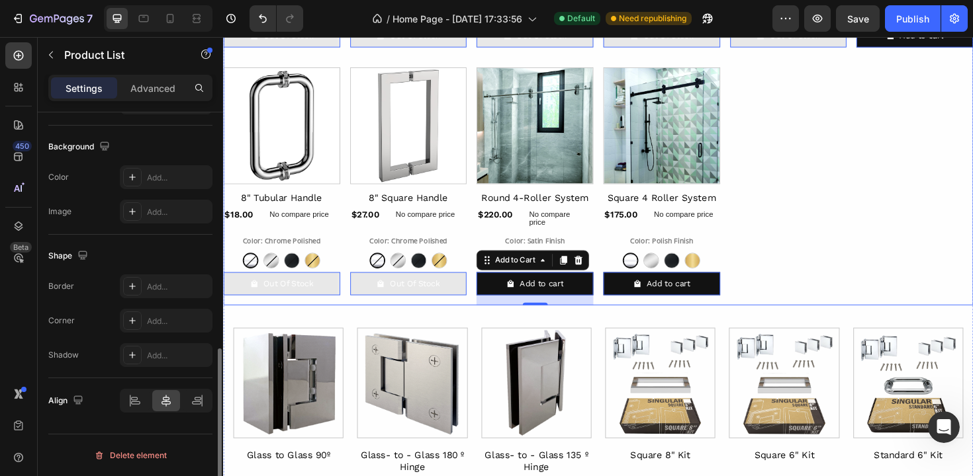
scroll to position [0, 0]
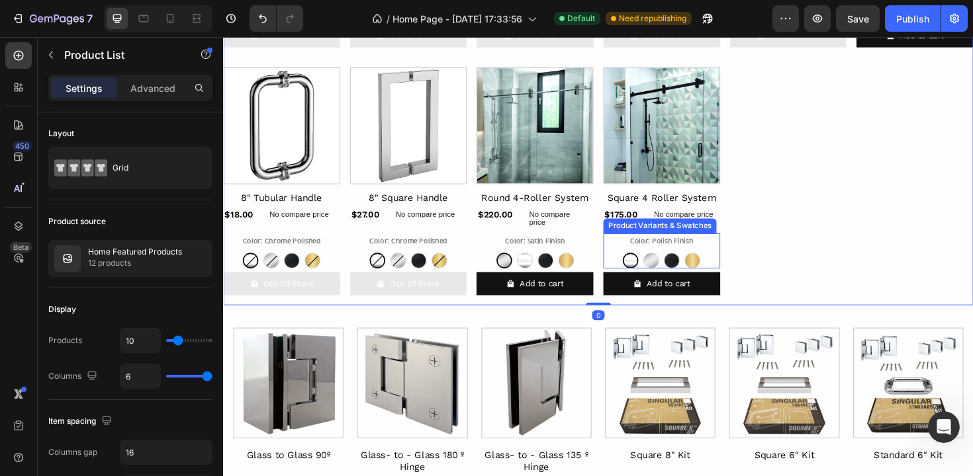
click at [698, 278] on div at bounding box center [697, 274] width 17 height 17
click at [698, 266] on input "Matte Black Matte Black" at bounding box center [697, 265] width 1 height 1
radio input "true"
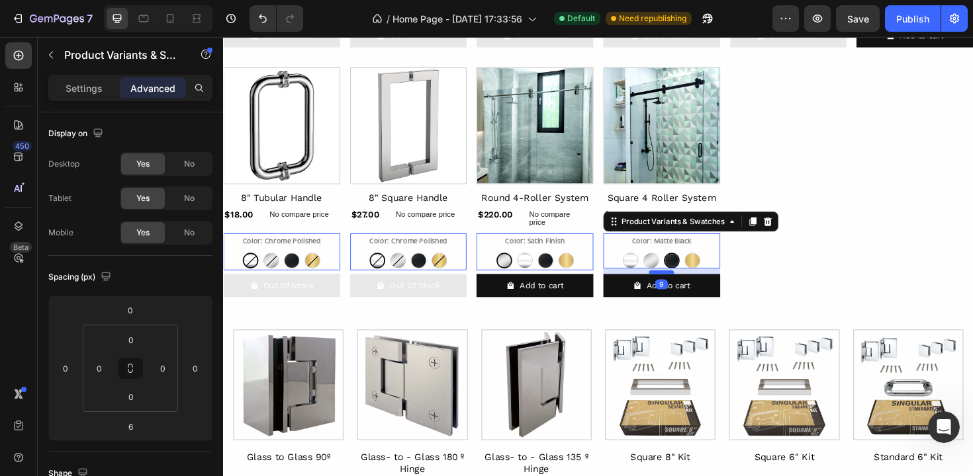
click at [223, 37] on div at bounding box center [223, 37] width 0 height 0
type input "9"
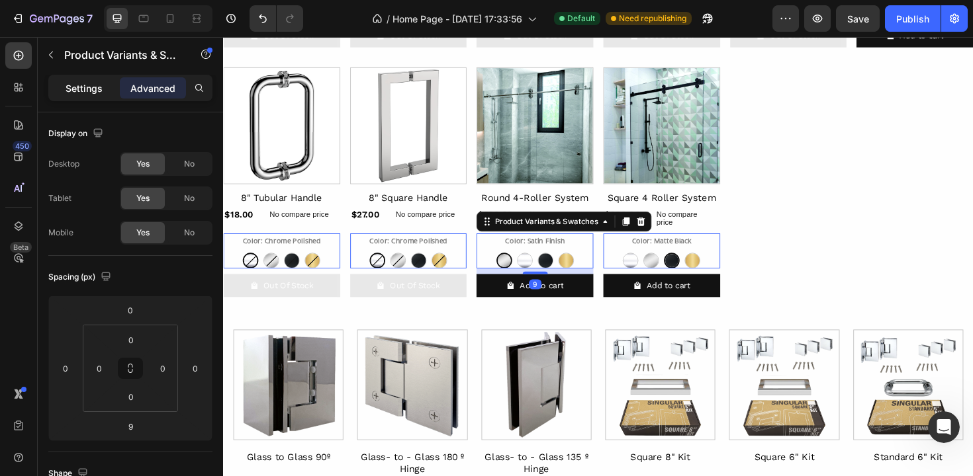
click at [83, 92] on p "Settings" at bounding box center [84, 88] width 37 height 14
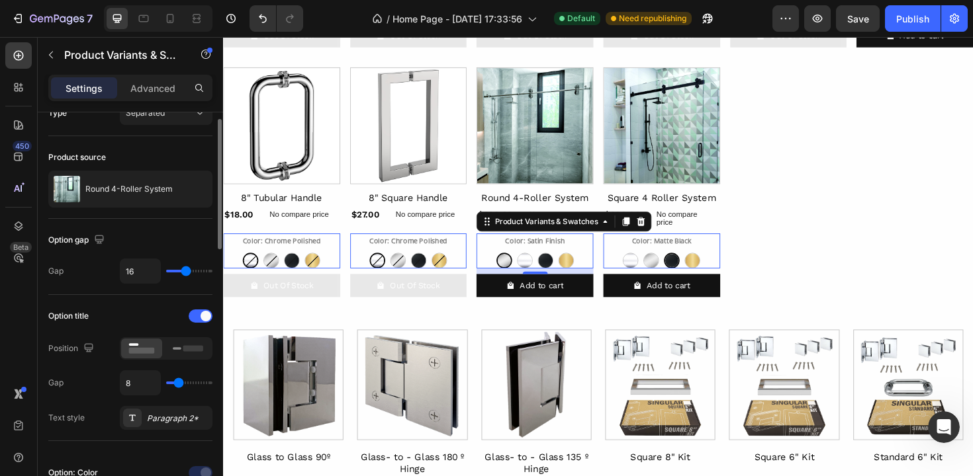
scroll to position [97, 0]
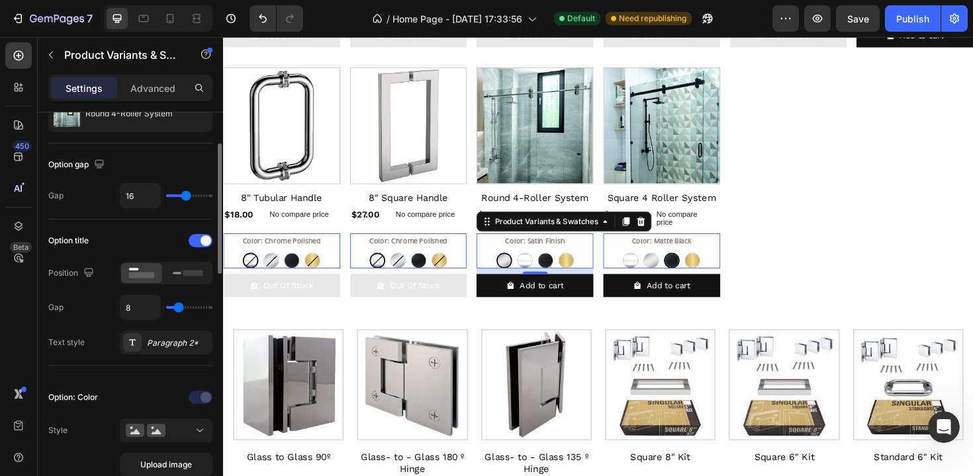
type input "18"
type input "17"
type input "16"
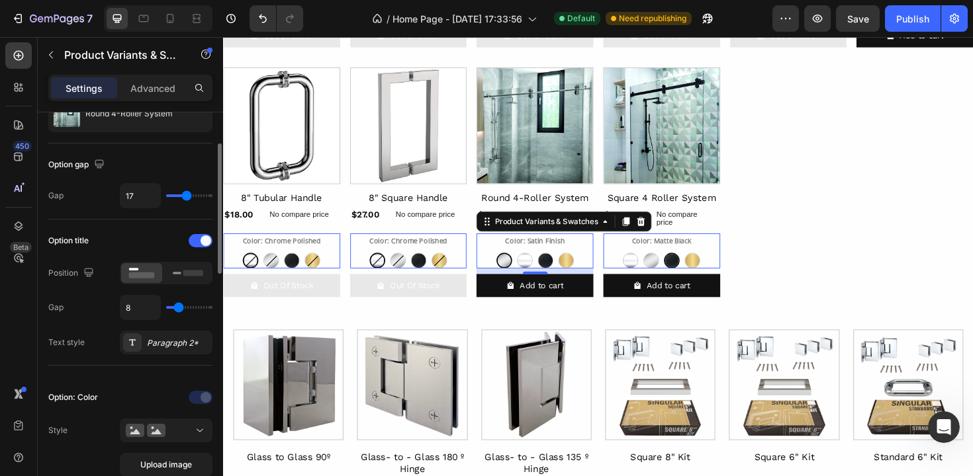
type input "16"
type input "15"
type input "14"
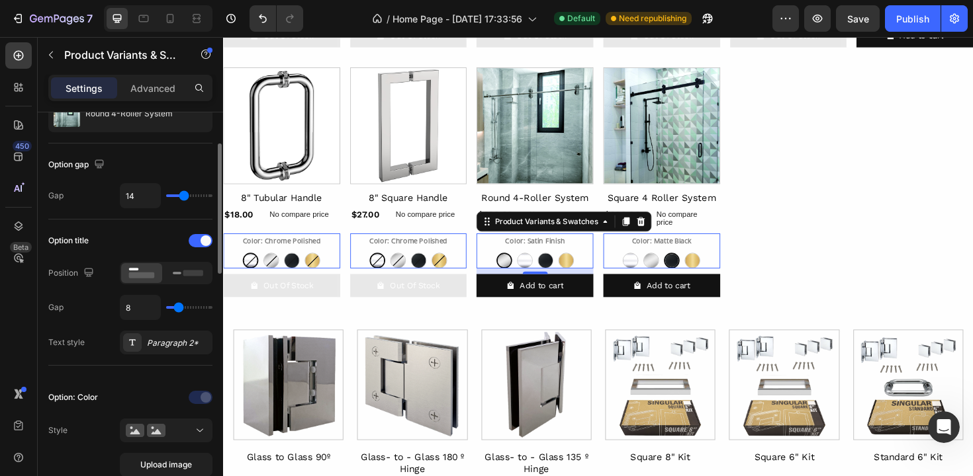
type input "13"
type input "12"
click at [182, 197] on input "range" at bounding box center [189, 196] width 46 height 3
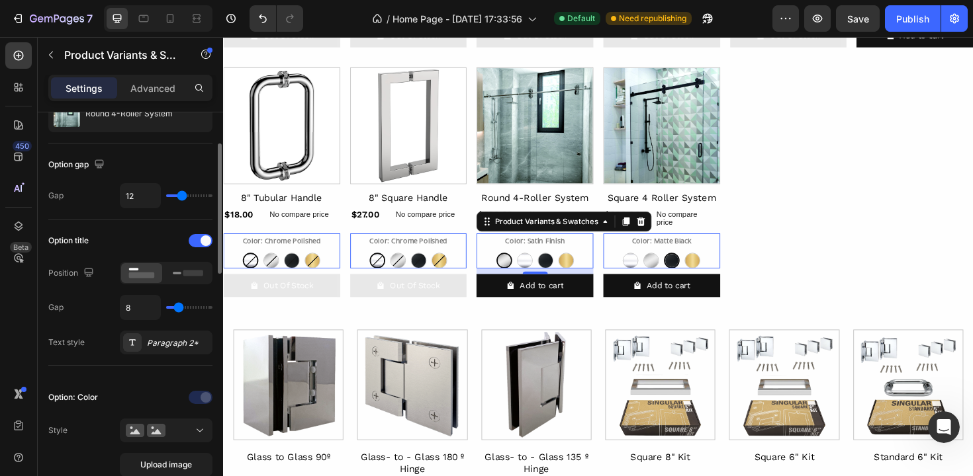
type input "13"
type input "12"
type input "11"
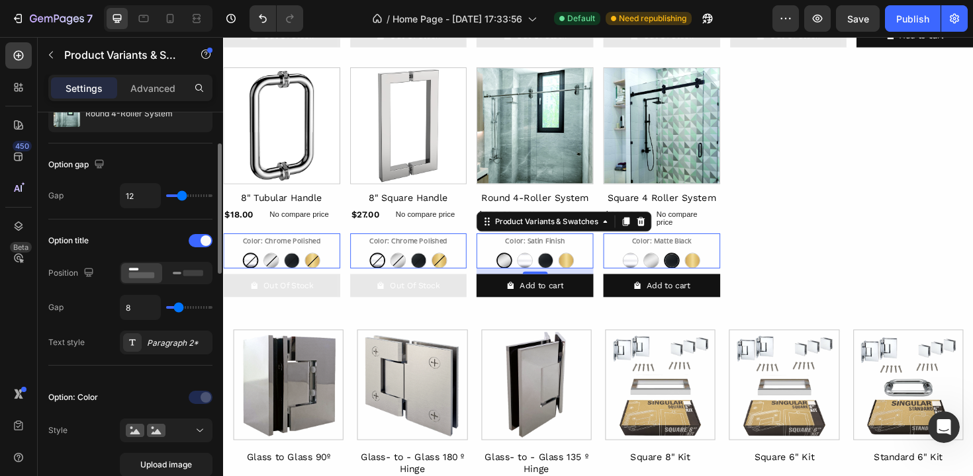
type input "11"
type input "10"
type input "9"
click at [179, 196] on input "range" at bounding box center [189, 196] width 46 height 3
type input "10"
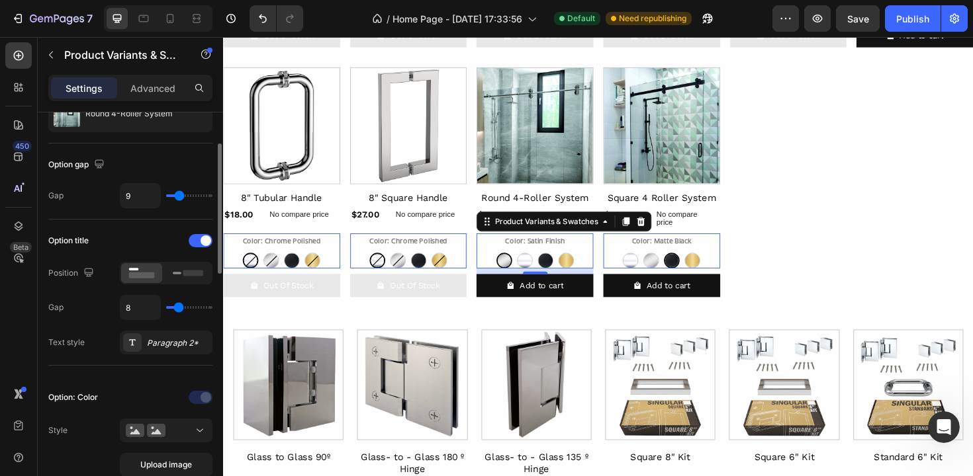
type input "10"
type input "14"
type input "15"
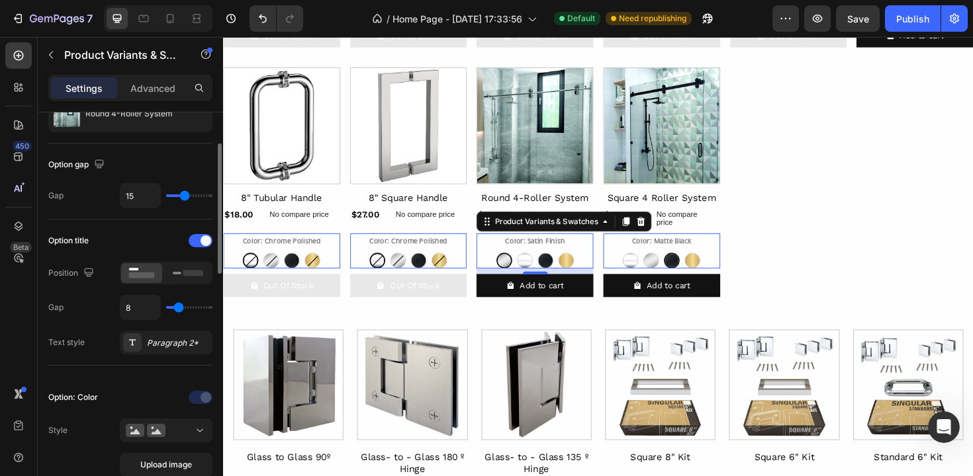
type input "17"
type input "19"
type input "22"
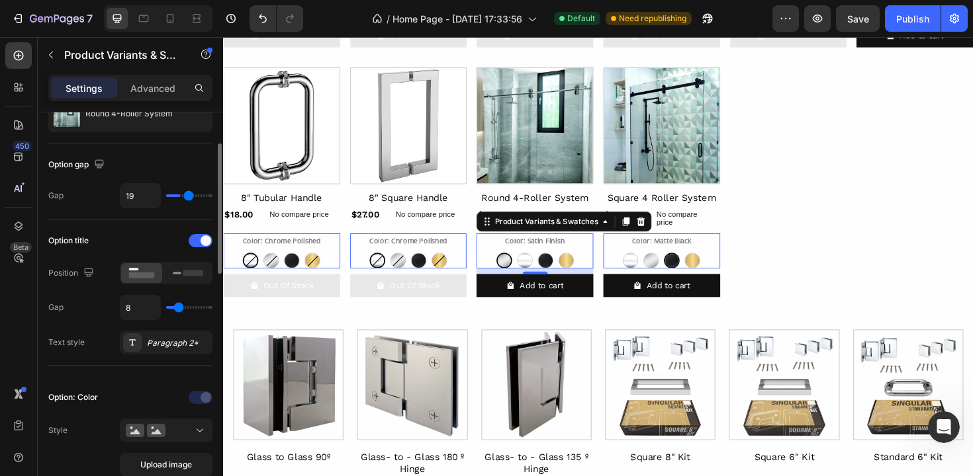
type input "22"
type input "25"
type input "26"
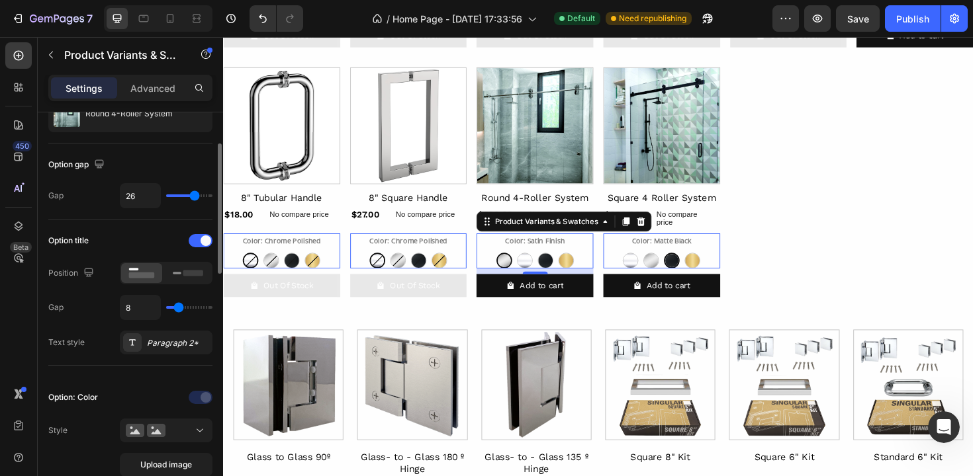
type input "27"
type input "28"
type input "29"
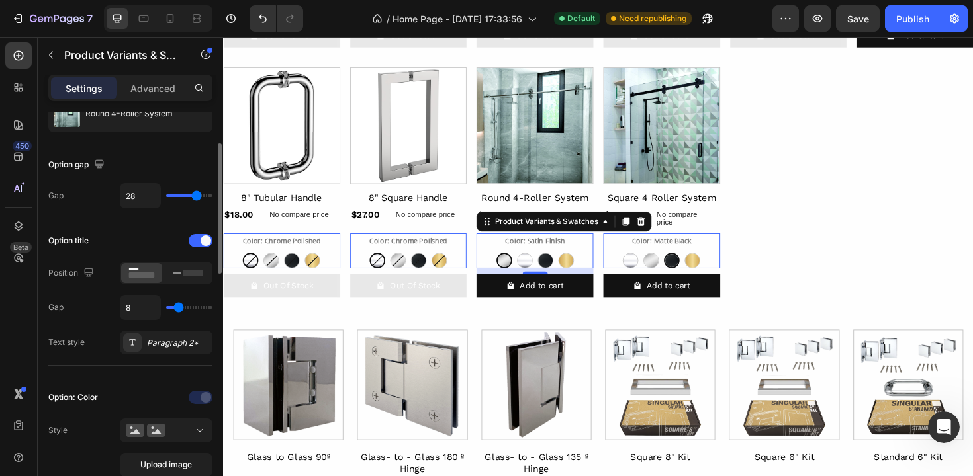
type input "29"
type input "30"
type input "31"
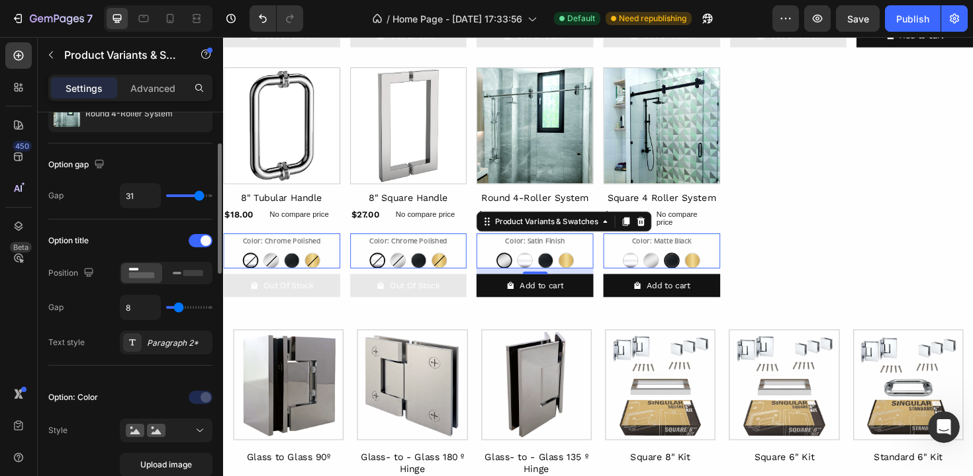
type input "32"
type input "33"
type input "34"
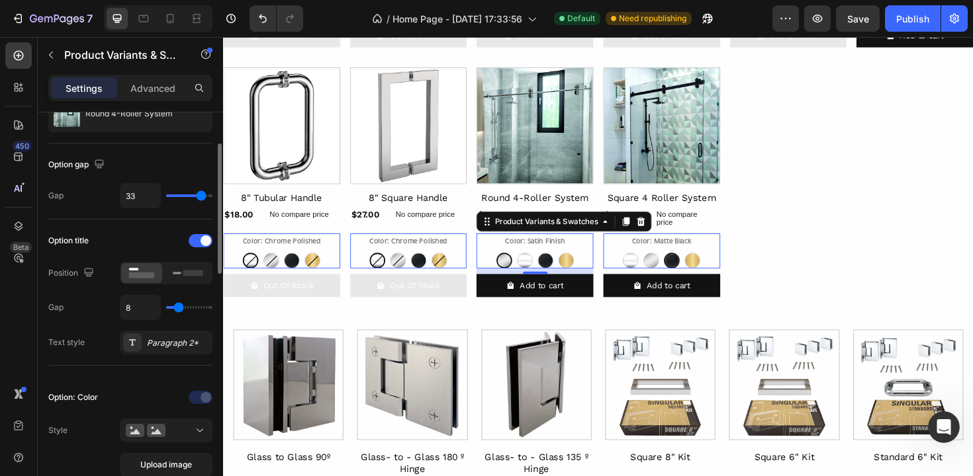
type input "34"
type input "35"
type input "36"
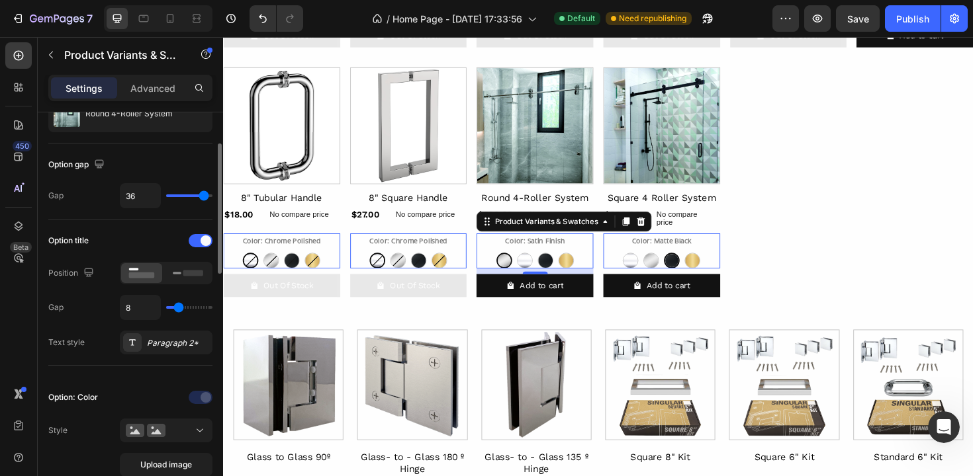
type input "37"
drag, startPoint x: 179, startPoint y: 196, endPoint x: 204, endPoint y: 197, distance: 24.5
type input "37"
click at [204, 197] on input "range" at bounding box center [189, 196] width 46 height 3
click at [196, 206] on div "37" at bounding box center [166, 195] width 93 height 25
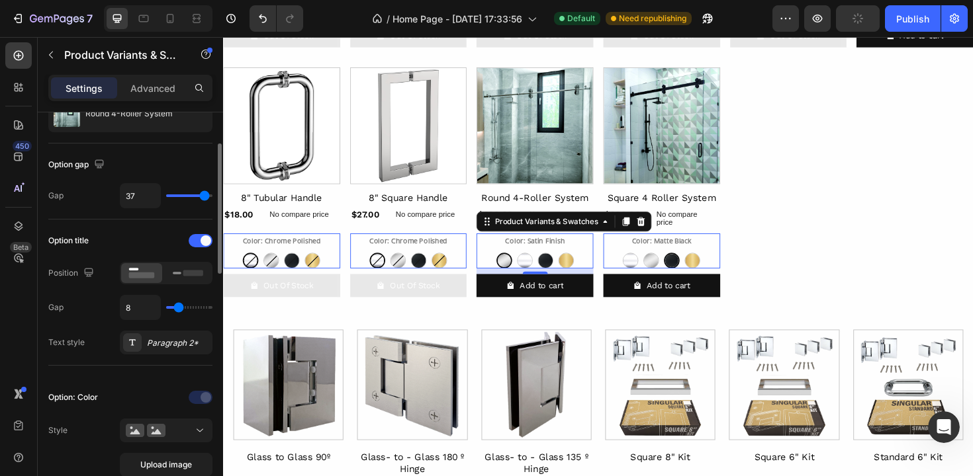
type input "32"
type input "31"
type input "30"
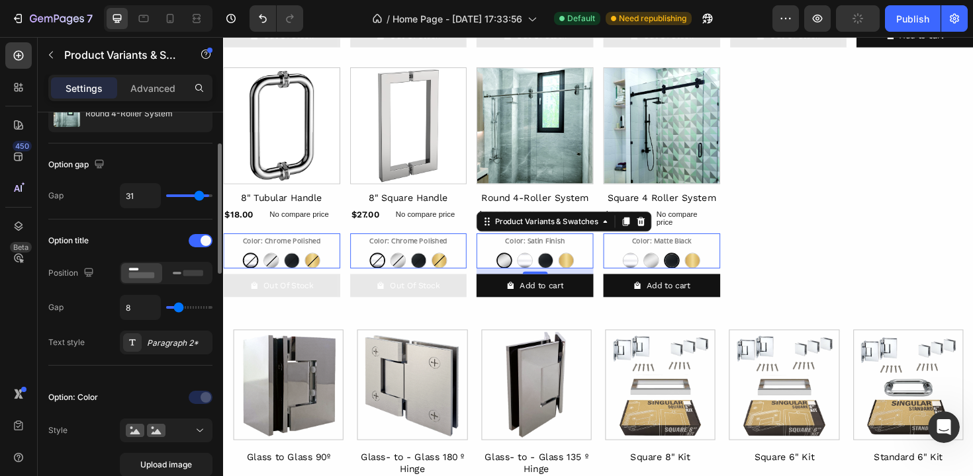
type input "30"
type input "29"
type input "27"
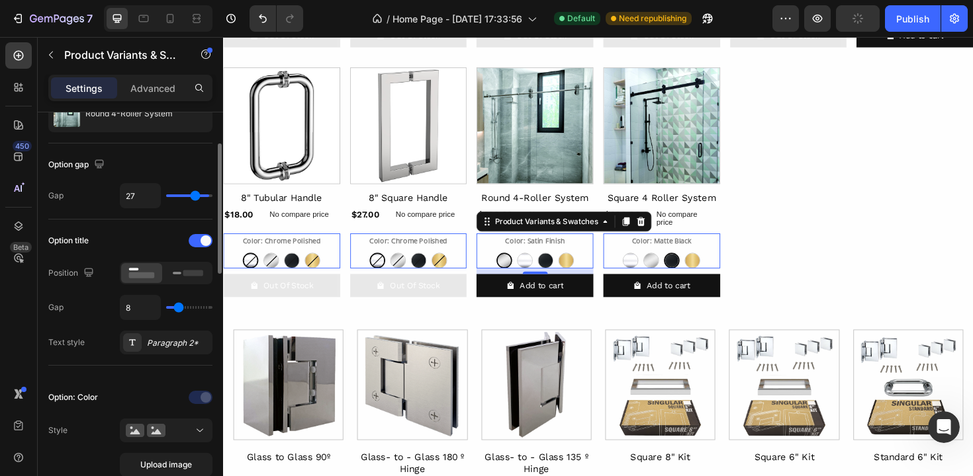
type input "23"
type input "20"
type input "17"
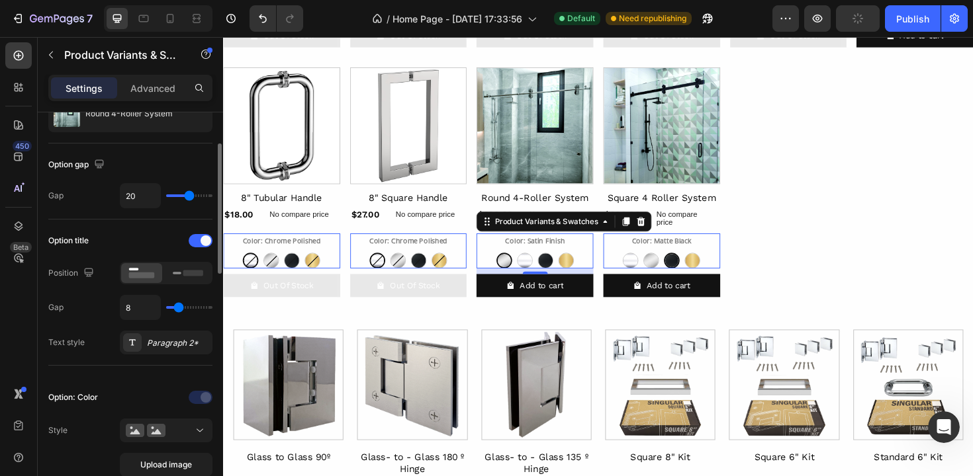
type input "17"
type input "15"
type input "14"
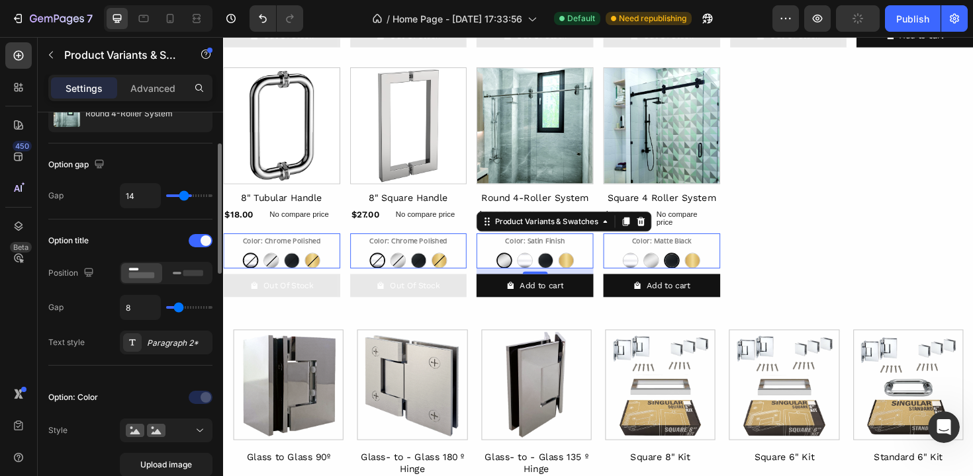
type input "13"
type input "12"
type input "10"
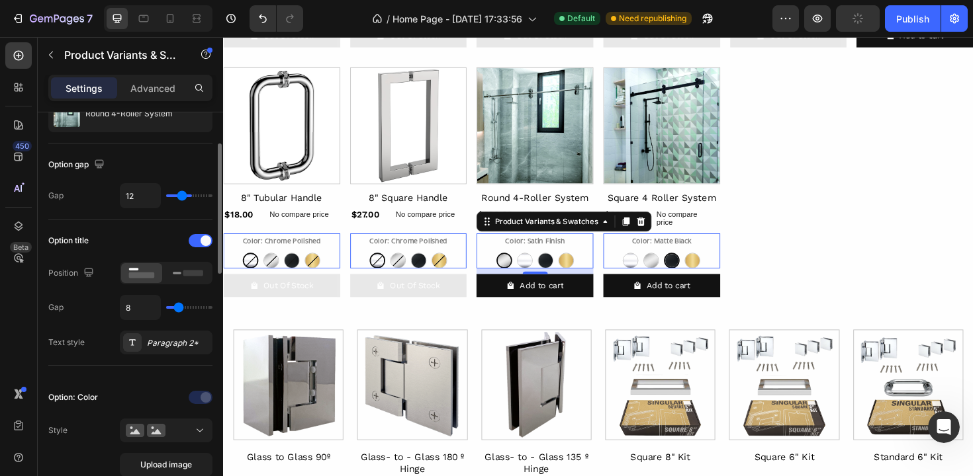
type input "10"
type input "8"
type input "7"
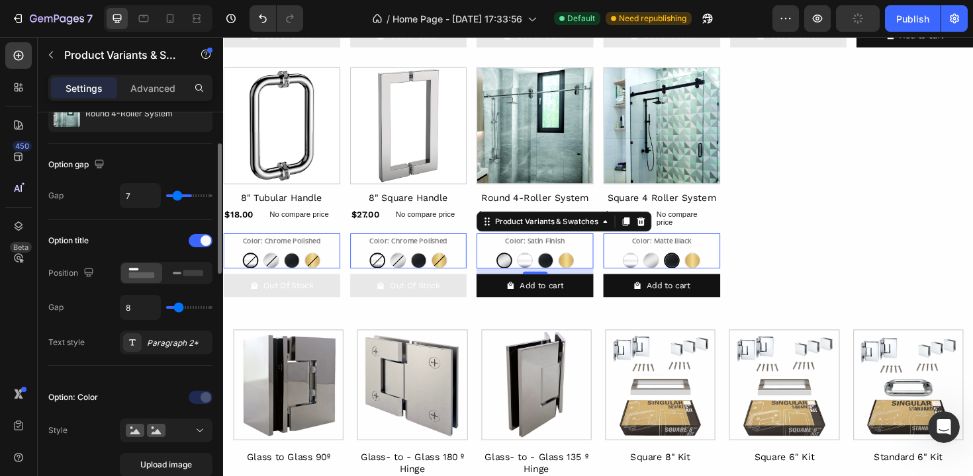
type input "6"
type input "5"
type input "6"
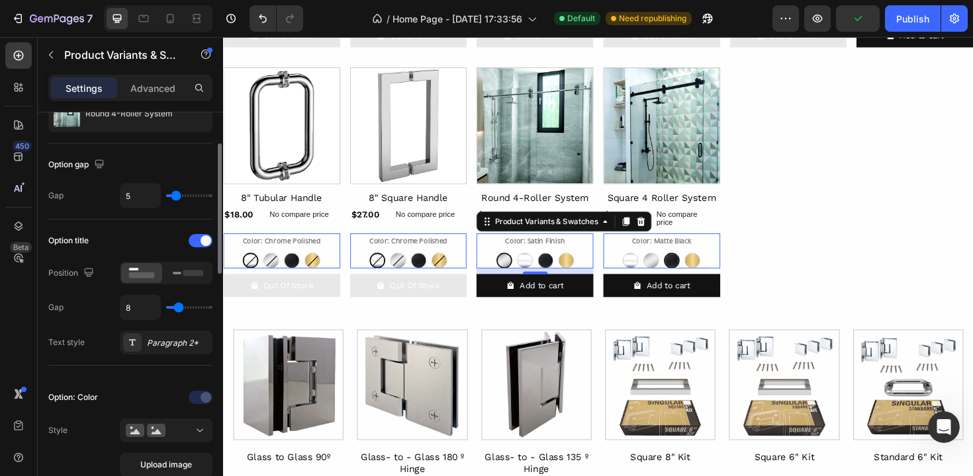
type input "6"
type input "7"
type input "8"
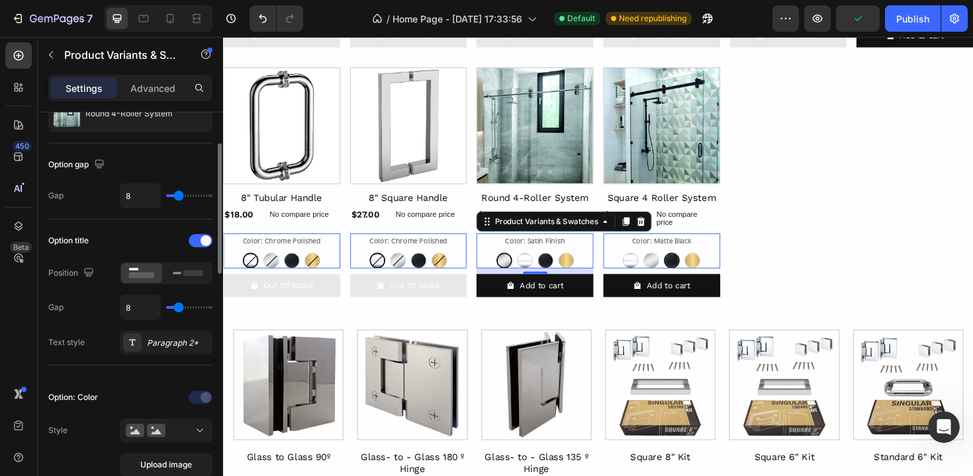
type input "9"
type input "10"
drag, startPoint x: 202, startPoint y: 197, endPoint x: 180, endPoint y: 198, distance: 22.5
type input "10"
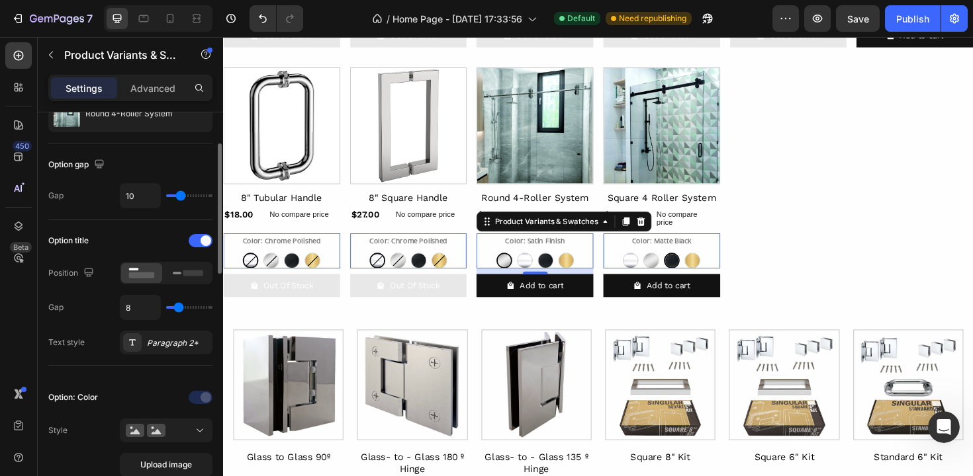
click at [180, 197] on input "range" at bounding box center [189, 196] width 46 height 3
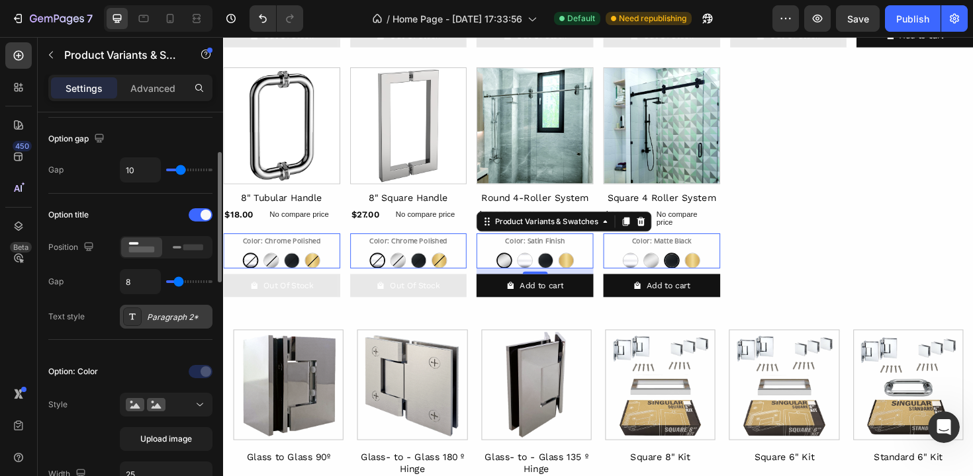
scroll to position [130, 0]
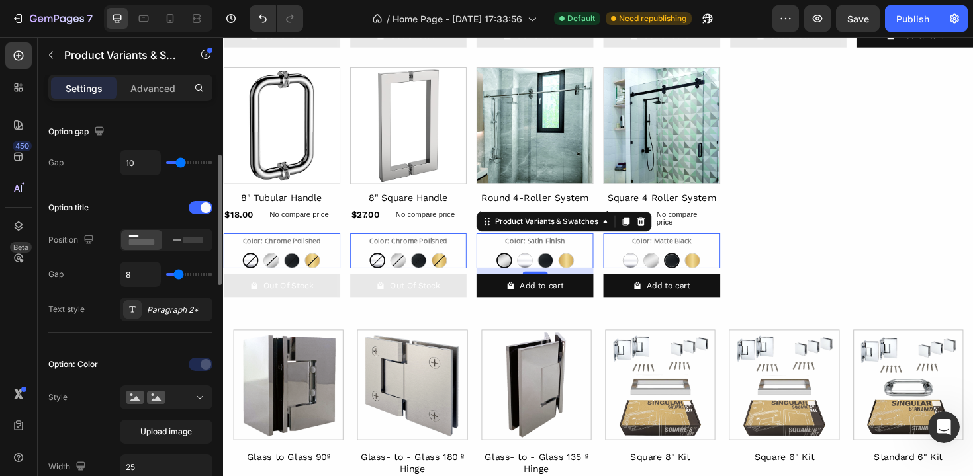
type input "7"
type input "6"
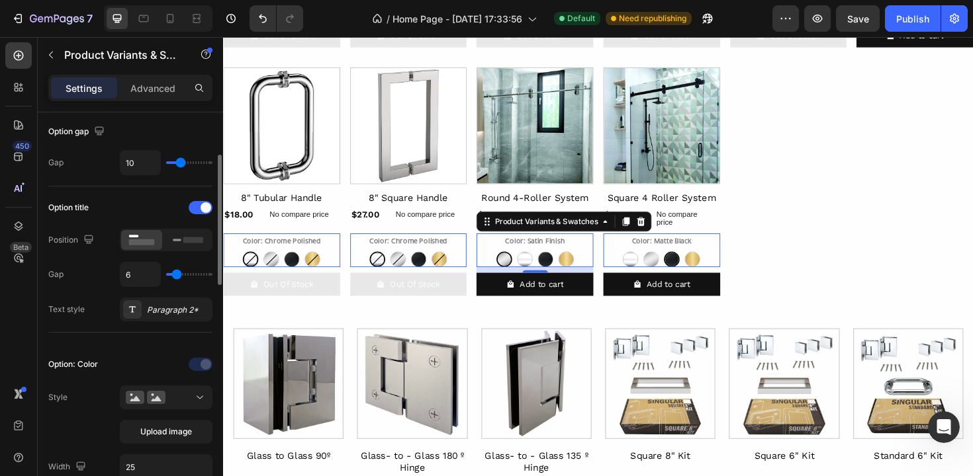
type input "5"
type input "4"
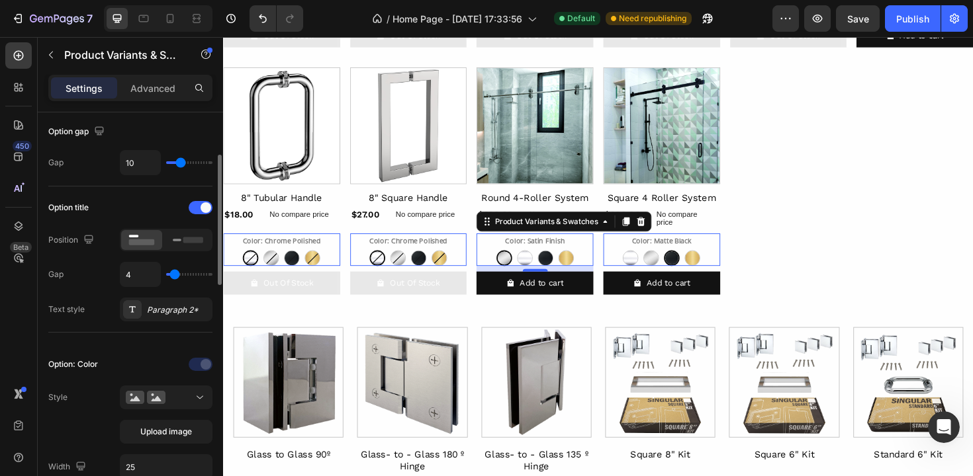
type input "3"
type input "2"
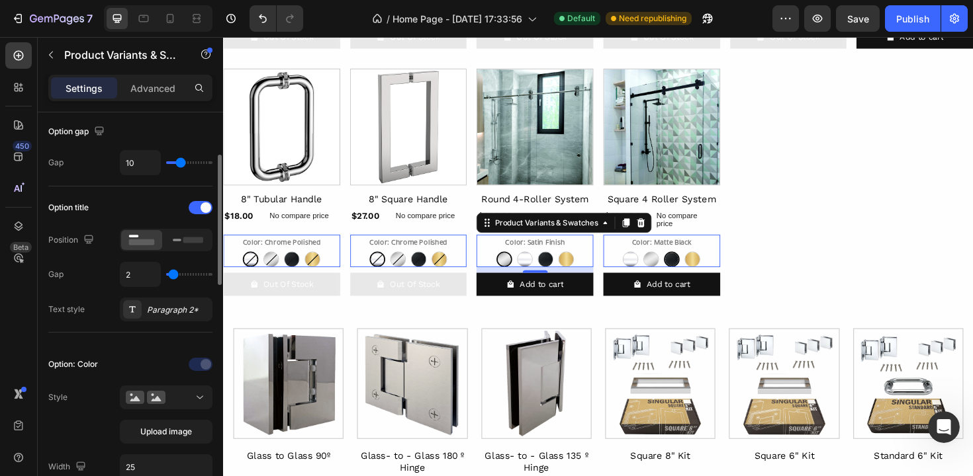
type input "1"
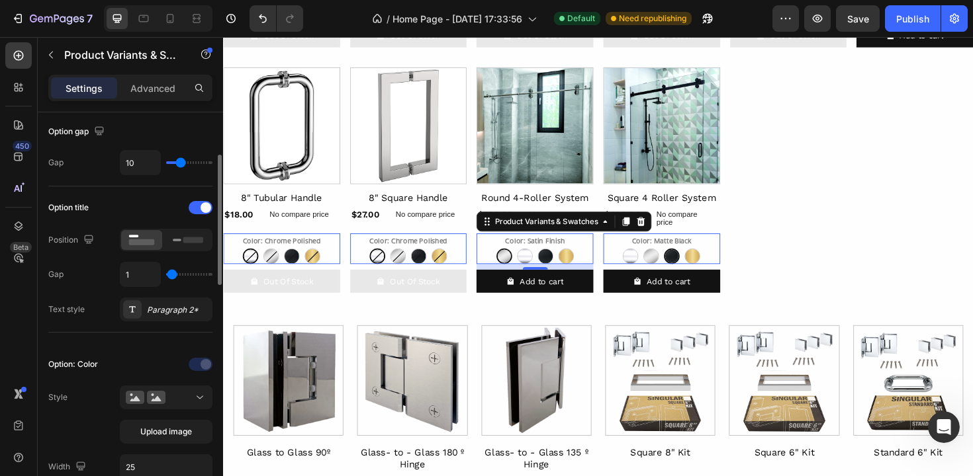
type input "0"
drag, startPoint x: 179, startPoint y: 277, endPoint x: 169, endPoint y: 273, distance: 10.5
type input "0"
click at [169, 273] on input "range" at bounding box center [189, 274] width 46 height 3
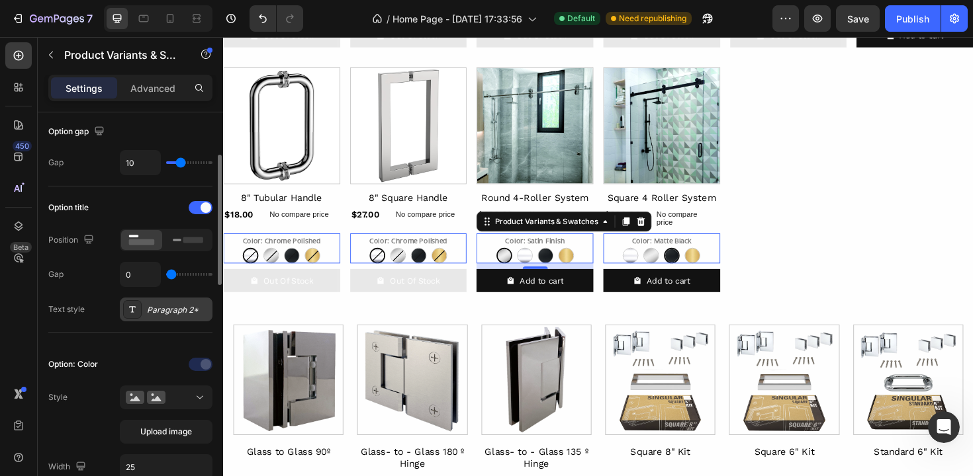
click at [167, 316] on div "Paragraph 2*" at bounding box center [166, 310] width 93 height 24
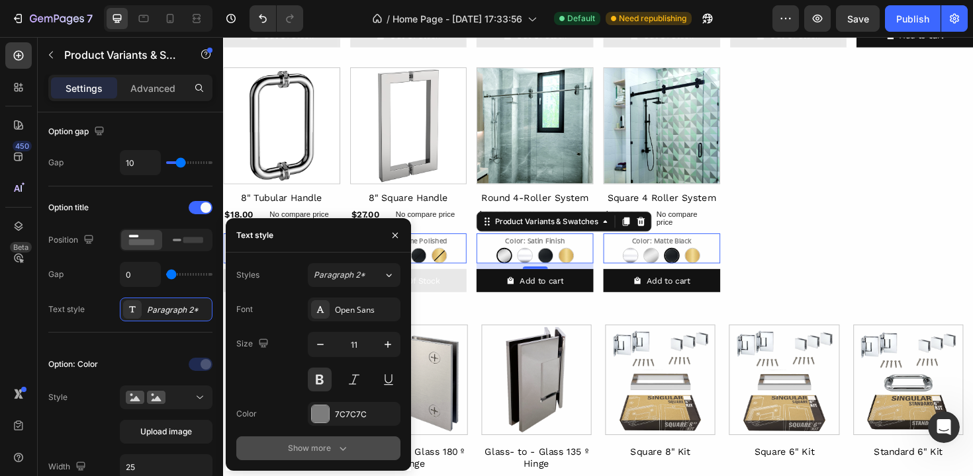
click at [317, 451] on div "Show more" at bounding box center [319, 448] width 62 height 13
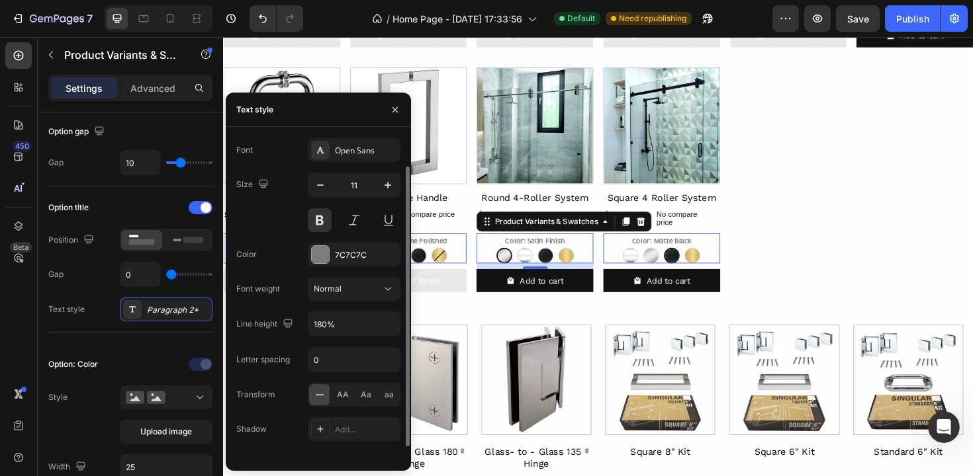
scroll to position [49, 0]
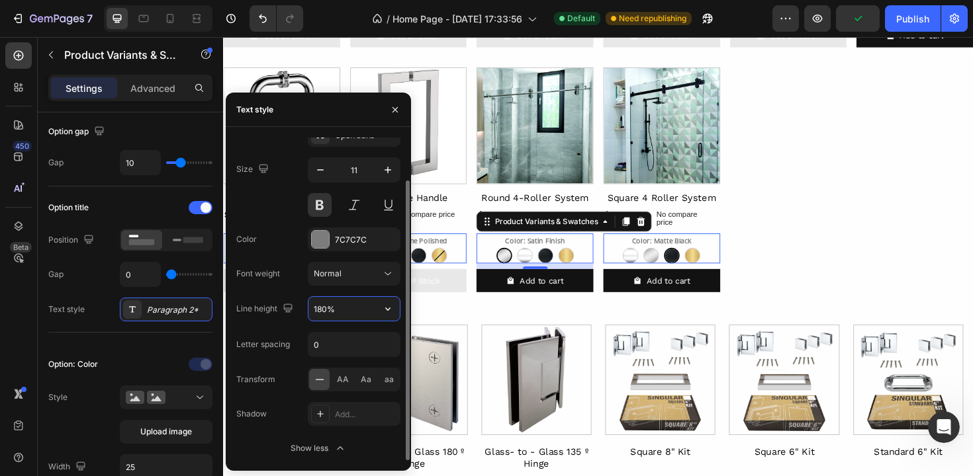
click at [347, 315] on input "180%" at bounding box center [353, 309] width 91 height 24
click at [383, 313] on icon "button" at bounding box center [387, 308] width 13 height 13
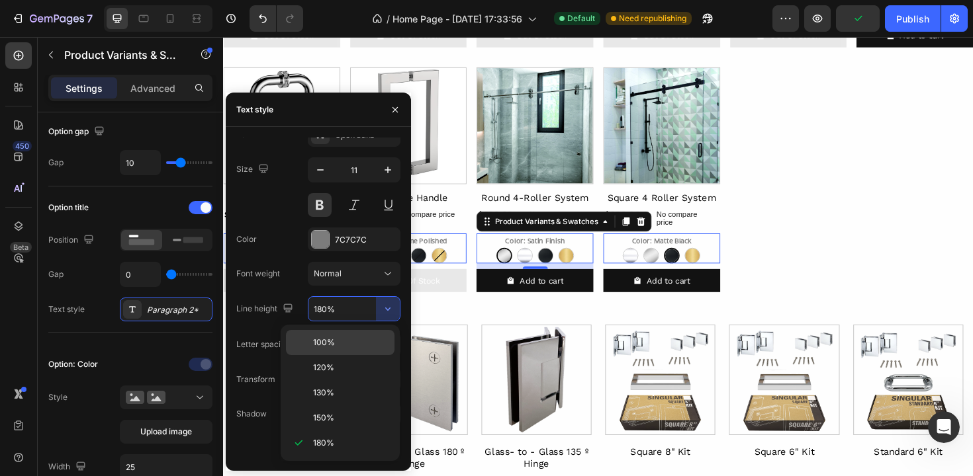
click at [327, 340] on span "100%" at bounding box center [324, 343] width 22 height 12
type input "100%"
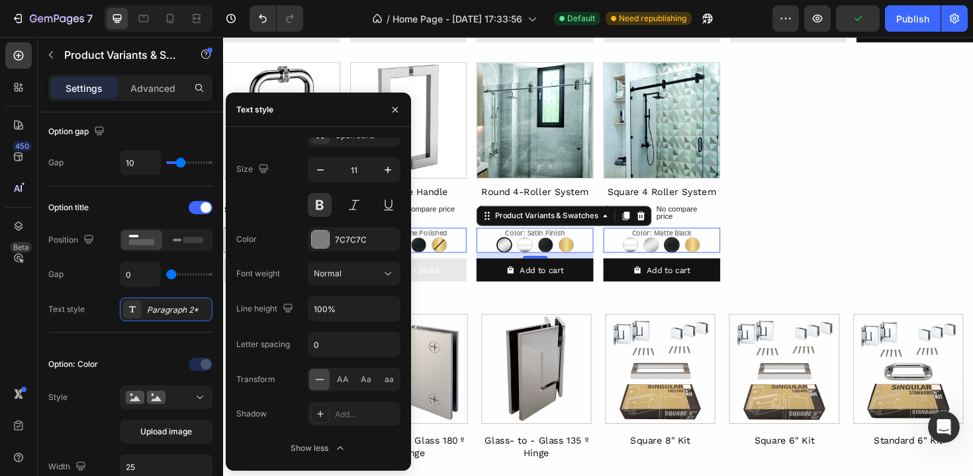
scroll to position [877, 0]
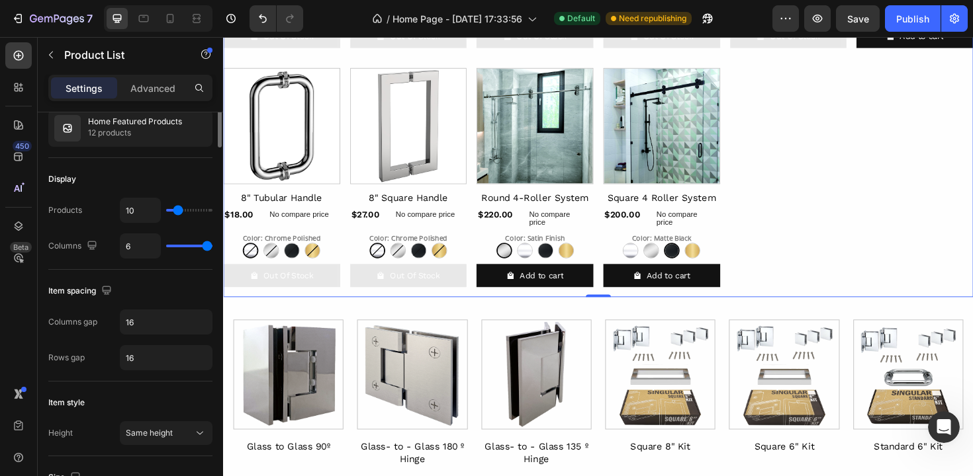
scroll to position [0, 0]
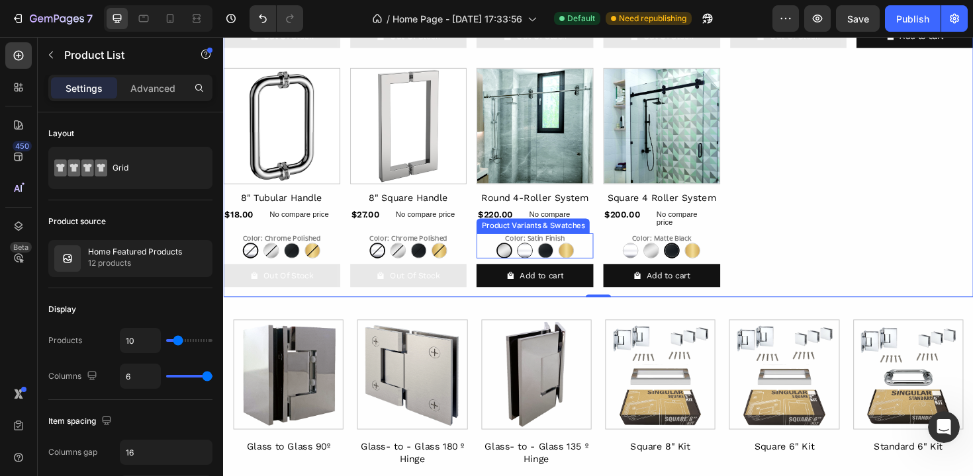
click at [545, 257] on Finish at bounding box center [542, 263] width 17 height 17
click at [542, 255] on input "Polish Finish Polish Finish" at bounding box center [541, 255] width 1 height 1
radio input "true"
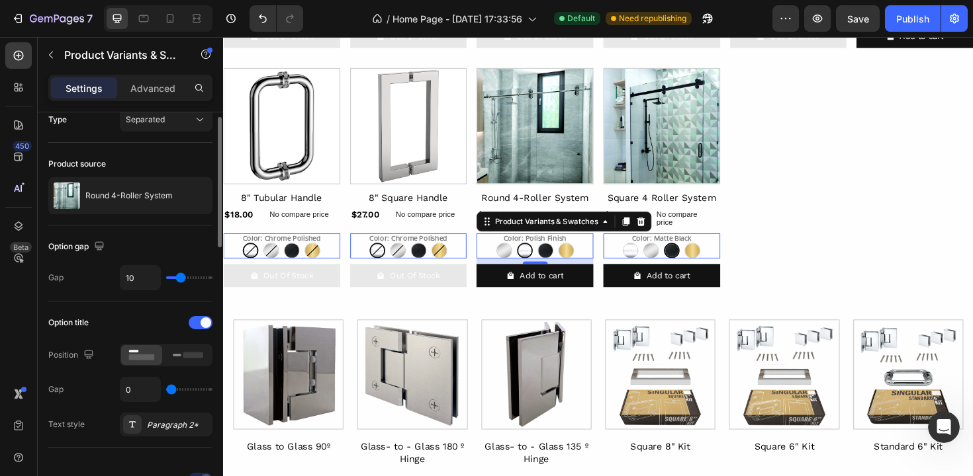
scroll to position [28, 0]
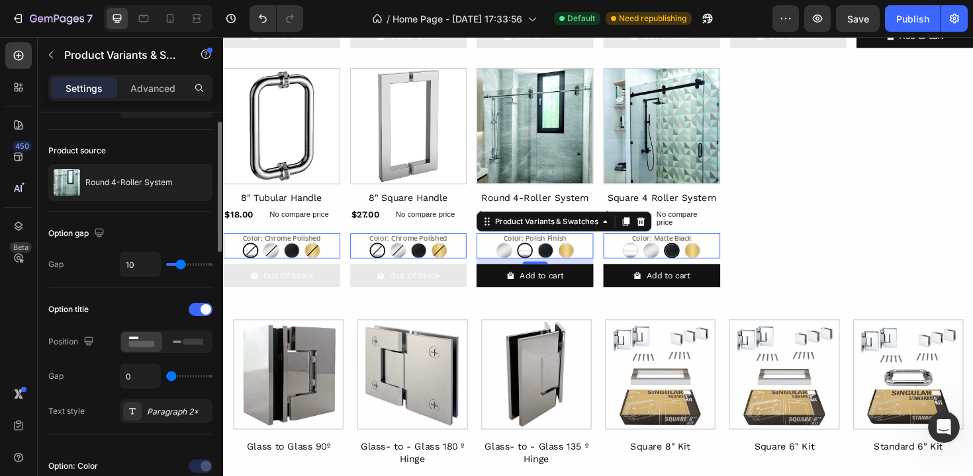
type input "3"
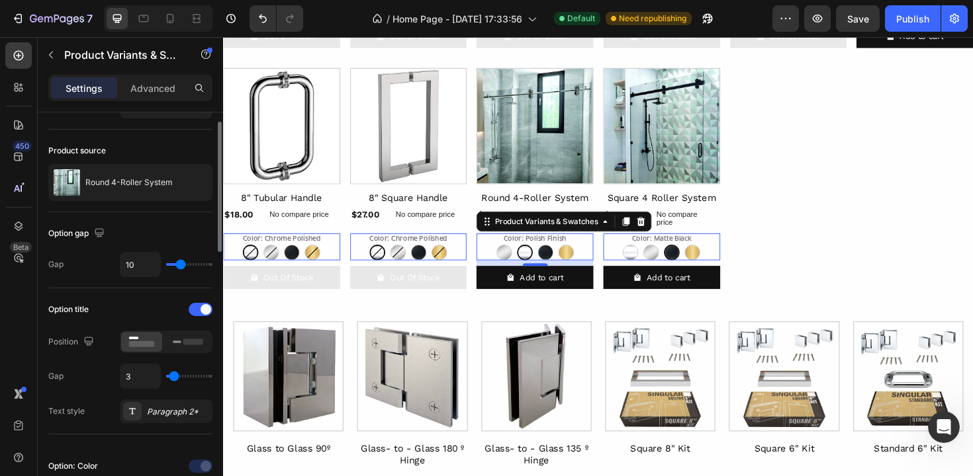
scroll to position [879, 0]
type input "4"
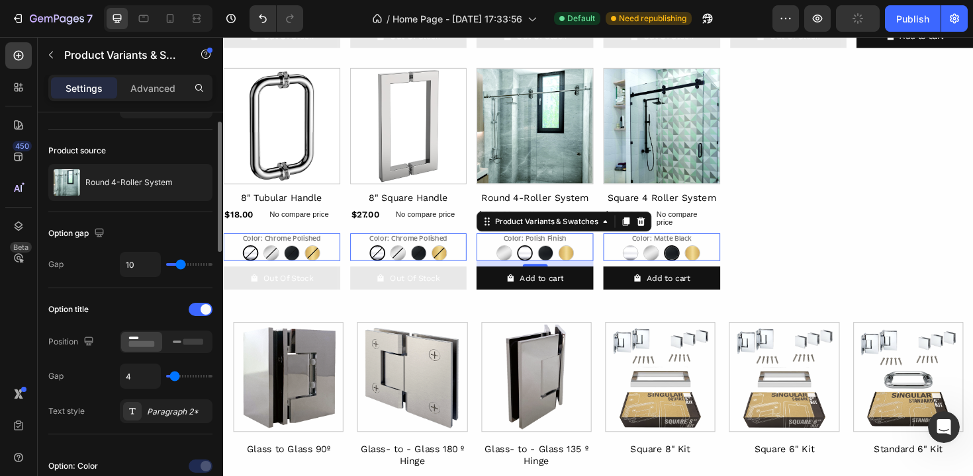
type input "4"
click at [174, 378] on input "range" at bounding box center [189, 376] width 46 height 3
click at [905, 22] on div "Publish" at bounding box center [912, 19] width 33 height 14
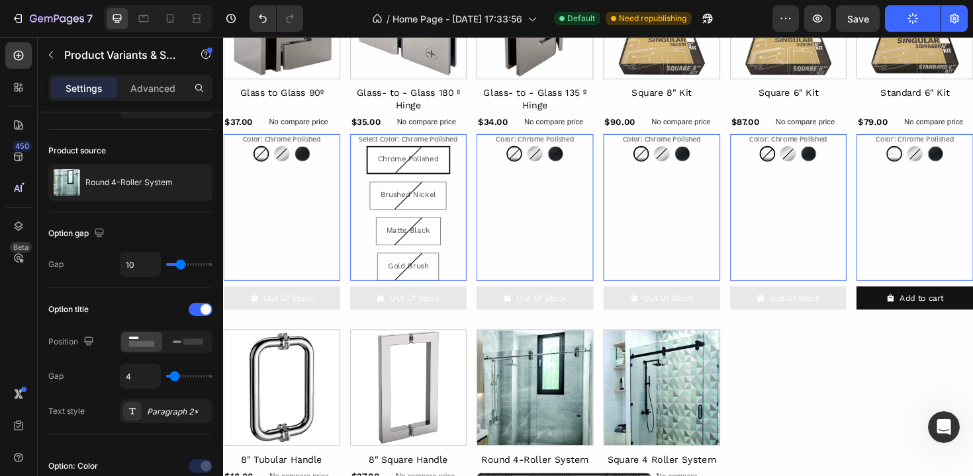
scroll to position [762, 0]
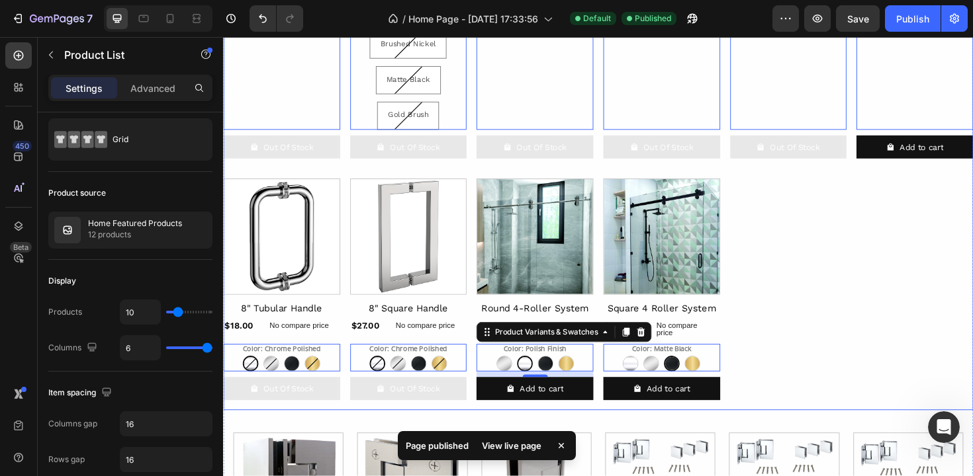
click at [762, 249] on div "Product Images Glass to Glass 90º Product Title $37.00 Product Price Product Pr…" at bounding box center [620, 116] width 794 height 634
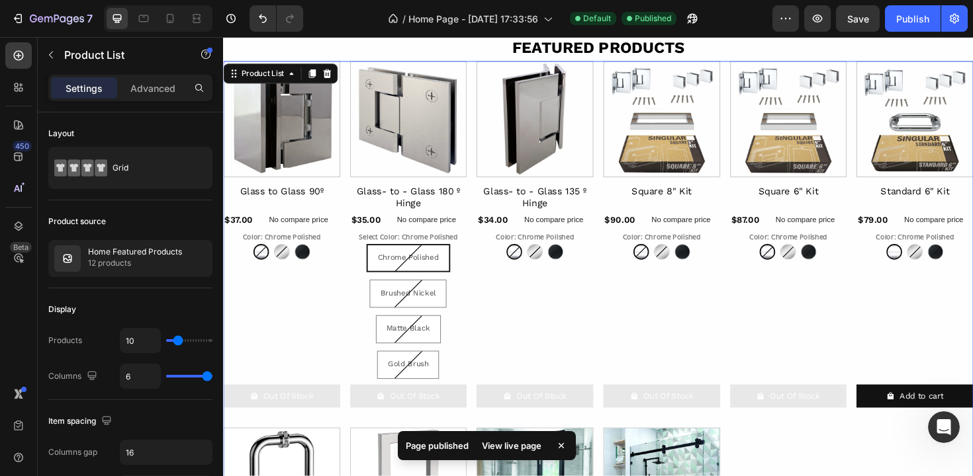
scroll to position [525, 0]
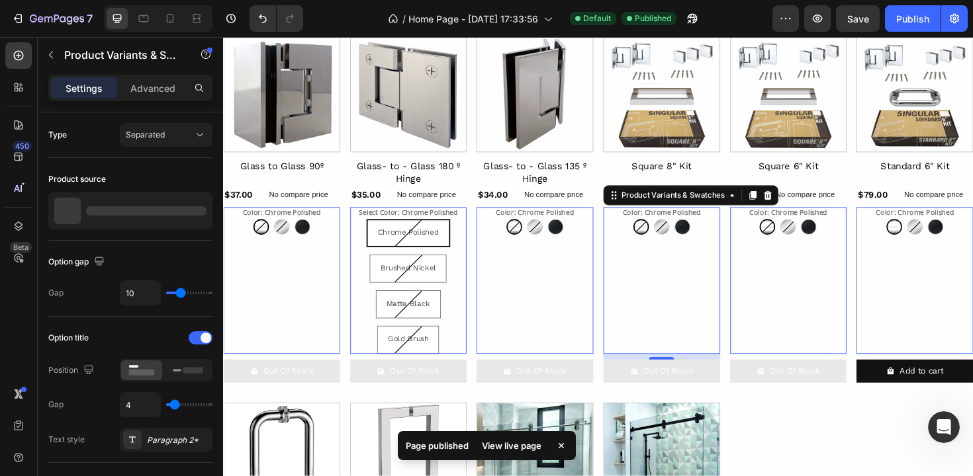
click at [347, 281] on div "Color: Chrome Polished Chrome Polished Chrome Polished Brushed Nickel Brushed N…" at bounding box center [285, 295] width 124 height 155
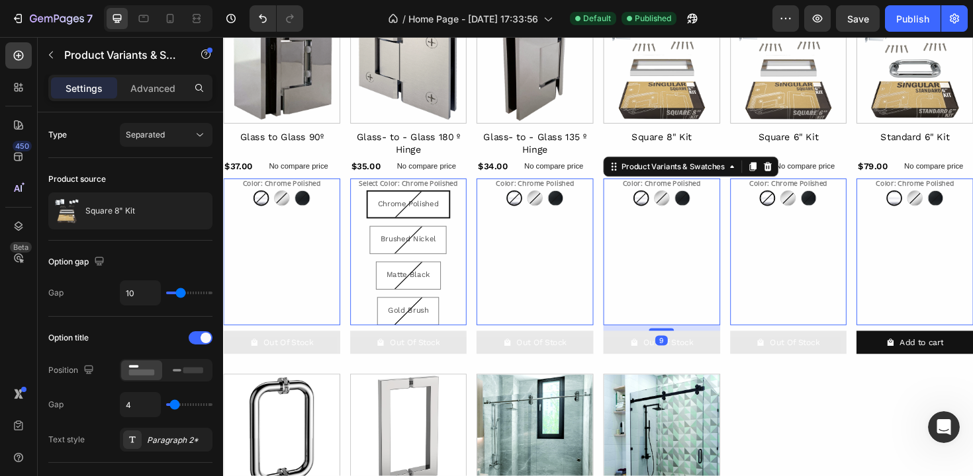
scroll to position [556, 0]
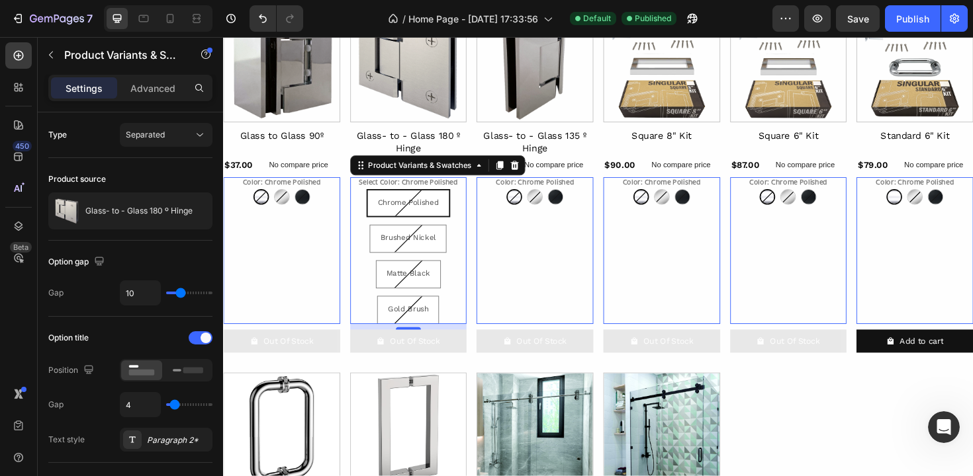
click at [347, 215] on div "Chrome Polished Chrome Polished Chrome Polished Brushed Nickel Brushed Nickel B…" at bounding box center [285, 206] width 124 height 17
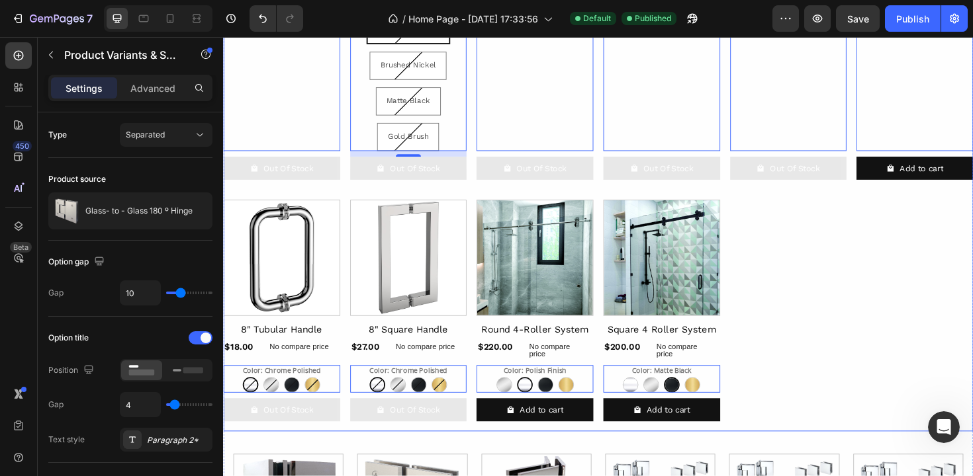
scroll to position [668, 0]
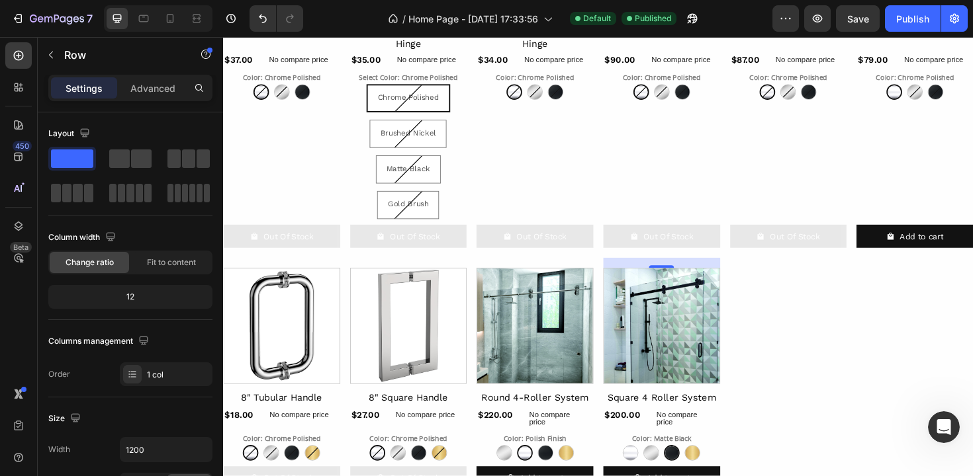
click at [347, 269] on div "Product Images Square 8" Kit Product Title $90.00 Product Price Product Price N…" at bounding box center [285, 82] width 124 height 378
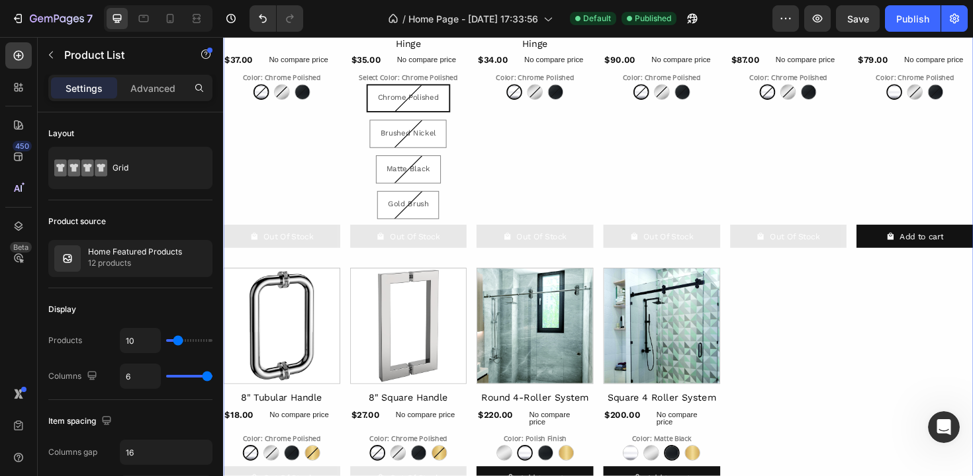
click at [483, 173] on div "Product Images Glass to Glass 90º Product Title $37.00 Product Price Product Pr…" at bounding box center [620, 210] width 794 height 634
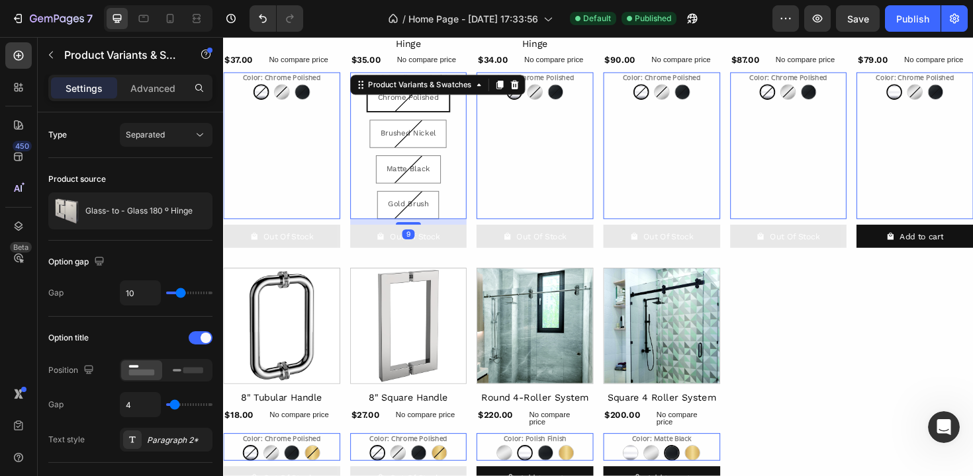
click at [347, 104] on div "Chrome Polished Chrome Polished Chrome Polished Brushed Nickel Brushed Nickel B…" at bounding box center [285, 95] width 124 height 17
click at [481, 165] on div "Product Images Glass to Glass 90º Product Title $37.00 Product Price Product Pr…" at bounding box center [620, 210] width 794 height 634
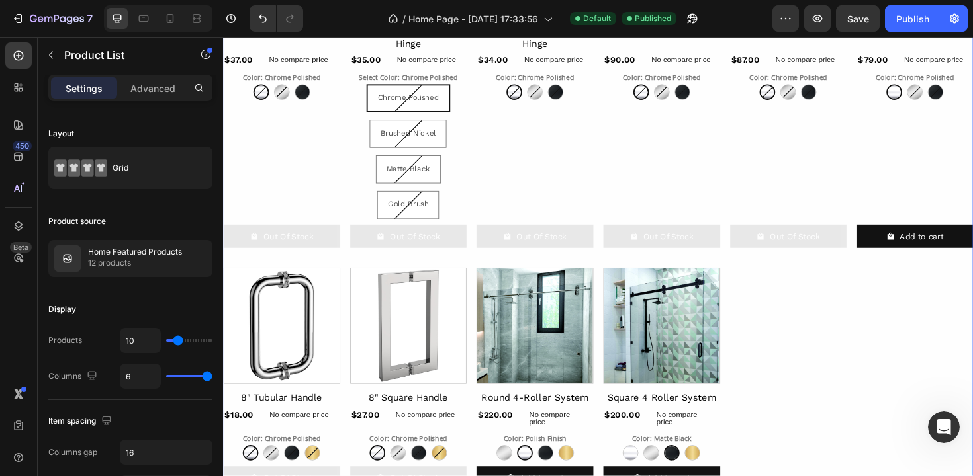
click at [481, 165] on div "Product Images Glass to Glass 90º Product Title $37.00 Product Price Product Pr…" at bounding box center [620, 210] width 794 height 634
type input "4"
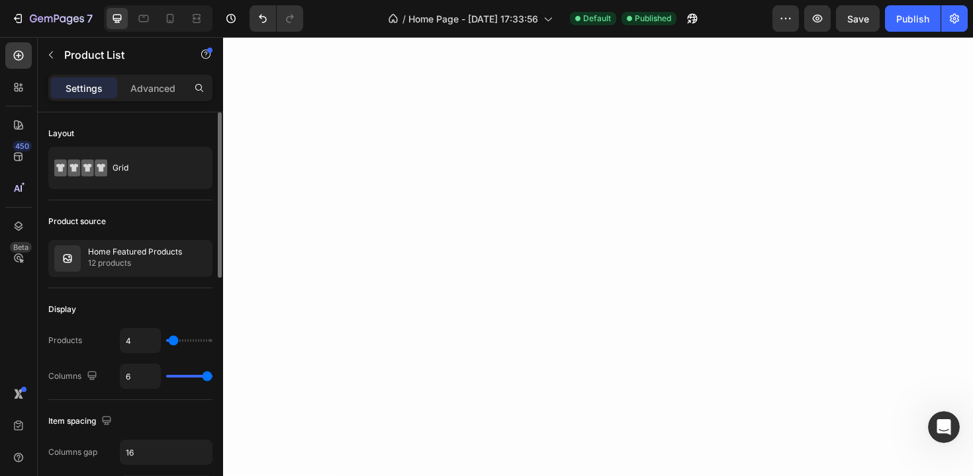
type input "2"
type input "1"
drag, startPoint x: 180, startPoint y: 343, endPoint x: 167, endPoint y: 341, distance: 12.7
type input "1"
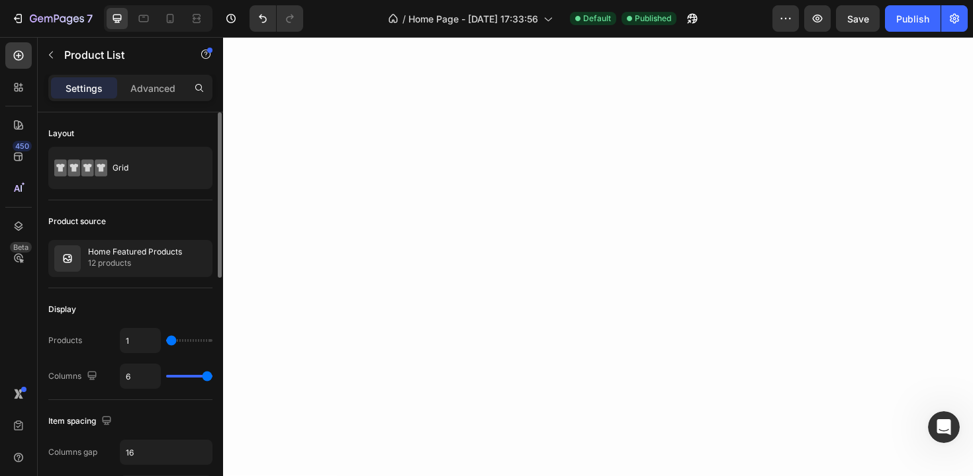
click at [167, 341] on input "range" at bounding box center [189, 340] width 46 height 3
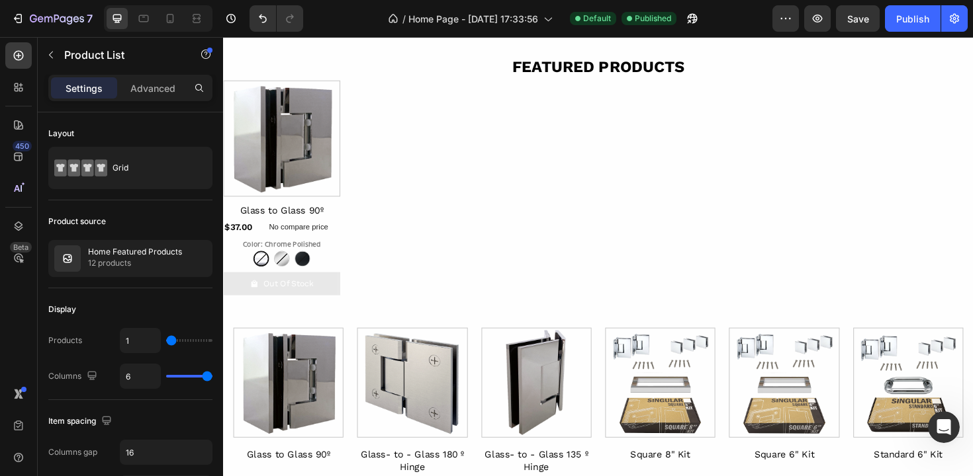
scroll to position [475, 0]
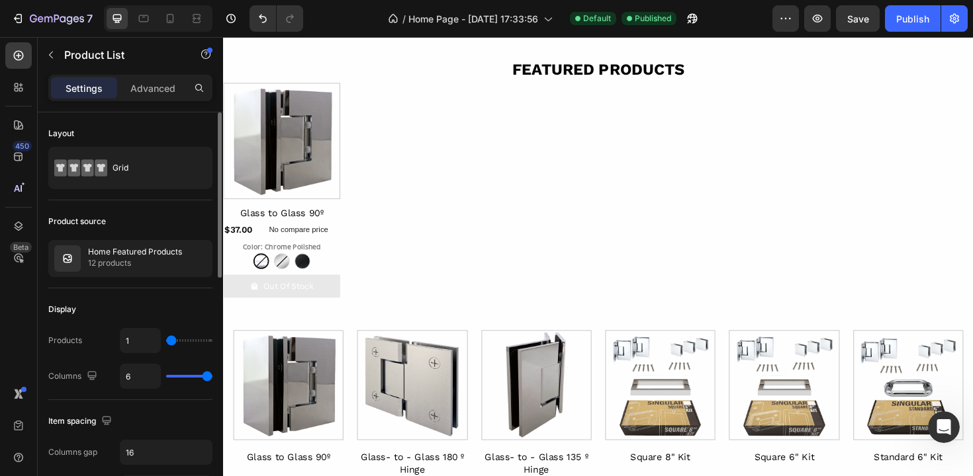
type input "2"
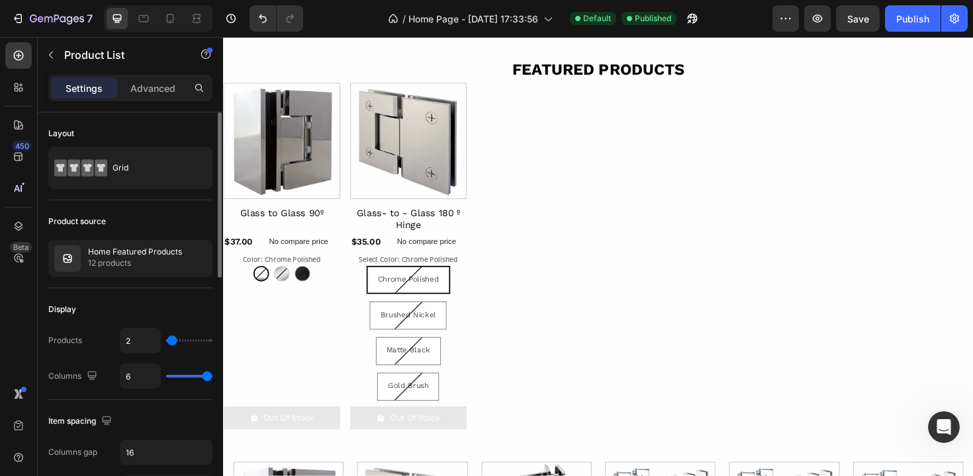
type input "3"
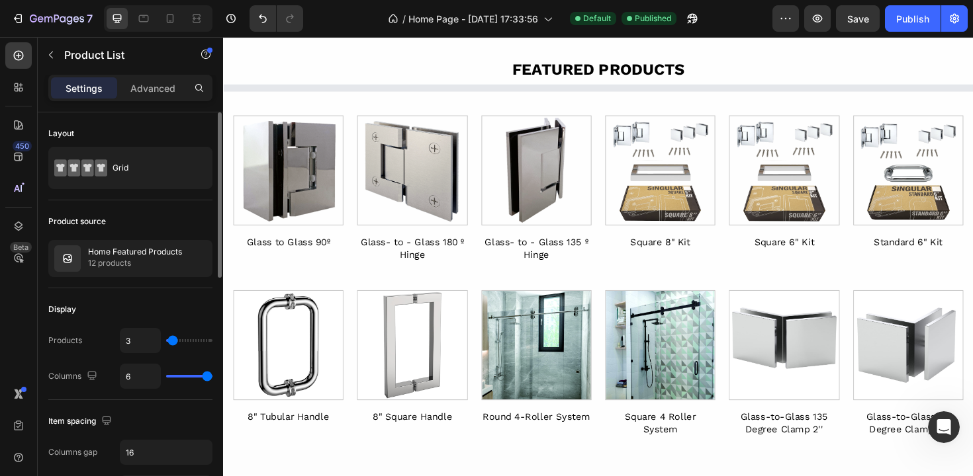
type input "4"
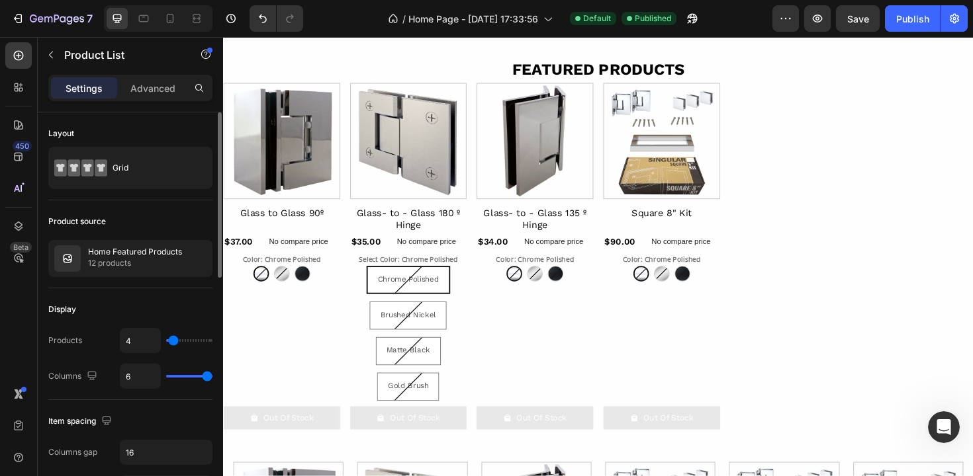
type input "5"
type input "6"
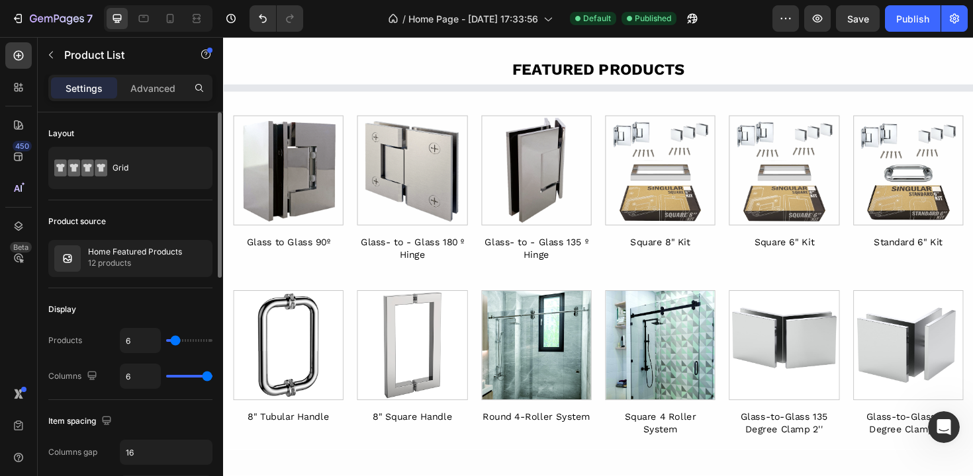
type input "7"
type input "8"
type input "9"
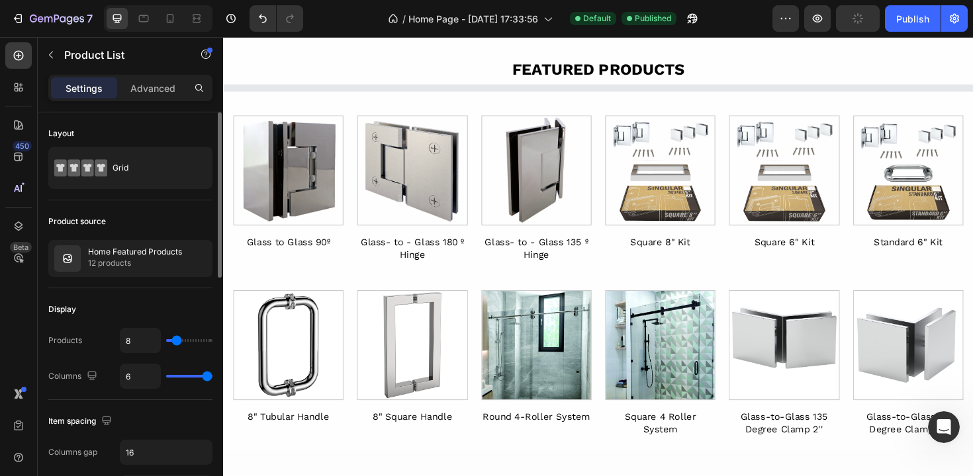
type input "9"
type input "10"
type input "11"
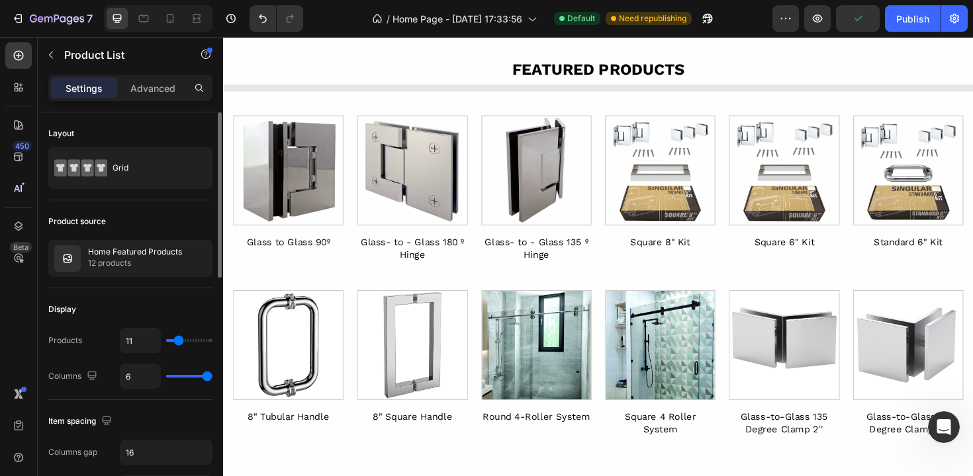
type input "12"
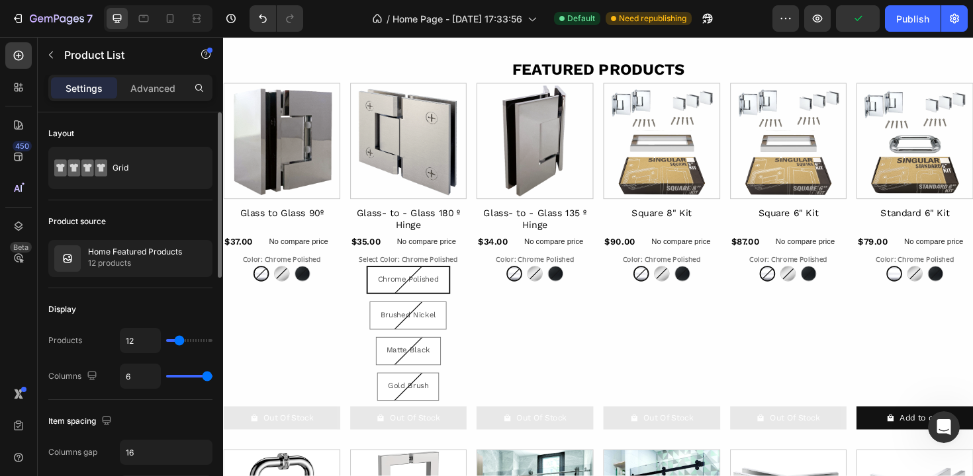
drag, startPoint x: 171, startPoint y: 340, endPoint x: 179, endPoint y: 342, distance: 8.2
type input "12"
click at [179, 342] on input "range" at bounding box center [189, 340] width 46 height 3
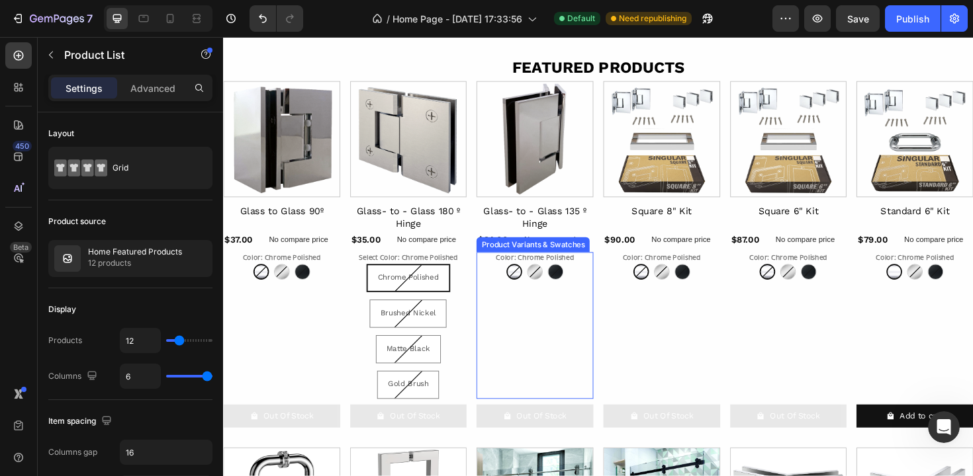
scroll to position [478, 0]
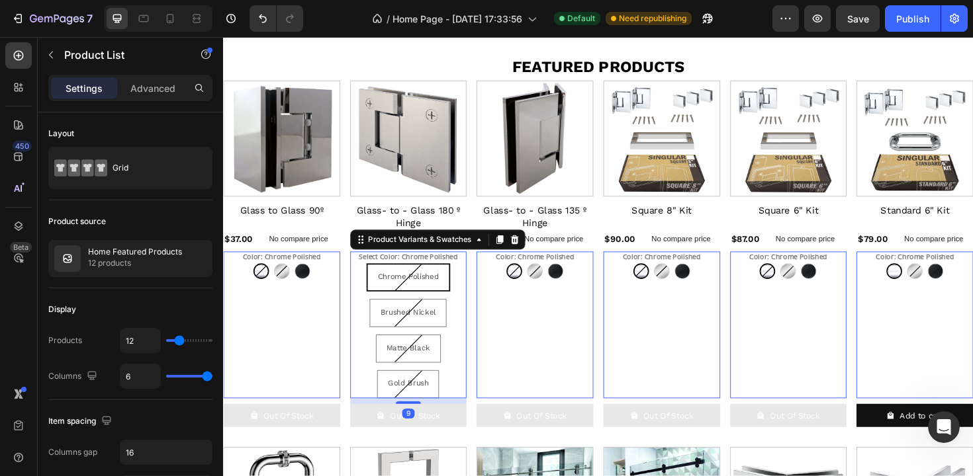
click at [347, 294] on div "Chrome Polished Chrome Polished Chrome Polished Brushed Nickel Brushed Nickel B…" at bounding box center [285, 285] width 124 height 17
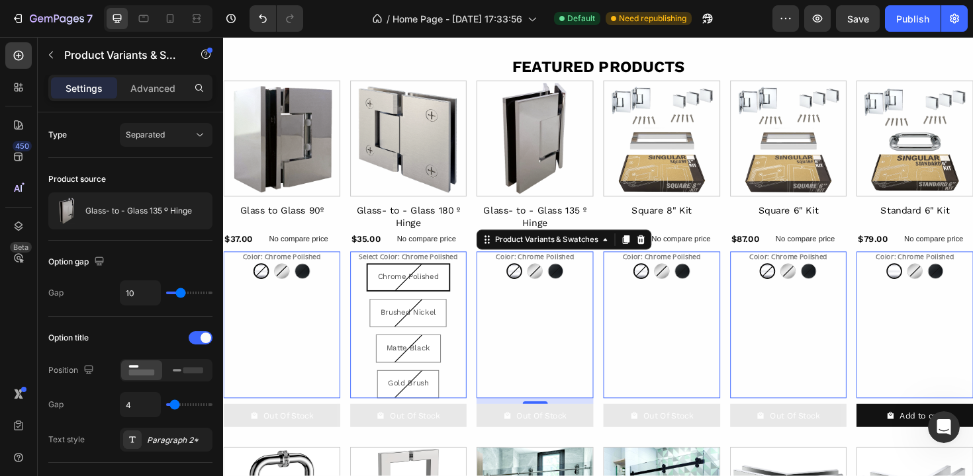
click at [347, 298] on div "Color: Chrome Polished Chrome Polished Chrome Polished Brushed Nickel Brushed N…" at bounding box center [285, 342] width 124 height 155
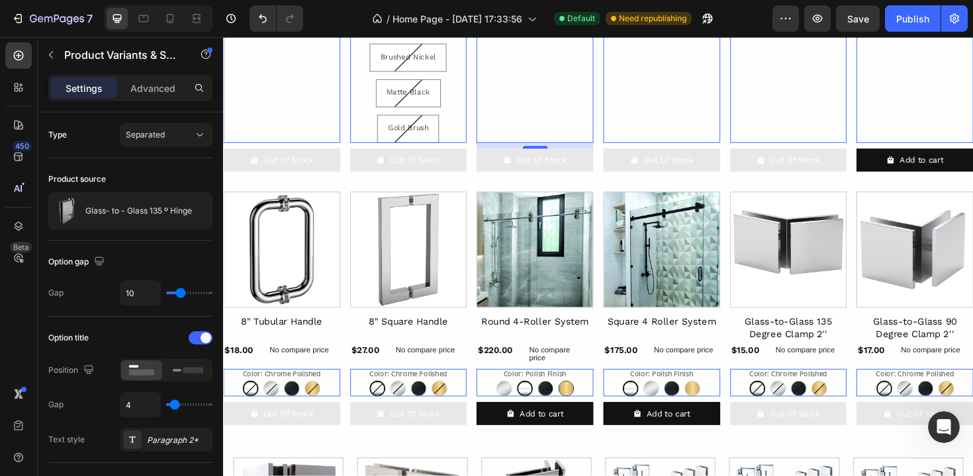
scroll to position [749, 0]
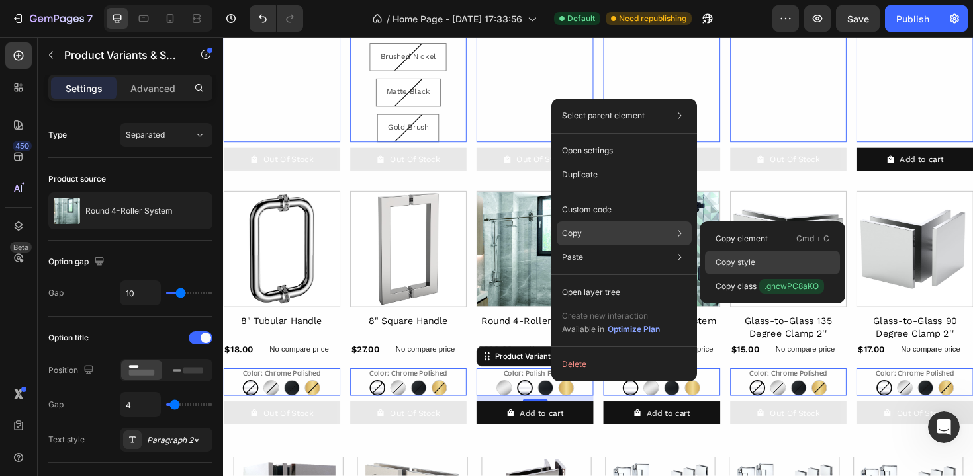
drag, startPoint x: 759, startPoint y: 258, endPoint x: 515, endPoint y: 222, distance: 246.7
click at [759, 275] on div "Copy style" at bounding box center [772, 287] width 135 height 24
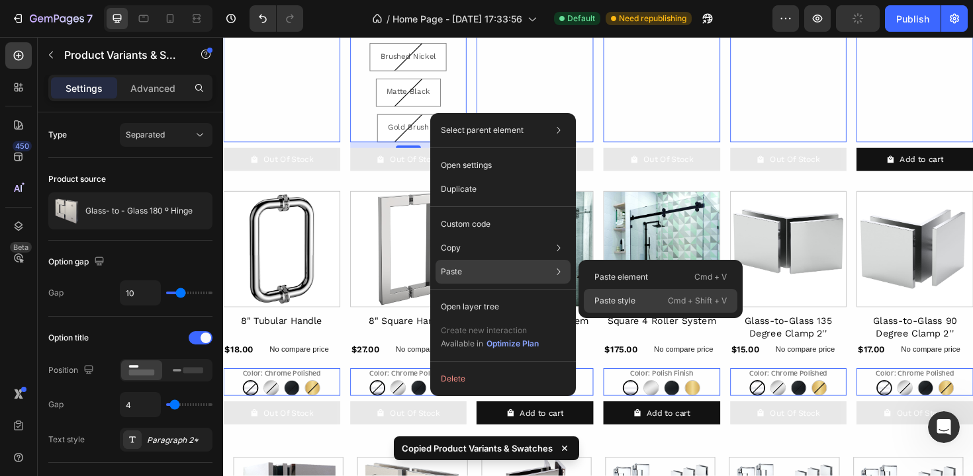
click at [611, 304] on p "Paste style" at bounding box center [614, 301] width 41 height 12
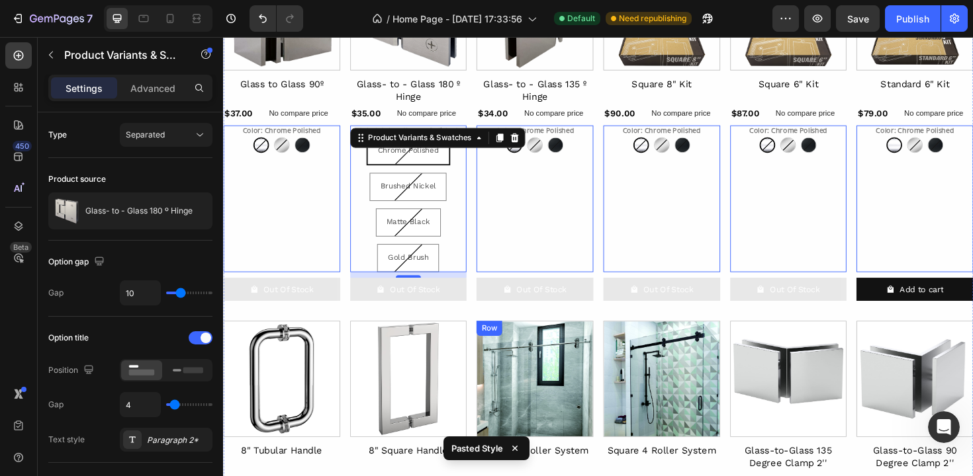
scroll to position [599, 0]
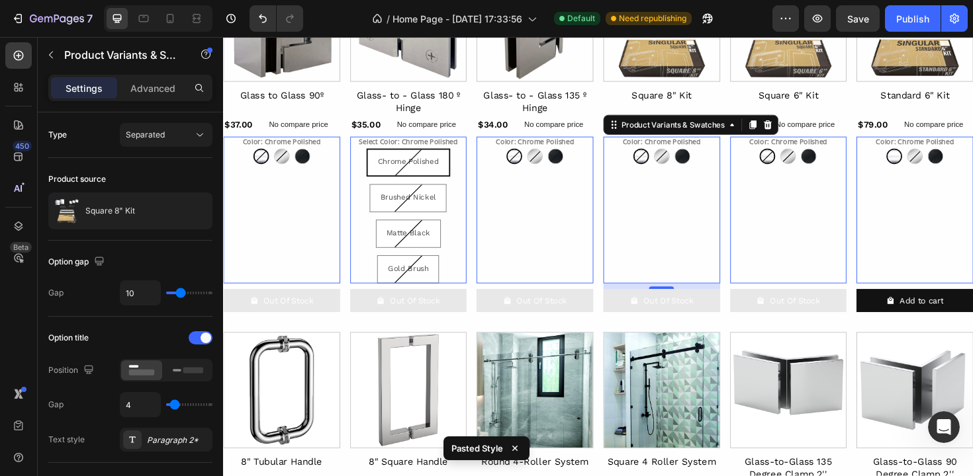
click at [347, 232] on div "Color: Chrome Polished Chrome Polished Chrome Polished Brushed Nickel Brushed N…" at bounding box center [285, 220] width 124 height 155
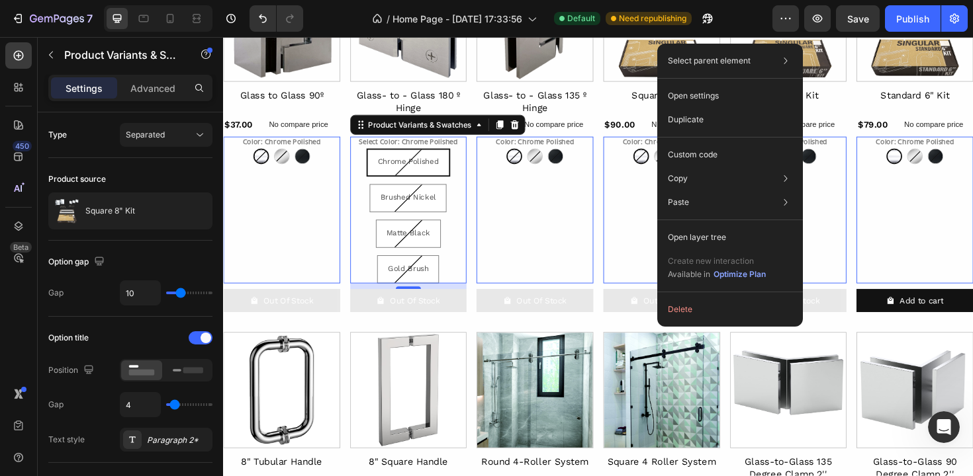
click at [442, 165] on span "Chrome Polished" at bounding box center [418, 169] width 65 height 9
click at [419, 155] on input "Chrome Polished Chrome Polished Chrome Polished" at bounding box center [418, 155] width 1 height 1
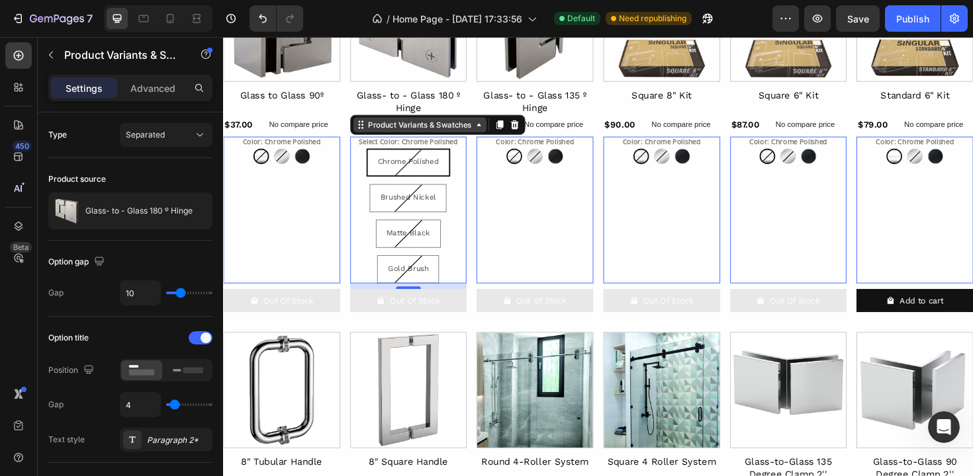
click at [341, 132] on div "Product Variants & Swatches" at bounding box center [283, 135] width 114 height 12
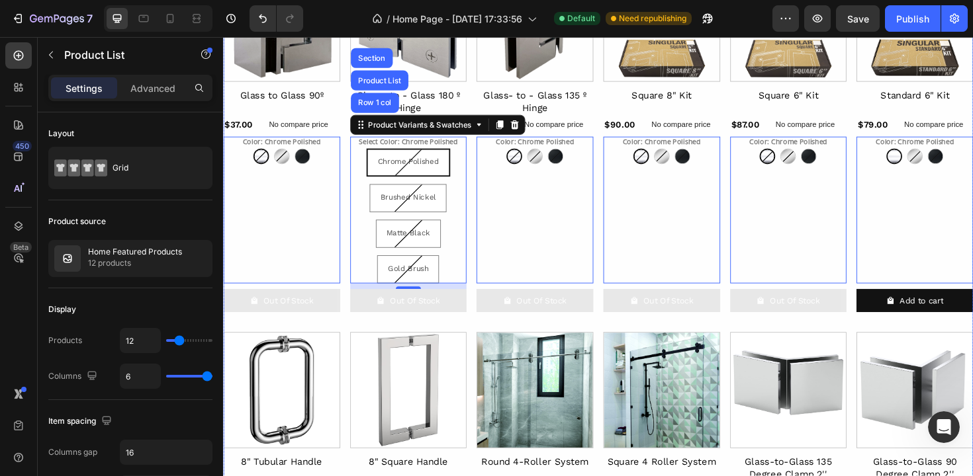
click at [481, 214] on div "Product Images Glass to Glass 90º Product Title $37.00 Product Price Product Pr…" at bounding box center [620, 285] width 794 height 647
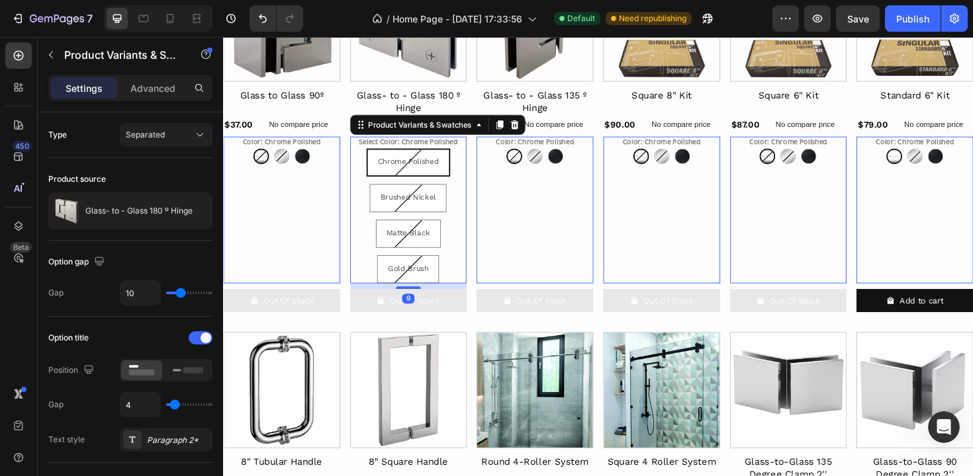
click at [347, 172] on div "Chrome Polished Chrome Polished Chrome Polished Brushed Nickel Brushed Nickel B…" at bounding box center [285, 163] width 124 height 17
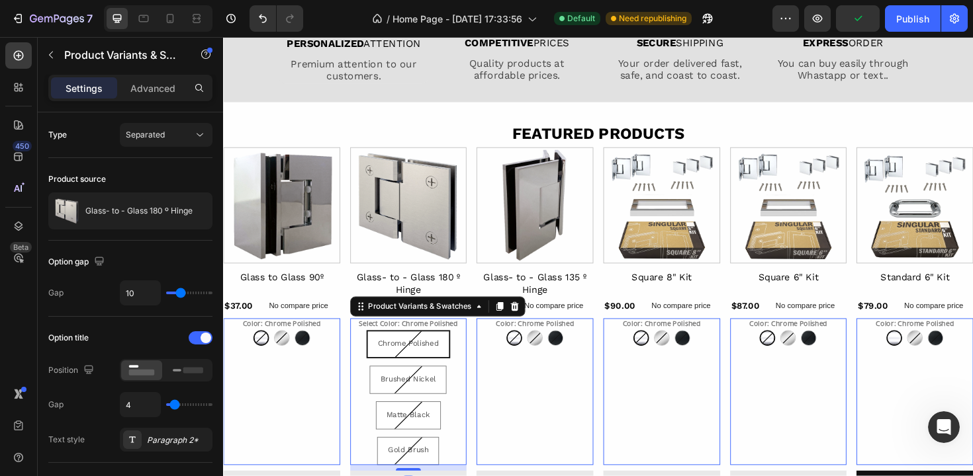
scroll to position [388, 0]
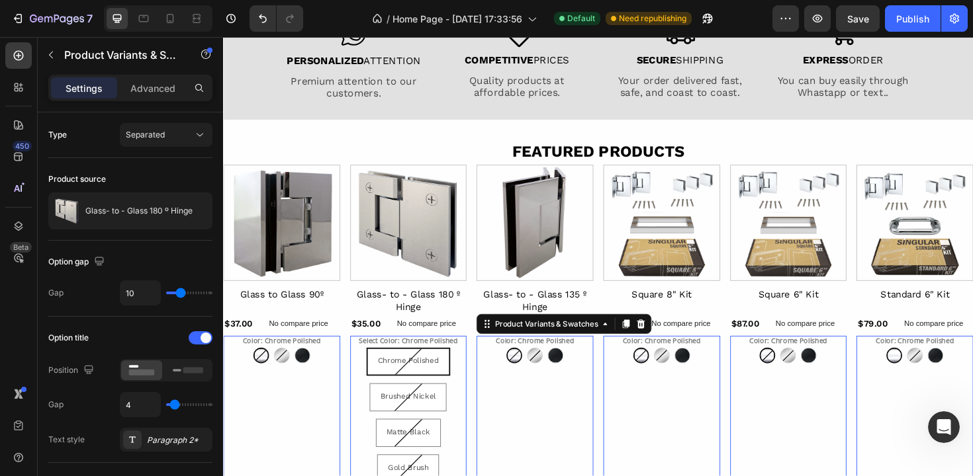
click at [347, 402] on div "Color: Chrome Polished Chrome Polished Chrome Polished Brushed Nickel Brushed N…" at bounding box center [285, 431] width 124 height 155
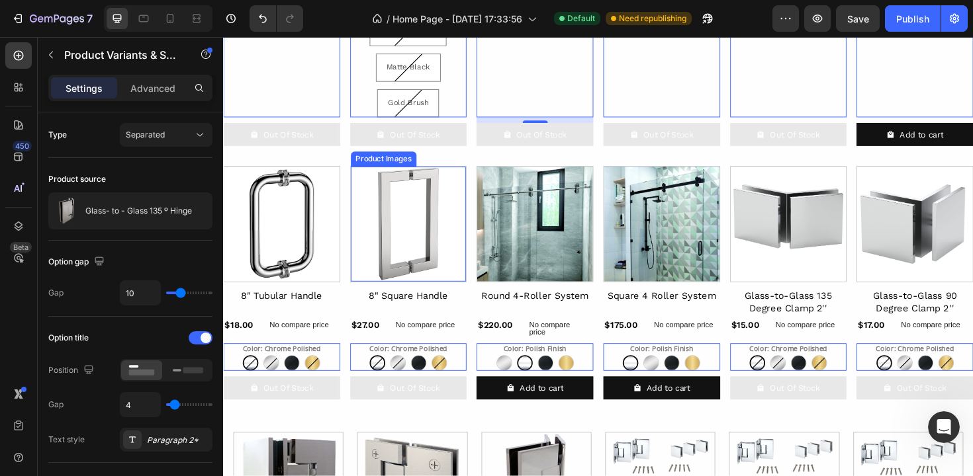
scroll to position [826, 0]
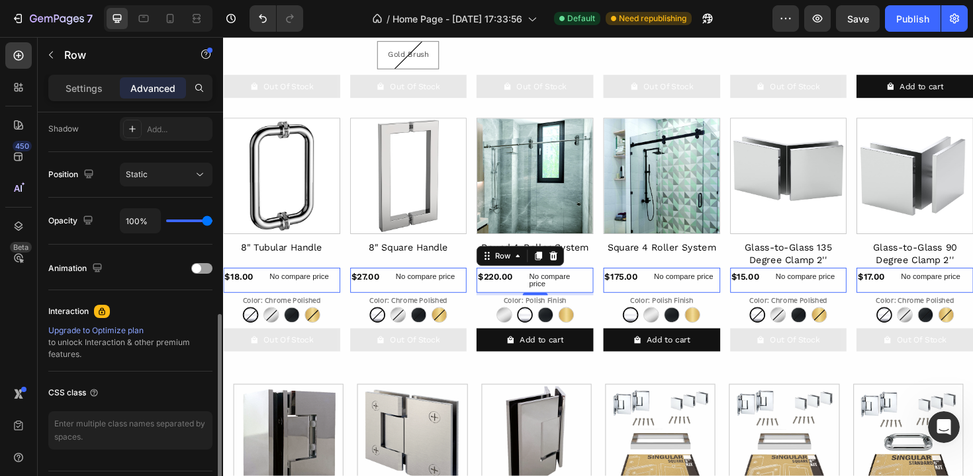
scroll to position [481, 0]
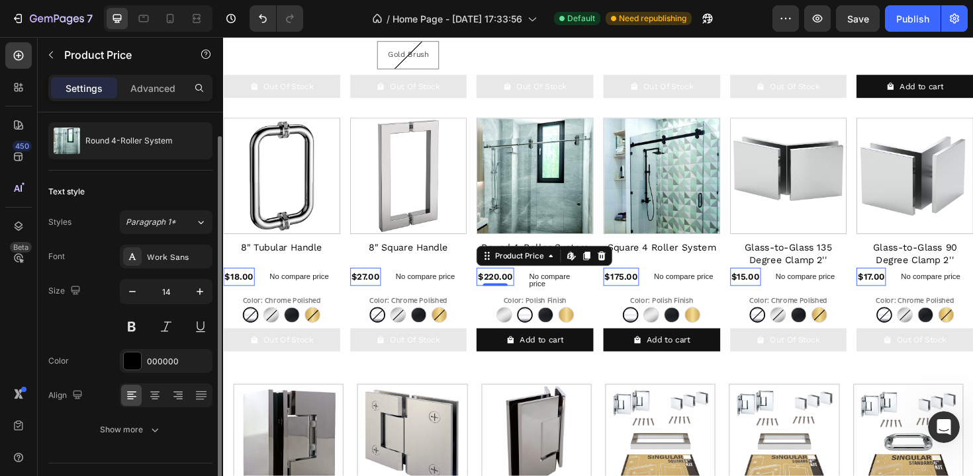
scroll to position [56, 0]
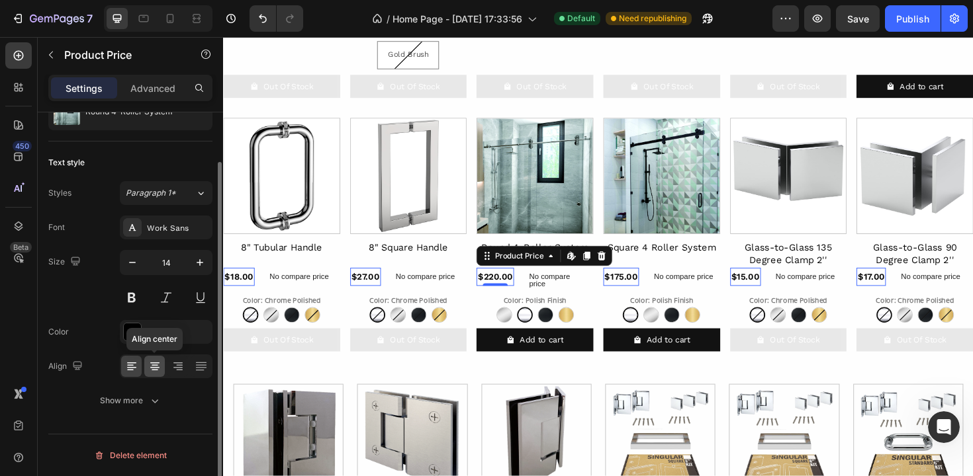
click at [155, 363] on icon at bounding box center [154, 366] width 13 height 13
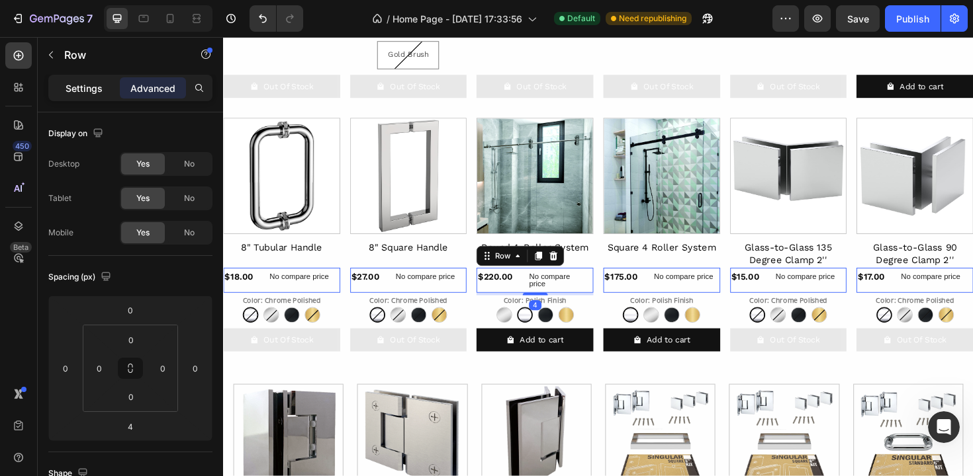
click at [88, 90] on p "Settings" at bounding box center [84, 88] width 37 height 14
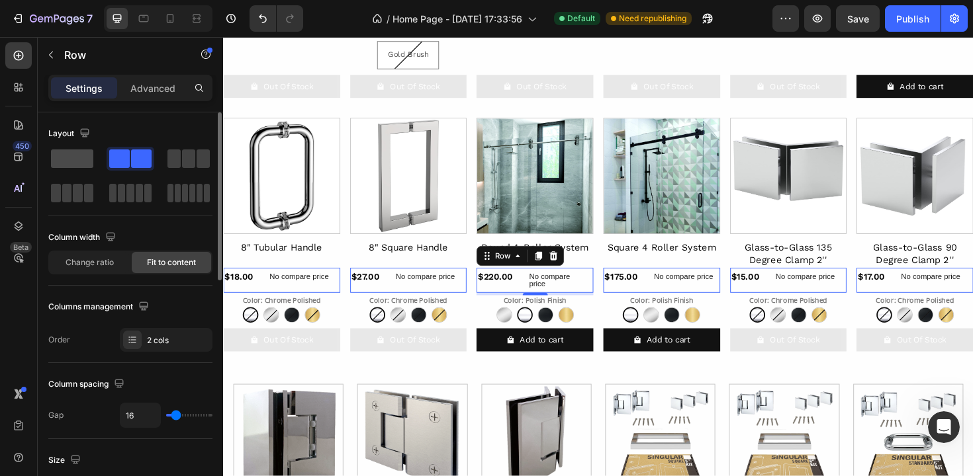
click at [81, 155] on span at bounding box center [72, 159] width 42 height 19
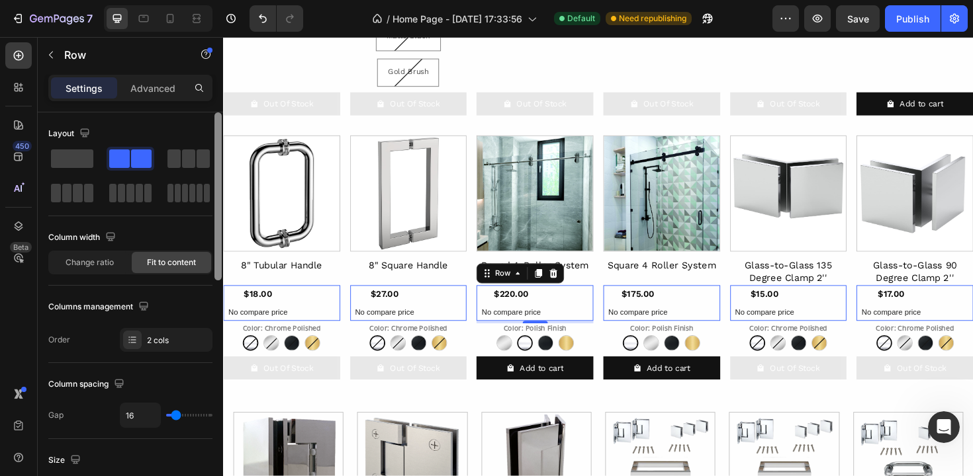
scroll to position [845, 0]
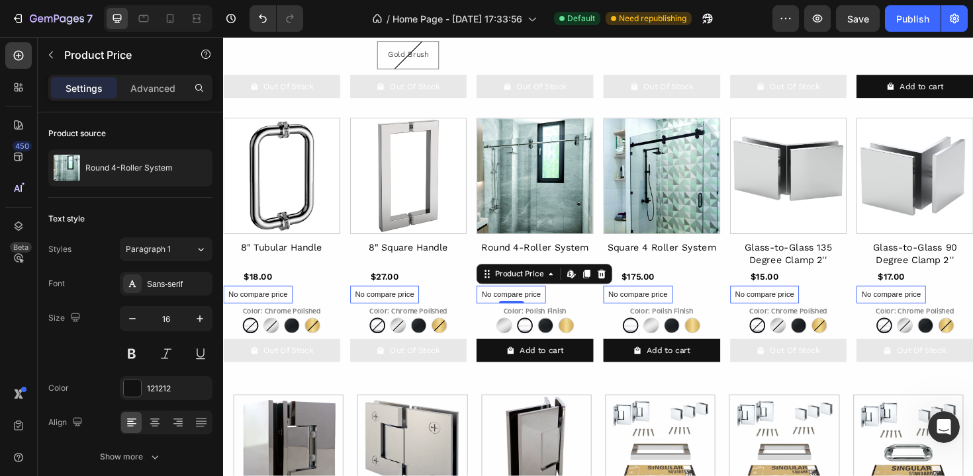
click at [223, 37] on icon at bounding box center [223, 37] width 0 height 0
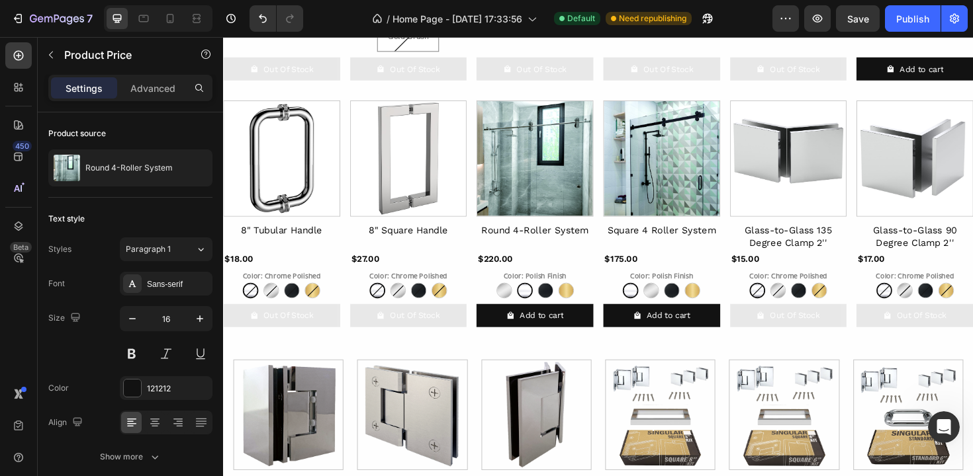
scroll to position [826, 0]
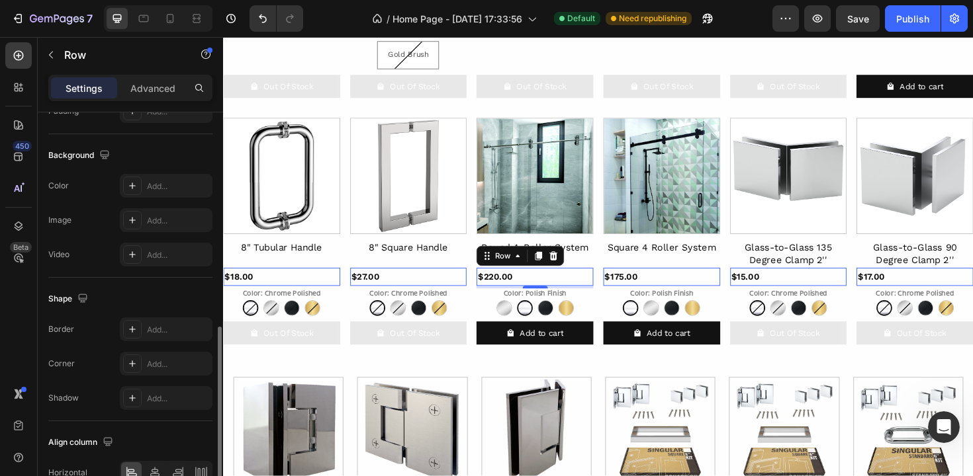
scroll to position [446, 0]
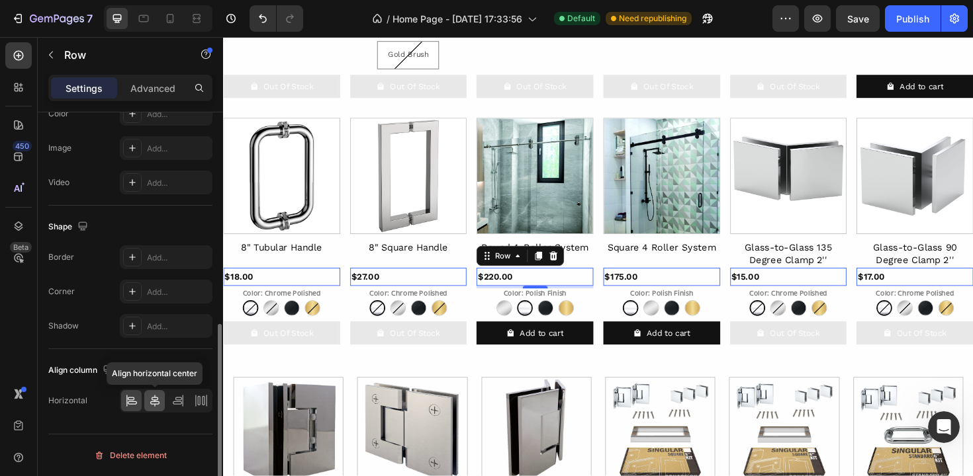
click at [159, 399] on icon at bounding box center [154, 400] width 13 height 13
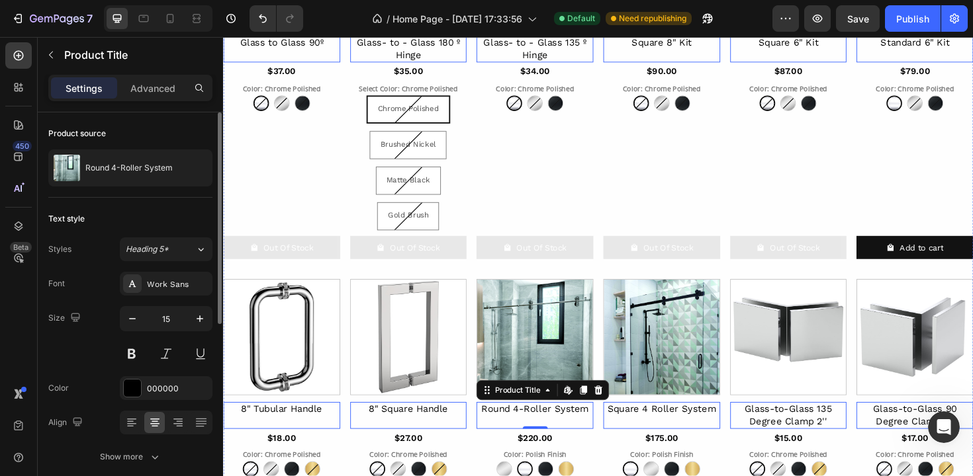
scroll to position [601, 0]
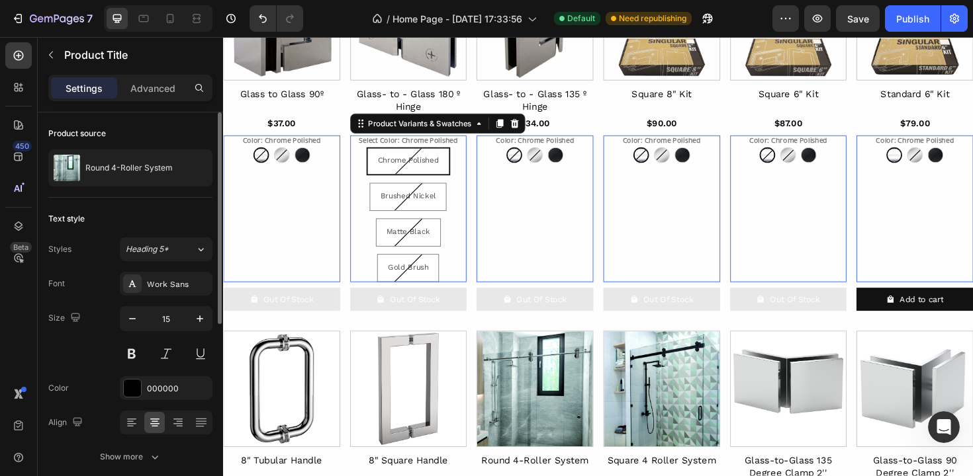
click at [347, 171] on div "Chrome Polished Chrome Polished Chrome Polished Brushed Nickel Brushed Nickel B…" at bounding box center [285, 162] width 124 height 17
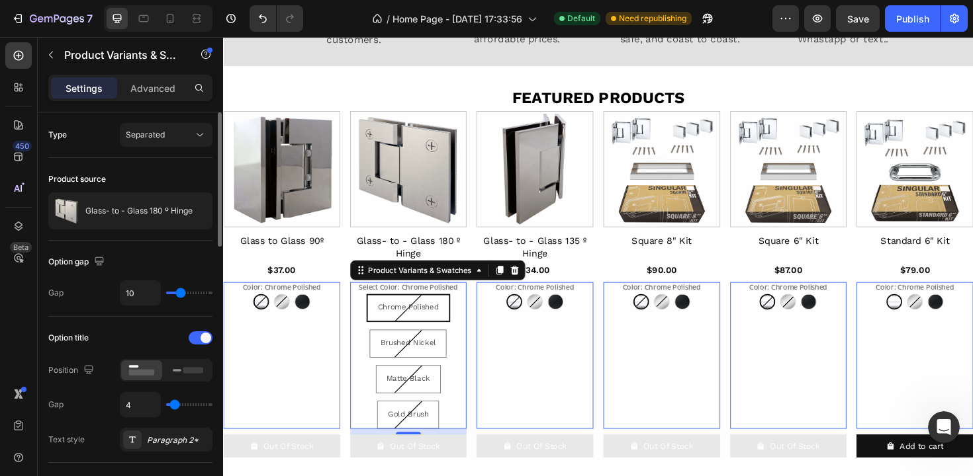
scroll to position [445, 0]
click at [223, 37] on icon at bounding box center [223, 37] width 0 height 0
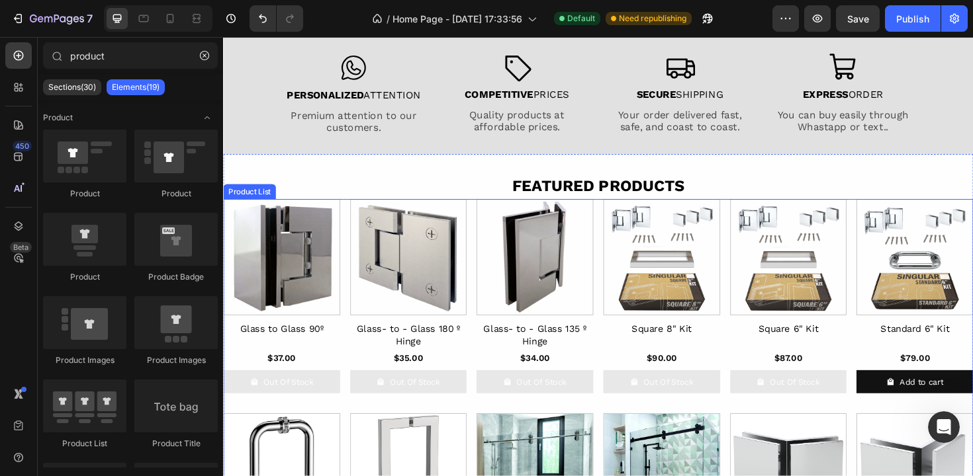
scroll to position [351, 0]
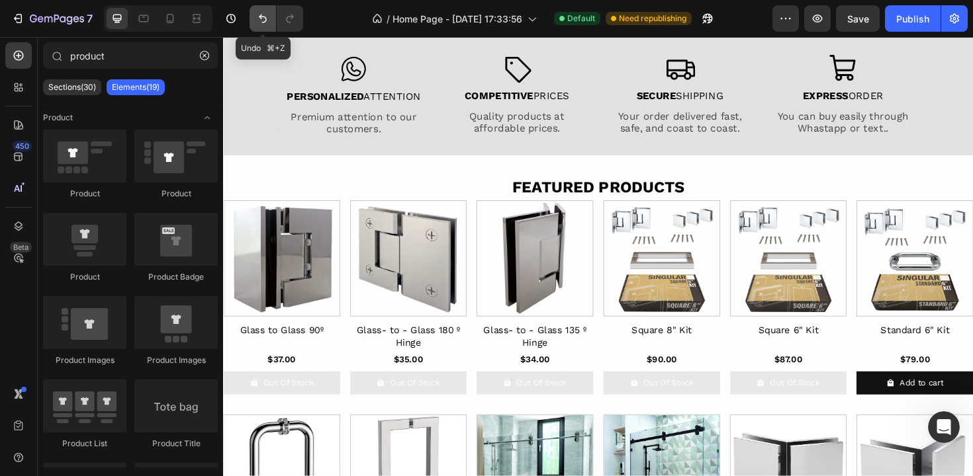
click at [257, 19] on icon "Undo/Redo" at bounding box center [262, 18] width 13 height 13
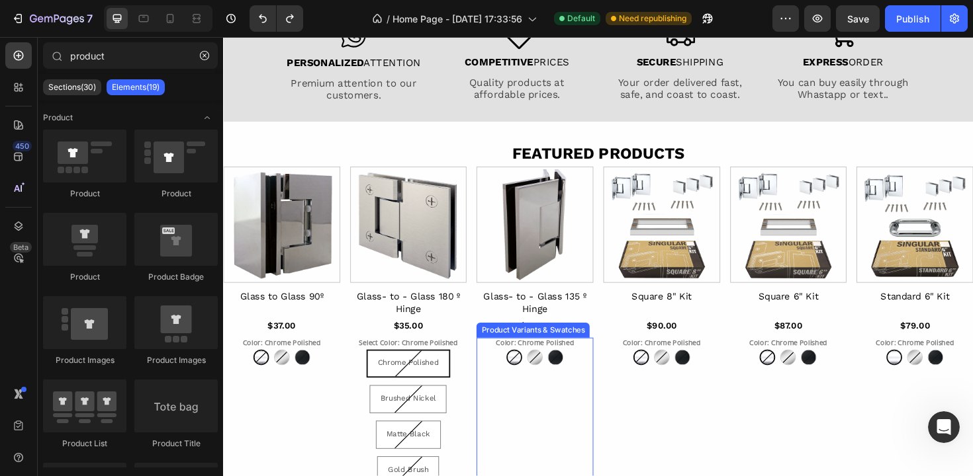
scroll to position [463, 0]
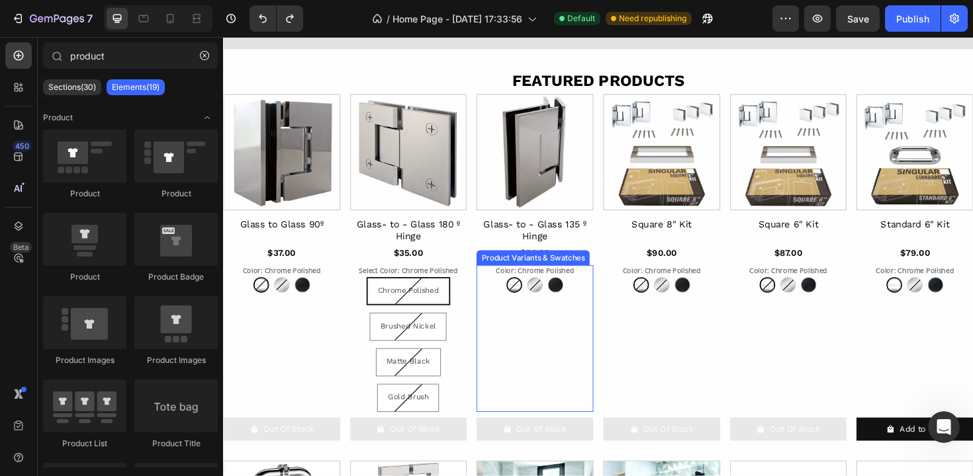
click at [347, 322] on div "Color: Chrome Polished Chrome Polished Chrome Polished Brushed Nickel Brushed N…" at bounding box center [285, 356] width 124 height 155
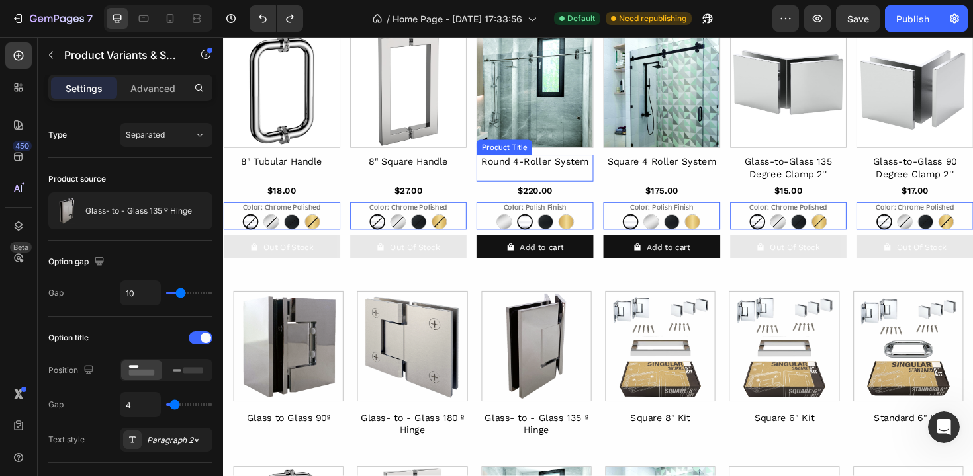
scroll to position [918, 0]
click at [913, 18] on div "Publish" at bounding box center [912, 19] width 33 height 14
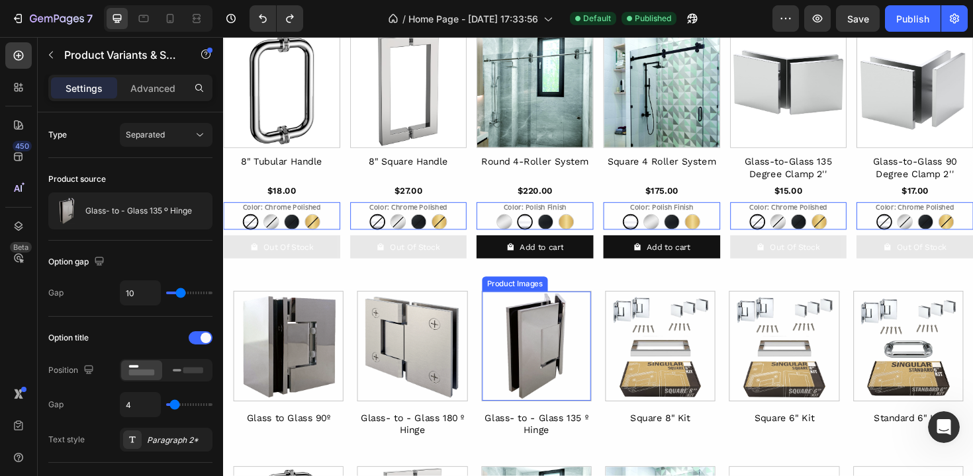
scroll to position [1215, 0]
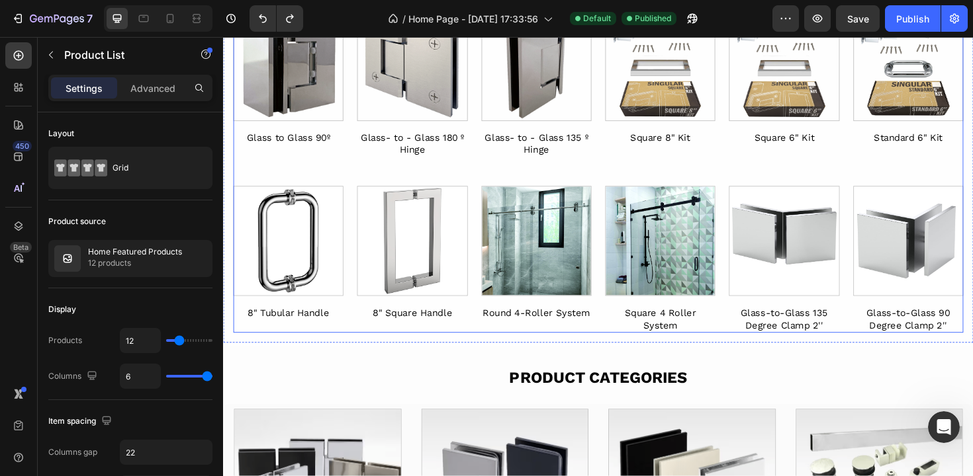
click at [320, 171] on div "Product Images Glass to Glass 90º Product Title Row Product List Product Images…" at bounding box center [620, 179] width 773 height 341
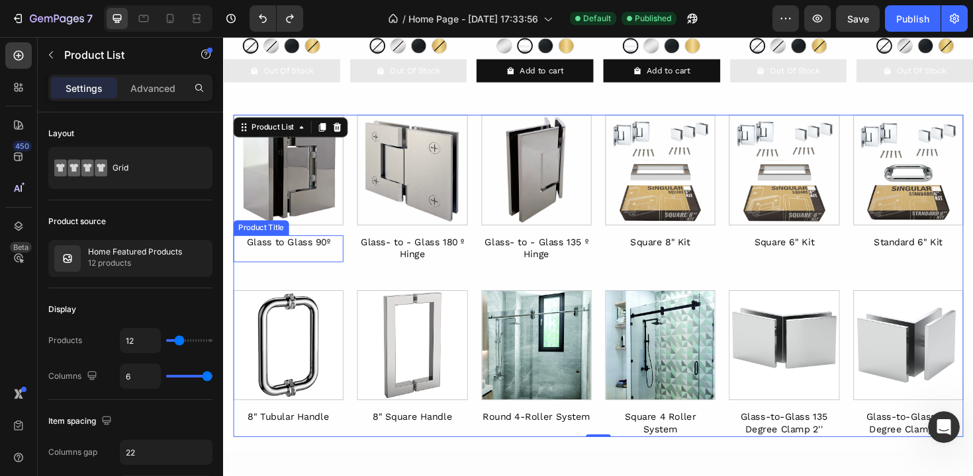
scroll to position [1039, 0]
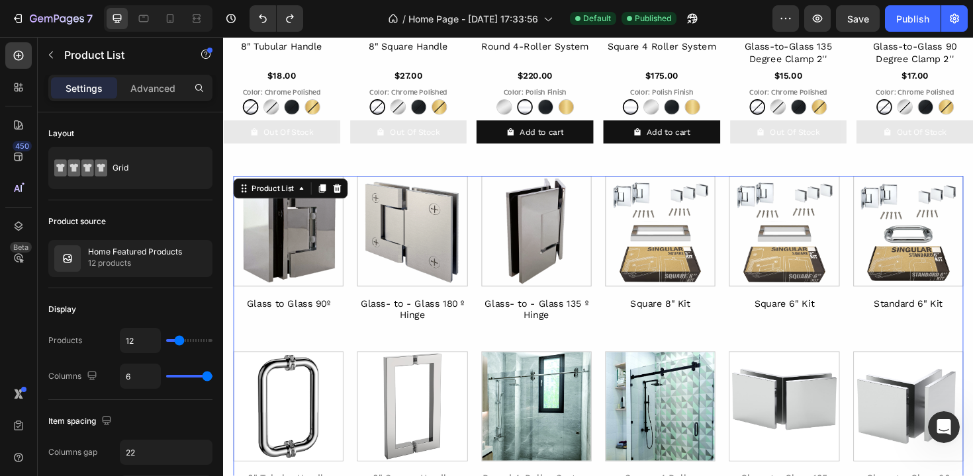
click at [351, 192] on div "Product List" at bounding box center [294, 197] width 121 height 21
click at [344, 198] on icon at bounding box center [343, 197] width 9 height 9
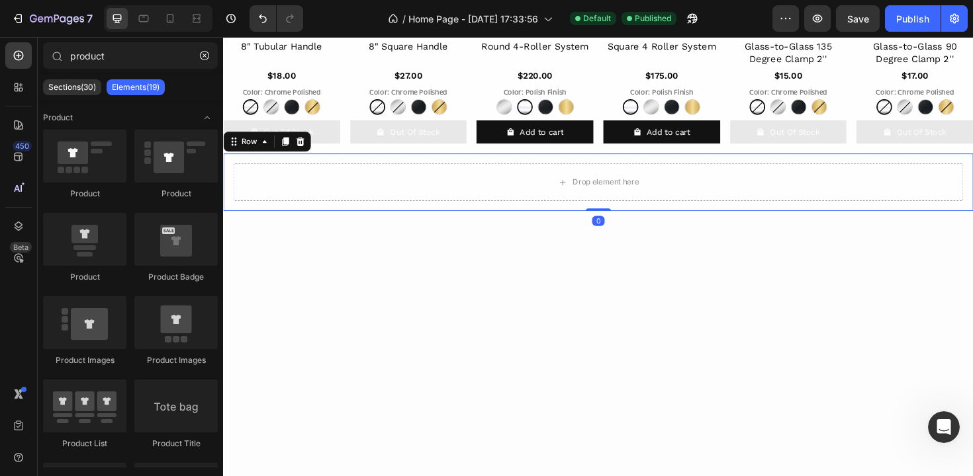
click at [565, 216] on div "Drop element here Row 0" at bounding box center [620, 191] width 794 height 61
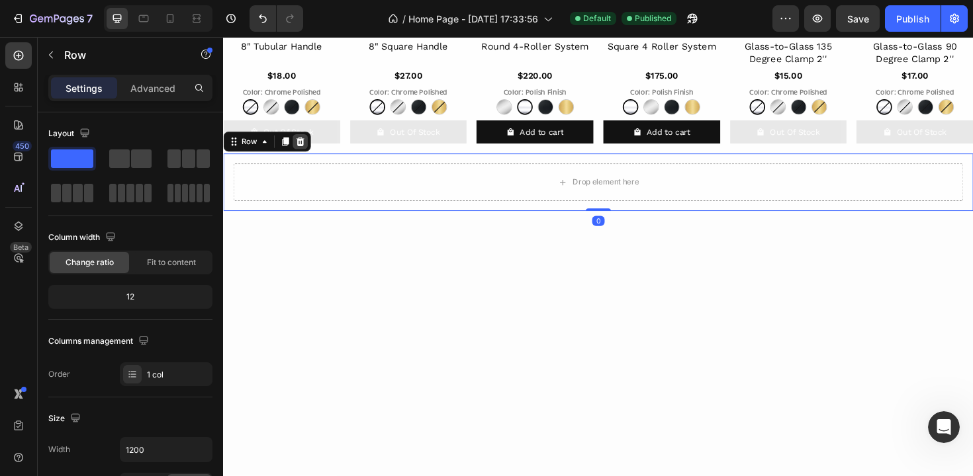
click at [306, 146] on icon at bounding box center [304, 148] width 9 height 9
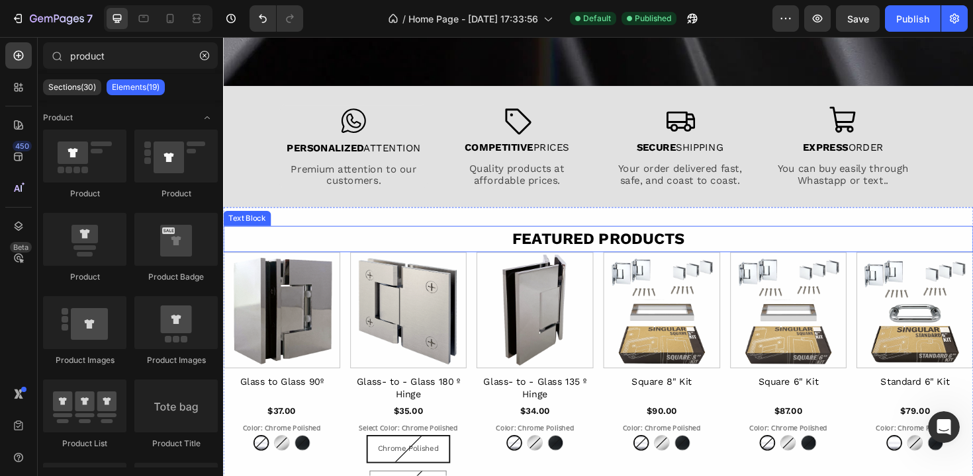
scroll to position [401, 0]
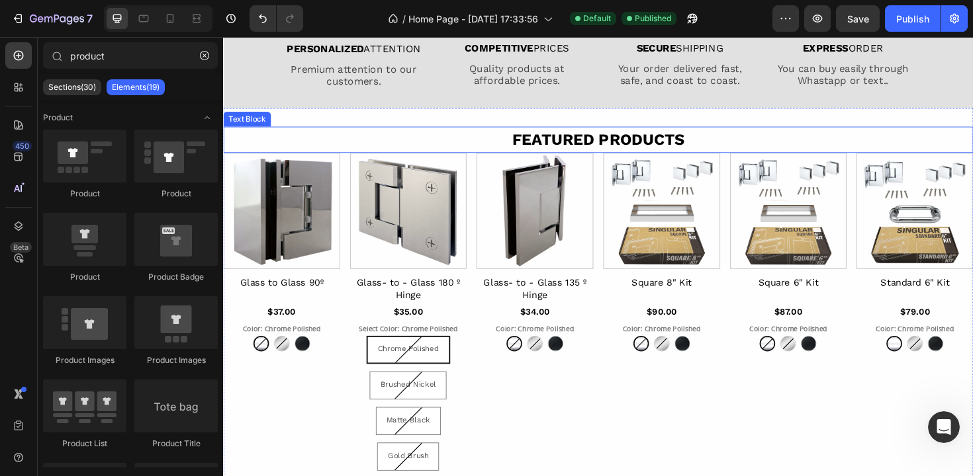
click at [717, 152] on div "Featured Products" at bounding box center [620, 146] width 794 height 28
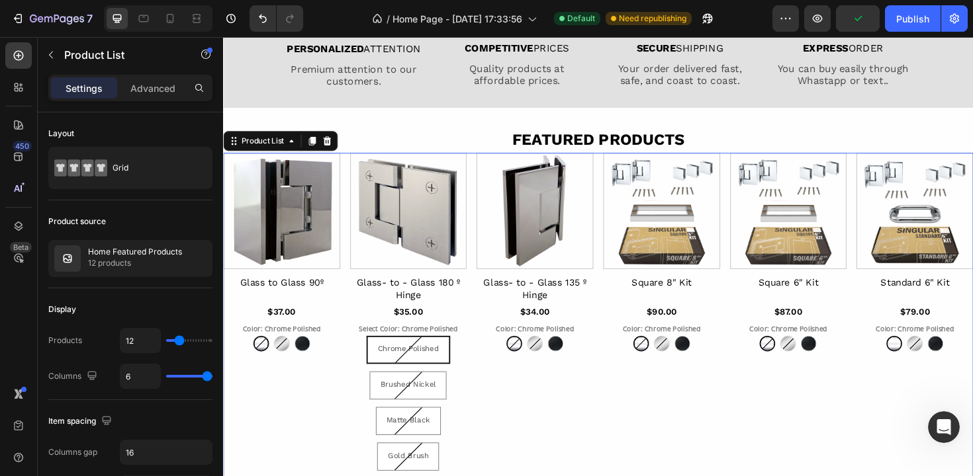
click at [347, 173] on div "Product Images Glass to Glass 90º Product Title $37.00 Product Price Product Pr…" at bounding box center [620, 480] width 794 height 640
click at [161, 86] on p "Advanced" at bounding box center [152, 88] width 45 height 14
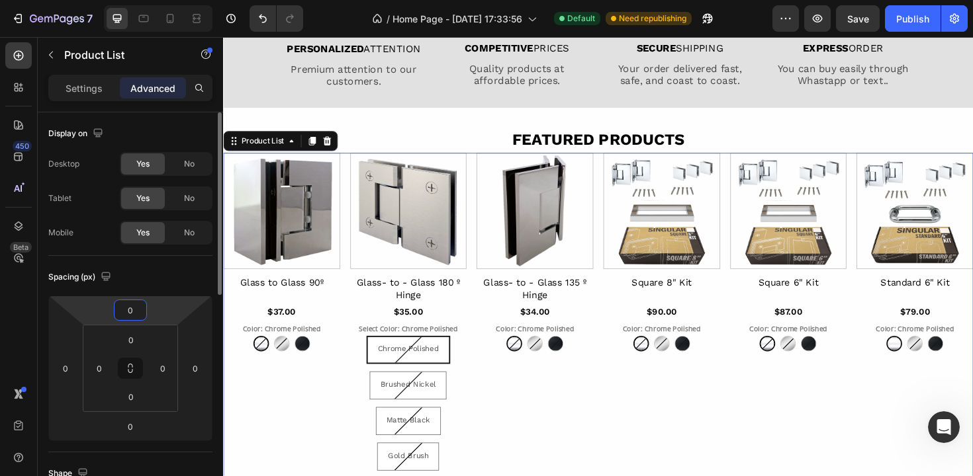
click at [131, 314] on input "0" at bounding box center [130, 310] width 26 height 20
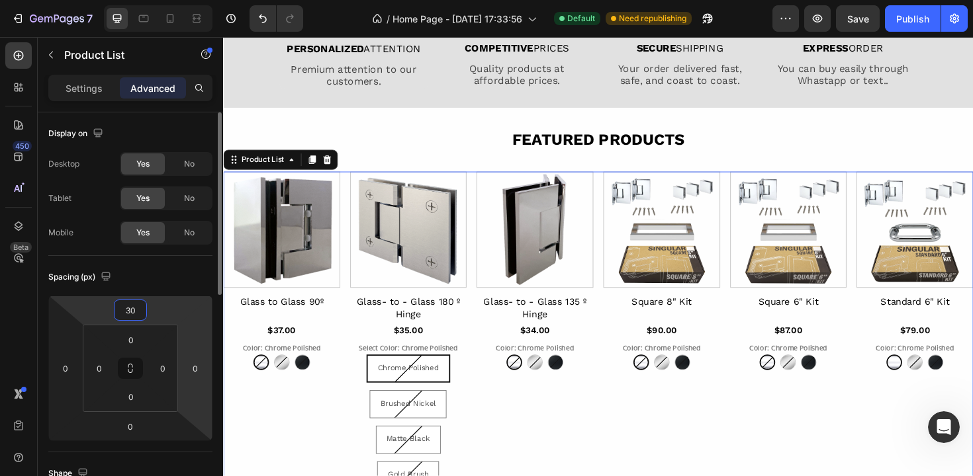
type input "3"
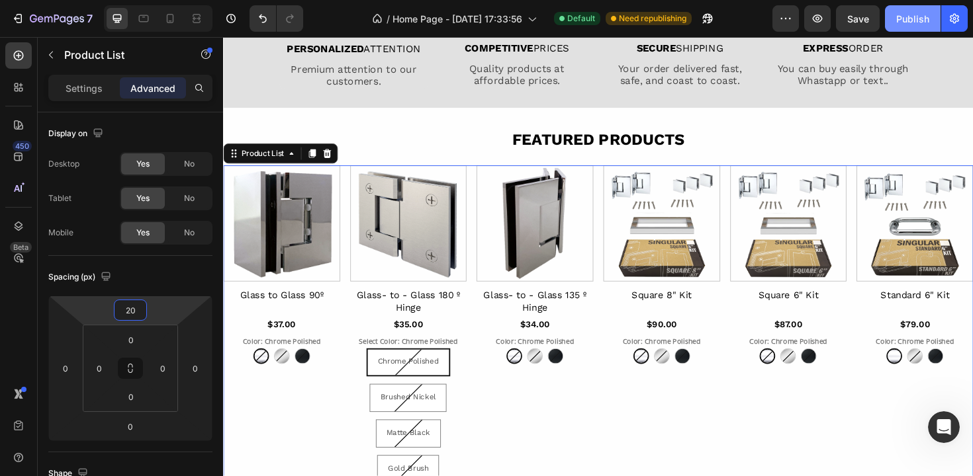
type input "20"
click at [914, 15] on div "Publish" at bounding box center [912, 19] width 33 height 14
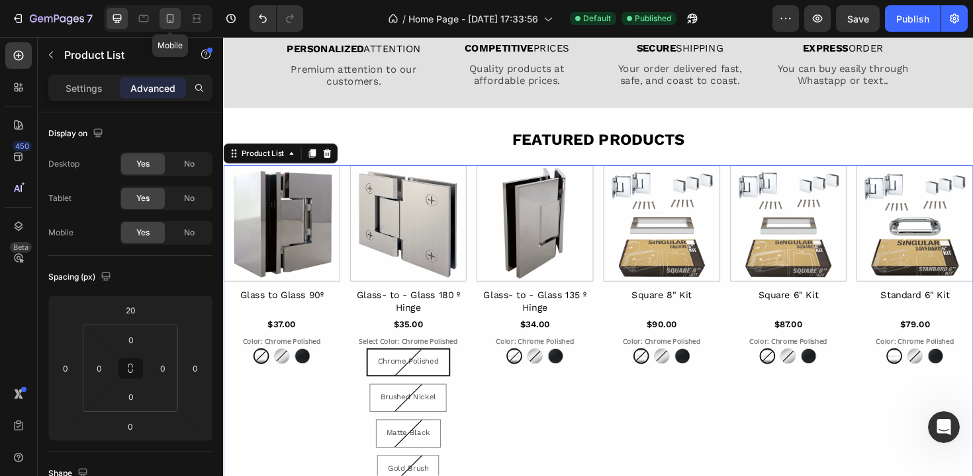
click at [162, 11] on div at bounding box center [169, 18] width 21 height 21
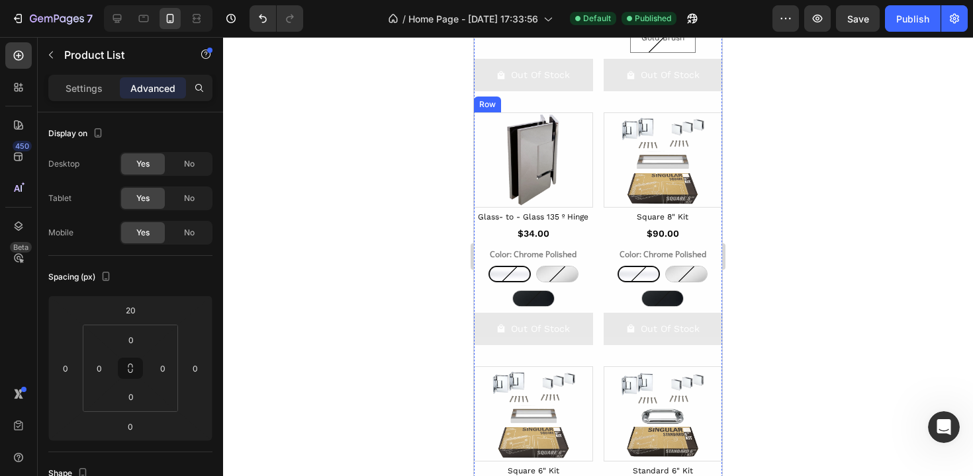
scroll to position [980, 0]
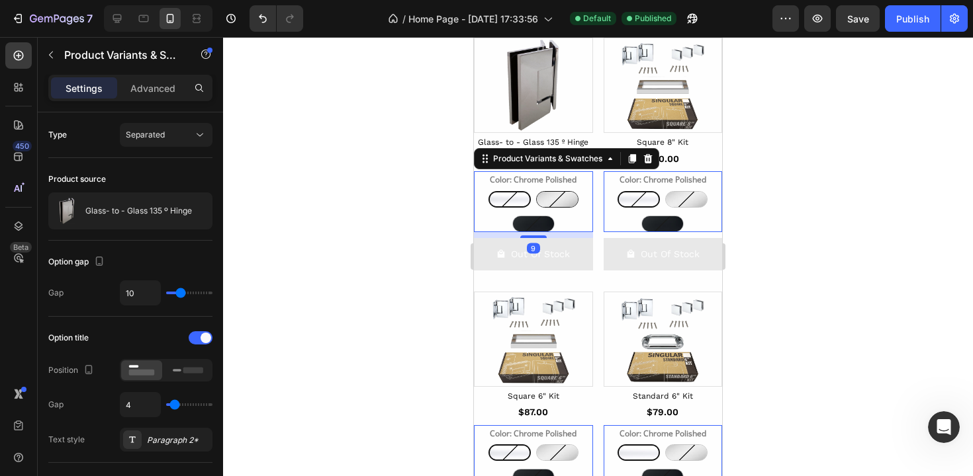
click at [552, 207] on img at bounding box center [557, 199] width 41 height 15
click at [556, 191] on input "Brushed [PERSON_NAME] Nickel" at bounding box center [556, 191] width 1 height 1
radio input "true"
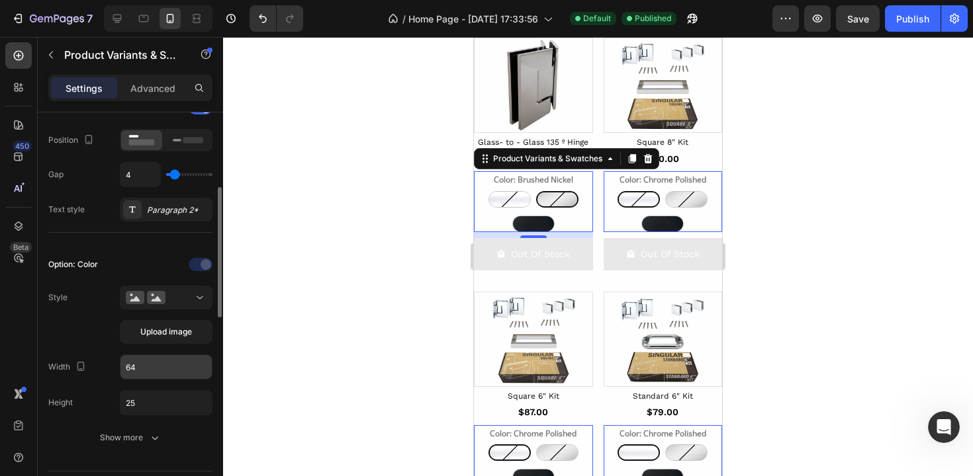
scroll to position [249, 0]
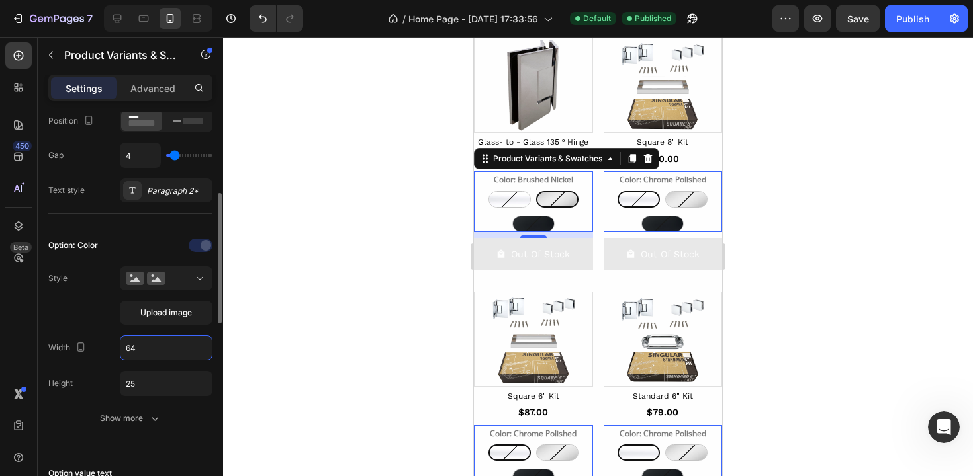
click at [157, 350] on input "64" at bounding box center [165, 348] width 91 height 24
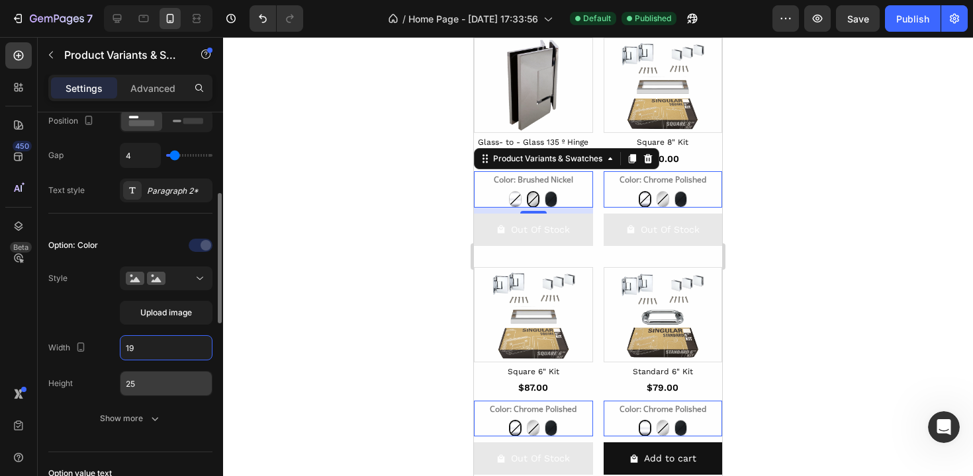
type input "19"
click at [151, 382] on input "25" at bounding box center [165, 384] width 91 height 24
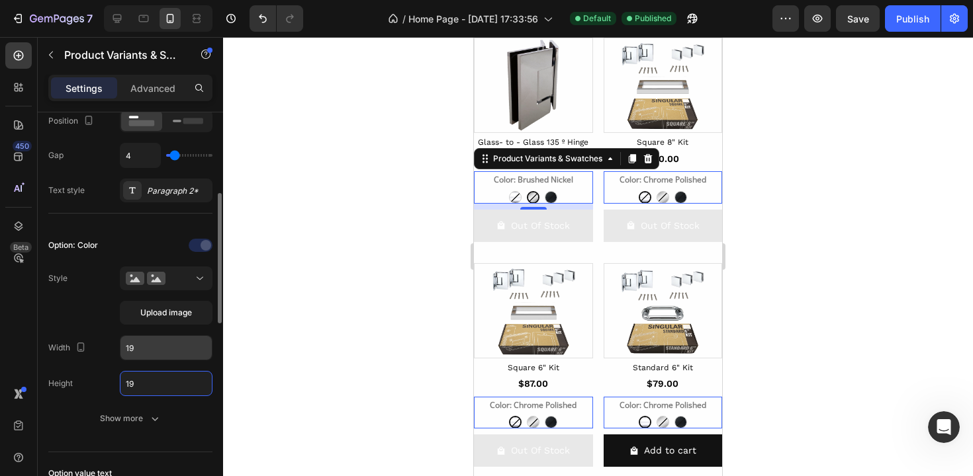
type input "19"
drag, startPoint x: 132, startPoint y: 343, endPoint x: 113, endPoint y: 339, distance: 19.7
click at [113, 339] on div "Width 19" at bounding box center [130, 347] width 164 height 25
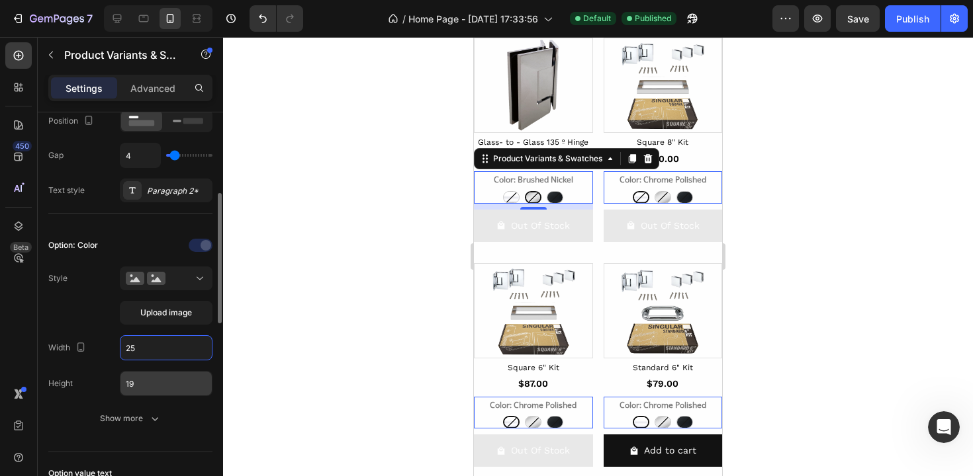
type input "25"
drag, startPoint x: 150, startPoint y: 386, endPoint x: 112, endPoint y: 381, distance: 38.1
click at [112, 381] on div "Height 19" at bounding box center [130, 383] width 164 height 25
type input "1"
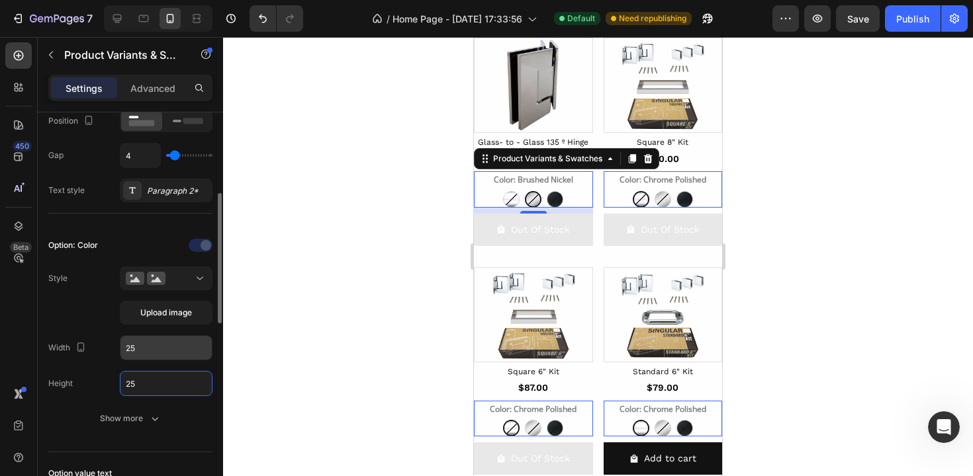
type input "25"
click at [161, 344] on input "25" at bounding box center [165, 348] width 91 height 24
type input "23"
click at [162, 385] on input "25" at bounding box center [165, 384] width 91 height 24
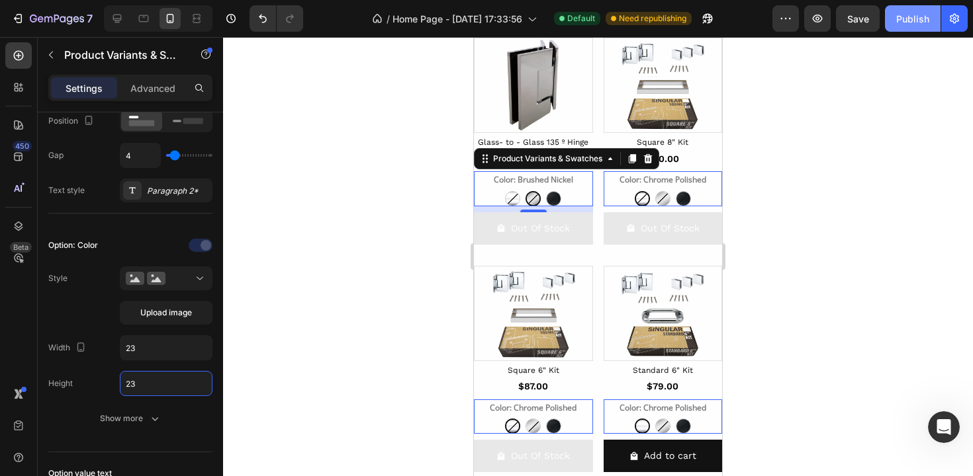
type input "23"
click at [909, 20] on div "Publish" at bounding box center [912, 19] width 33 height 14
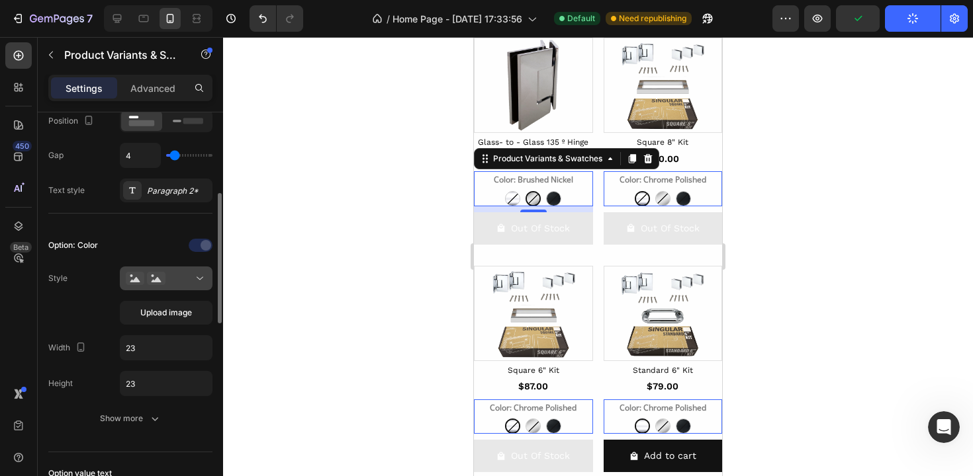
scroll to position [219, 0]
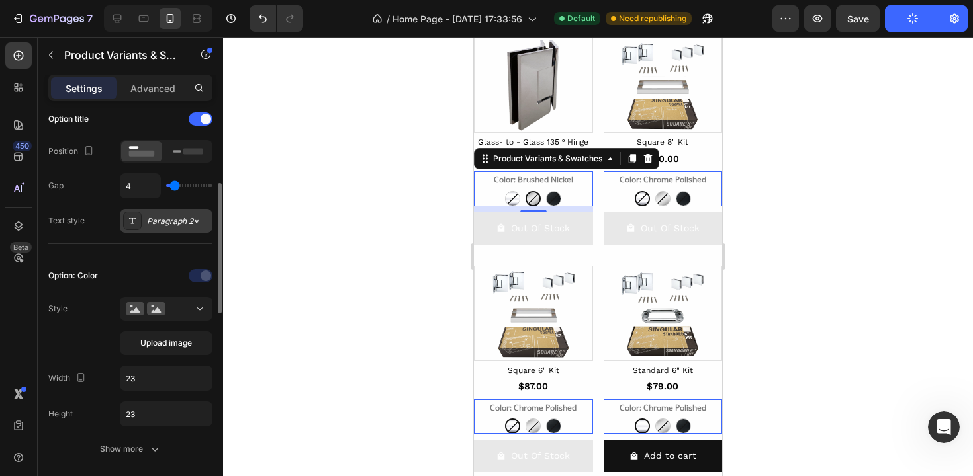
click at [175, 226] on div "Paragraph 2*" at bounding box center [178, 222] width 62 height 12
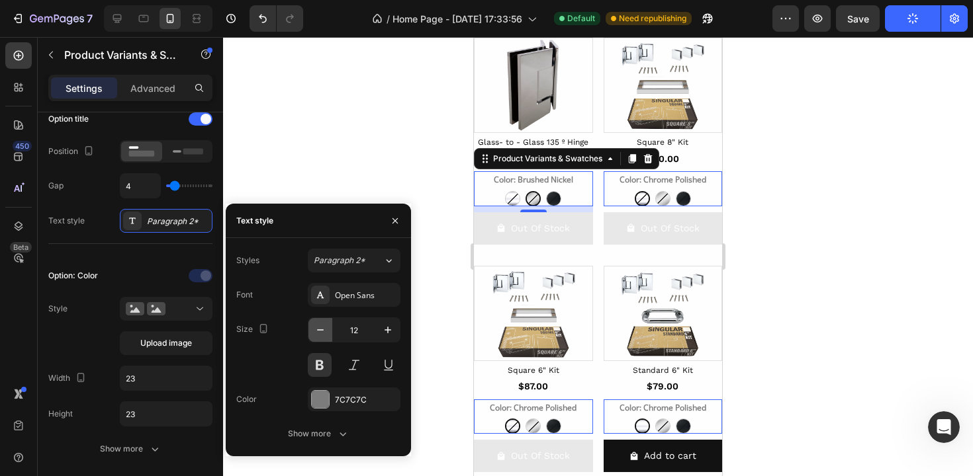
click at [320, 330] on icon "button" at bounding box center [320, 329] width 7 height 1
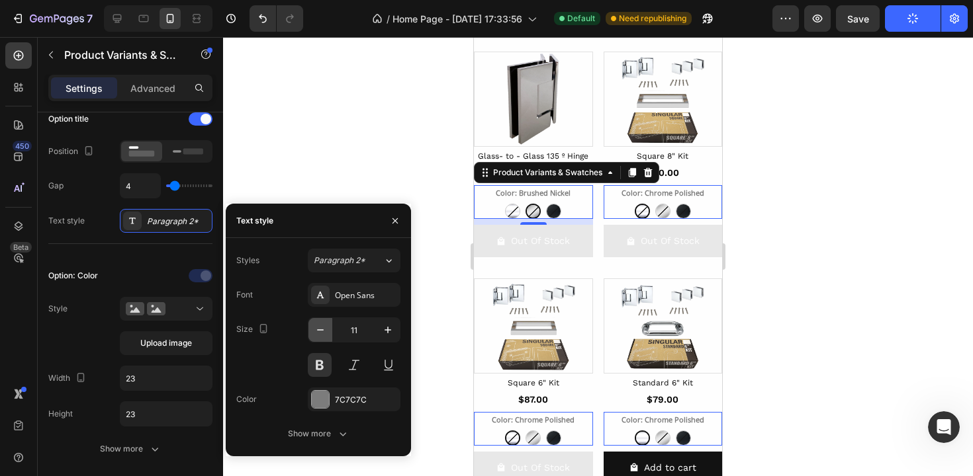
click at [320, 330] on icon "button" at bounding box center [320, 329] width 7 height 1
type input "10"
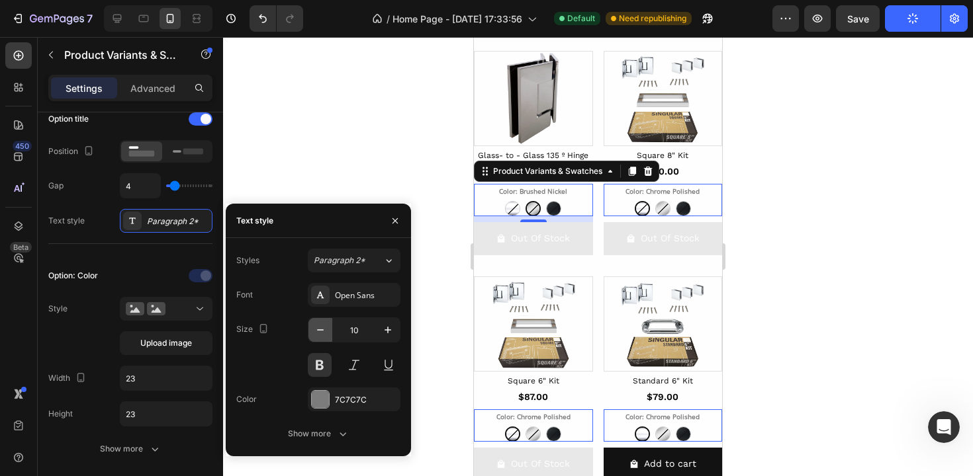
scroll to position [963, 0]
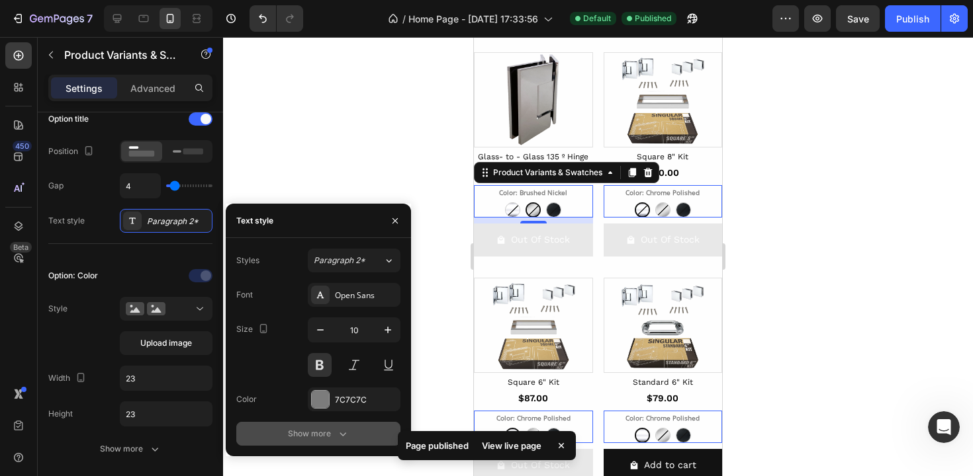
click at [328, 433] on div "Show more" at bounding box center [319, 433] width 62 height 13
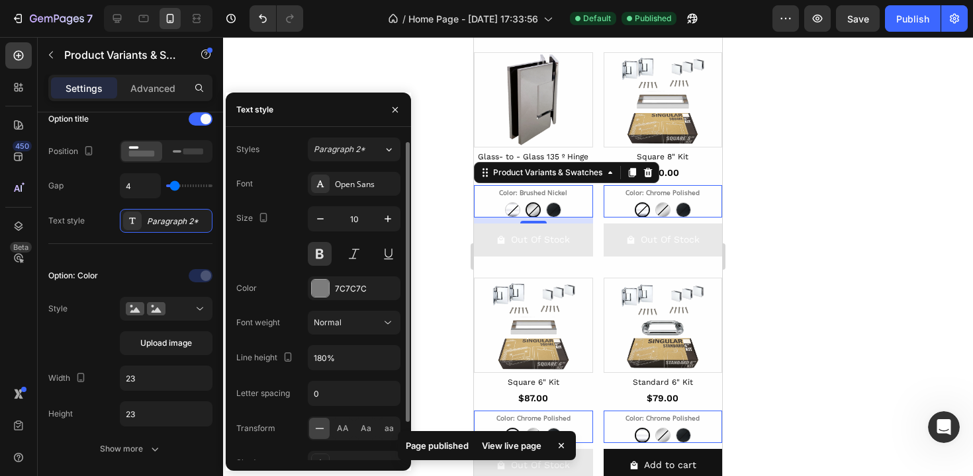
scroll to position [11, 0]
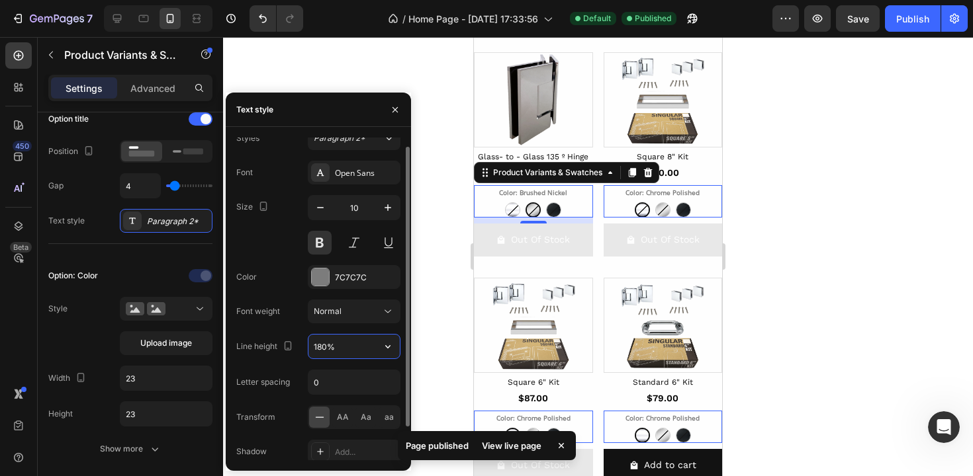
click at [347, 353] on input "180%" at bounding box center [353, 347] width 91 height 24
click at [388, 346] on icon "button" at bounding box center [387, 346] width 5 height 3
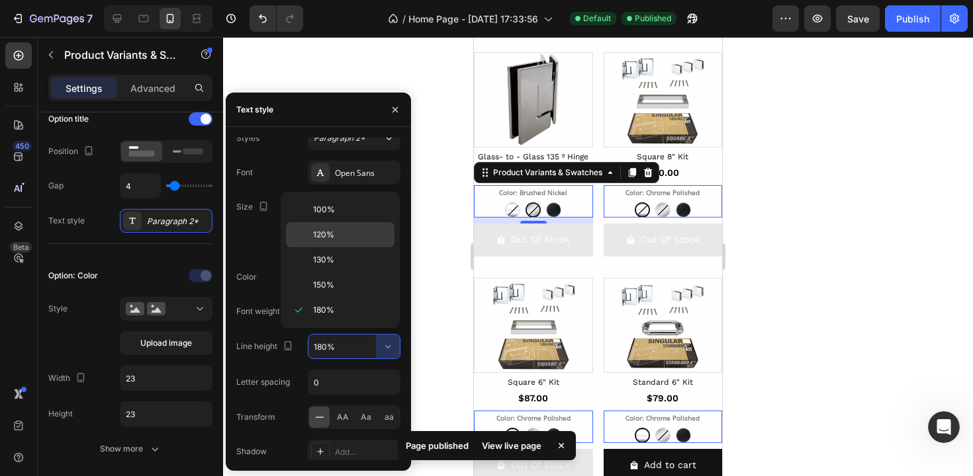
click at [328, 232] on span "120%" at bounding box center [323, 235] width 21 height 12
type input "120%"
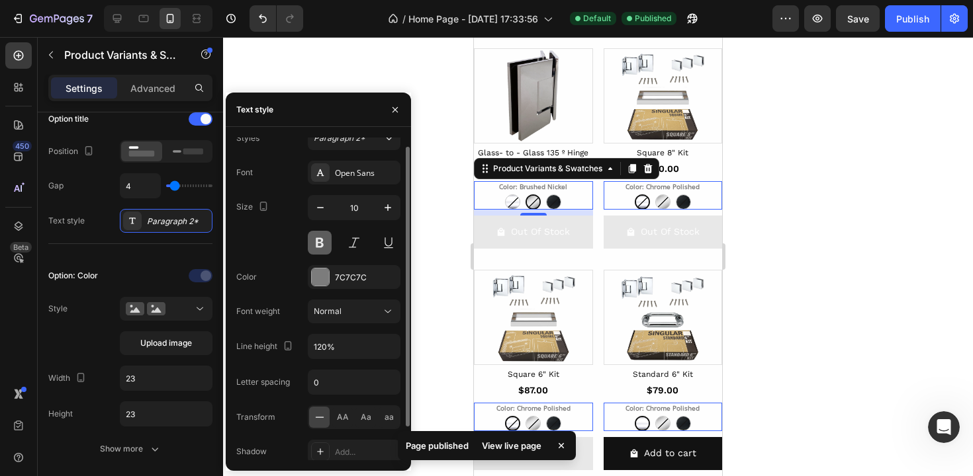
scroll to position [959, 0]
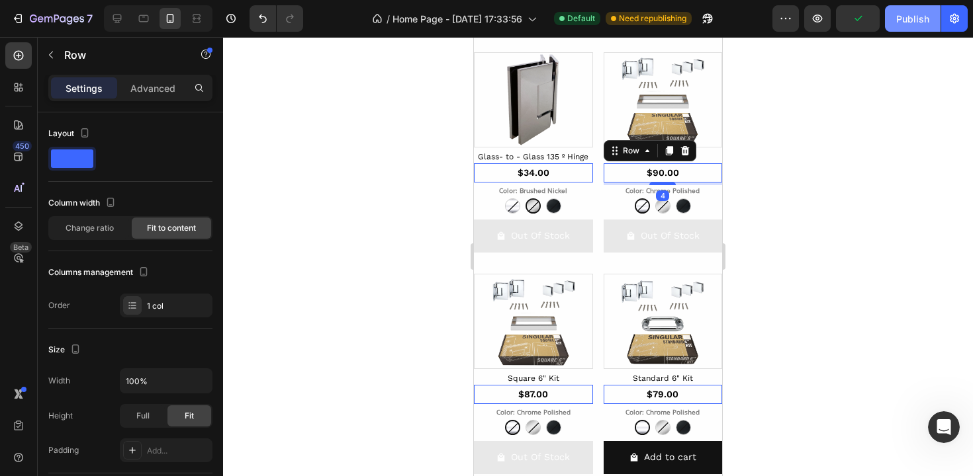
click at [919, 22] on div "Publish" at bounding box center [912, 19] width 33 height 14
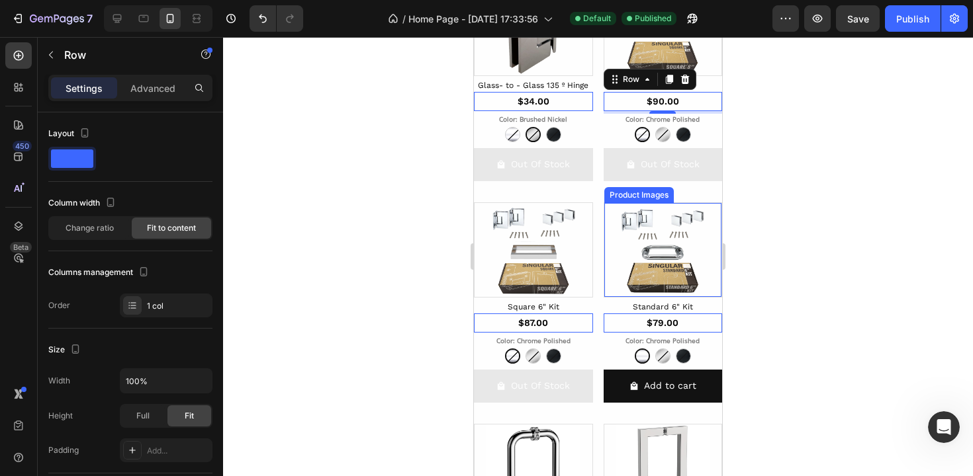
scroll to position [1198, 0]
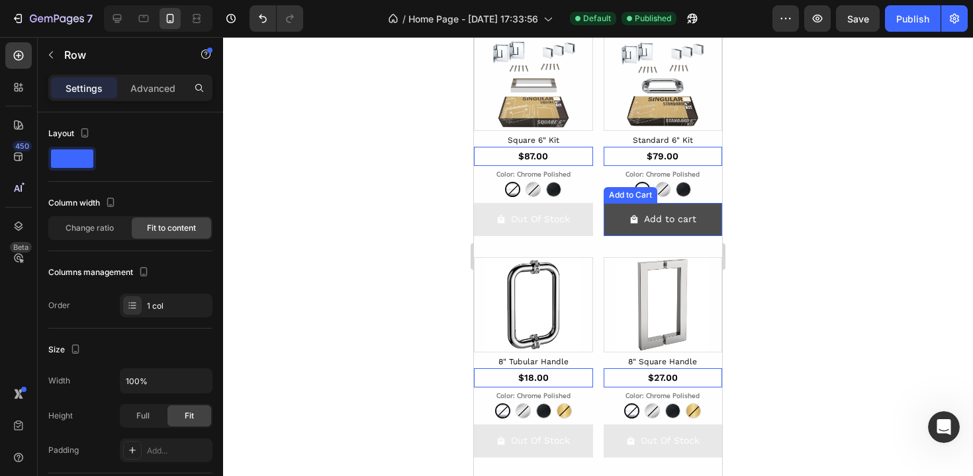
click at [603, 226] on button "Add to cart" at bounding box center [662, 219] width 119 height 32
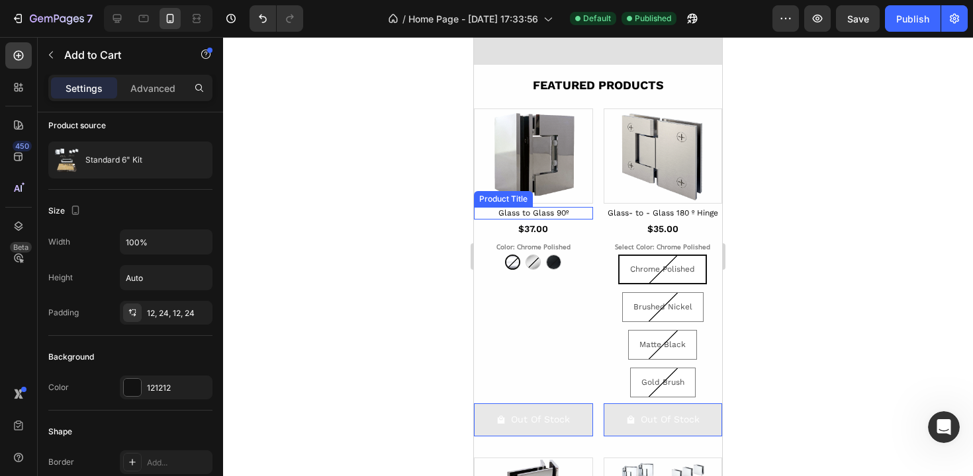
scroll to position [439, 0]
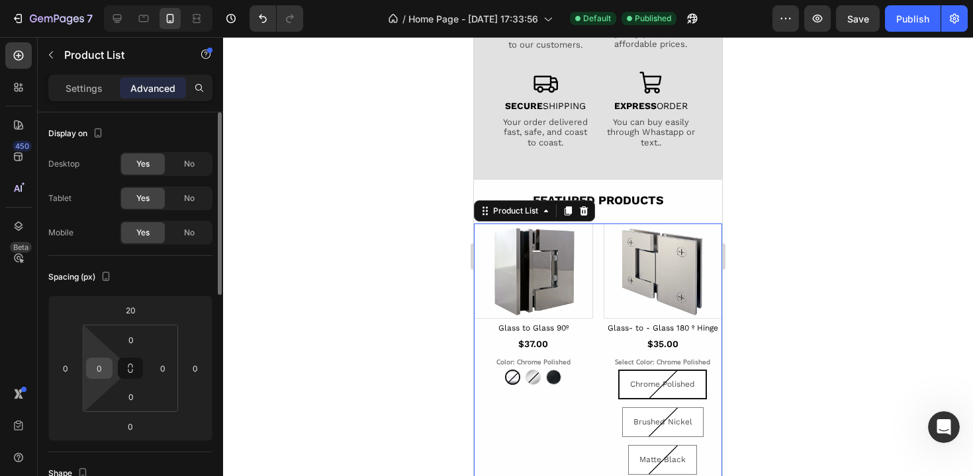
click at [102, 376] on input "0" at bounding box center [99, 369] width 20 height 20
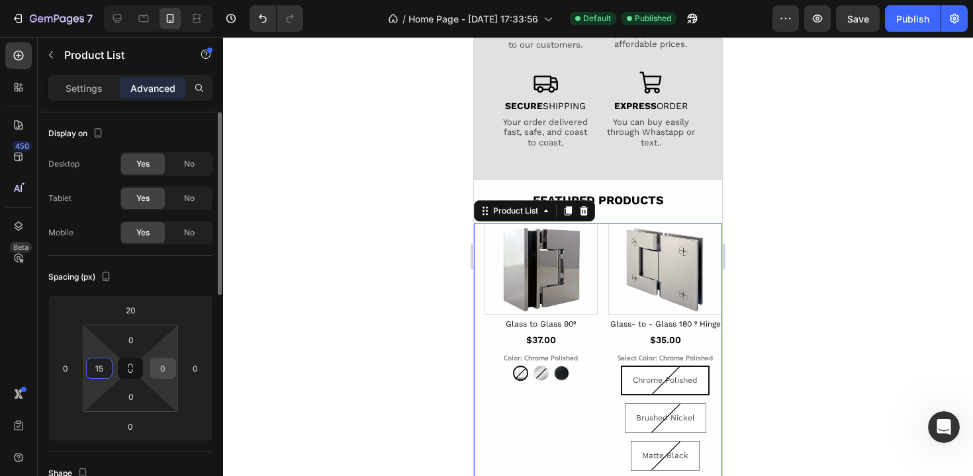
type input "15"
click at [169, 367] on input "0" at bounding box center [163, 369] width 20 height 20
type input "15"
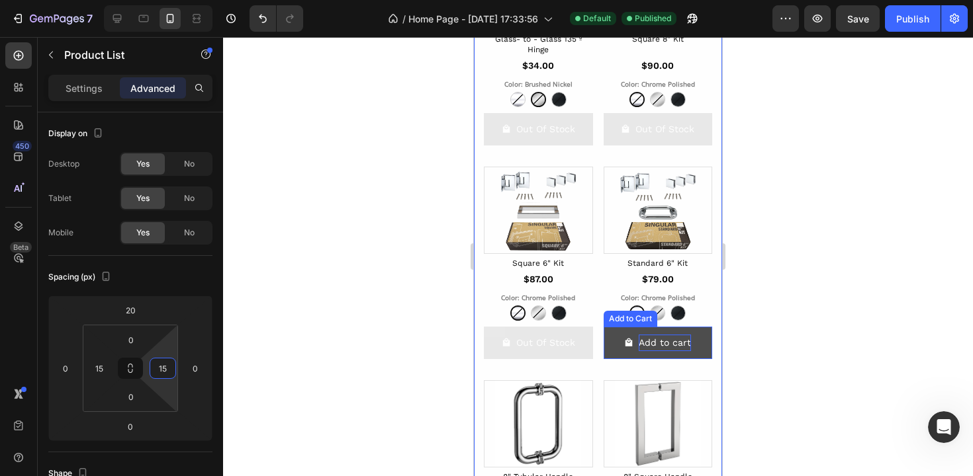
scroll to position [1093, 0]
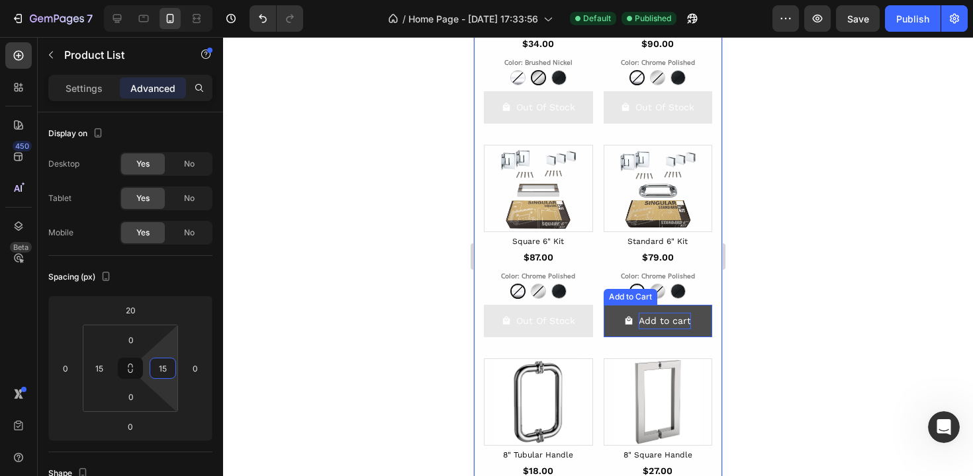
click at [642, 329] on div "Add to cart" at bounding box center [664, 321] width 52 height 17
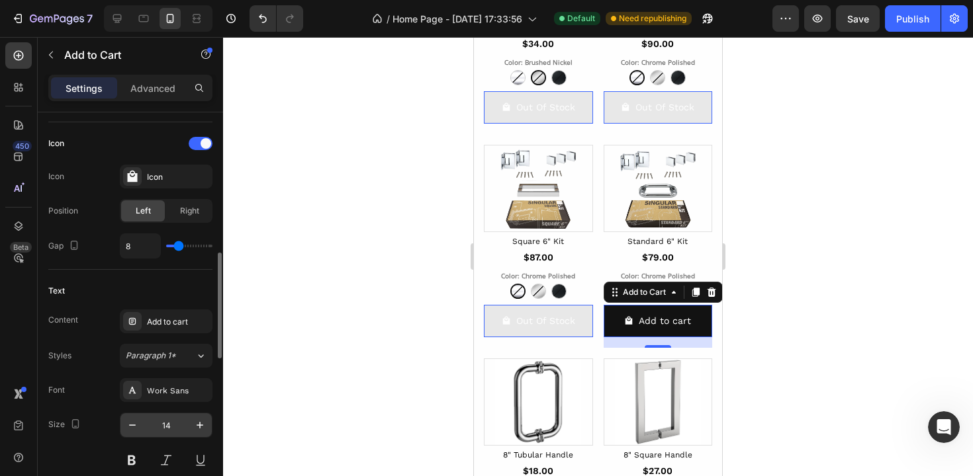
scroll to position [568, 0]
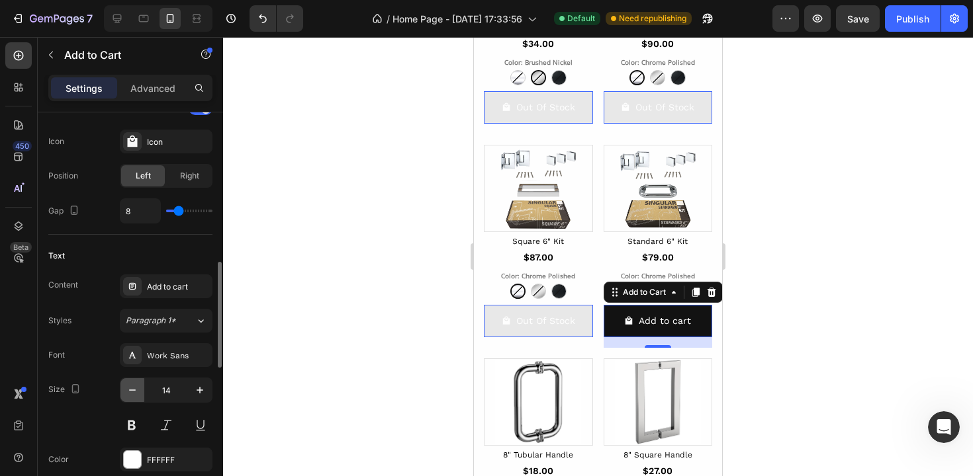
click at [137, 390] on icon "button" at bounding box center [132, 390] width 13 height 13
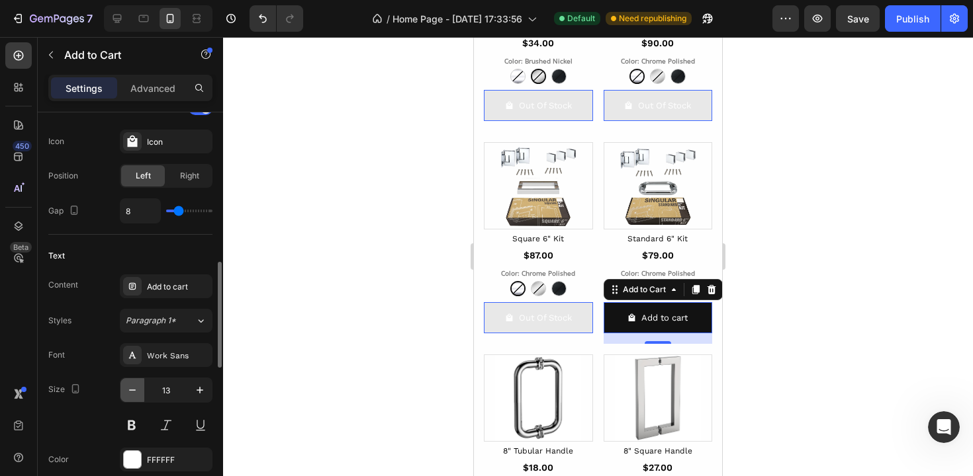
click at [137, 390] on icon "button" at bounding box center [132, 390] width 13 height 13
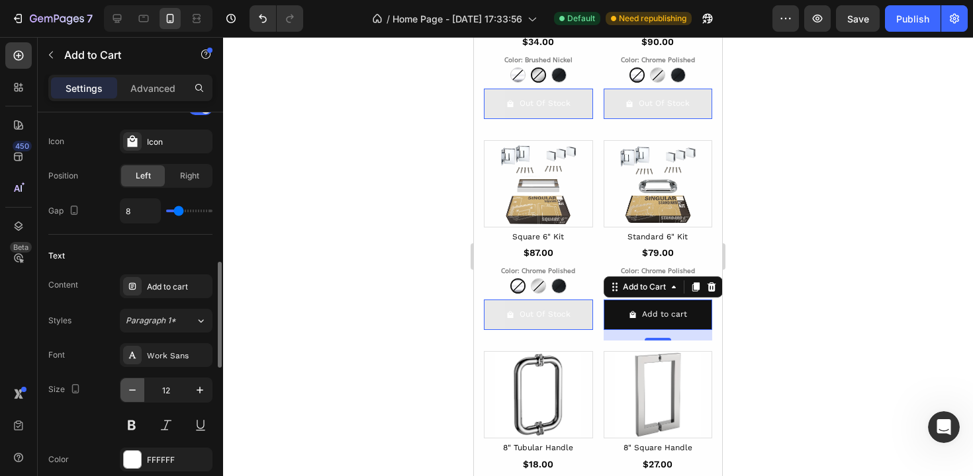
click at [138, 390] on icon "button" at bounding box center [132, 390] width 13 height 13
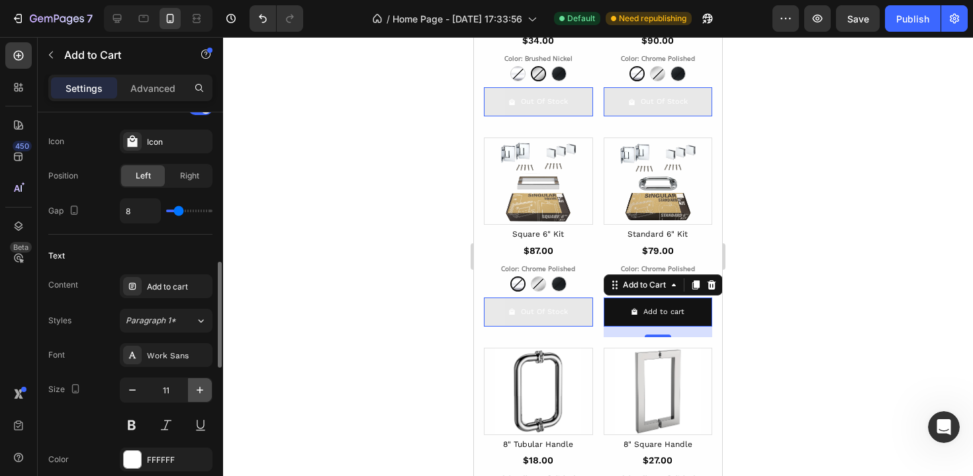
click at [203, 388] on icon "button" at bounding box center [199, 390] width 13 height 13
type input "12"
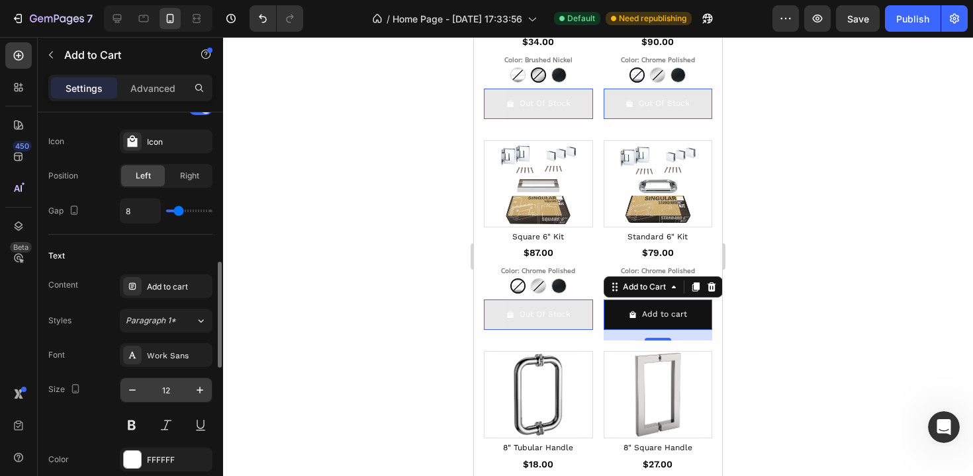
scroll to position [686, 0]
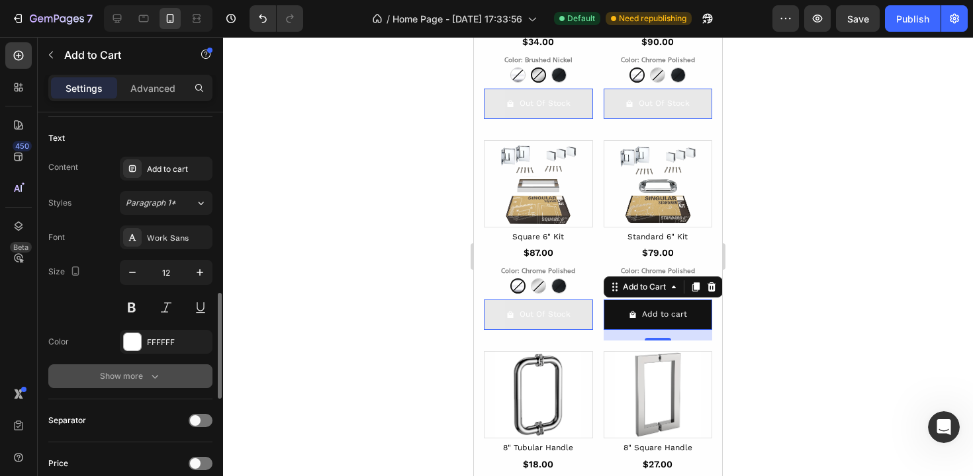
click at [152, 374] on icon "button" at bounding box center [154, 376] width 13 height 13
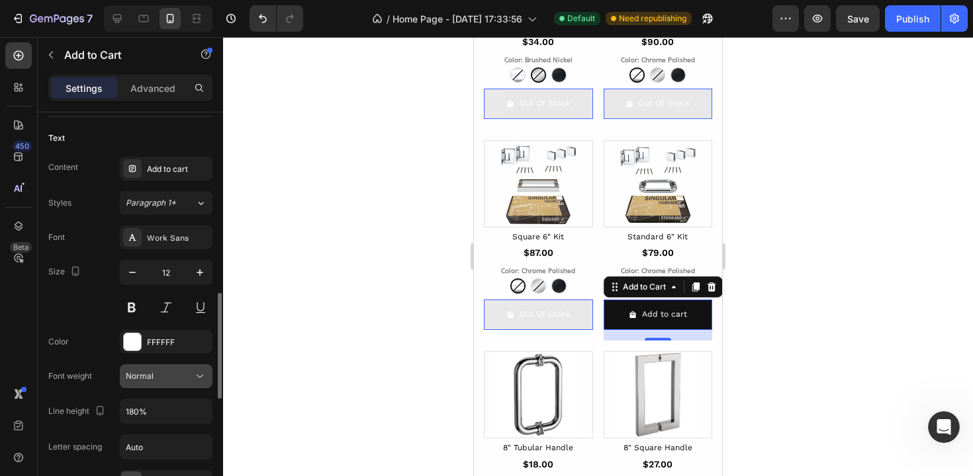
scroll to position [800, 0]
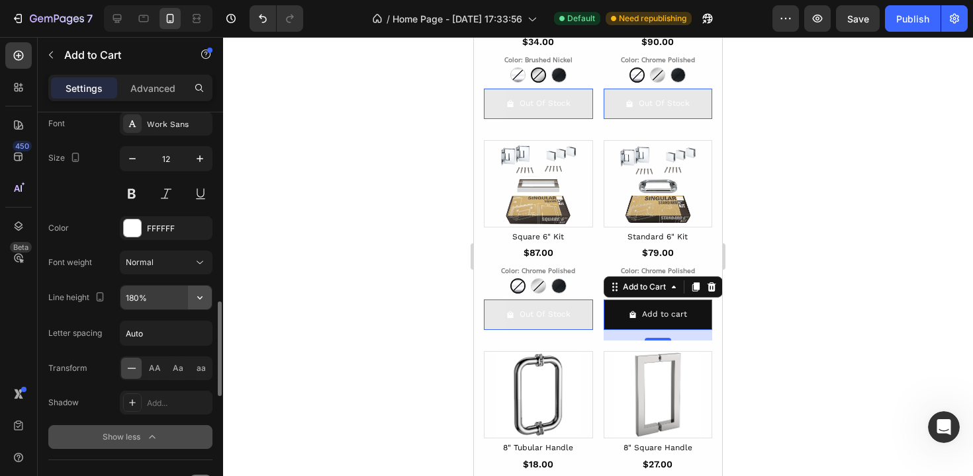
click at [209, 302] on button "button" at bounding box center [200, 298] width 24 height 24
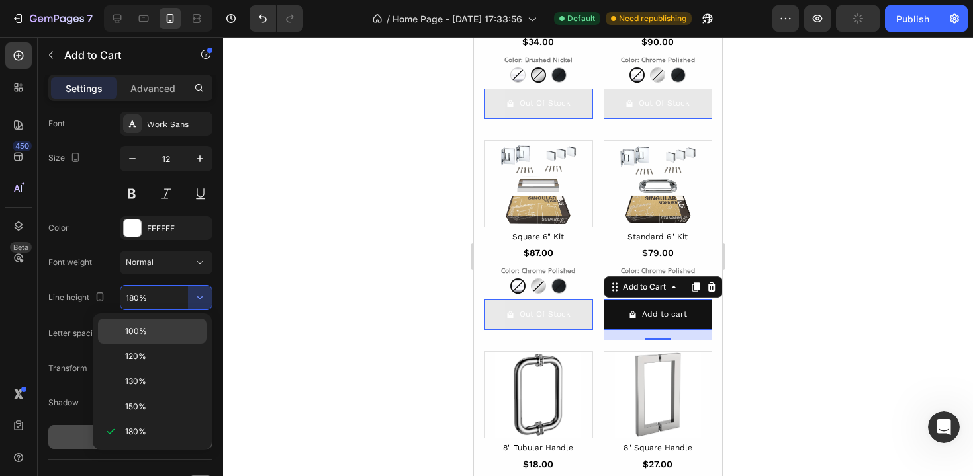
click at [134, 326] on span "100%" at bounding box center [136, 332] width 22 height 12
type input "100%"
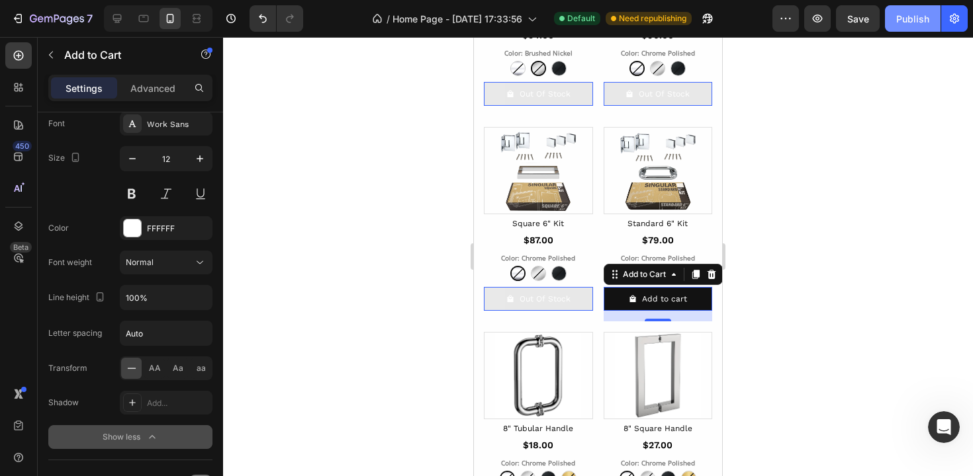
click at [918, 7] on button "Publish" at bounding box center [913, 18] width 56 height 26
click at [701, 118] on div "Product Images Glass to Glass 90º Product Title $37.00 Product Price Product Pr…" at bounding box center [598, 258] width 228 height 1378
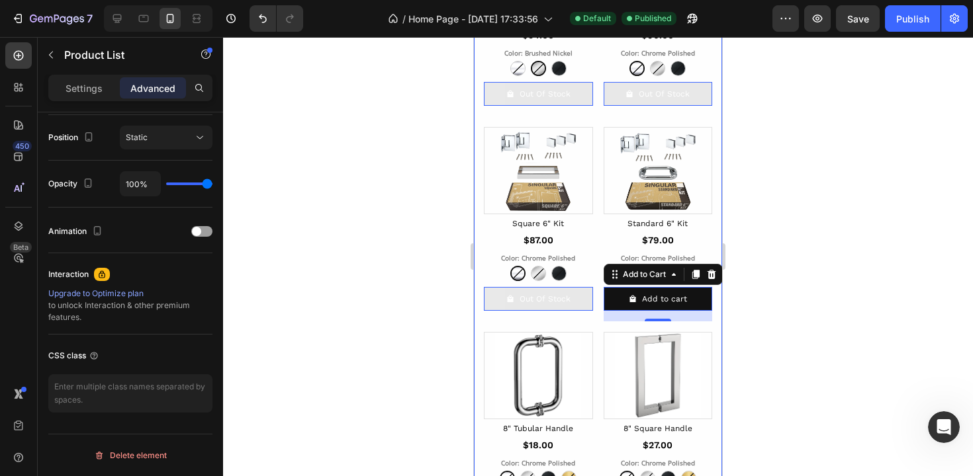
scroll to position [0, 0]
